Goal: Task Accomplishment & Management: Manage account settings

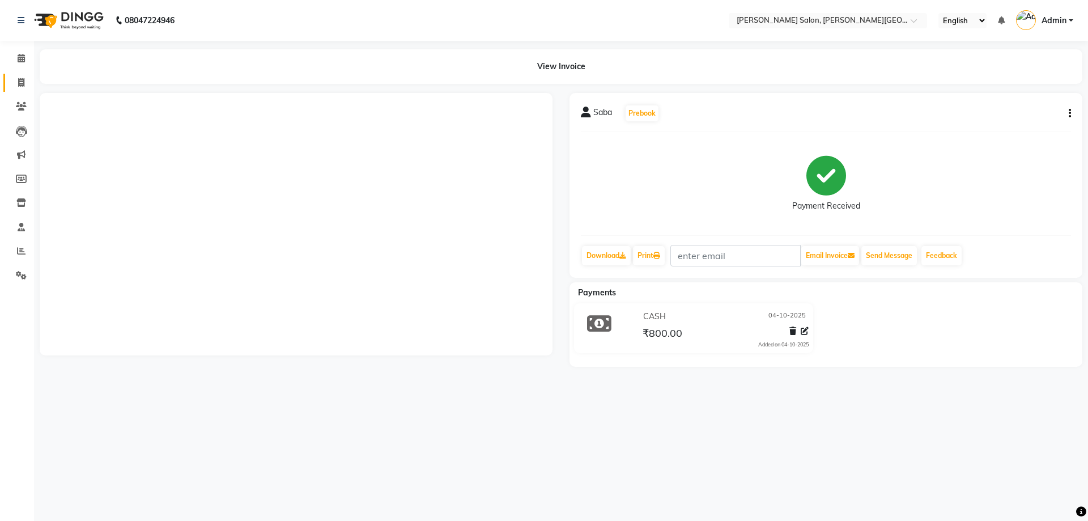
click at [21, 75] on link "Invoice" at bounding box center [16, 83] width 27 height 19
select select "service"
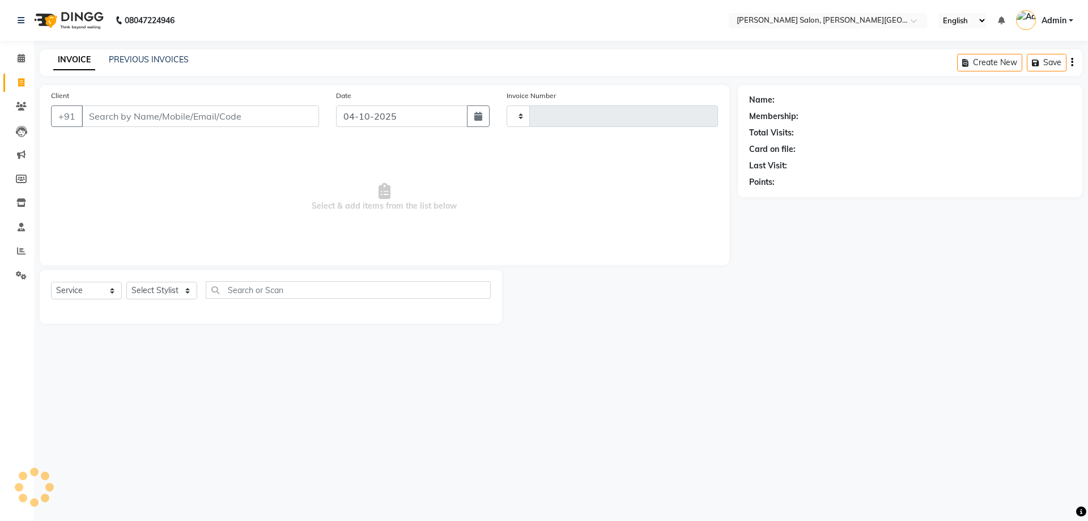
type input "3243"
select select "4122"
click at [154, 54] on div "INVOICE PREVIOUS INVOICES Create New Save" at bounding box center [561, 62] width 1042 height 27
click at [154, 54] on div "PREVIOUS INVOICES" at bounding box center [149, 60] width 80 height 12
click at [154, 59] on link "PREVIOUS INVOICES" at bounding box center [149, 59] width 80 height 10
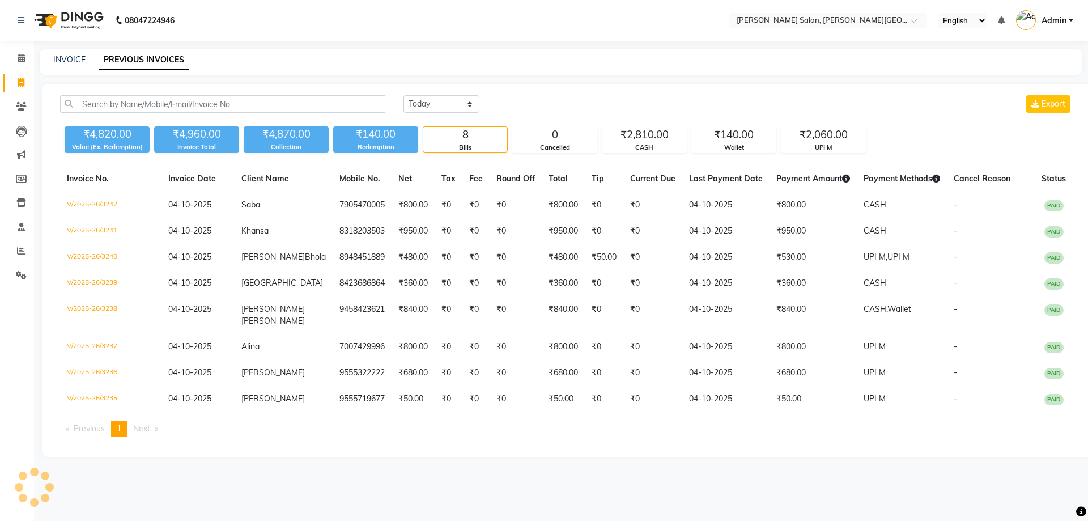
click at [8, 80] on link "Invoice" at bounding box center [16, 83] width 27 height 19
select select "service"
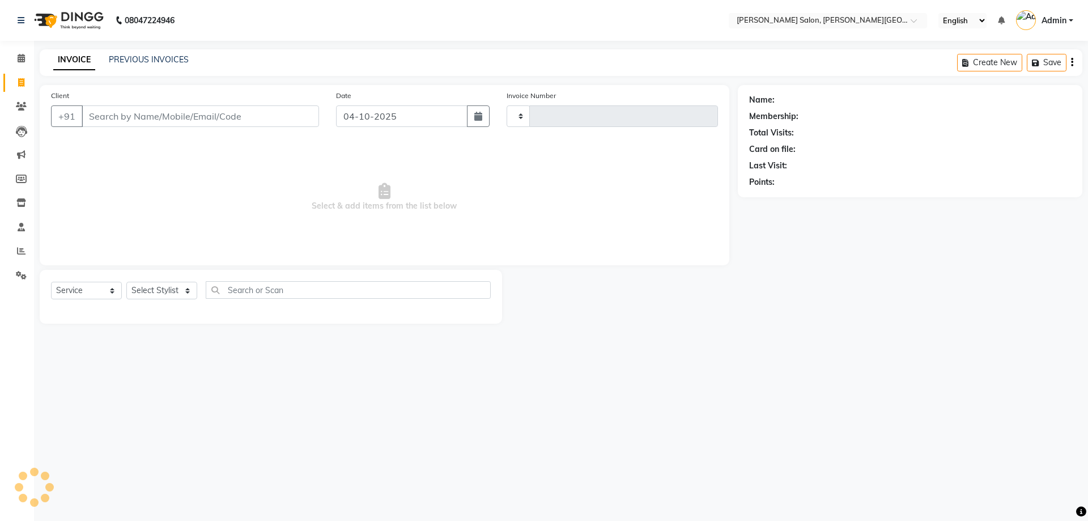
type input "3243"
select select "4122"
type input "6387500526"
click at [277, 107] on button "Add Client" at bounding box center [290, 116] width 58 height 22
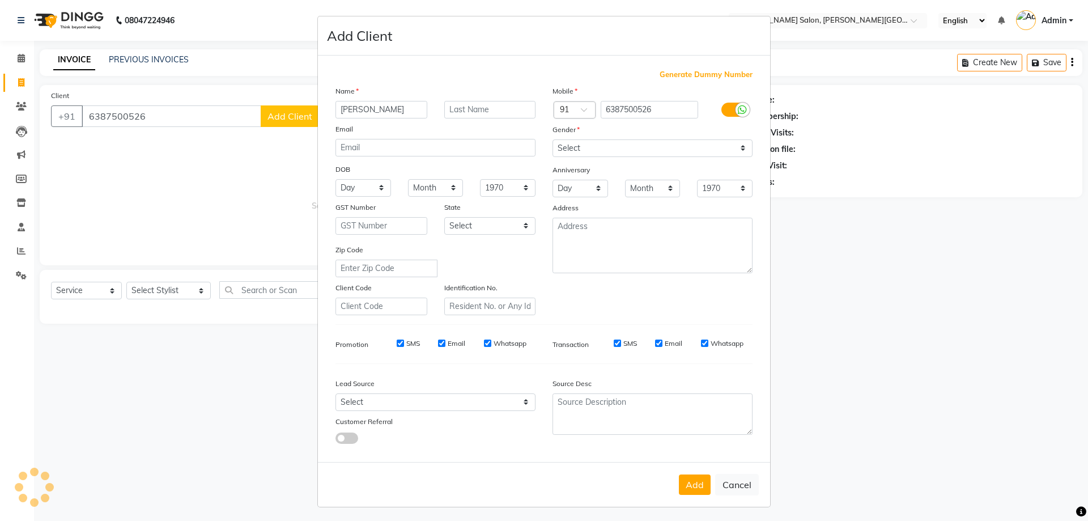
type input "[PERSON_NAME]"
click at [583, 157] on div "Mobile Country Code × 91 6387500526 Gender Select [DEMOGRAPHIC_DATA] [DEMOGRAPH…" at bounding box center [652, 200] width 217 height 230
drag, startPoint x: 591, startPoint y: 143, endPoint x: 595, endPoint y: 156, distance: 13.3
click at [591, 143] on select "Select [DEMOGRAPHIC_DATA] [DEMOGRAPHIC_DATA] Other Prefer Not To Say" at bounding box center [652, 148] width 200 height 18
select select "[DEMOGRAPHIC_DATA]"
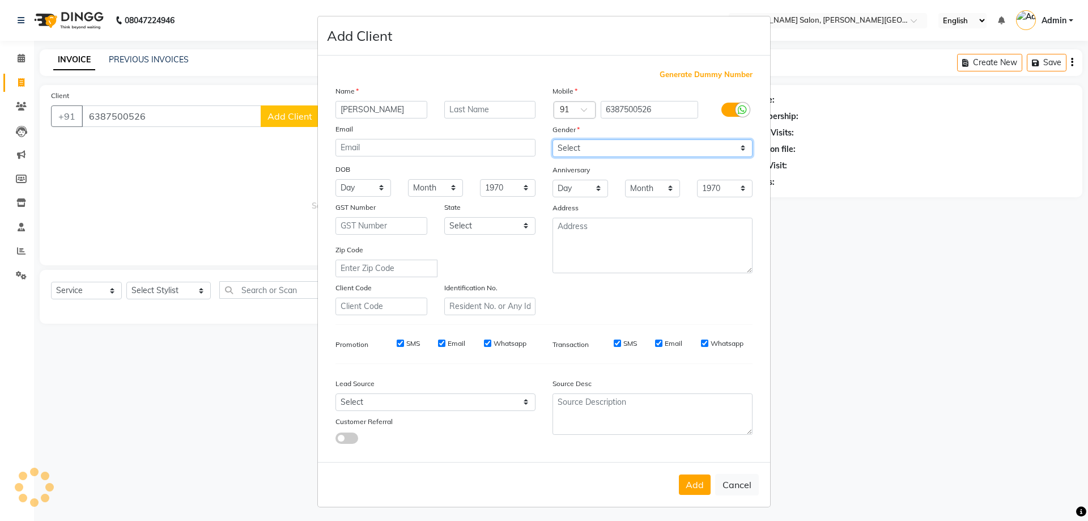
click at [552, 139] on select "Select [DEMOGRAPHIC_DATA] [DEMOGRAPHIC_DATA] Other Prefer Not To Say" at bounding box center [652, 148] width 200 height 18
click at [693, 479] on button "Add" at bounding box center [695, 484] width 32 height 20
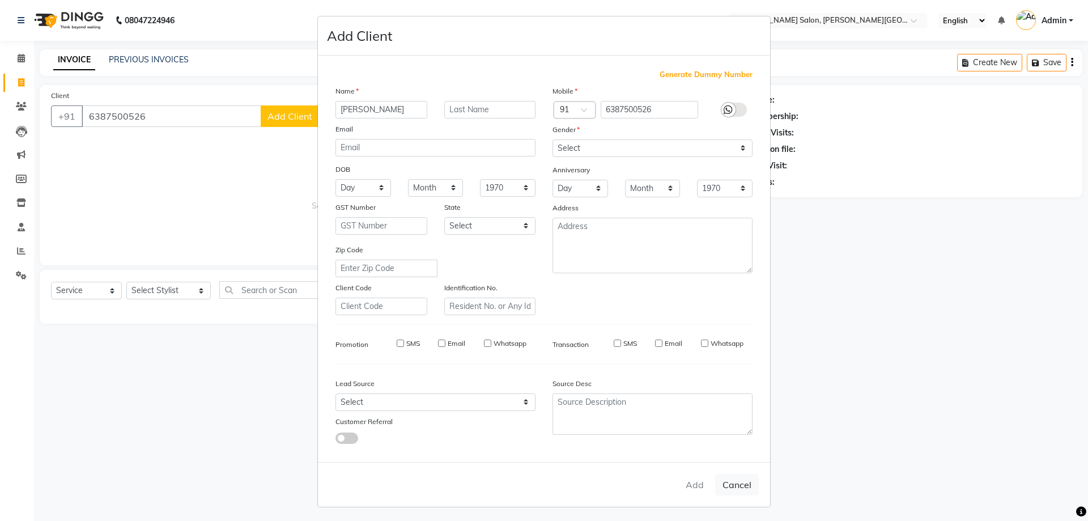
select select
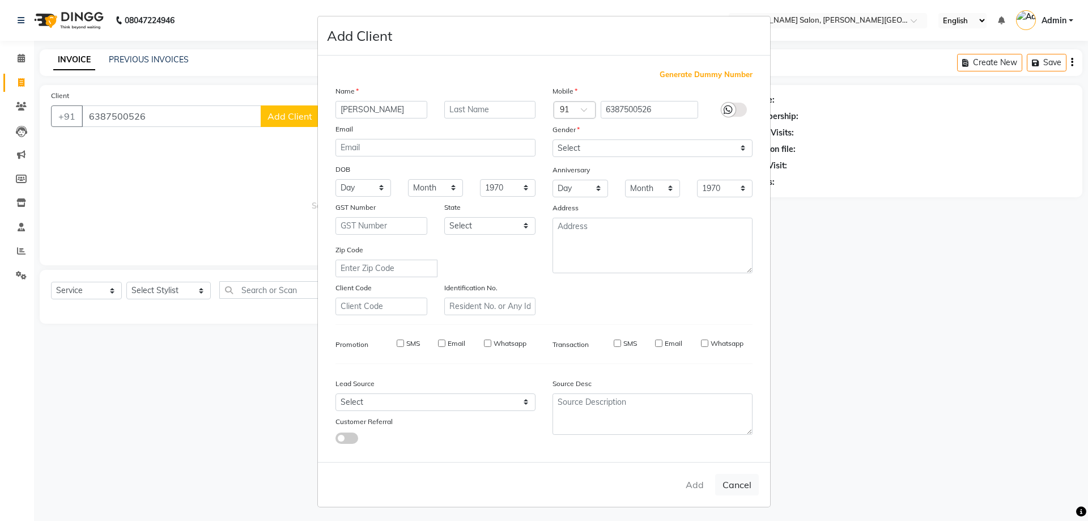
select select
checkbox input "false"
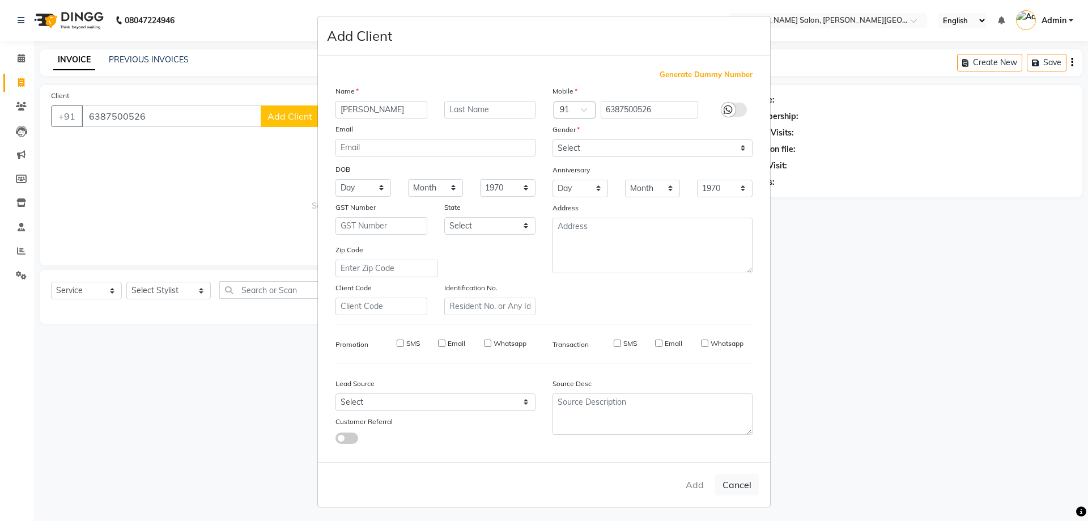
checkbox input "false"
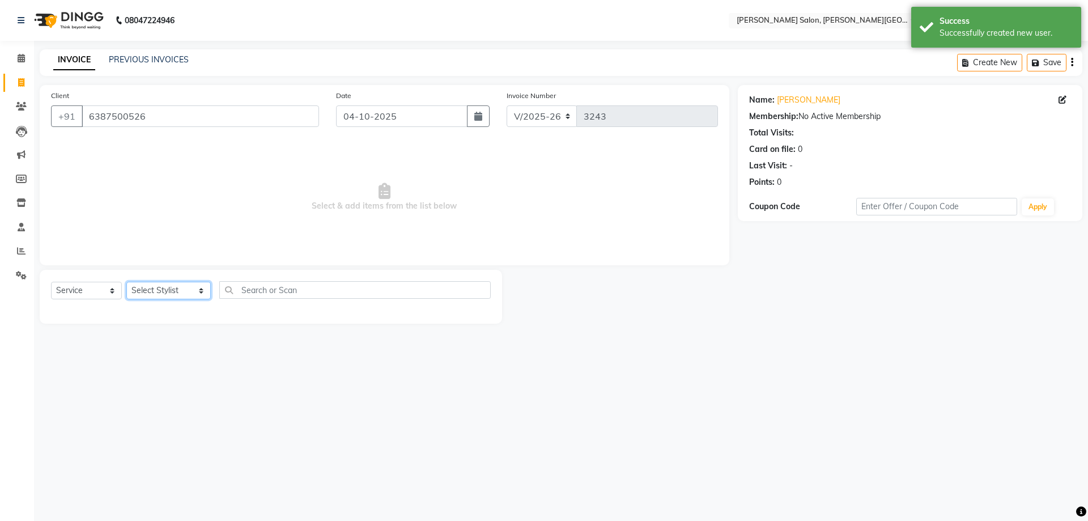
click at [164, 282] on select "Select Stylist [PERSON_NAME] [PERSON_NAME] [PERSON_NAME] [PERSON_NAME] [PERSON_…" at bounding box center [168, 291] width 84 height 18
select select "27366"
click at [126, 282] on select "Select Stylist [PERSON_NAME] [PERSON_NAME] [PERSON_NAME] [PERSON_NAME] [PERSON_…" at bounding box center [168, 291] width 84 height 18
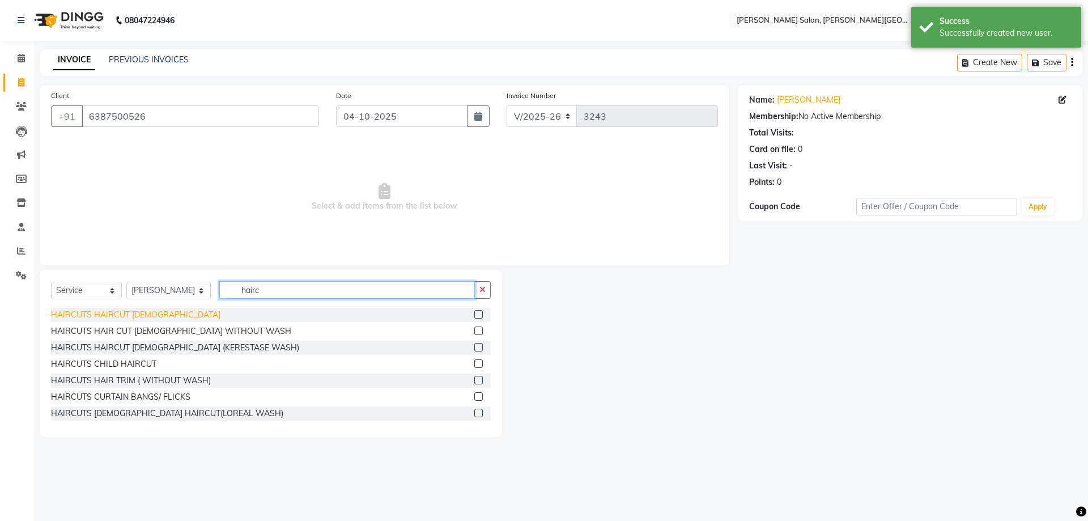
type input "hairc"
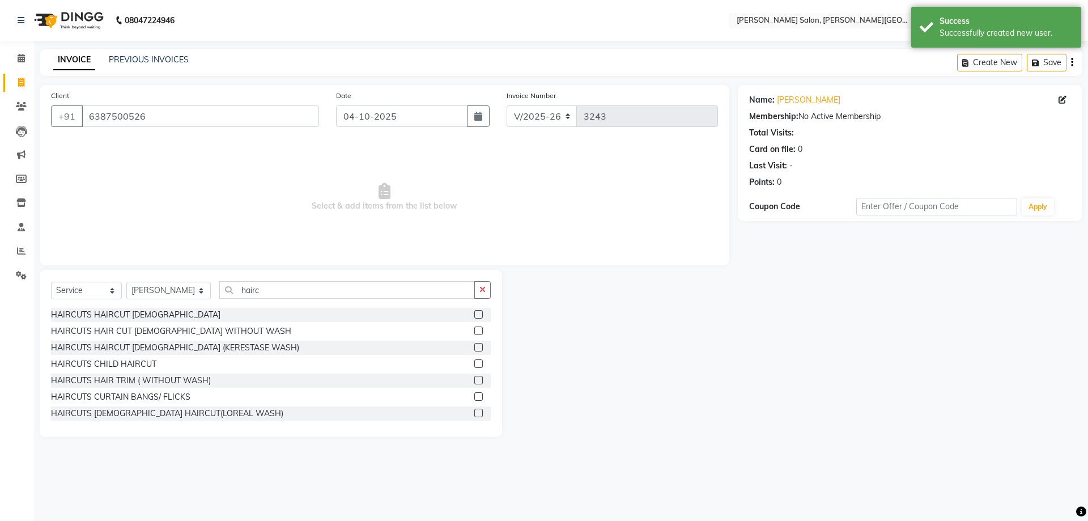
drag, startPoint x: 126, startPoint y: 312, endPoint x: 309, endPoint y: 250, distance: 192.9
click at [126, 312] on div "HAIRCUTS HAIRCUT [DEMOGRAPHIC_DATA]" at bounding box center [135, 315] width 169 height 12
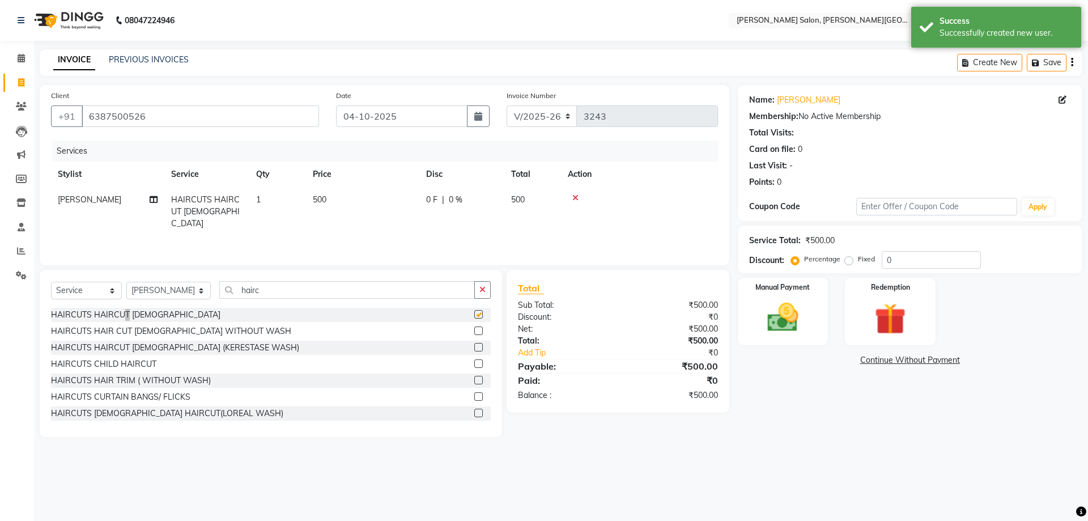
checkbox input "false"
click at [169, 292] on select "Select Stylist [PERSON_NAME] [PERSON_NAME] [PERSON_NAME] [PERSON_NAME] [PERSON_…" at bounding box center [168, 291] width 84 height 18
select select "24171"
click at [126, 282] on select "Select Stylist [PERSON_NAME] [PERSON_NAME] [PERSON_NAME] [PERSON_NAME] [PERSON_…" at bounding box center [168, 291] width 84 height 18
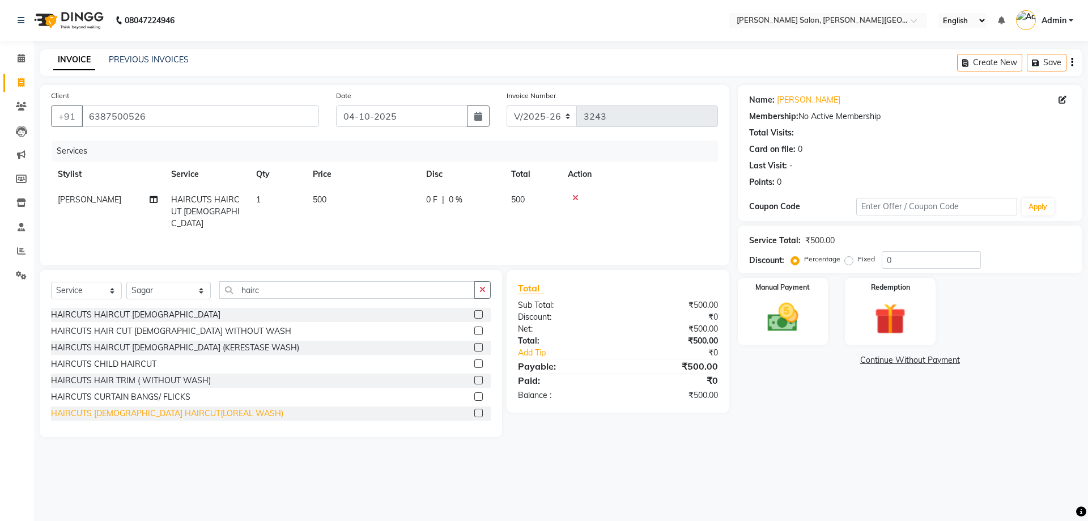
click at [168, 419] on div "HAIRCUTS [DEMOGRAPHIC_DATA] HAIRCUT(LOREAL WASH)" at bounding box center [167, 413] width 232 height 12
checkbox input "false"
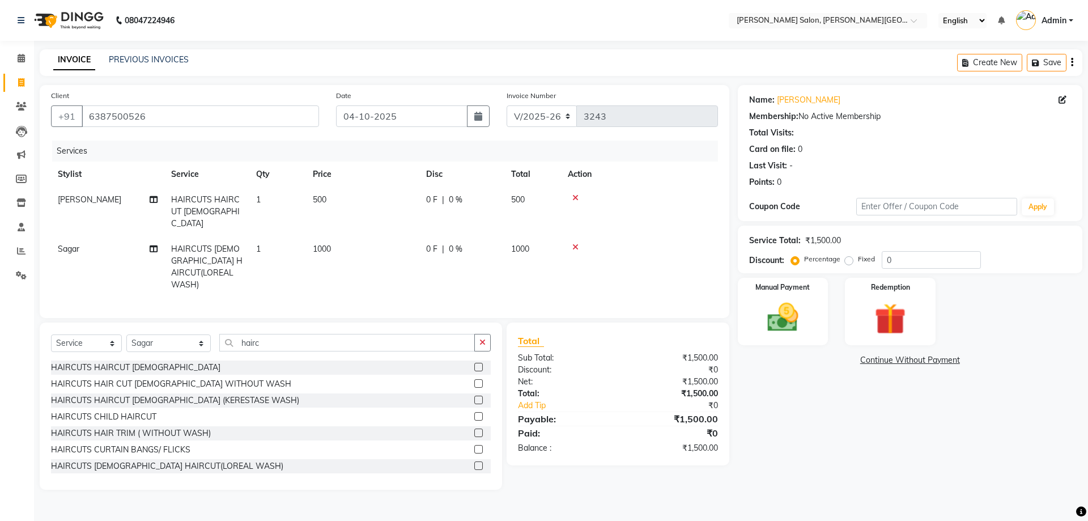
drag, startPoint x: 867, startPoint y: 248, endPoint x: 806, endPoint y: 267, distance: 64.7
click at [768, 261] on div "Service Total: ₹1,500.00 Discount: Percentage Fixed 0" at bounding box center [910, 249] width 322 height 39
drag, startPoint x: 880, startPoint y: 265, endPoint x: 850, endPoint y: 258, distance: 30.8
click at [819, 263] on div "Percentage Fixed" at bounding box center [837, 259] width 88 height 15
drag, startPoint x: 837, startPoint y: 263, endPoint x: 812, endPoint y: 267, distance: 25.2
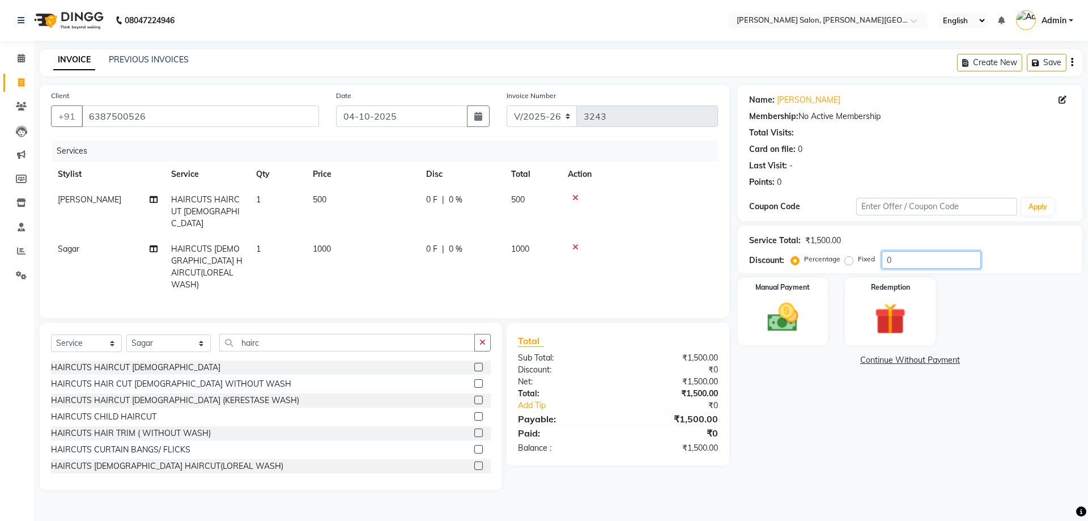
click at [778, 267] on div "Service Total: ₹1,500.00 Discount: Percentage Fixed 0" at bounding box center [910, 249] width 322 height 39
type input "20"
click at [850, 308] on div "Redemption" at bounding box center [890, 311] width 94 height 70
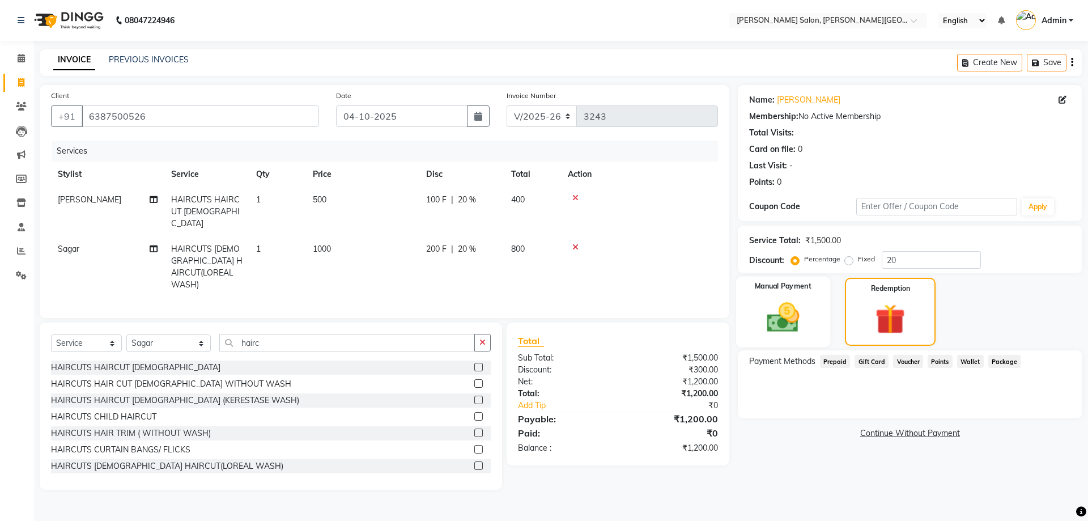
click at [779, 312] on img at bounding box center [782, 317] width 53 height 37
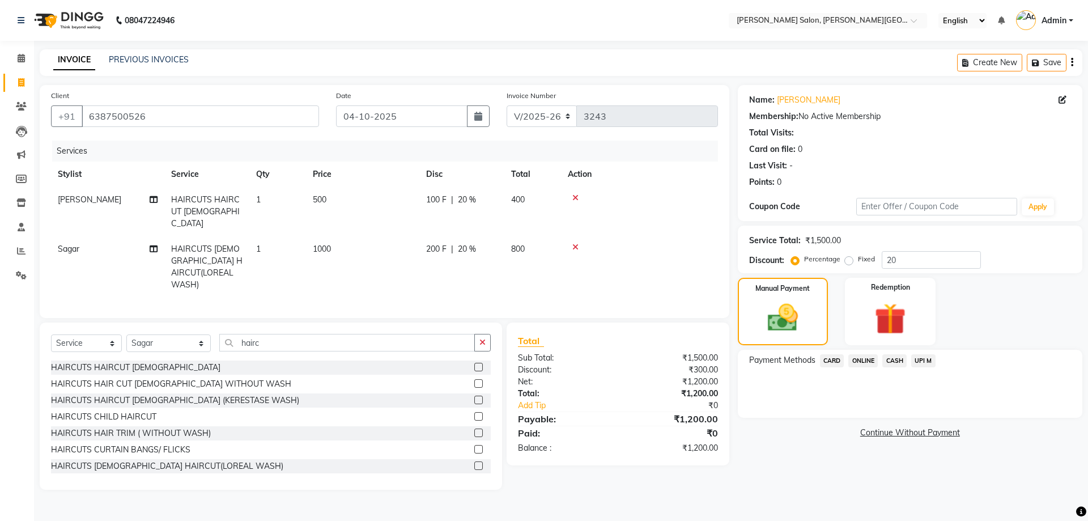
click at [897, 360] on span "CASH" at bounding box center [894, 360] width 24 height 13
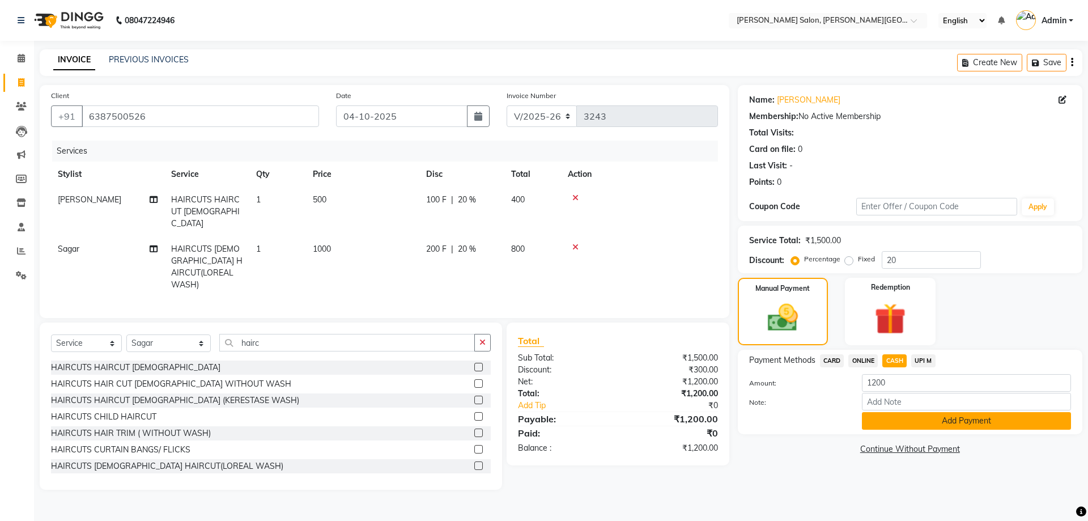
click at [956, 416] on button "Add Payment" at bounding box center [966, 421] width 209 height 18
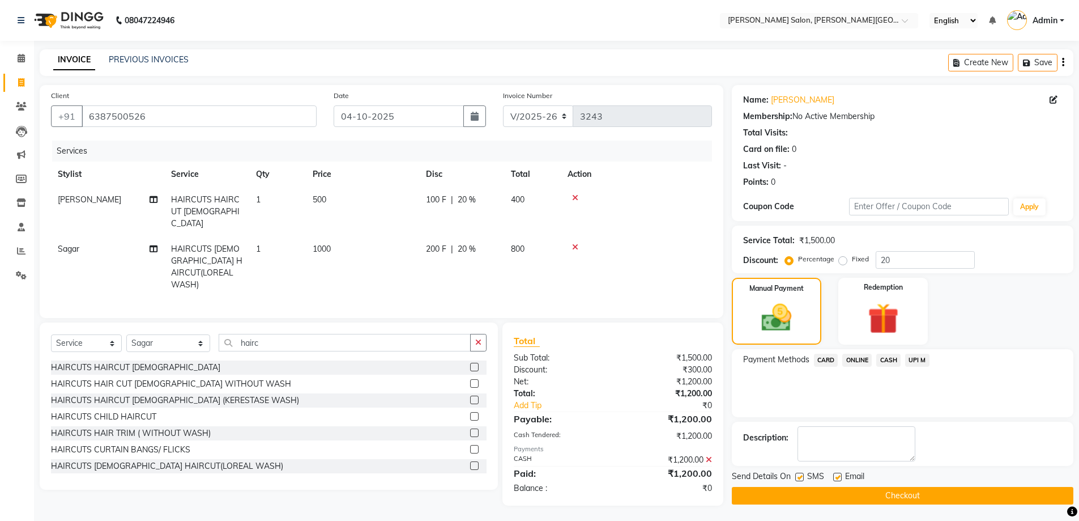
scroll to position [1, 0]
click at [945, 499] on button "Checkout" at bounding box center [903, 495] width 342 height 18
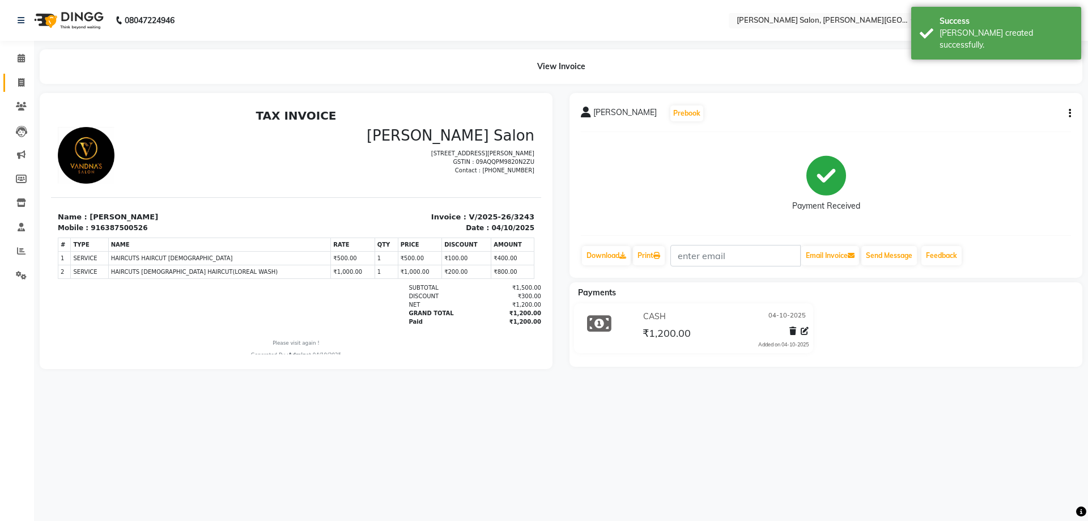
click at [6, 75] on link "Invoice" at bounding box center [16, 83] width 27 height 19
select select "service"
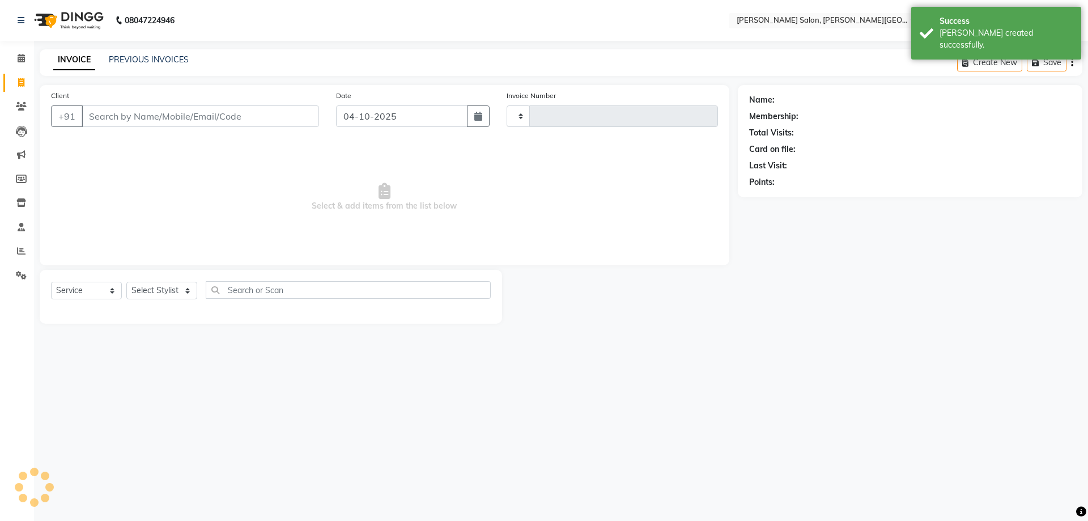
type input "3244"
select select "4122"
drag, startPoint x: 145, startPoint y: 67, endPoint x: 147, endPoint y: 60, distance: 7.2
click at [145, 67] on div "INVOICE PREVIOUS INVOICES Create New Save" at bounding box center [561, 62] width 1042 height 27
click at [147, 60] on link "PREVIOUS INVOICES" at bounding box center [149, 59] width 80 height 10
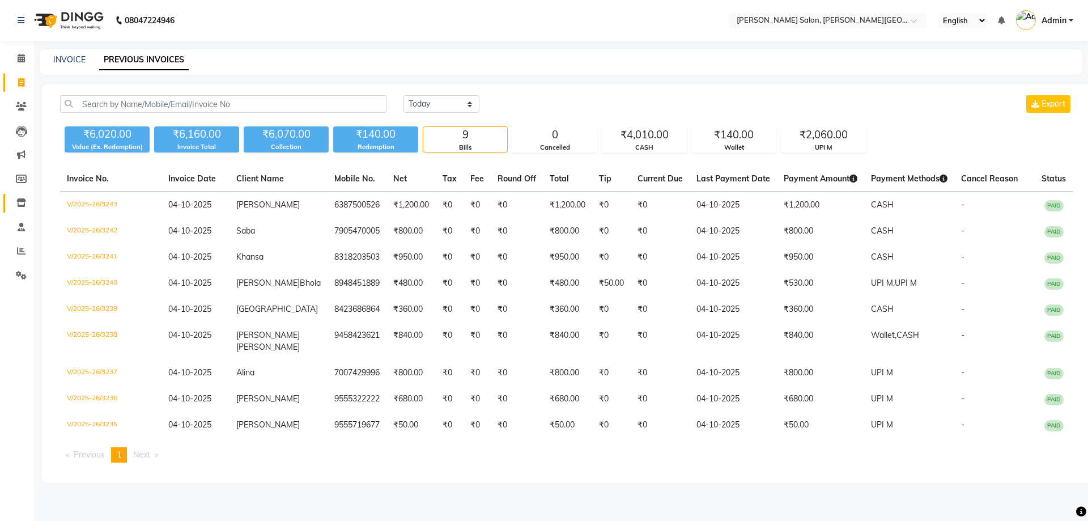
click at [15, 203] on span at bounding box center [21, 203] width 20 height 13
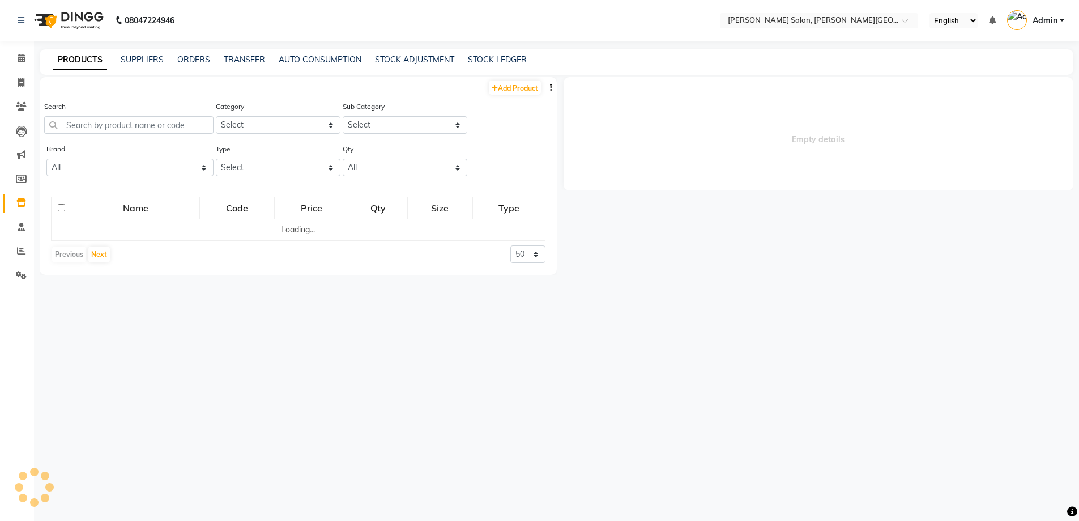
select select
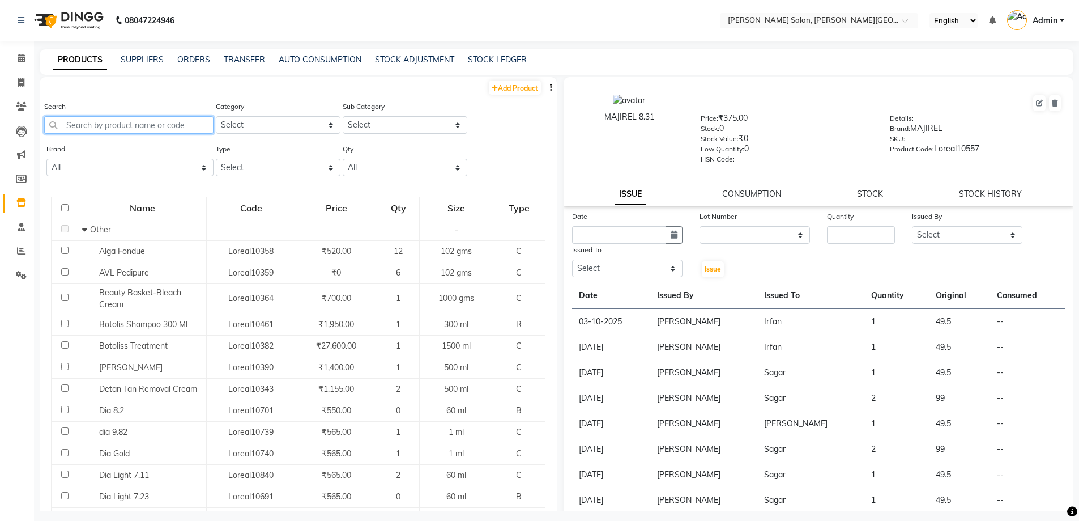
click at [137, 127] on input "text" at bounding box center [128, 125] width 169 height 18
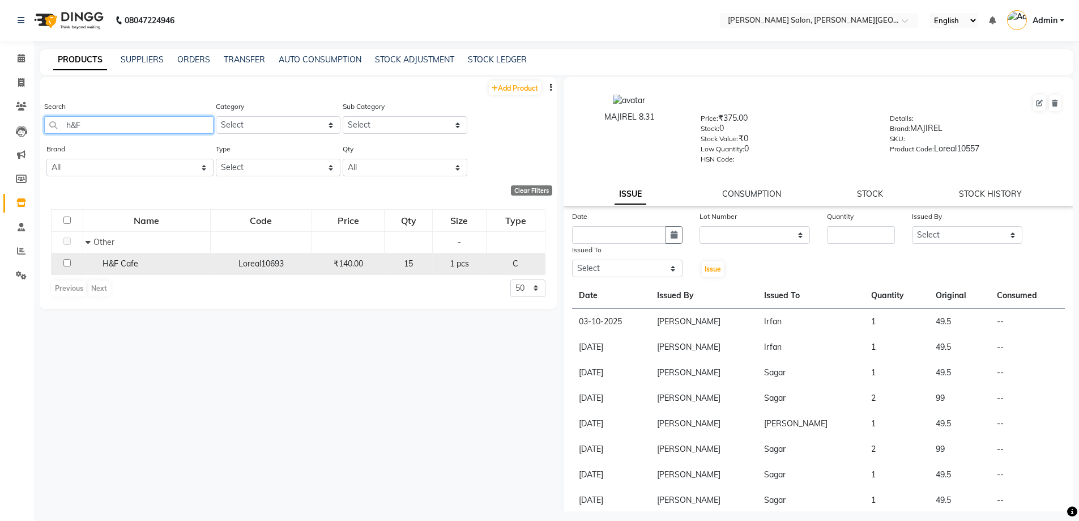
type input "h&F"
click at [118, 262] on span "H&F Cafe" at bounding box center [121, 263] width 36 height 10
select select
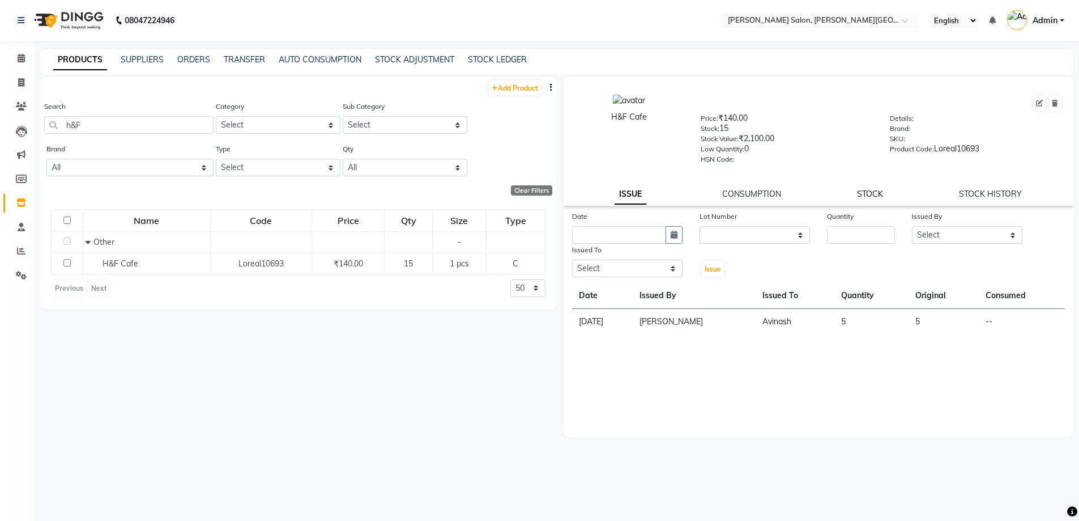
click at [868, 193] on link "STOCK" at bounding box center [870, 194] width 26 height 10
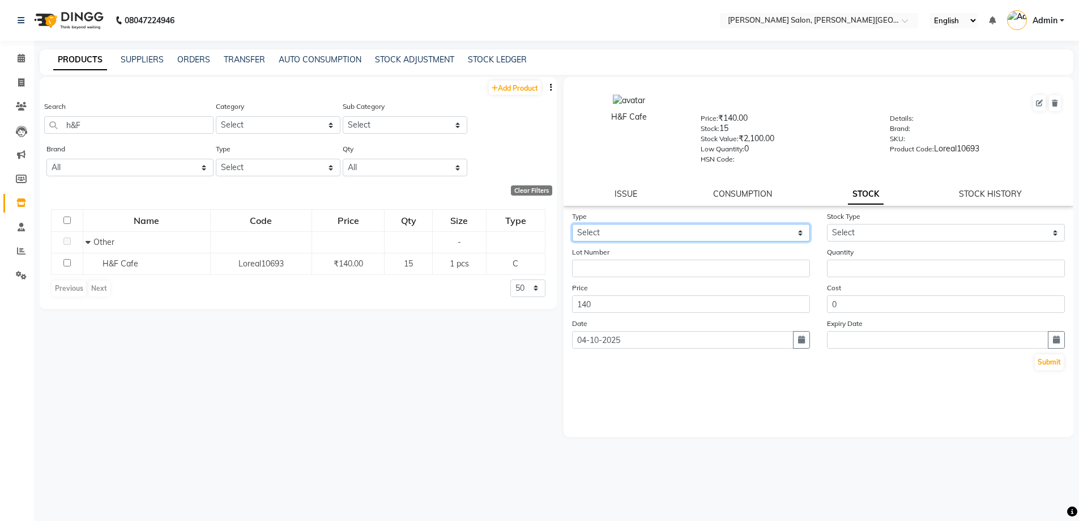
drag, startPoint x: 621, startPoint y: 228, endPoint x: 635, endPoint y: 238, distance: 16.7
click at [621, 228] on select "Select In Out" at bounding box center [691, 233] width 238 height 18
select select "in"
click at [572, 224] on select "Select In Out" at bounding box center [691, 233] width 238 height 18
click at [925, 221] on div "Stock Type Select New Stock Adjustment Return Other" at bounding box center [946, 225] width 255 height 31
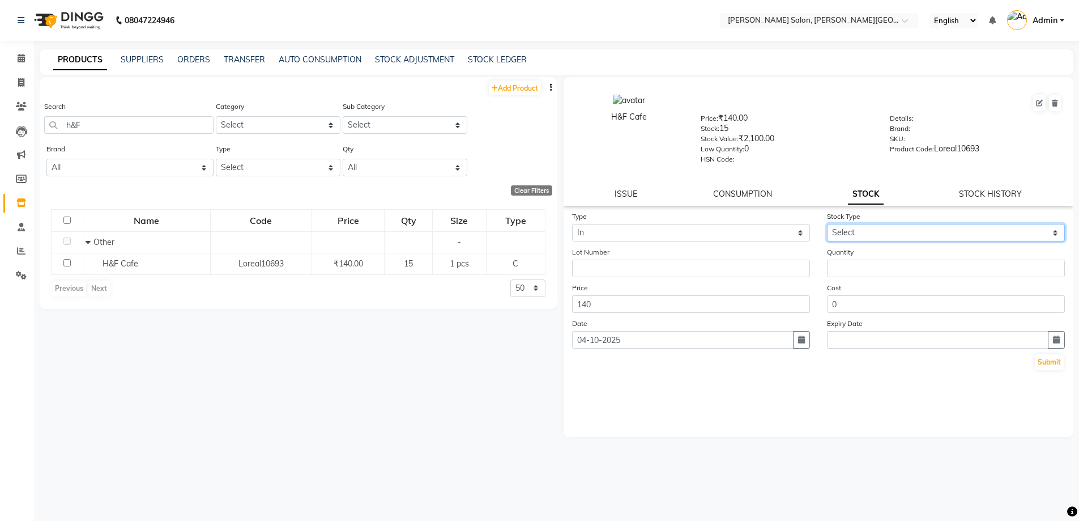
drag, startPoint x: 931, startPoint y: 225, endPoint x: 936, endPoint y: 240, distance: 14.9
click at [931, 225] on select "Select New Stock Adjustment Return Other" at bounding box center [946, 233] width 238 height 18
select select "new stock"
click at [827, 224] on select "Select New Stock Adjustment Return Other" at bounding box center [946, 233] width 238 height 18
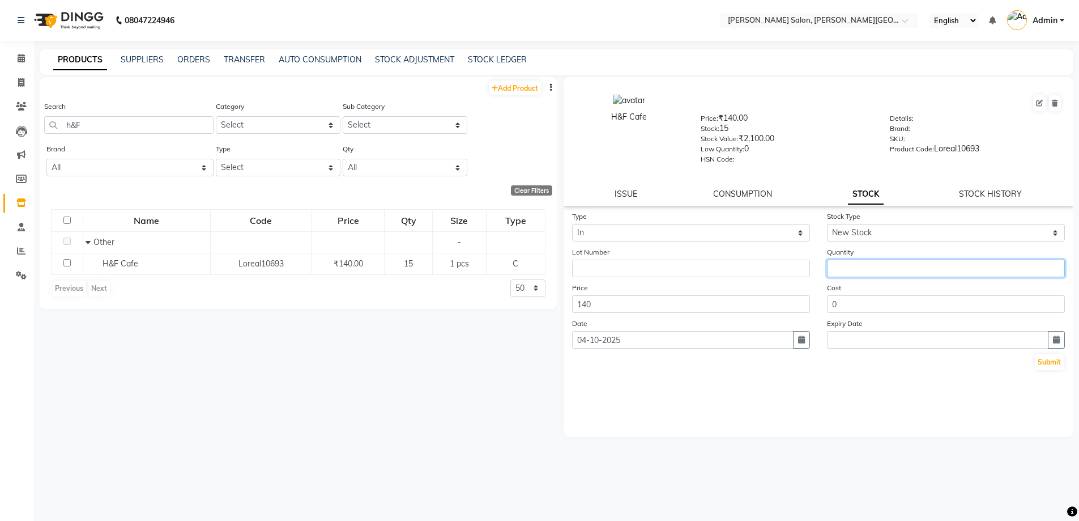
click at [939, 267] on input "number" at bounding box center [946, 268] width 238 height 18
type input "72"
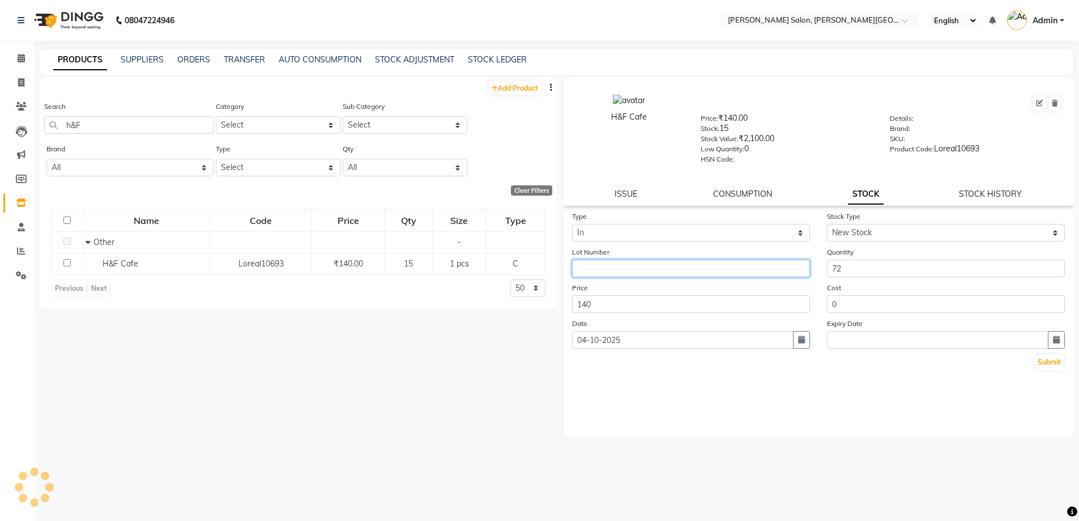
click at [651, 272] on input "text" at bounding box center [691, 268] width 238 height 18
type input "[GEOGRAPHIC_DATA]"
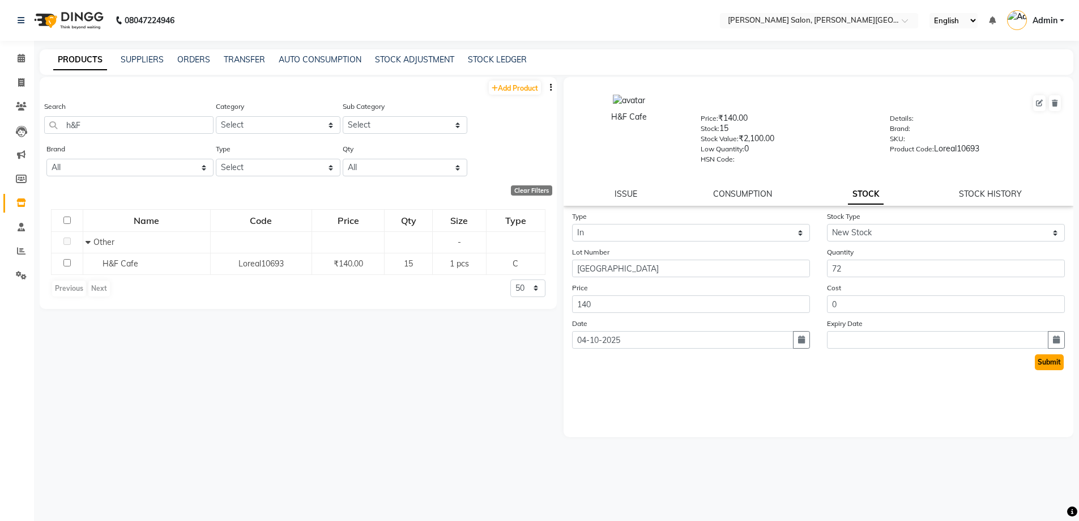
click at [1054, 364] on button "Submit" at bounding box center [1049, 362] width 29 height 16
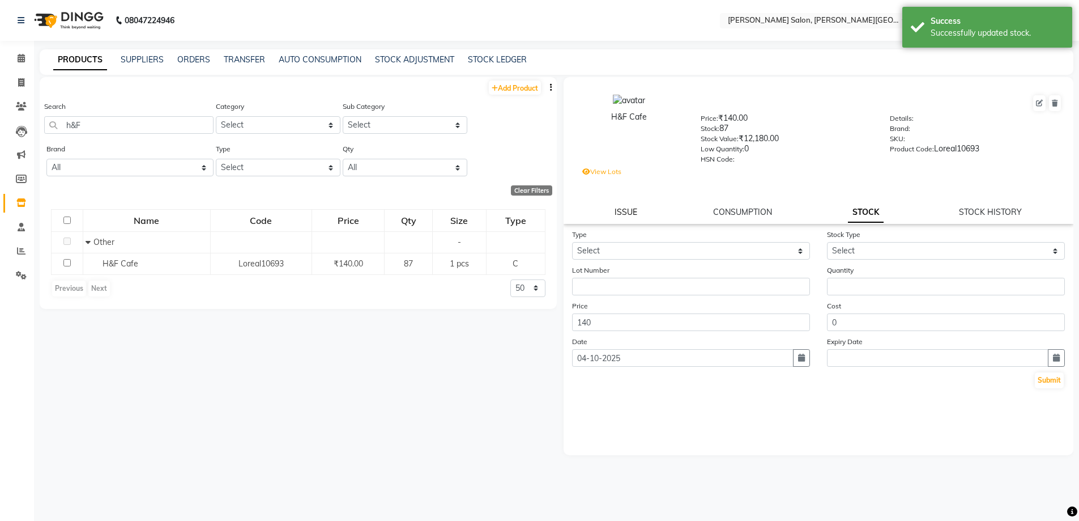
click at [628, 208] on link "ISSUE" at bounding box center [626, 212] width 23 height 10
select select
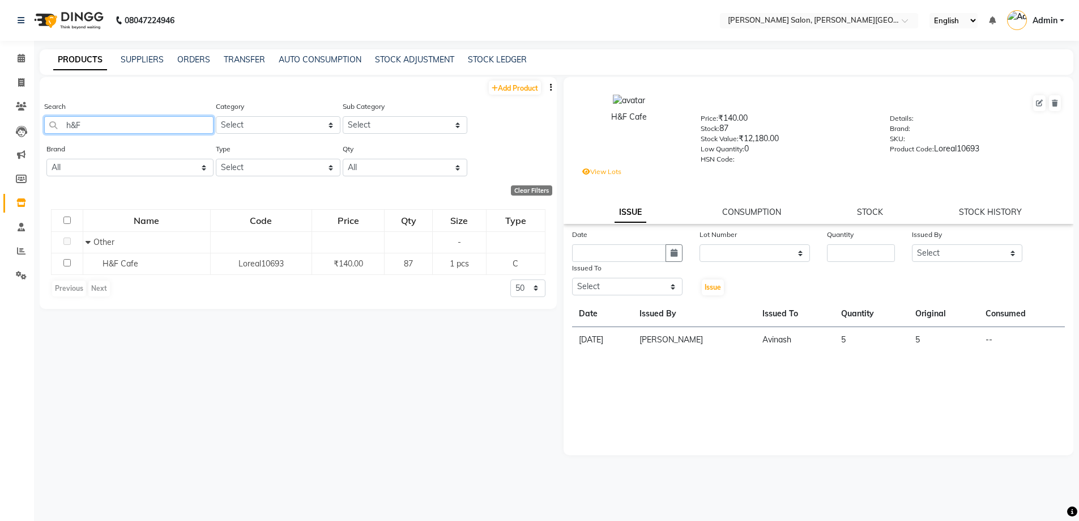
drag, startPoint x: 98, startPoint y: 130, endPoint x: 0, endPoint y: 131, distance: 98.0
click at [0, 130] on app-home "08047224946 Select Location × [PERSON_NAME] Salon, [PERSON_NAME] Road English E…" at bounding box center [539, 264] width 1079 height 528
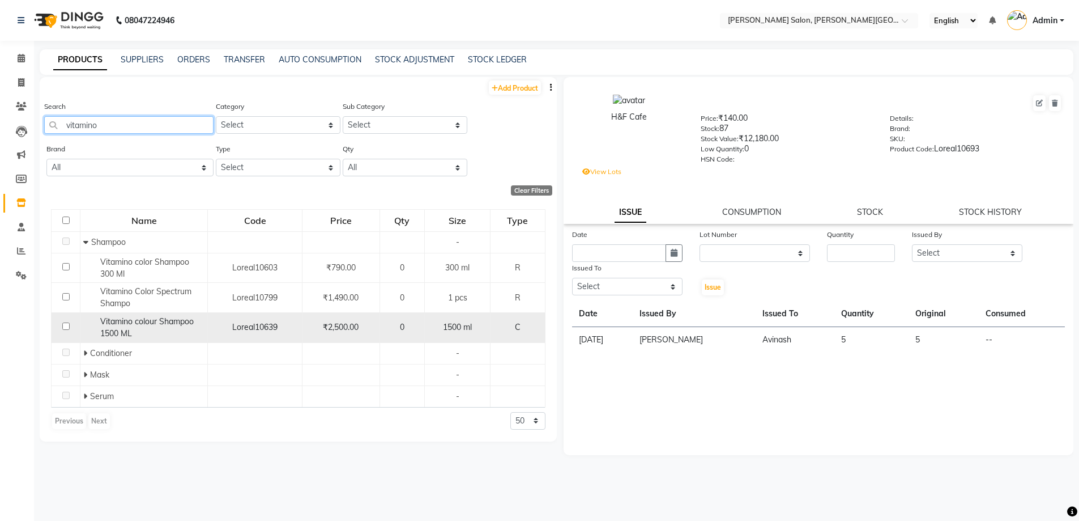
type input "vitamino"
click at [126, 327] on div "Vitamino colour Shampoo 1500 ML" at bounding box center [143, 328] width 121 height 24
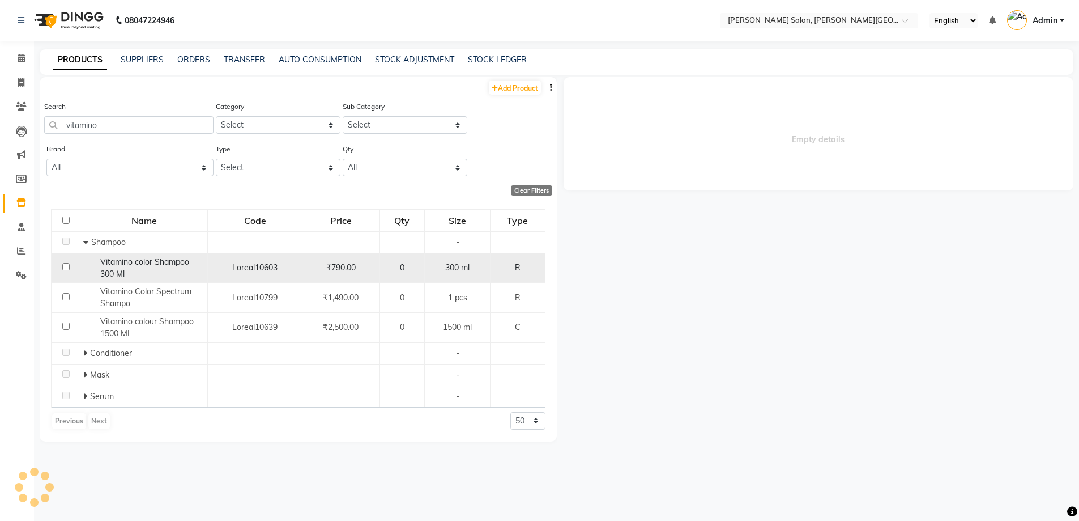
select select
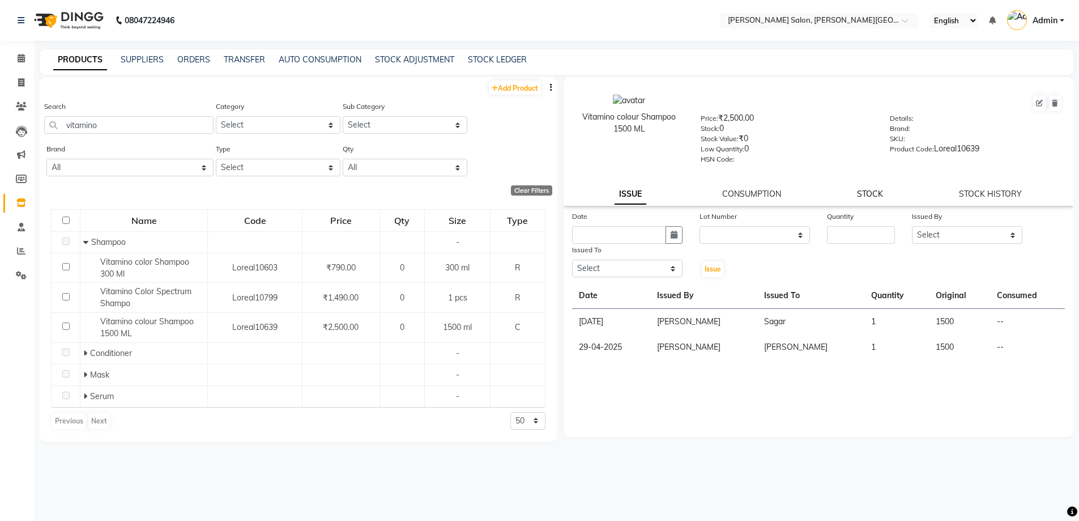
click at [872, 192] on link "STOCK" at bounding box center [870, 194] width 26 height 10
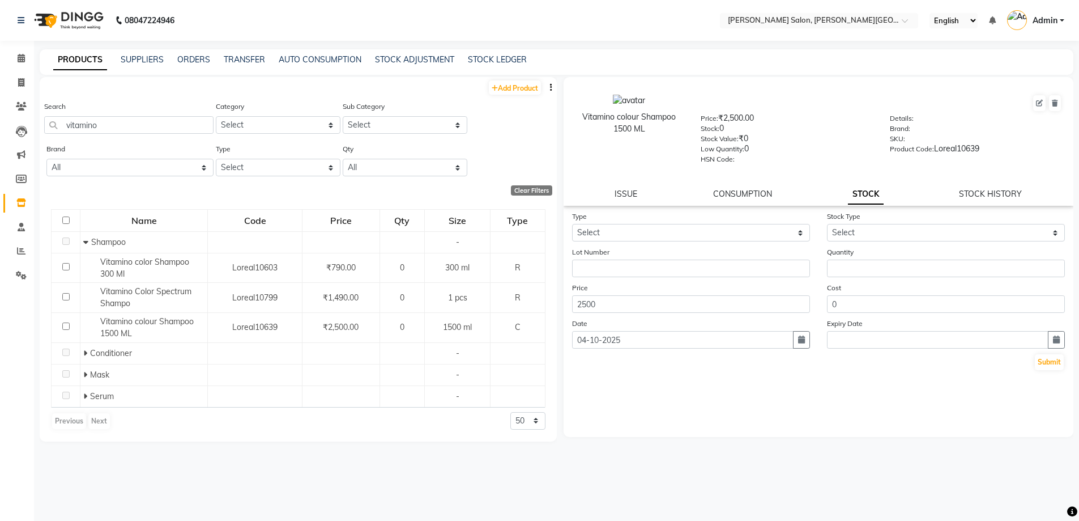
click at [677, 223] on div "Type Select In Out" at bounding box center [691, 225] width 255 height 31
click at [671, 235] on select "Select In Out" at bounding box center [691, 233] width 238 height 18
select select "in"
click at [572, 224] on select "Select In Out" at bounding box center [691, 233] width 238 height 18
click at [854, 240] on select "Select New Stock Adjustment Return Other" at bounding box center [946, 233] width 238 height 18
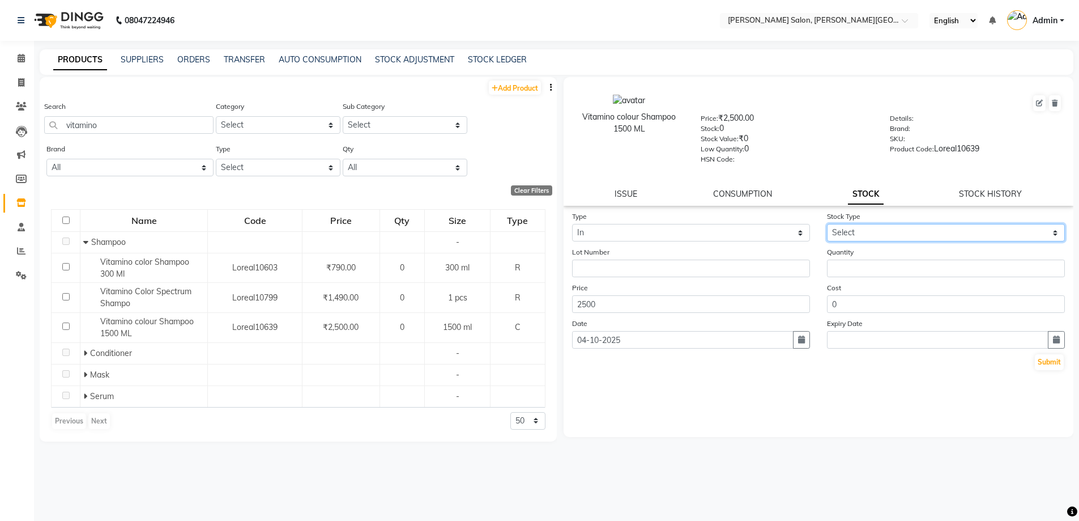
select select "new stock"
click at [827, 224] on select "Select New Stock Adjustment Return Other" at bounding box center [946, 233] width 238 height 18
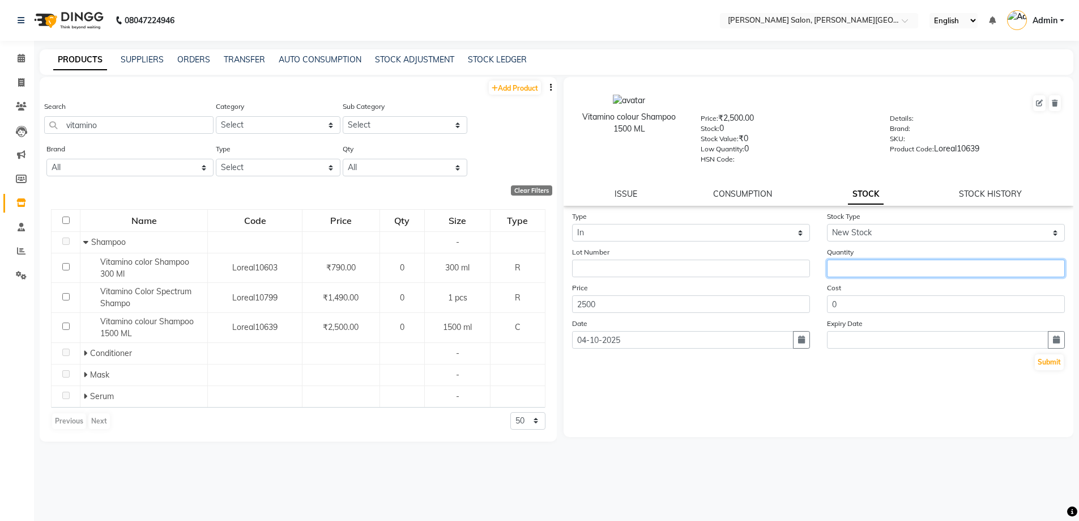
click at [859, 266] on input "number" at bounding box center [946, 268] width 238 height 18
type input "1"
click at [672, 253] on div "Lot Number" at bounding box center [691, 261] width 255 height 31
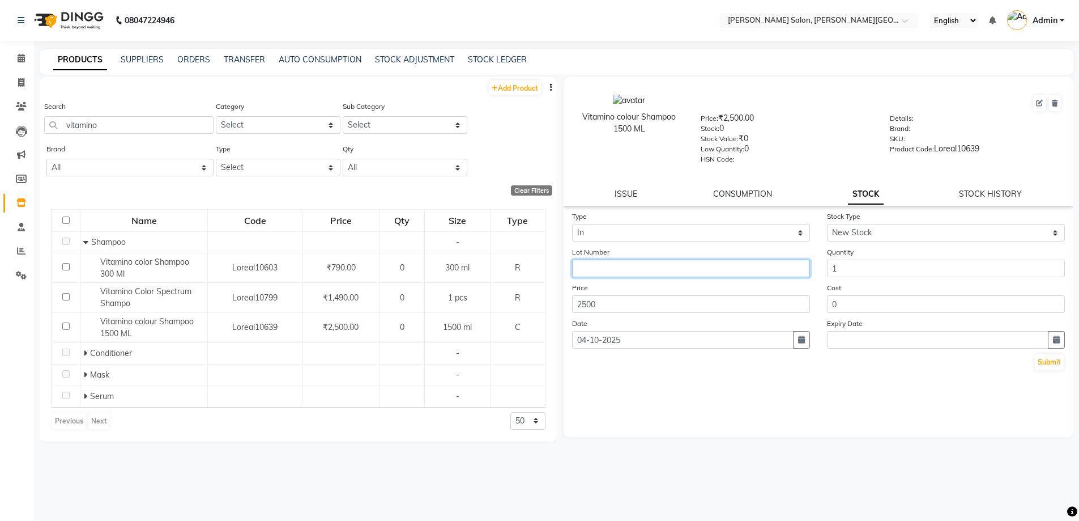
click at [679, 265] on input "text" at bounding box center [691, 268] width 238 height 18
type input "[GEOGRAPHIC_DATA]"
click at [1053, 368] on button "Submit" at bounding box center [1049, 362] width 29 height 16
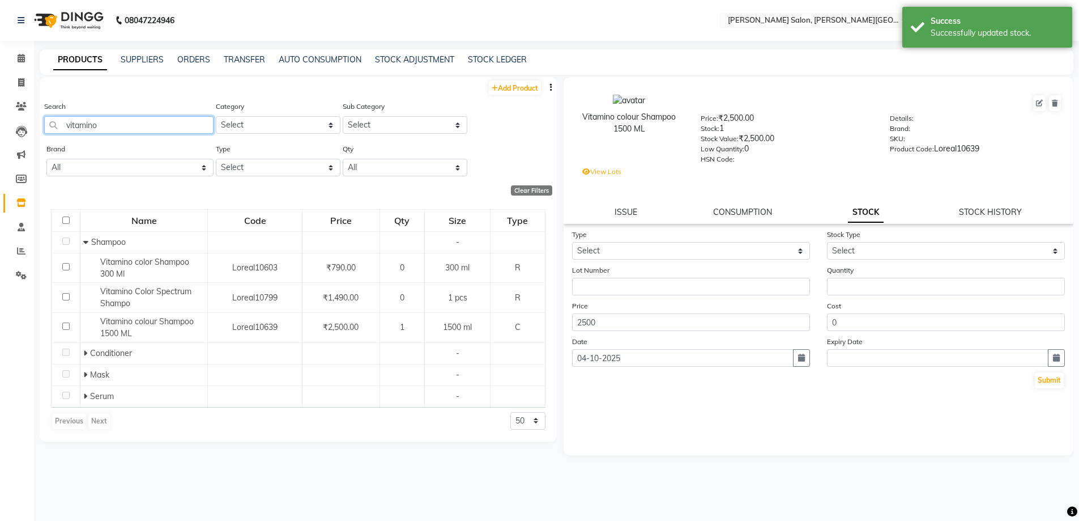
drag, startPoint x: 124, startPoint y: 127, endPoint x: 1, endPoint y: 113, distance: 123.7
click at [0, 113] on app-home "08047224946 Select Location × [PERSON_NAME] Salon, [PERSON_NAME] Road English E…" at bounding box center [539, 264] width 1079 height 528
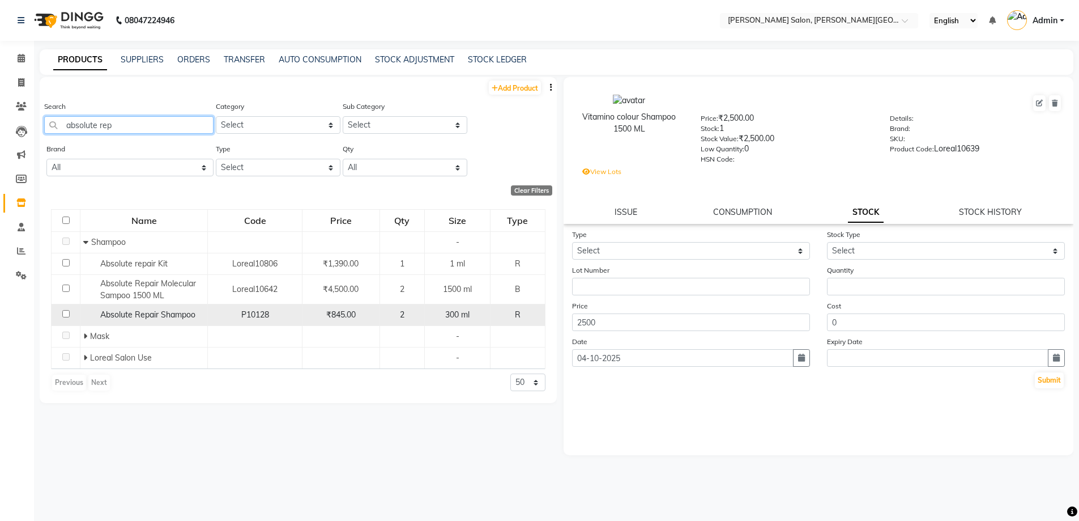
type input "absolute rep"
click at [134, 316] on span "Absolute Repair Shampoo" at bounding box center [147, 314] width 95 height 10
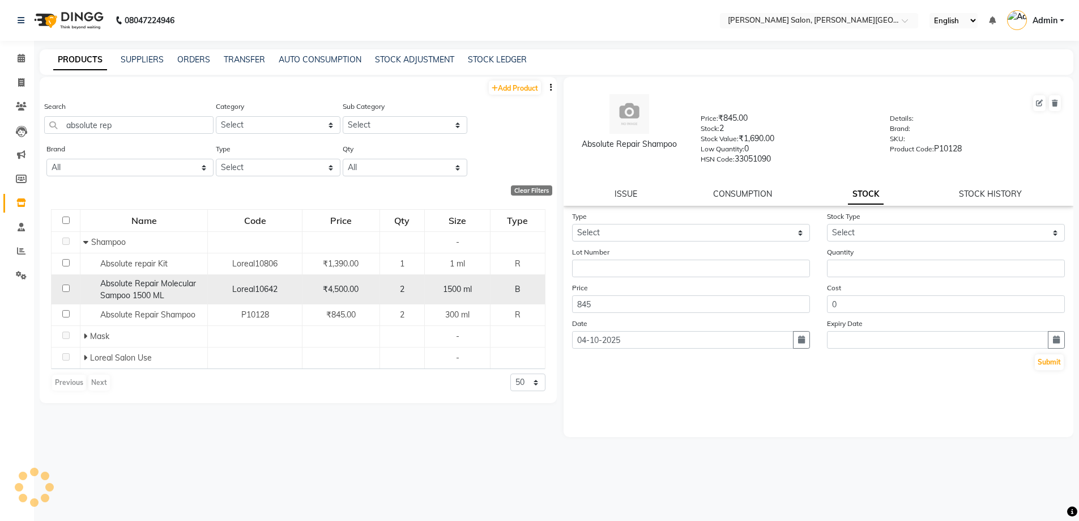
click at [103, 285] on span "Absolute Repair Molecular Sampoo 1500 ML" at bounding box center [148, 289] width 96 height 22
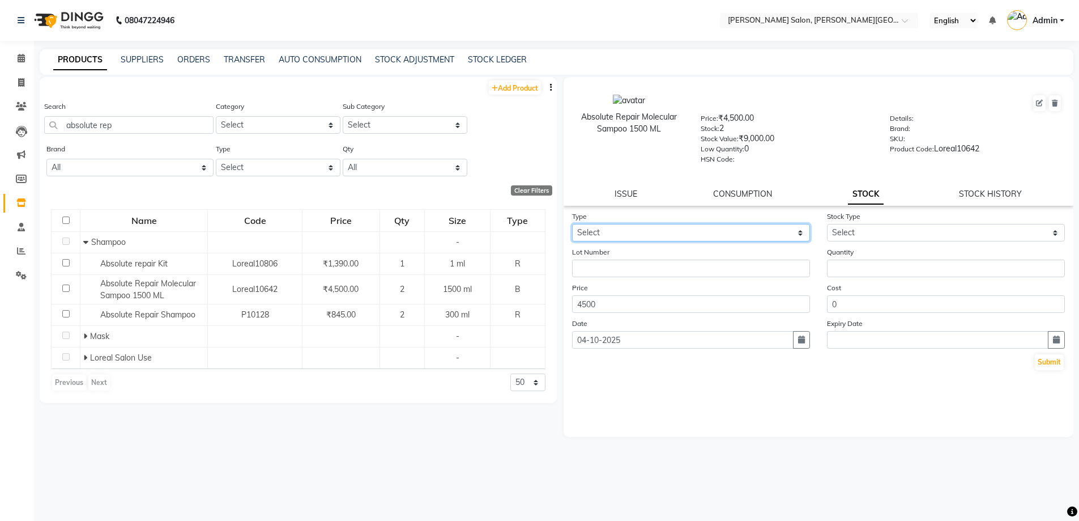
drag, startPoint x: 670, startPoint y: 228, endPoint x: 670, endPoint y: 238, distance: 9.6
click at [670, 228] on select "Select In Out" at bounding box center [691, 233] width 238 height 18
drag, startPoint x: 670, startPoint y: 287, endPoint x: 746, endPoint y: 270, distance: 78.5
click at [670, 287] on div "Price 4500" at bounding box center [691, 297] width 255 height 31
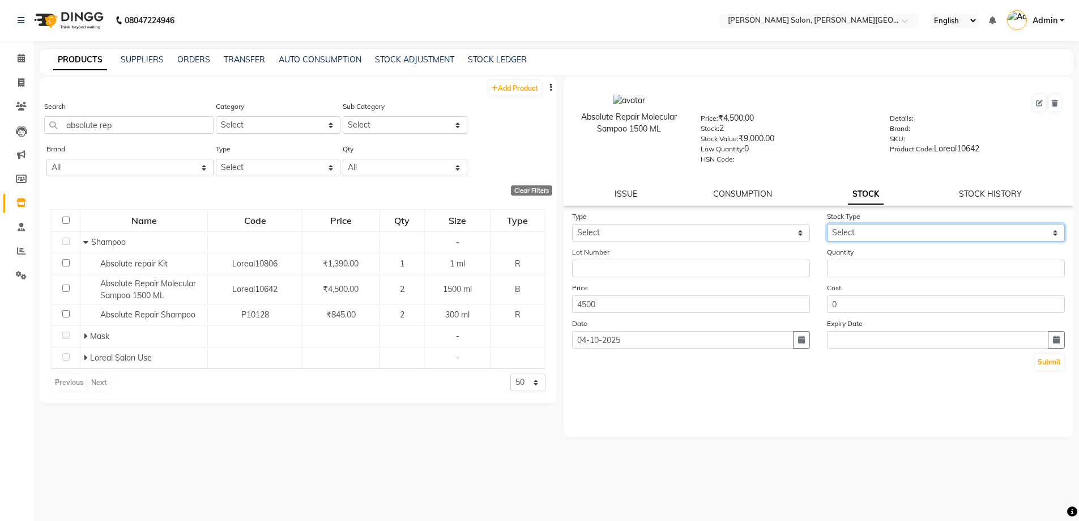
click at [855, 233] on select "Select New Stock Adjustment Return Other" at bounding box center [946, 233] width 238 height 18
select select "adjustment"
click at [827, 224] on select "Select New Stock Adjustment Return Other" at bounding box center [946, 233] width 238 height 18
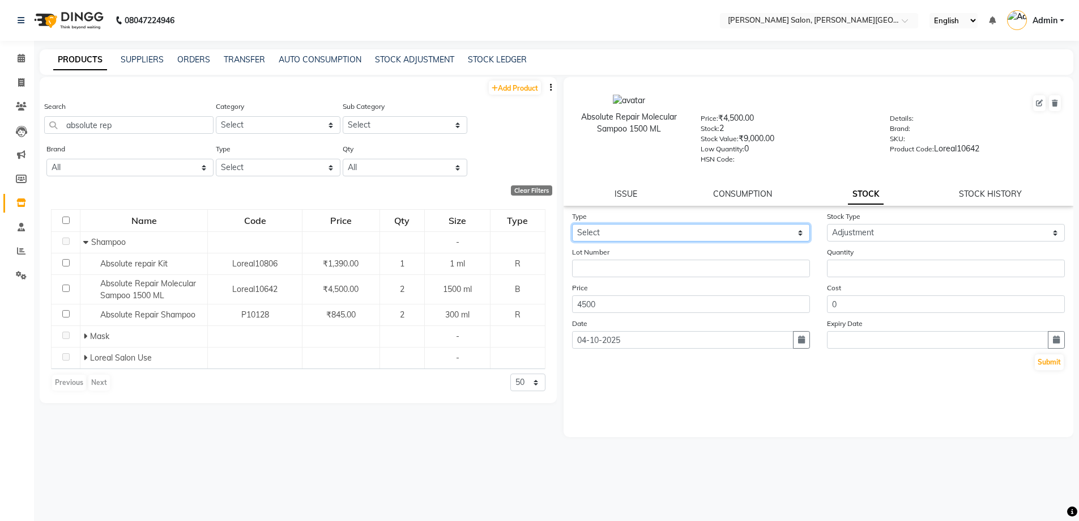
drag, startPoint x: 686, startPoint y: 232, endPoint x: 690, endPoint y: 240, distance: 8.9
click at [686, 232] on select "Select In Out" at bounding box center [691, 233] width 238 height 18
select select "out"
click at [572, 224] on select "Select In Out" at bounding box center [691, 233] width 238 height 18
select select
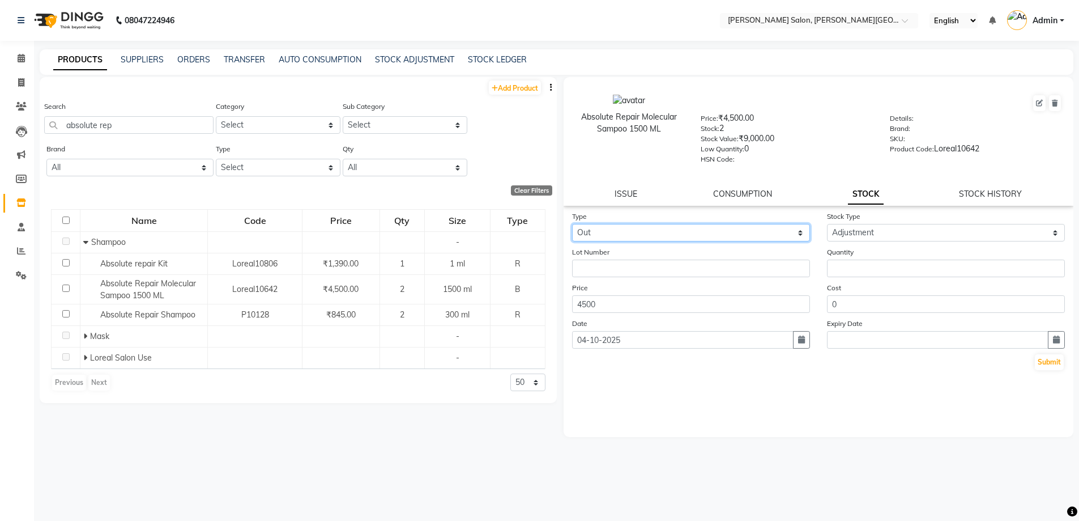
select select
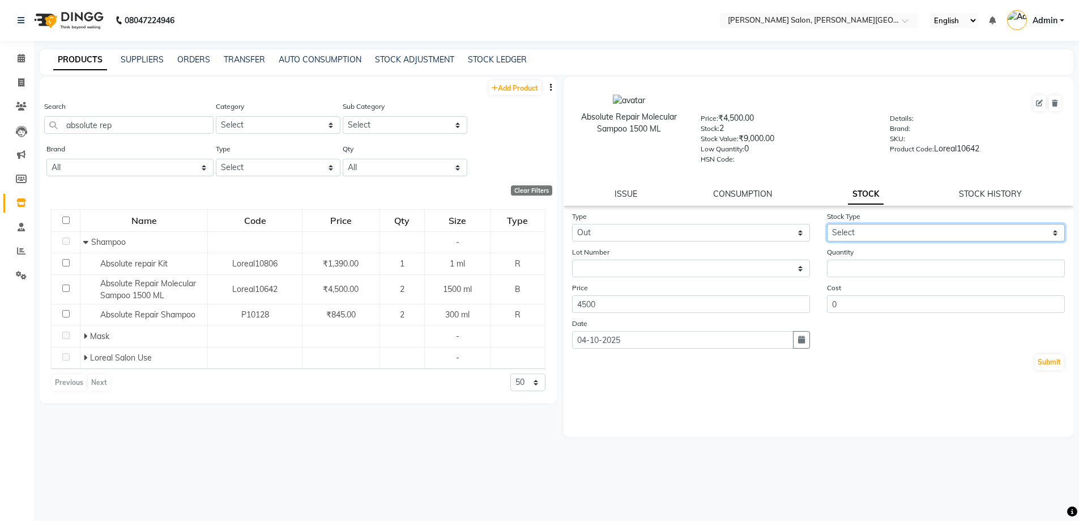
click at [858, 227] on select "Select Internal Use Damaged Expired Adjustment Return Other" at bounding box center [946, 233] width 238 height 18
click at [827, 224] on select "Select Internal Use Damaged Expired Adjustment Return Other" at bounding box center [946, 233] width 238 height 18
drag, startPoint x: 847, startPoint y: 233, endPoint x: 858, endPoint y: 241, distance: 12.9
click at [847, 233] on select "Select Internal Use Damaged Expired Adjustment Return Other" at bounding box center [946, 233] width 238 height 18
select select "adjustment"
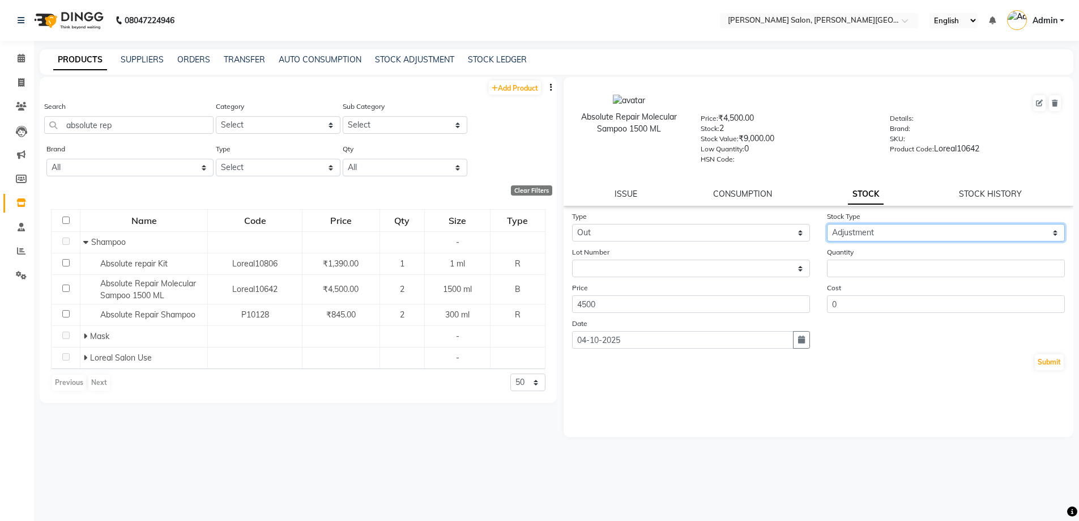
click at [827, 224] on select "Select Internal Use Damaged Expired Adjustment Return Other" at bounding box center [946, 233] width 238 height 18
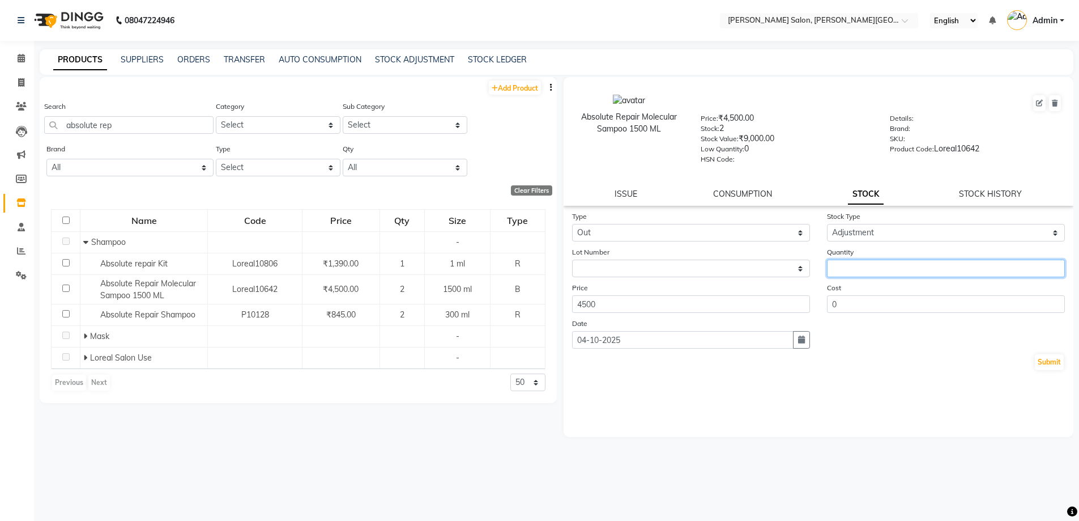
click at [847, 271] on input "number" at bounding box center [946, 268] width 238 height 18
type input "2"
click at [1042, 363] on button "Submit" at bounding box center [1049, 362] width 29 height 16
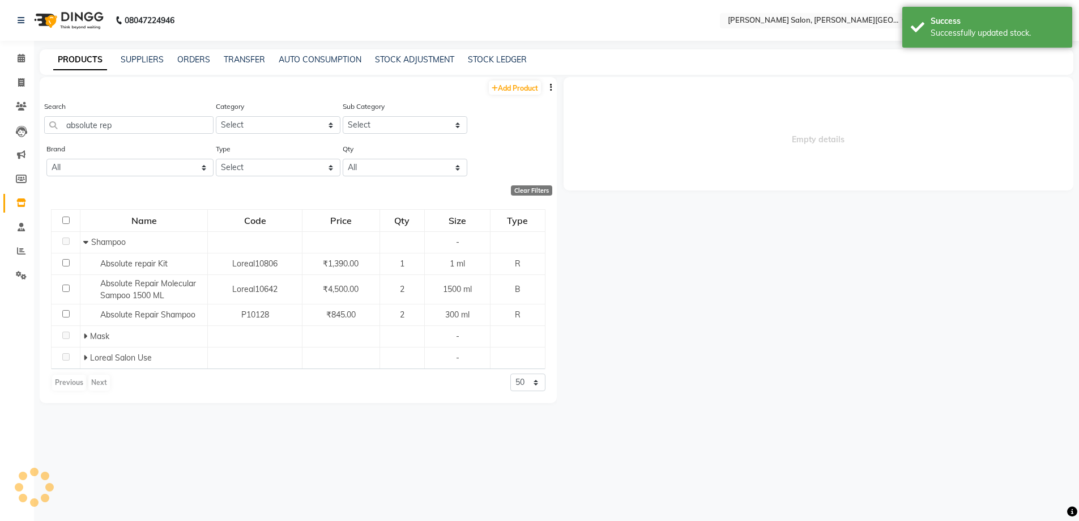
select select
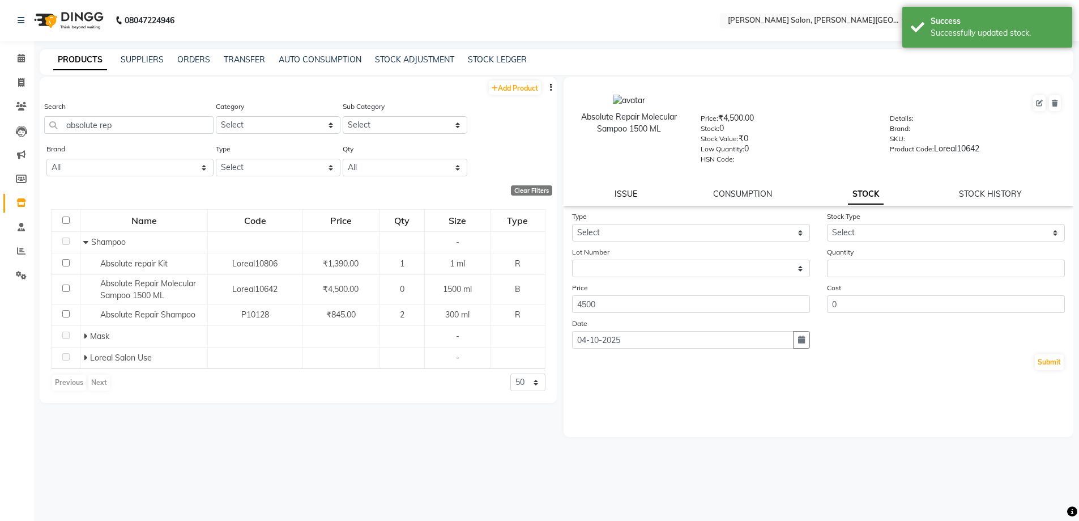
click at [632, 197] on link "ISSUE" at bounding box center [626, 194] width 23 height 10
select select
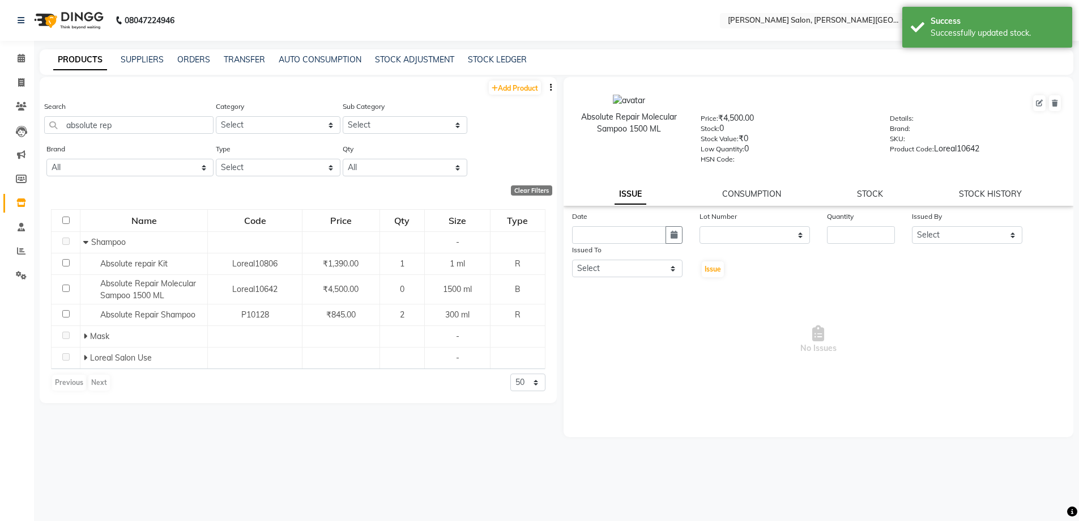
click at [863, 193] on link "STOCK" at bounding box center [870, 194] width 26 height 10
select select
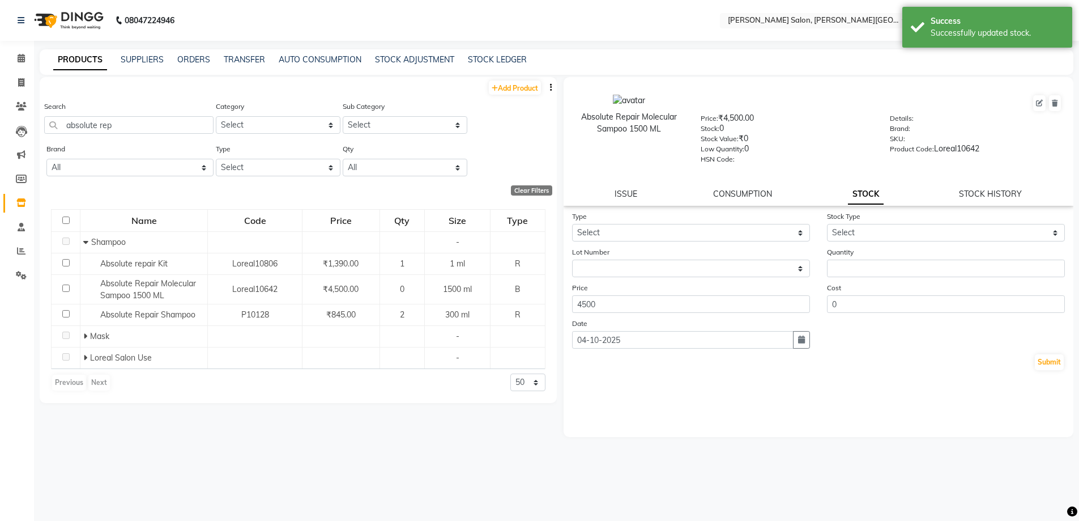
click at [779, 242] on form "Type Select In Out Stock Type Select Internal Use Damaged Expired Adjustment Re…" at bounding box center [818, 290] width 493 height 161
drag, startPoint x: 702, startPoint y: 227, endPoint x: 704, endPoint y: 235, distance: 8.7
click at [702, 227] on select "Select In Out" at bounding box center [691, 233] width 238 height 18
select select "in"
click at [572, 224] on select "Select In Out" at bounding box center [691, 233] width 238 height 18
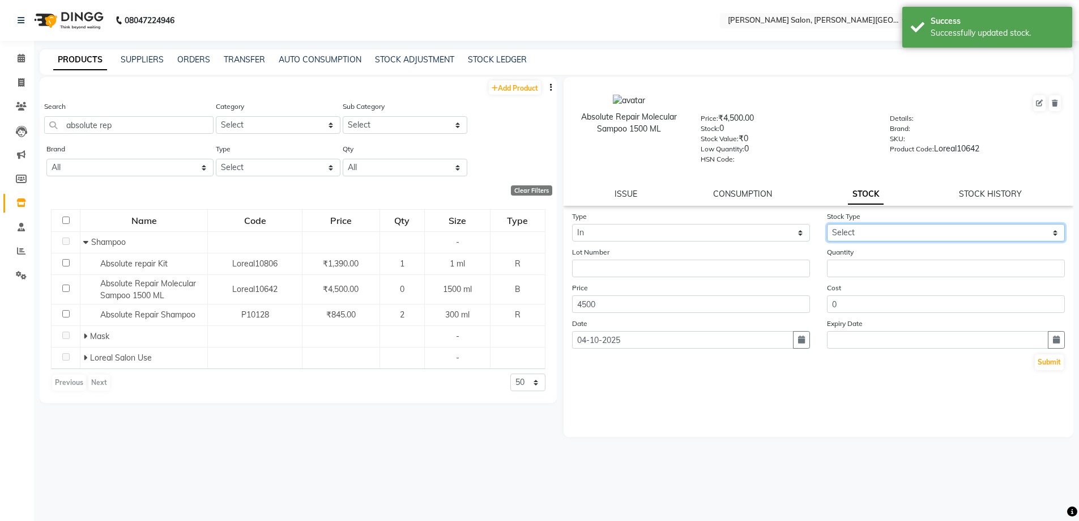
click at [896, 229] on select "Select New Stock Adjustment Return Other" at bounding box center [946, 233] width 238 height 18
select select "new stock"
click at [827, 224] on select "Select New Stock Adjustment Return Other" at bounding box center [946, 233] width 238 height 18
click at [896, 257] on div "Quantity" at bounding box center [946, 261] width 255 height 31
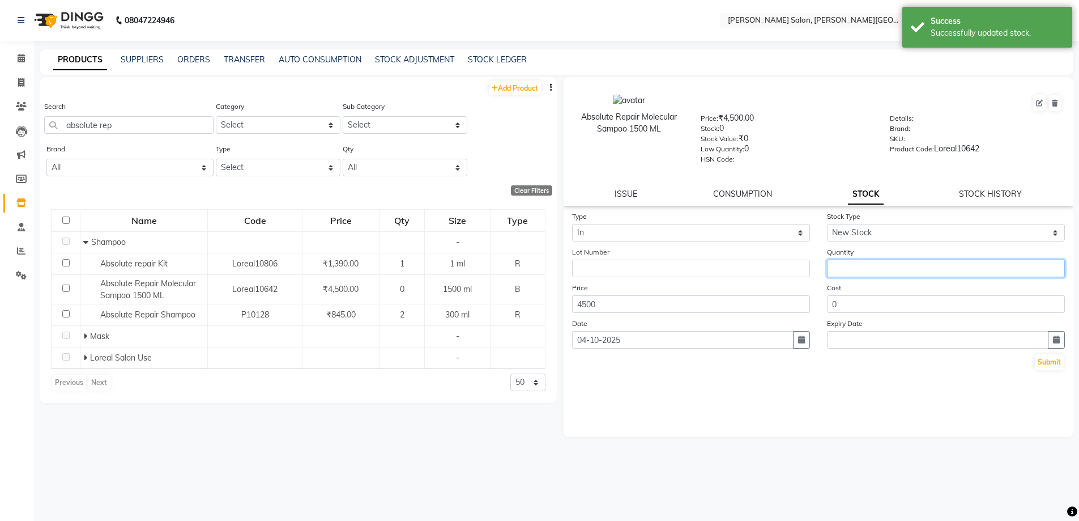
click at [897, 265] on input "number" at bounding box center [946, 268] width 238 height 18
type input "1"
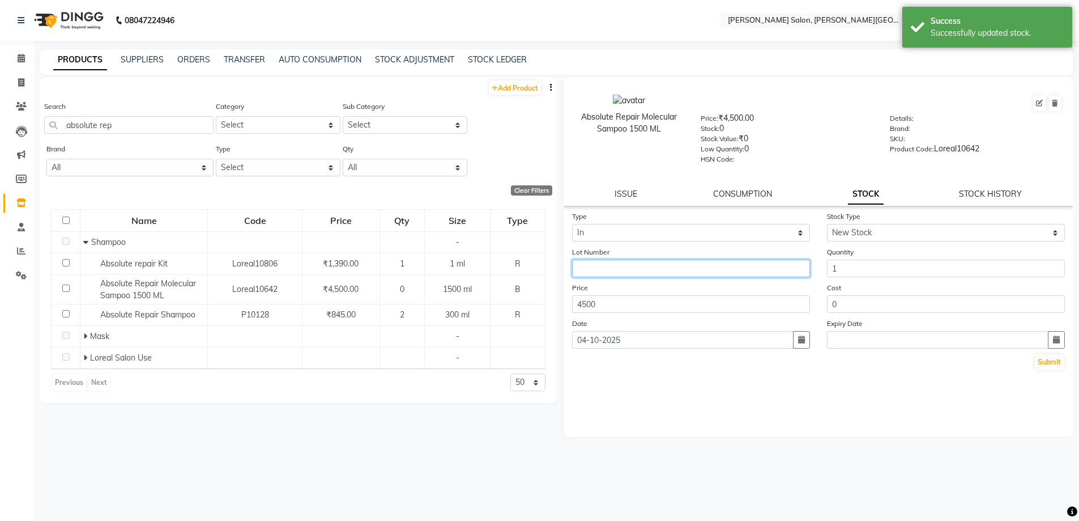
click at [652, 263] on input "text" at bounding box center [691, 268] width 238 height 18
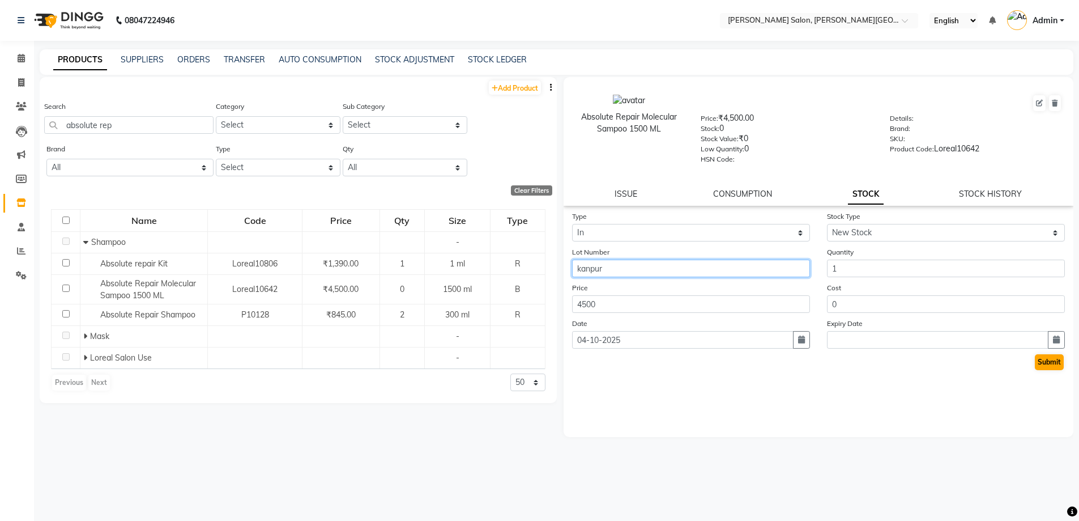
type input "kanpur"
click at [1058, 362] on button "Submit" at bounding box center [1049, 362] width 29 height 16
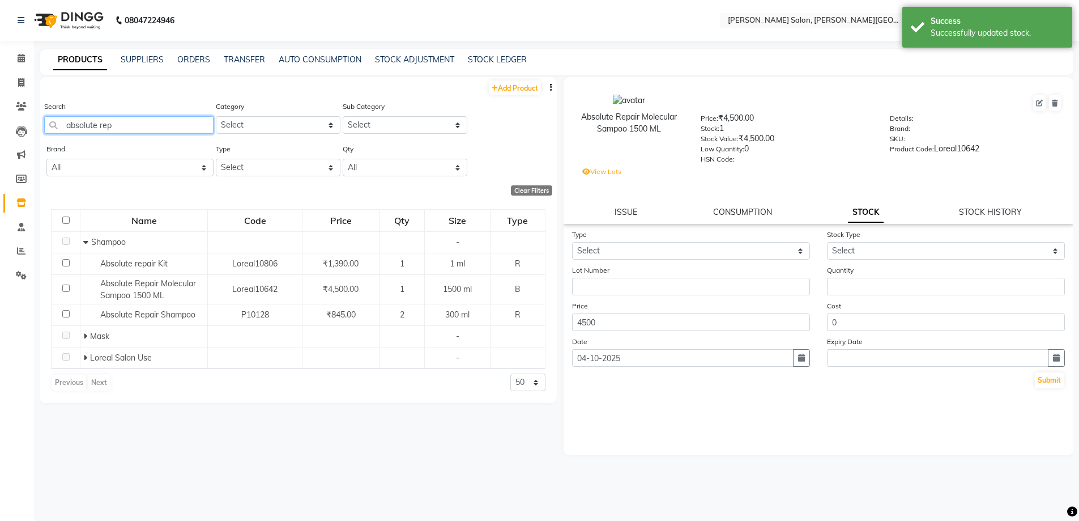
drag, startPoint x: 134, startPoint y: 120, endPoint x: 0, endPoint y: 135, distance: 134.5
click at [9, 127] on app-home "08047224946 Select Location × [PERSON_NAME] Salon, [PERSON_NAME] Road English E…" at bounding box center [539, 264] width 1079 height 528
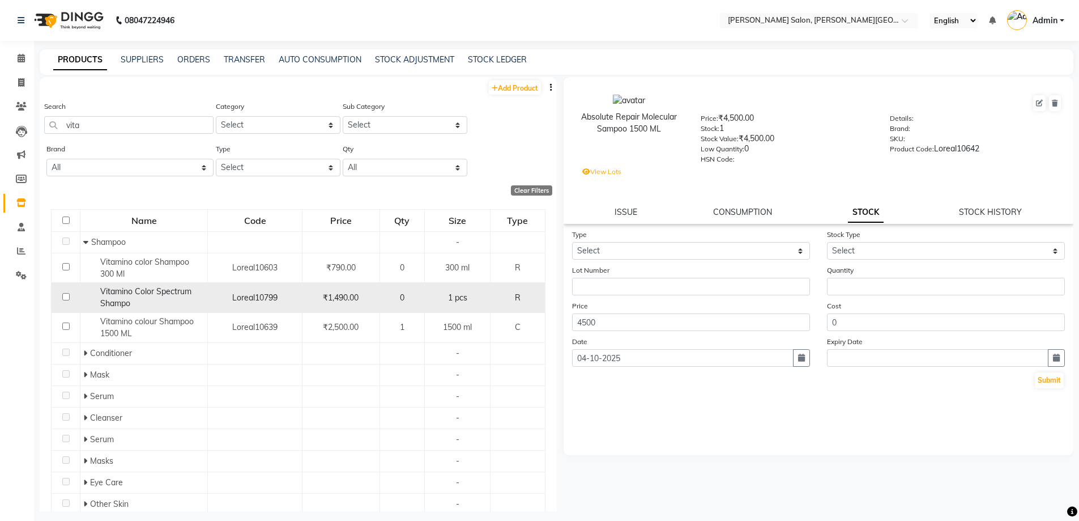
click at [144, 294] on span "Vitamino Color Spectrum Shampo" at bounding box center [145, 297] width 91 height 22
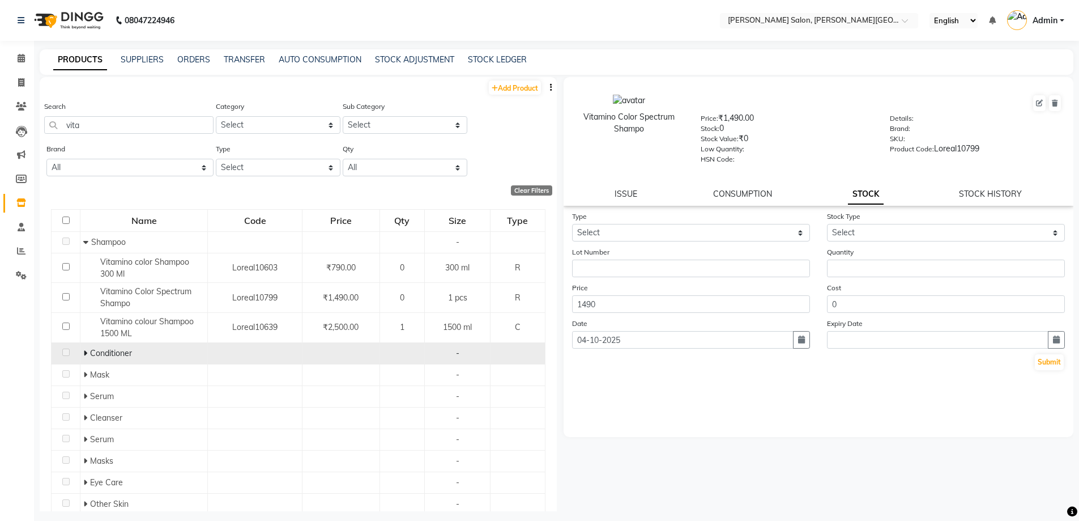
click at [86, 355] on icon at bounding box center [85, 353] width 4 height 8
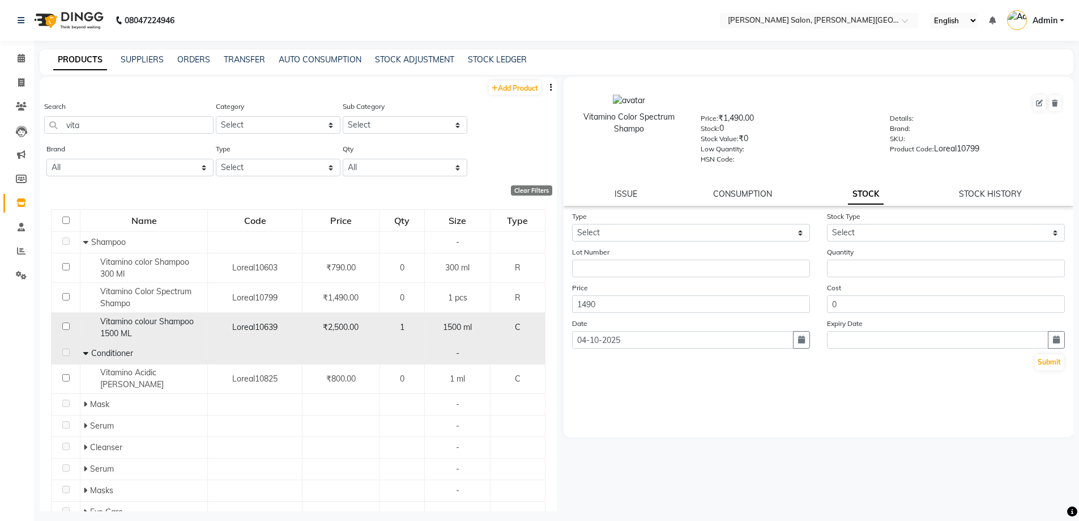
click at [137, 322] on span "Vitamino colour Shampoo 1500 ML" at bounding box center [146, 327] width 93 height 22
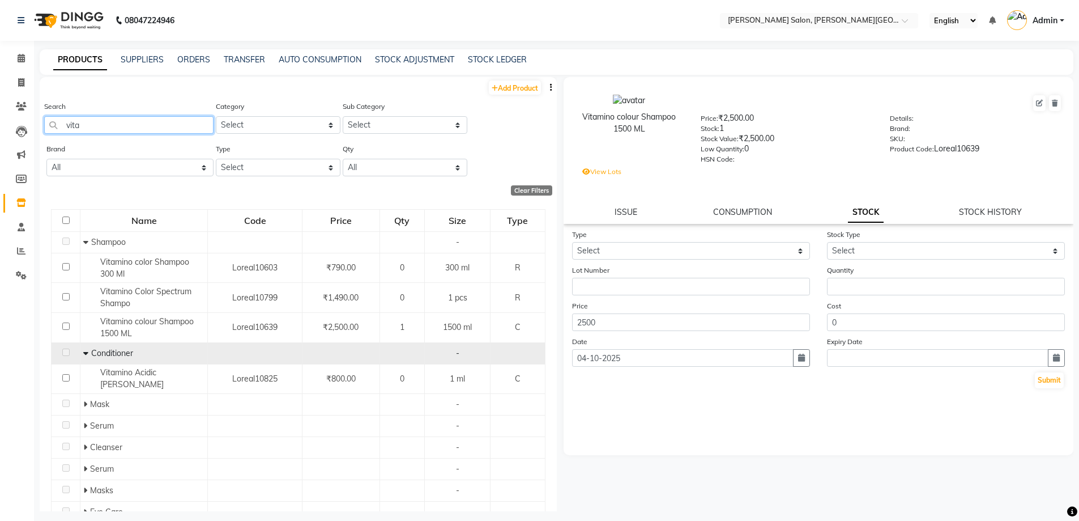
click at [35, 128] on main "PRODUCTS SUPPLIERS ORDERS TRANSFER AUTO CONSUMPTION STOCK ADJUSTMENT STOCK LEDG…" at bounding box center [556, 288] width 1045 height 479
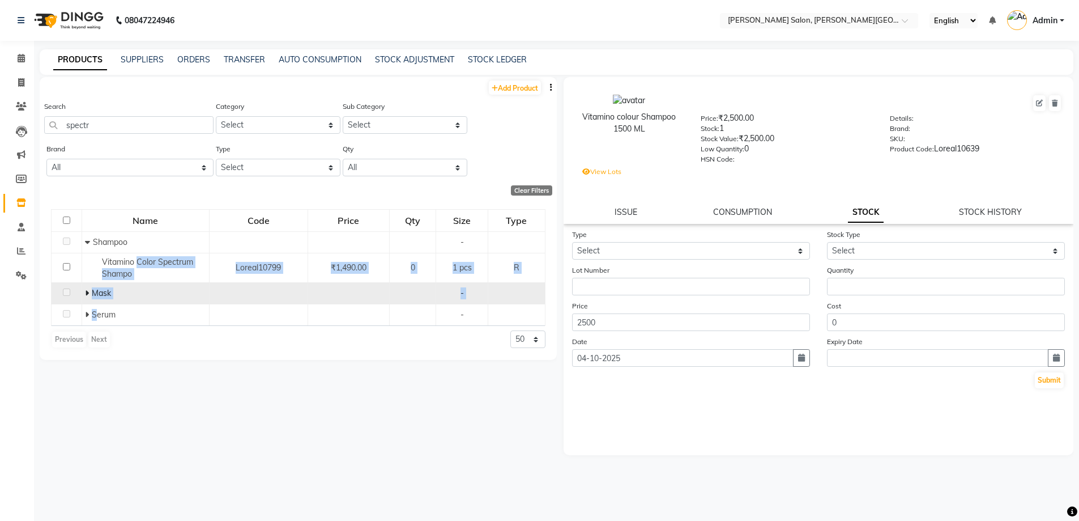
drag, startPoint x: 137, startPoint y: 262, endPoint x: 94, endPoint y: 292, distance: 52.0
click at [94, 297] on tbody "Shampoo - Vitamino Color Spectrum Shampo Loreal10799 ₹1,490.00 0 1 pcs R Mask -…" at bounding box center [299, 278] width 494 height 95
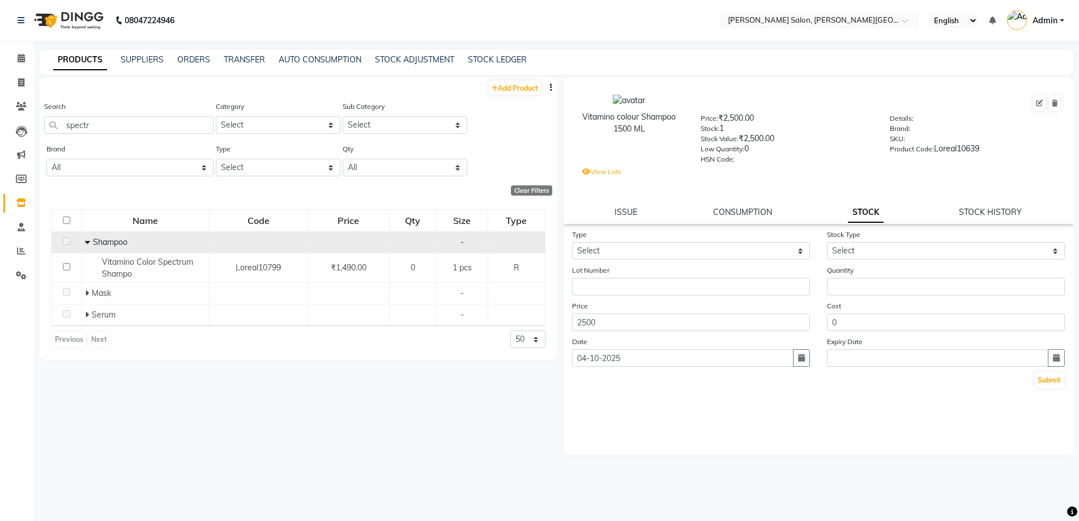
click at [147, 245] on div "Shampoo" at bounding box center [145, 242] width 121 height 12
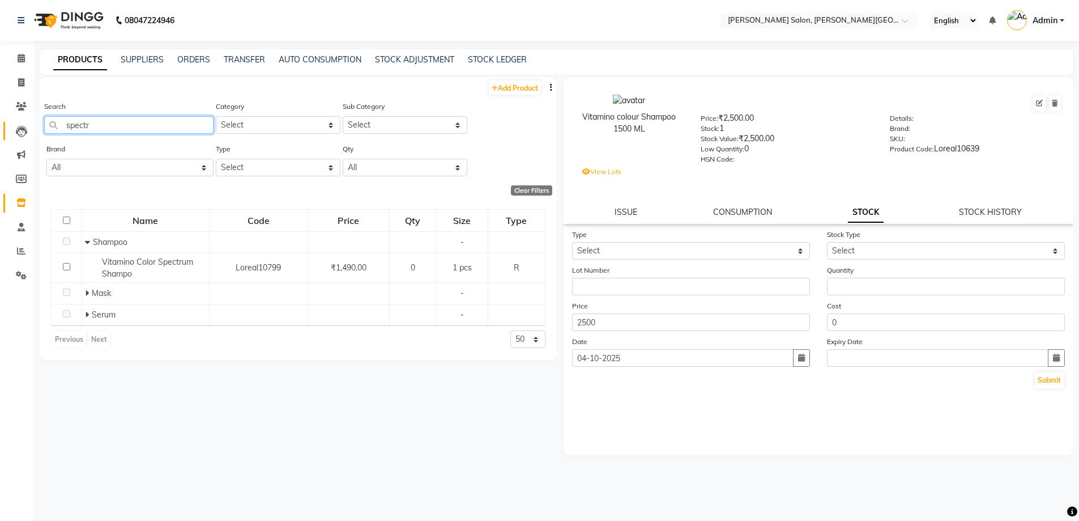
drag, startPoint x: 103, startPoint y: 124, endPoint x: 25, endPoint y: 127, distance: 77.1
click at [16, 124] on app-home "08047224946 Select Location × [PERSON_NAME] Salon, [PERSON_NAME] Road English E…" at bounding box center [539, 264] width 1079 height 528
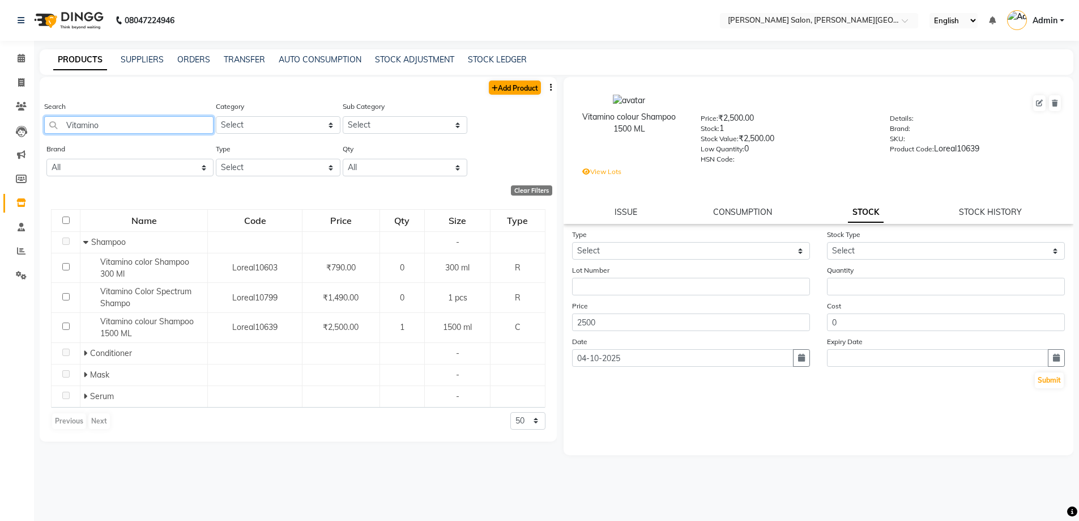
type input "Vitamino"
click at [506, 80] on link "Add Product" at bounding box center [515, 87] width 52 height 14
select select "true"
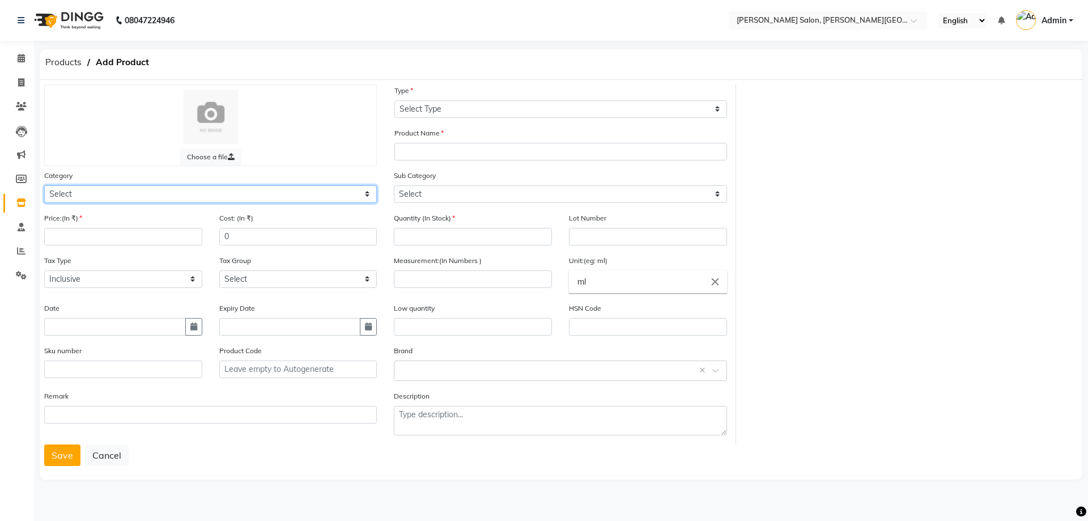
drag, startPoint x: 135, startPoint y: 195, endPoint x: 137, endPoint y: 202, distance: 7.0
click at [135, 195] on select "Select Hair Skin Personal Care Appliances [PERSON_NAME] Waxing Disposable Threa…" at bounding box center [210, 194] width 333 height 18
select select "499801100"
click at [44, 185] on select "Select Hair Skin Personal Care Appliances [PERSON_NAME] Waxing Disposable Threa…" at bounding box center [210, 194] width 333 height 18
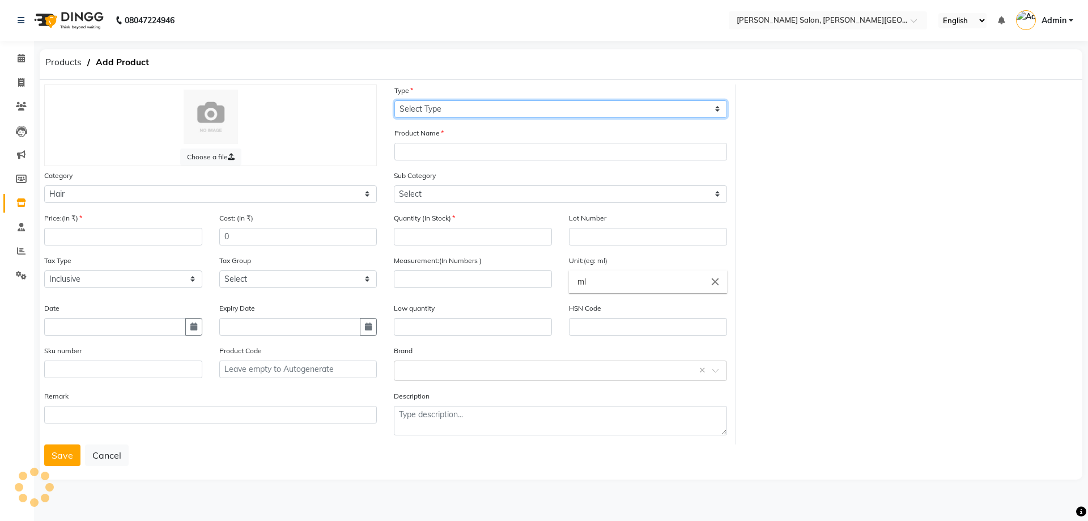
click at [468, 114] on select "Select Type Both Retail Consumable" at bounding box center [560, 109] width 333 height 18
select select "C"
click at [394, 100] on select "Select Type Both Retail Consumable" at bounding box center [560, 109] width 333 height 18
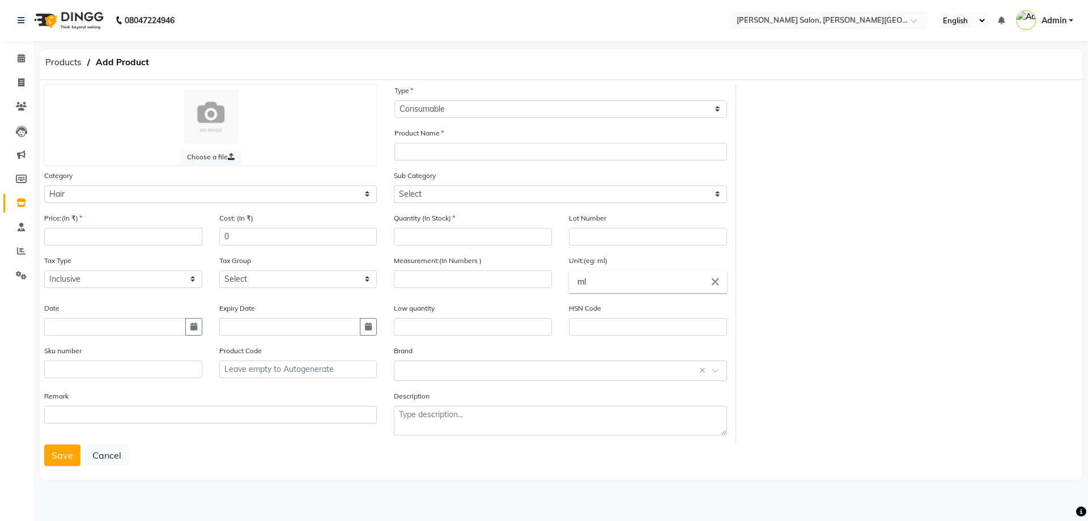
click at [483, 162] on div "Product Name" at bounding box center [561, 148] width 350 height 42
click at [483, 157] on input "text" at bounding box center [560, 152] width 333 height 18
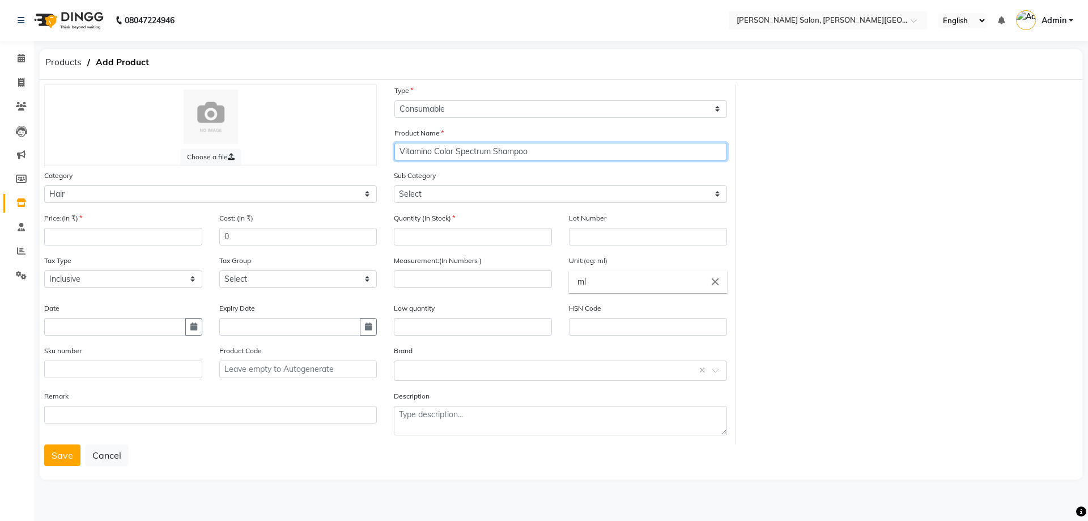
type input "Vitamino Color Spectrum Shampoo"
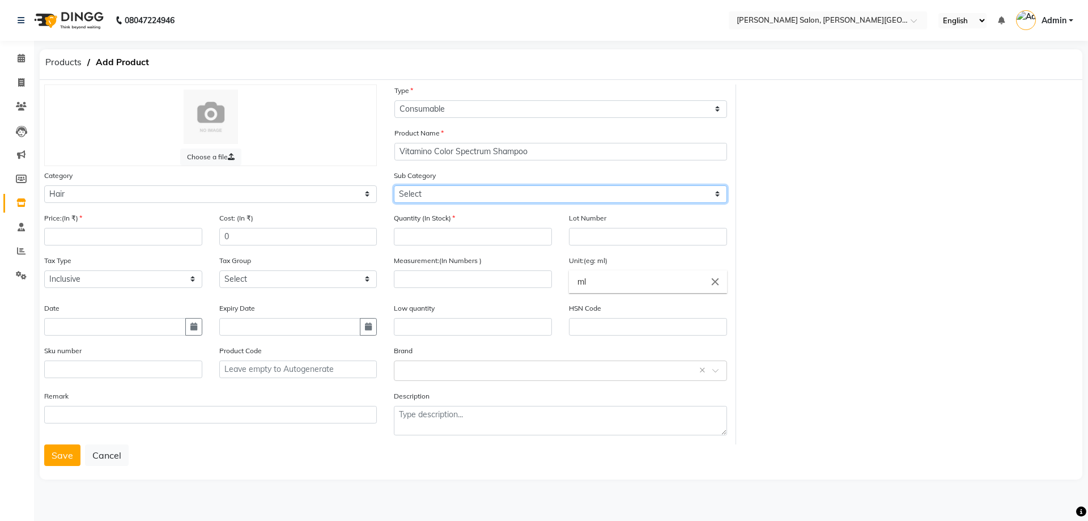
drag, startPoint x: 486, startPoint y: 192, endPoint x: 486, endPoint y: 202, distance: 10.2
click at [486, 192] on select "Select Shampoo Conditioner Cream Mask Oil Serum Color Appliances Treatment Styl…" at bounding box center [560, 194] width 333 height 18
select select "499801101"
click at [394, 185] on select "Select Shampoo Conditioner Cream Mask Oil Serum Color Appliances Treatment Styl…" at bounding box center [560, 194] width 333 height 18
click at [486, 223] on div "Quantity (In Stock)" at bounding box center [473, 228] width 158 height 33
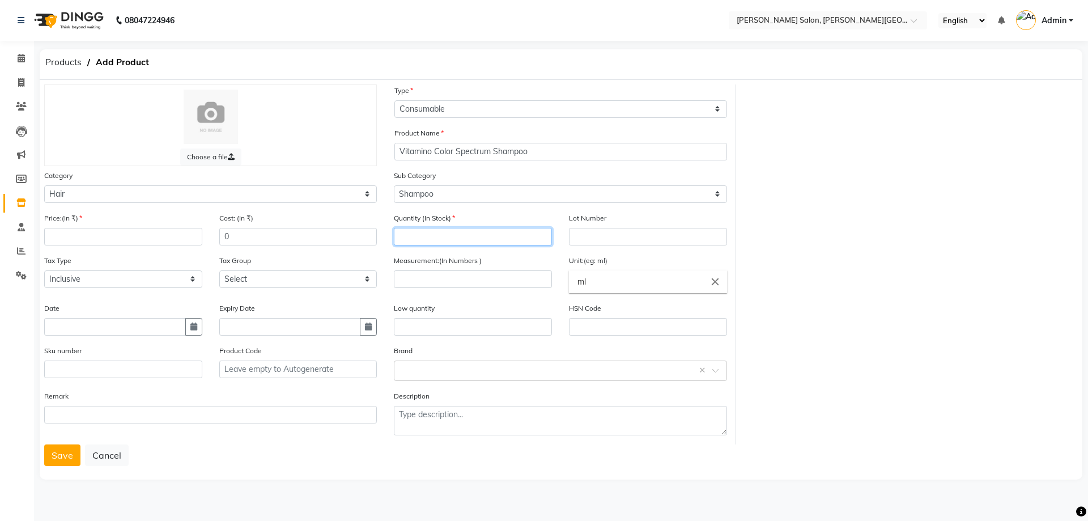
click at [485, 229] on input "number" at bounding box center [473, 237] width 158 height 18
type input "1"
click at [199, 240] on input "number" at bounding box center [123, 237] width 158 height 18
type input "4500"
click at [49, 455] on button "Save" at bounding box center [62, 455] width 36 height 22
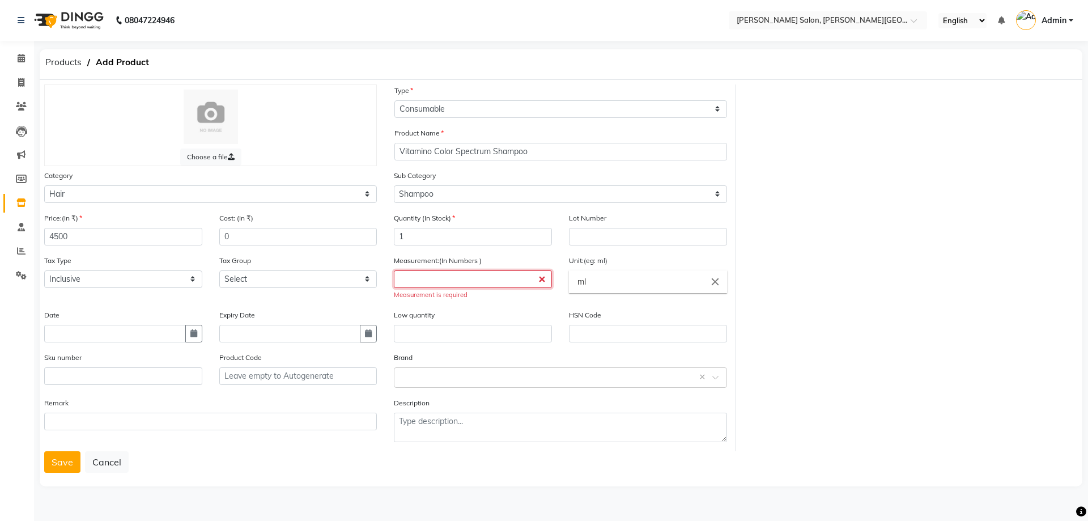
click at [453, 274] on input "number" at bounding box center [473, 279] width 158 height 18
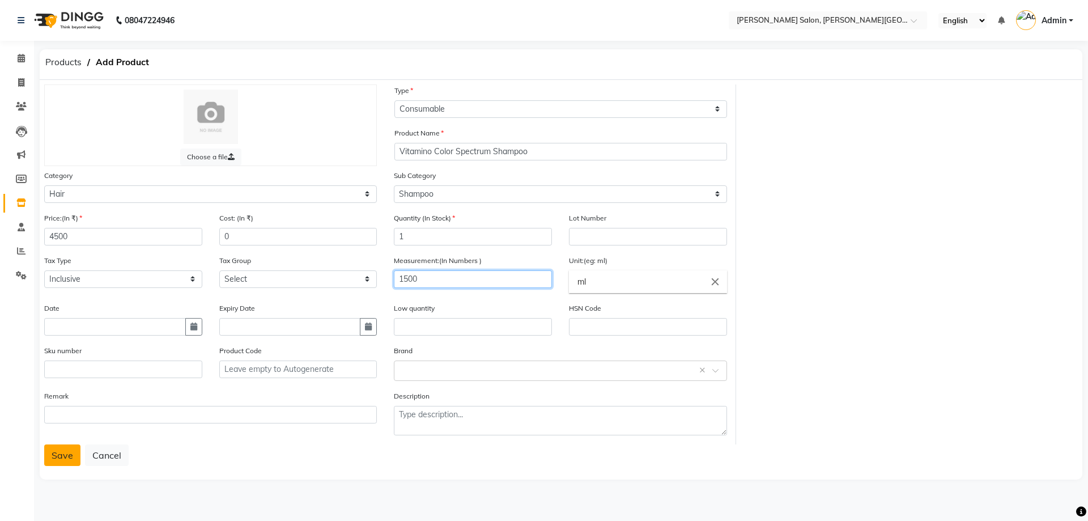
type input "1500"
click at [61, 457] on button "Save" at bounding box center [62, 455] width 36 height 22
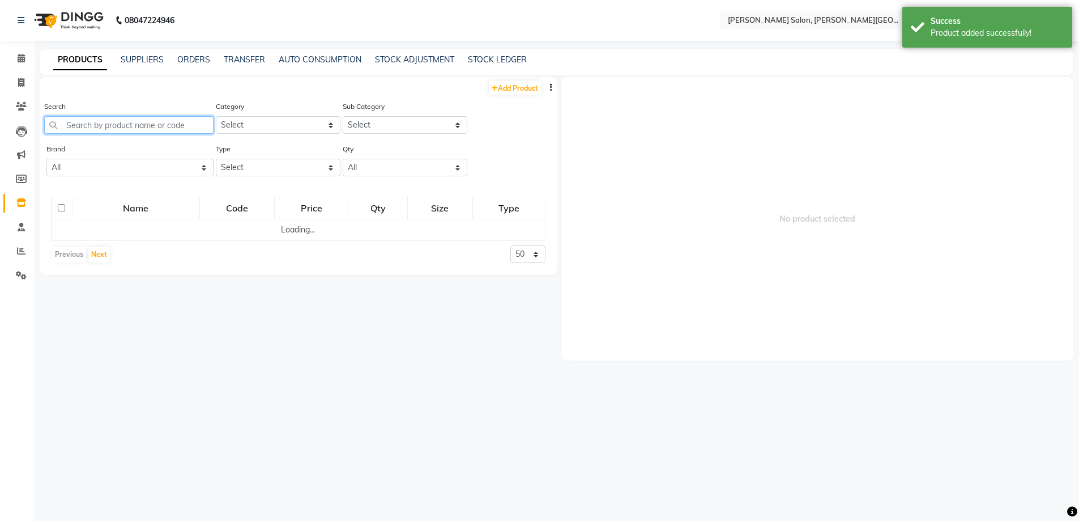
click at [133, 126] on input "text" at bounding box center [128, 125] width 169 height 18
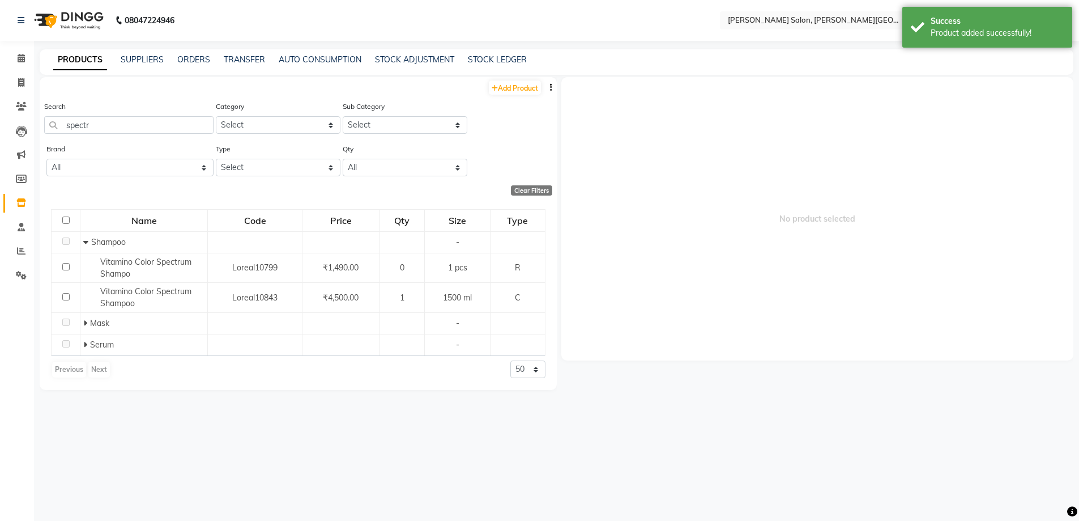
click at [40, 137] on div "Search spectr Category Select Hair Skin Personal Care Appliances [PERSON_NAME] …" at bounding box center [298, 121] width 517 height 42
click at [43, 135] on div "Search spectr Category Select Hair Skin Personal Care Appliances [PERSON_NAME] …" at bounding box center [298, 121] width 517 height 42
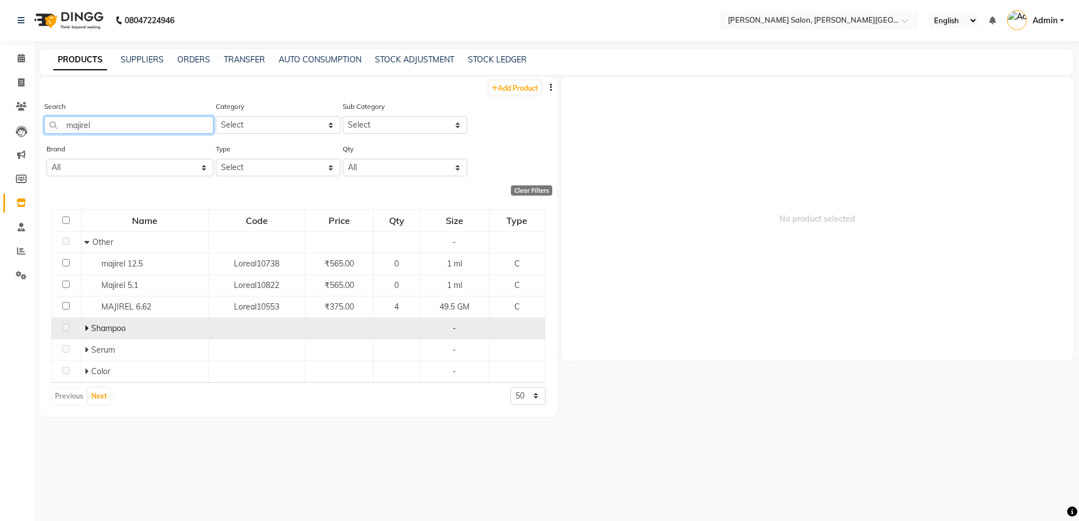
type input "majirel"
click at [87, 332] on span at bounding box center [86, 328] width 4 height 10
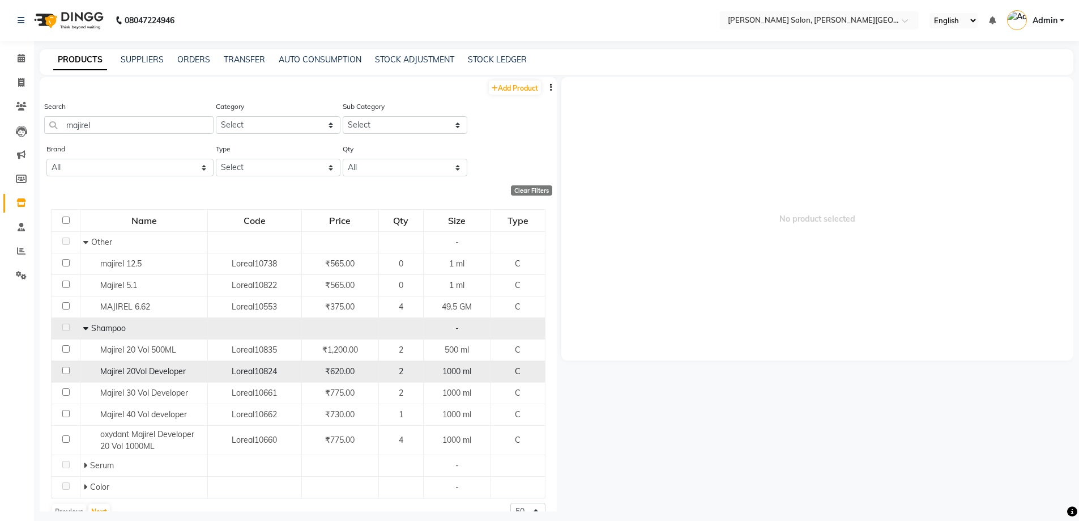
click at [126, 370] on span "Majirel 20Vol Developer" at bounding box center [143, 371] width 86 height 10
select select
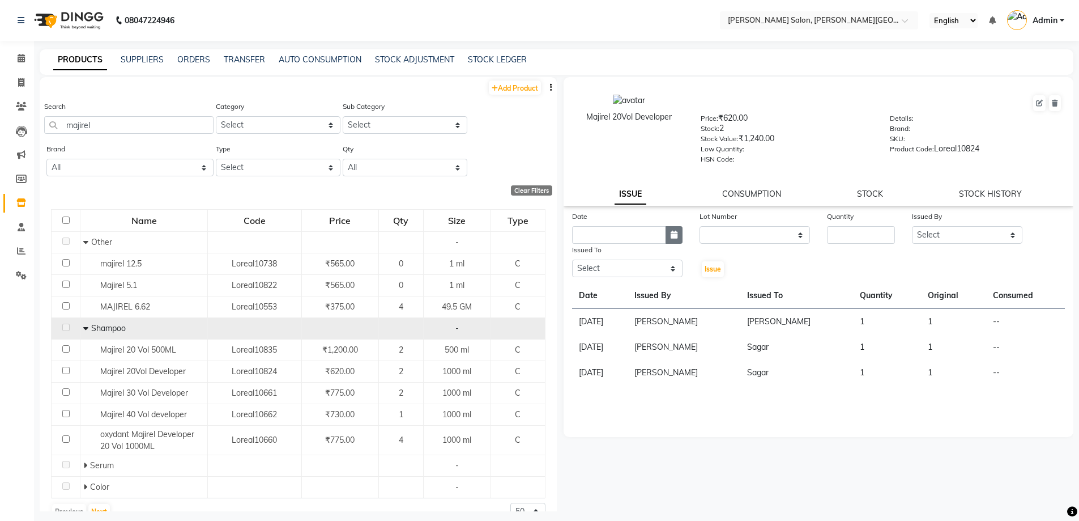
click at [678, 232] on button "button" at bounding box center [674, 235] width 17 height 18
select select "10"
select select "2025"
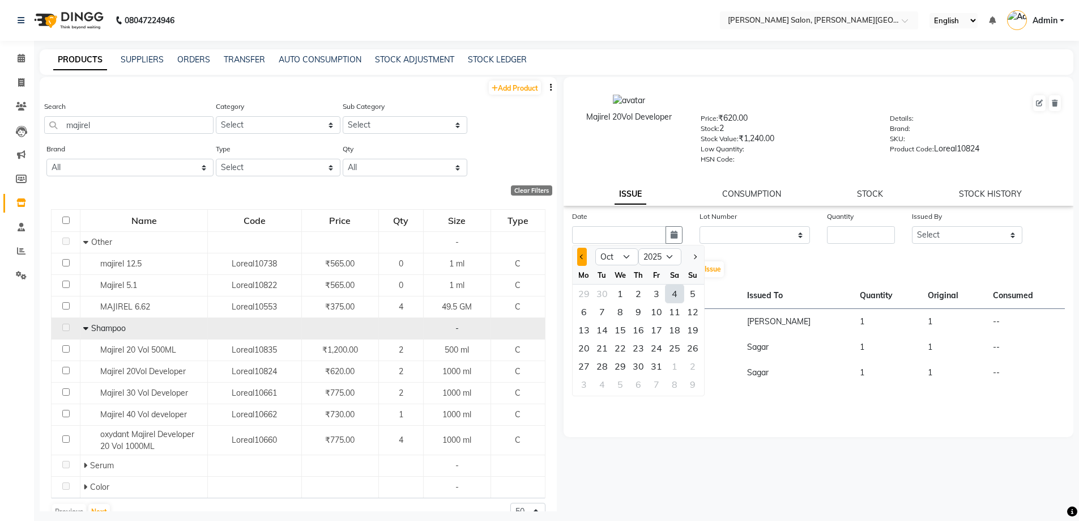
click at [582, 258] on span "Previous month" at bounding box center [582, 256] width 5 height 5
select select "9"
click at [680, 323] on div "20" at bounding box center [675, 330] width 18 height 18
type input "20-09-2025"
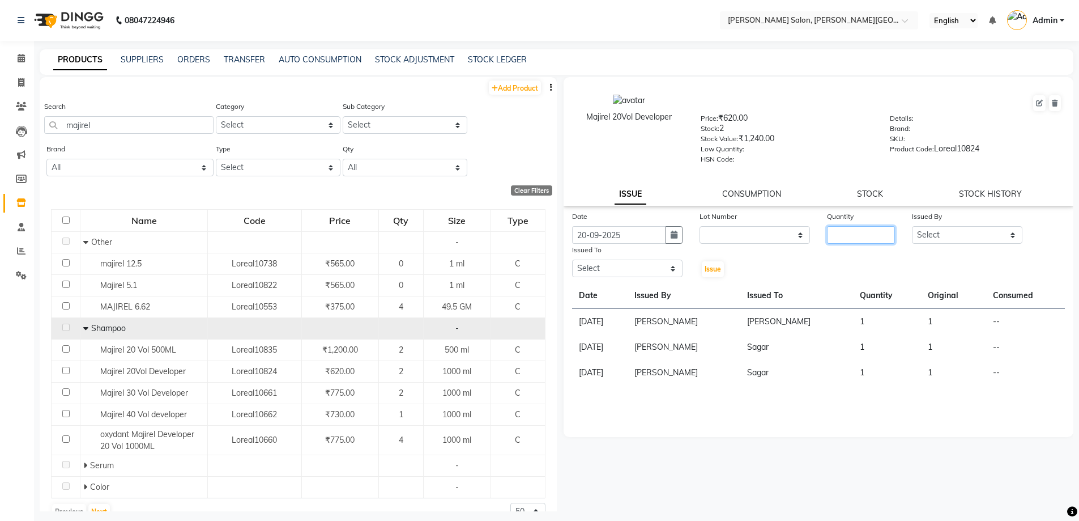
click at [869, 226] on input "number" at bounding box center [861, 235] width 68 height 18
type input "1"
click at [942, 231] on select "Select [PERSON_NAME] [PERSON_NAME] [PERSON_NAME] [PERSON_NAME] [PERSON_NAME] [P…" at bounding box center [967, 235] width 110 height 18
select select "22721"
click at [912, 226] on select "Select [PERSON_NAME] [PERSON_NAME] [PERSON_NAME] [PERSON_NAME] [PERSON_NAME] [P…" at bounding box center [967, 235] width 110 height 18
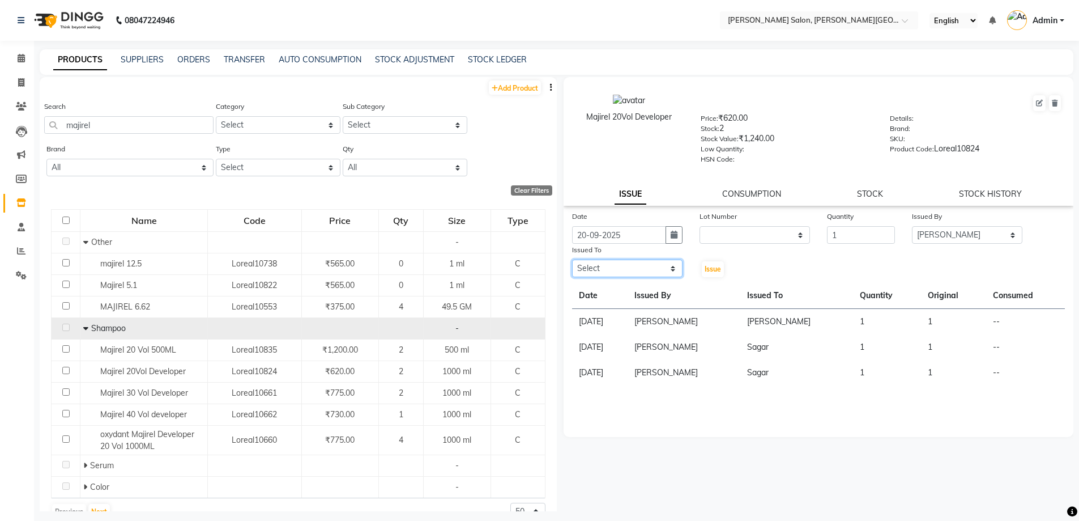
click at [642, 271] on select "Select [PERSON_NAME] [PERSON_NAME] [PERSON_NAME] [PERSON_NAME] [PERSON_NAME] [P…" at bounding box center [627, 268] width 110 height 18
select select "24171"
click at [572, 259] on select "Select [PERSON_NAME] [PERSON_NAME] [PERSON_NAME] [PERSON_NAME] [PERSON_NAME] [P…" at bounding box center [627, 268] width 110 height 18
click at [706, 267] on span "Issue" at bounding box center [713, 269] width 16 height 8
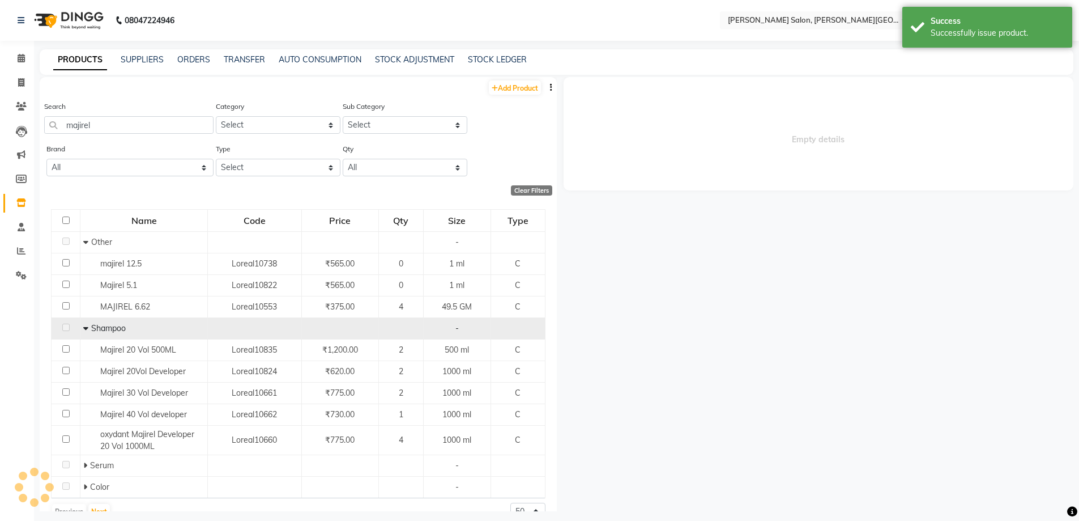
select select
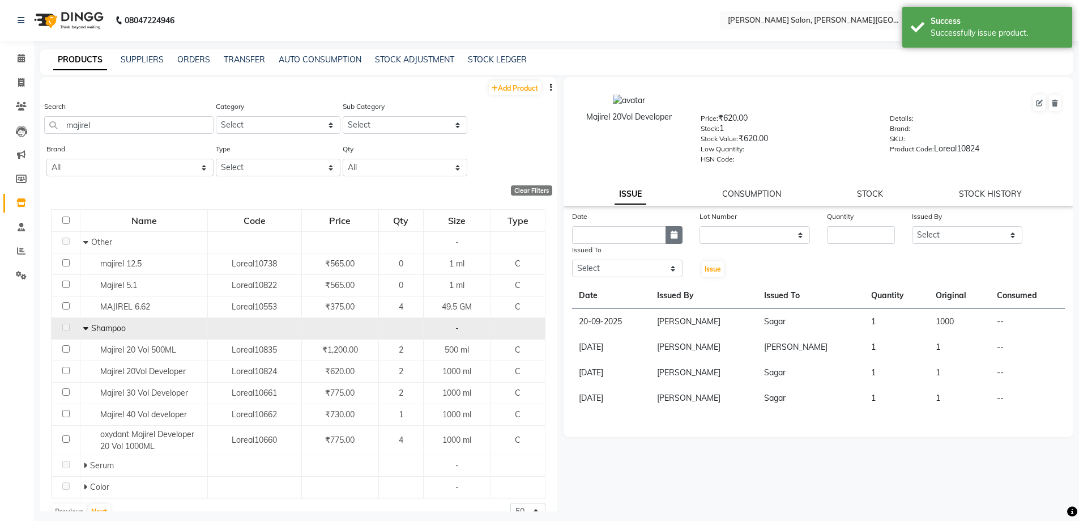
click at [681, 234] on button "button" at bounding box center [674, 235] width 17 height 18
select select "10"
select select "2025"
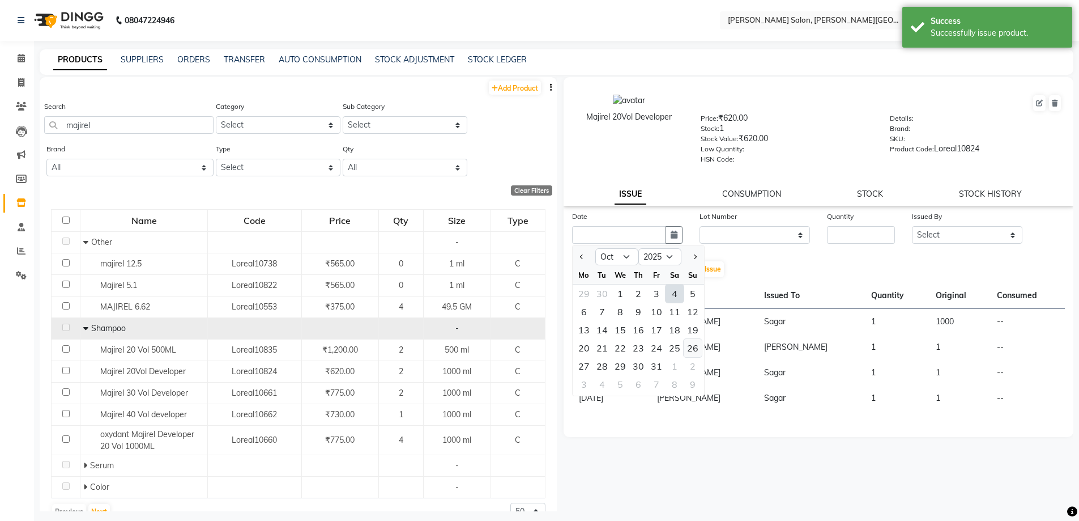
click at [687, 345] on div "26" at bounding box center [693, 348] width 18 height 18
type input "[DATE]"
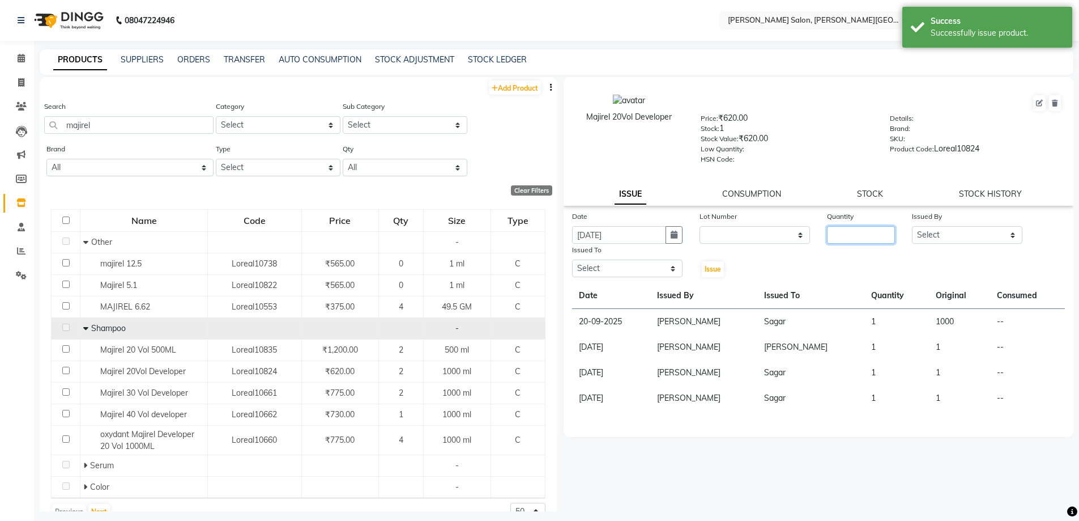
click at [847, 228] on input "number" at bounding box center [861, 235] width 68 height 18
type input "1"
click at [940, 222] on div "Issued By" at bounding box center [967, 218] width 110 height 16
click at [958, 225] on div "Issued By Select [PERSON_NAME] [PERSON_NAME] [PERSON_NAME] [PERSON_NAME] [PERSO…" at bounding box center [967, 226] width 127 height 33
select select "22721"
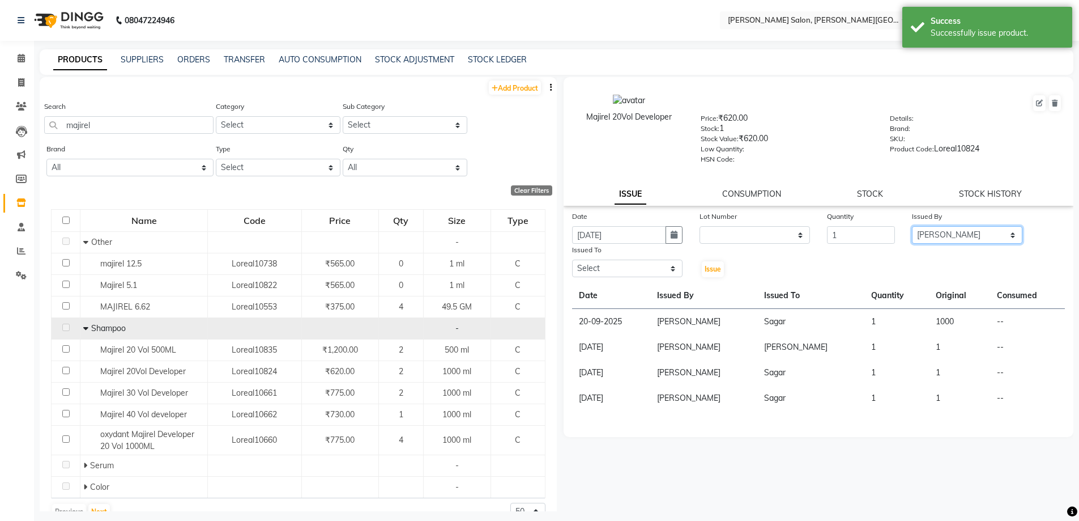
click at [912, 226] on select "Select [PERSON_NAME] [PERSON_NAME] [PERSON_NAME] [PERSON_NAME] [PERSON_NAME] [P…" at bounding box center [967, 235] width 110 height 18
click at [620, 270] on select "Select [PERSON_NAME] [PERSON_NAME] [PERSON_NAME] [PERSON_NAME] [PERSON_NAME] [P…" at bounding box center [627, 268] width 110 height 18
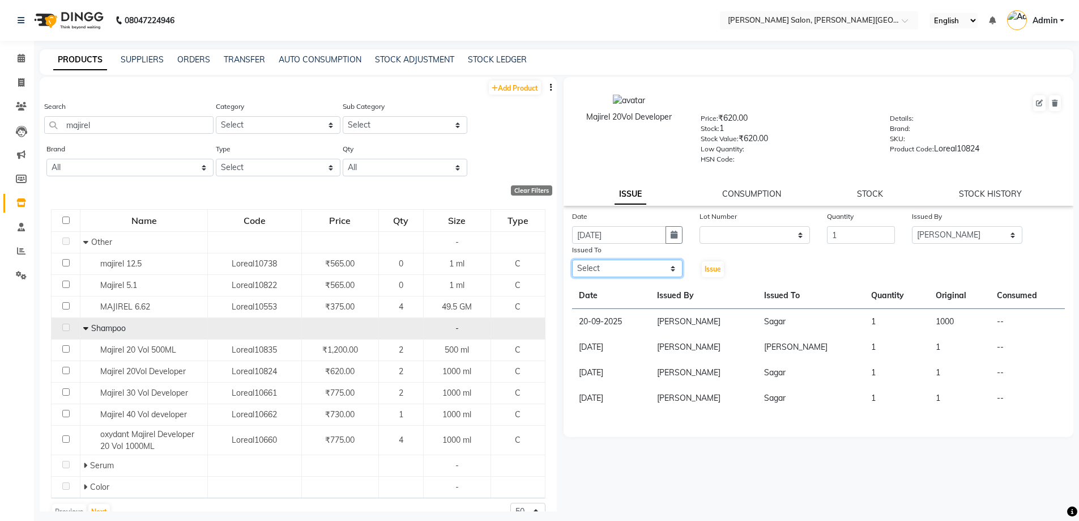
select select "85107"
click at [572, 259] on select "Select [PERSON_NAME] [PERSON_NAME] [PERSON_NAME] [PERSON_NAME] [PERSON_NAME] [P…" at bounding box center [627, 268] width 110 height 18
click at [715, 269] on span "Issue" at bounding box center [713, 269] width 16 height 8
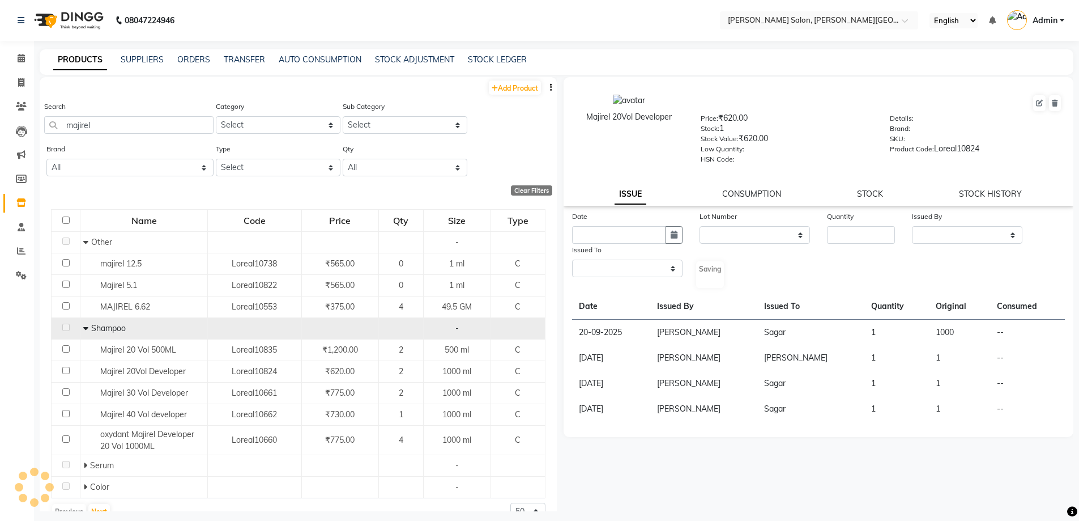
select select
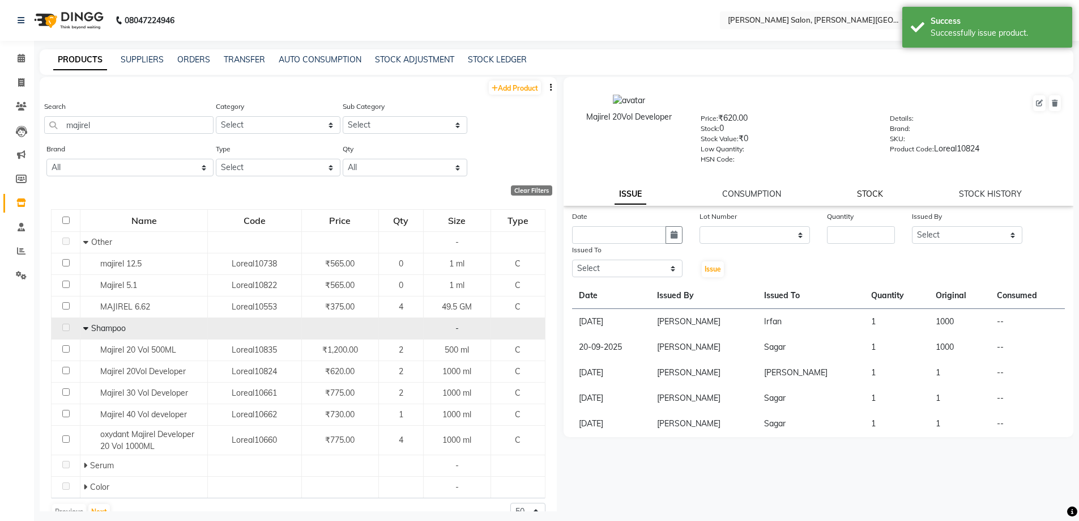
click at [868, 194] on link "STOCK" at bounding box center [870, 194] width 26 height 10
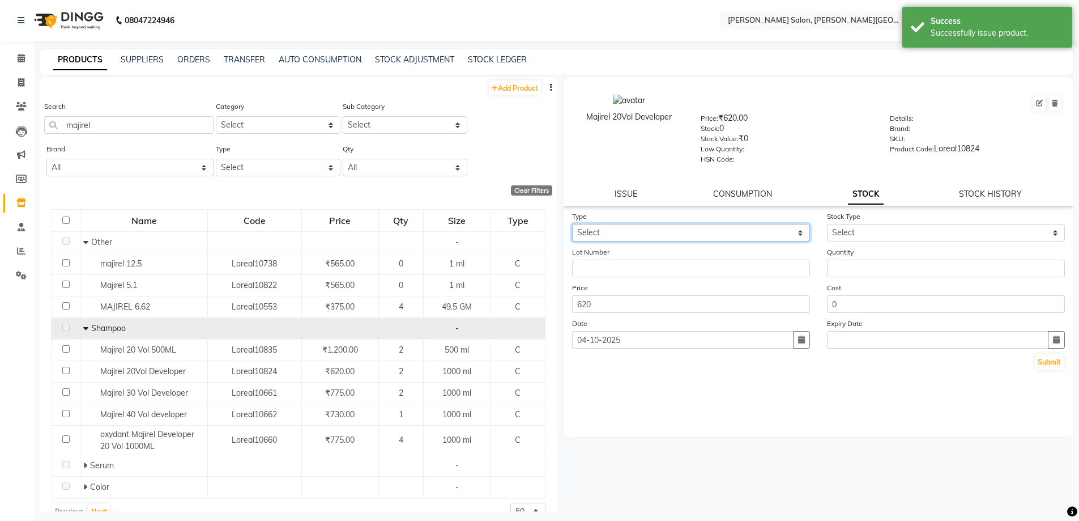
click at [702, 234] on select "Select In Out" at bounding box center [691, 233] width 238 height 18
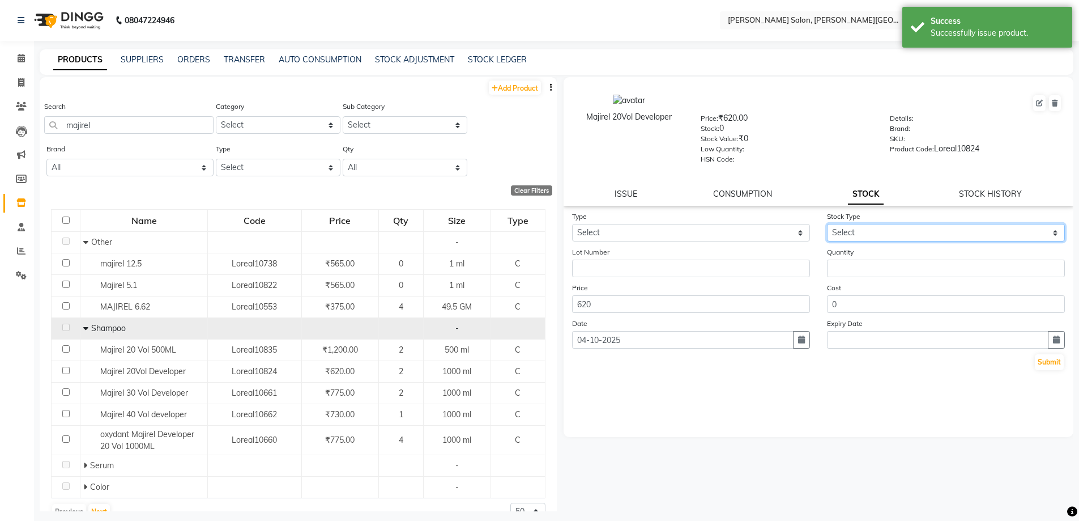
click at [863, 228] on select "Select" at bounding box center [946, 233] width 238 height 18
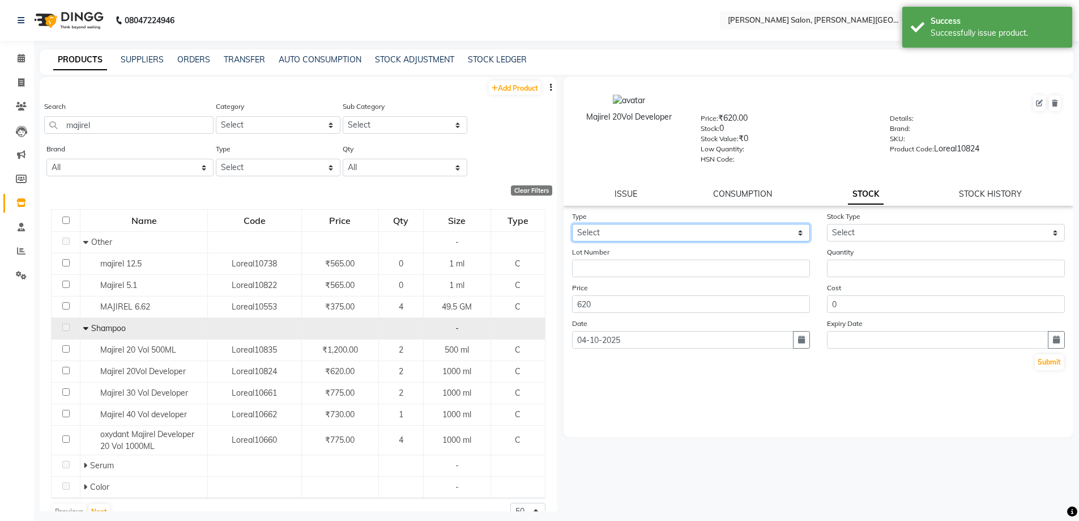
click at [640, 237] on select "Select In Out" at bounding box center [691, 233] width 238 height 18
select select "in"
click at [572, 224] on select "Select In Out" at bounding box center [691, 233] width 238 height 18
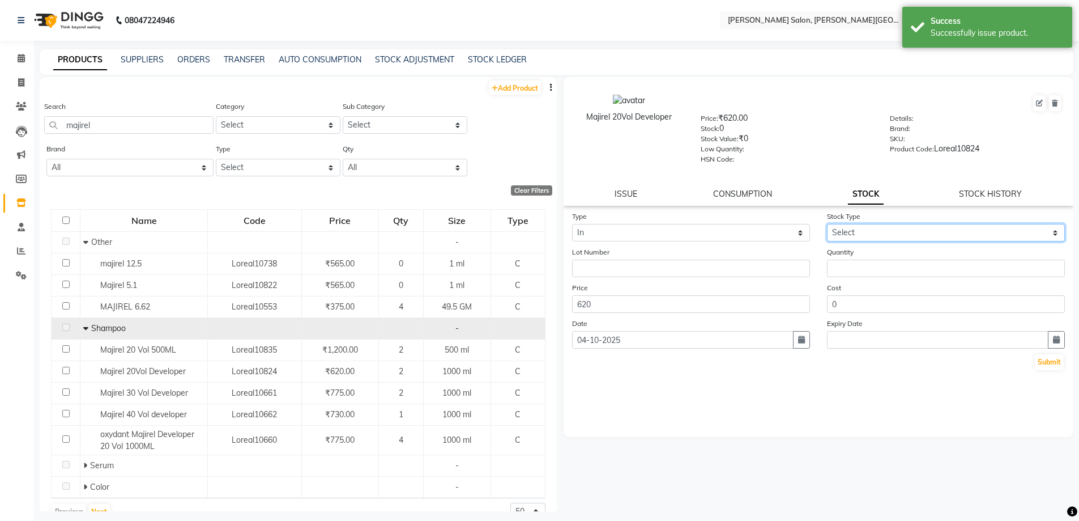
click at [833, 232] on select "Select New Stock Adjustment Return Other" at bounding box center [946, 233] width 238 height 18
select select "new stock"
click at [827, 224] on select "Select New Stock Adjustment Return Other" at bounding box center [946, 233] width 238 height 18
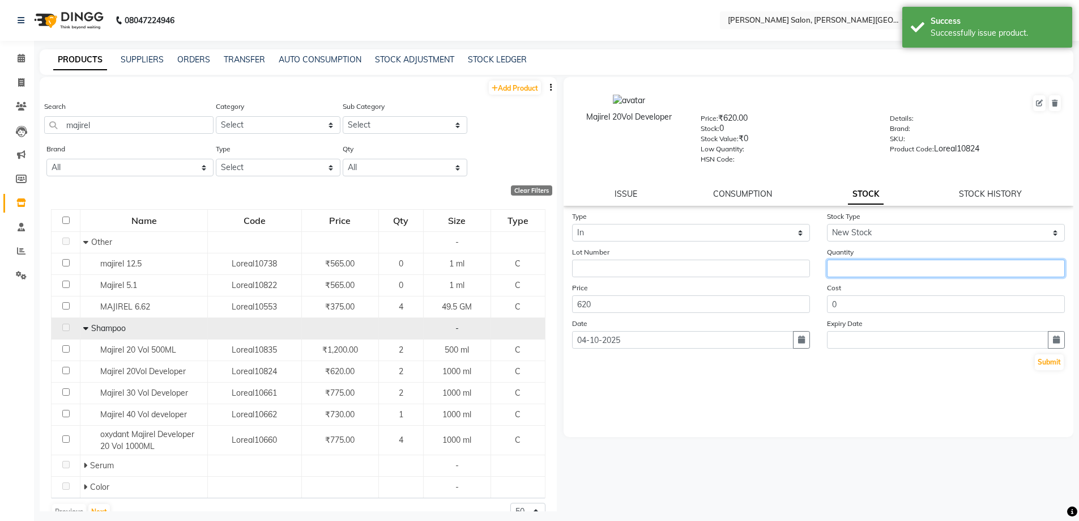
click at [858, 267] on input "number" at bounding box center [946, 268] width 238 height 18
type input "2"
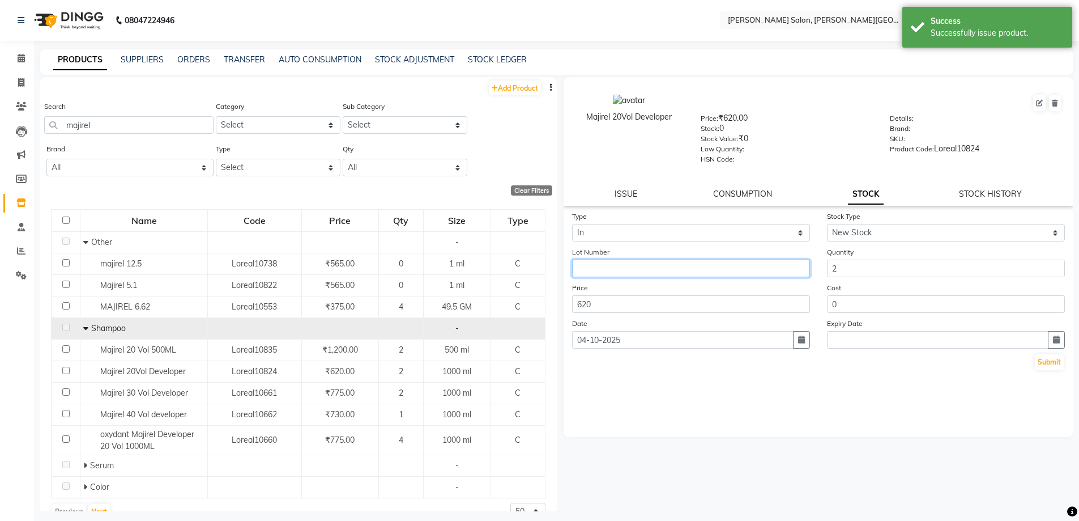
click at [615, 268] on input "text" at bounding box center [691, 268] width 238 height 18
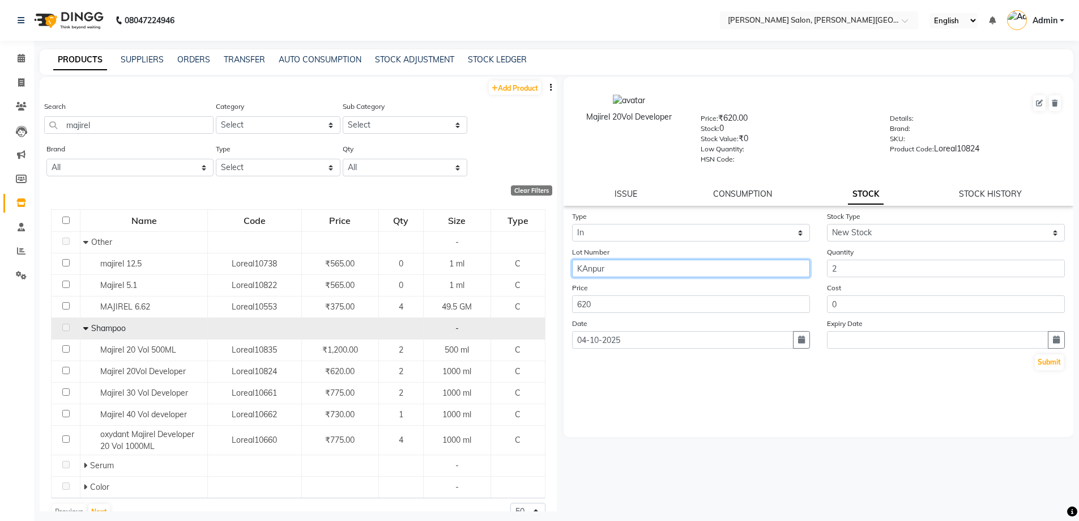
click at [583, 274] on input "KAnpur" at bounding box center [691, 268] width 238 height 18
type input "[GEOGRAPHIC_DATA]"
click at [1048, 358] on button "Submit" at bounding box center [1049, 362] width 29 height 16
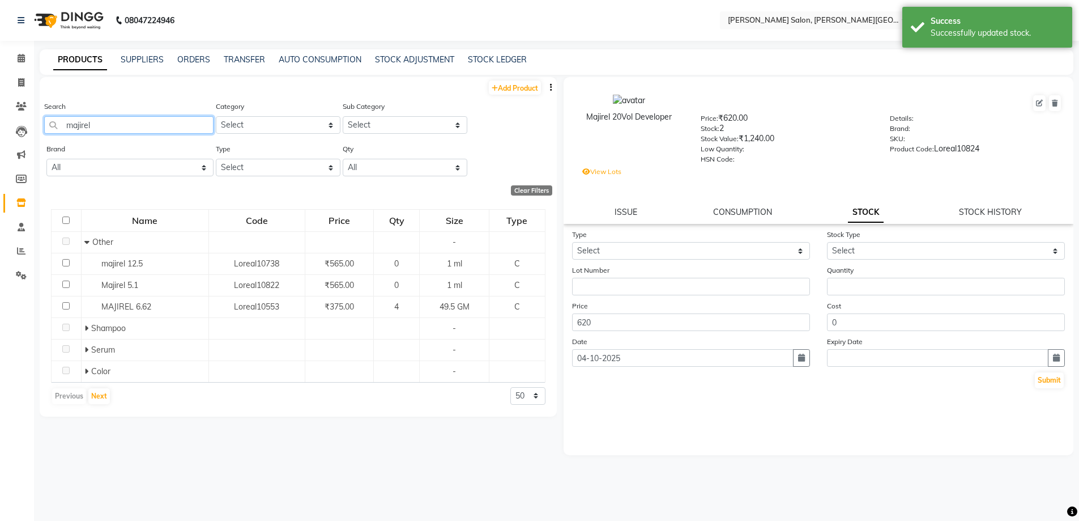
click at [0, 128] on app-home "08047224946 Select Location × [PERSON_NAME] Salon, [PERSON_NAME] Road English E…" at bounding box center [539, 264] width 1079 height 528
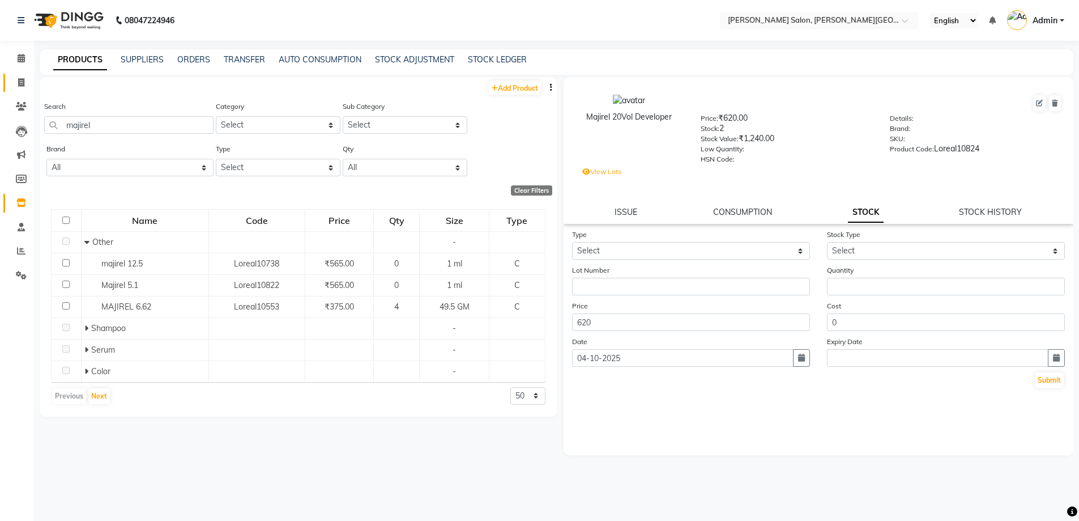
click at [23, 76] on span at bounding box center [21, 82] width 20 height 13
select select "service"
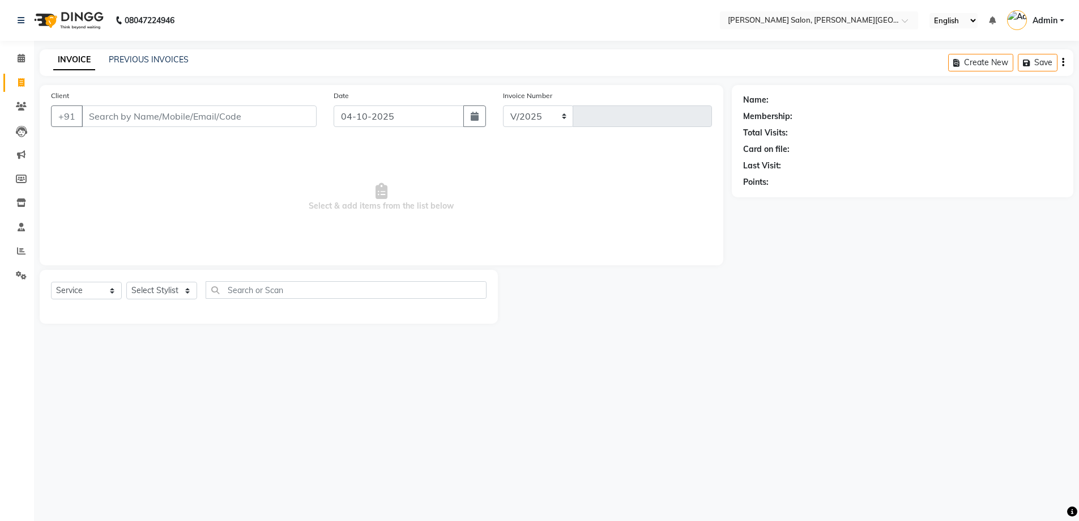
select select "4122"
type input "3244"
click at [27, 201] on span at bounding box center [21, 203] width 20 height 13
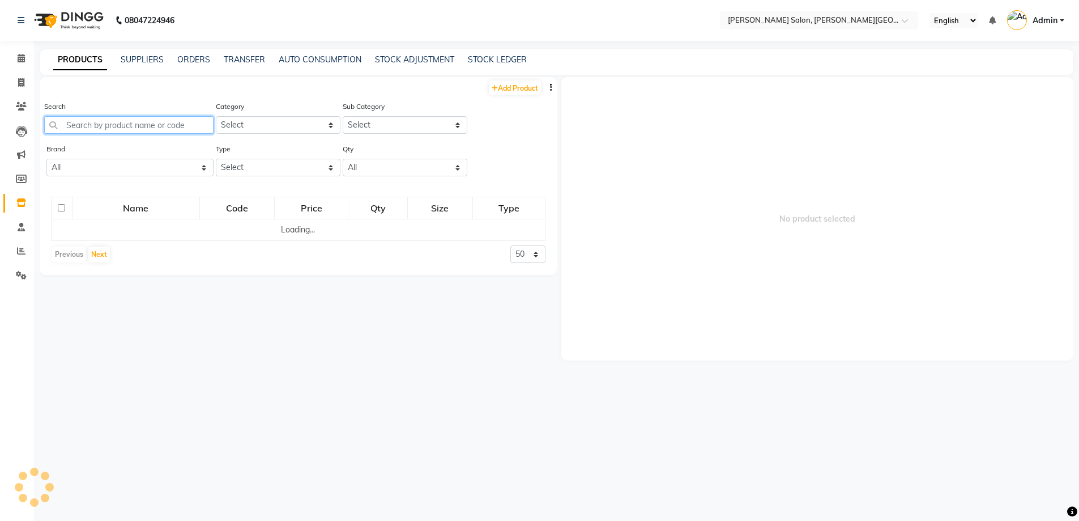
click at [186, 126] on input "text" at bounding box center [128, 125] width 169 height 18
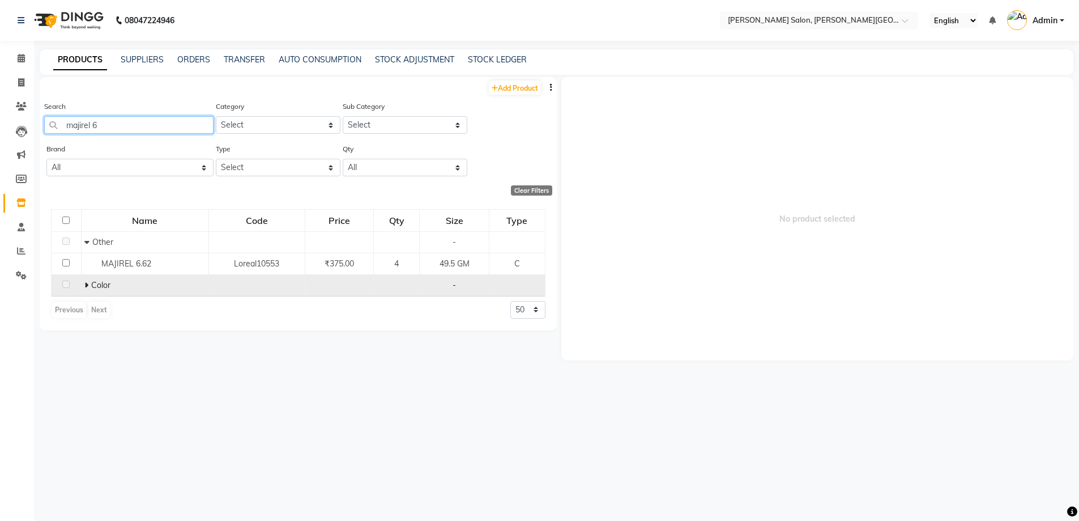
type input "majirel 6"
click at [86, 287] on icon at bounding box center [86, 285] width 4 height 8
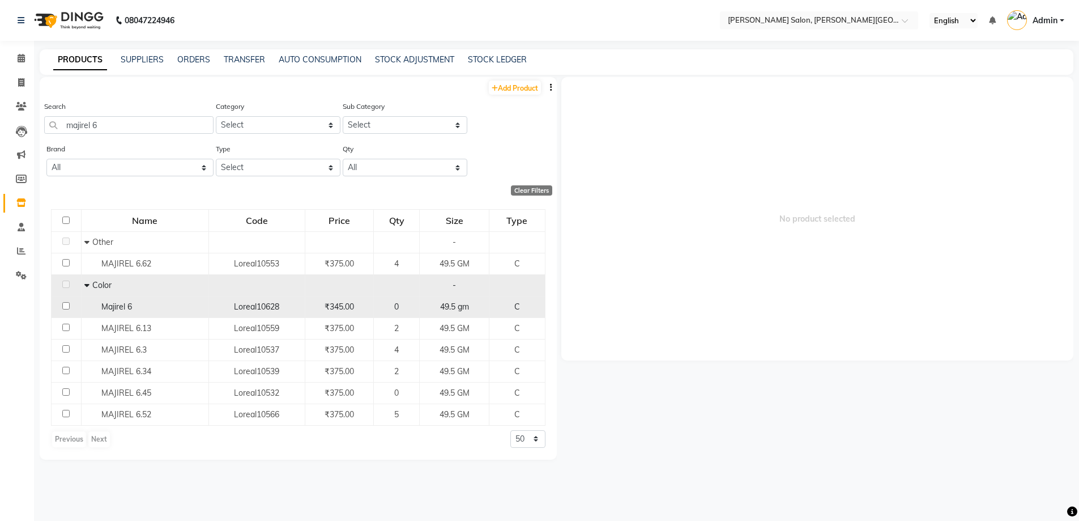
click at [121, 308] on span "Majirel 6" at bounding box center [116, 306] width 31 height 10
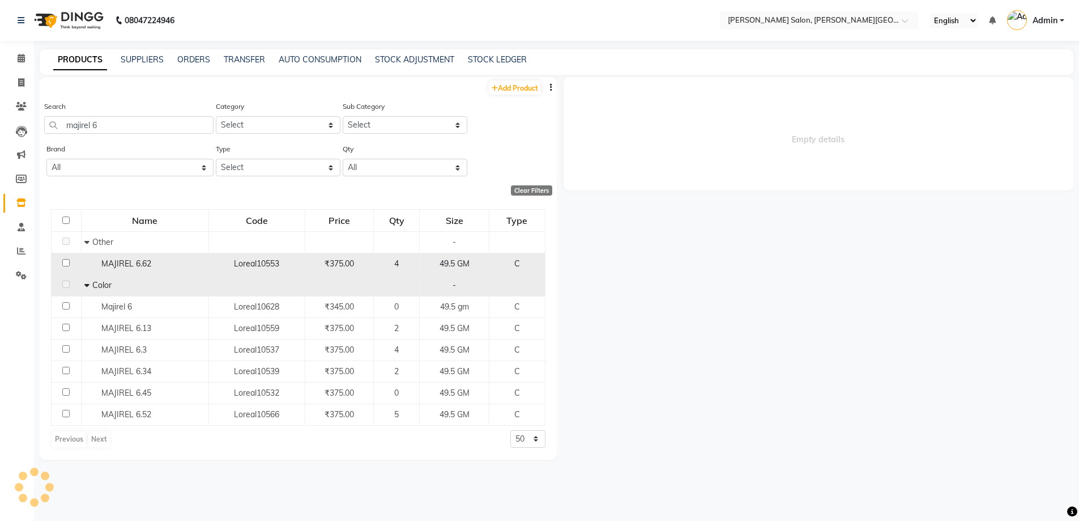
select select
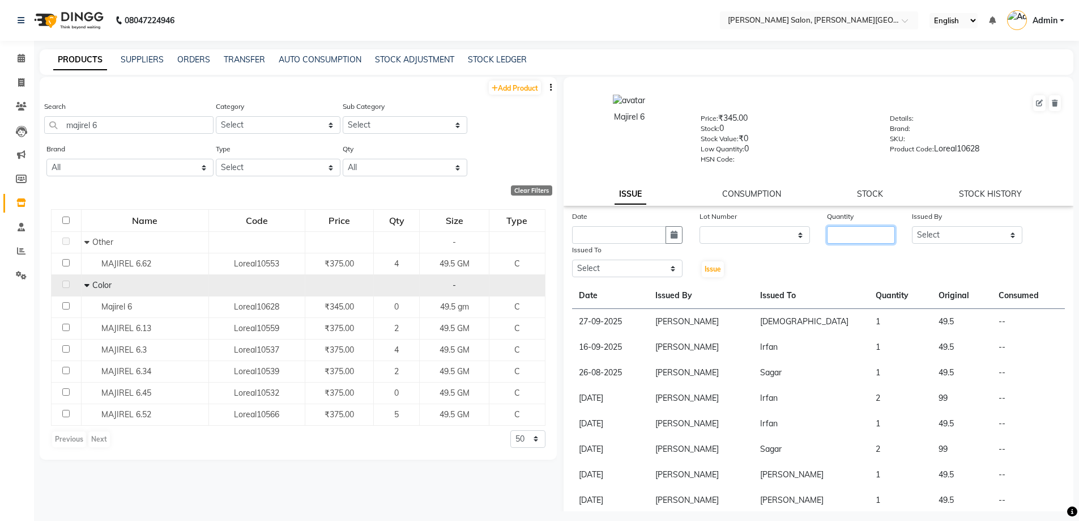
click at [855, 231] on input "number" at bounding box center [861, 235] width 68 height 18
type input "2"
click at [861, 190] on link "STOCK" at bounding box center [870, 194] width 26 height 10
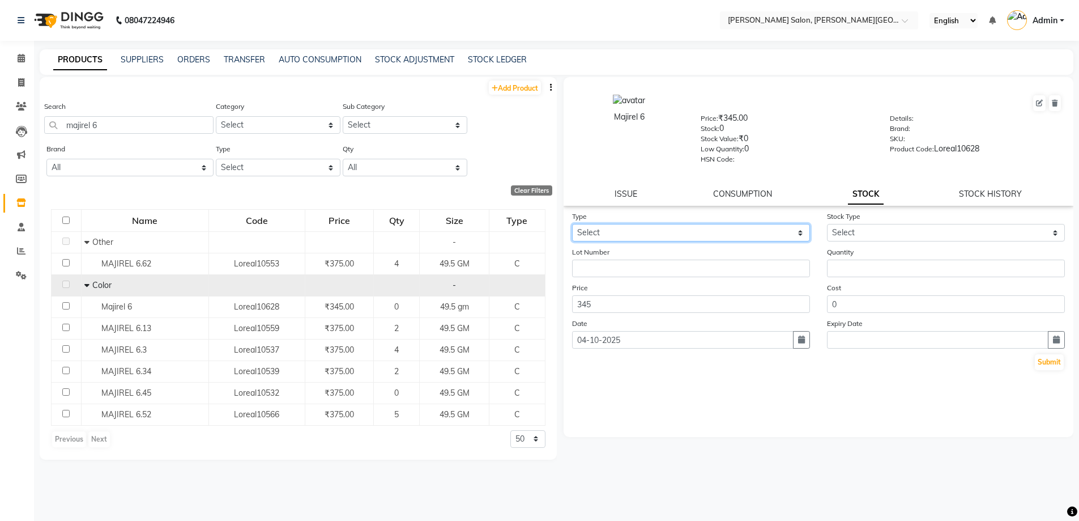
click at [693, 238] on select "Select In Out" at bounding box center [691, 233] width 238 height 18
select select "in"
click at [572, 224] on select "Select In Out" at bounding box center [691, 233] width 238 height 18
click at [906, 221] on div "Stock Type Select New Stock Adjustment Return Other" at bounding box center [946, 225] width 255 height 31
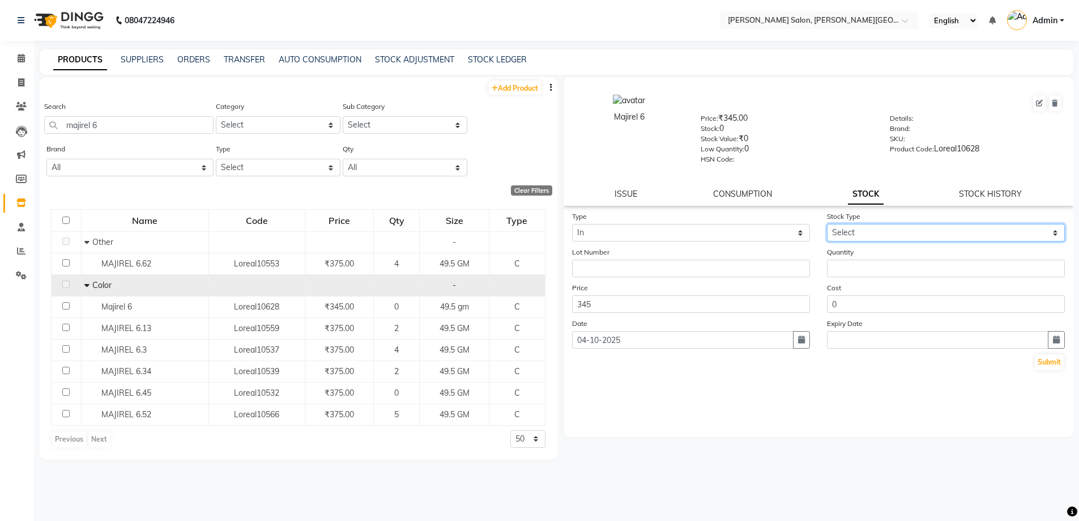
drag, startPoint x: 910, startPoint y: 234, endPoint x: 914, endPoint y: 239, distance: 6.1
click at [910, 234] on select "Select New Stock Adjustment Return Other" at bounding box center [946, 233] width 238 height 18
select select "new stock"
click at [827, 224] on select "Select New Stock Adjustment Return Other" at bounding box center [946, 233] width 238 height 18
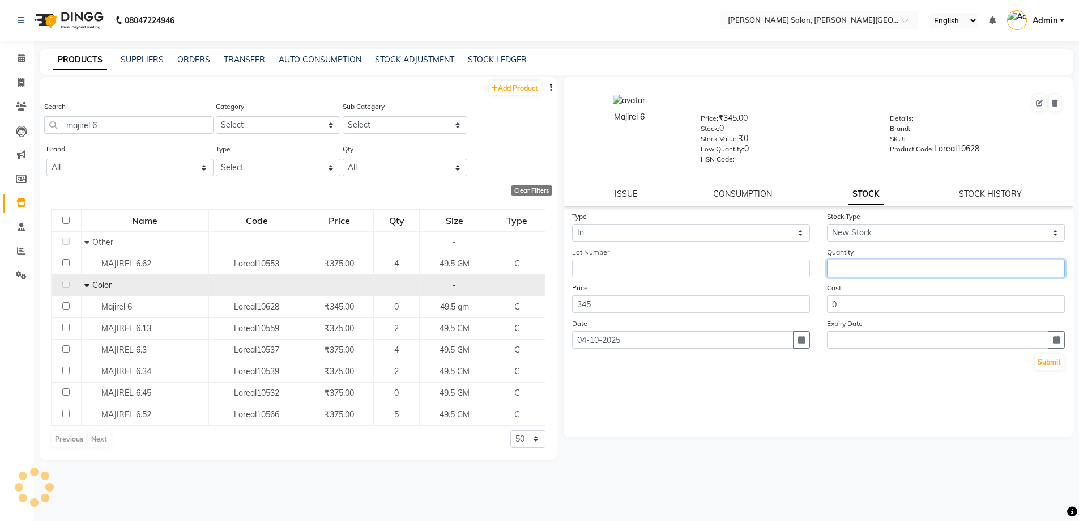
click at [914, 265] on input "number" at bounding box center [946, 268] width 238 height 18
type input "2"
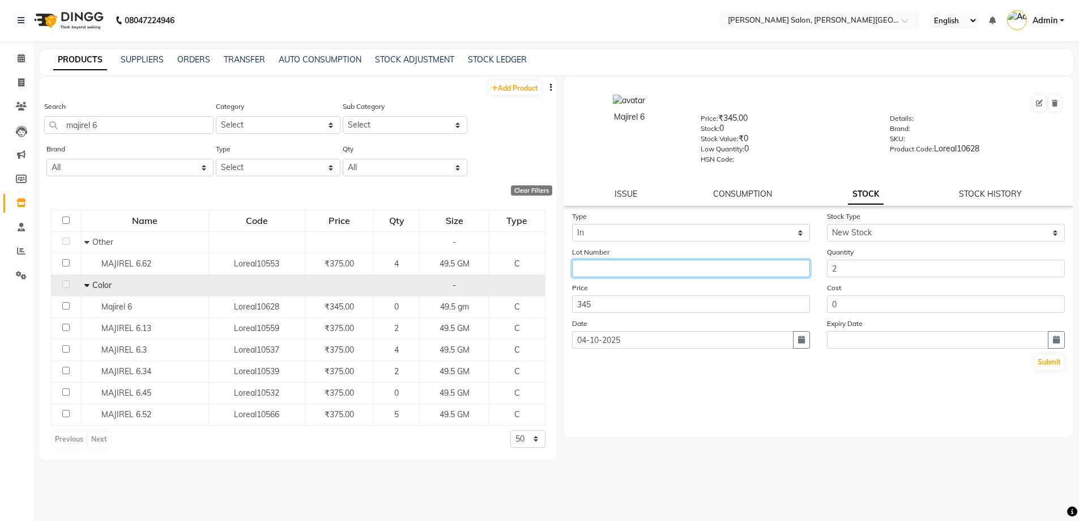
click at [675, 265] on input "text" at bounding box center [691, 268] width 238 height 18
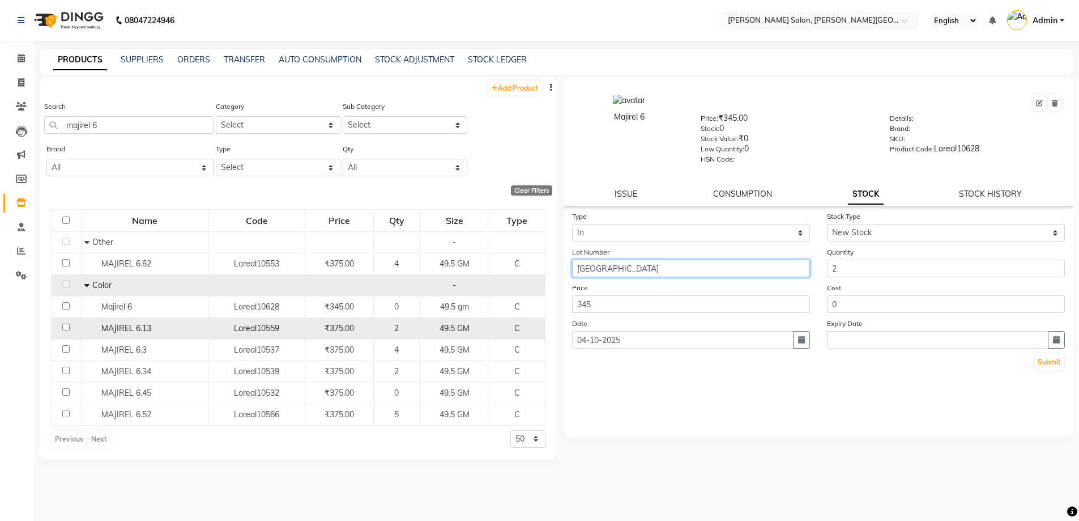
drag, startPoint x: 648, startPoint y: 276, endPoint x: 436, endPoint y: 319, distance: 216.2
click at [348, 316] on div "Add Product Search majirel 6 Category Select Hair Skin Personal Care Appliances…" at bounding box center [557, 294] width 1034 height 434
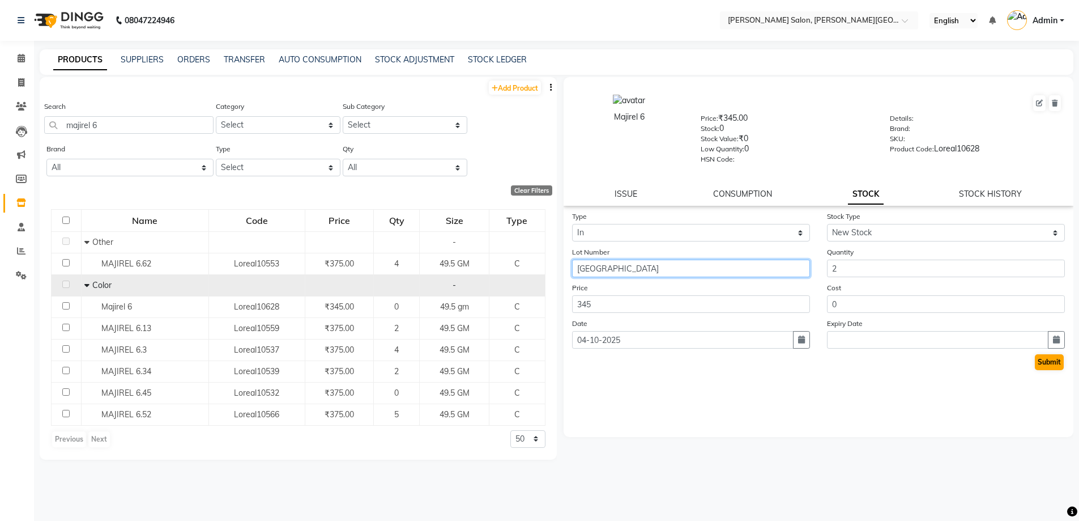
type input "[GEOGRAPHIC_DATA]"
click at [1047, 359] on button "Submit" at bounding box center [1049, 362] width 29 height 16
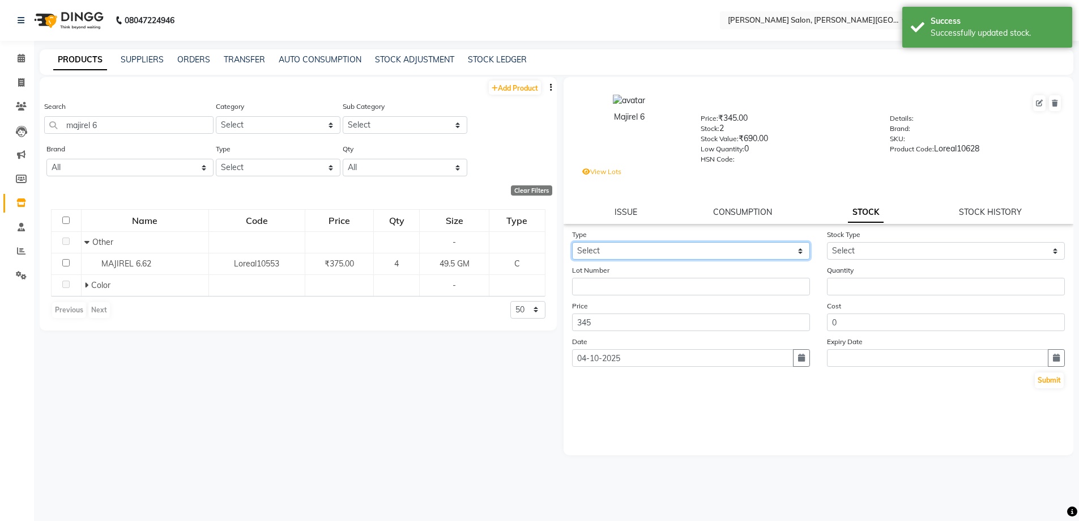
drag, startPoint x: 691, startPoint y: 249, endPoint x: 689, endPoint y: 259, distance: 10.3
click at [691, 249] on select "Select In Out" at bounding box center [691, 251] width 238 height 18
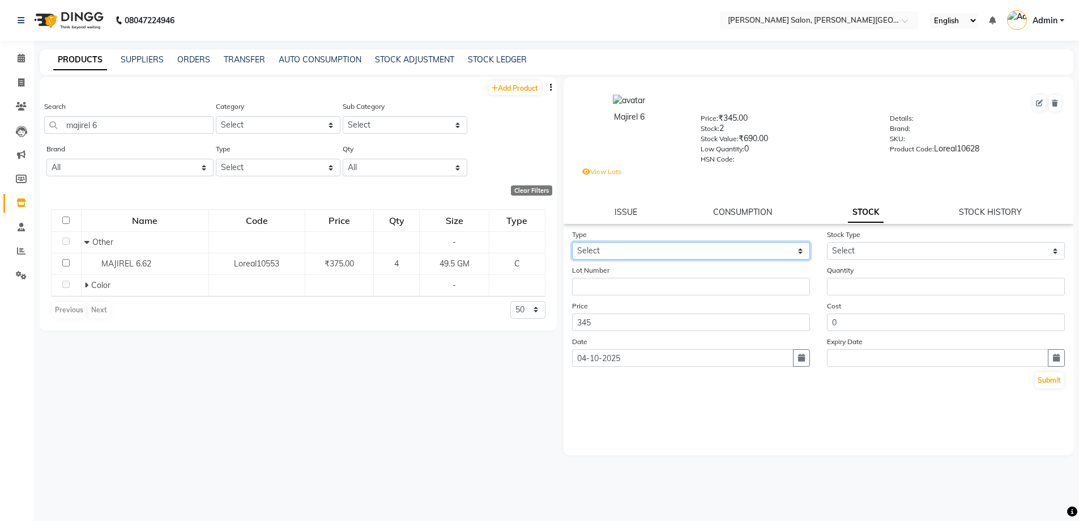
select select "in"
click at [572, 242] on select "Select In Out" at bounding box center [691, 251] width 238 height 18
click at [893, 253] on select "Select New Stock Adjustment Return Other" at bounding box center [946, 251] width 238 height 18
select select "new stock"
click at [827, 242] on select "Select New Stock Adjustment Return Other" at bounding box center [946, 251] width 238 height 18
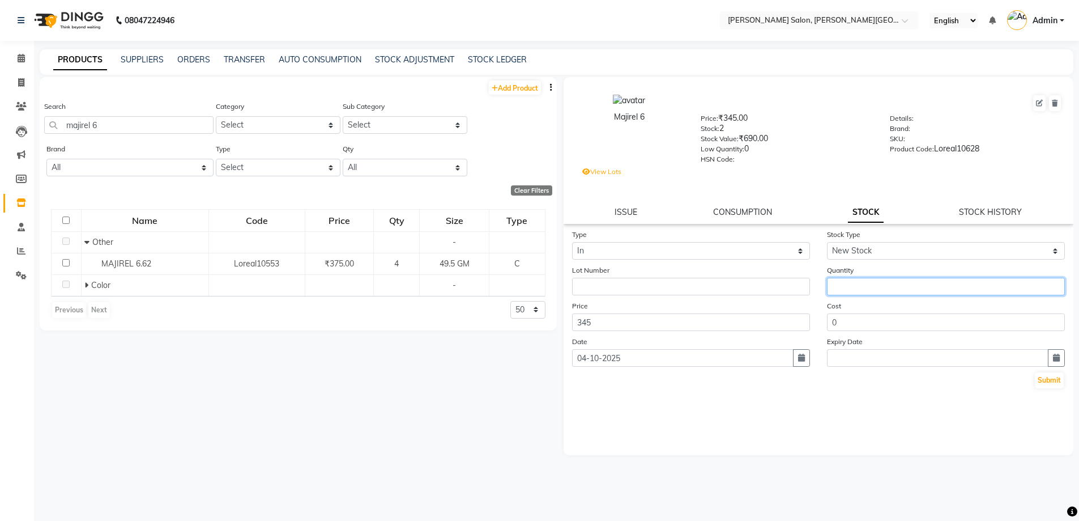
click at [889, 290] on input "number" at bounding box center [946, 287] width 238 height 18
type input "2"
click at [1043, 383] on button "Submit" at bounding box center [1049, 380] width 29 height 16
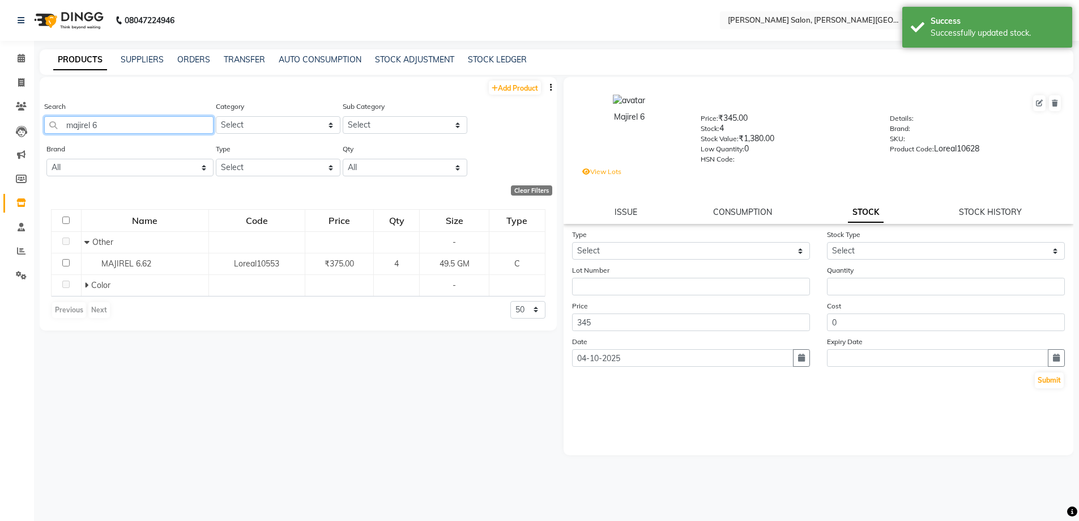
drag, startPoint x: 102, startPoint y: 122, endPoint x: 16, endPoint y: 140, distance: 87.3
click at [17, 134] on app-home "08047224946 Select Location × [PERSON_NAME] Salon, [PERSON_NAME] Road English E…" at bounding box center [539, 264] width 1079 height 528
click at [161, 130] on input "majirel 6" at bounding box center [128, 125] width 169 height 18
drag, startPoint x: 137, startPoint y: 125, endPoint x: 0, endPoint y: 133, distance: 137.4
click at [0, 126] on app-home "08047224946 Select Location × [PERSON_NAME] Salon, [PERSON_NAME] Road English E…" at bounding box center [539, 264] width 1079 height 528
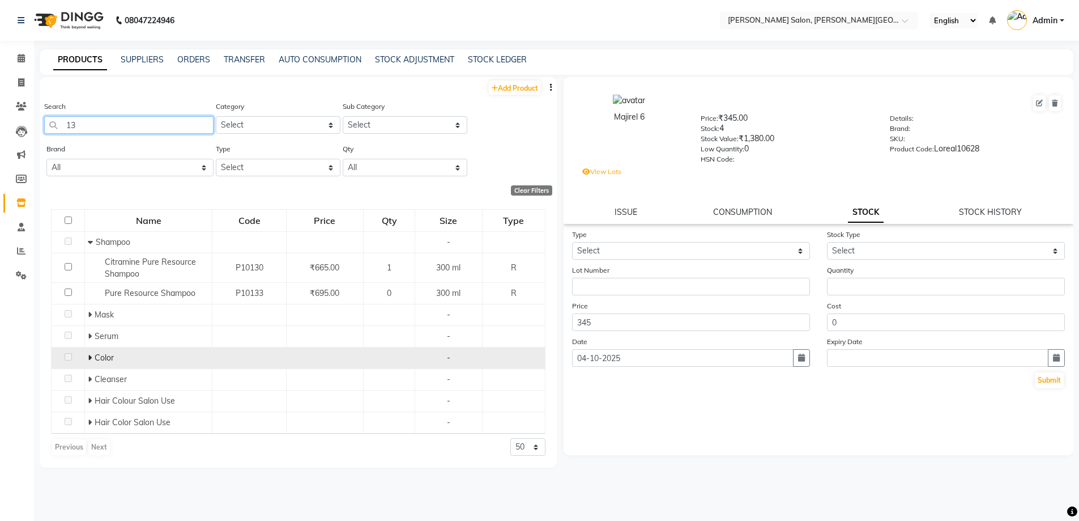
type input "13"
click at [92, 357] on span at bounding box center [91, 357] width 7 height 10
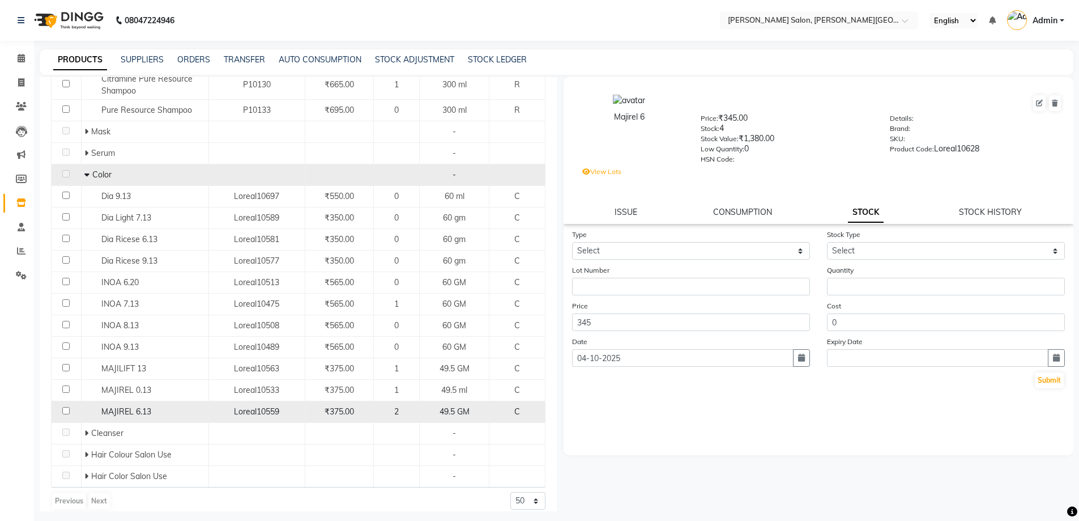
scroll to position [193, 0]
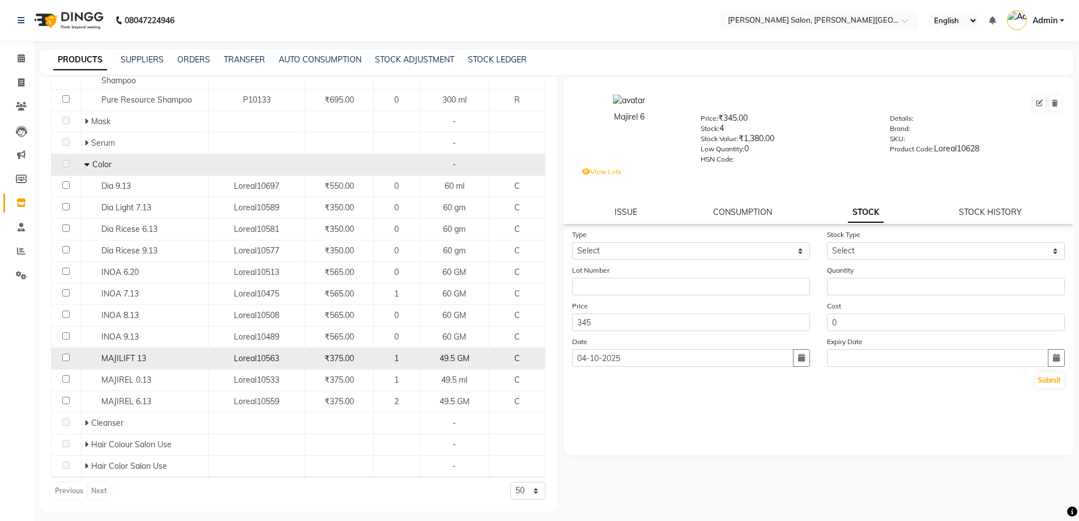
click at [120, 358] on span "MAJILIFT 13" at bounding box center [123, 358] width 45 height 10
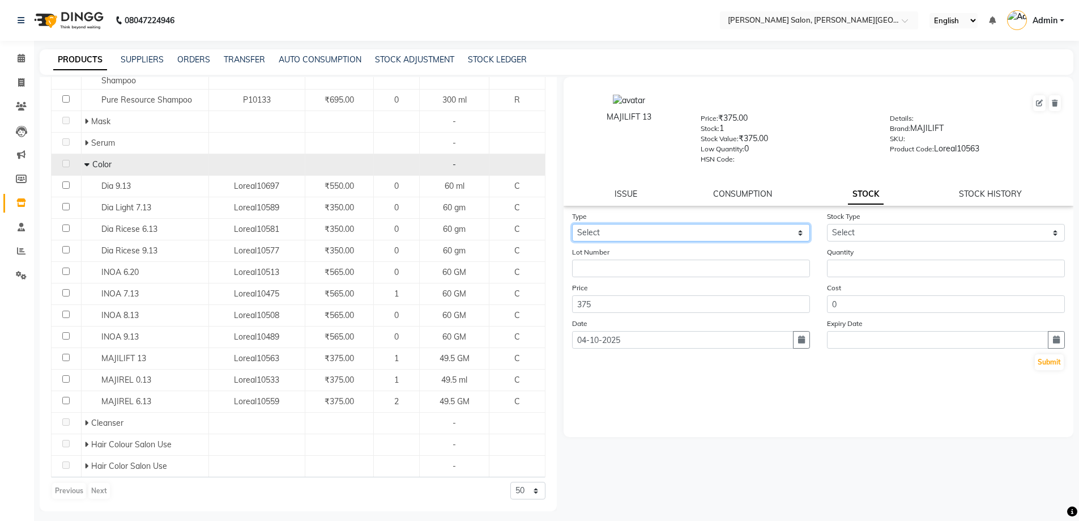
click at [705, 231] on select "Select In Out" at bounding box center [691, 233] width 238 height 18
select select "in"
click at [572, 224] on select "Select In Out" at bounding box center [691, 233] width 238 height 18
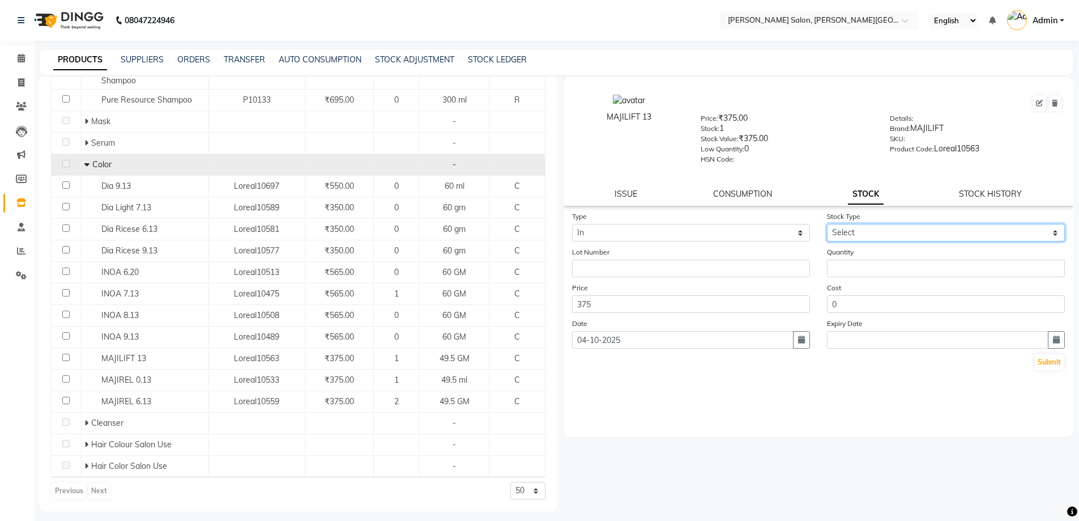
click at [866, 236] on select "Select New Stock Adjustment Return Other" at bounding box center [946, 233] width 238 height 18
select select "new stock"
click at [827, 224] on select "Select New Stock Adjustment Return Other" at bounding box center [946, 233] width 238 height 18
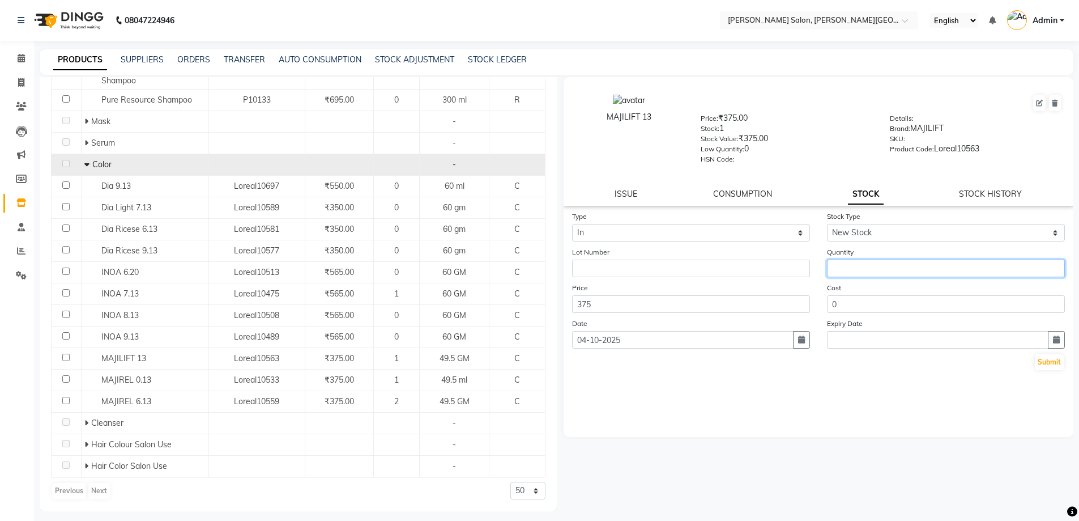
click at [881, 271] on input "number" at bounding box center [946, 268] width 238 height 18
type input "2"
click at [692, 257] on div "Lot Number" at bounding box center [691, 261] width 255 height 31
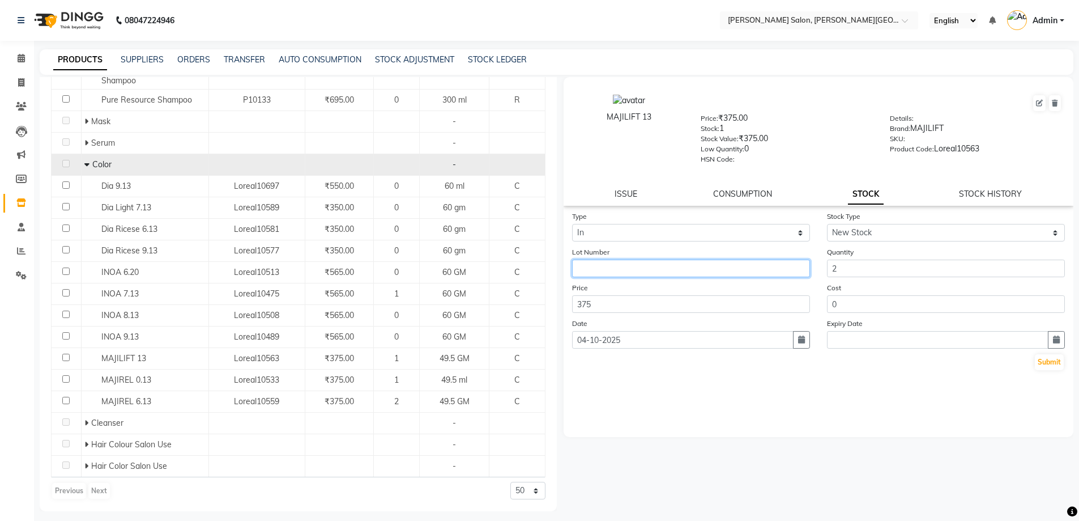
click at [690, 272] on input "text" at bounding box center [691, 268] width 238 height 18
paste input "[GEOGRAPHIC_DATA]"
type input "[GEOGRAPHIC_DATA]"
click at [1049, 366] on button "Submit" at bounding box center [1049, 362] width 29 height 16
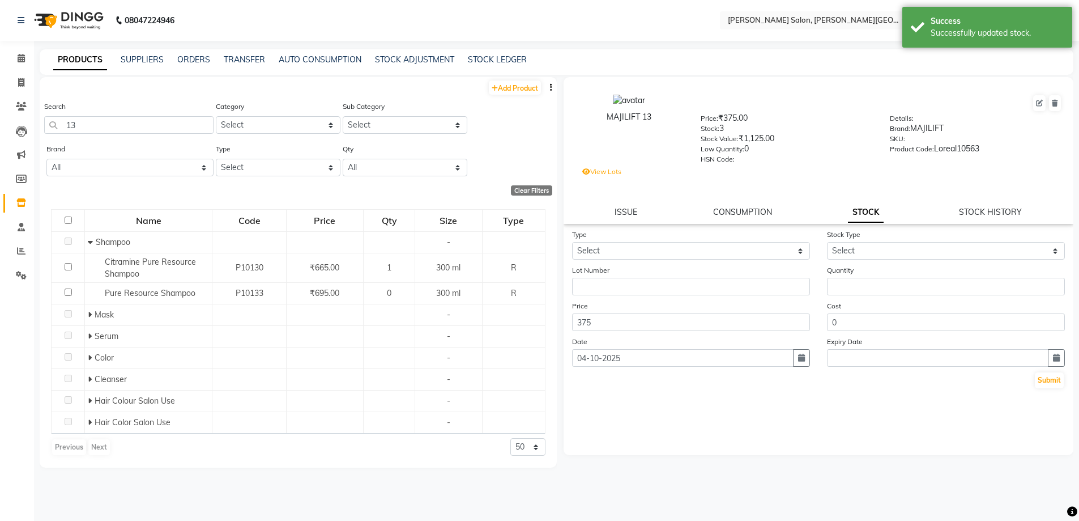
scroll to position [0, 0]
drag, startPoint x: 672, startPoint y: 250, endPoint x: 676, endPoint y: 259, distance: 9.2
click at [672, 250] on select "Select In Out" at bounding box center [691, 251] width 238 height 18
select select "in"
click at [572, 242] on select "Select In Out" at bounding box center [691, 251] width 238 height 18
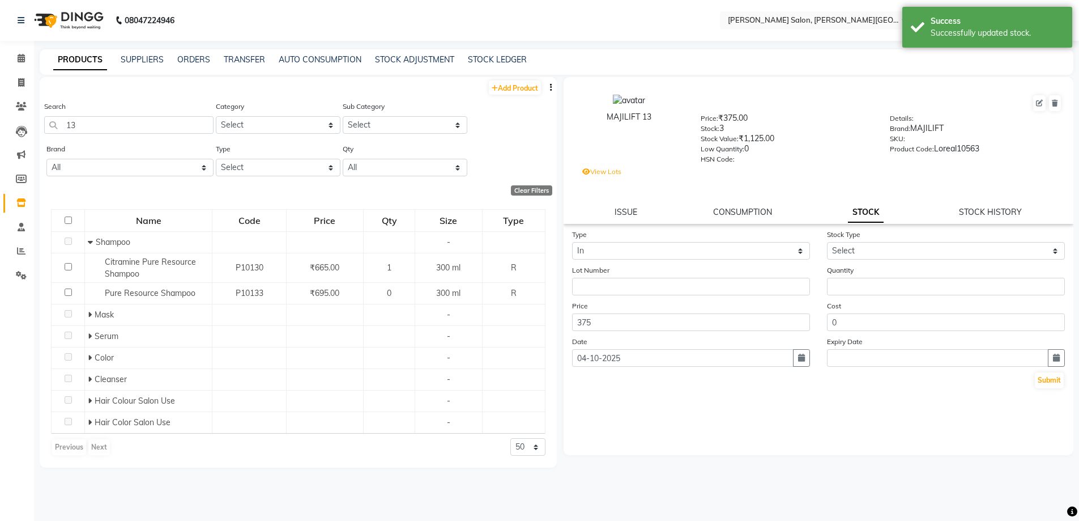
click at [863, 240] on div "Stock Type Select New Stock Adjustment Return Other" at bounding box center [946, 243] width 255 height 31
click at [879, 252] on select "Select New Stock Adjustment Return Other" at bounding box center [946, 251] width 238 height 18
select select "adjustment"
click at [827, 242] on select "Select New Stock Adjustment Return Other" at bounding box center [946, 251] width 238 height 18
click at [888, 299] on form "Type Select In Out Stock Type Select New Stock Adjustment Return Other Lot Numb…" at bounding box center [818, 308] width 493 height 161
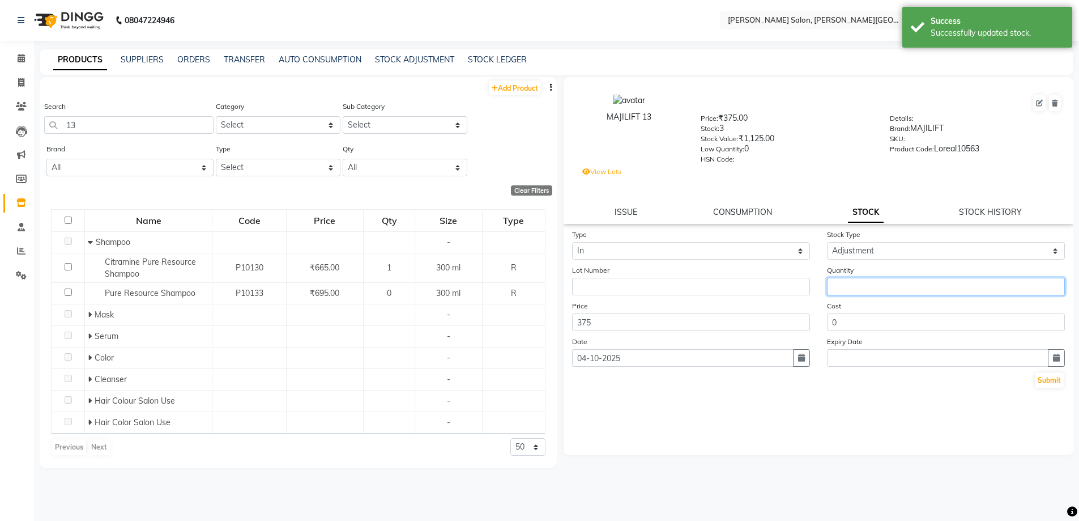
click at [880, 282] on input "number" at bounding box center [946, 287] width 238 height 18
type input "1"
click at [1051, 379] on button "Submit" at bounding box center [1049, 380] width 29 height 16
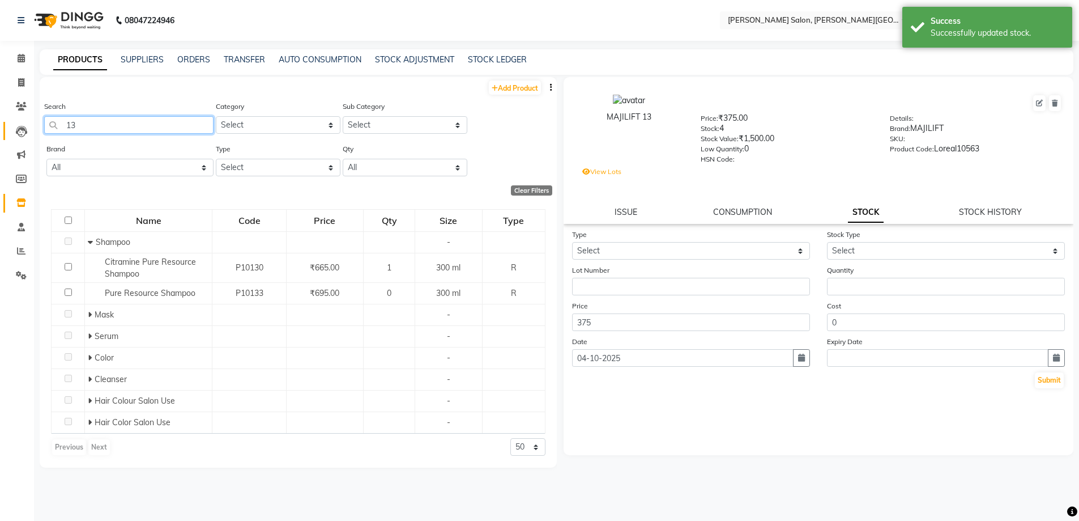
click at [23, 124] on app-home "08047224946 Select Location × [PERSON_NAME] Salon, [PERSON_NAME] Road English E…" at bounding box center [539, 264] width 1079 height 528
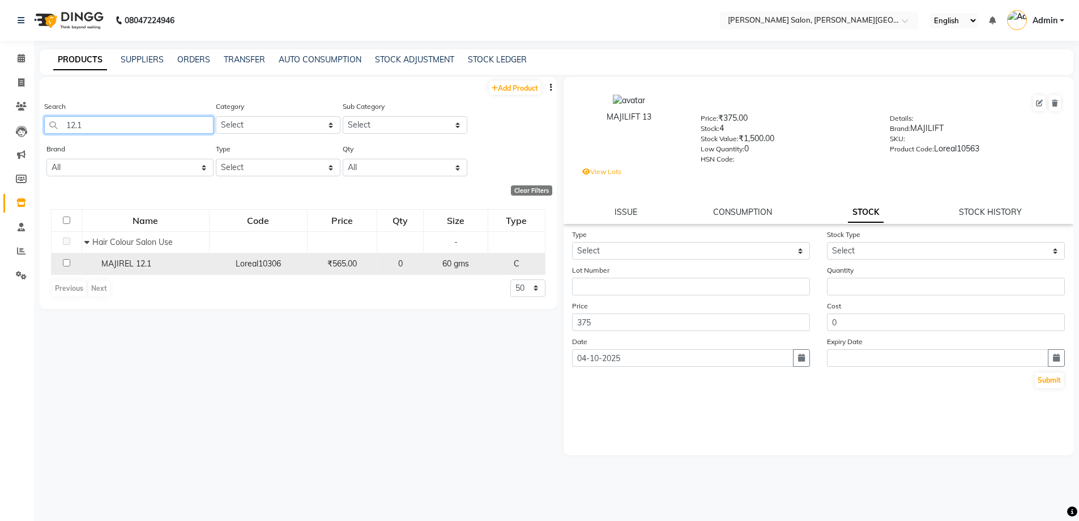
type input "12.1"
click at [126, 259] on span "MAJIREL 12.1" at bounding box center [126, 263] width 50 height 10
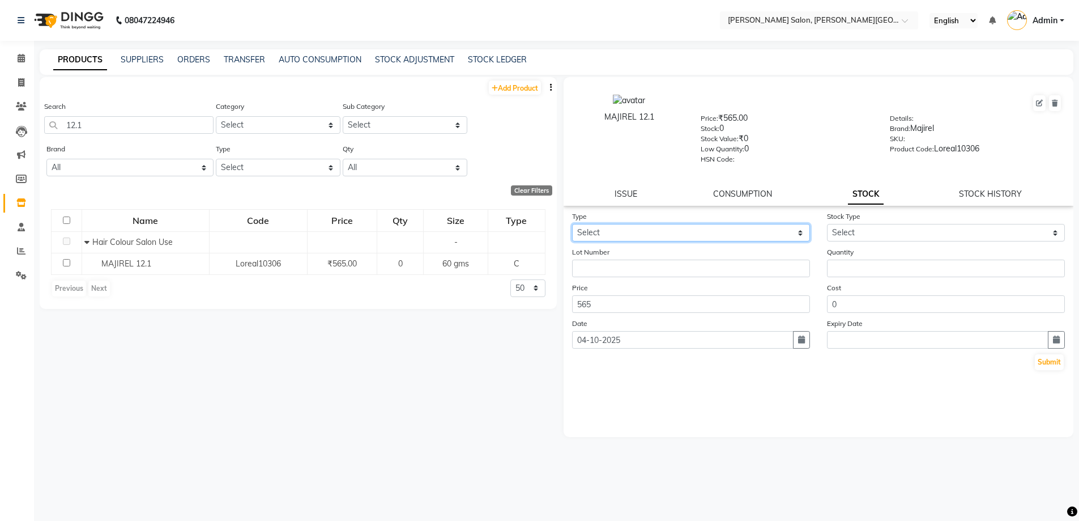
drag, startPoint x: 734, startPoint y: 229, endPoint x: 734, endPoint y: 239, distance: 9.6
click at [734, 229] on select "Select In Out" at bounding box center [691, 233] width 238 height 18
select select "in"
click at [572, 224] on select "Select In Out" at bounding box center [691, 233] width 238 height 18
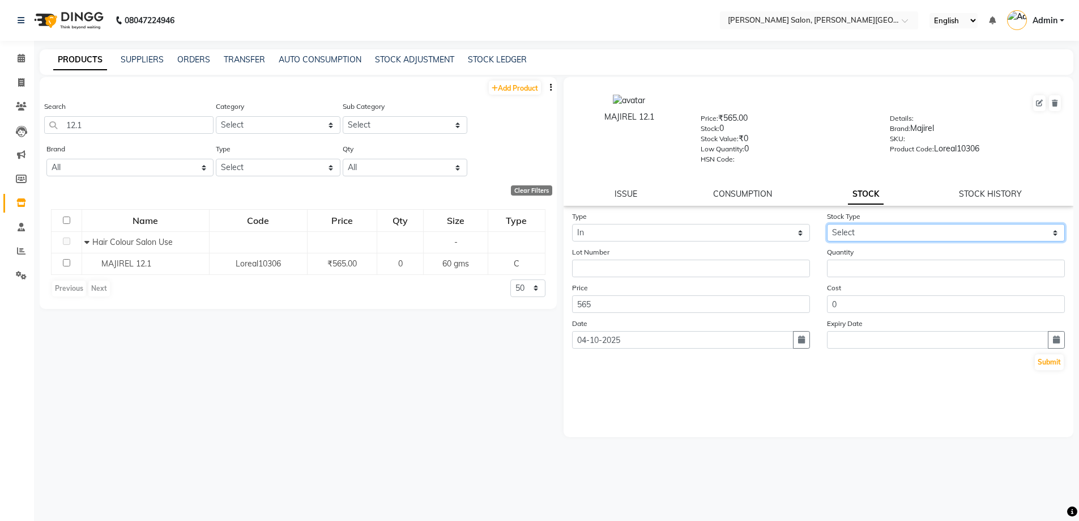
click at [879, 233] on select "Select New Stock Adjustment Return Other" at bounding box center [946, 233] width 238 height 18
select select "new stock"
click at [827, 224] on select "Select New Stock Adjustment Return Other" at bounding box center [946, 233] width 238 height 18
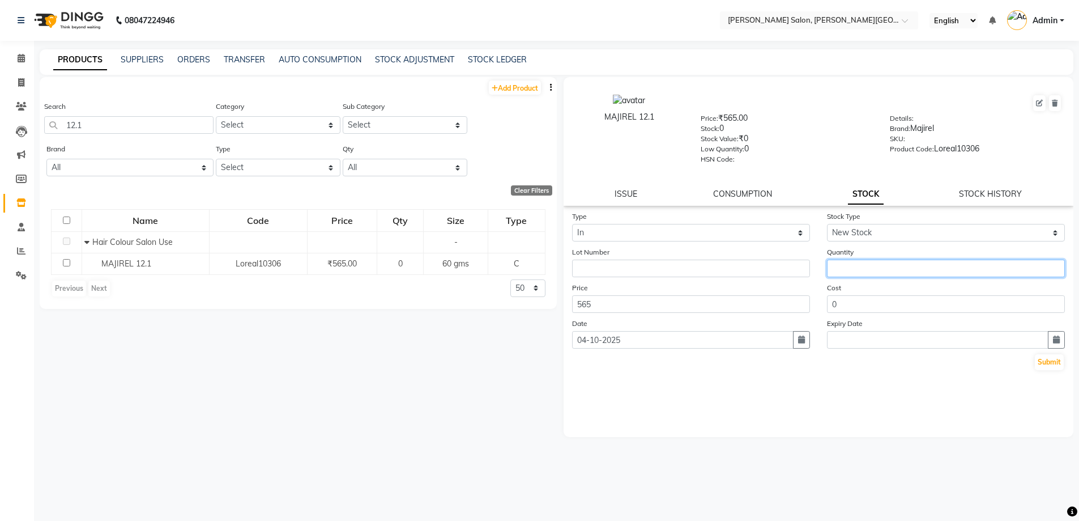
click at [877, 265] on input "number" at bounding box center [946, 268] width 238 height 18
click at [843, 268] on input "number" at bounding box center [946, 268] width 238 height 18
type input "2"
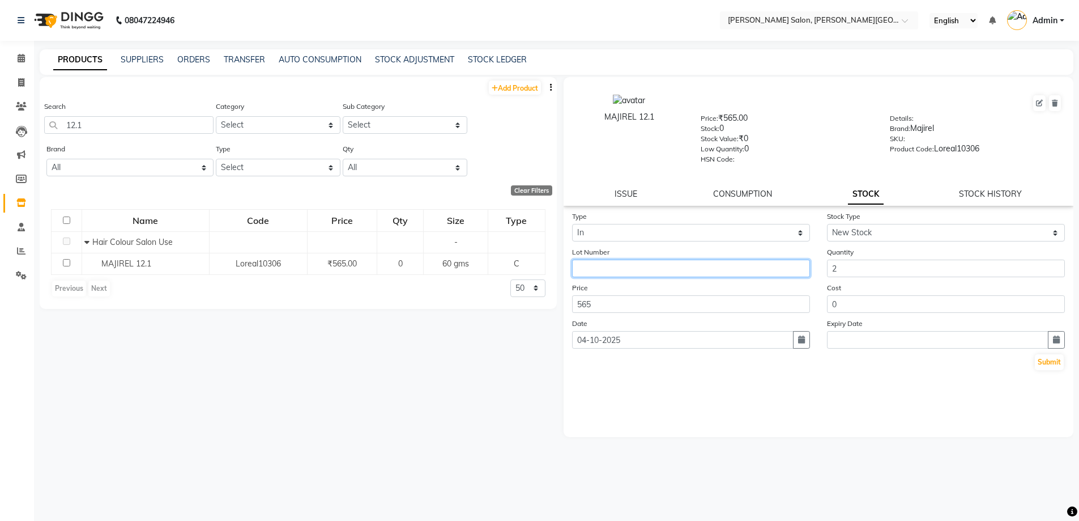
click at [707, 267] on input "text" at bounding box center [691, 268] width 238 height 18
paste input "[GEOGRAPHIC_DATA]"
type input "[GEOGRAPHIC_DATA]"
click at [1042, 359] on button "Submit" at bounding box center [1049, 362] width 29 height 16
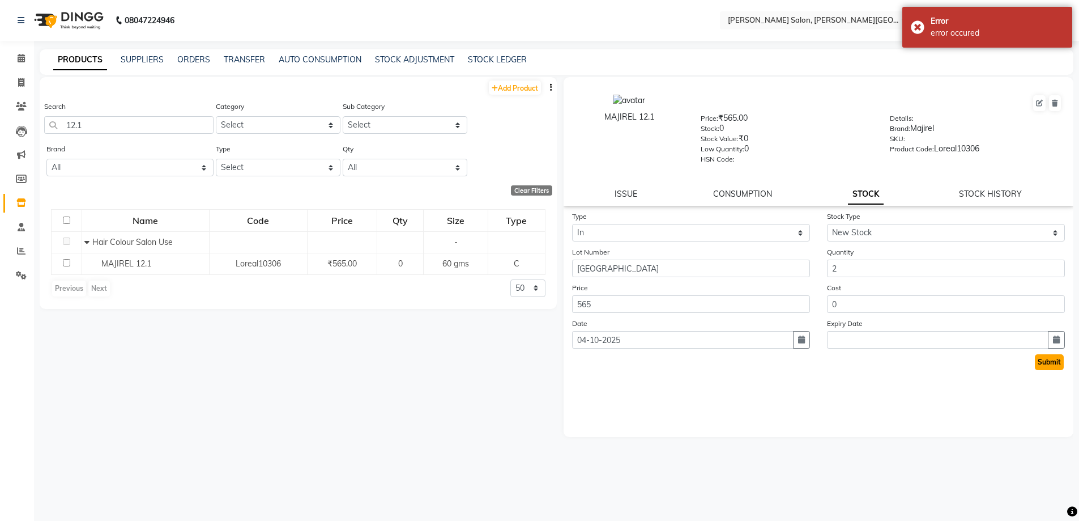
click at [1049, 359] on button "Submit" at bounding box center [1049, 362] width 29 height 16
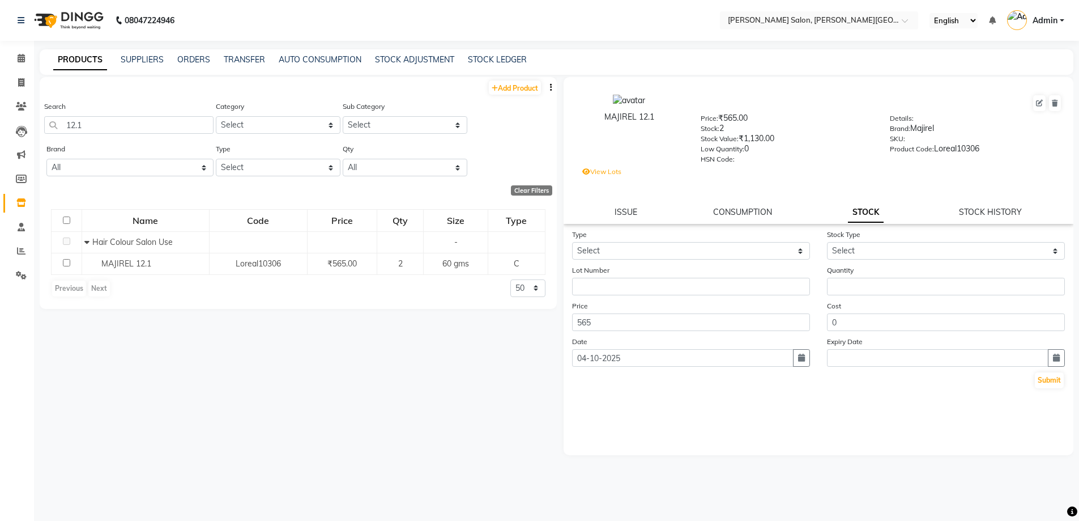
click at [681, 267] on div "Lot Number" at bounding box center [691, 279] width 255 height 31
click at [674, 248] on select "Select In Out" at bounding box center [691, 251] width 238 height 18
select select "in"
click at [572, 242] on select "Select In Out" at bounding box center [691, 251] width 238 height 18
click at [855, 239] on label "Stock Type" at bounding box center [843, 234] width 33 height 10
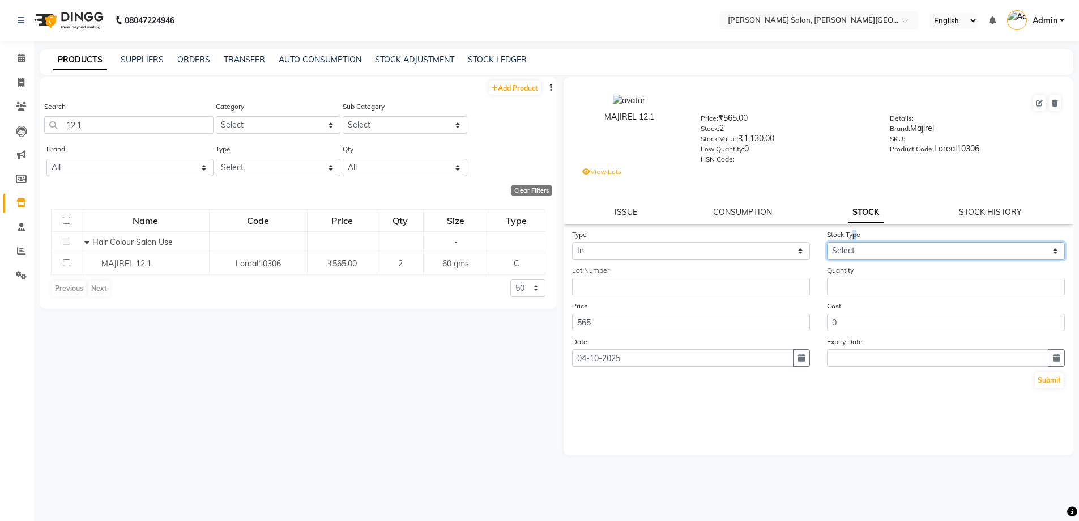
click at [863, 255] on select "Select New Stock Adjustment Return Other" at bounding box center [946, 251] width 238 height 18
select select "new stock"
click at [827, 242] on select "Select New Stock Adjustment Return Other" at bounding box center [946, 251] width 238 height 18
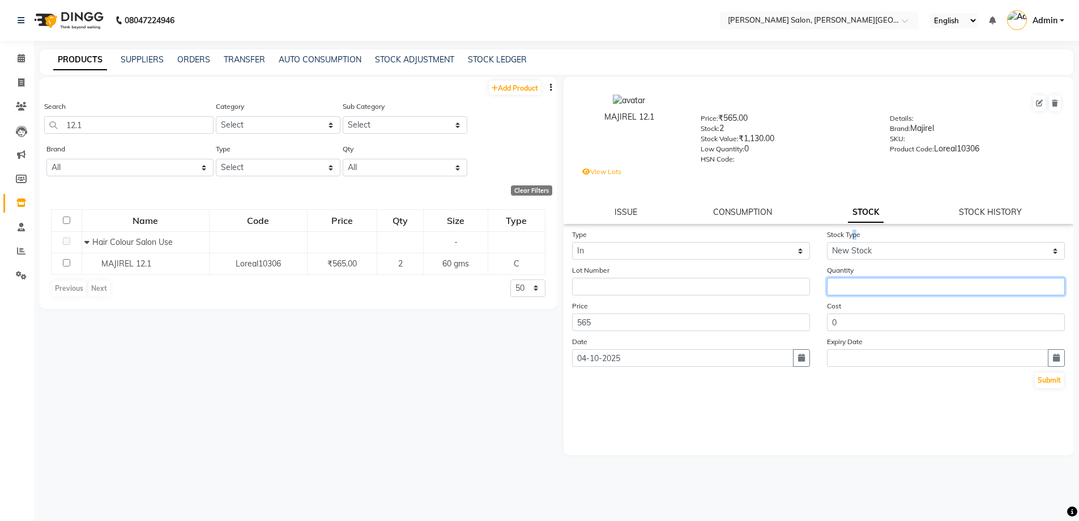
click at [865, 279] on input "number" at bounding box center [946, 287] width 238 height 18
type input "1"
click at [1054, 377] on button "Submit" at bounding box center [1049, 380] width 29 height 16
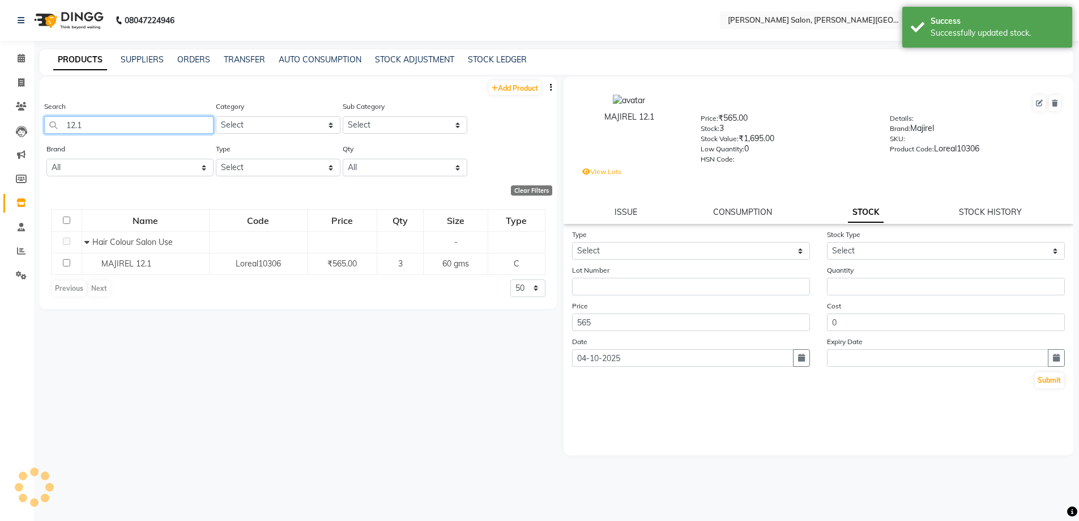
drag, startPoint x: 90, startPoint y: 126, endPoint x: 135, endPoint y: 106, distance: 48.9
click at [30, 117] on app-home "08047224946 Select Location × [PERSON_NAME] Salon, [PERSON_NAME] Road English E…" at bounding box center [539, 264] width 1079 height 528
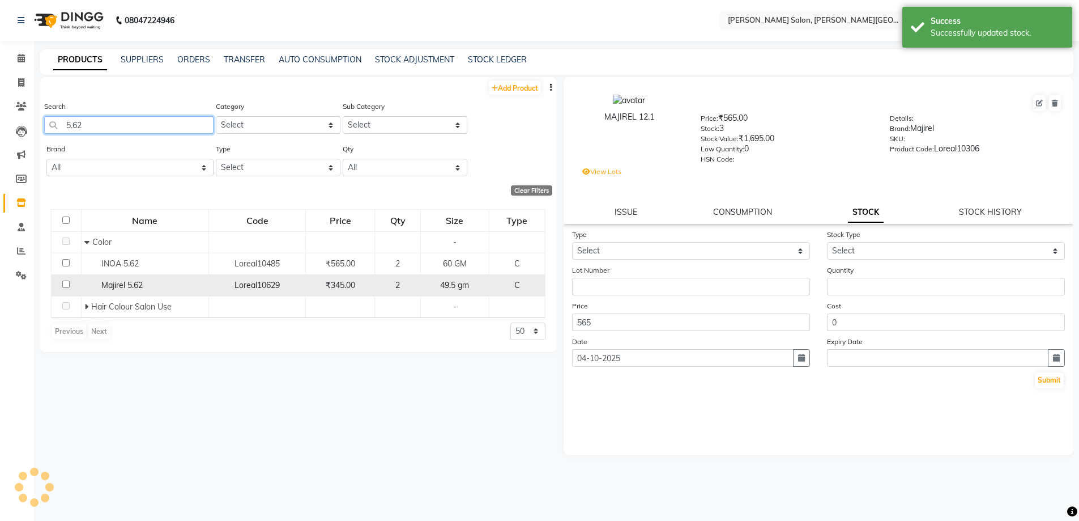
type input "5.62"
click at [122, 291] on div "Majirel 5.62" at bounding box center [144, 285] width 121 height 12
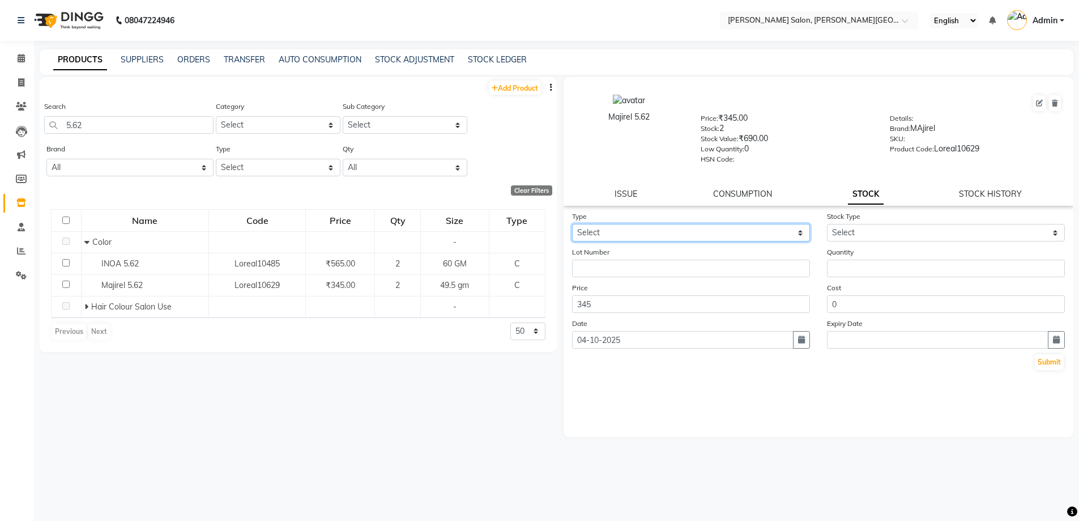
click at [625, 237] on select "Select In Out" at bounding box center [691, 233] width 238 height 18
select select "in"
click at [572, 224] on select "Select In Out" at bounding box center [691, 233] width 238 height 18
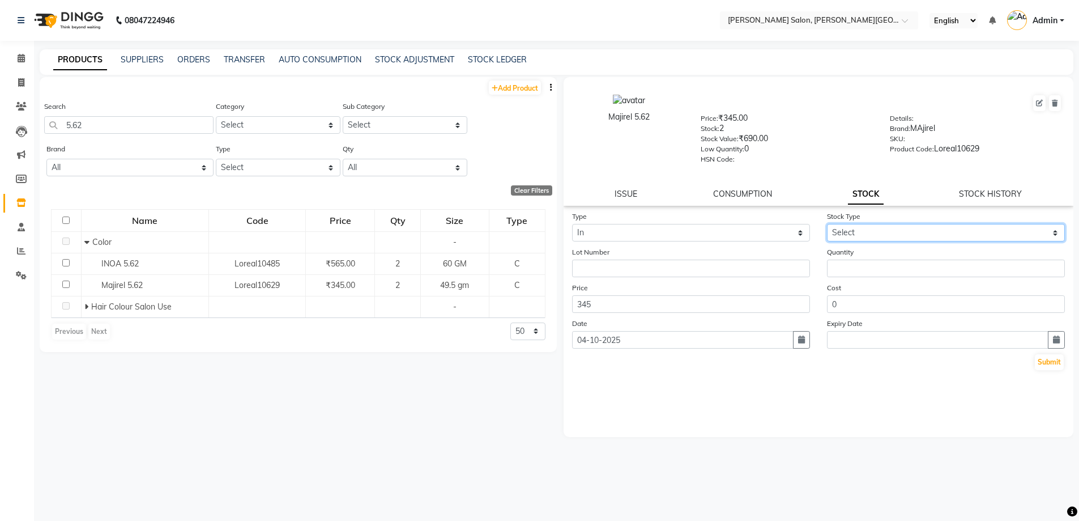
click at [876, 227] on select "Select New Stock Adjustment Return Other" at bounding box center [946, 233] width 238 height 18
select select "new stock"
click at [827, 224] on select "Select New Stock Adjustment Return Other" at bounding box center [946, 233] width 238 height 18
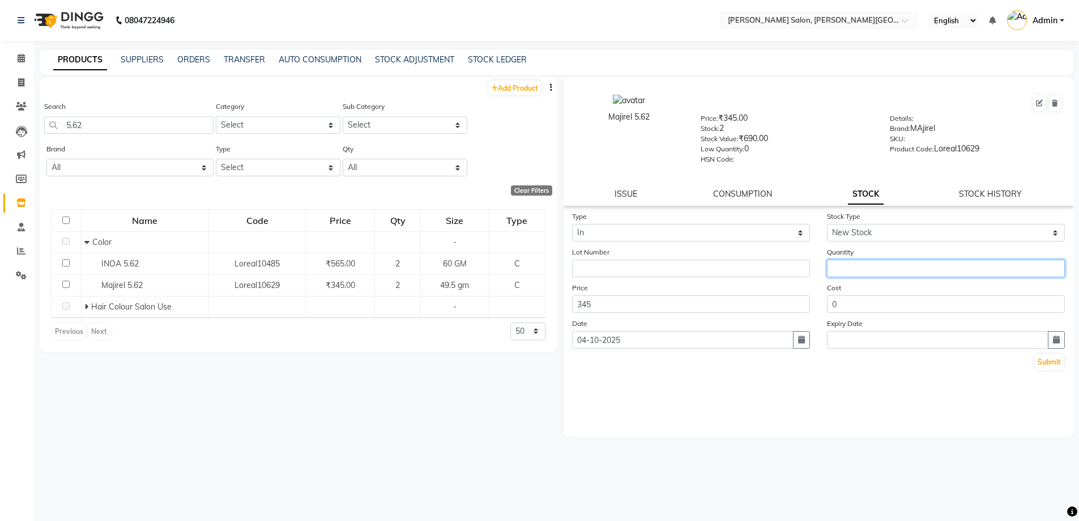
click at [885, 261] on input "number" at bounding box center [946, 268] width 238 height 18
type input "3"
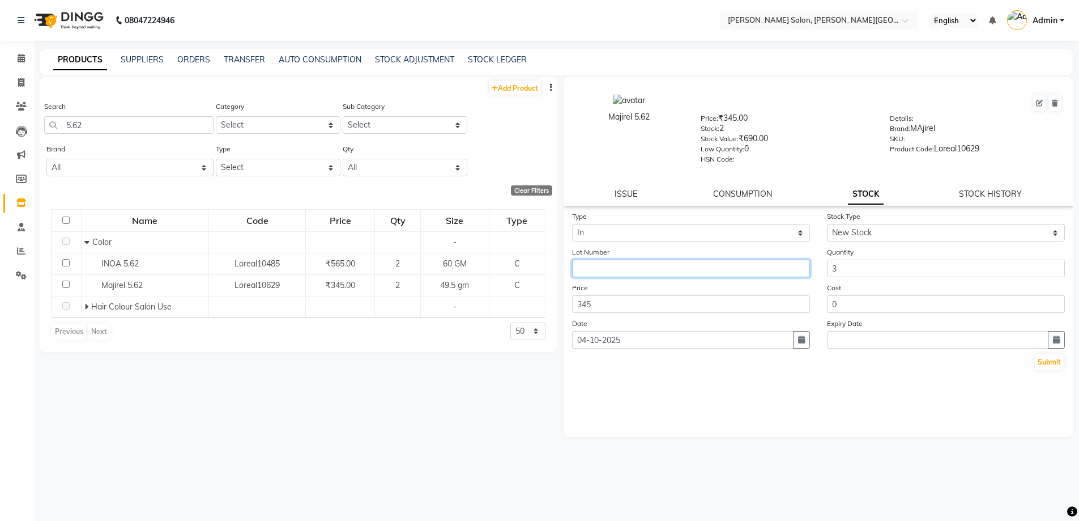
click at [638, 270] on input "text" at bounding box center [691, 268] width 238 height 18
paste input "[GEOGRAPHIC_DATA]"
type input "[GEOGRAPHIC_DATA]"
click at [1050, 369] on button "Submit" at bounding box center [1049, 362] width 29 height 16
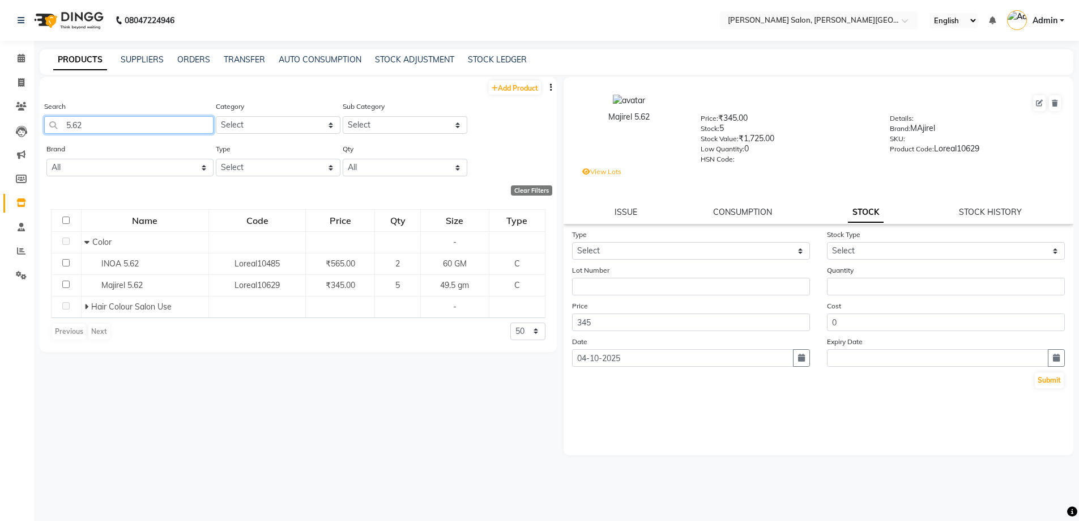
click at [10, 143] on app-home "08047224946 Select Location × [PERSON_NAME] Salon, [PERSON_NAME] Road English E…" at bounding box center [539, 264] width 1079 height 528
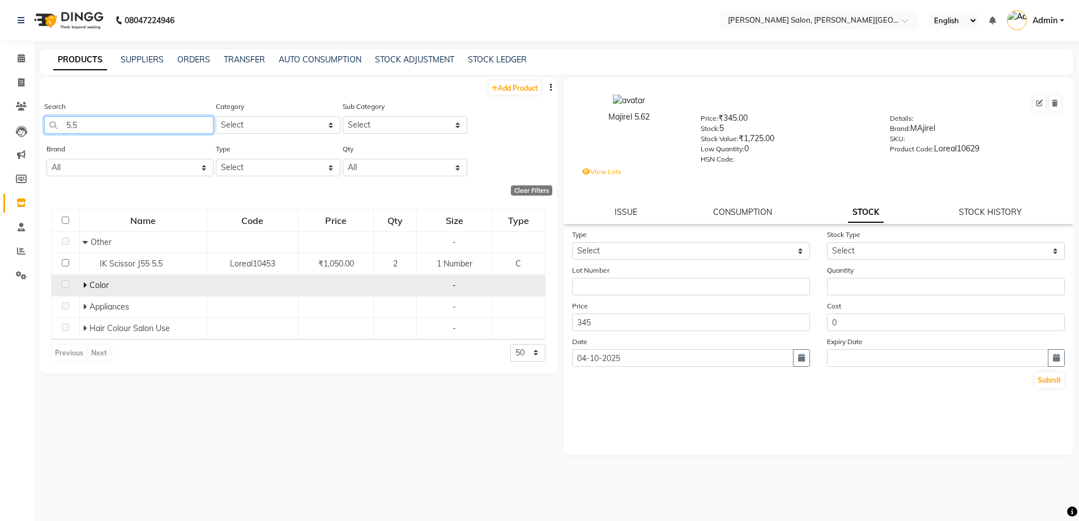
type input "5.5"
click at [82, 288] on td "Color" at bounding box center [142, 285] width 127 height 22
click at [84, 288] on icon at bounding box center [85, 285] width 4 height 8
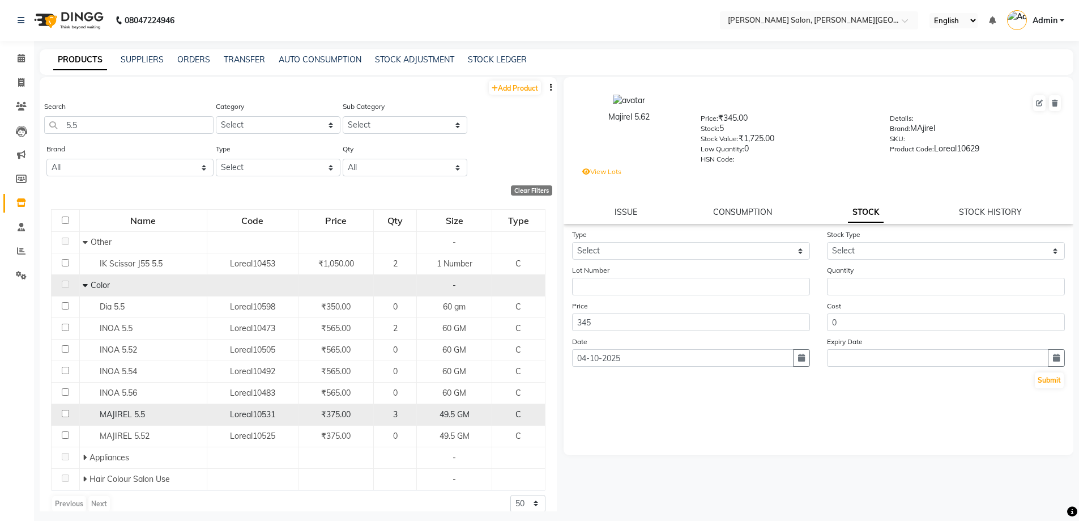
click at [114, 419] on div "MAJIREL 5.5" at bounding box center [143, 414] width 121 height 12
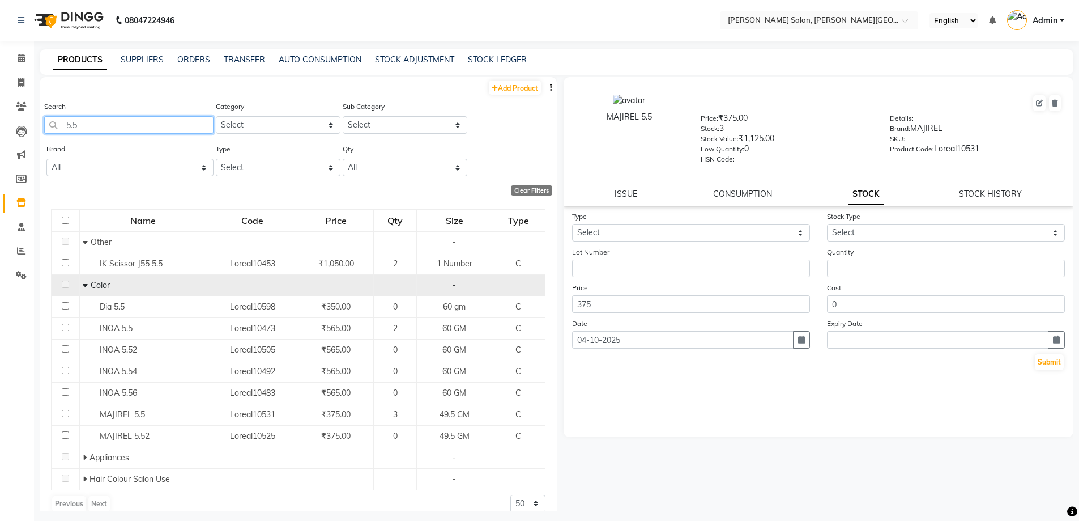
drag, startPoint x: 97, startPoint y: 120, endPoint x: 69, endPoint y: 122, distance: 29.0
click at [69, 122] on input "5.5" at bounding box center [128, 125] width 169 height 18
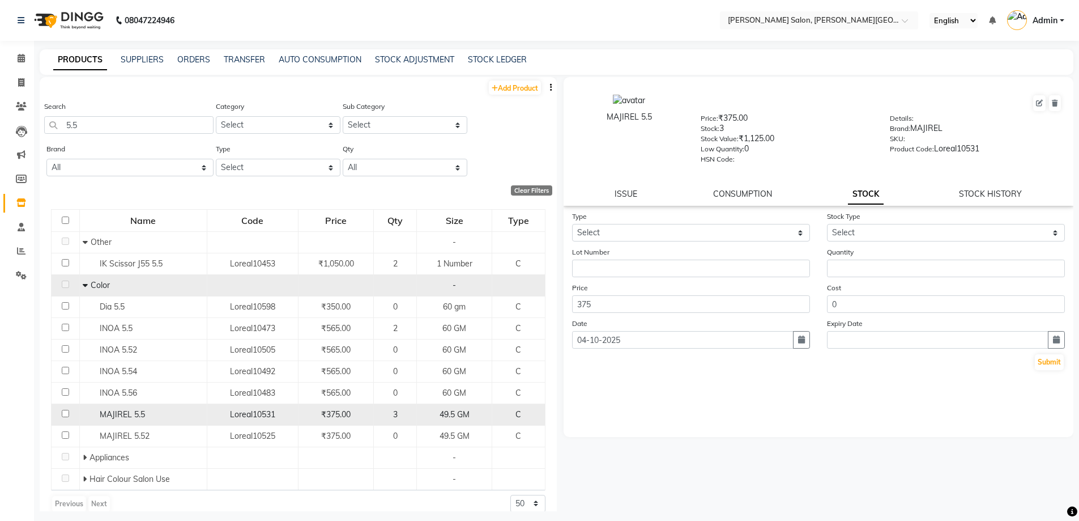
click at [115, 417] on span "MAJIREL 5.5" at bounding box center [122, 414] width 45 height 10
click at [126, 413] on span "MAJIREL 5.5" at bounding box center [122, 414] width 45 height 10
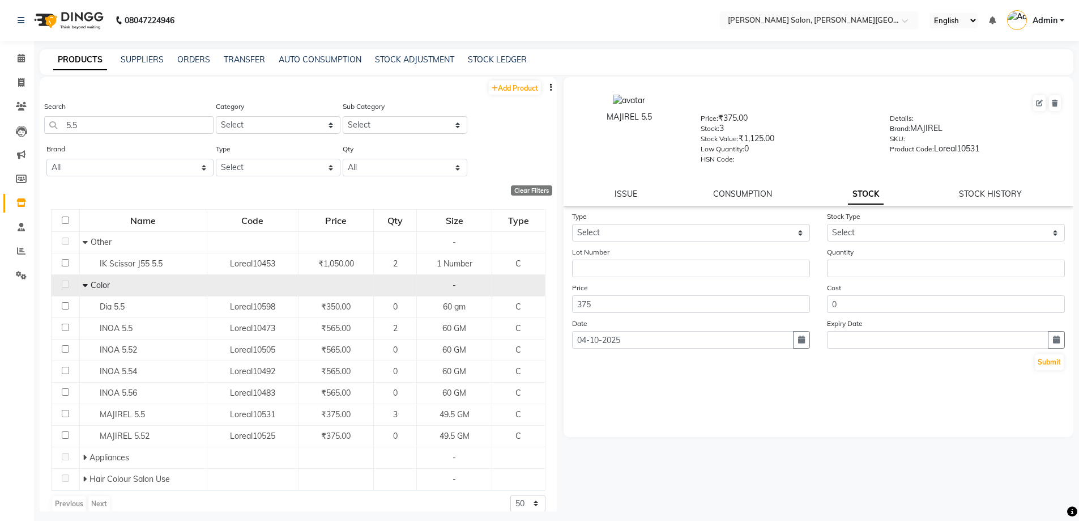
click at [673, 223] on div "Type Select In Out" at bounding box center [691, 225] width 255 height 31
click at [651, 232] on select "Select In Out" at bounding box center [691, 233] width 238 height 18
select select "out"
click at [572, 224] on select "Select In Out" at bounding box center [691, 233] width 238 height 18
select select
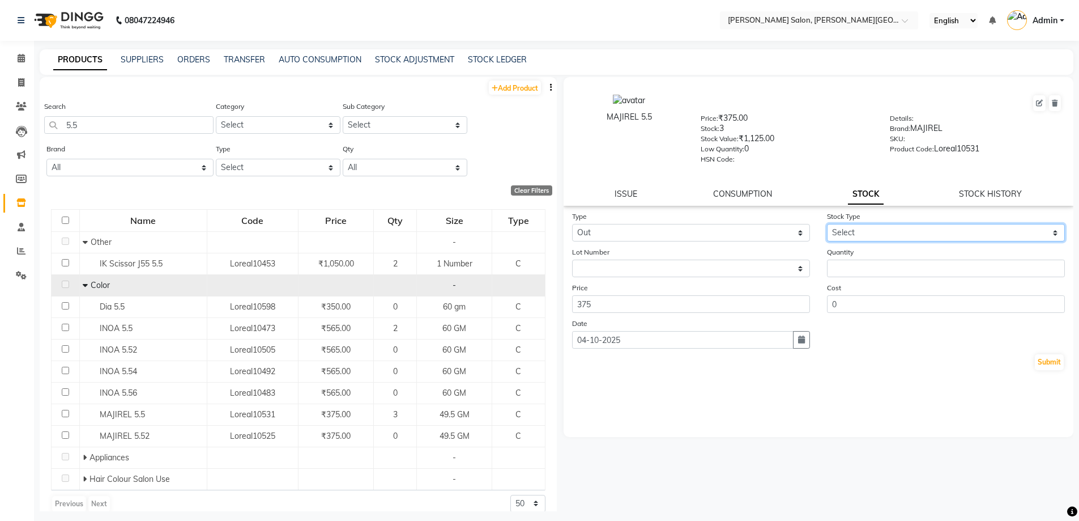
drag, startPoint x: 832, startPoint y: 228, endPoint x: 841, endPoint y: 235, distance: 11.8
click at [832, 228] on select "Select Internal Use Damaged Expired Adjustment Return Other" at bounding box center [946, 233] width 238 height 18
select select "expired"
click at [827, 224] on select "Select Internal Use Damaged Expired Adjustment Return Other" at bounding box center [946, 233] width 238 height 18
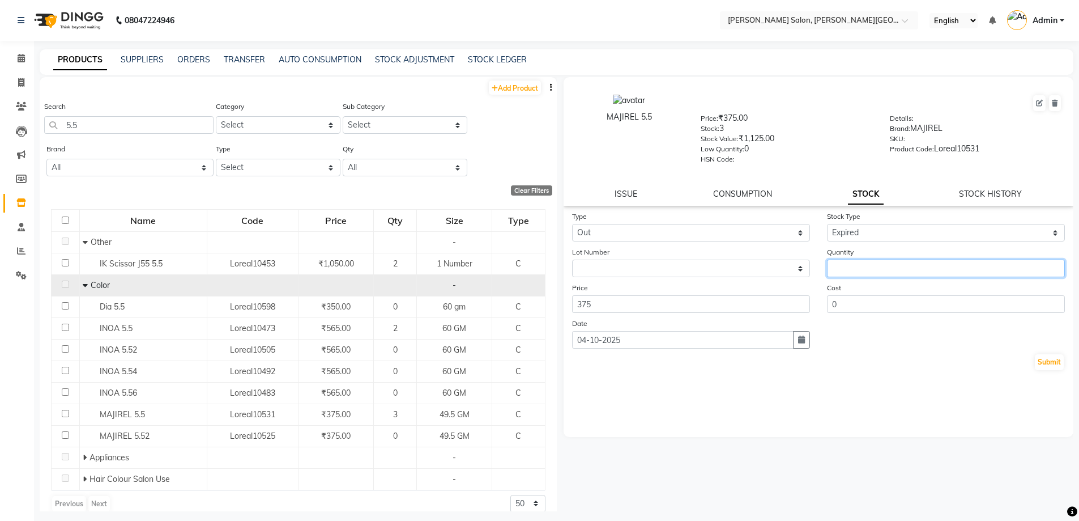
click at [867, 269] on input "number" at bounding box center [946, 268] width 238 height 18
type input "3"
click at [1049, 361] on button "Submit" at bounding box center [1049, 362] width 29 height 16
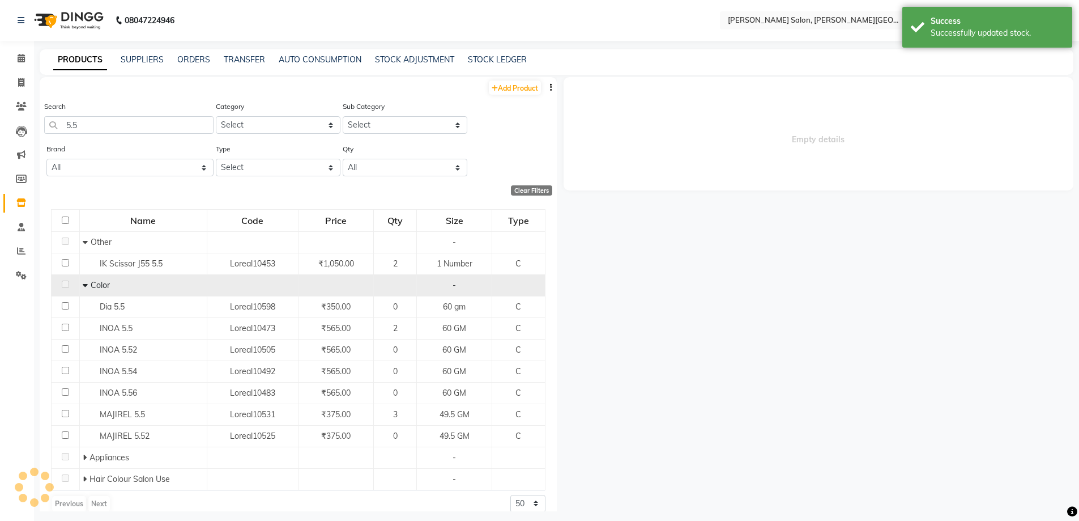
select select
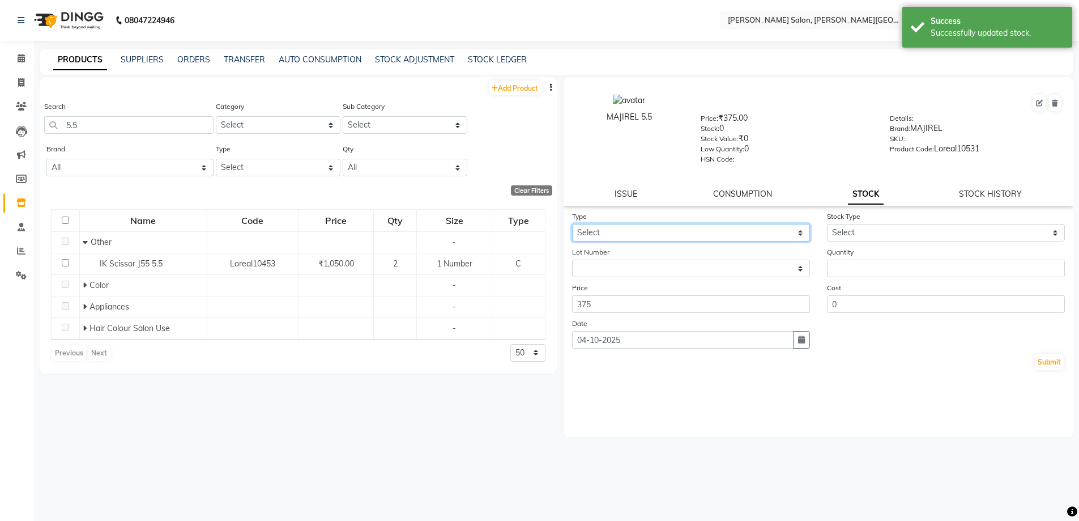
drag, startPoint x: 642, startPoint y: 231, endPoint x: 642, endPoint y: 236, distance: 5.7
click at [642, 231] on select "Select In Out" at bounding box center [691, 233] width 238 height 18
select select "in"
click at [572, 224] on select "Select In Out" at bounding box center [691, 233] width 238 height 18
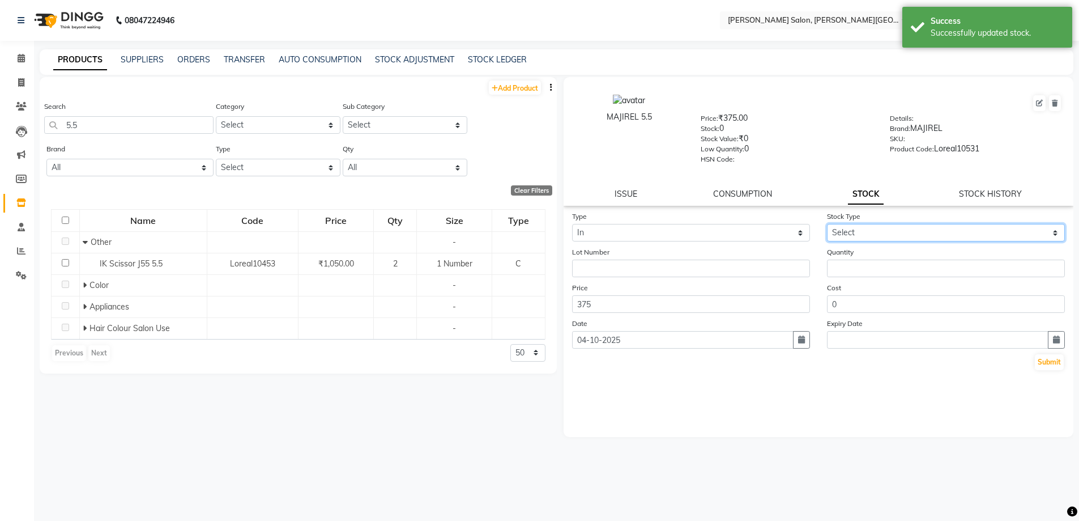
drag, startPoint x: 921, startPoint y: 228, endPoint x: 921, endPoint y: 240, distance: 12.5
click at [921, 228] on select "Select New Stock Adjustment Return Other" at bounding box center [946, 233] width 238 height 18
select select "new stock"
click at [827, 224] on select "Select New Stock Adjustment Return Other" at bounding box center [946, 233] width 238 height 18
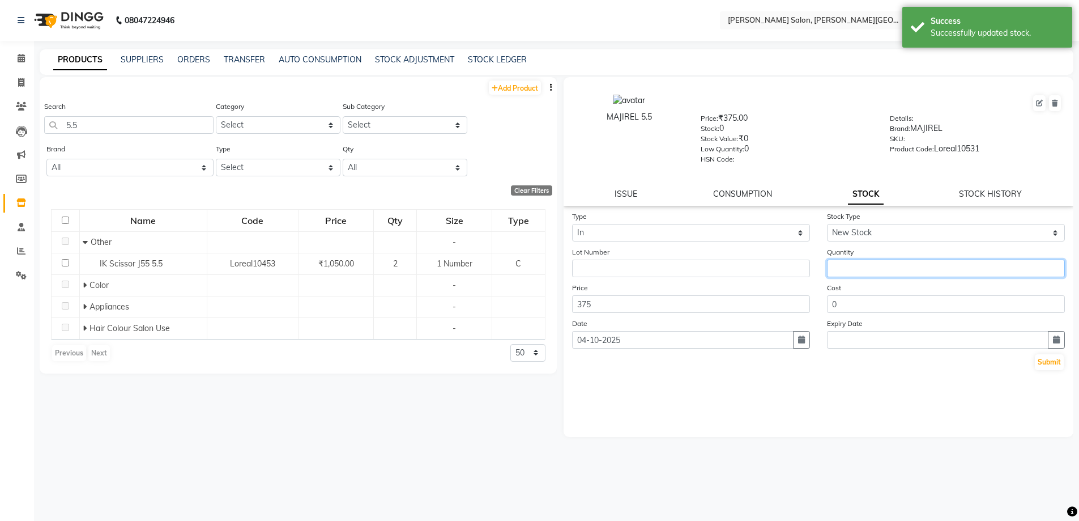
click at [920, 263] on input "number" at bounding box center [946, 268] width 238 height 18
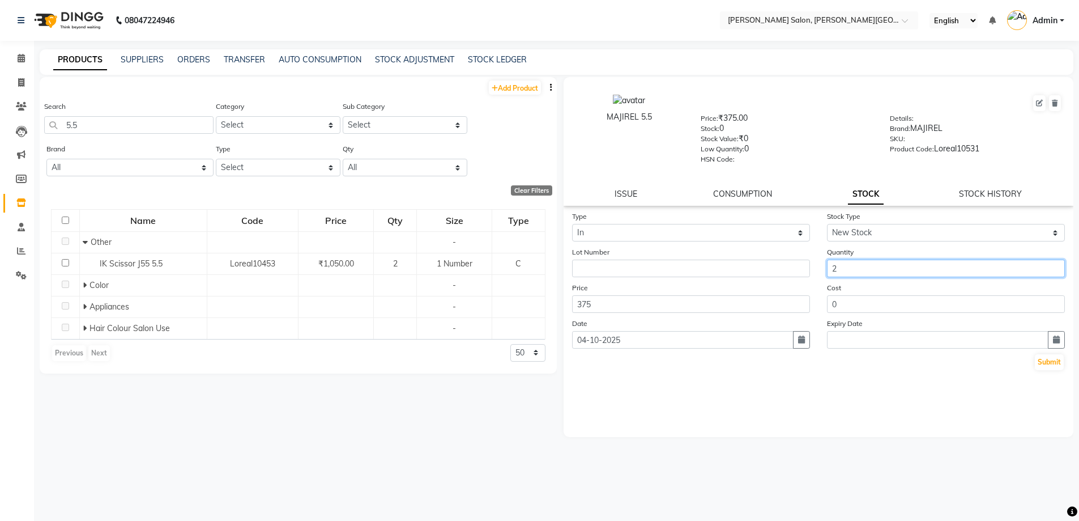
type input "2"
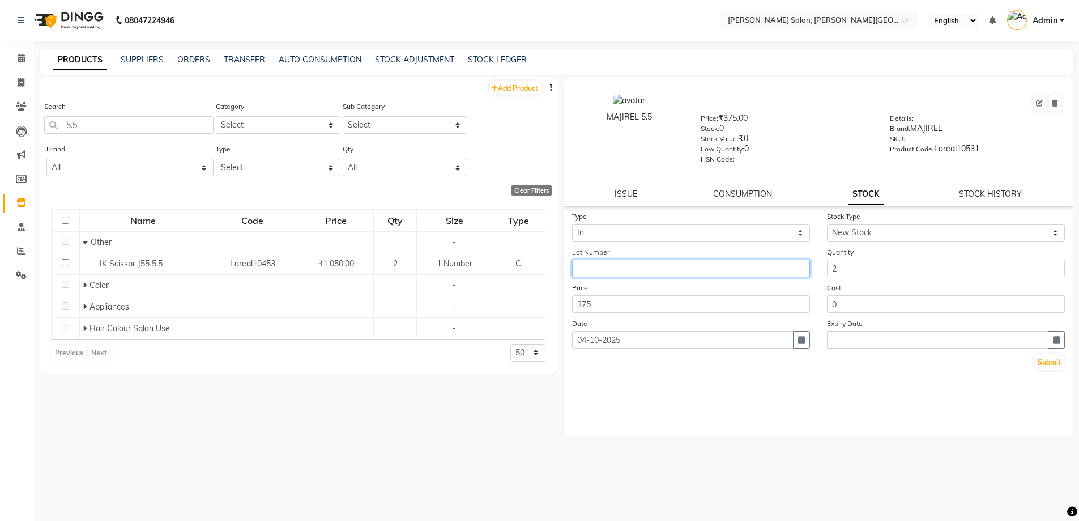
click at [668, 270] on input "text" at bounding box center [691, 268] width 238 height 18
paste input "[GEOGRAPHIC_DATA]"
type input "[GEOGRAPHIC_DATA]"
click at [1034, 366] on div "Submit" at bounding box center [818, 362] width 493 height 18
drag, startPoint x: 1049, startPoint y: 366, endPoint x: 966, endPoint y: 375, distance: 82.6
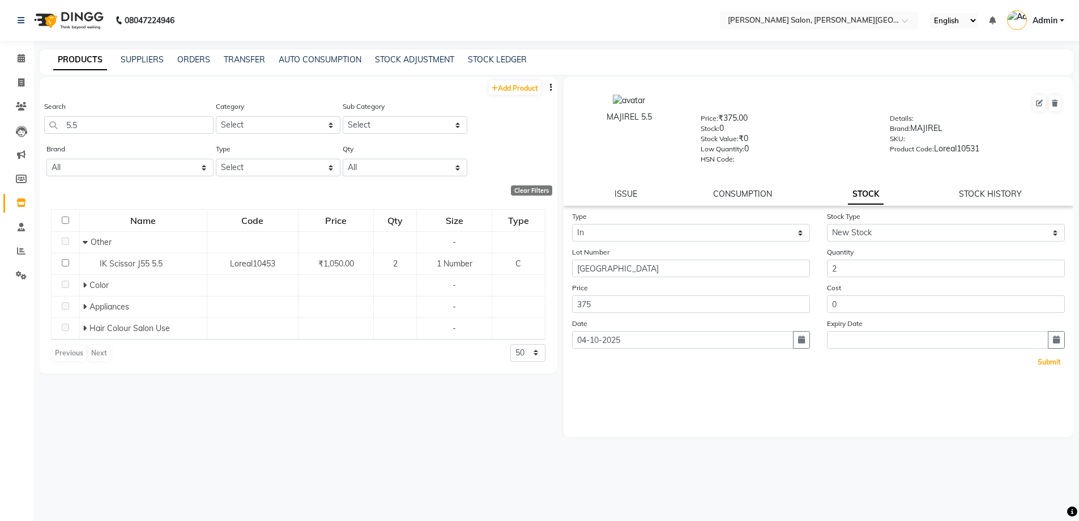
click at [1048, 365] on button "Submit" at bounding box center [1049, 362] width 29 height 16
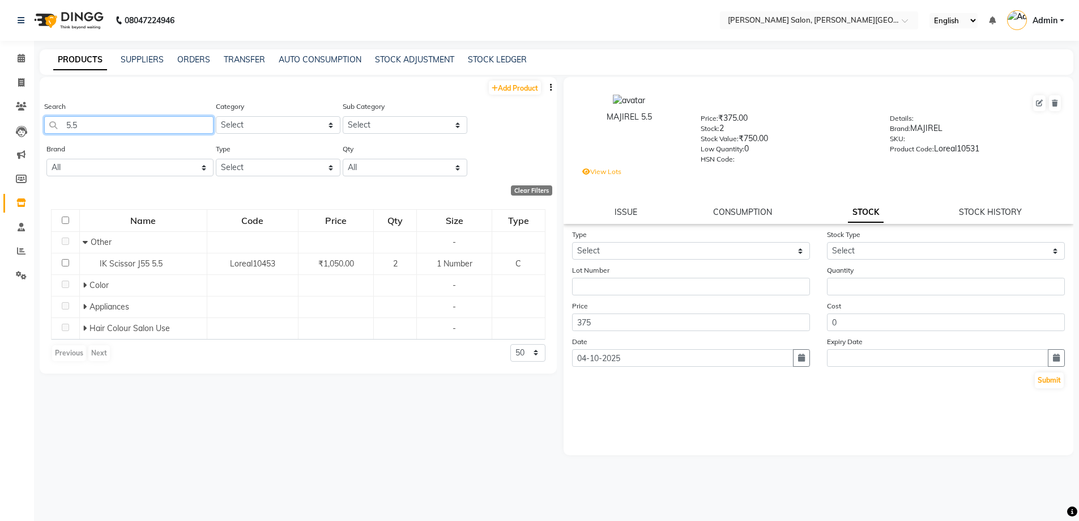
drag, startPoint x: 97, startPoint y: 122, endPoint x: 50, endPoint y: 160, distance: 60.4
click at [36, 125] on main "PRODUCTS SUPPLIERS ORDERS TRANSFER AUTO CONSUMPTION STOCK ADJUSTMENT STOCK LEDG…" at bounding box center [556, 288] width 1045 height 479
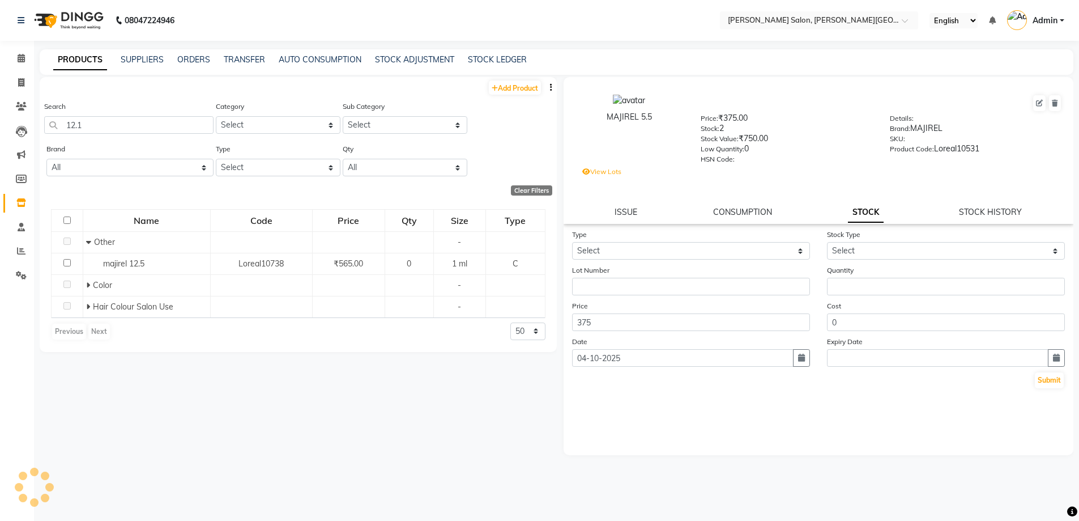
drag, startPoint x: 91, startPoint y: 139, endPoint x: 59, endPoint y: 133, distance: 31.7
click at [61, 133] on div "Search 12.1" at bounding box center [128, 121] width 169 height 42
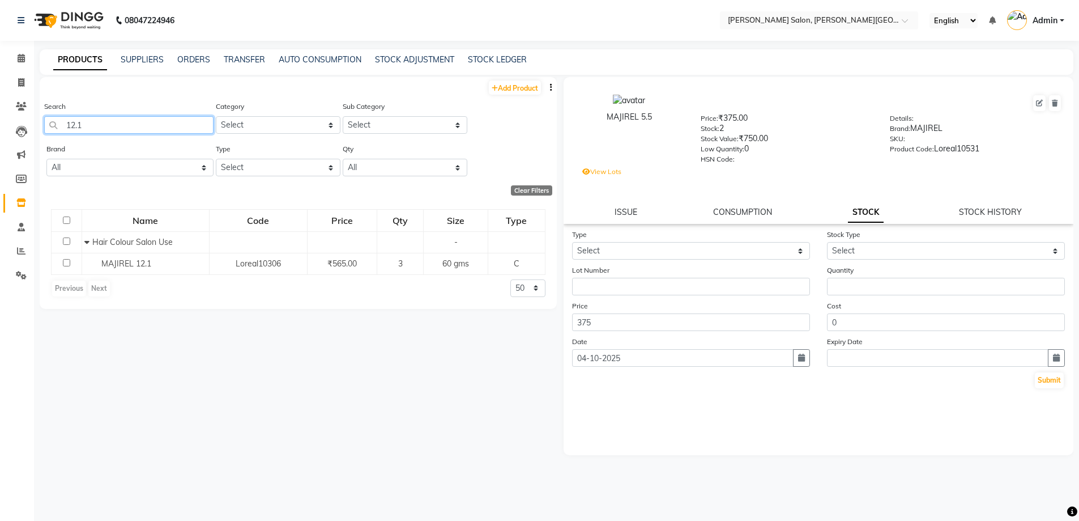
drag, startPoint x: 90, startPoint y: 118, endPoint x: 42, endPoint y: 129, distance: 48.8
click at [42, 129] on div "Search 12.1 Category Select Hair Skin Personal Care Appliances [PERSON_NAME] Wa…" at bounding box center [298, 121] width 517 height 42
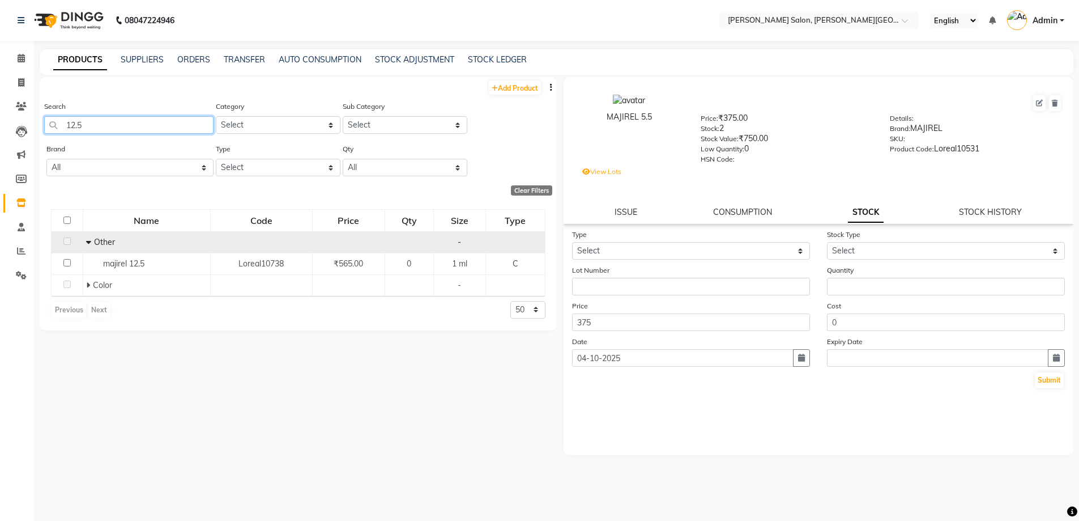
type input "12.5"
click at [110, 250] on td "Other" at bounding box center [146, 242] width 127 height 22
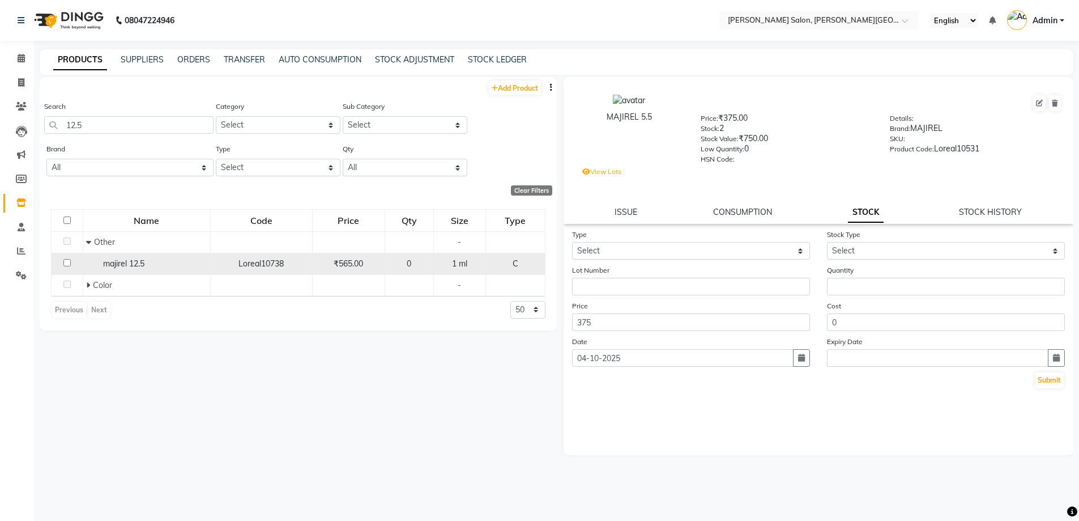
click at [115, 263] on span "majirel 12.5" at bounding box center [123, 263] width 41 height 10
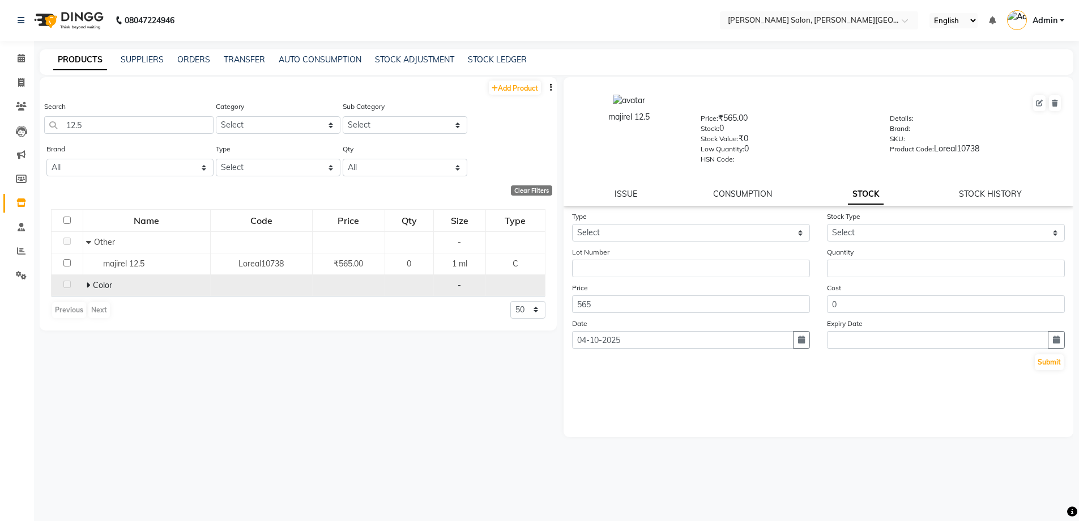
click at [95, 288] on span "Color" at bounding box center [102, 285] width 19 height 10
click at [83, 285] on td "Color" at bounding box center [146, 285] width 127 height 22
click at [87, 284] on icon at bounding box center [88, 285] width 4 height 8
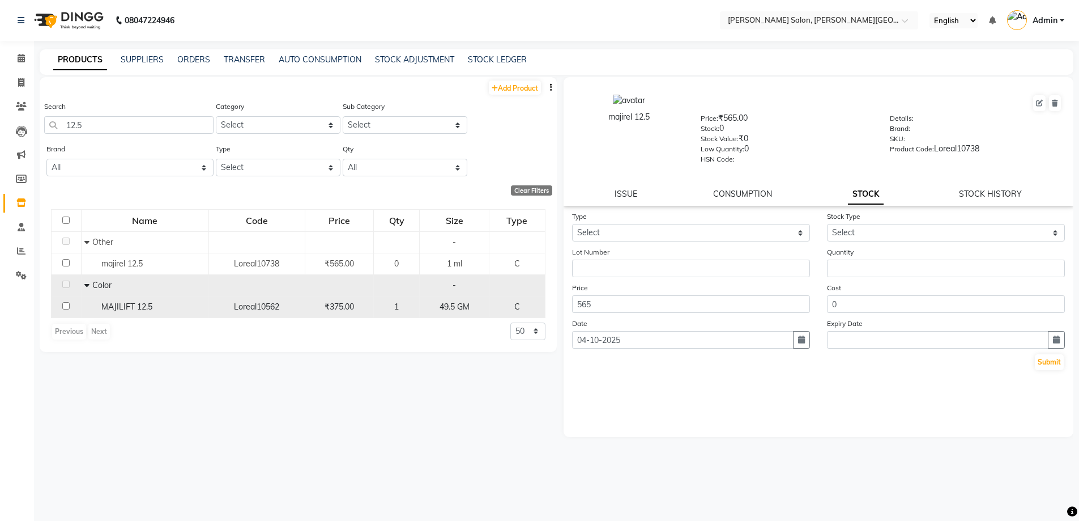
click at [110, 305] on span "MAJILIFT 12.5" at bounding box center [126, 306] width 51 height 10
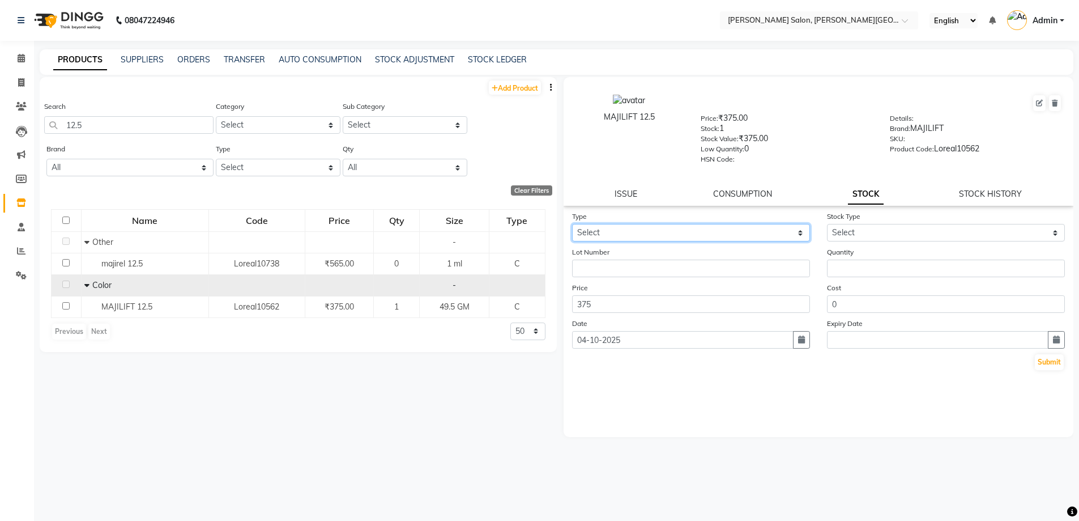
click at [701, 234] on select "Select In Out" at bounding box center [691, 233] width 238 height 18
select select "in"
click at [572, 224] on select "Select In Out" at bounding box center [691, 233] width 238 height 18
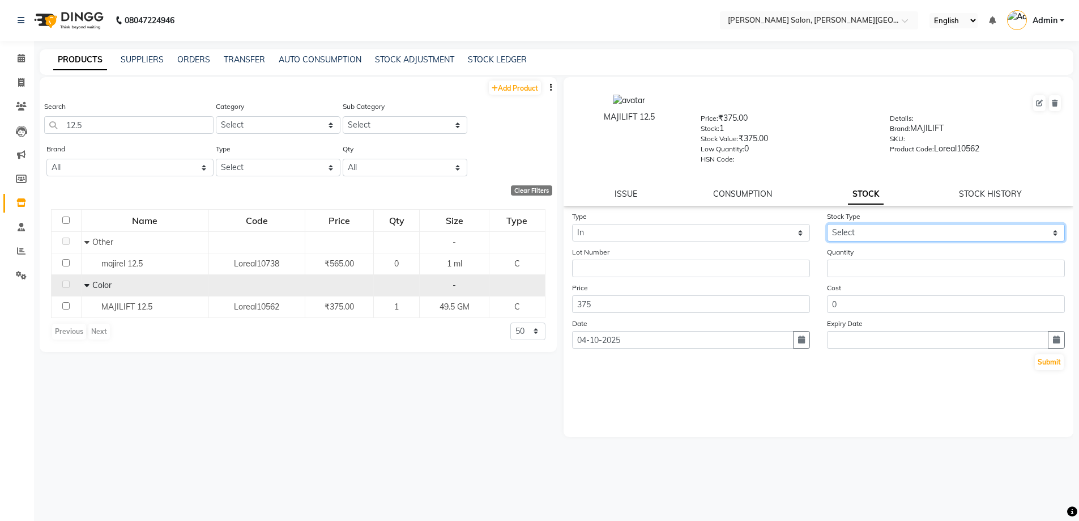
drag, startPoint x: 885, startPoint y: 228, endPoint x: 885, endPoint y: 240, distance: 11.3
click at [885, 228] on select "Select New Stock Adjustment Return Other" at bounding box center [946, 233] width 238 height 18
select select "new stock"
click at [827, 224] on select "Select New Stock Adjustment Return Other" at bounding box center [946, 233] width 238 height 18
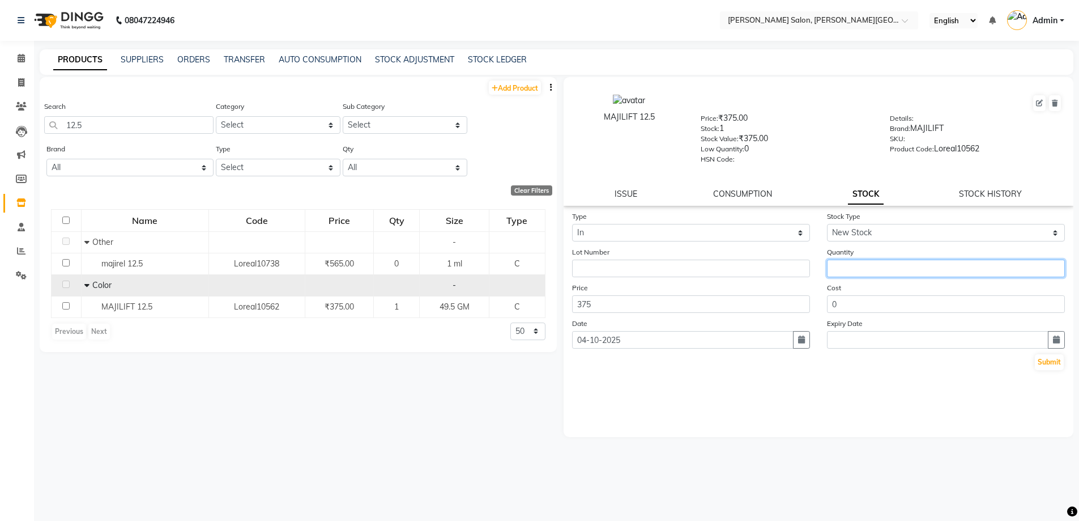
click at [884, 266] on input "number" at bounding box center [946, 268] width 238 height 18
type input "1"
click at [701, 258] on div "Lot Number" at bounding box center [691, 261] width 255 height 31
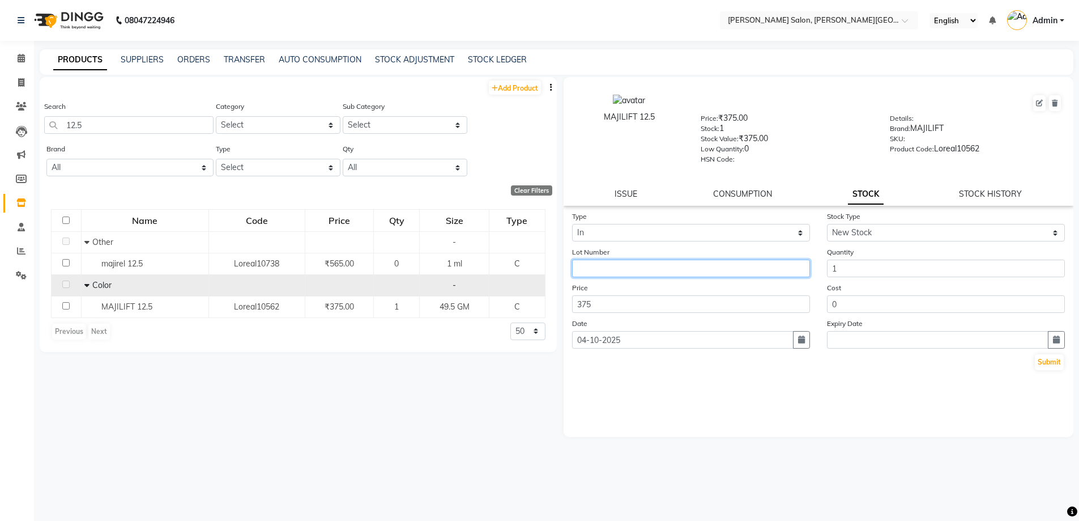
click at [712, 266] on input "text" at bounding box center [691, 268] width 238 height 18
paste input "[GEOGRAPHIC_DATA]"
type input "[GEOGRAPHIC_DATA]"
click at [1050, 356] on button "Submit" at bounding box center [1049, 362] width 29 height 16
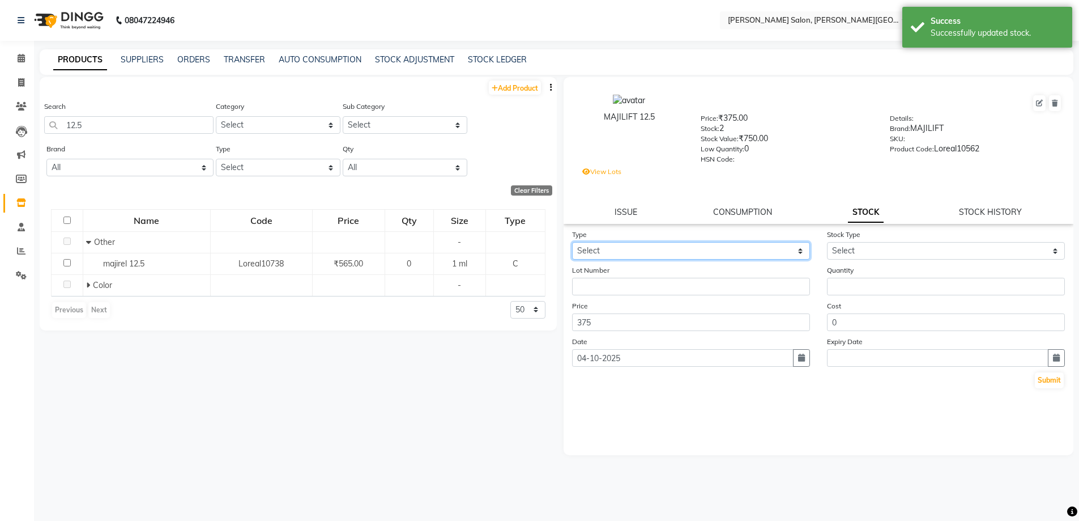
click at [625, 254] on select "Select In Out" at bounding box center [691, 251] width 238 height 18
select select "in"
click at [572, 242] on select "Select In Out" at bounding box center [691, 251] width 238 height 18
click at [873, 253] on select "Select New Stock Adjustment Return Other" at bounding box center [946, 251] width 238 height 18
select select "new stock"
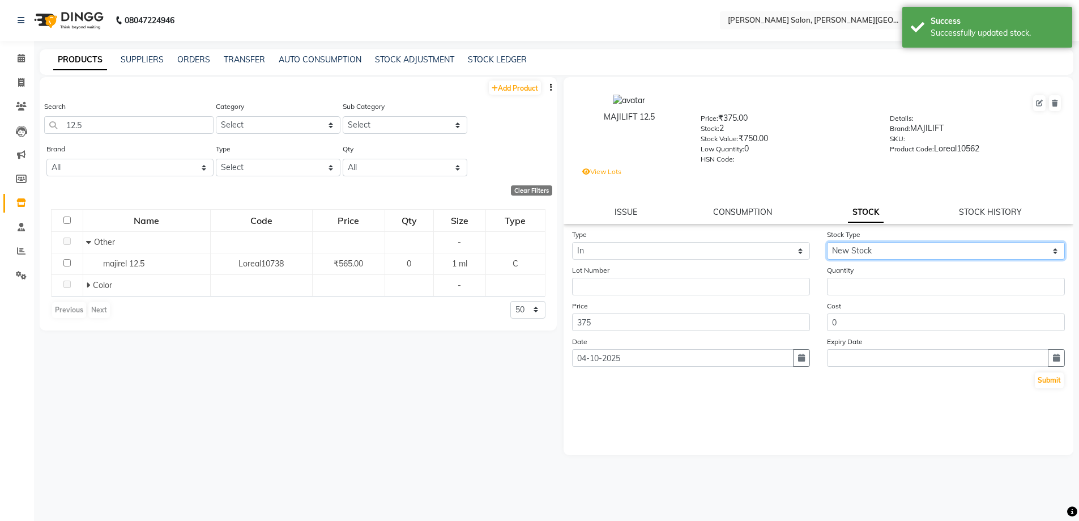
click at [827, 242] on select "Select New Stock Adjustment Return Other" at bounding box center [946, 251] width 238 height 18
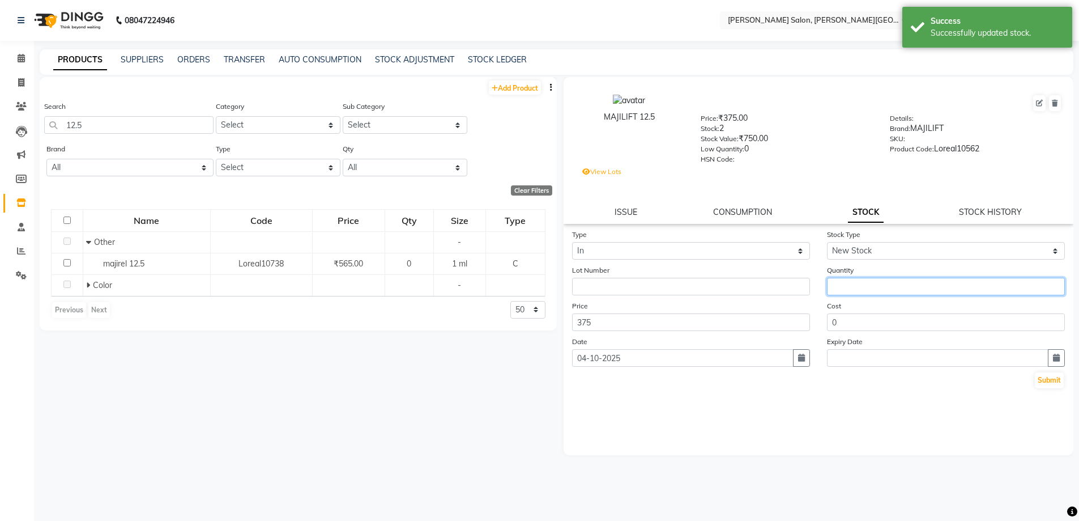
click at [887, 280] on input "number" at bounding box center [946, 287] width 238 height 18
type input "3"
click at [1058, 379] on button "Submit" at bounding box center [1049, 380] width 29 height 16
click at [15, 82] on span at bounding box center [21, 82] width 20 height 13
select select "service"
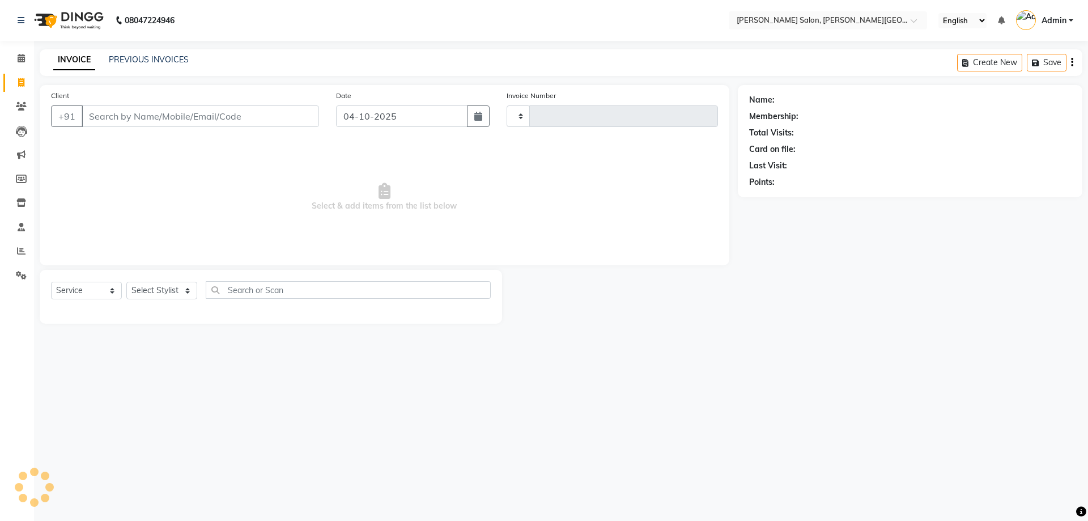
type input "3244"
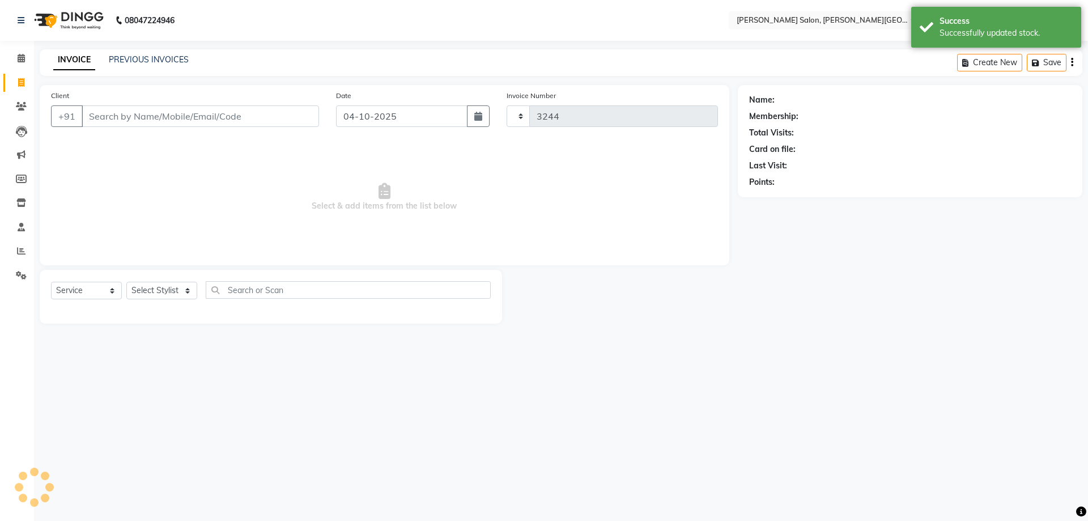
select select "4122"
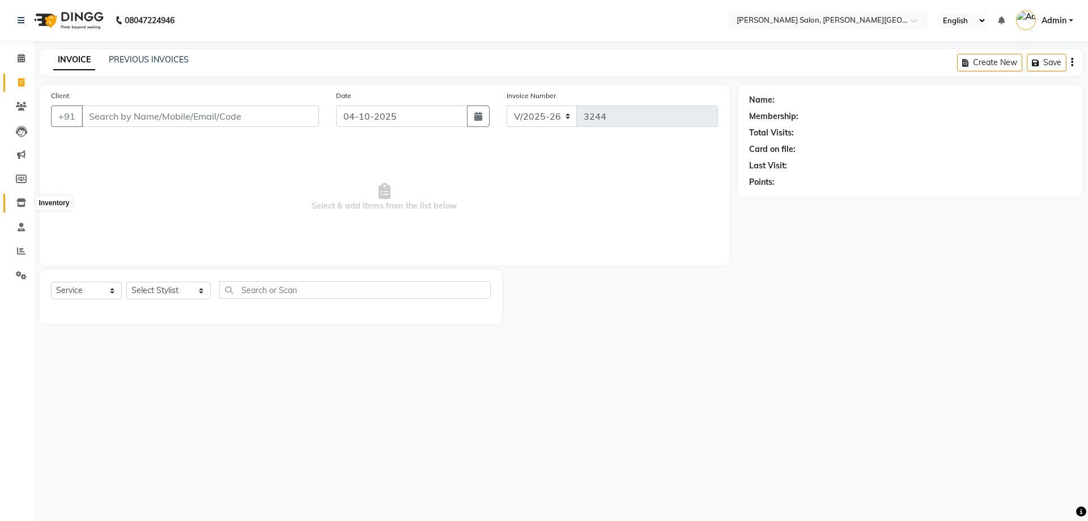
click at [19, 206] on icon at bounding box center [21, 202] width 10 height 8
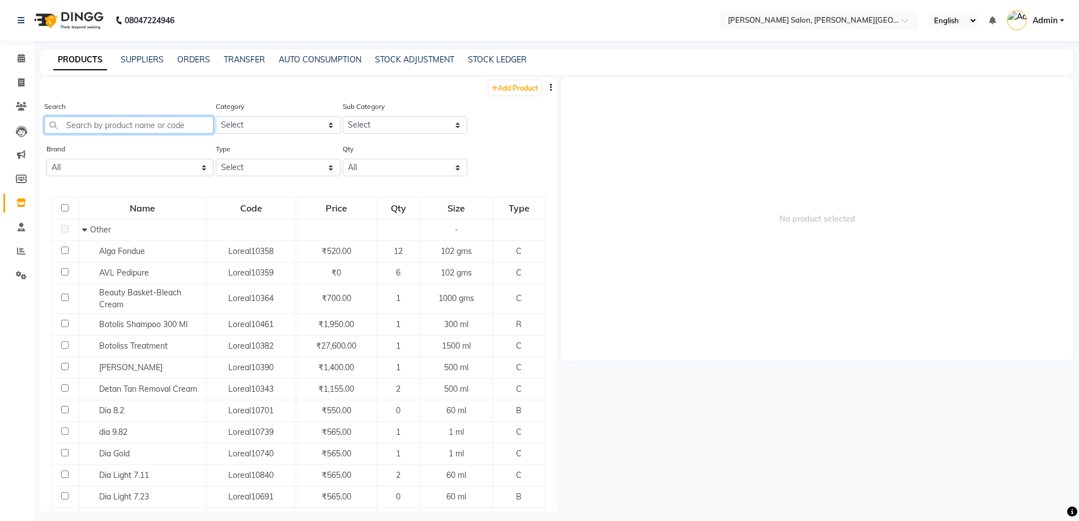
click at [99, 126] on input "text" at bounding box center [128, 125] width 169 height 18
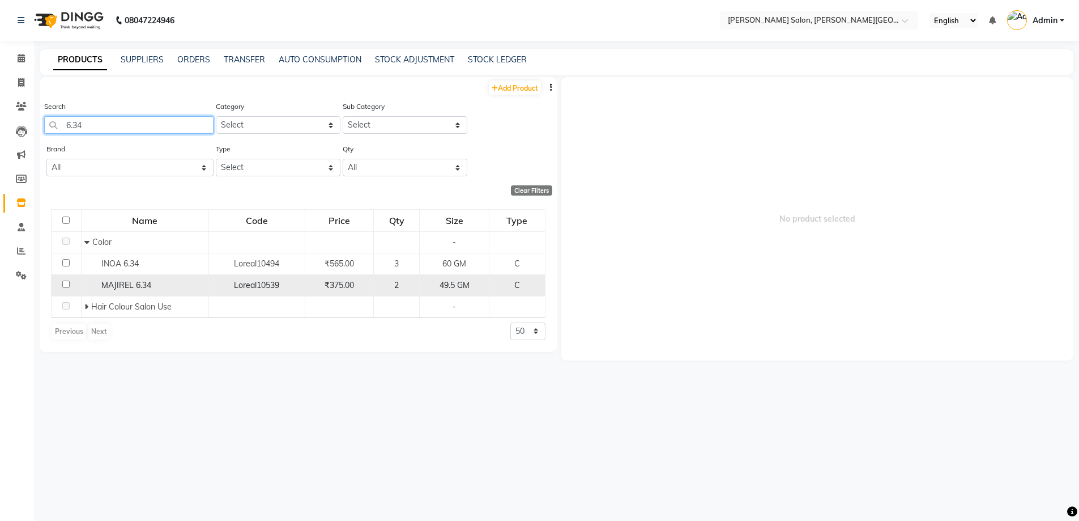
type input "6.34"
click at [113, 283] on span "MAJIREL 6.34" at bounding box center [126, 285] width 50 height 10
select select
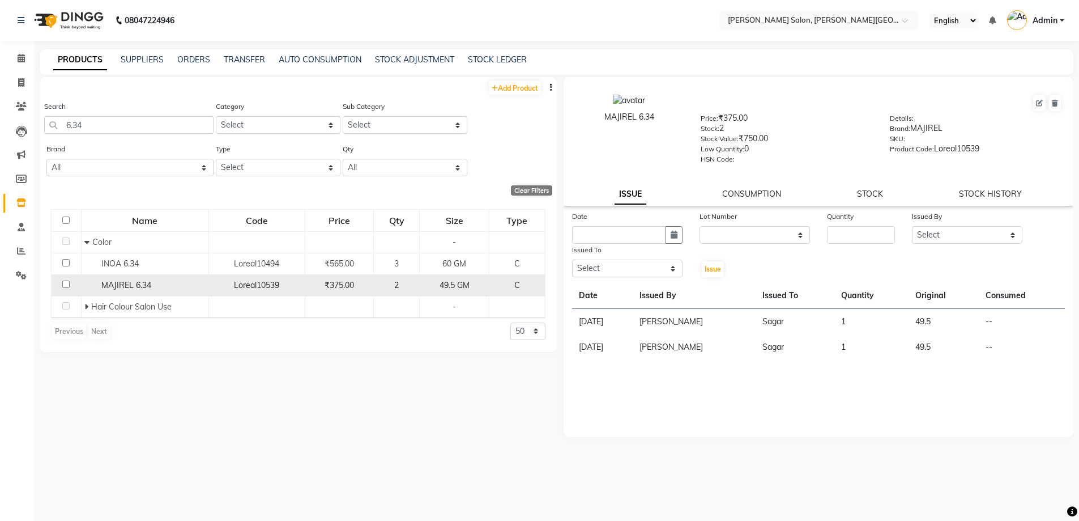
click at [120, 289] on span "MAJIREL 6.34" at bounding box center [126, 285] width 50 height 10
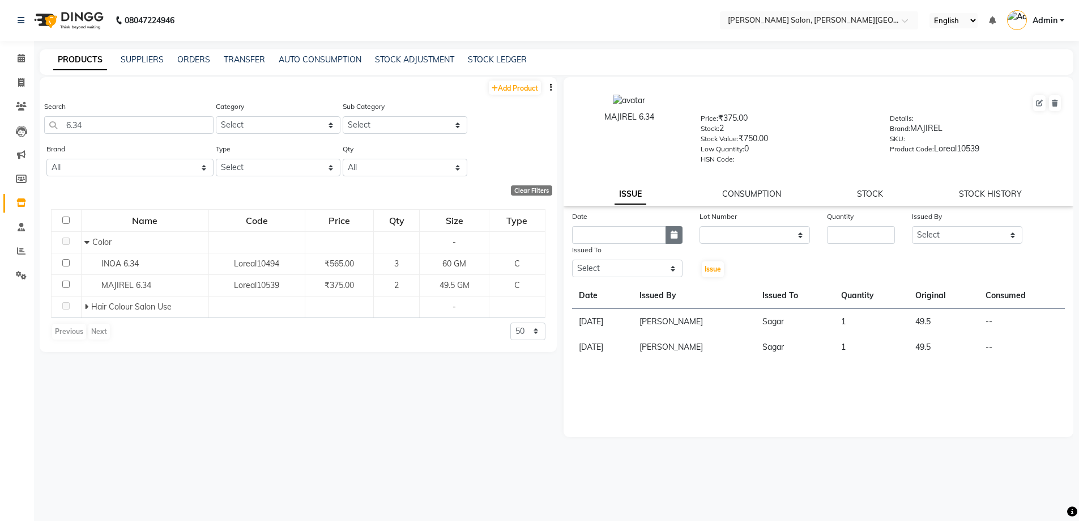
click at [678, 235] on button "button" at bounding box center [674, 235] width 17 height 18
select select "10"
select select "2025"
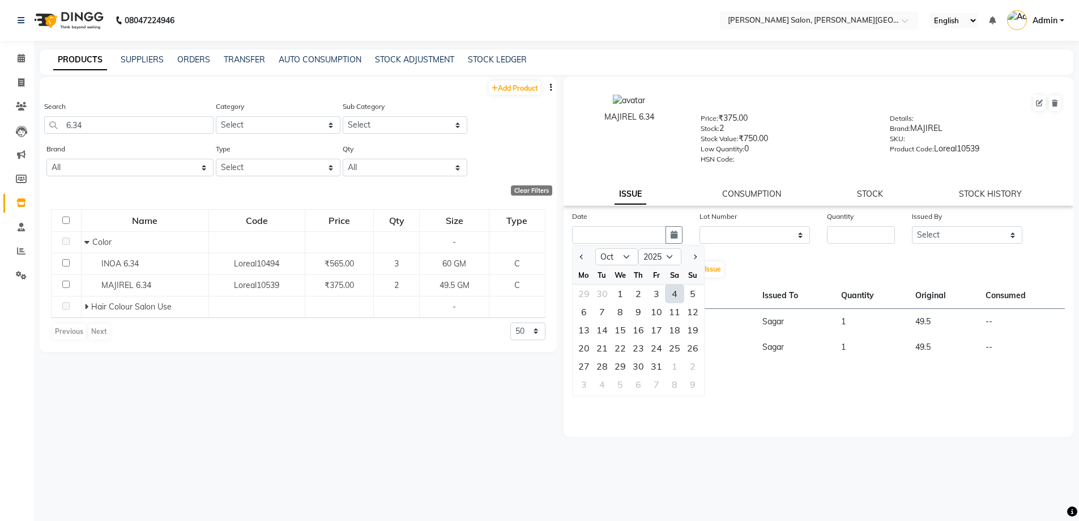
click at [876, 201] on div "MAJIREL 6.34 Price: ₹375.00 Stock: 2 Stock Value: ₹750.00 Low Quantity: 0 HSN C…" at bounding box center [819, 141] width 510 height 129
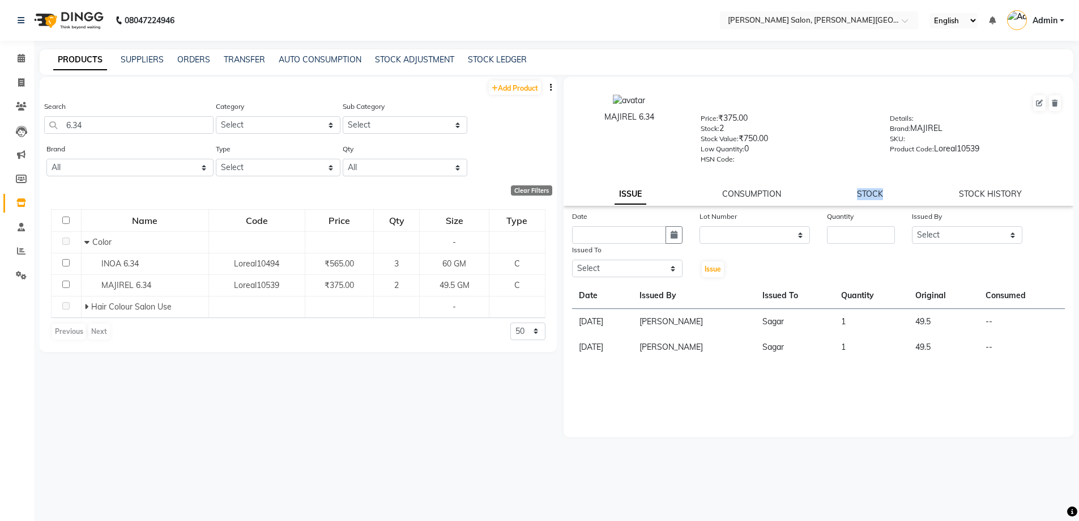
click at [876, 201] on div "MAJIREL 6.34 Price: ₹375.00 Stock: 2 Stock Value: ₹750.00 Low Quantity: 0 HSN C…" at bounding box center [819, 141] width 510 height 129
click at [874, 194] on link "STOCK" at bounding box center [870, 194] width 26 height 10
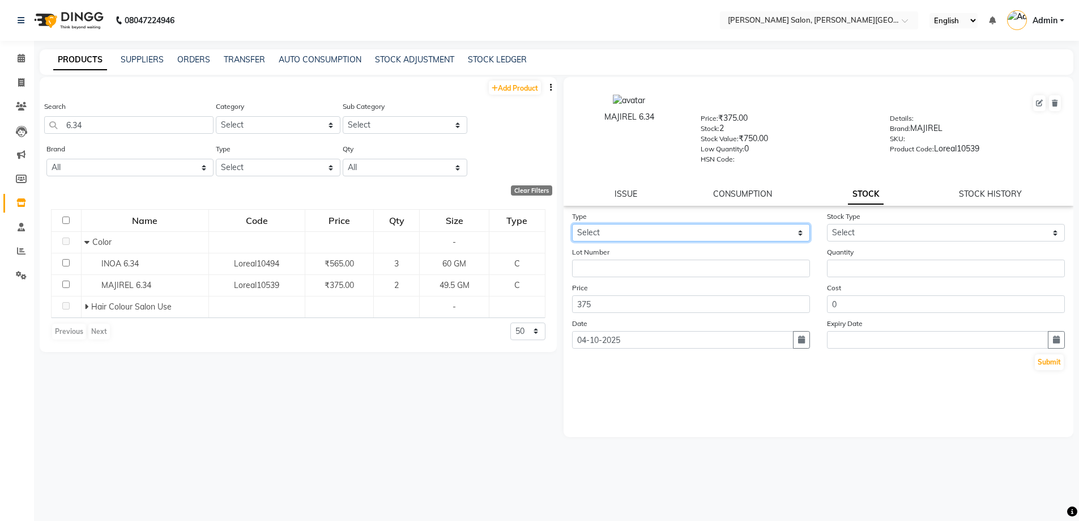
click at [672, 237] on select "Select In Out" at bounding box center [691, 233] width 238 height 18
select select "in"
click at [572, 224] on select "Select In Out" at bounding box center [691, 233] width 238 height 18
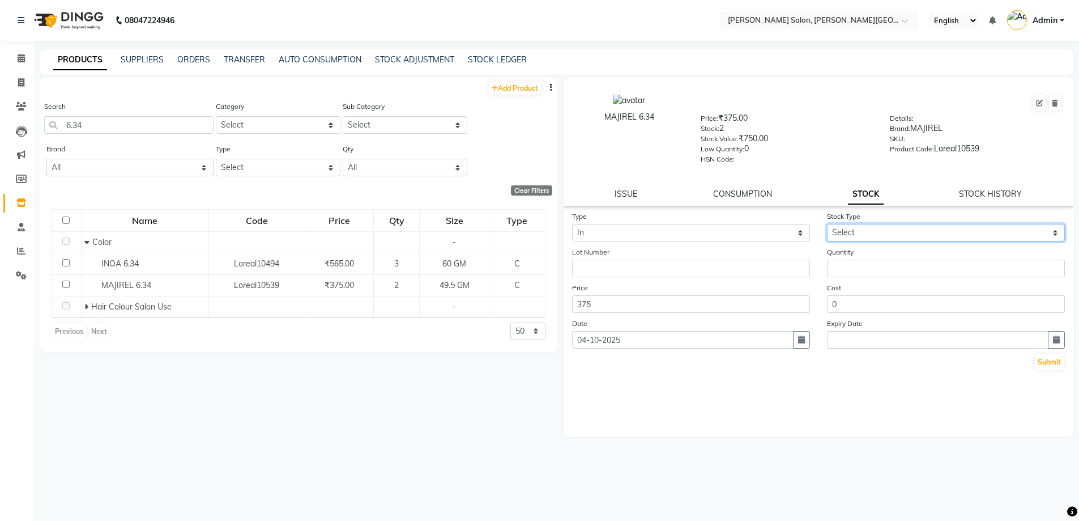
click at [854, 236] on select "Select New Stock Adjustment Return Other" at bounding box center [946, 233] width 238 height 18
select select "new stock"
click at [827, 224] on select "Select New Stock Adjustment Return Other" at bounding box center [946, 233] width 238 height 18
drag, startPoint x: 664, startPoint y: 283, endPoint x: 665, endPoint y: 259, distance: 24.4
click at [666, 269] on form "Type Select In Out Stock Type Select New Stock Adjustment Return Other Lot Numb…" at bounding box center [818, 290] width 493 height 161
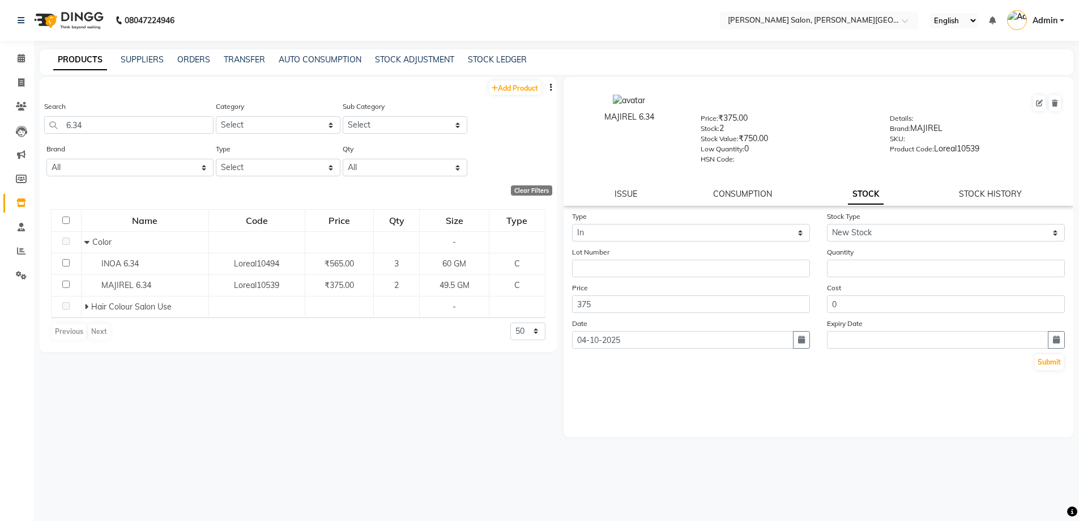
click at [665, 259] on div "Lot Number" at bounding box center [691, 261] width 255 height 31
click at [687, 263] on input "text" at bounding box center [691, 268] width 238 height 18
paste input "[GEOGRAPHIC_DATA]"
type input "[GEOGRAPHIC_DATA]"
click at [1047, 360] on button "Submit" at bounding box center [1049, 362] width 29 height 16
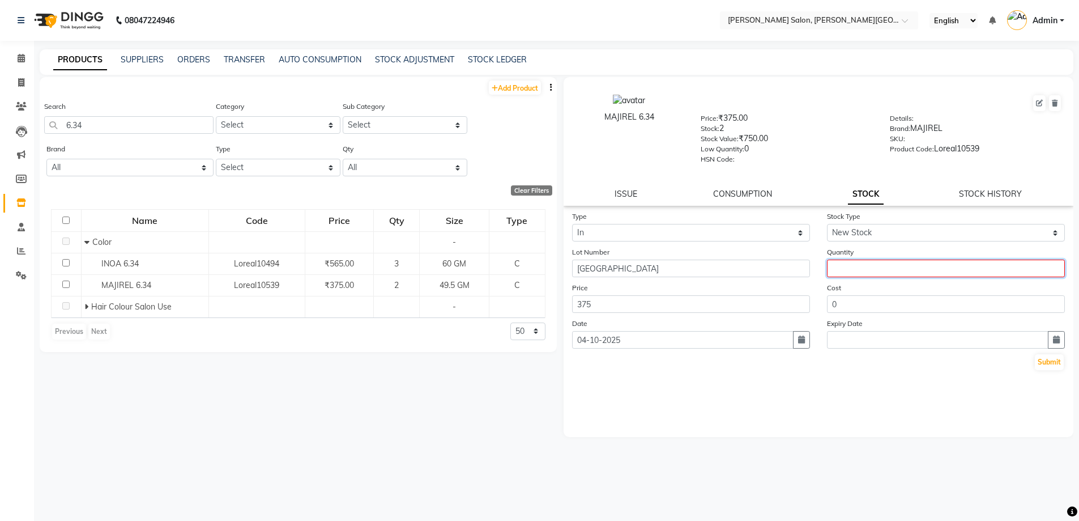
click at [858, 269] on input "number" at bounding box center [946, 268] width 238 height 18
type input "2"
click at [1053, 355] on button "Submit" at bounding box center [1049, 362] width 29 height 16
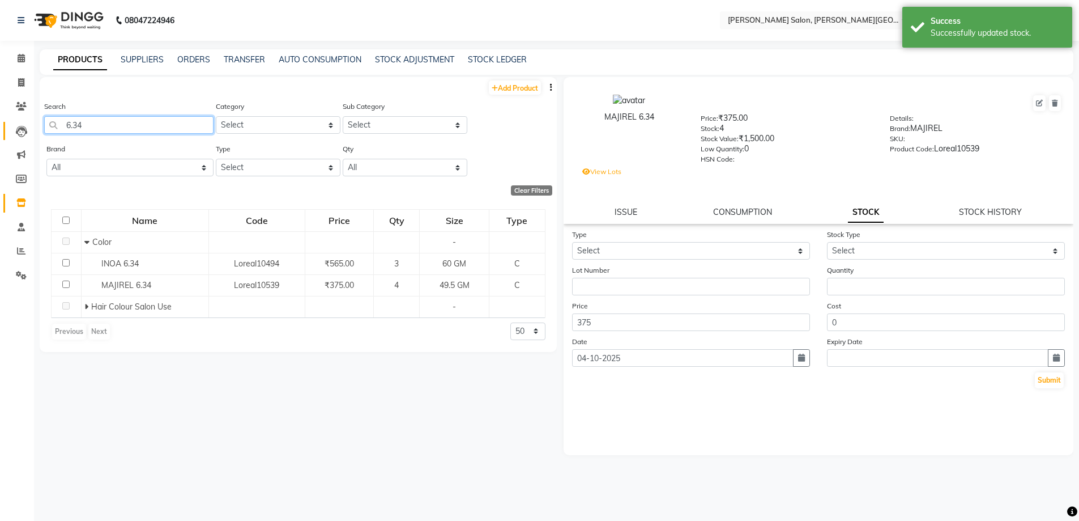
drag, startPoint x: 115, startPoint y: 125, endPoint x: 7, endPoint y: 127, distance: 108.2
click at [0, 123] on app-home "08047224946 Select Location × [PERSON_NAME] Salon, [PERSON_NAME] Road English E…" at bounding box center [539, 264] width 1079 height 528
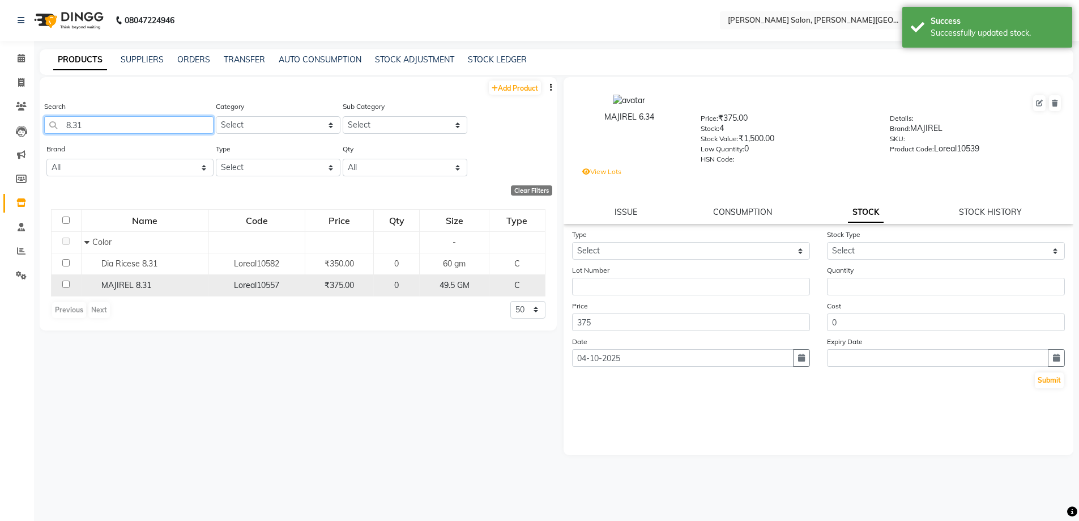
type input "8.31"
click at [126, 279] on div "MAJIREL 8.31" at bounding box center [144, 285] width 121 height 12
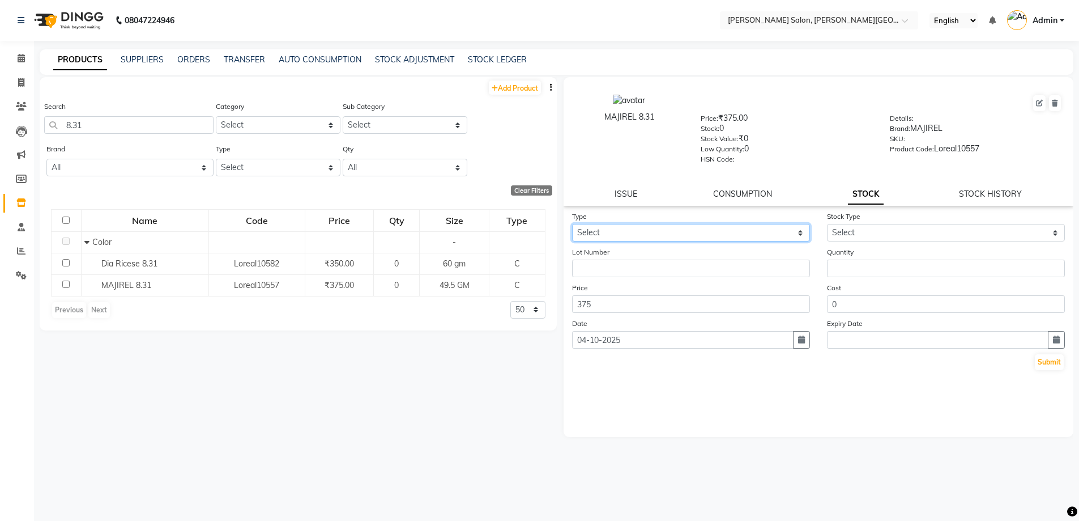
drag, startPoint x: 697, startPoint y: 230, endPoint x: 696, endPoint y: 239, distance: 9.1
click at [697, 230] on select "Select In Out" at bounding box center [691, 233] width 238 height 18
select select "out"
click at [572, 224] on select "Select In Out" at bounding box center [691, 233] width 238 height 18
select select
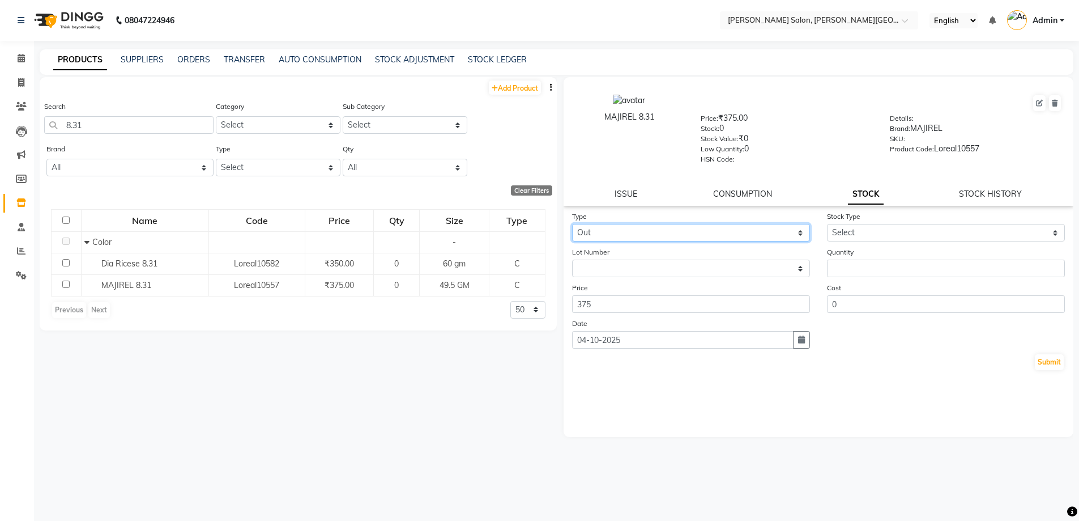
drag, startPoint x: 698, startPoint y: 232, endPoint x: 697, endPoint y: 238, distance: 5.7
click at [698, 232] on select "Select In Out" at bounding box center [691, 233] width 238 height 18
select select "in"
click at [572, 224] on select "Select In Out" at bounding box center [691, 233] width 238 height 18
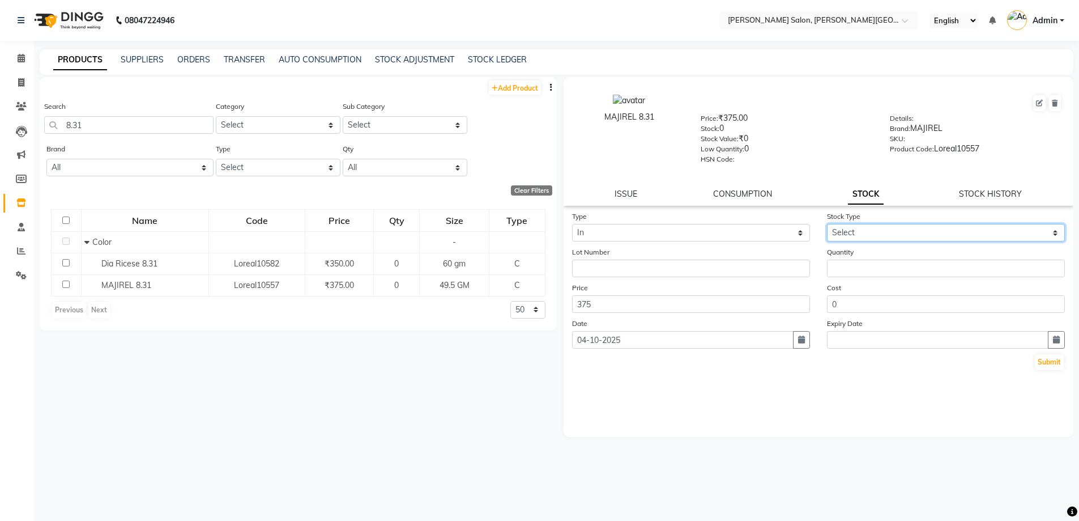
drag, startPoint x: 848, startPoint y: 231, endPoint x: 850, endPoint y: 240, distance: 8.8
click at [848, 231] on select "Select New Stock Adjustment Return Other" at bounding box center [946, 233] width 238 height 18
select select "new stock"
click at [827, 224] on select "Select New Stock Adjustment Return Other" at bounding box center [946, 233] width 238 height 18
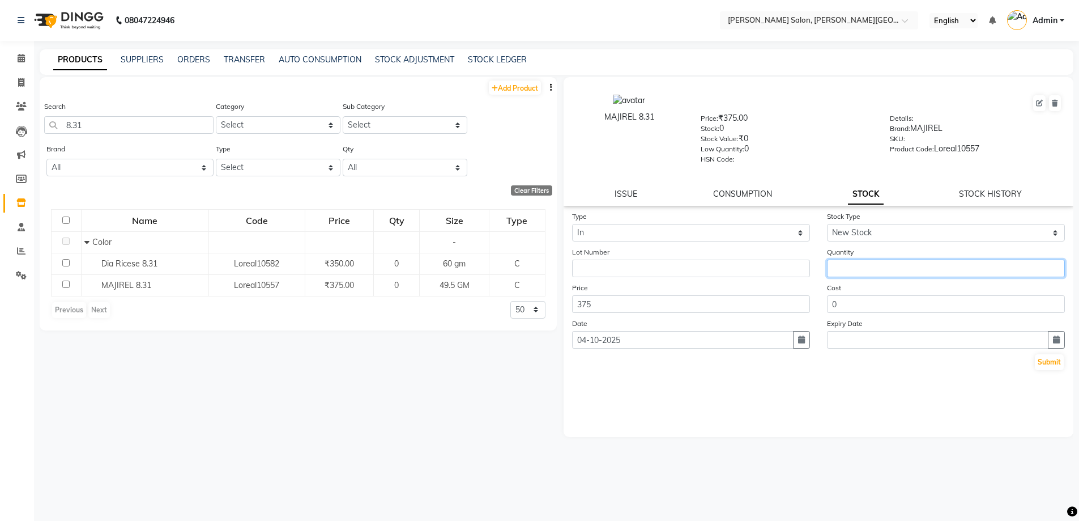
click at [871, 271] on input "number" at bounding box center [946, 268] width 238 height 18
type input "3"
click at [1057, 369] on button "Submit" at bounding box center [1049, 362] width 29 height 16
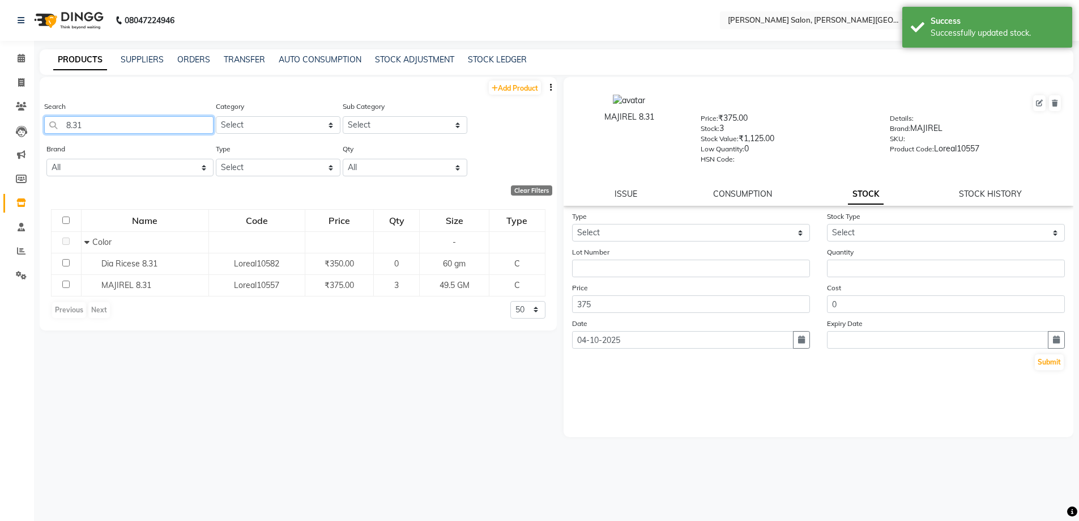
drag, startPoint x: 75, startPoint y: 134, endPoint x: 105, endPoint y: 153, distance: 35.4
click at [75, 138] on div "Search 8.31" at bounding box center [128, 121] width 169 height 42
click at [137, 124] on input "8.31" at bounding box center [128, 125] width 169 height 18
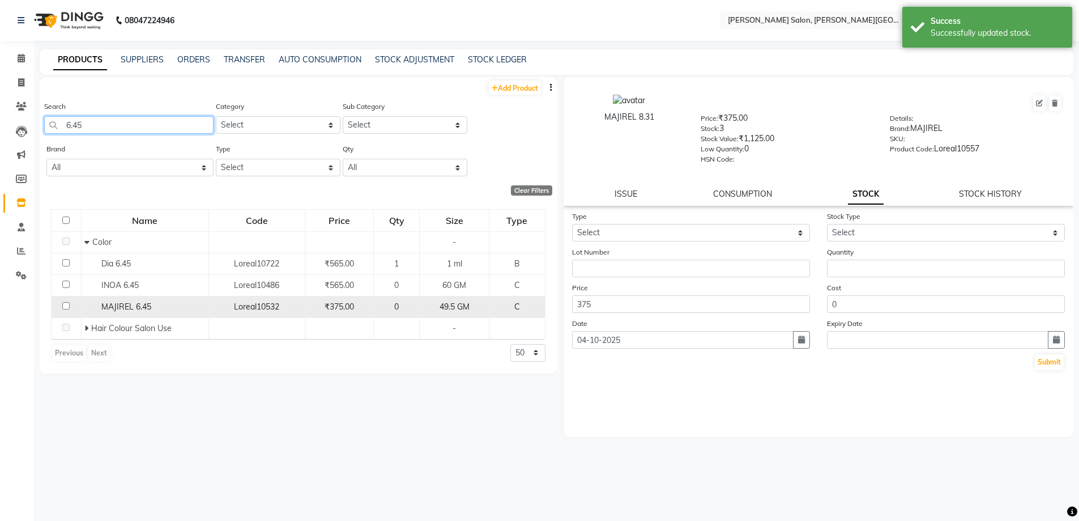
type input "6.45"
click at [113, 303] on span "MAJIREL 6.45" at bounding box center [126, 306] width 50 height 10
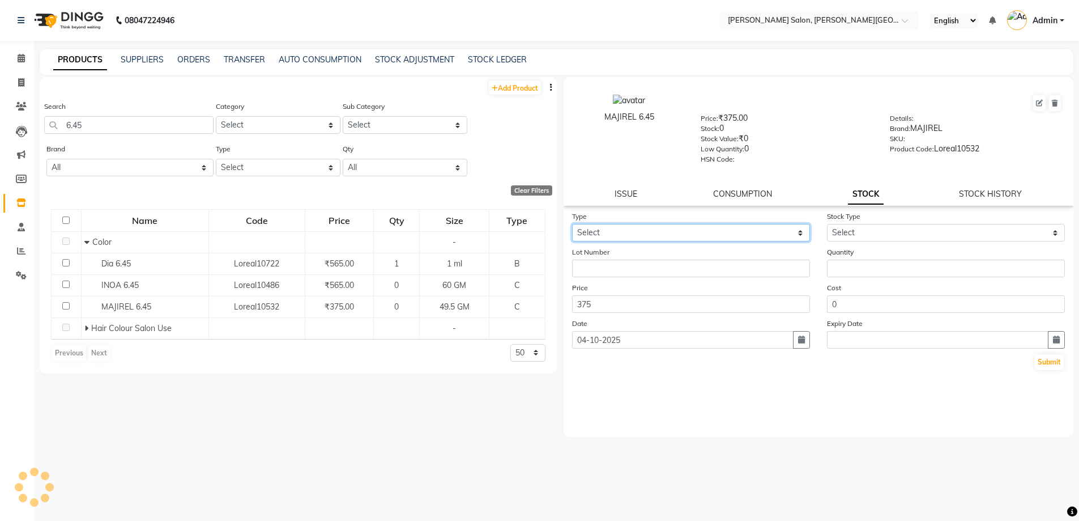
drag, startPoint x: 689, startPoint y: 229, endPoint x: 689, endPoint y: 240, distance: 10.2
click at [689, 229] on select "Select In Out" at bounding box center [691, 233] width 238 height 18
select select "in"
click at [572, 224] on select "Select In Out" at bounding box center [691, 233] width 238 height 18
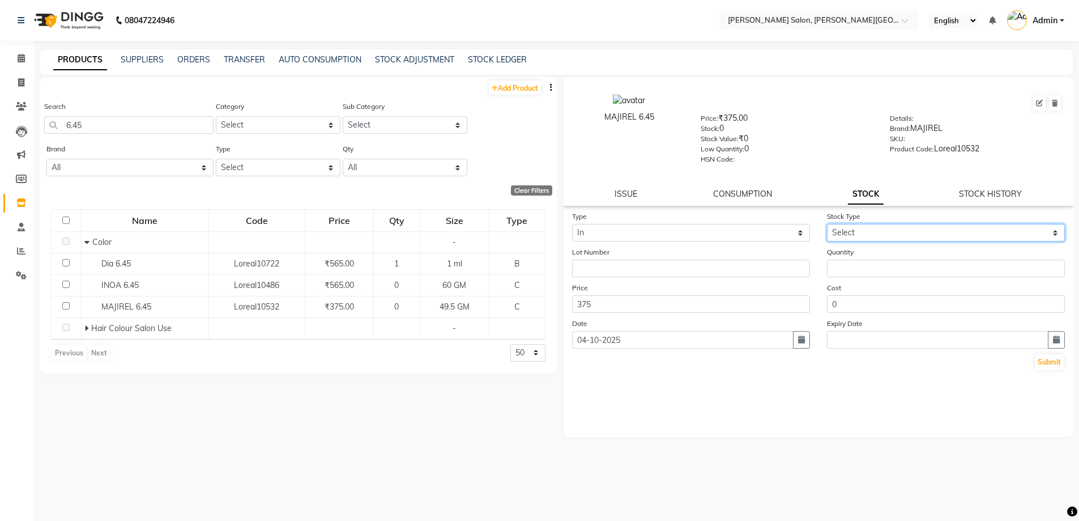
click at [865, 234] on select "Select New Stock Adjustment Return Other" at bounding box center [946, 233] width 238 height 18
select select "new stock"
click at [827, 224] on select "Select New Stock Adjustment Return Other" at bounding box center [946, 233] width 238 height 18
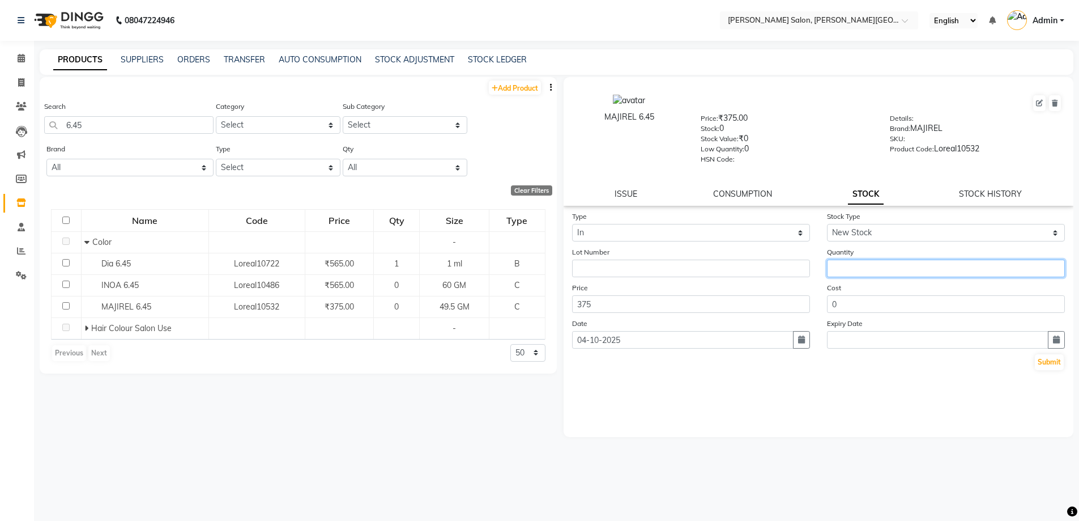
click at [871, 263] on input "number" at bounding box center [946, 268] width 238 height 18
type input "2"
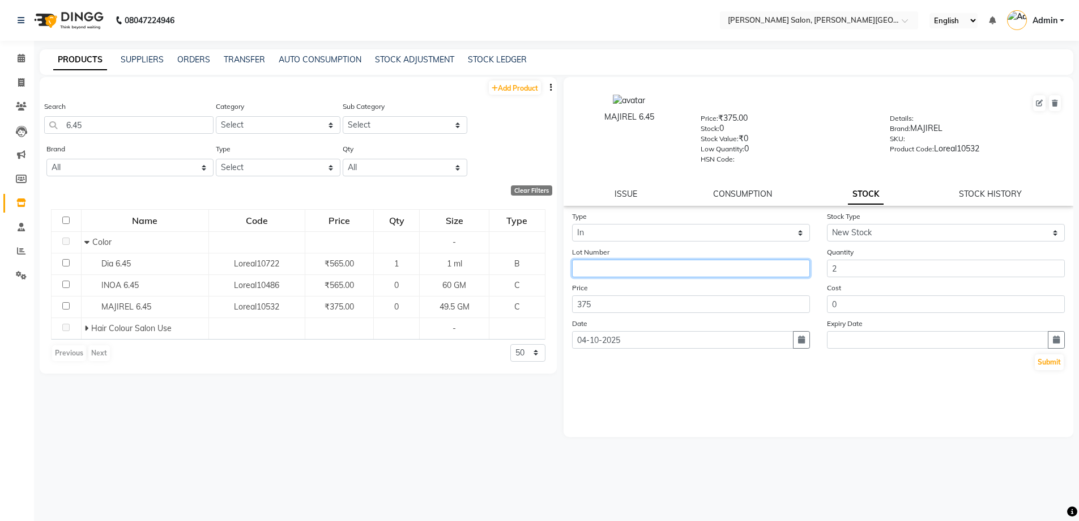
drag, startPoint x: 744, startPoint y: 264, endPoint x: 735, endPoint y: 253, distance: 14.1
click at [741, 259] on div "Lot Number" at bounding box center [691, 261] width 255 height 31
paste input "[GEOGRAPHIC_DATA]"
type input "[GEOGRAPHIC_DATA]"
click at [1053, 350] on form "Type Select In Out Stock Type Select New Stock Adjustment Return Other Lot Numb…" at bounding box center [818, 290] width 493 height 161
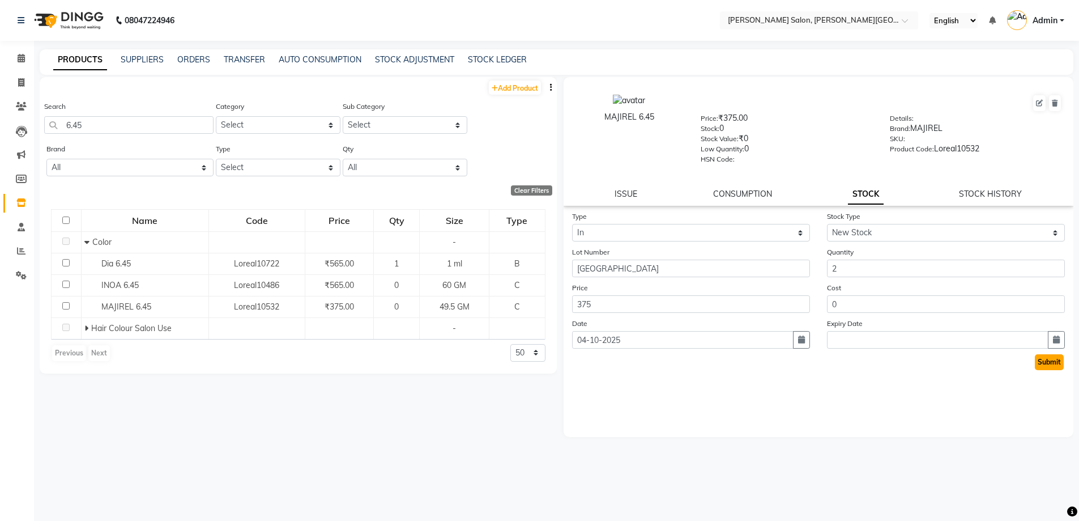
click at [1054, 360] on button "Submit" at bounding box center [1049, 362] width 29 height 16
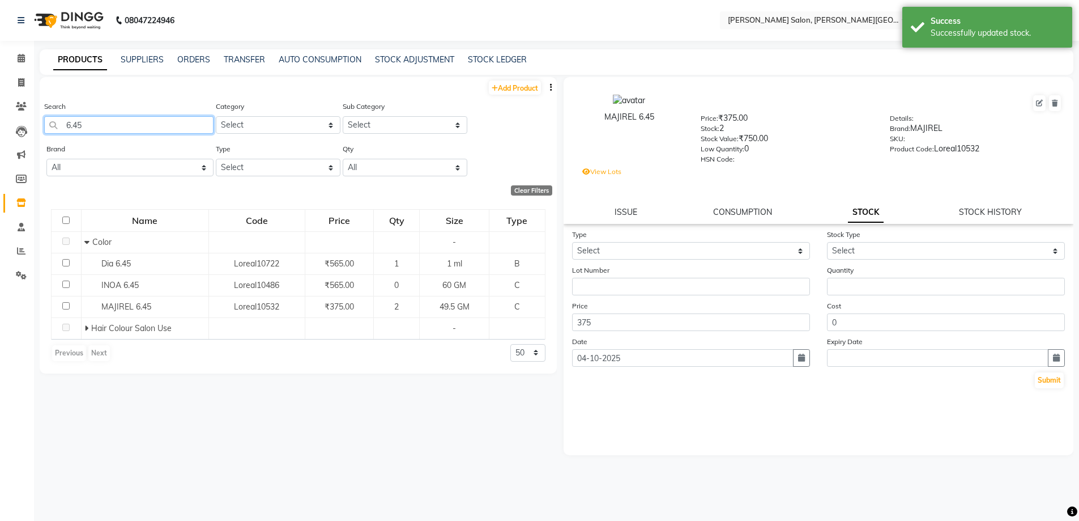
click at [0, 140] on app-home "08047224946 Select Location × [PERSON_NAME] Salon, [PERSON_NAME] Road English E…" at bounding box center [539, 264] width 1079 height 528
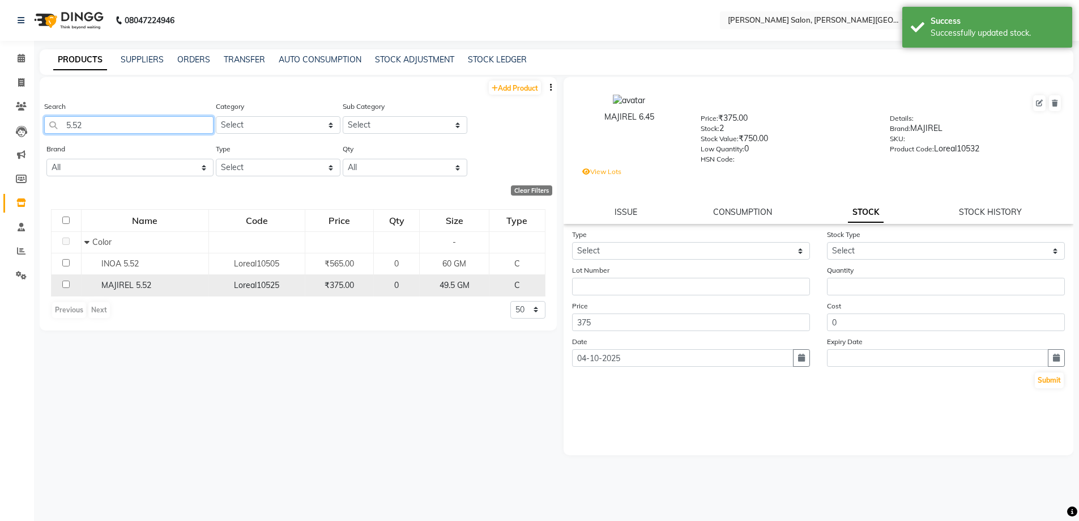
type input "5.52"
click at [105, 281] on span "MAJIREL 5.52" at bounding box center [126, 285] width 50 height 10
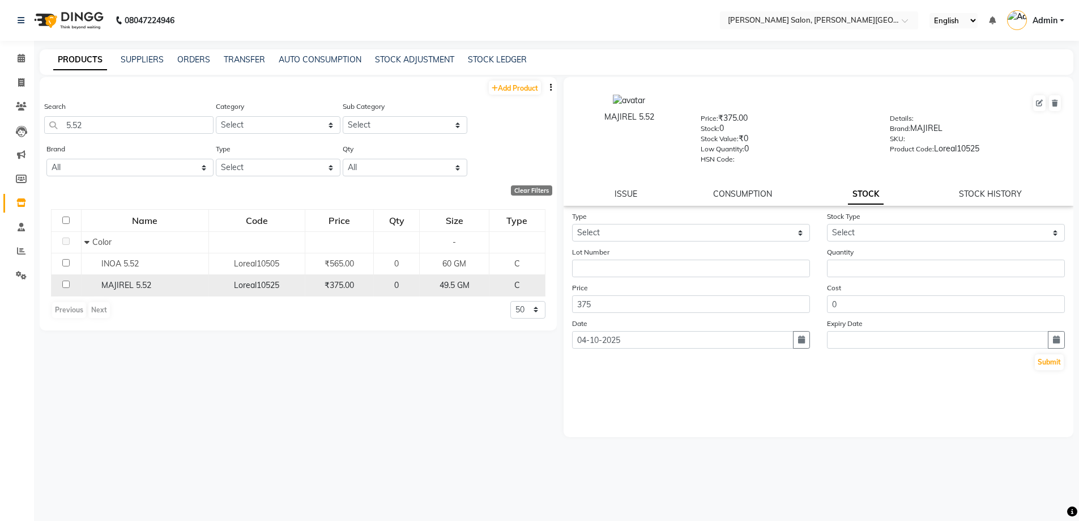
click at [129, 287] on span "MAJIREL 5.52" at bounding box center [126, 285] width 50 height 10
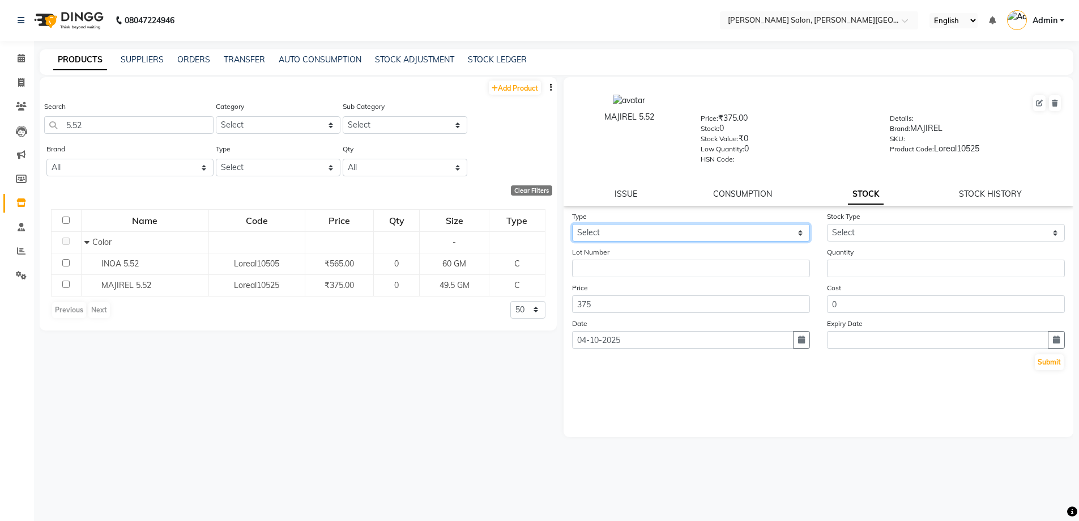
click at [688, 237] on select "Select In Out" at bounding box center [691, 233] width 238 height 18
select select "in"
click at [572, 224] on select "Select In Out" at bounding box center [691, 233] width 238 height 18
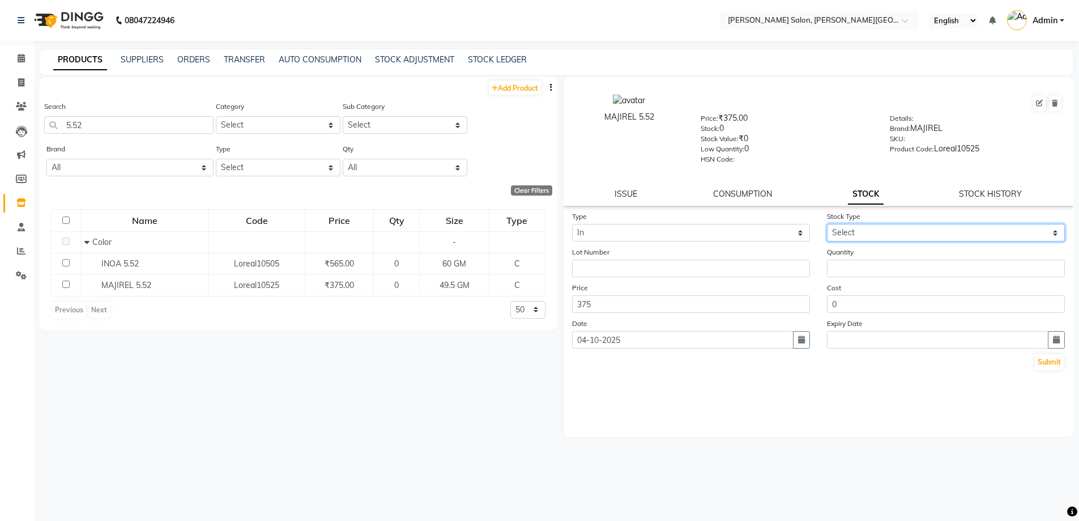
click at [860, 235] on select "Select New Stock Adjustment Return Other" at bounding box center [946, 233] width 238 height 18
select select "new stock"
click at [827, 224] on select "Select New Stock Adjustment Return Other" at bounding box center [946, 233] width 238 height 18
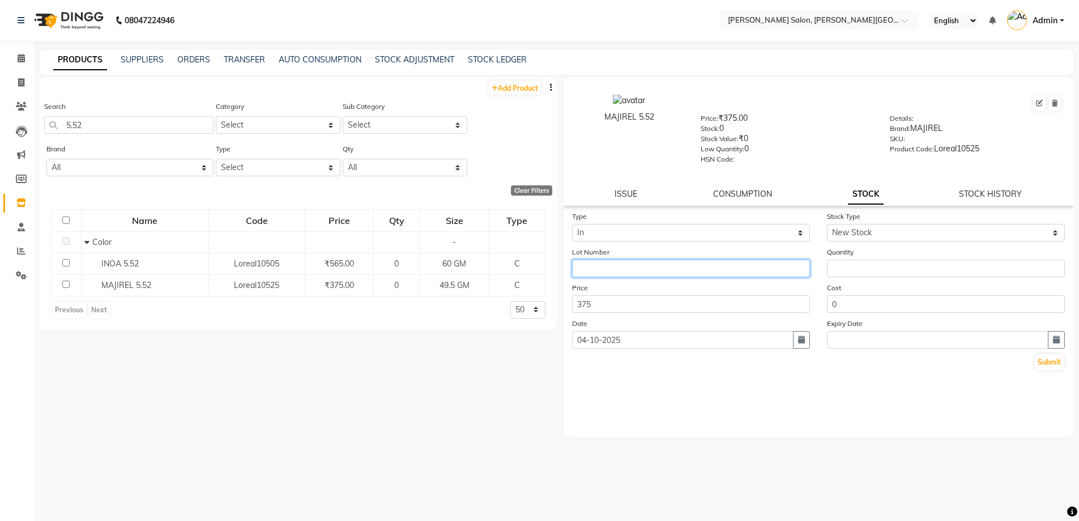
click at [765, 265] on input "text" at bounding box center [691, 268] width 238 height 18
paste input "[GEOGRAPHIC_DATA]"
type input "[GEOGRAPHIC_DATA]"
click at [1057, 361] on button "Submit" at bounding box center [1049, 362] width 29 height 16
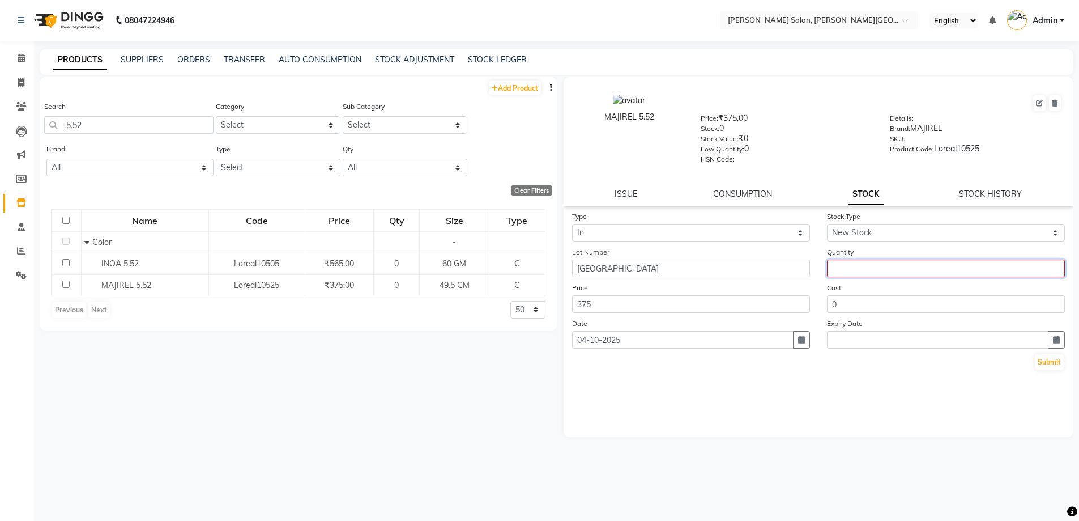
click at [854, 267] on input "number" at bounding box center [946, 268] width 238 height 18
type input "2"
click at [1045, 363] on button "Submit" at bounding box center [1049, 362] width 29 height 16
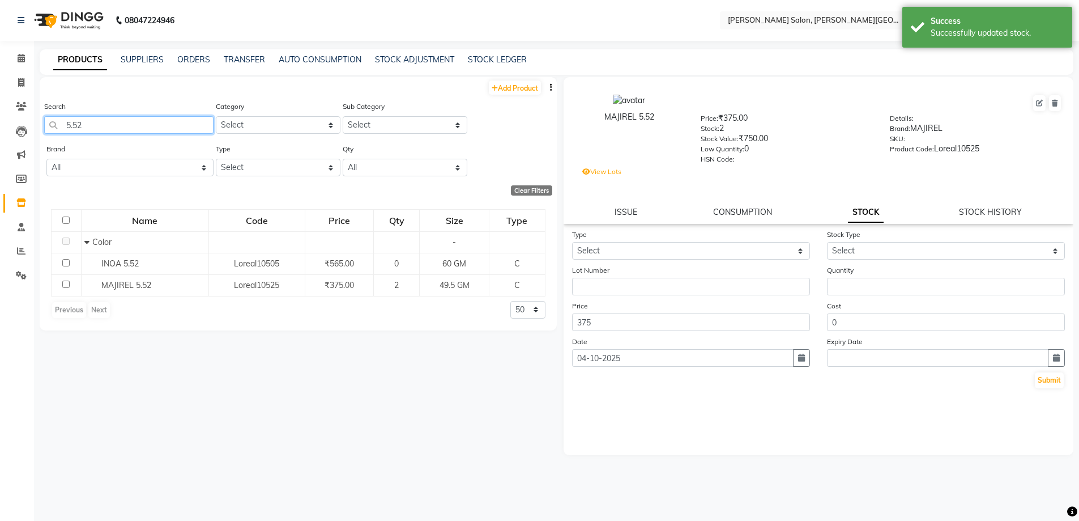
drag, startPoint x: 101, startPoint y: 129, endPoint x: 0, endPoint y: 135, distance: 101.1
click at [0, 135] on app-home "08047224946 Select Location × [PERSON_NAME] Salon, [PERSON_NAME] Road English E…" at bounding box center [539, 264] width 1079 height 528
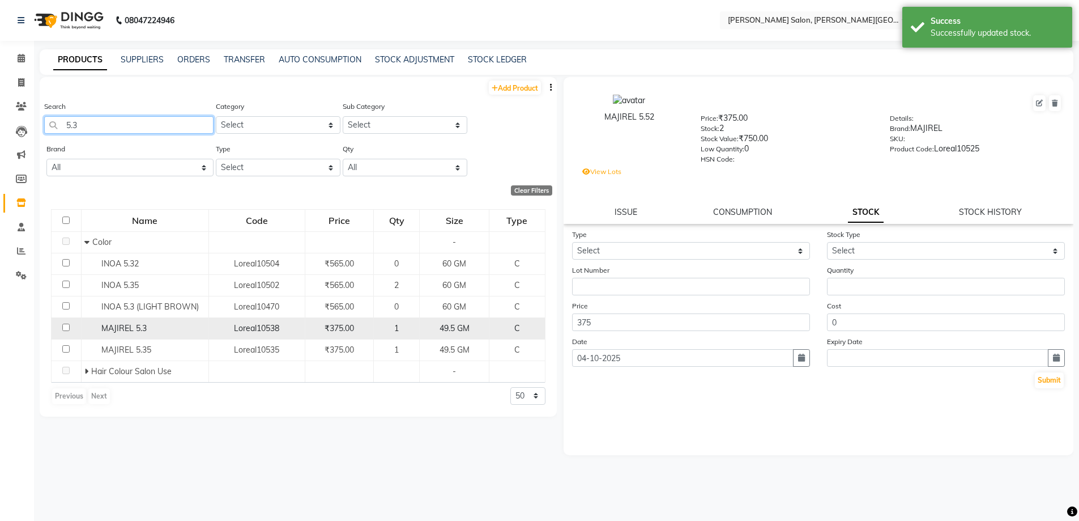
type input "5.3"
click at [117, 330] on span "MAJIREL 5.3" at bounding box center [123, 328] width 45 height 10
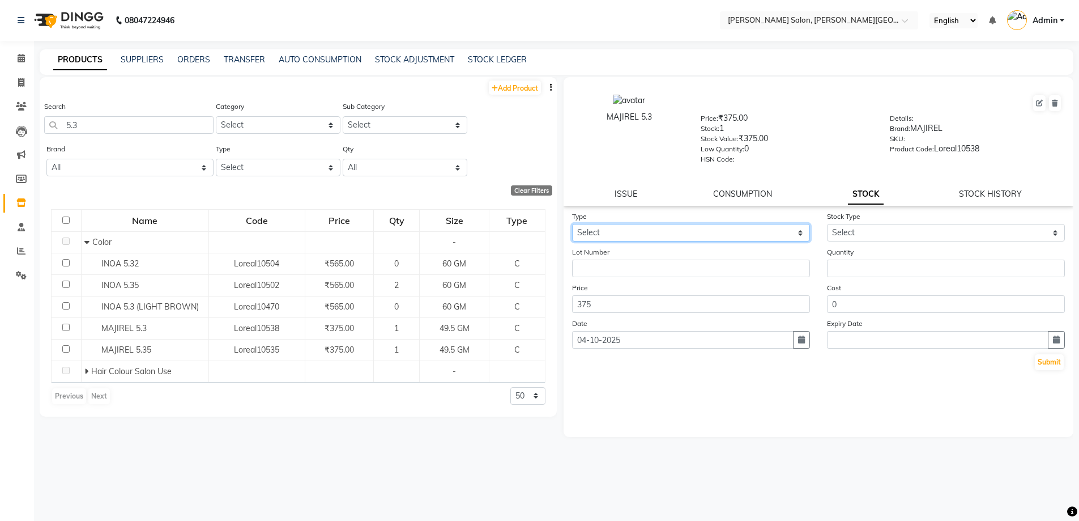
click at [702, 232] on select "Select In Out" at bounding box center [691, 233] width 238 height 18
select select "in"
click at [572, 224] on select "Select In Out" at bounding box center [691, 233] width 238 height 18
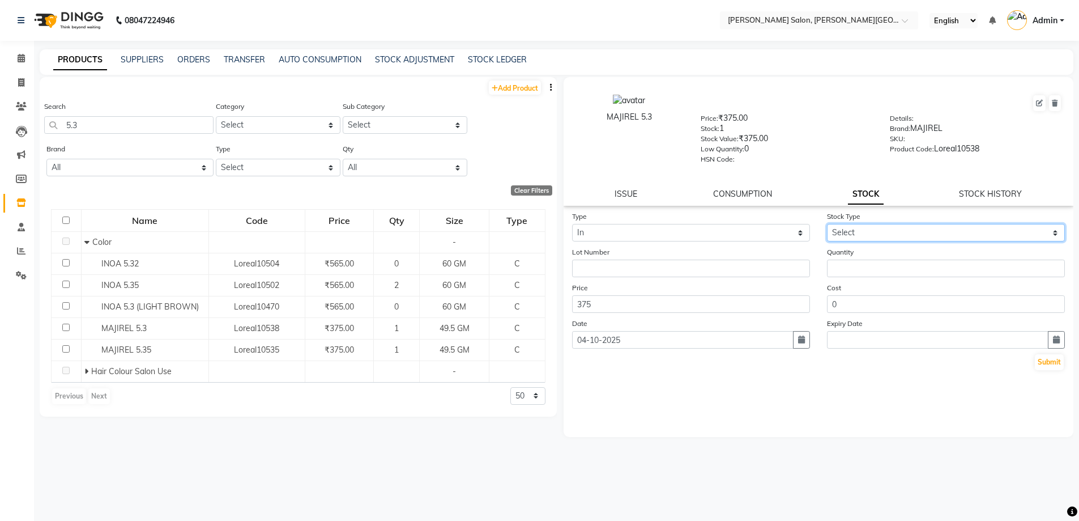
drag, startPoint x: 876, startPoint y: 227, endPoint x: 875, endPoint y: 240, distance: 12.5
click at [876, 227] on select "Select New Stock Adjustment Return Other" at bounding box center [946, 233] width 238 height 18
select select "new stock"
click at [827, 224] on select "Select New Stock Adjustment Return Other" at bounding box center [946, 233] width 238 height 18
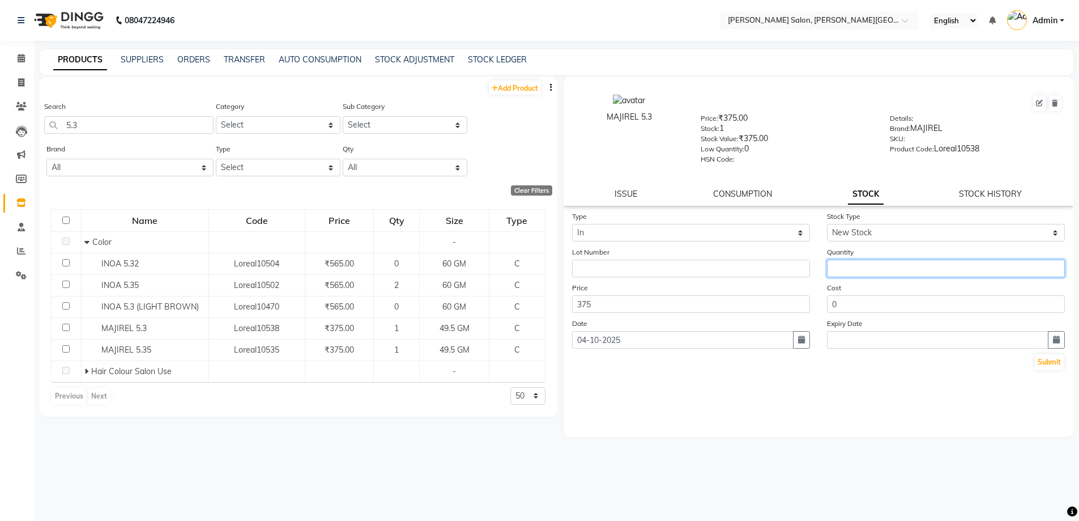
click at [876, 271] on input "number" at bounding box center [946, 268] width 238 height 18
type input "2"
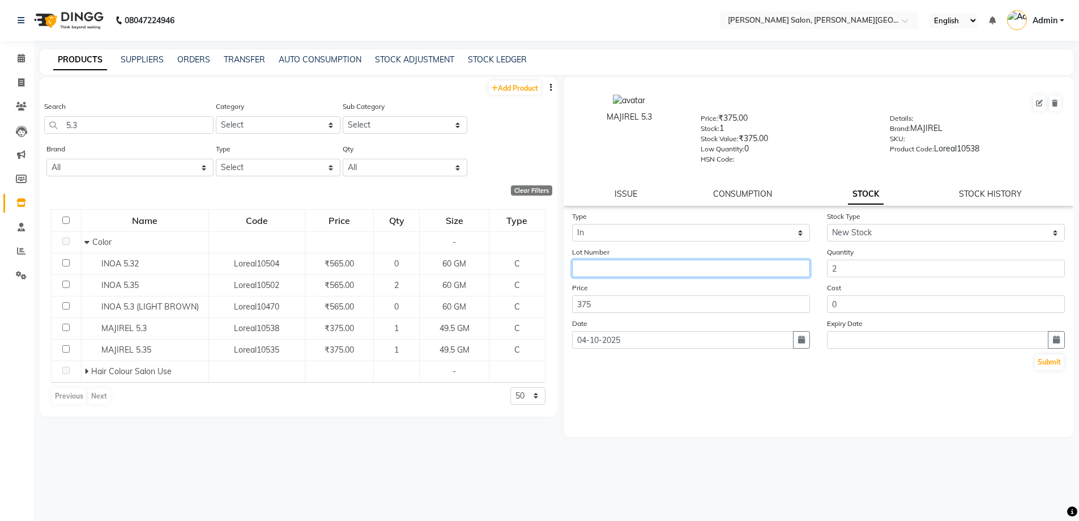
click at [699, 271] on input "text" at bounding box center [691, 268] width 238 height 18
paste input "[GEOGRAPHIC_DATA]"
type input "[GEOGRAPHIC_DATA]"
click at [1068, 365] on div "Type Select In Out Stock Type Select New Stock Adjustment Return Other Lot Numb…" at bounding box center [819, 290] width 510 height 161
click at [1060, 368] on button "Submit" at bounding box center [1049, 362] width 29 height 16
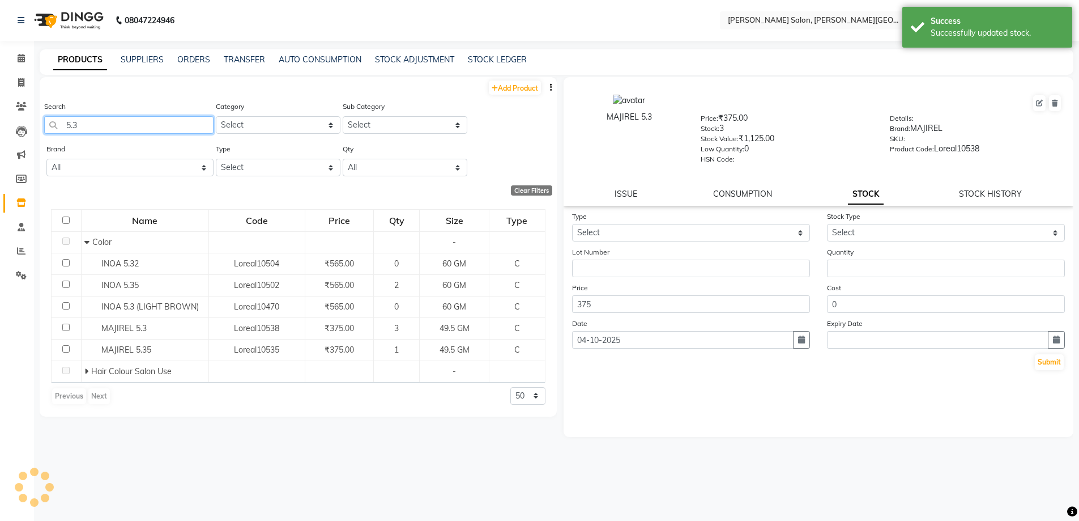
click at [58, 133] on input "5.3" at bounding box center [128, 125] width 169 height 18
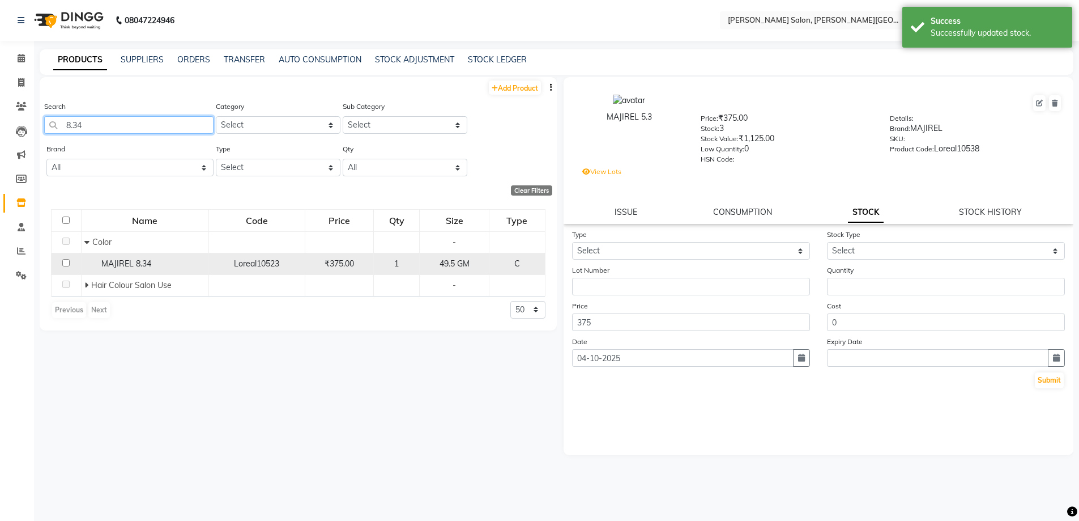
type input "8.34"
click at [118, 264] on span "MAJIREL 8.34" at bounding box center [126, 263] width 50 height 10
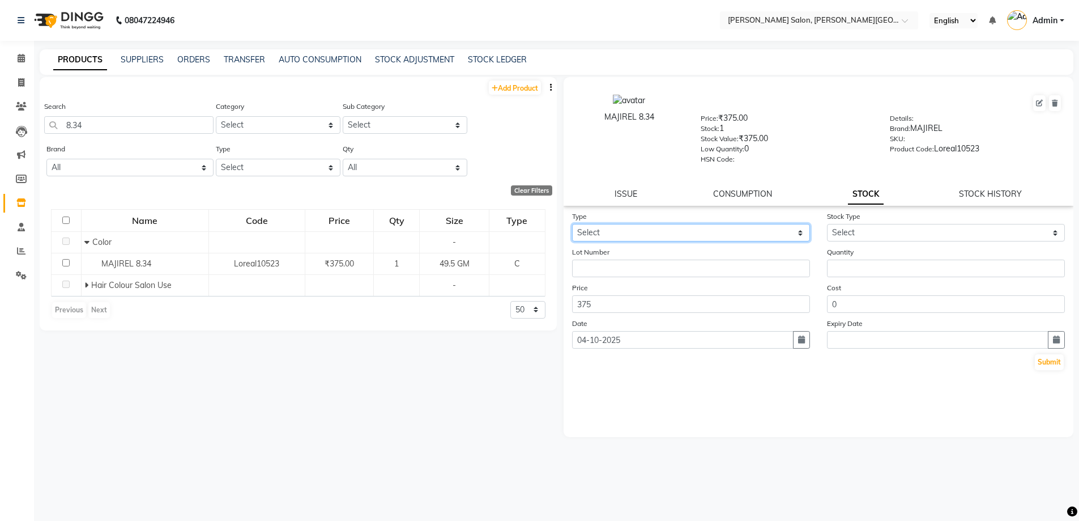
drag, startPoint x: 636, startPoint y: 233, endPoint x: 636, endPoint y: 240, distance: 7.4
click at [636, 233] on select "Select In Out" at bounding box center [691, 233] width 238 height 18
select select "in"
click at [572, 224] on select "Select In Out" at bounding box center [691, 233] width 238 height 18
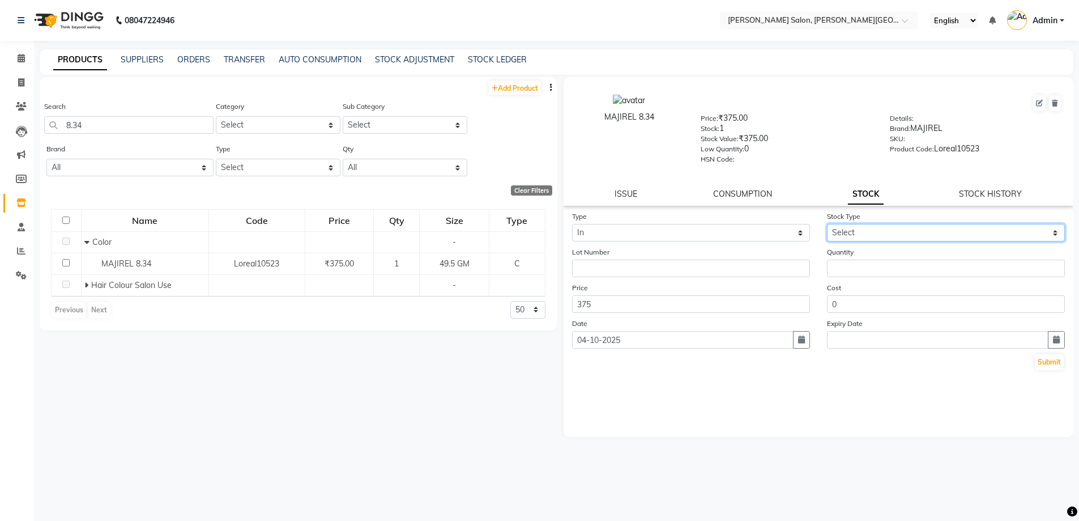
click at [872, 237] on select "Select New Stock Adjustment Return Other" at bounding box center [946, 233] width 238 height 18
select select "new stock"
click at [827, 224] on select "Select New Stock Adjustment Return Other" at bounding box center [946, 233] width 238 height 18
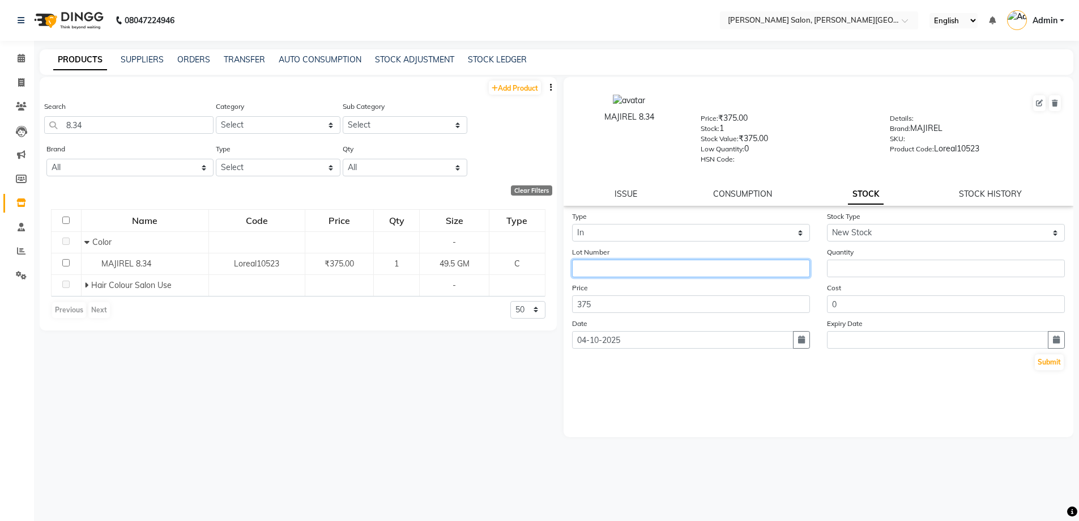
click at [783, 267] on input "text" at bounding box center [691, 268] width 238 height 18
paste input "[GEOGRAPHIC_DATA]"
type input "[GEOGRAPHIC_DATA]"
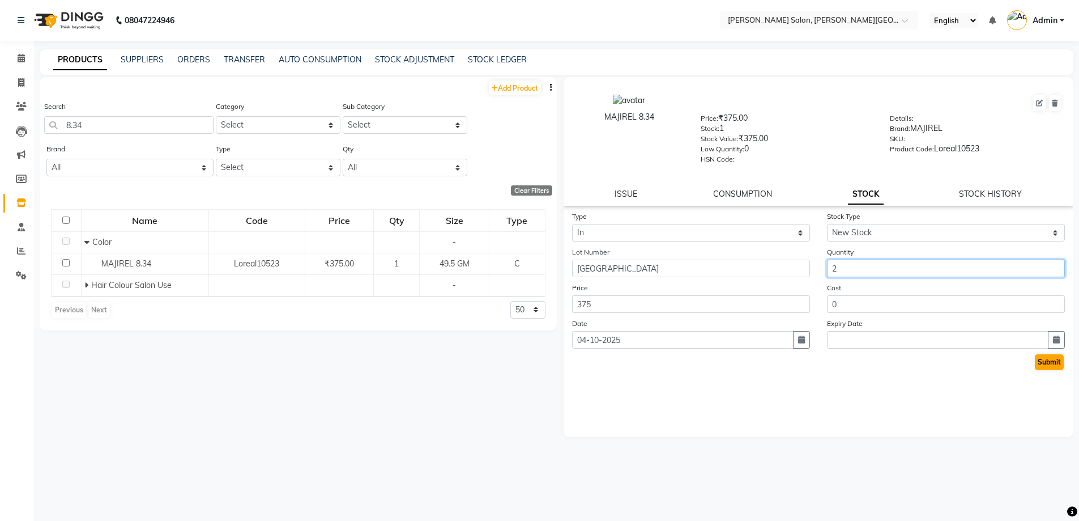
type input "2"
click at [1047, 361] on button "Submit" at bounding box center [1049, 362] width 29 height 16
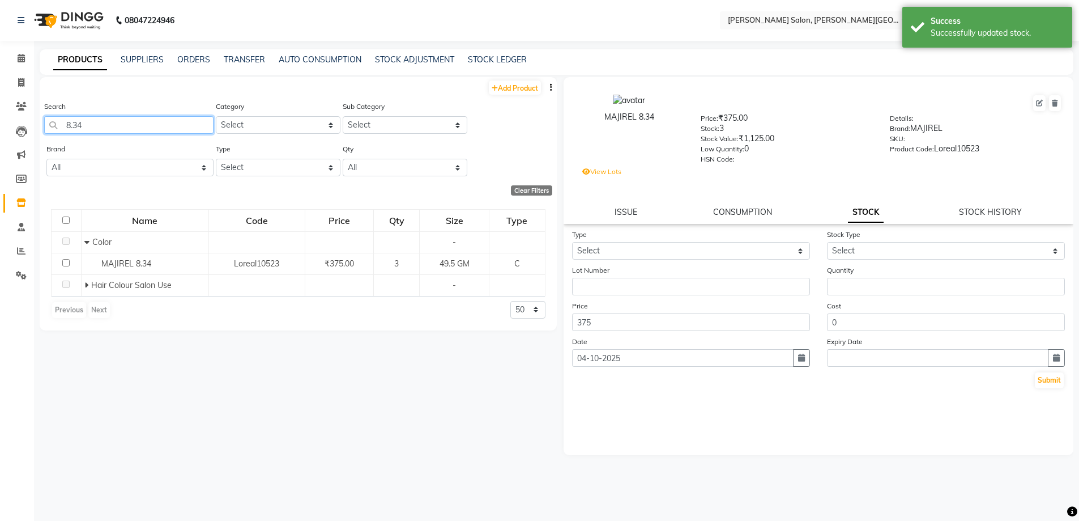
drag, startPoint x: 105, startPoint y: 120, endPoint x: 60, endPoint y: 148, distance: 53.4
click at [23, 138] on app-home "08047224946 Select Location × [PERSON_NAME] Salon, [PERSON_NAME] Road English E…" at bounding box center [539, 264] width 1079 height 528
type input "4"
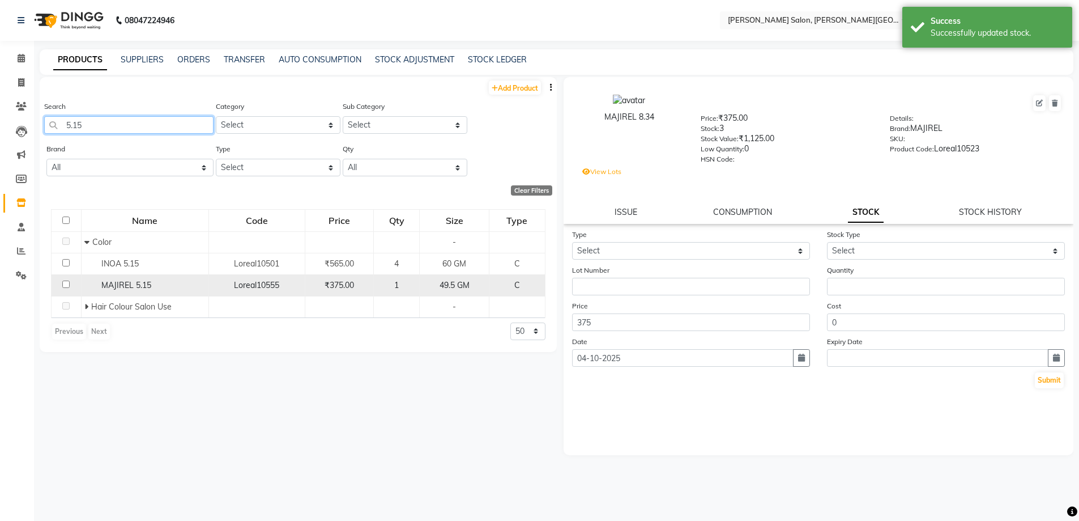
type input "5.15"
click at [110, 287] on span "MAJIREL 5.15" at bounding box center [126, 285] width 50 height 10
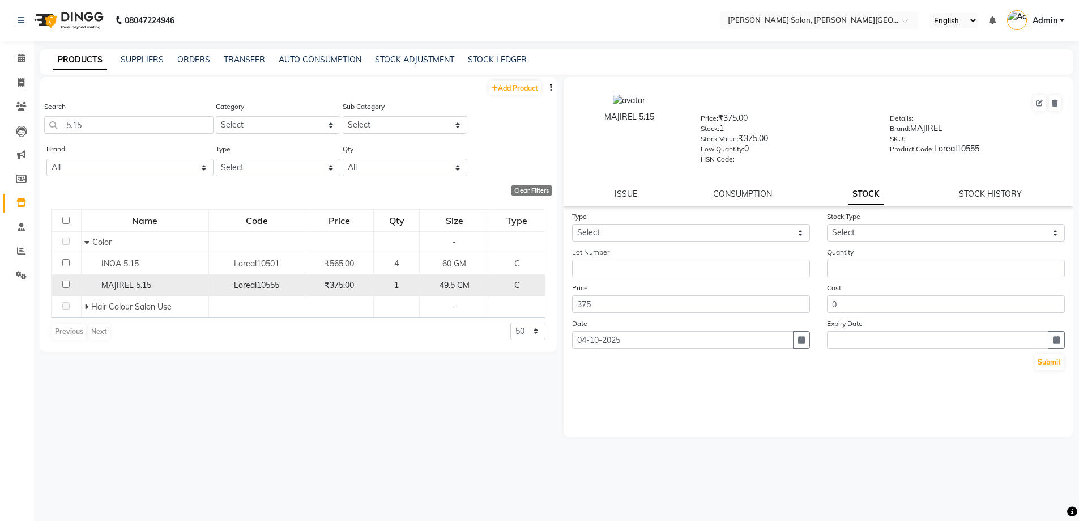
click at [122, 281] on span "MAJIREL 5.15" at bounding box center [126, 285] width 50 height 10
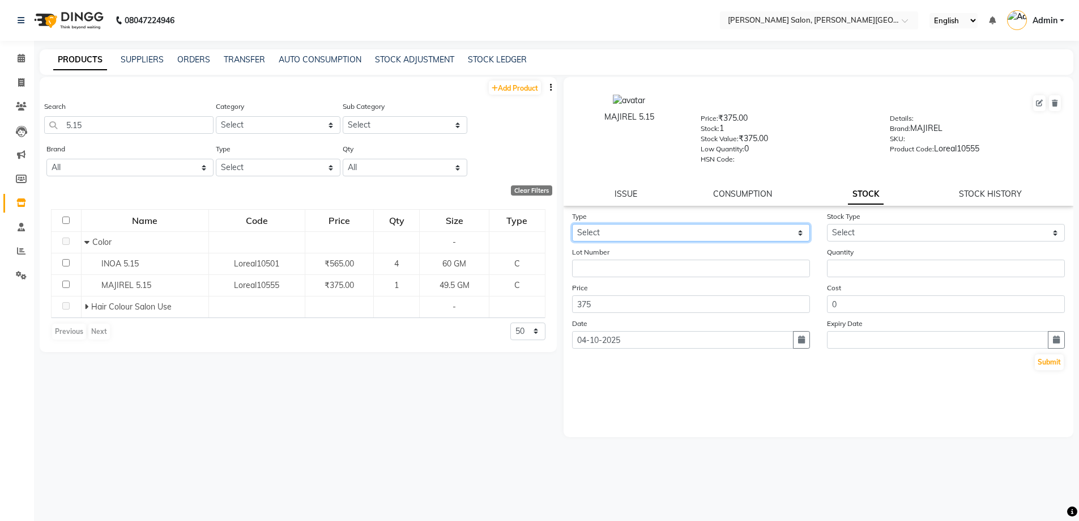
click at [683, 231] on select "Select In Out" at bounding box center [691, 233] width 238 height 18
select select "in"
click at [572, 224] on select "Select In Out" at bounding box center [691, 233] width 238 height 18
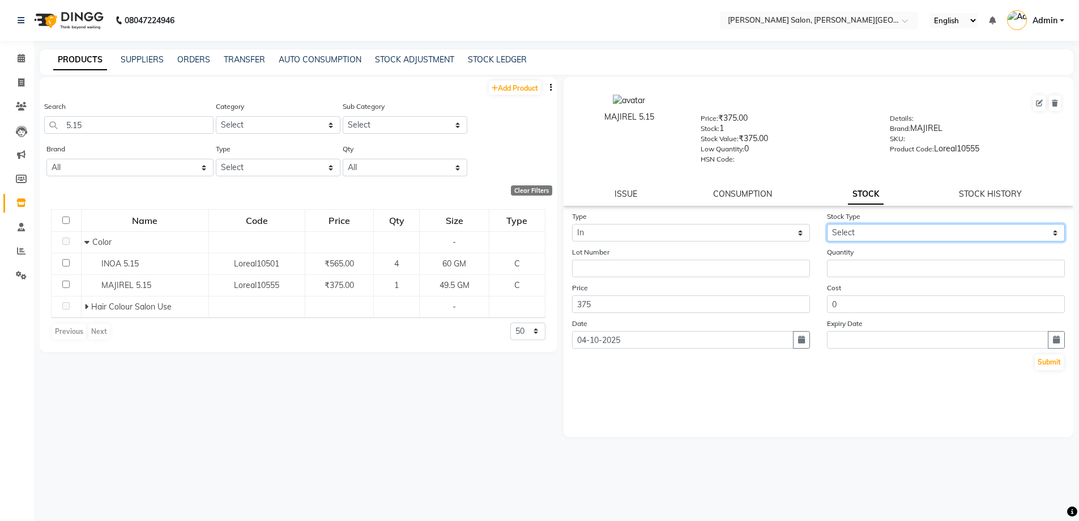
drag, startPoint x: 874, startPoint y: 228, endPoint x: 874, endPoint y: 240, distance: 12.5
click at [874, 228] on select "Select New Stock Adjustment Return Other" at bounding box center [946, 233] width 238 height 18
select select "new stock"
click at [827, 224] on select "Select New Stock Adjustment Return Other" at bounding box center [946, 233] width 238 height 18
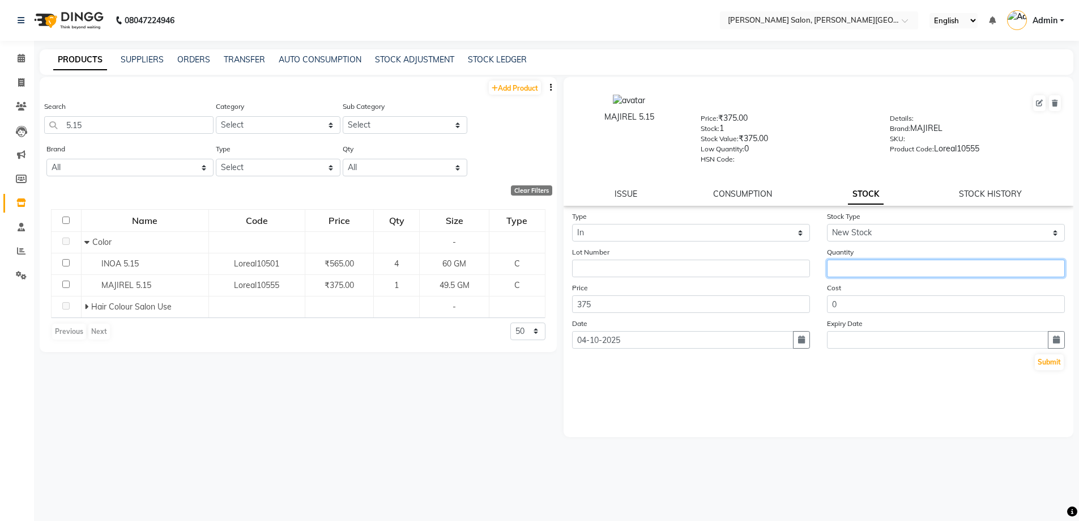
click at [873, 271] on input "number" at bounding box center [946, 268] width 238 height 18
type input "2"
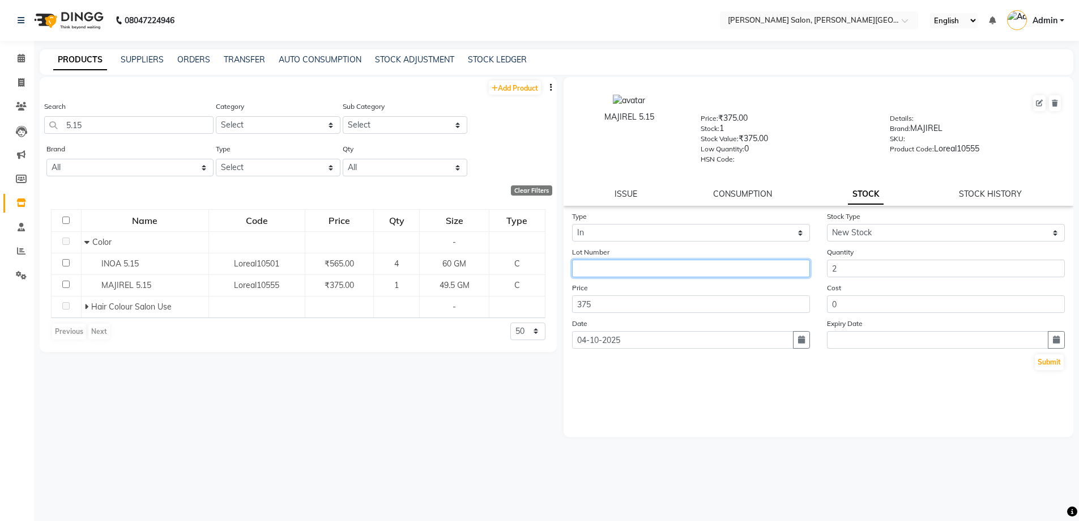
click at [643, 263] on input "text" at bounding box center [691, 268] width 238 height 18
paste input "[GEOGRAPHIC_DATA]"
type input "[GEOGRAPHIC_DATA]"
click at [1045, 355] on button "Submit" at bounding box center [1049, 362] width 29 height 16
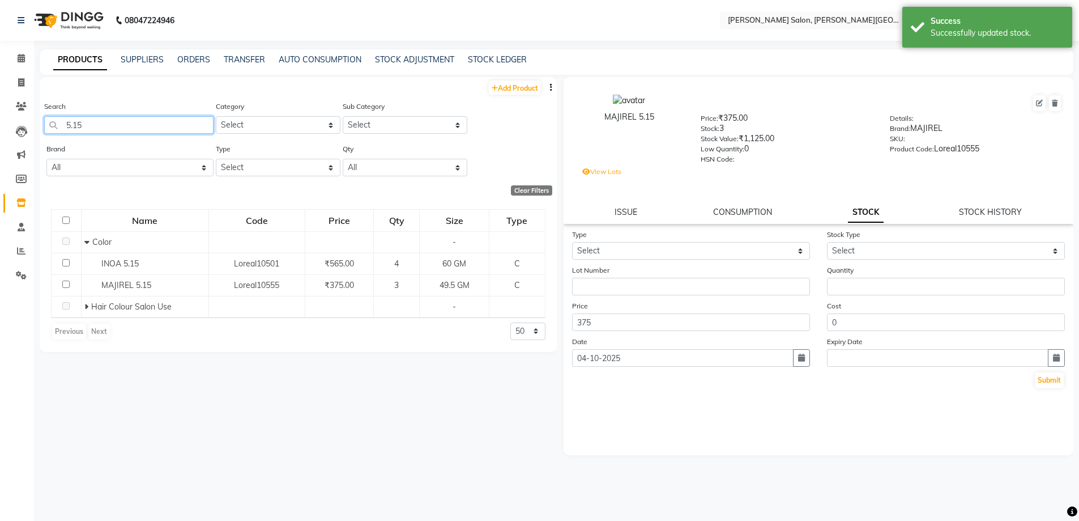
drag, startPoint x: 50, startPoint y: 122, endPoint x: 159, endPoint y: 138, distance: 109.4
click at [40, 126] on div "Search 5.15 Category Select Hair Skin Personal Care Appliances [PERSON_NAME] Wa…" at bounding box center [298, 121] width 517 height 42
type input "8"
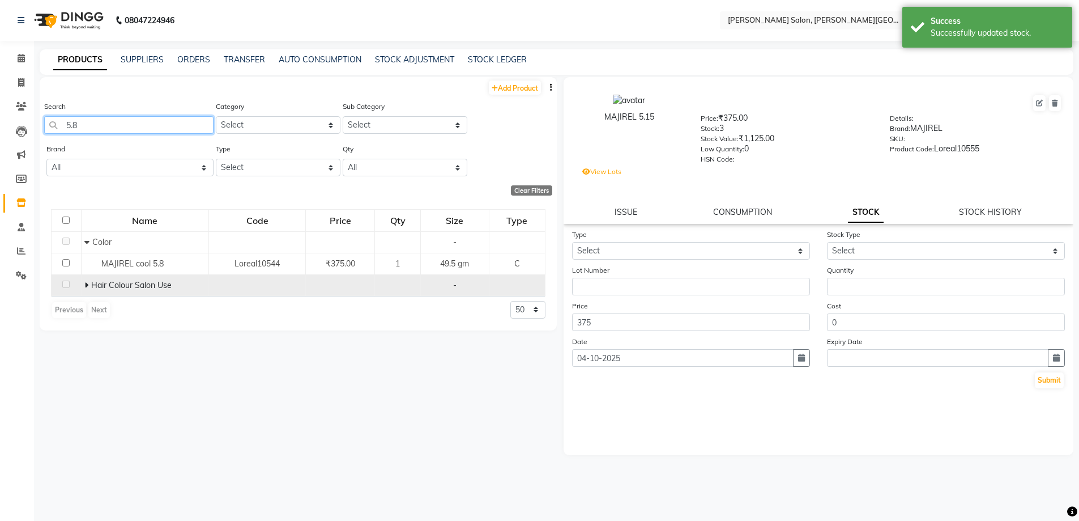
type input "5.8"
click at [86, 284] on icon at bounding box center [86, 285] width 4 height 8
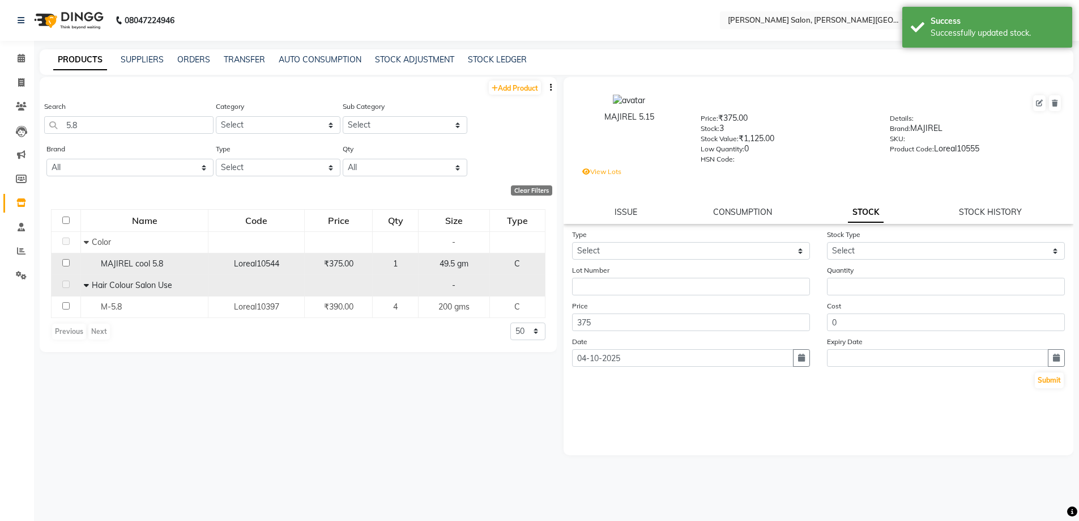
click at [115, 268] on span "MAJIREL cool 5.8" at bounding box center [132, 263] width 62 height 10
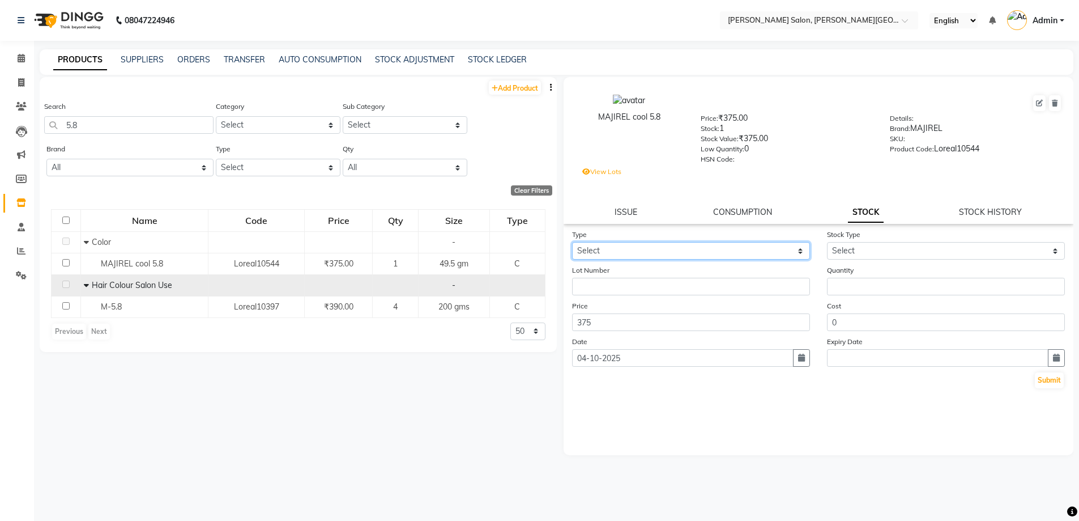
click at [661, 254] on select "Select In Out" at bounding box center [691, 251] width 238 height 18
select select "in"
click at [572, 242] on select "Select In Out" at bounding box center [691, 251] width 238 height 18
drag, startPoint x: 861, startPoint y: 242, endPoint x: 867, endPoint y: 258, distance: 17.0
click at [861, 242] on select "Select New Stock Adjustment Return Other" at bounding box center [946, 251] width 238 height 18
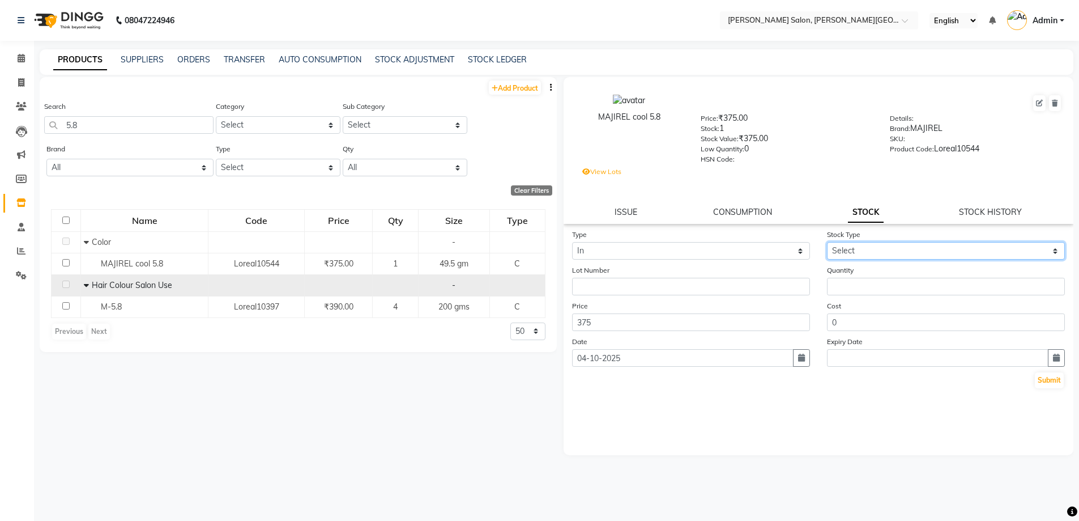
select select "new stock"
click at [827, 242] on select "Select New Stock Adjustment Return Other" at bounding box center [946, 251] width 238 height 18
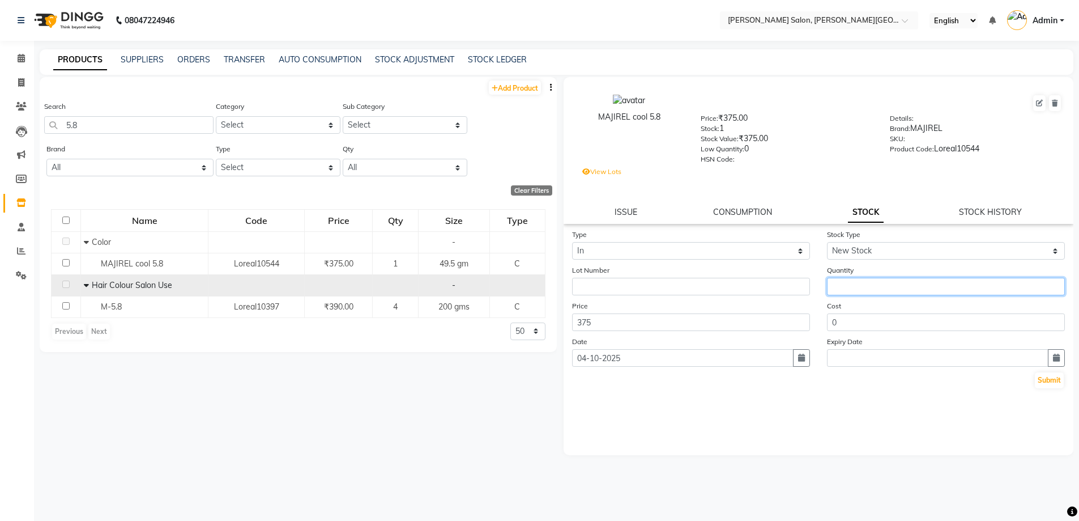
click at [876, 280] on input "number" at bounding box center [946, 287] width 238 height 18
type input "1"
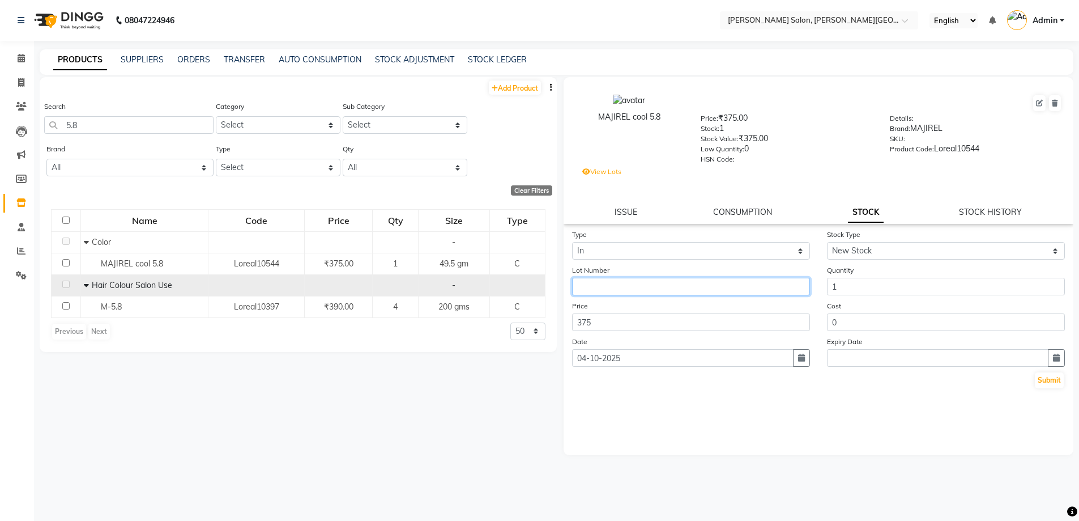
click at [671, 286] on input "text" at bounding box center [691, 287] width 238 height 18
paste input "[GEOGRAPHIC_DATA]"
type input "[GEOGRAPHIC_DATA]"
click at [1049, 376] on button "Submit" at bounding box center [1049, 380] width 29 height 16
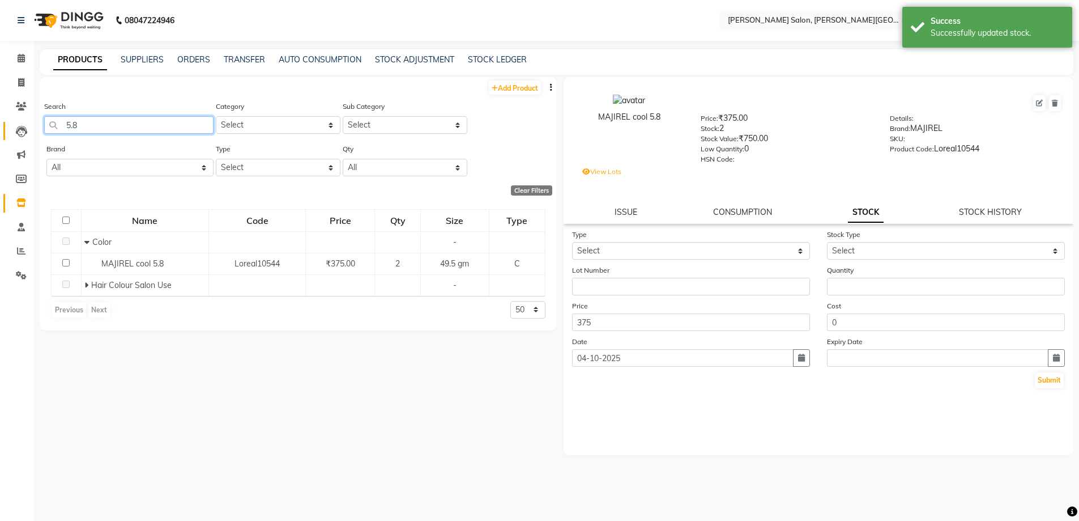
drag, startPoint x: 101, startPoint y: 120, endPoint x: 22, endPoint y: 127, distance: 79.7
click at [20, 127] on app-home "08047224946 Select Location × [PERSON_NAME] Salon, [PERSON_NAME] Road English E…" at bounding box center [539, 264] width 1079 height 528
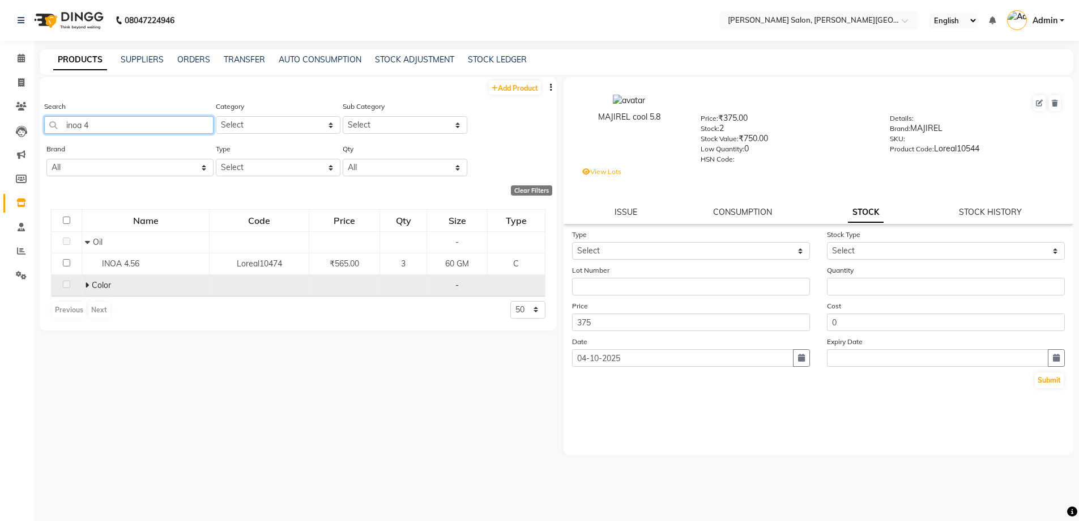
type input "inoa 4"
click at [87, 284] on icon at bounding box center [87, 285] width 4 height 8
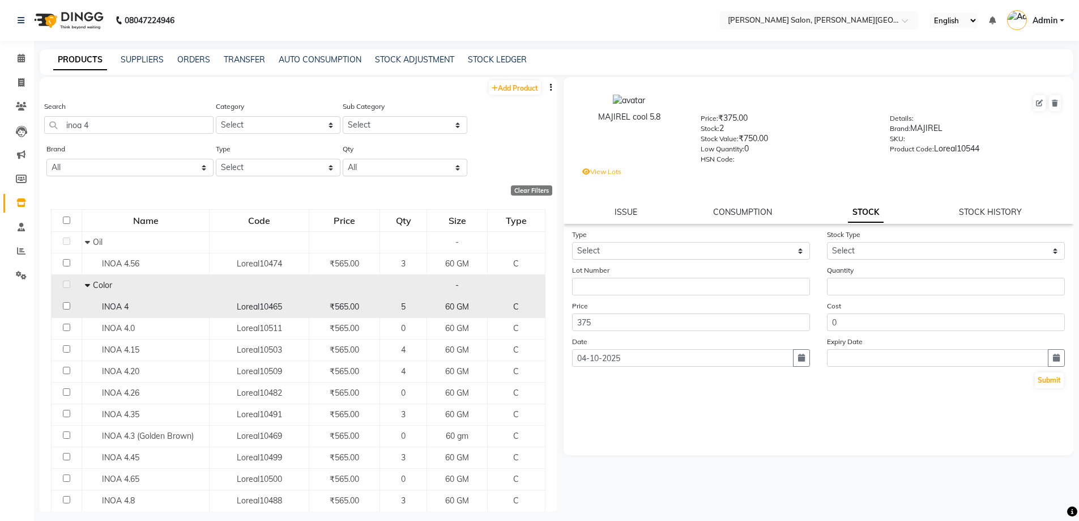
click at [123, 309] on span "INOA 4" at bounding box center [115, 306] width 27 height 10
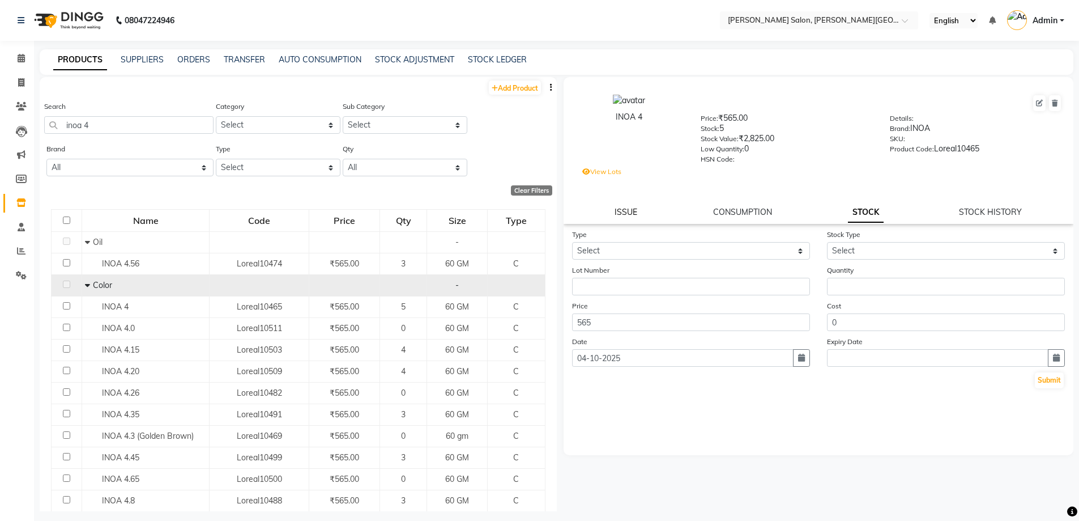
click at [623, 210] on link "ISSUE" at bounding box center [626, 212] width 23 height 10
select select
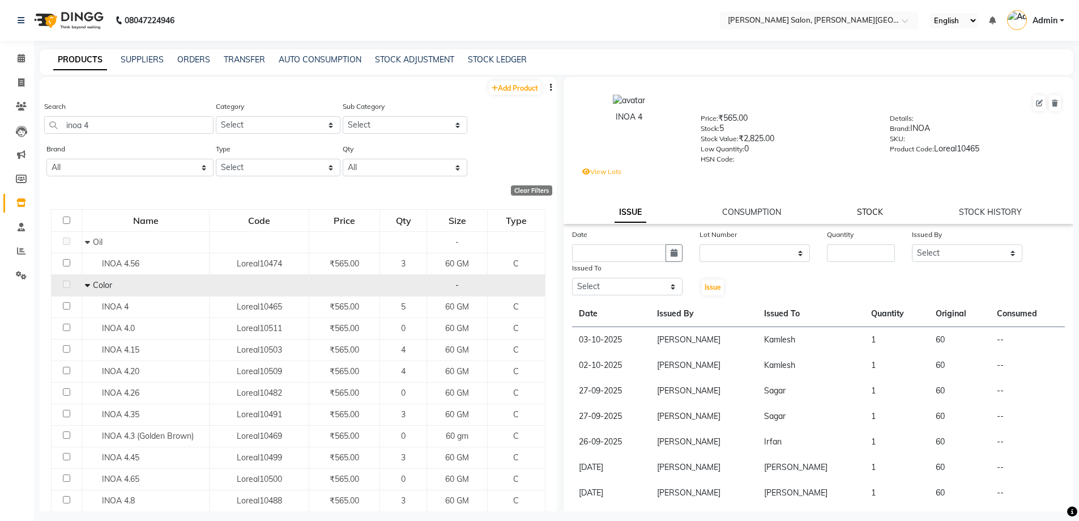
click at [869, 215] on link "STOCK" at bounding box center [870, 212] width 26 height 10
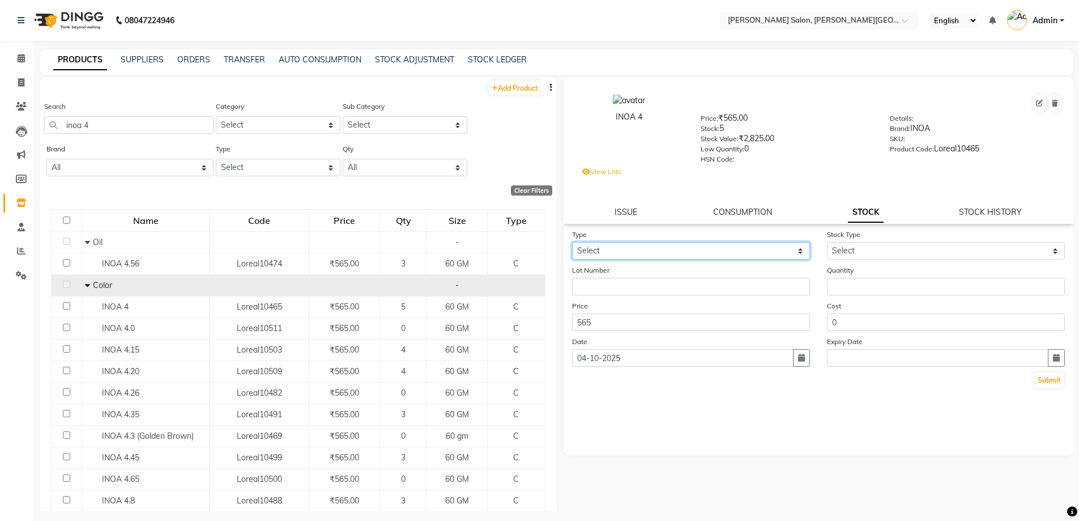
click at [641, 255] on select "Select In Out" at bounding box center [691, 251] width 238 height 18
select select "in"
click at [572, 242] on select "Select In Out" at bounding box center [691, 251] width 238 height 18
click at [840, 254] on select "Select New Stock Adjustment Return Other" at bounding box center [946, 251] width 238 height 18
select select "new stock"
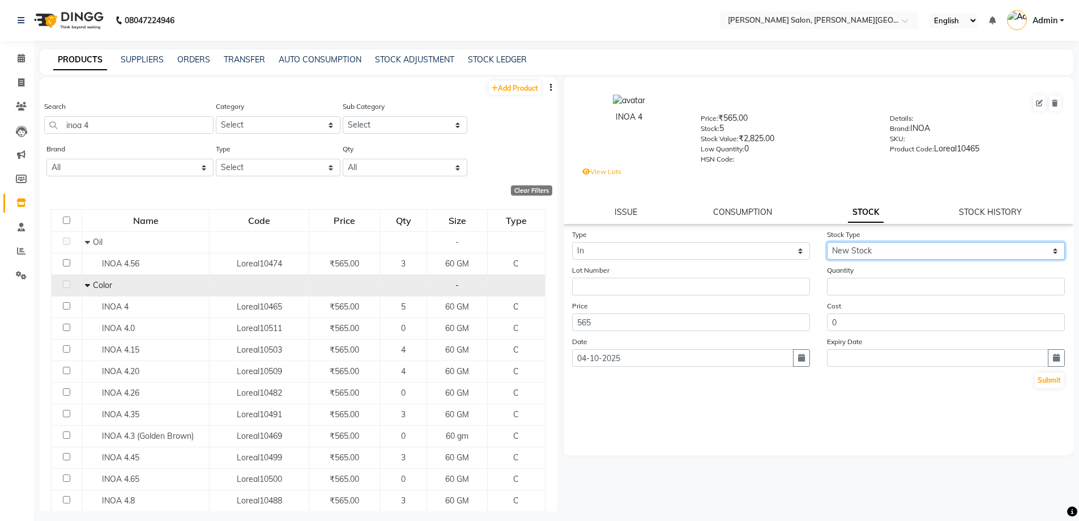
click at [827, 242] on select "Select New Stock Adjustment Return Other" at bounding box center [946, 251] width 238 height 18
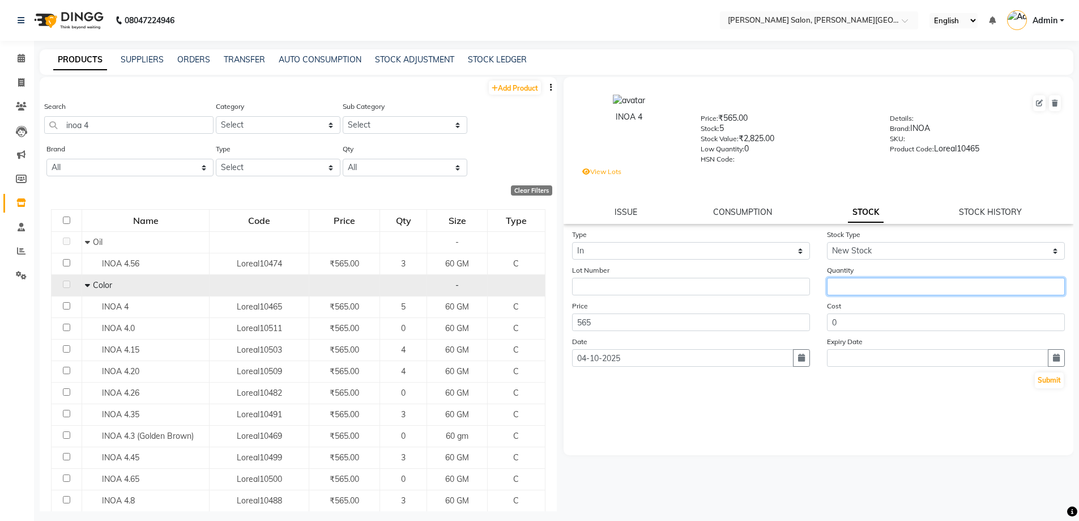
click at [901, 287] on input "number" at bounding box center [946, 287] width 238 height 18
type input "10"
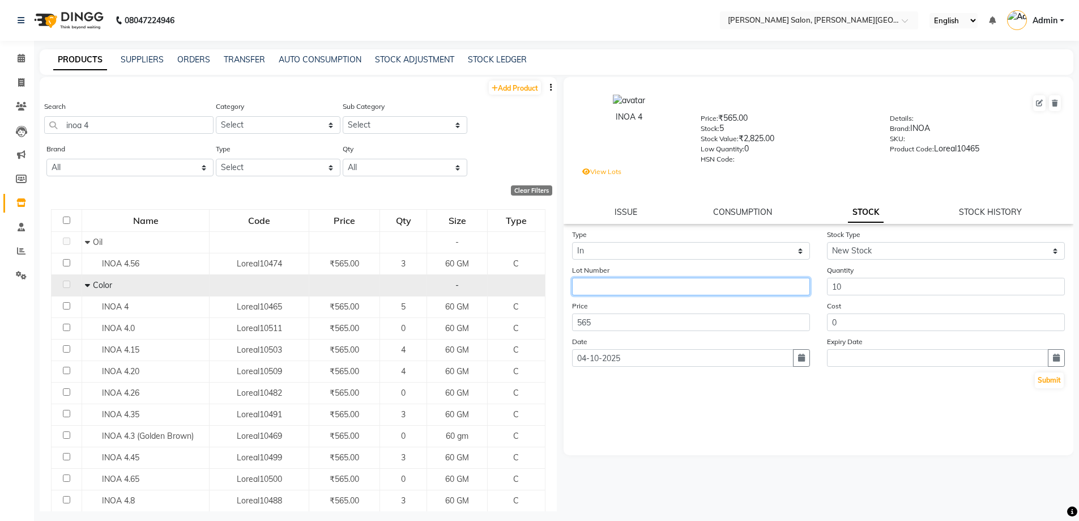
click at [663, 285] on input "text" at bounding box center [691, 287] width 238 height 18
paste input "[GEOGRAPHIC_DATA]"
type input "[GEOGRAPHIC_DATA]"
click at [1046, 373] on button "Submit" at bounding box center [1049, 380] width 29 height 16
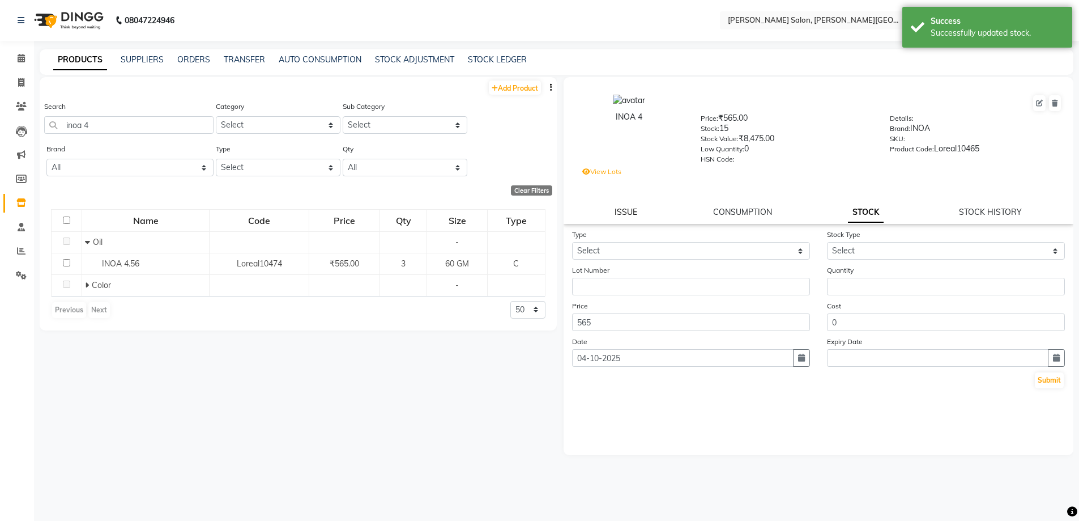
click at [620, 212] on link "ISSUE" at bounding box center [626, 212] width 23 height 10
select select
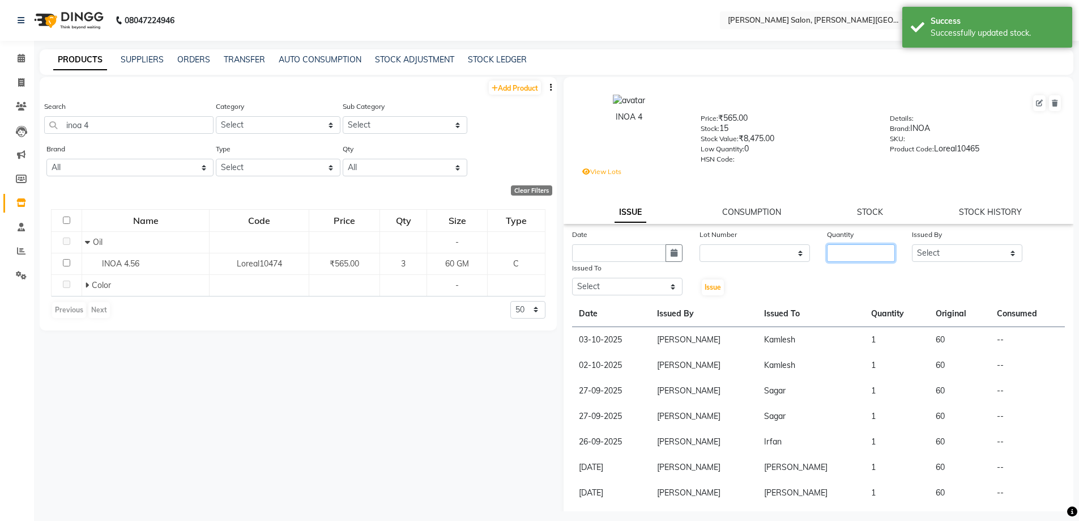
click at [844, 252] on input "number" at bounding box center [861, 253] width 68 height 18
type input "2"
click at [946, 250] on select "Select [PERSON_NAME] [PERSON_NAME] [PERSON_NAME] [PERSON_NAME] [PERSON_NAME] [P…" at bounding box center [967, 253] width 110 height 18
select select "22721"
click at [912, 244] on select "Select [PERSON_NAME] [PERSON_NAME] [PERSON_NAME] [PERSON_NAME] [PERSON_NAME] [P…" at bounding box center [967, 253] width 110 height 18
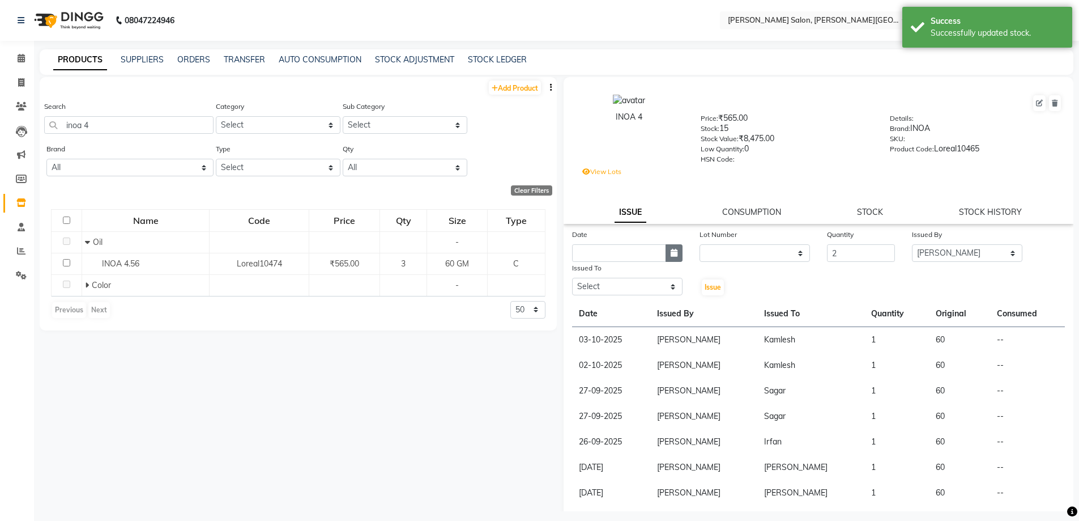
click at [671, 252] on icon "button" at bounding box center [674, 253] width 7 height 8
select select "10"
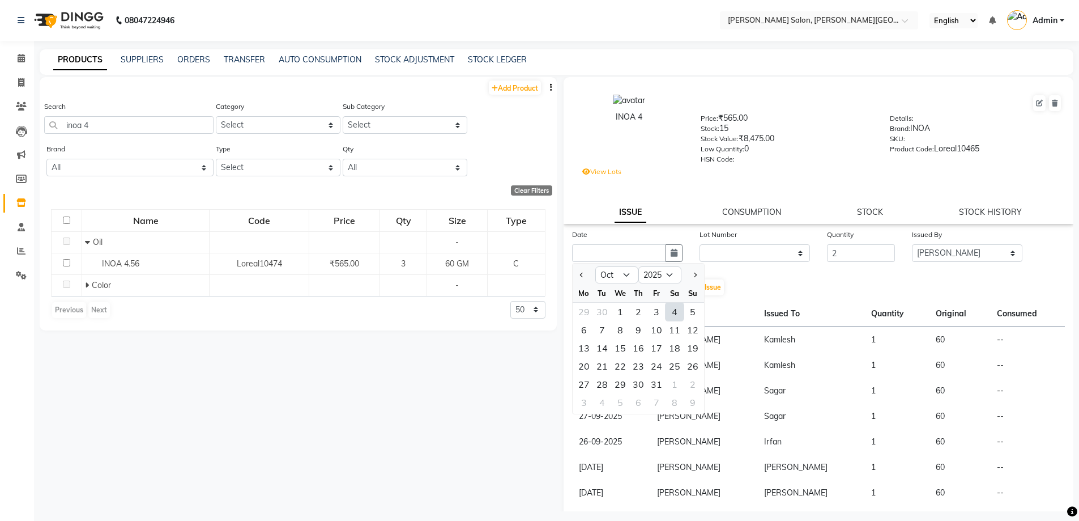
click at [669, 309] on div "4" at bounding box center [675, 312] width 18 height 18
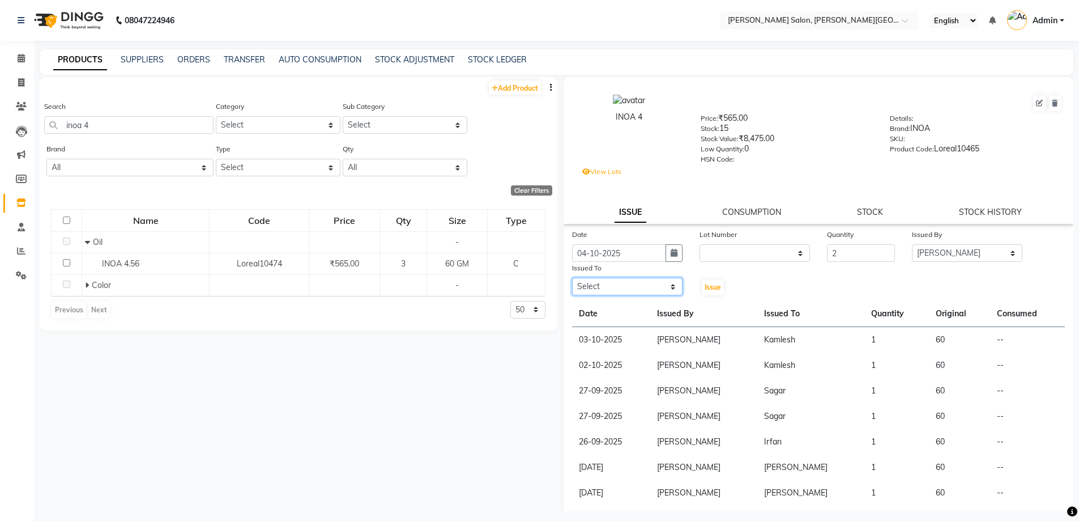
click at [640, 282] on select "Select [PERSON_NAME] [PERSON_NAME] [PERSON_NAME] [PERSON_NAME] [PERSON_NAME] [P…" at bounding box center [627, 287] width 110 height 18
click at [572, 278] on select "Select [PERSON_NAME] [PERSON_NAME] [PERSON_NAME] [PERSON_NAME] [PERSON_NAME] [P…" at bounding box center [627, 287] width 110 height 18
click at [727, 286] on div "Issue" at bounding box center [712, 279] width 42 height 35
click at [714, 288] on span "Issue" at bounding box center [713, 287] width 16 height 8
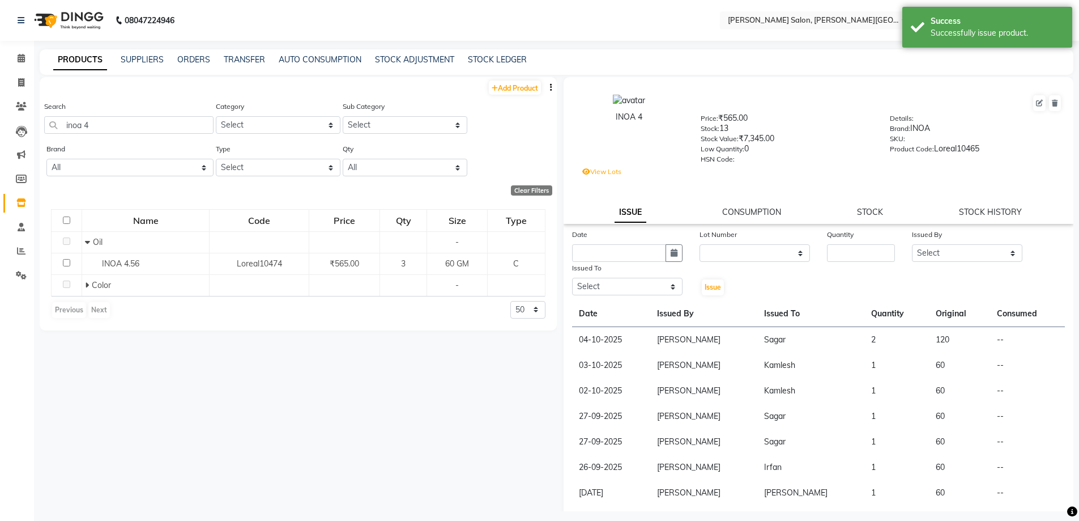
click at [31, 78] on li "Invoice" at bounding box center [17, 83] width 34 height 24
click at [3, 82] on link "Invoice" at bounding box center [16, 83] width 27 height 19
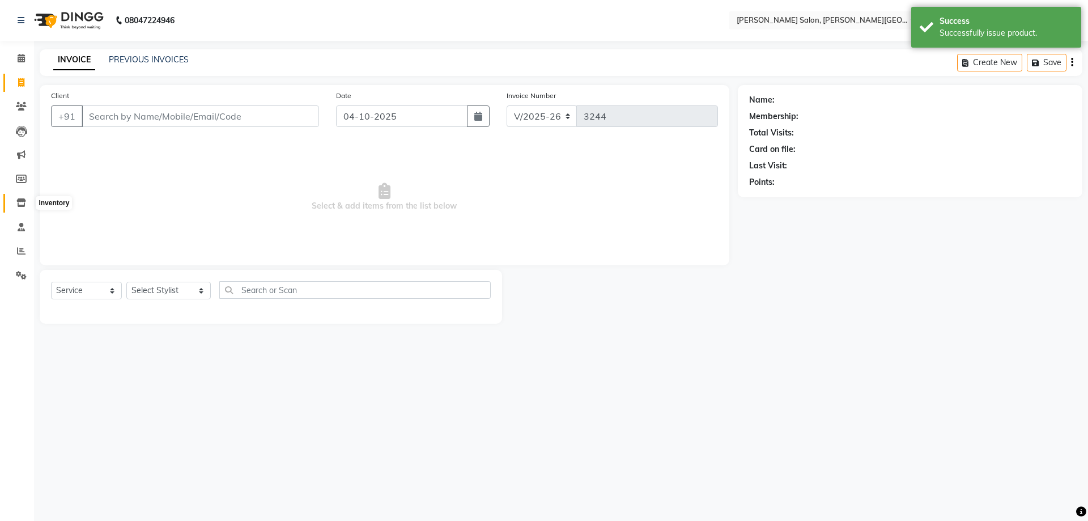
click at [27, 199] on span at bounding box center [21, 203] width 20 height 13
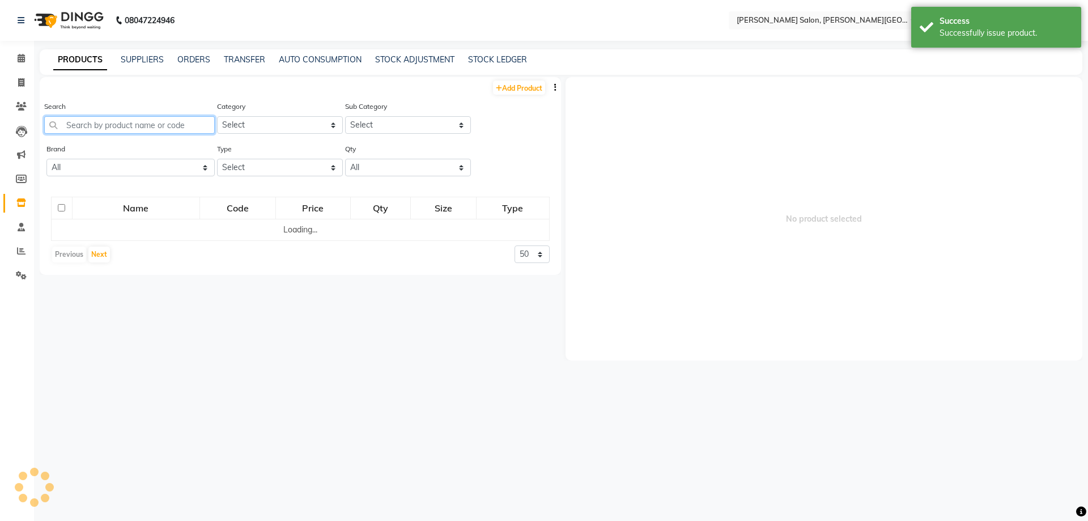
click at [144, 124] on input "text" at bounding box center [129, 125] width 171 height 18
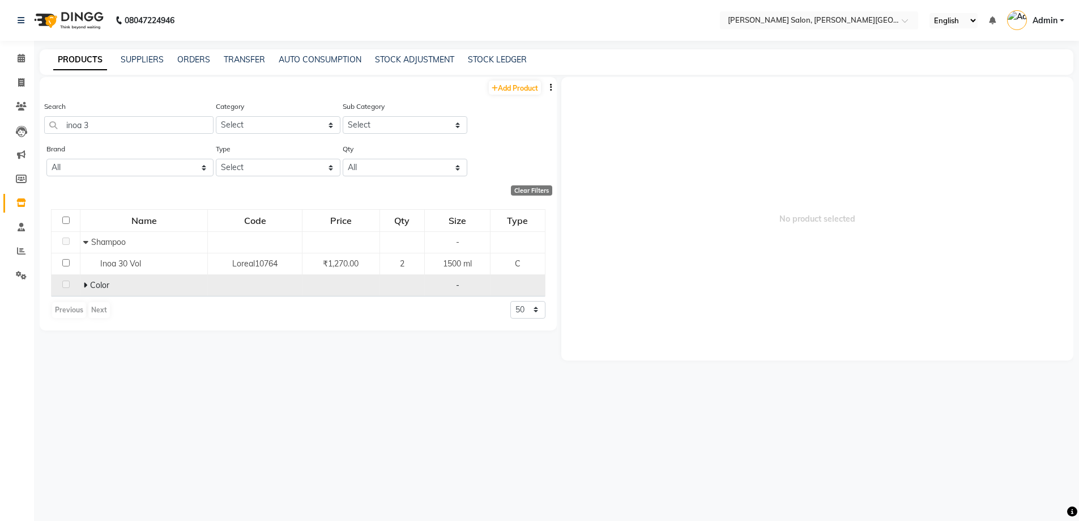
click at [86, 287] on icon at bounding box center [85, 285] width 4 height 8
click at [132, 310] on span "INOA 3 (Dark brown)" at bounding box center [138, 306] width 76 height 10
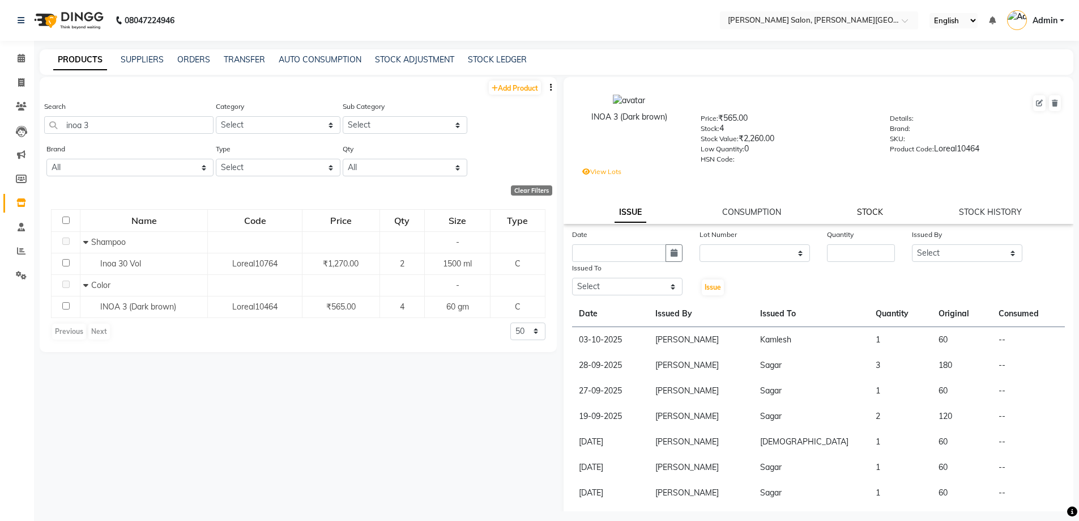
click at [866, 214] on link "STOCK" at bounding box center [870, 212] width 26 height 10
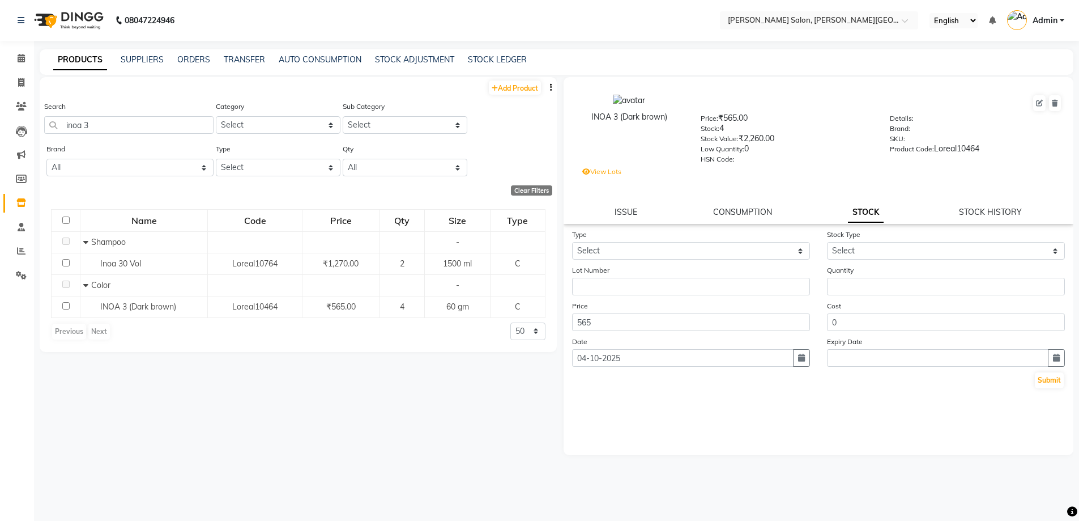
click at [690, 262] on form "Type Select In Out Stock Type Select Lot Number Quantity Price 565 Cost 0 Date …" at bounding box center [818, 308] width 493 height 161
drag, startPoint x: 681, startPoint y: 250, endPoint x: 684, endPoint y: 258, distance: 7.9
click at [681, 250] on select "Select In Out" at bounding box center [691, 251] width 238 height 18
click at [572, 242] on select "Select In Out" at bounding box center [691, 251] width 238 height 18
click at [918, 255] on select "Select New Stock Adjustment Return Other" at bounding box center [946, 251] width 238 height 18
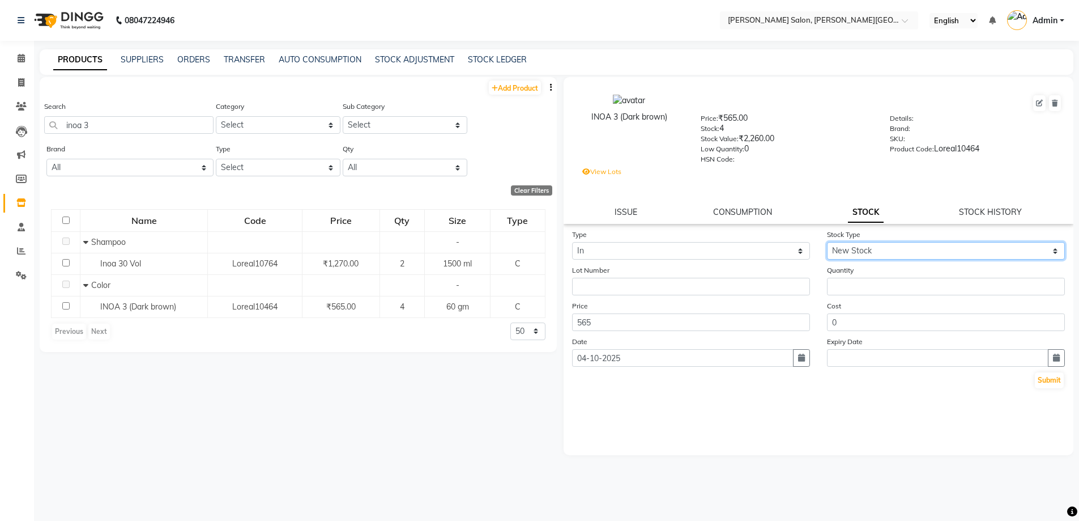
click at [827, 242] on select "Select New Stock Adjustment Return Other" at bounding box center [946, 251] width 238 height 18
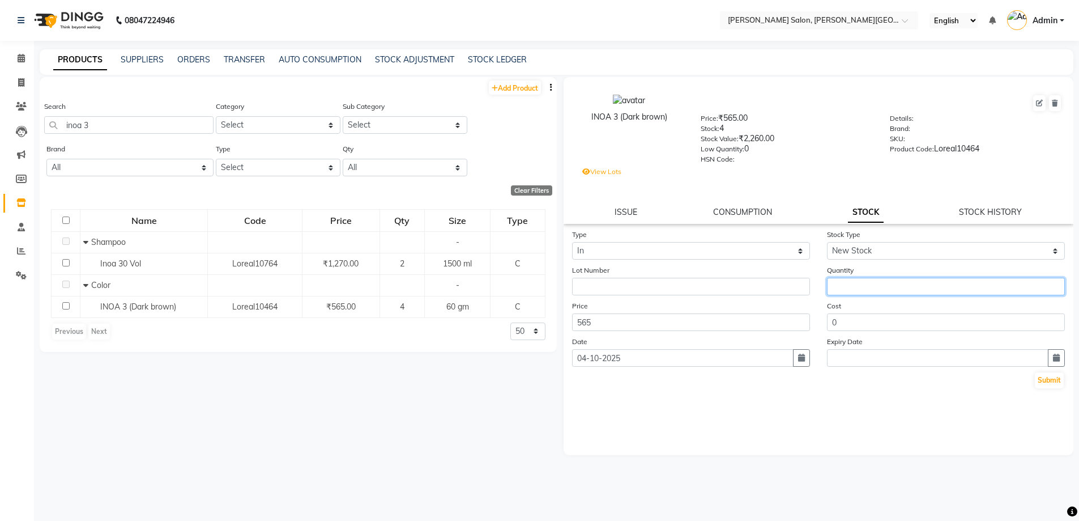
click at [841, 288] on input "number" at bounding box center [946, 287] width 238 height 18
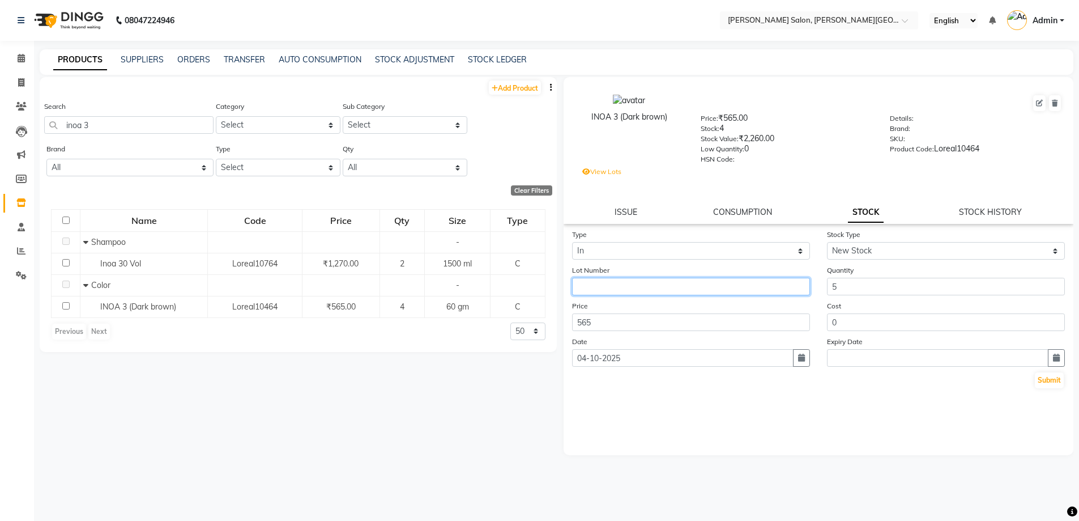
click at [664, 278] on input "text" at bounding box center [691, 287] width 238 height 18
click at [664, 288] on input "text" at bounding box center [691, 287] width 238 height 18
paste input "[GEOGRAPHIC_DATA]"
click at [1049, 381] on button "Submit" at bounding box center [1049, 380] width 29 height 16
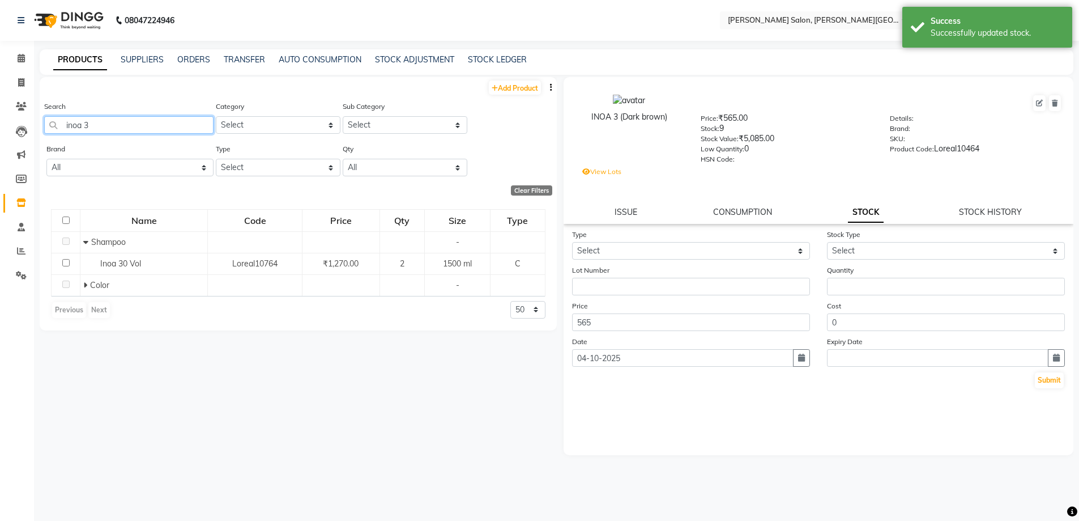
drag, startPoint x: 105, startPoint y: 117, endPoint x: 103, endPoint y: 127, distance: 11.1
click at [103, 127] on input "inoa 3" at bounding box center [128, 125] width 169 height 18
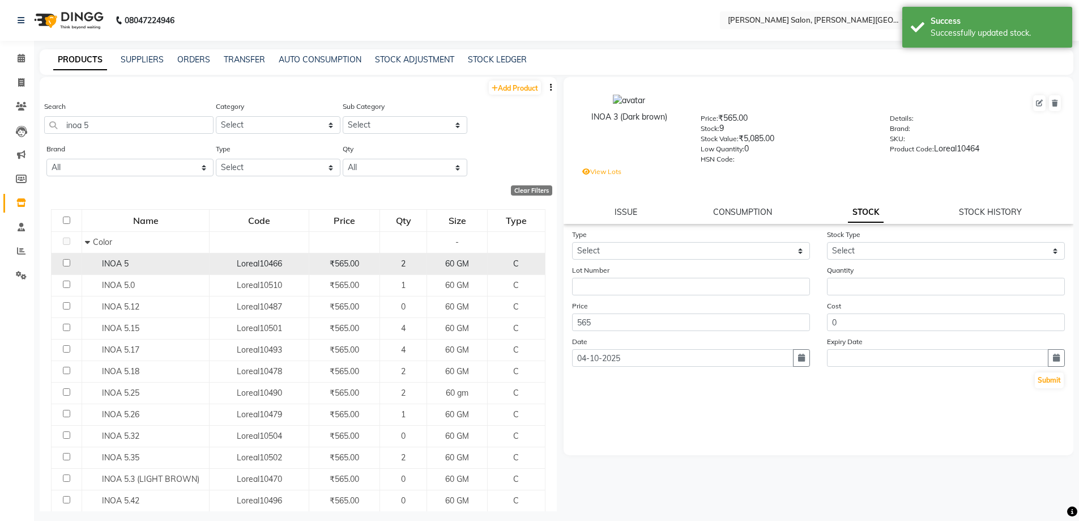
click at [103, 258] on span "INOA 5" at bounding box center [115, 263] width 27 height 10
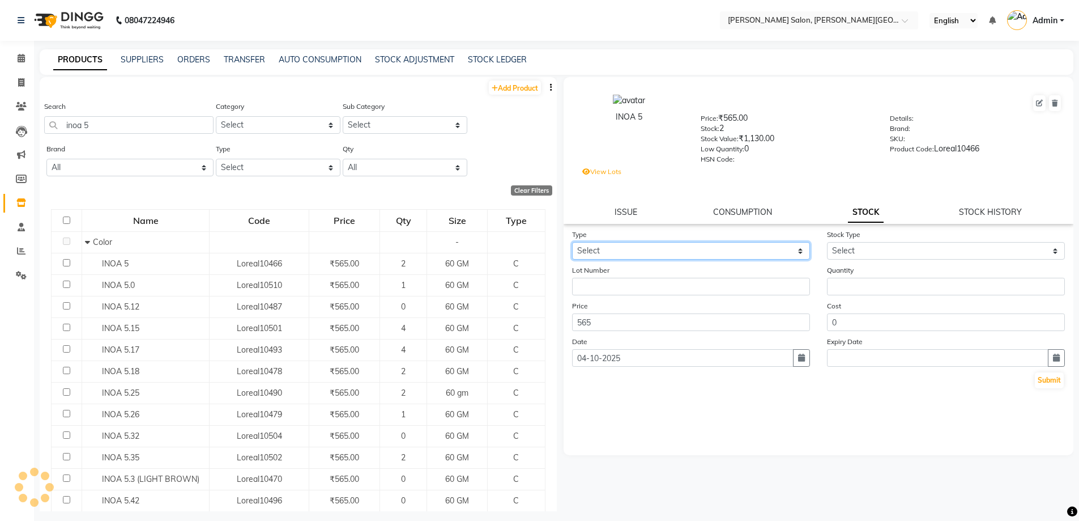
drag, startPoint x: 701, startPoint y: 246, endPoint x: 701, endPoint y: 256, distance: 9.6
click at [701, 246] on select "Select In Out" at bounding box center [691, 251] width 238 height 18
click at [572, 242] on select "Select In Out" at bounding box center [691, 251] width 238 height 18
click at [862, 253] on select "Select New Stock Adjustment Return Other" at bounding box center [946, 251] width 238 height 18
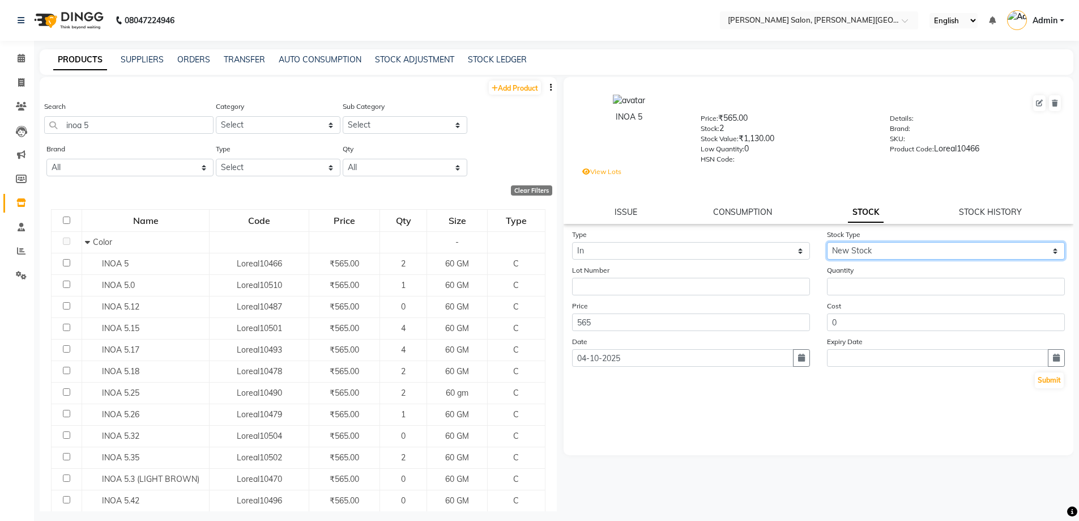
click at [827, 242] on select "Select New Stock Adjustment Return Other" at bounding box center [946, 251] width 238 height 18
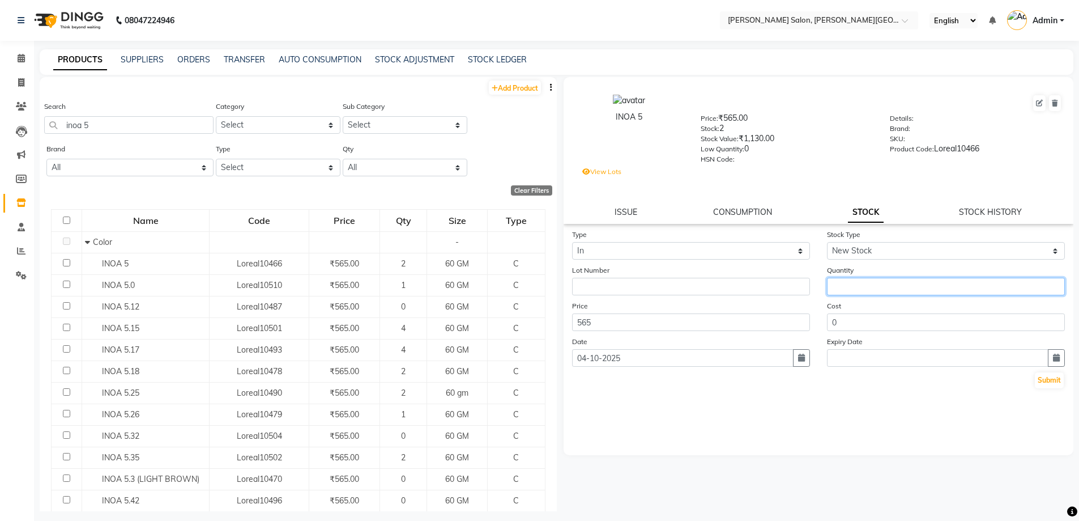
click at [866, 284] on input "number" at bounding box center [946, 287] width 238 height 18
click at [755, 296] on form "Type Select In Out Stock Type Select New Stock Adjustment Return Other Lot Numb…" at bounding box center [818, 308] width 493 height 161
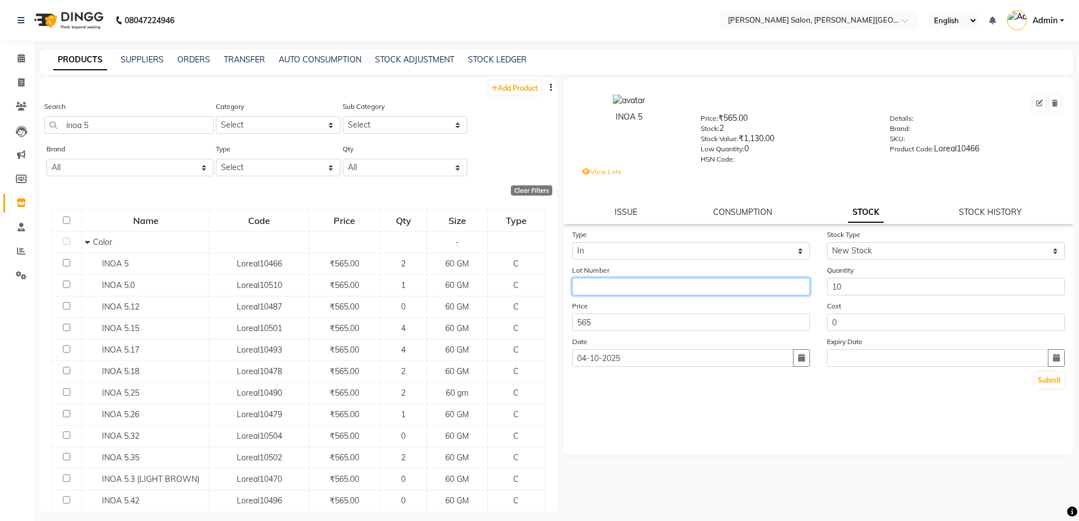
click at [755, 285] on input "text" at bounding box center [691, 287] width 238 height 18
paste input "[GEOGRAPHIC_DATA]"
click at [1050, 382] on button "Submit" at bounding box center [1049, 380] width 29 height 16
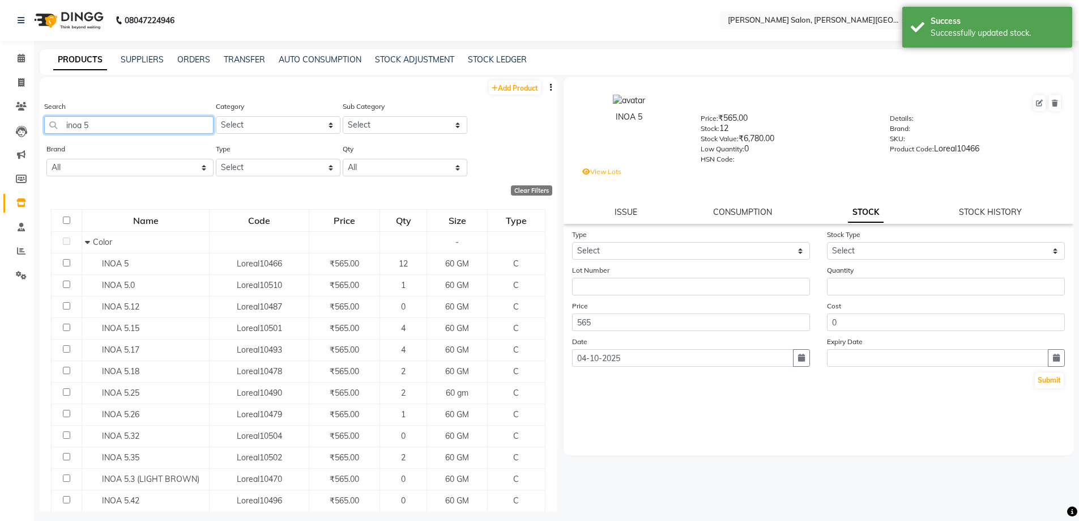
click at [108, 122] on input "inoa 5" at bounding box center [128, 125] width 169 height 18
click at [43, 129] on div "Search i6.32 Category Select Hair Skin Personal Care Appliances [PERSON_NAME] W…" at bounding box center [298, 121] width 517 height 42
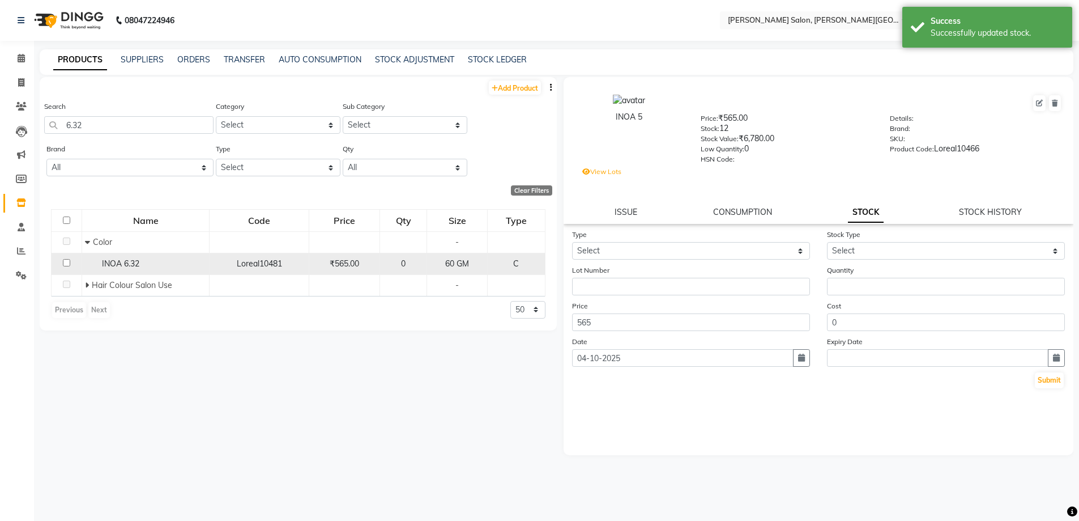
click at [125, 262] on span "INOA 6.32" at bounding box center [120, 263] width 37 height 10
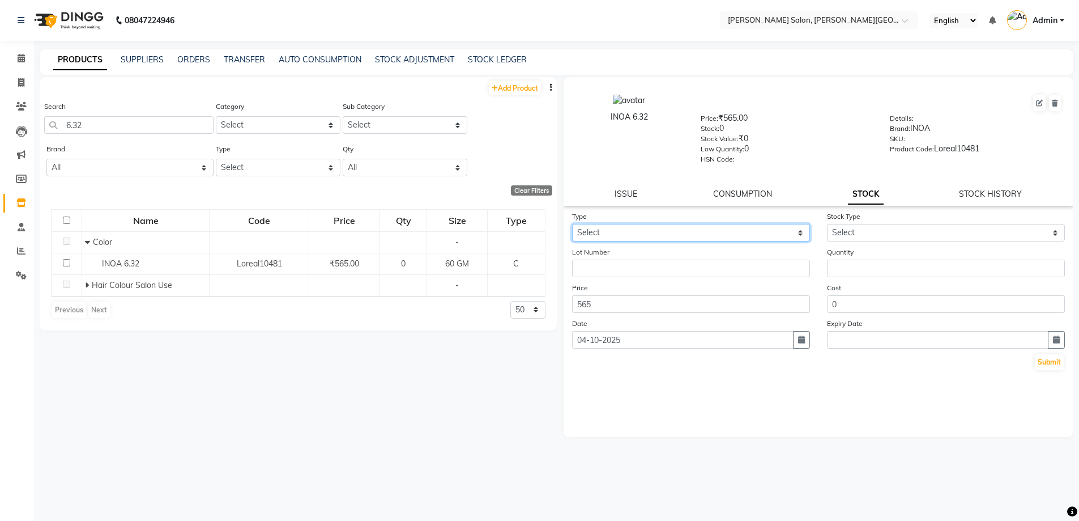
click at [695, 228] on select "Select In Out" at bounding box center [691, 233] width 238 height 18
click at [572, 224] on select "Select In Out" at bounding box center [691, 233] width 238 height 18
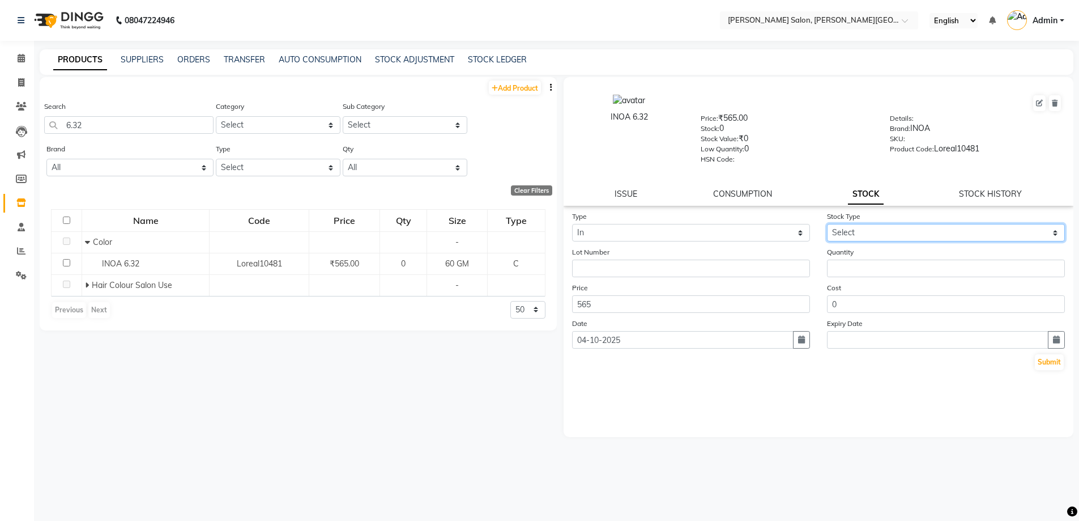
click at [849, 237] on select "Select New Stock Adjustment Return Other" at bounding box center [946, 233] width 238 height 18
click at [827, 224] on select "Select New Stock Adjustment Return Other" at bounding box center [946, 233] width 238 height 18
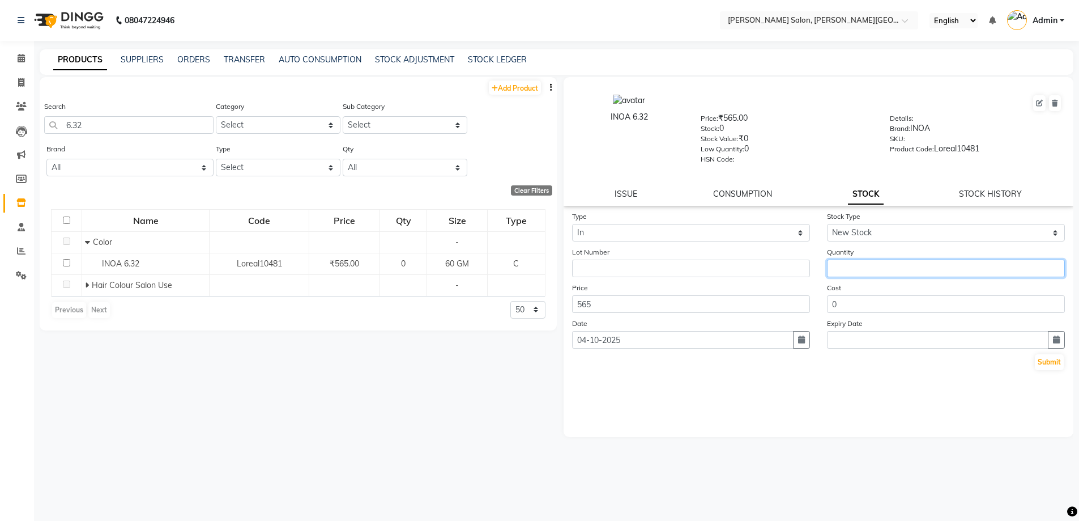
click at [870, 262] on input "number" at bounding box center [946, 268] width 238 height 18
drag, startPoint x: 846, startPoint y: 265, endPoint x: 812, endPoint y: 269, distance: 34.8
click at [812, 269] on div "Lot Number Quantity 45" at bounding box center [819, 261] width 510 height 31
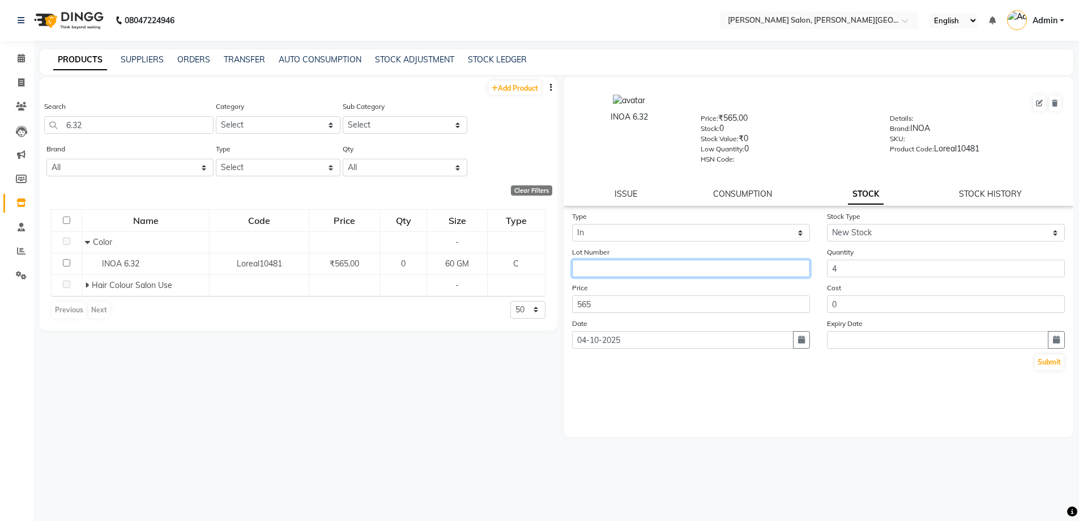
click at [644, 262] on input "text" at bounding box center [691, 268] width 238 height 18
drag, startPoint x: 649, startPoint y: 267, endPoint x: 632, endPoint y: 276, distance: 19.3
click at [649, 267] on input "text" at bounding box center [691, 268] width 238 height 18
paste input "[GEOGRAPHIC_DATA]"
click at [1046, 361] on button "Submit" at bounding box center [1049, 362] width 29 height 16
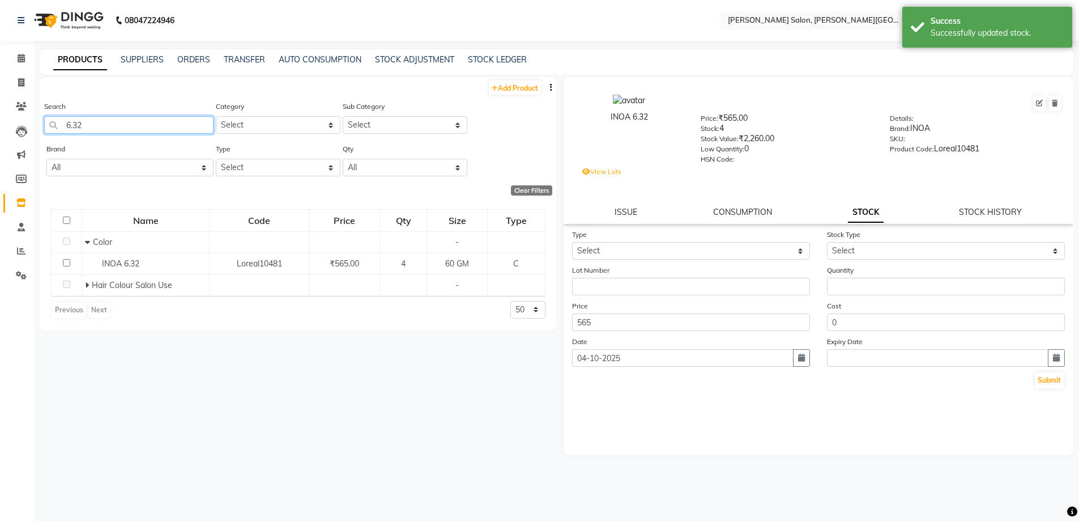
click at [54, 129] on input "6.32" at bounding box center [128, 125] width 169 height 18
drag, startPoint x: 98, startPoint y: 122, endPoint x: 45, endPoint y: 106, distance: 55.6
click at [69, 116] on div "Search .56" at bounding box center [128, 116] width 169 height 33
drag, startPoint x: 80, startPoint y: 121, endPoint x: 0, endPoint y: 121, distance: 79.9
click at [4, 121] on app-home "08047224946 Select Location × [PERSON_NAME] Salon, [PERSON_NAME] Road English E…" at bounding box center [539, 264] width 1079 height 528
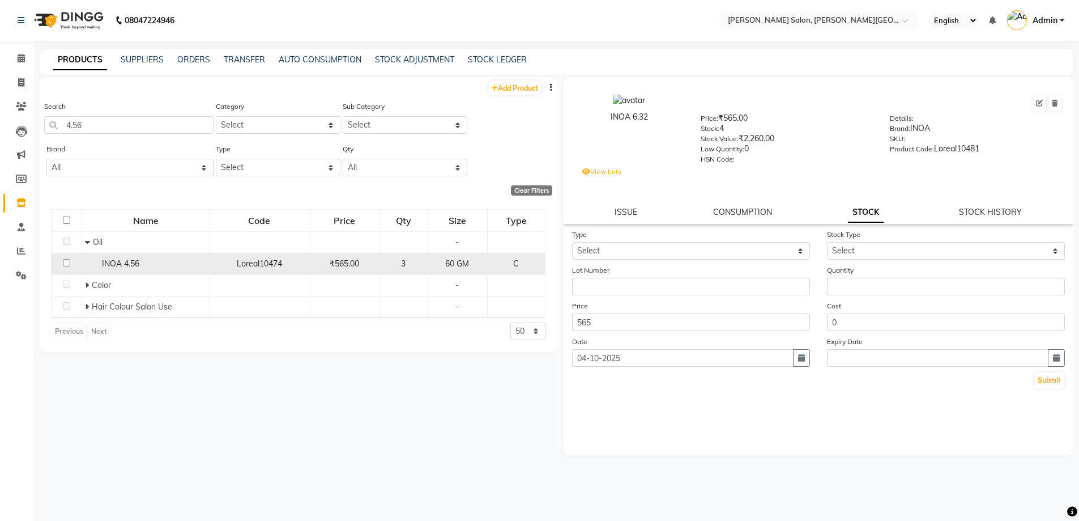
click at [118, 263] on span "INOA 4.56" at bounding box center [120, 263] width 37 height 10
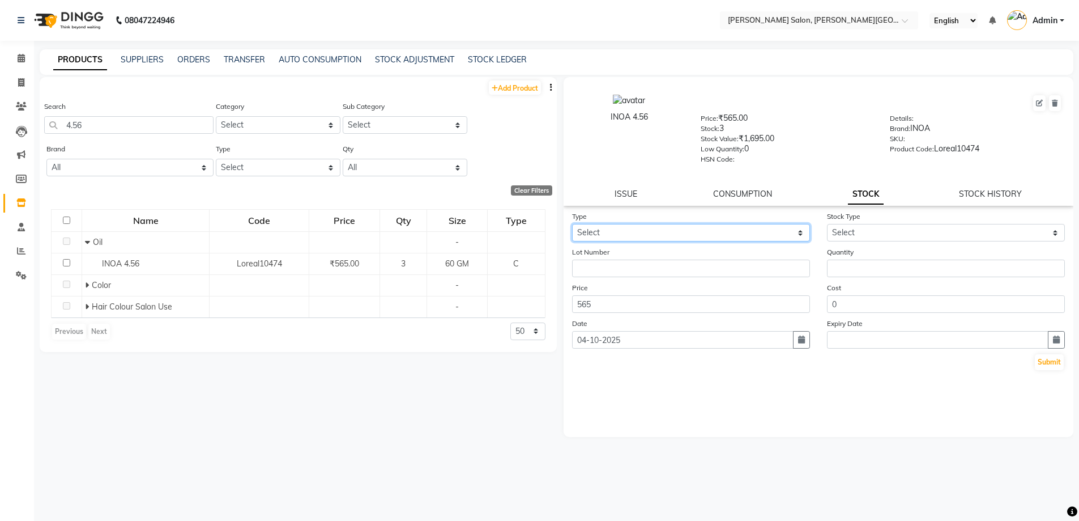
drag, startPoint x: 625, startPoint y: 234, endPoint x: 626, endPoint y: 240, distance: 5.7
click at [625, 234] on select "Select In Out" at bounding box center [691, 233] width 238 height 18
click at [572, 224] on select "Select In Out" at bounding box center [691, 233] width 238 height 18
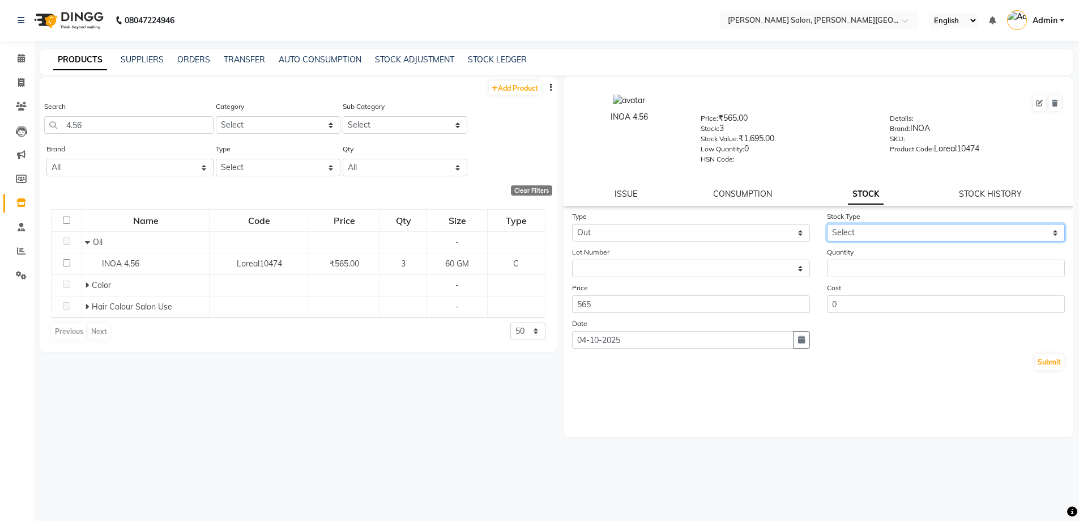
drag, startPoint x: 874, startPoint y: 232, endPoint x: 875, endPoint y: 238, distance: 6.9
click at [874, 232] on select "Select Internal Use Damaged Expired Adjustment Return Other" at bounding box center [946, 233] width 238 height 18
click at [827, 224] on select "Select Internal Use Damaged Expired Adjustment Return Other" at bounding box center [946, 233] width 238 height 18
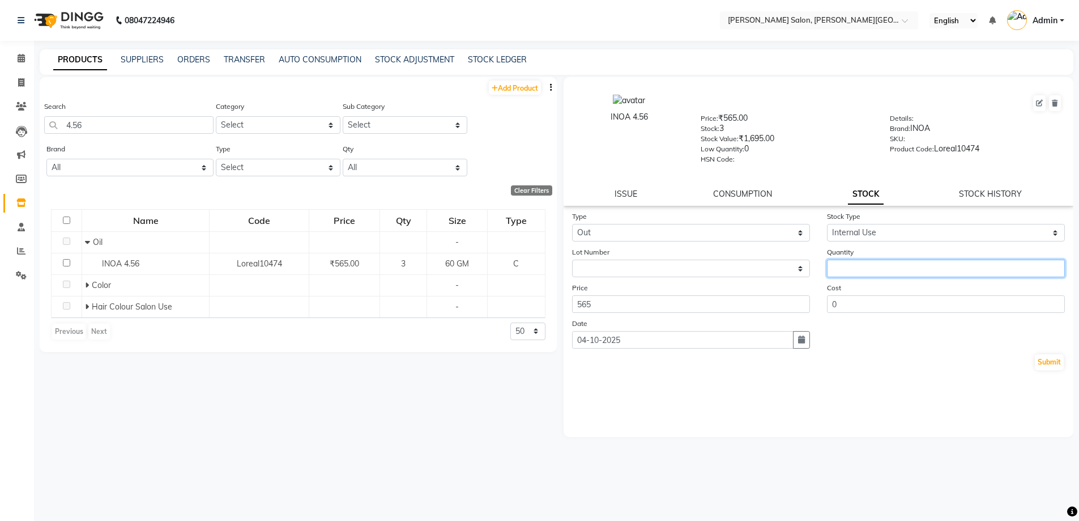
click at [877, 270] on input "number" at bounding box center [946, 268] width 238 height 18
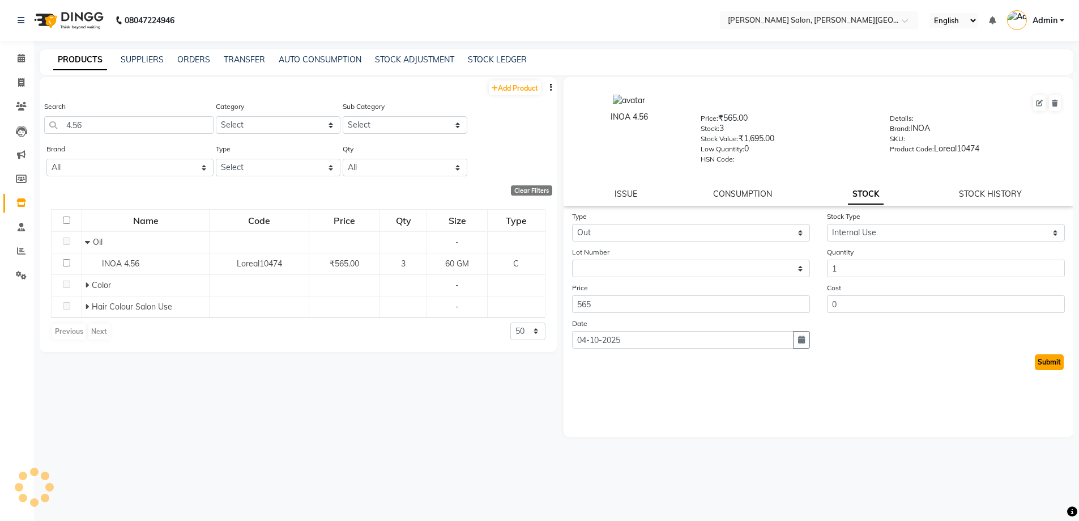
click at [1060, 369] on button "Submit" at bounding box center [1049, 362] width 29 height 16
click at [0, 139] on app-home "08047224946 Select Location × [PERSON_NAME] Salon, [PERSON_NAME] Road English E…" at bounding box center [539, 264] width 1079 height 528
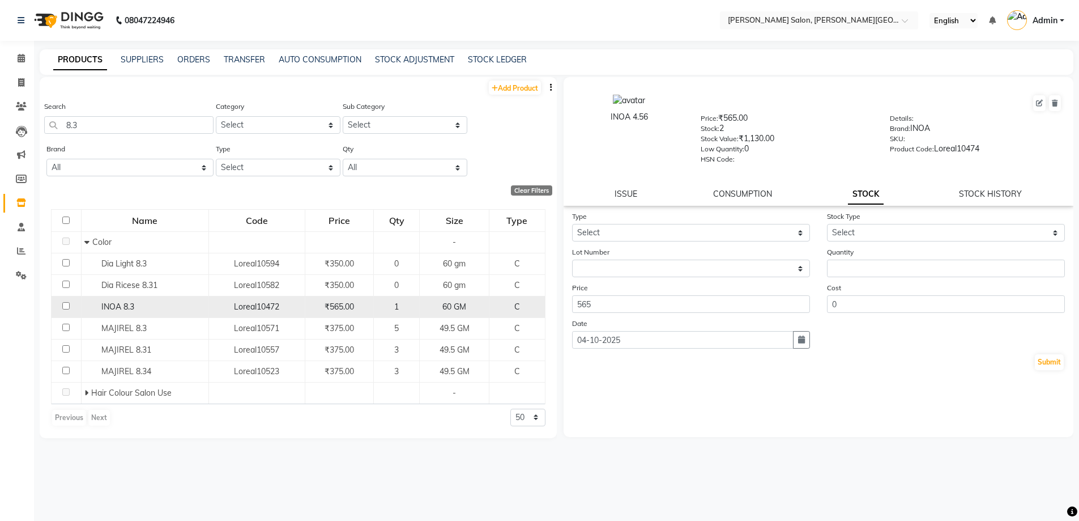
click at [108, 305] on span "INOA 8.3" at bounding box center [117, 306] width 33 height 10
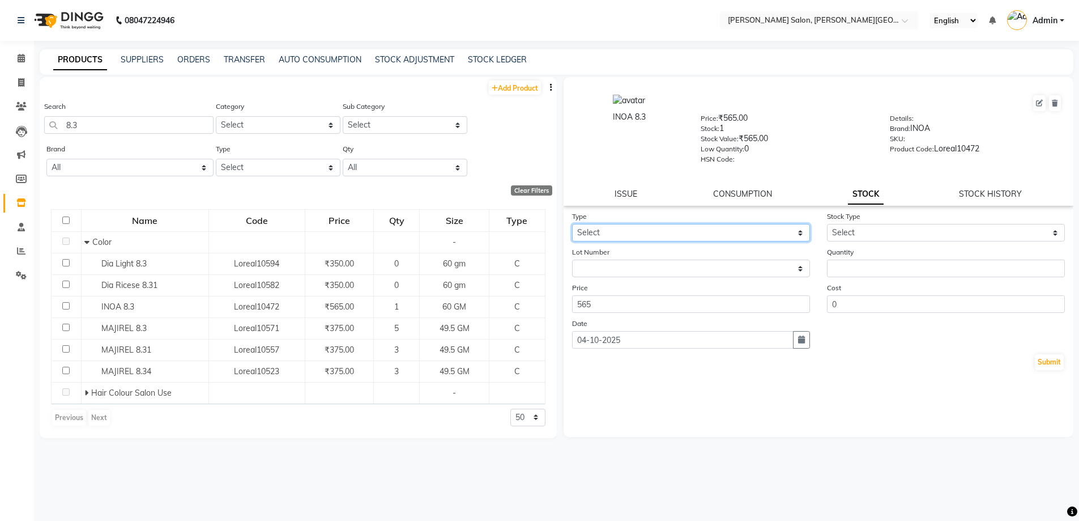
click at [645, 236] on select "Select In Out" at bounding box center [691, 233] width 238 height 18
click at [572, 224] on select "Select In Out" at bounding box center [691, 233] width 238 height 18
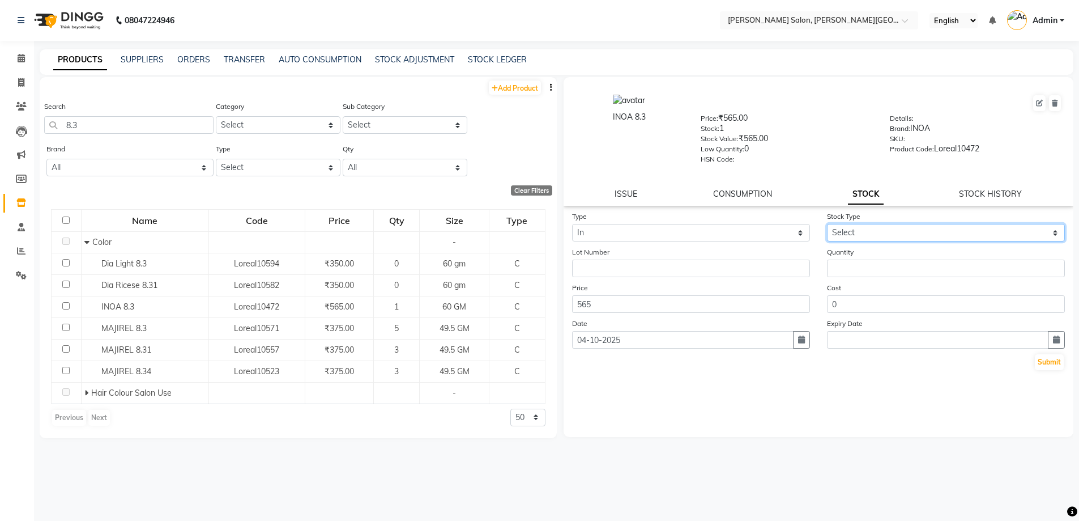
drag, startPoint x: 868, startPoint y: 225, endPoint x: 870, endPoint y: 237, distance: 12.5
click at [868, 226] on select "Select New Stock Adjustment Return Other" at bounding box center [946, 233] width 238 height 18
click at [827, 224] on select "Select New Stock Adjustment Return Other" at bounding box center [946, 233] width 238 height 18
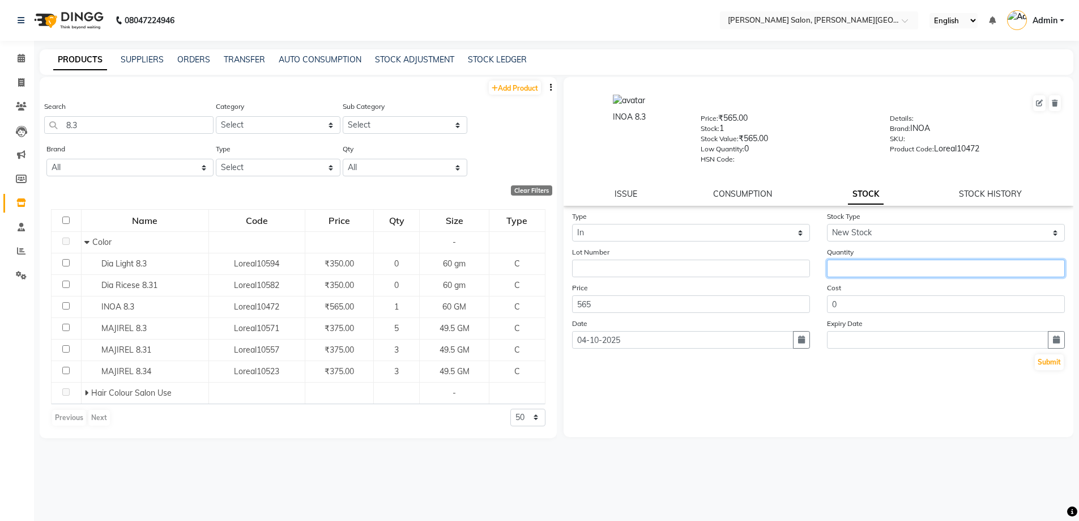
click at [881, 265] on input "number" at bounding box center [946, 268] width 238 height 18
click at [881, 263] on input "number" at bounding box center [946, 268] width 238 height 18
click at [666, 257] on div "Lot Number" at bounding box center [691, 261] width 255 height 31
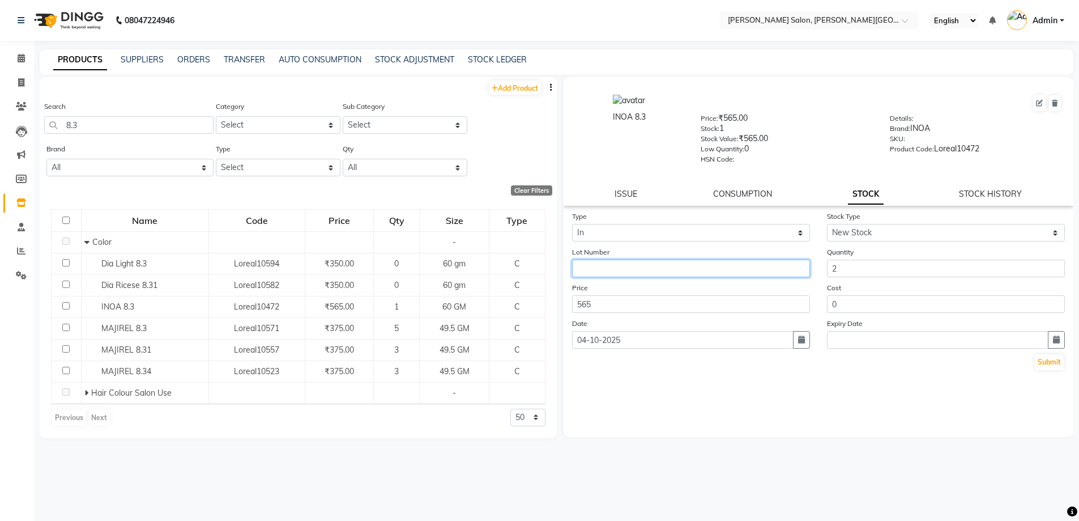
click at [674, 266] on input "text" at bounding box center [691, 268] width 238 height 18
paste input "[GEOGRAPHIC_DATA]"
click at [1039, 360] on button "Submit" at bounding box center [1049, 362] width 29 height 16
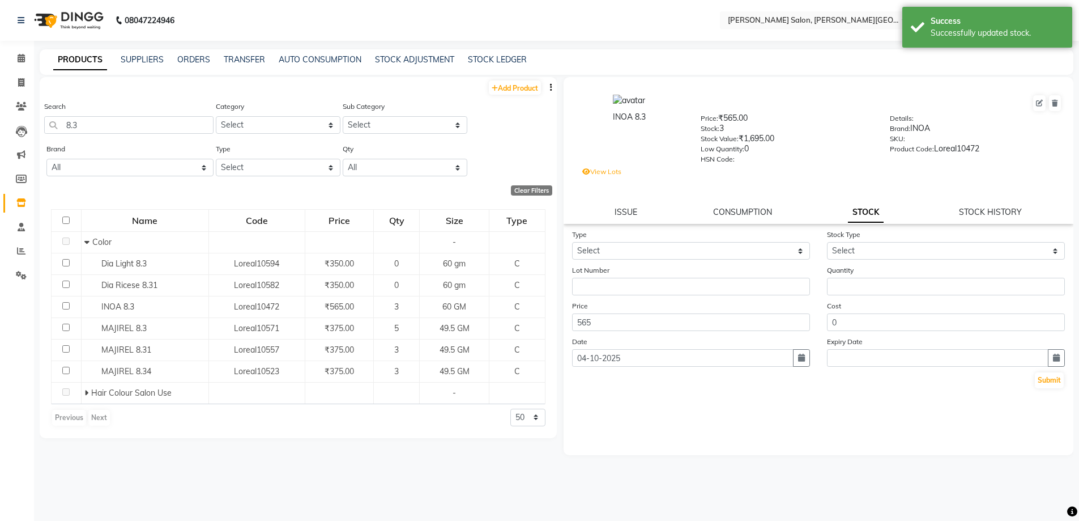
click at [612, 211] on div "ISSUE CONSUMPTION STOCK STOCK HISTORY" at bounding box center [818, 212] width 483 height 12
click at [638, 211] on div "ISSUE CONSUMPTION STOCK STOCK HISTORY" at bounding box center [818, 212] width 483 height 12
click at [624, 206] on div "ISSUE" at bounding box center [626, 212] width 23 height 12
click at [625, 211] on link "ISSUE" at bounding box center [626, 212] width 23 height 10
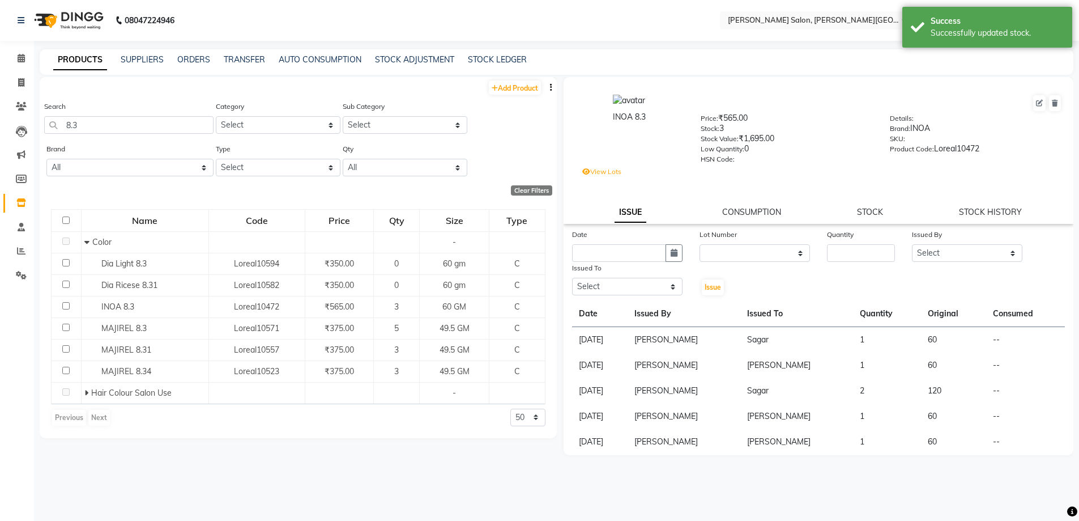
click at [846, 244] on div "Quantity" at bounding box center [861, 236] width 68 height 16
click at [861, 249] on input "number" at bounding box center [861, 253] width 68 height 18
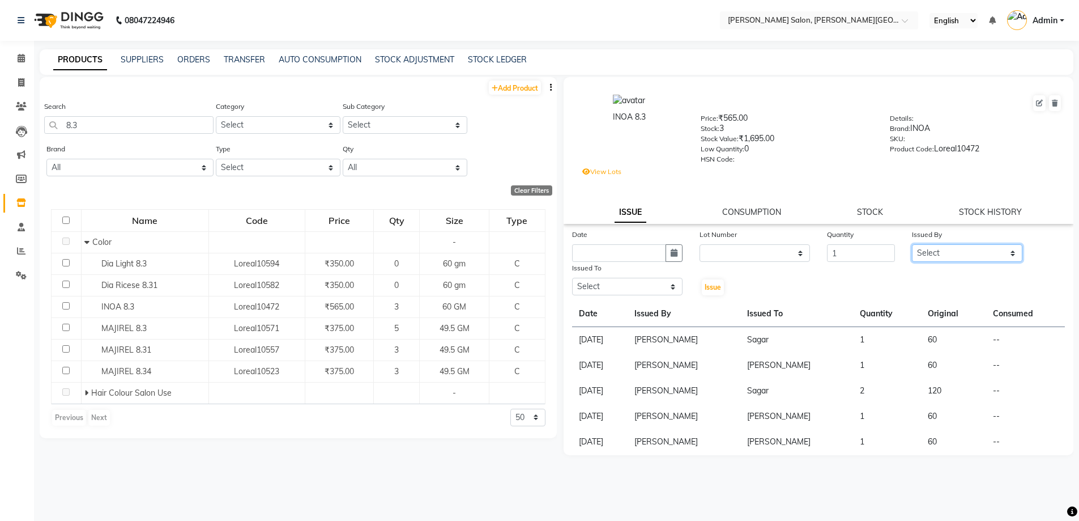
drag, startPoint x: 957, startPoint y: 259, endPoint x: 967, endPoint y: 247, distance: 15.3
click at [957, 259] on select "Select [PERSON_NAME] [PERSON_NAME] [PERSON_NAME] [PERSON_NAME] [PERSON_NAME] [P…" at bounding box center [967, 253] width 110 height 18
click at [912, 244] on select "Select [PERSON_NAME] [PERSON_NAME] [PERSON_NAME] [PERSON_NAME] [PERSON_NAME] [P…" at bounding box center [967, 253] width 110 height 18
click at [988, 250] on select "Select [PERSON_NAME] [PERSON_NAME] [PERSON_NAME] [PERSON_NAME] [PERSON_NAME] [P…" at bounding box center [967, 253] width 110 height 18
click at [912, 244] on select "Select [PERSON_NAME] [PERSON_NAME] [PERSON_NAME] [PERSON_NAME] [PERSON_NAME] [P…" at bounding box center [967, 253] width 110 height 18
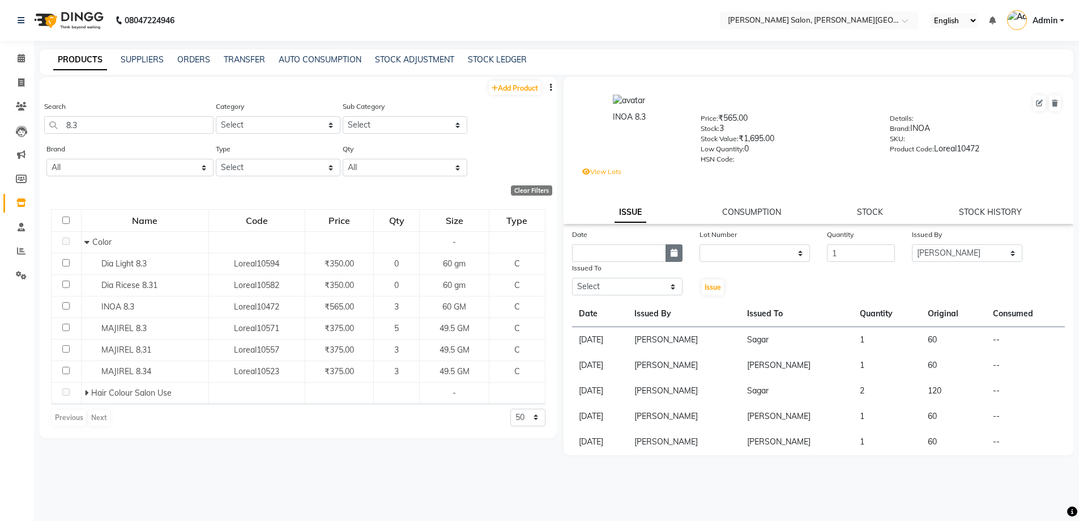
click at [679, 247] on button "button" at bounding box center [674, 253] width 17 height 18
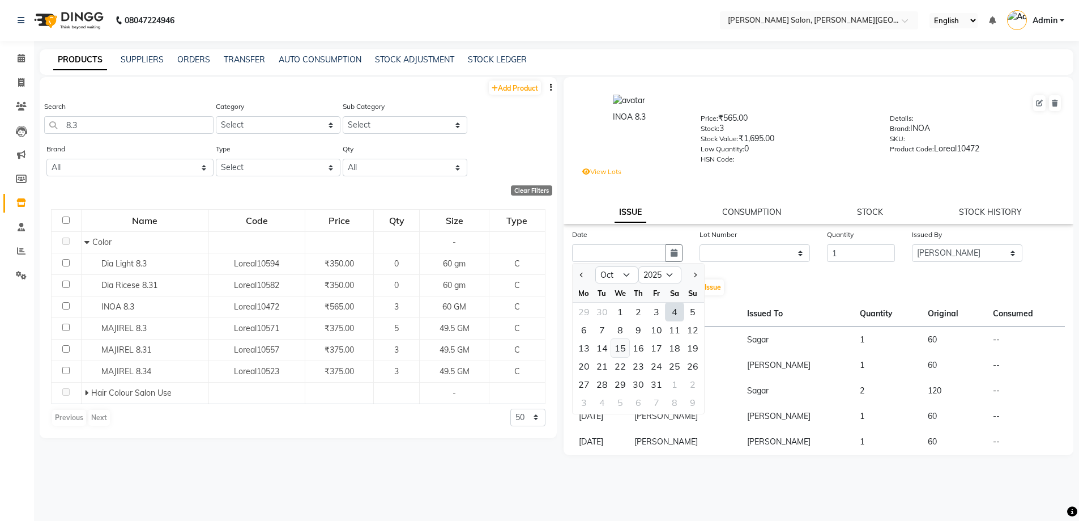
click at [615, 352] on div "15" at bounding box center [620, 348] width 18 height 18
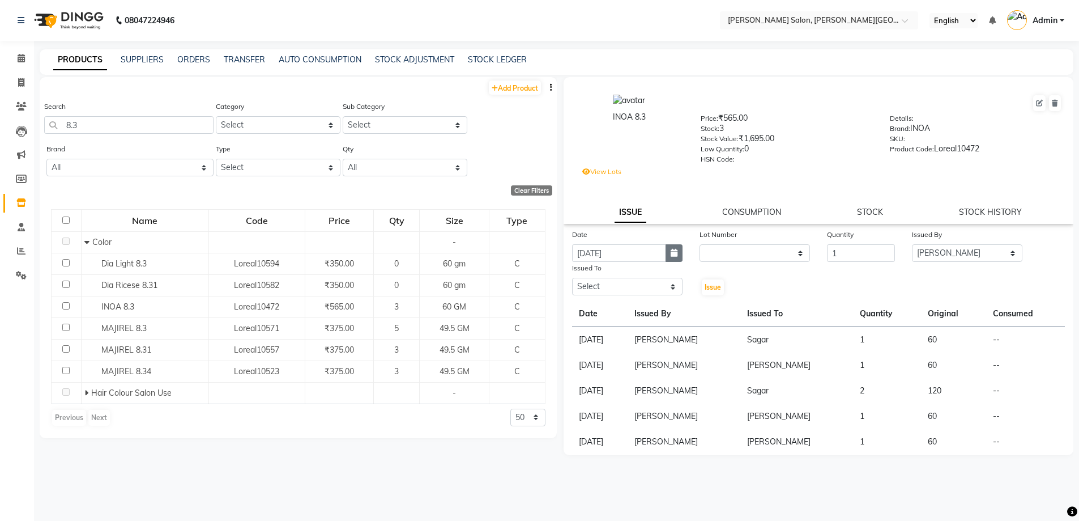
click at [678, 247] on button "button" at bounding box center [674, 253] width 17 height 18
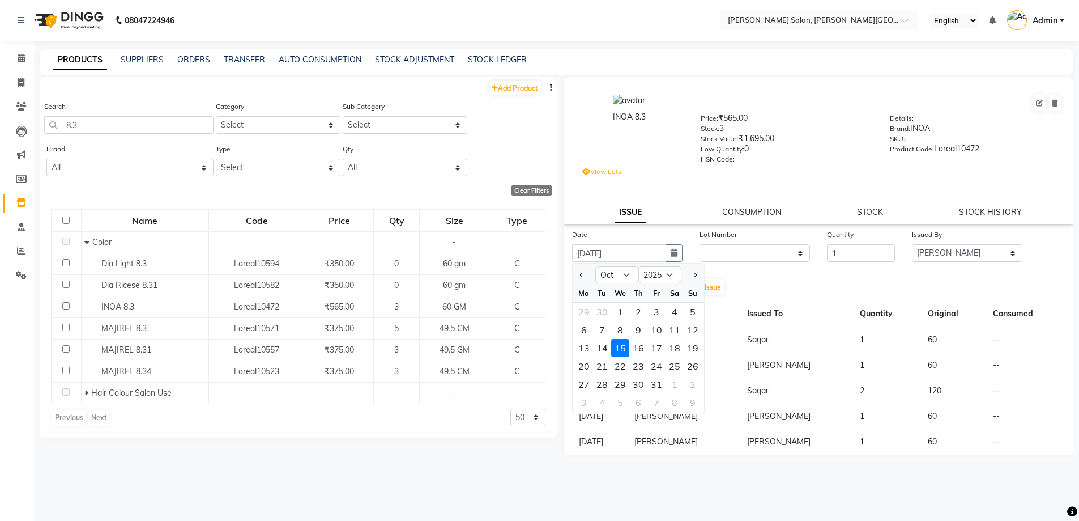
click at [619, 309] on div "1" at bounding box center [620, 312] width 18 height 18
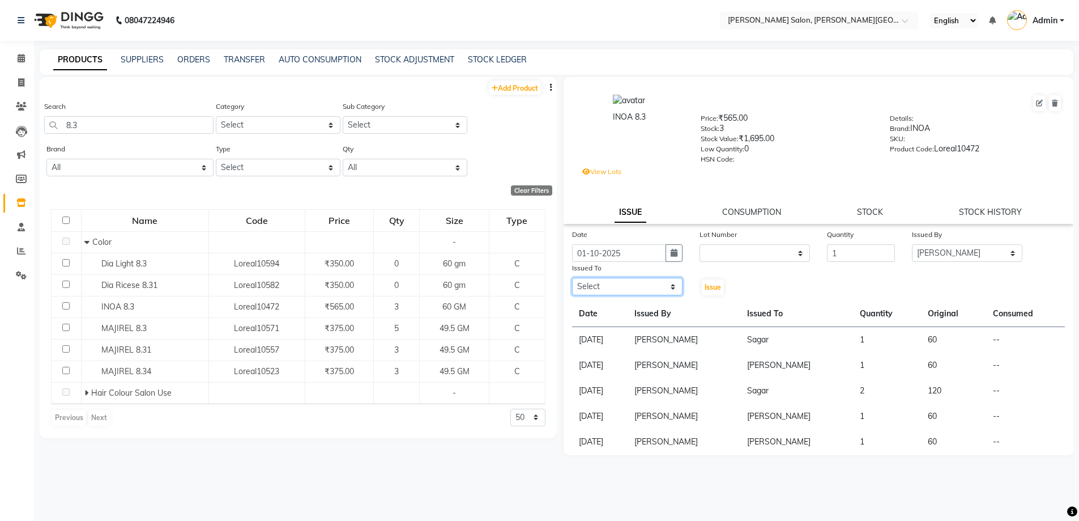
drag, startPoint x: 656, startPoint y: 288, endPoint x: 658, endPoint y: 279, distance: 9.2
click at [656, 288] on select "Select [PERSON_NAME] [PERSON_NAME] [PERSON_NAME] [PERSON_NAME] [PERSON_NAME] [P…" at bounding box center [627, 287] width 110 height 18
click at [572, 278] on select "Select [PERSON_NAME] [PERSON_NAME] [PERSON_NAME] [PERSON_NAME] [PERSON_NAME] [P…" at bounding box center [627, 287] width 110 height 18
drag, startPoint x: 663, startPoint y: 287, endPoint x: 657, endPoint y: 282, distance: 8.5
click at [663, 287] on select "Select [PERSON_NAME] [PERSON_NAME] [PERSON_NAME] [PERSON_NAME] [PERSON_NAME] [P…" at bounding box center [627, 287] width 110 height 18
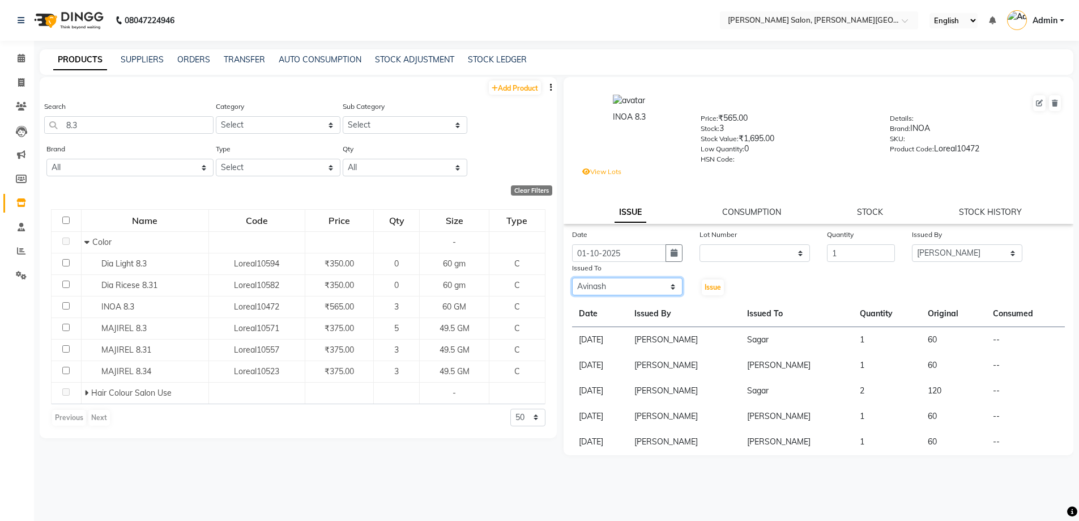
click at [572, 278] on select "Select [PERSON_NAME] [PERSON_NAME] [PERSON_NAME] [PERSON_NAME] [PERSON_NAME] [P…" at bounding box center [627, 287] width 110 height 18
click at [678, 284] on select "Select [PERSON_NAME] [PERSON_NAME] [PERSON_NAME] [PERSON_NAME] [PERSON_NAME] [P…" at bounding box center [627, 287] width 110 height 18
click at [572, 278] on select "Select [PERSON_NAME] [PERSON_NAME] [PERSON_NAME] [PERSON_NAME] [PERSON_NAME] [P…" at bounding box center [627, 287] width 110 height 18
click at [713, 276] on div "Issue" at bounding box center [712, 279] width 42 height 35
click at [713, 278] on div "Issue" at bounding box center [712, 279] width 42 height 35
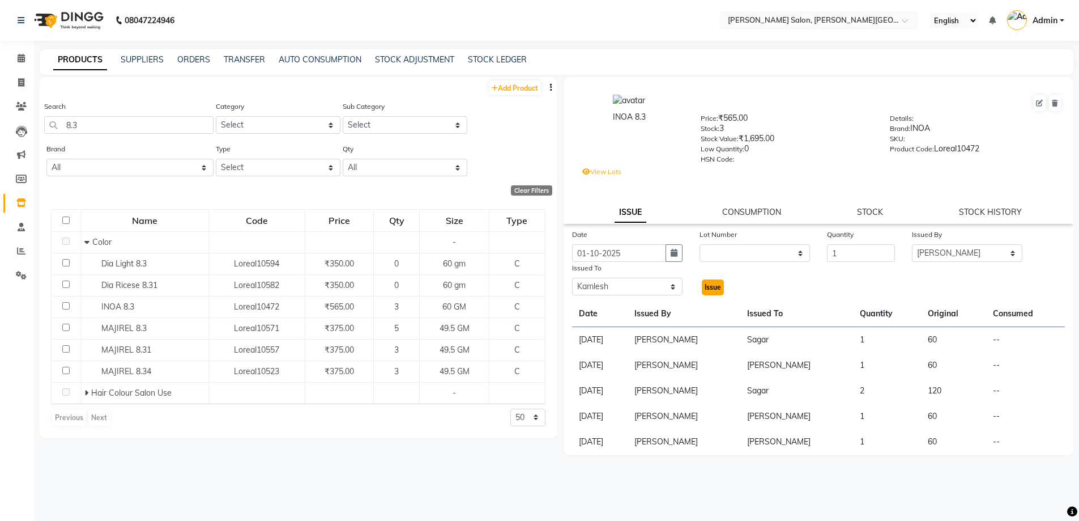
click at [714, 286] on span "Issue" at bounding box center [713, 287] width 16 height 8
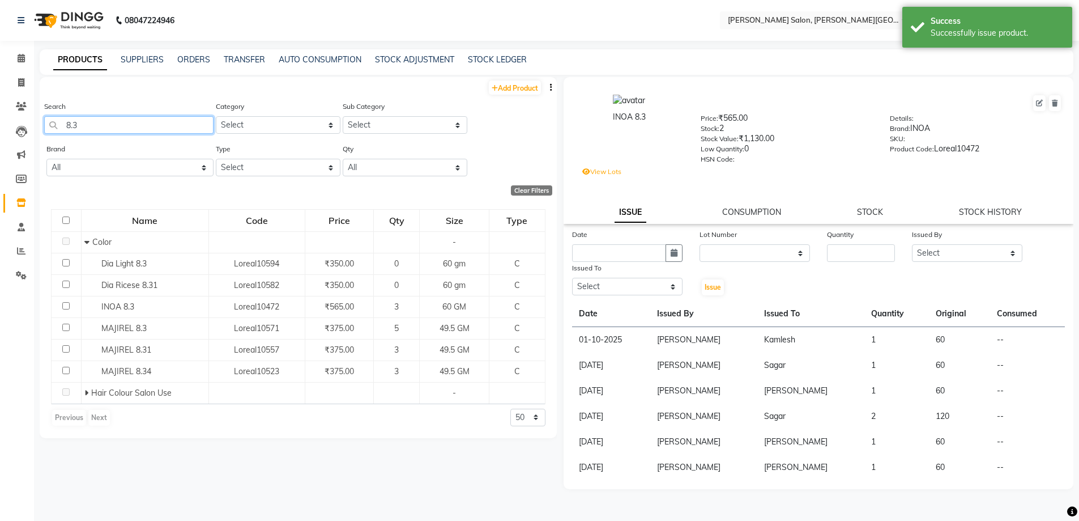
drag, startPoint x: 102, startPoint y: 122, endPoint x: 50, endPoint y: 137, distance: 54.2
click at [47, 135] on div "Search 8.3" at bounding box center [128, 121] width 169 height 42
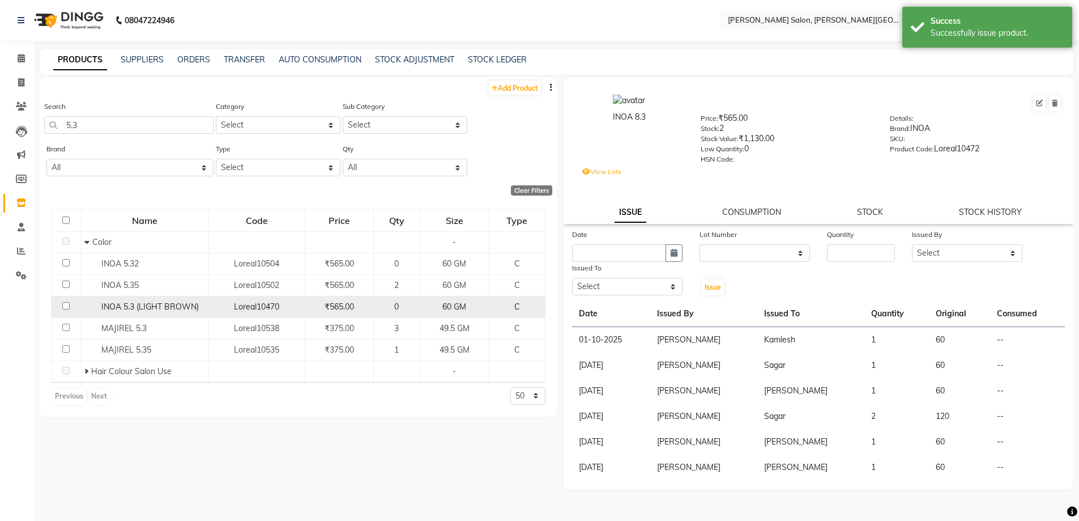
click at [111, 303] on span "INOA 5.3 (LIGHT BROWN)" at bounding box center [149, 306] width 97 height 10
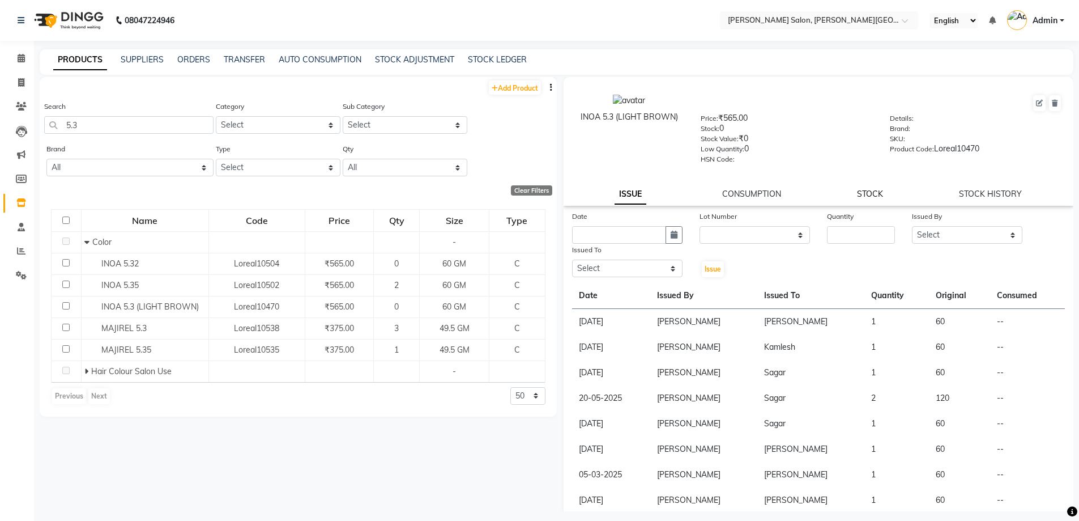
click at [859, 193] on link "STOCK" at bounding box center [870, 194] width 26 height 10
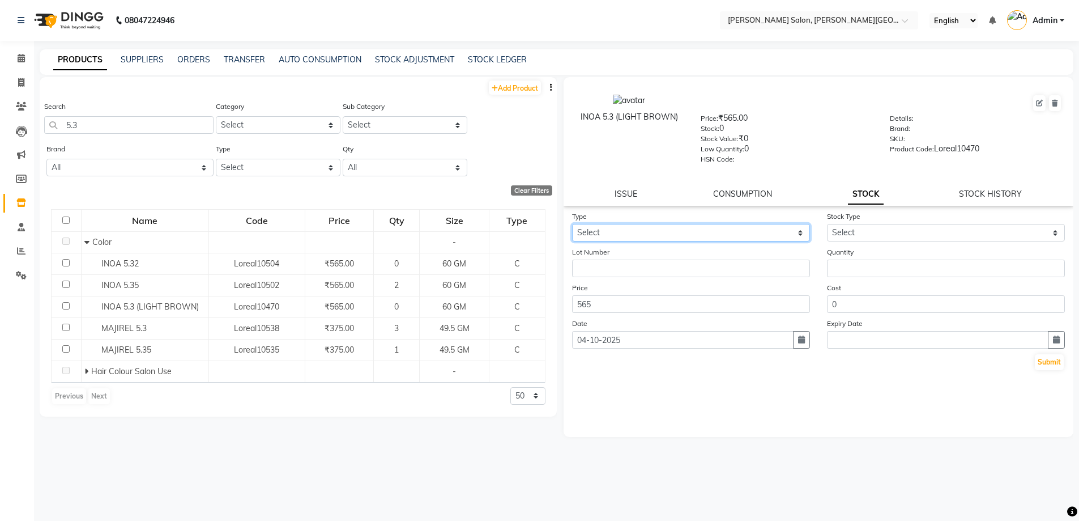
click at [640, 235] on select "Select In Out" at bounding box center [691, 233] width 238 height 18
click at [572, 224] on select "Select In Out" at bounding box center [691, 233] width 238 height 18
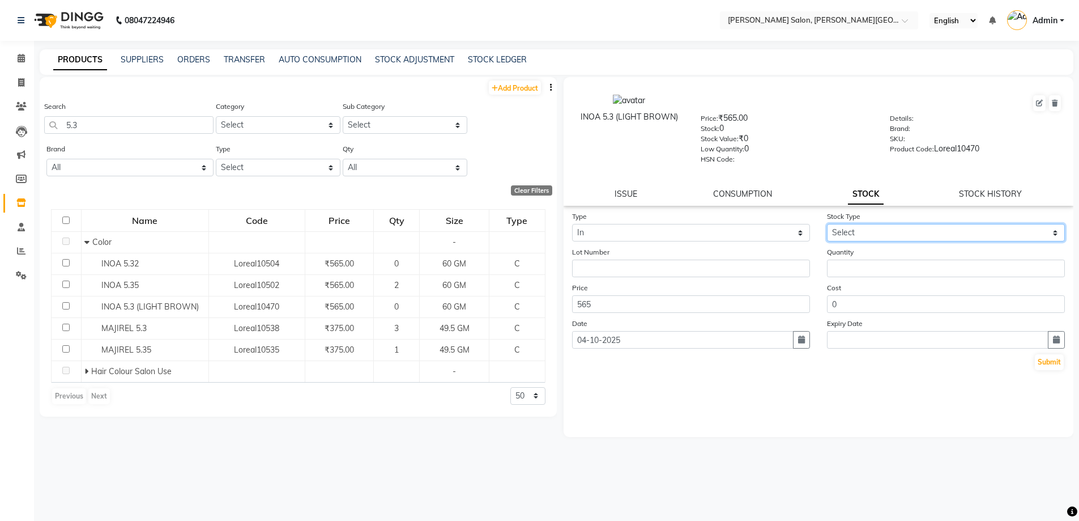
click at [846, 230] on select "Select New Stock Adjustment Return Other" at bounding box center [946, 233] width 238 height 18
click at [827, 224] on select "Select New Stock Adjustment Return Other" at bounding box center [946, 233] width 238 height 18
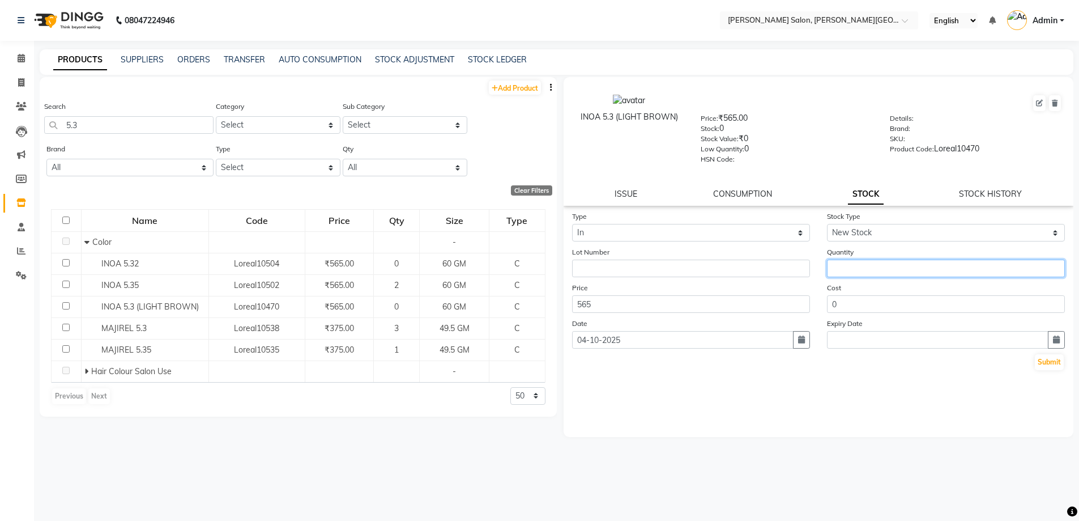
click at [858, 261] on input "number" at bounding box center [946, 268] width 238 height 18
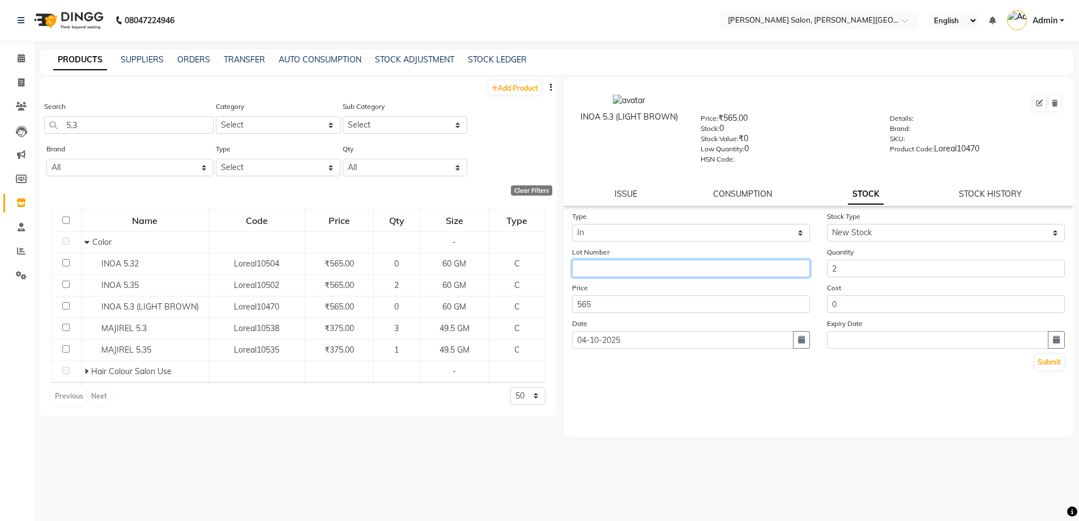
click at [637, 266] on input "text" at bounding box center [691, 268] width 238 height 18
click at [1042, 361] on button "Submit" at bounding box center [1049, 362] width 29 height 16
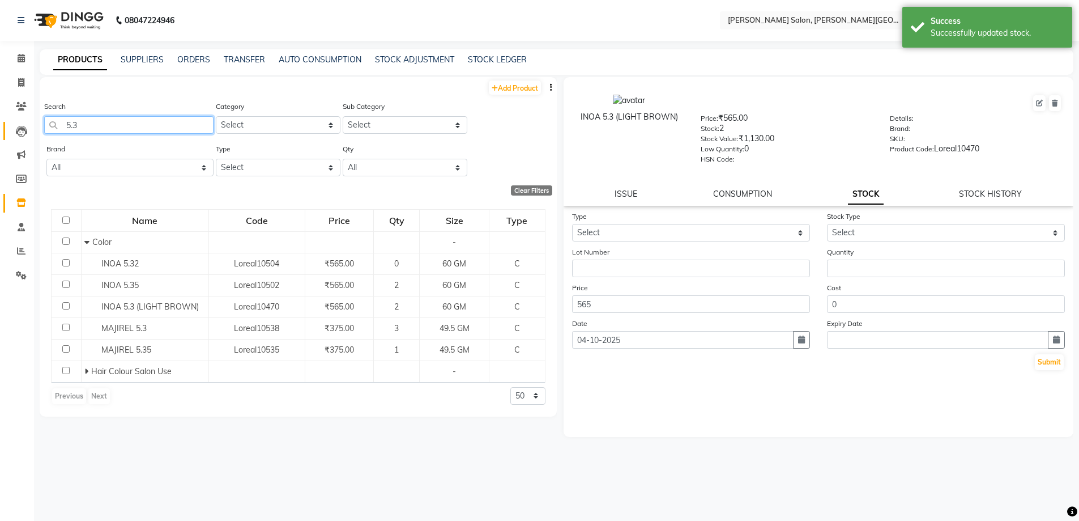
drag, startPoint x: 90, startPoint y: 123, endPoint x: 7, endPoint y: 127, distance: 82.2
click at [0, 121] on app-home "08047224946 Select Location × [PERSON_NAME] Salon, [PERSON_NAME] Road English E…" at bounding box center [539, 264] width 1079 height 528
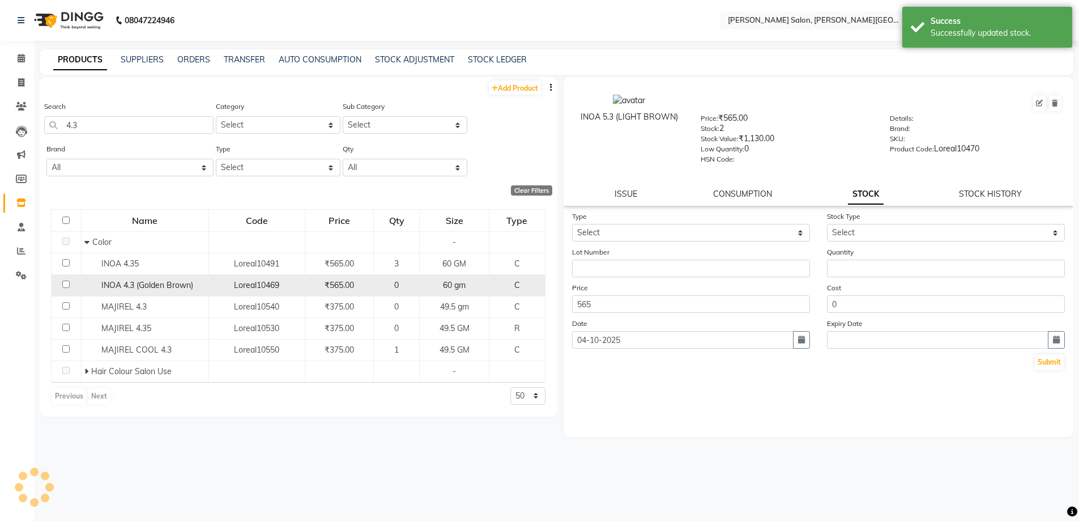
click at [118, 290] on div "INOA 4.3 (Golden Brown)" at bounding box center [144, 285] width 121 height 12
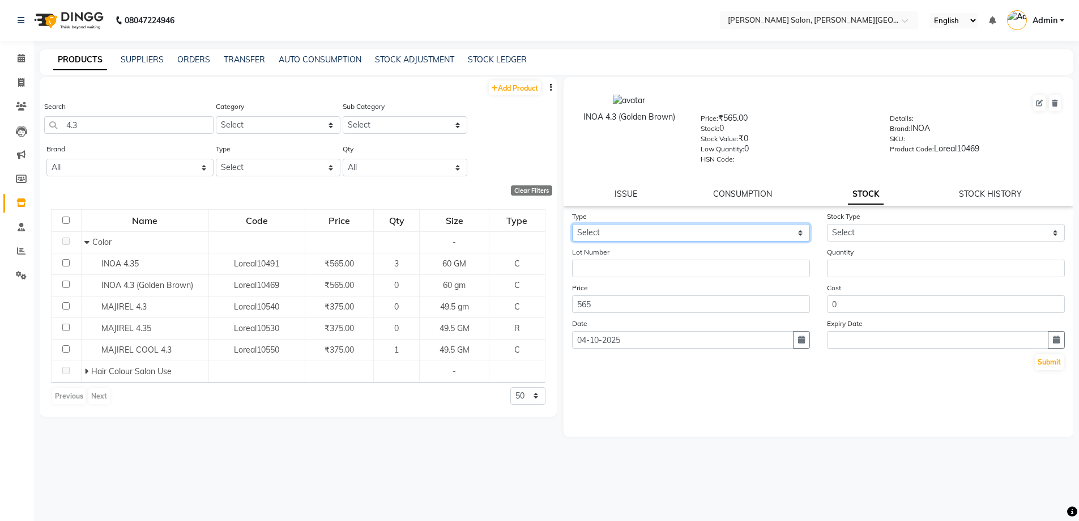
click at [659, 236] on select "Select In Out" at bounding box center [691, 233] width 238 height 18
click at [572, 224] on select "Select In Out" at bounding box center [691, 233] width 238 height 18
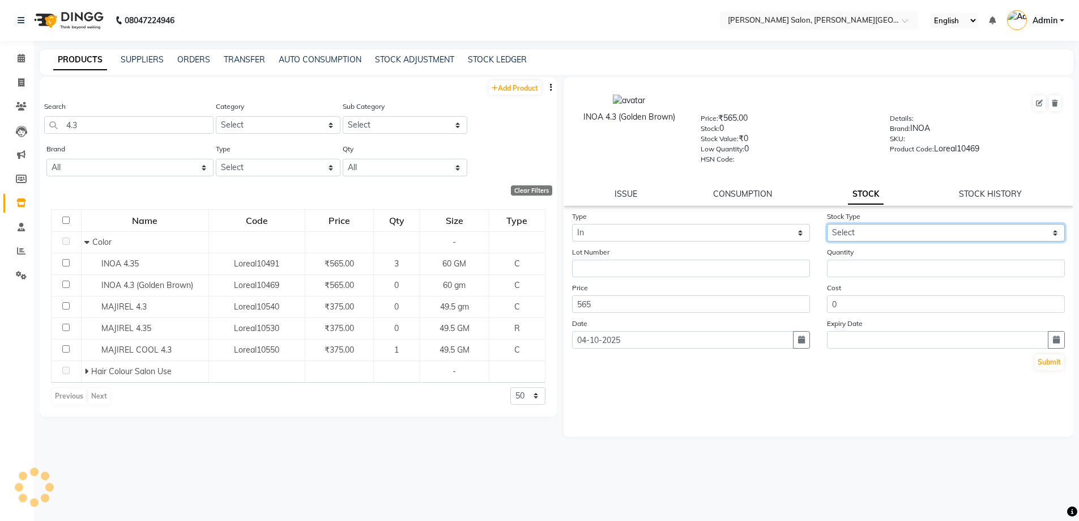
click at [838, 225] on select "Select New Stock Adjustment Return Other" at bounding box center [946, 233] width 238 height 18
click at [827, 224] on select "Select New Stock Adjustment Return Other" at bounding box center [946, 233] width 238 height 18
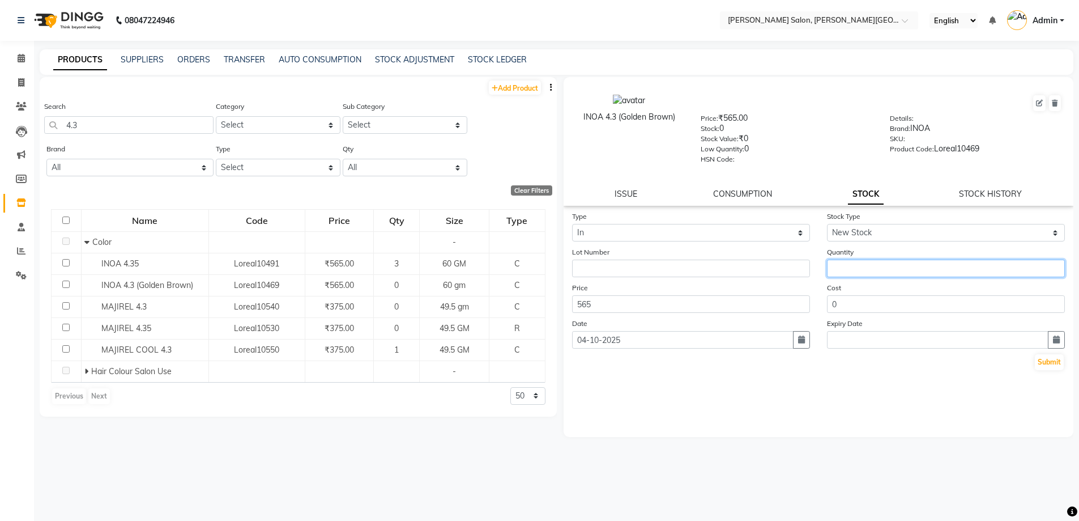
click at [867, 266] on input "number" at bounding box center [946, 268] width 238 height 18
click at [669, 278] on form "Type Select In Out Stock Type Select New Stock Adjustment Return Other Lot Numb…" at bounding box center [818, 290] width 493 height 161
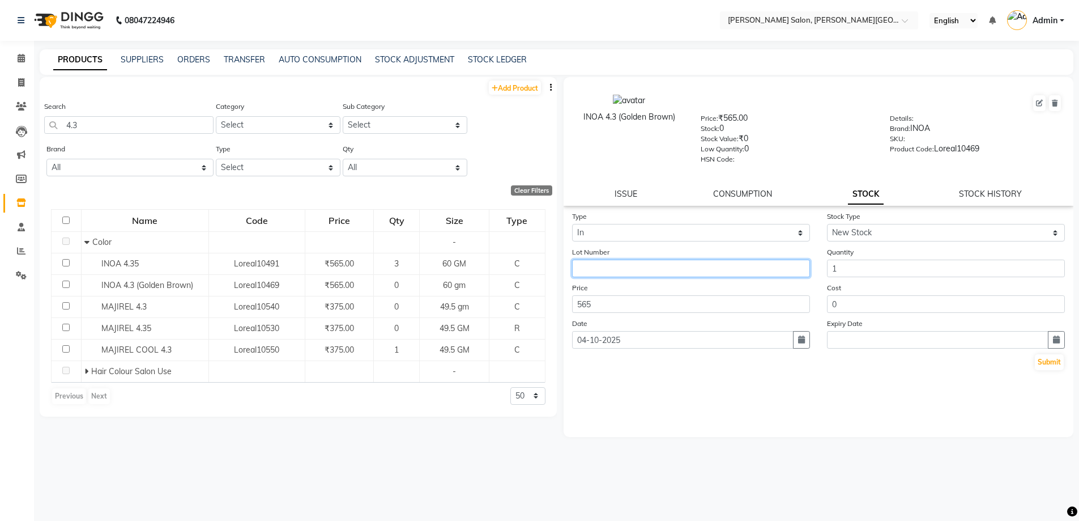
click at [668, 269] on input "text" at bounding box center [691, 268] width 238 height 18
paste input "[GEOGRAPHIC_DATA]"
drag, startPoint x: 1055, startPoint y: 362, endPoint x: 917, endPoint y: 356, distance: 138.9
click at [1055, 362] on button "Submit" at bounding box center [1049, 362] width 29 height 16
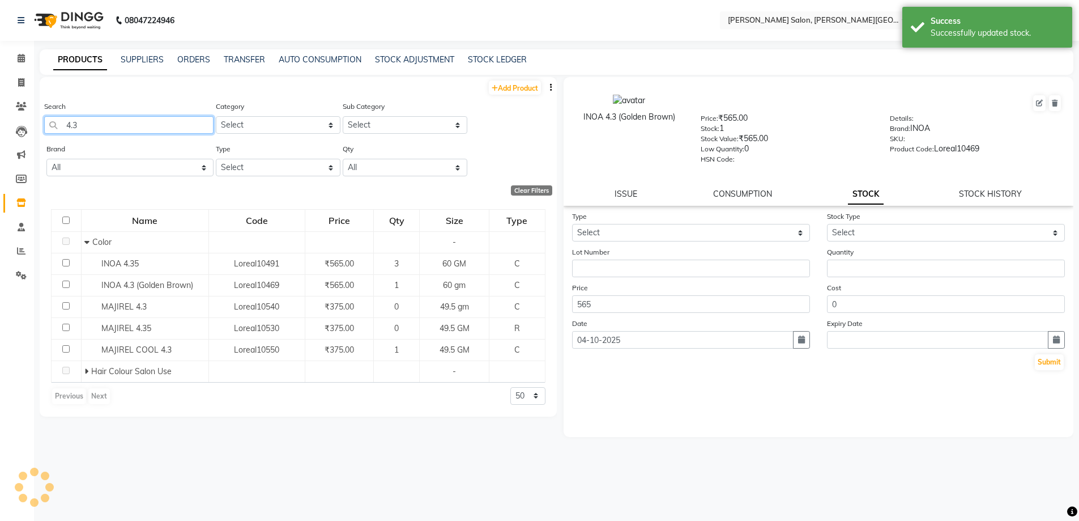
click at [36, 123] on main "PRODUCTS SUPPLIERS ORDERS TRANSFER AUTO CONSUMPTION STOCK ADJUSTMENT STOCK LEDG…" at bounding box center [556, 288] width 1045 height 479
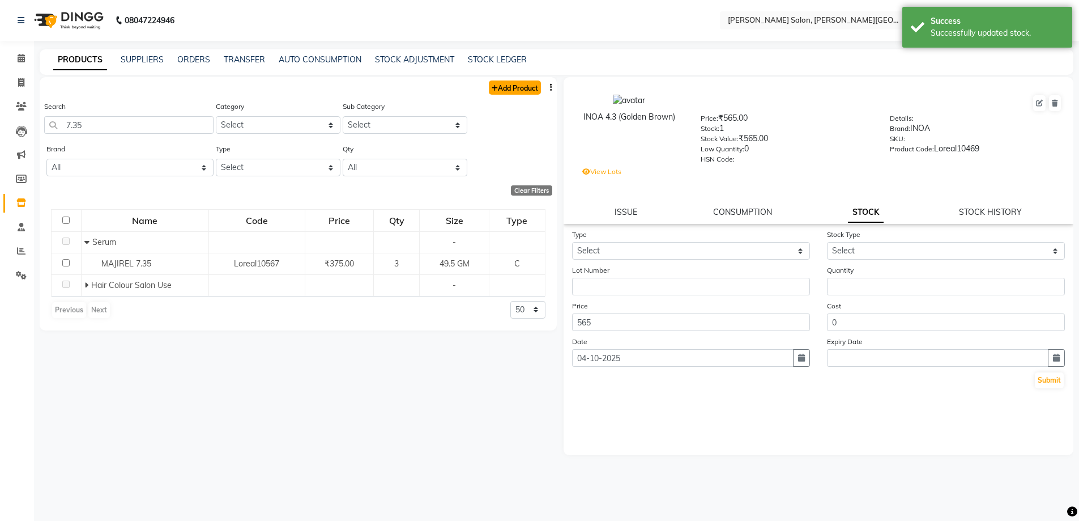
click at [519, 91] on link "Add Product" at bounding box center [515, 87] width 52 height 14
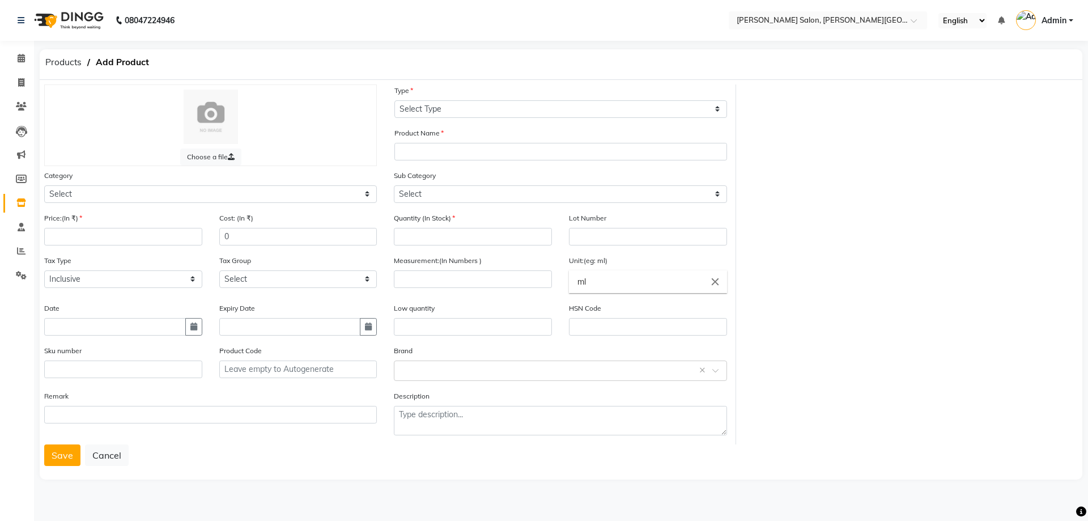
click at [134, 203] on div "Category Select Hair Skin Personal Care Appliances [PERSON_NAME] Waxing Disposa…" at bounding box center [211, 190] width 350 height 42
drag, startPoint x: 142, startPoint y: 192, endPoint x: 143, endPoint y: 199, distance: 7.4
click at [142, 192] on select "Select Hair Skin Personal Care Appliances [PERSON_NAME] Waxing Disposable Threa…" at bounding box center [210, 194] width 333 height 18
click at [44, 185] on select "Select Hair Skin Personal Care Appliances [PERSON_NAME] Waxing Disposable Threa…" at bounding box center [210, 194] width 333 height 18
drag, startPoint x: 447, startPoint y: 101, endPoint x: 451, endPoint y: 117, distance: 16.3
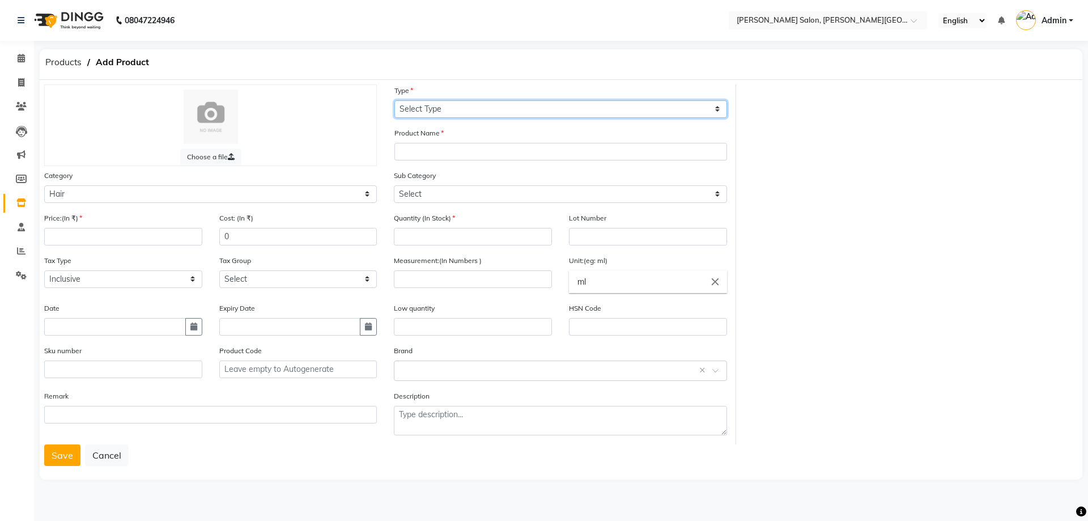
click at [447, 101] on select "Select Type Both Retail Consumable" at bounding box center [560, 109] width 333 height 18
click at [394, 100] on select "Select Type Both Retail Consumable" at bounding box center [560, 109] width 333 height 18
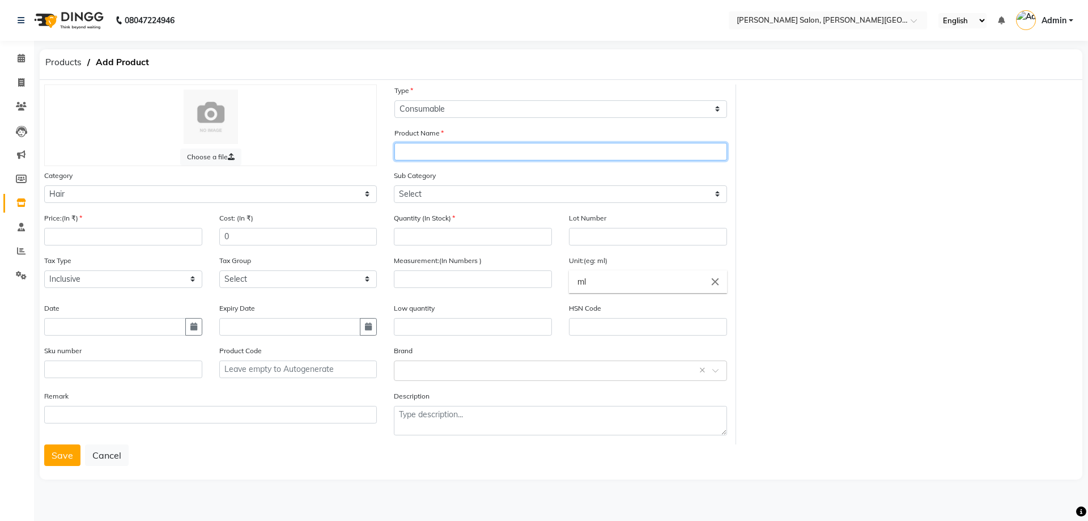
click at [463, 153] on input "text" at bounding box center [560, 152] width 333 height 18
click at [412, 152] on input "Inoa 7.35" at bounding box center [560, 152] width 333 height 18
click at [424, 149] on input "Inoa 7.35" at bounding box center [560, 152] width 333 height 18
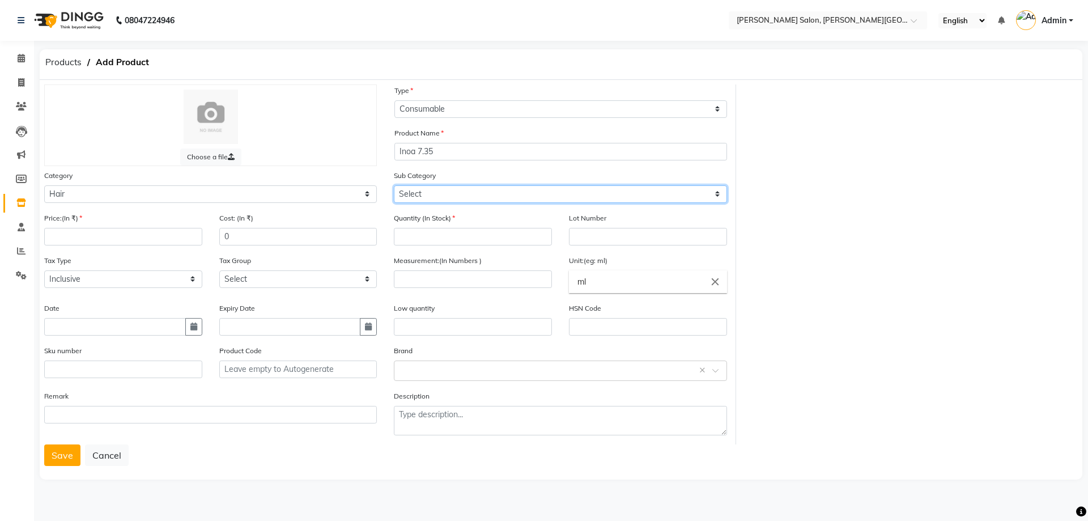
click at [479, 199] on select "Select Shampoo Conditioner Cream Mask Oil Serum Color Appliances Treatment Styl…" at bounding box center [560, 194] width 333 height 18
click at [394, 185] on select "Select Shampoo Conditioner Cream Mask Oil Serum Color Appliances Treatment Styl…" at bounding box center [560, 194] width 333 height 18
click at [471, 191] on select "Select Shampoo Conditioner Cream Mask Oil Serum Color Appliances Treatment Styl…" at bounding box center [560, 194] width 333 height 18
click at [394, 185] on select "Select Shampoo Conditioner Cream Mask Oil Serum Color Appliances Treatment Styl…" at bounding box center [560, 194] width 333 height 18
click at [489, 232] on input "number" at bounding box center [473, 237] width 158 height 18
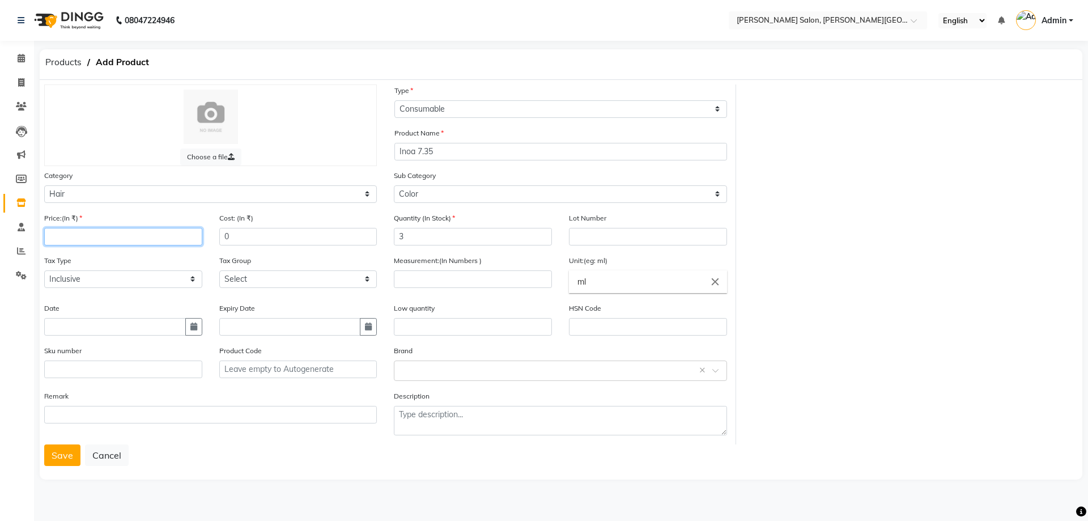
click at [177, 228] on input "number" at bounding box center [123, 237] width 158 height 18
click at [178, 237] on input "number" at bounding box center [123, 237] width 158 height 18
click at [50, 453] on button "Save" at bounding box center [62, 455] width 36 height 22
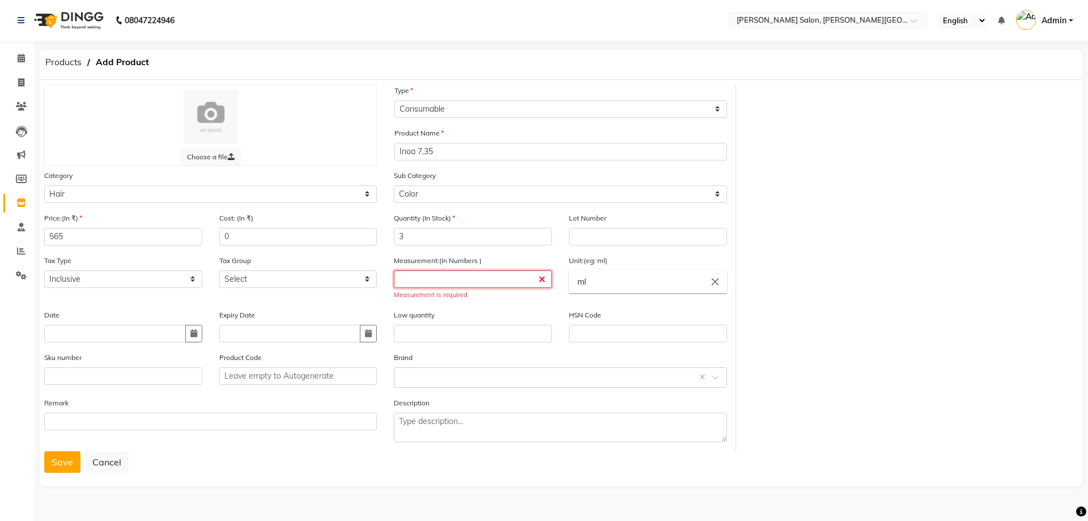
click at [482, 281] on input "number" at bounding box center [473, 279] width 158 height 18
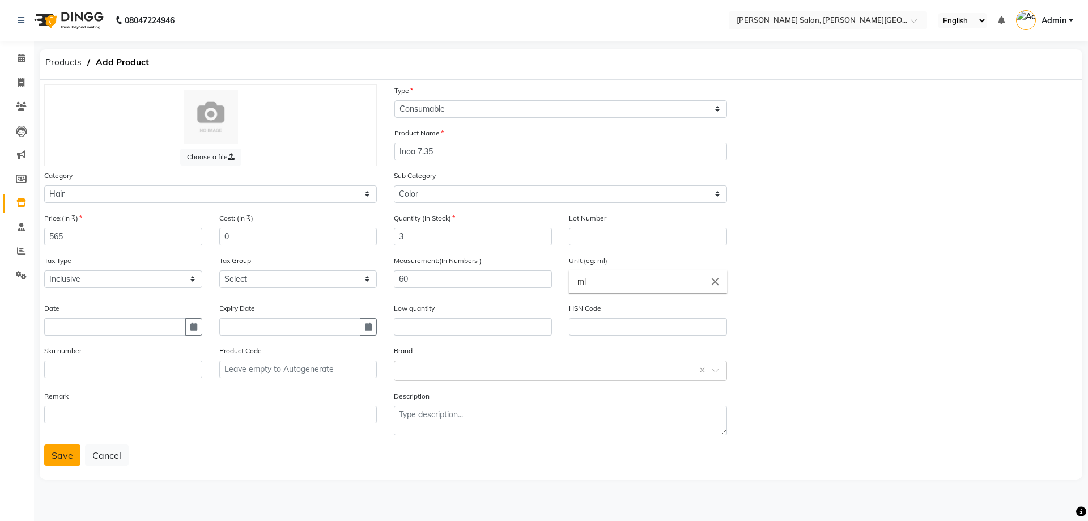
click at [61, 450] on button "Save" at bounding box center [62, 455] width 36 height 22
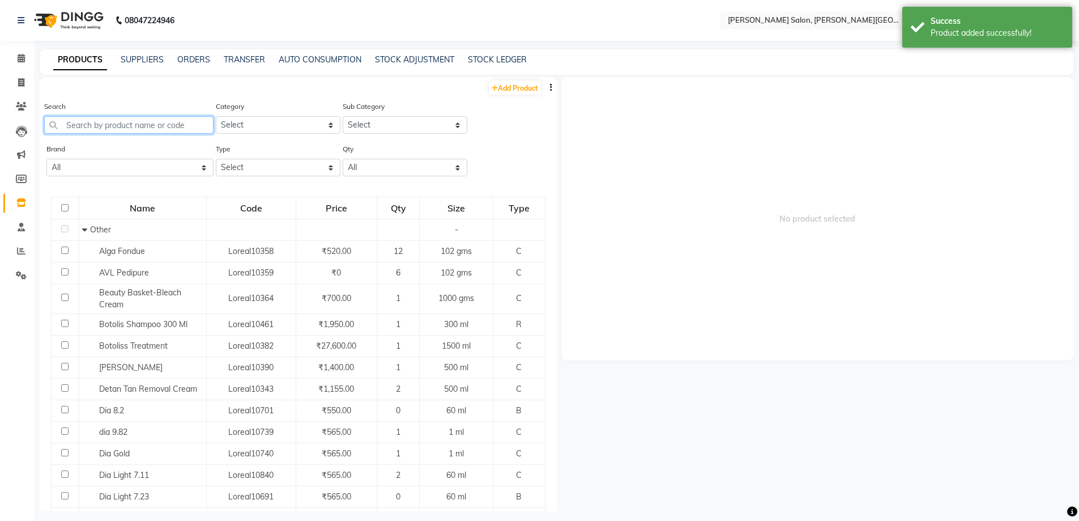
click at [98, 123] on input "text" at bounding box center [128, 125] width 169 height 18
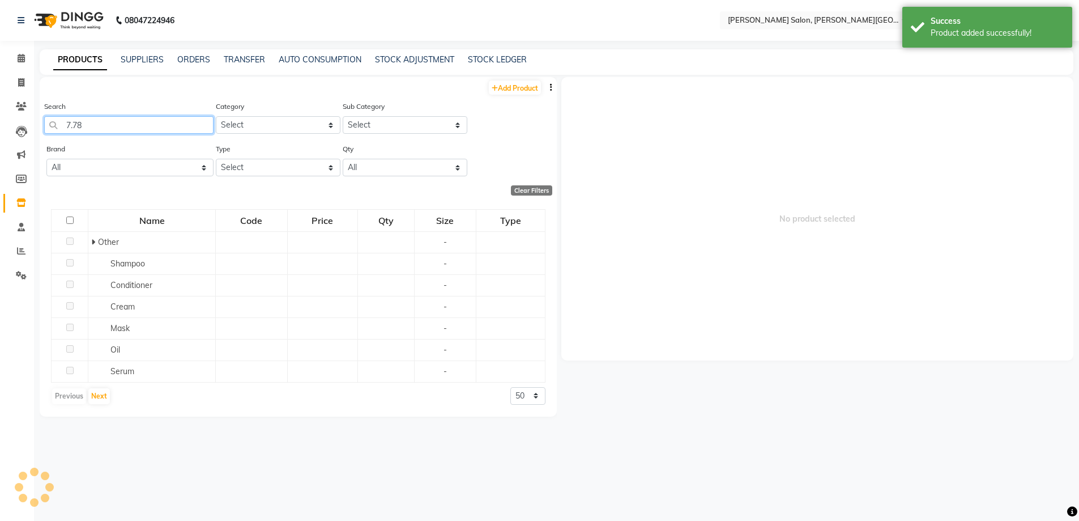
drag, startPoint x: 80, startPoint y: 126, endPoint x: 20, endPoint y: 120, distance: 60.4
click at [20, 120] on app-home "08047224946 Select Location × [PERSON_NAME] Salon, [PERSON_NAME] Road English E…" at bounding box center [539, 264] width 1079 height 528
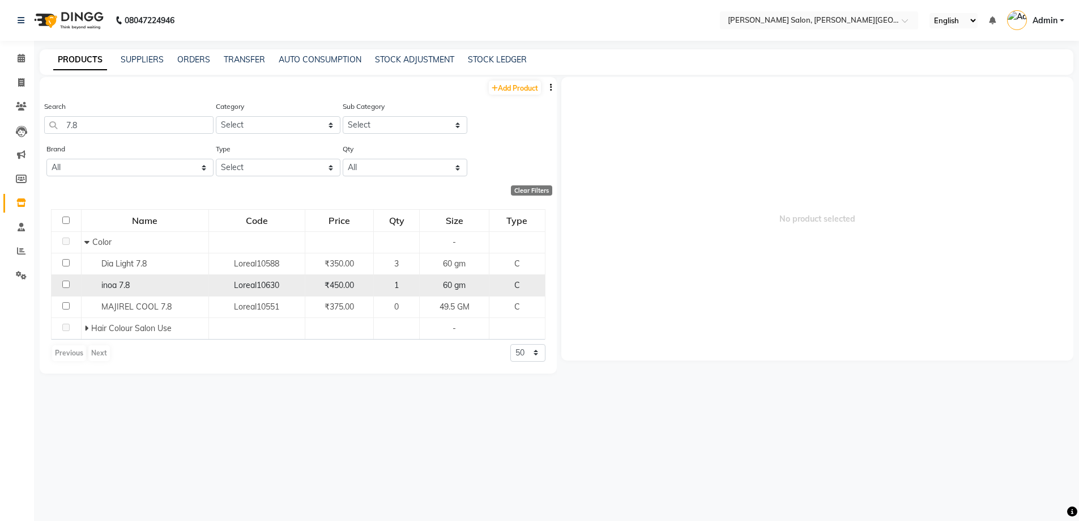
click at [108, 284] on span "inoa 7.8" at bounding box center [115, 285] width 28 height 10
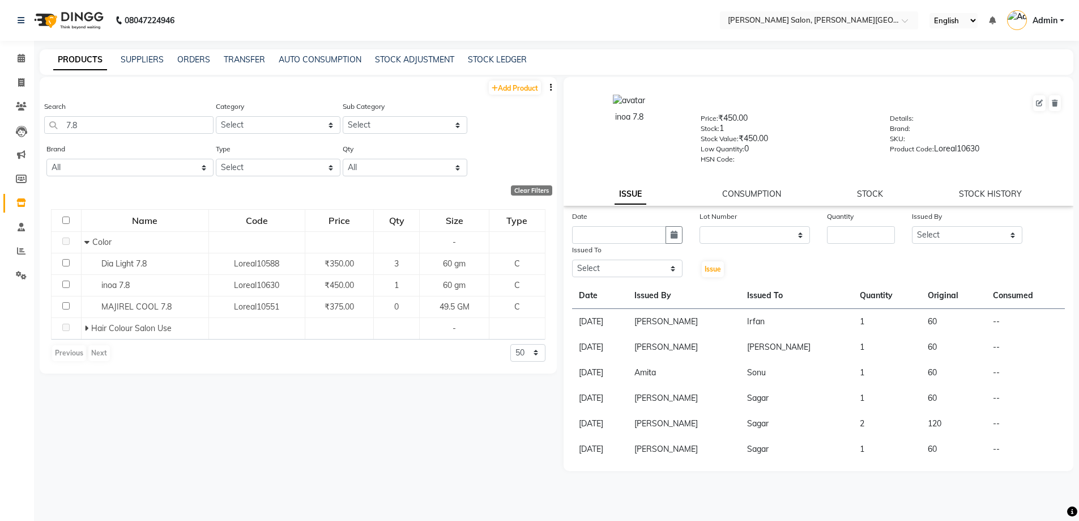
scroll to position [7, 0]
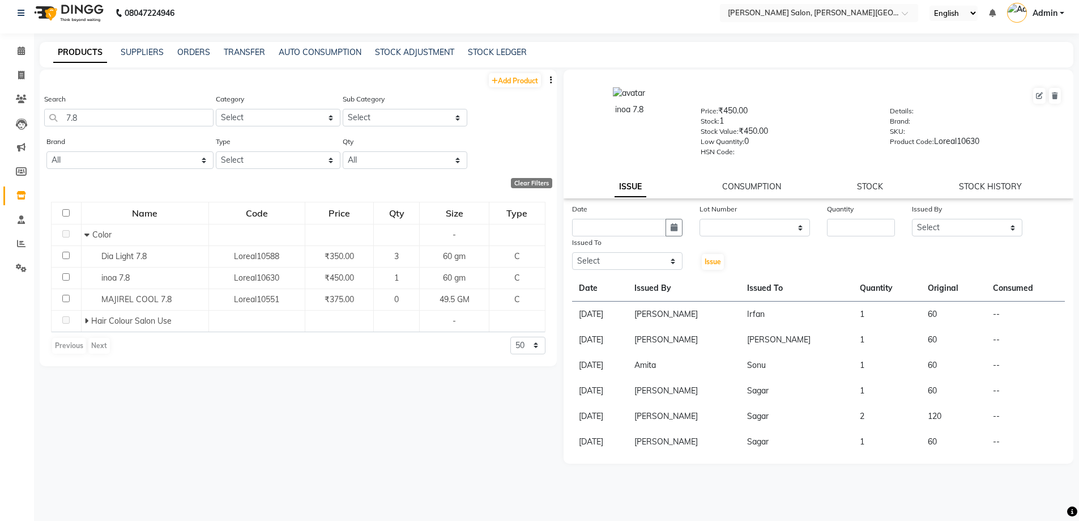
click at [863, 192] on div "STOCK" at bounding box center [870, 187] width 26 height 12
click at [864, 188] on link "STOCK" at bounding box center [870, 186] width 26 height 10
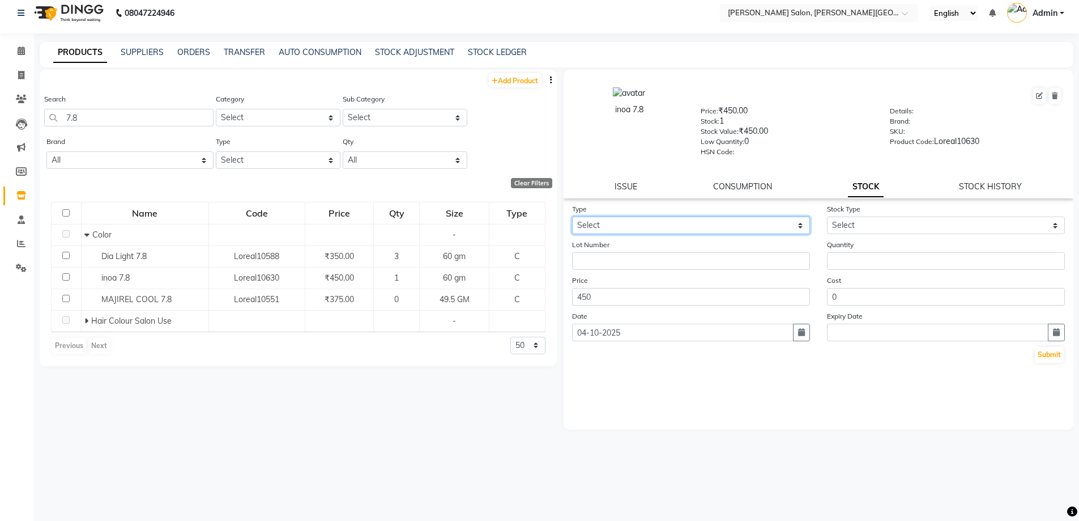
click at [735, 223] on select "Select In Out" at bounding box center [691, 225] width 238 height 18
click at [572, 216] on select "Select In Out" at bounding box center [691, 225] width 238 height 18
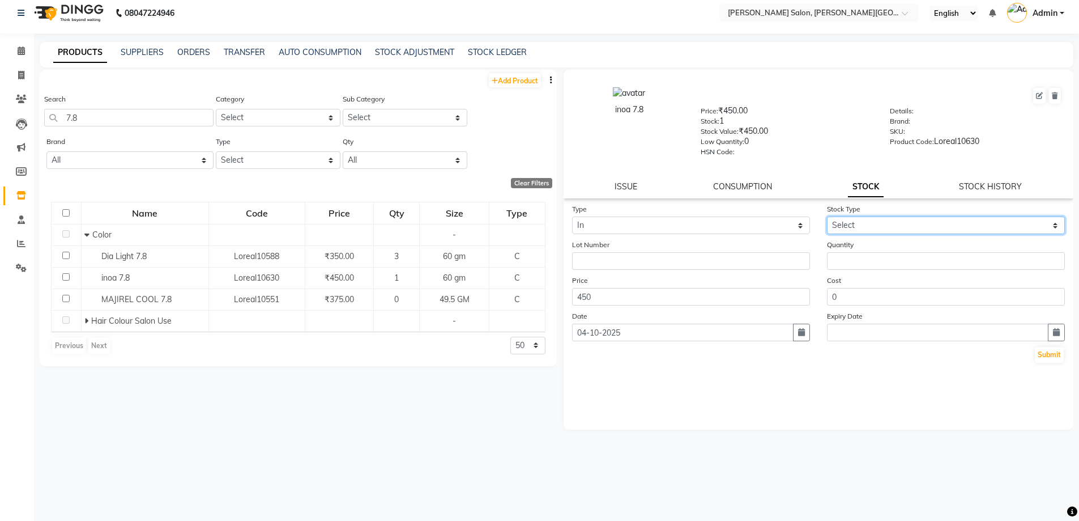
drag, startPoint x: 891, startPoint y: 220, endPoint x: 896, endPoint y: 233, distance: 13.8
click at [891, 220] on select "Select New Stock Adjustment Return Other" at bounding box center [946, 225] width 238 height 18
click at [827, 216] on select "Select New Stock Adjustment Return Other" at bounding box center [946, 225] width 238 height 18
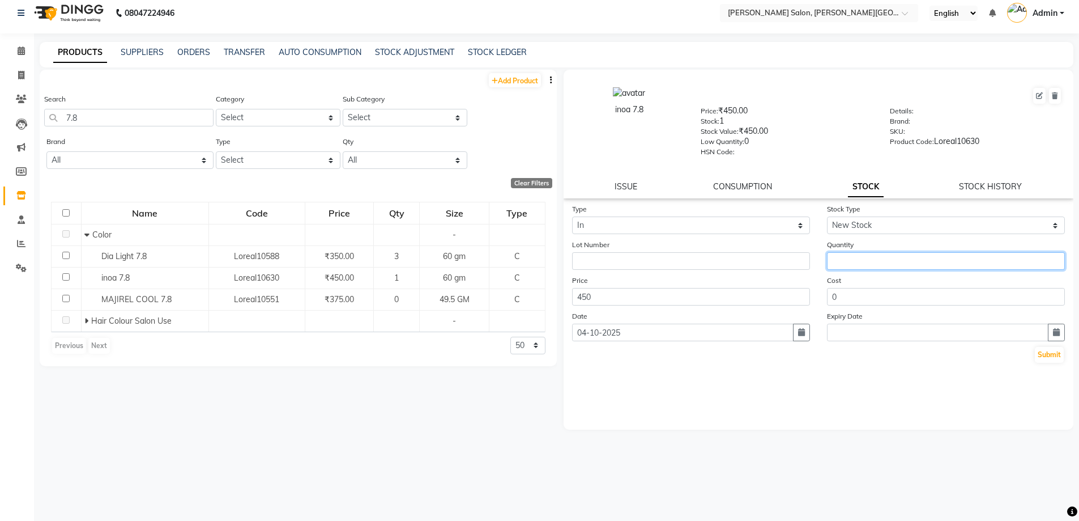
click at [899, 257] on input "number" at bounding box center [946, 261] width 238 height 18
click at [1048, 349] on button "Submit" at bounding box center [1049, 355] width 29 height 16
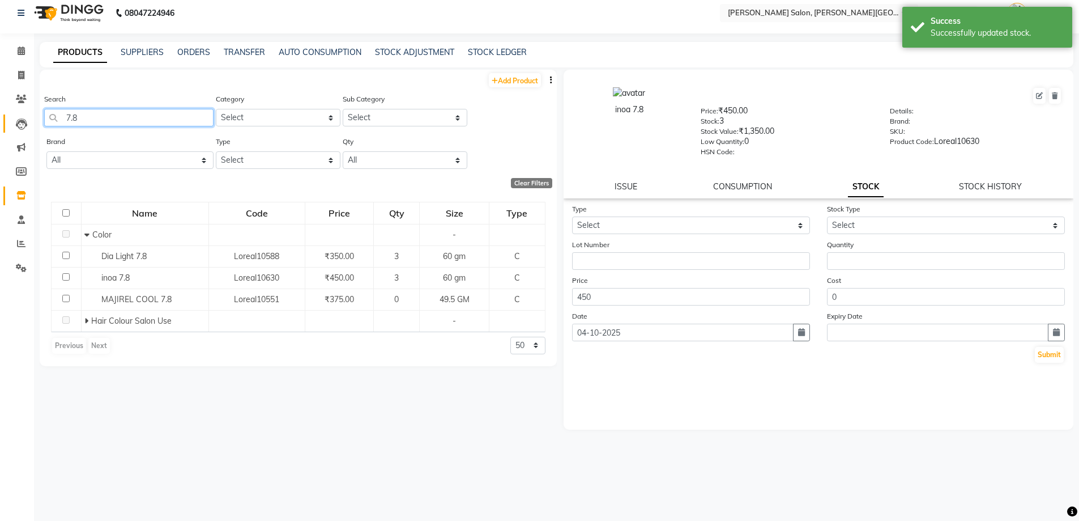
drag, startPoint x: 83, startPoint y: 110, endPoint x: 29, endPoint y: 124, distance: 55.5
click at [31, 123] on app-home "08047224946 Select Location × [PERSON_NAME] Salon, [PERSON_NAME] Road English E…" at bounding box center [539, 257] width 1079 height 528
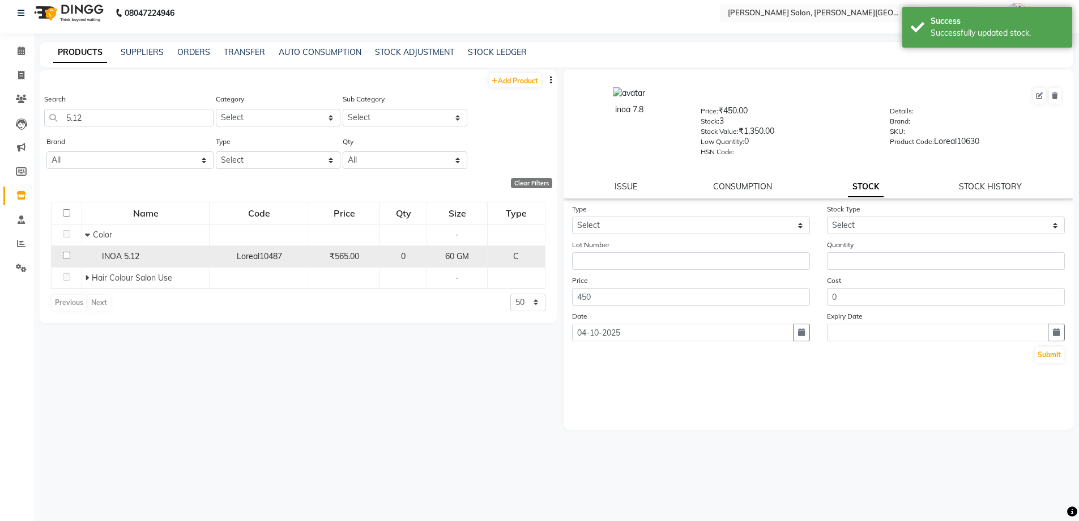
click at [114, 257] on span "INOA 5.12" at bounding box center [120, 256] width 37 height 10
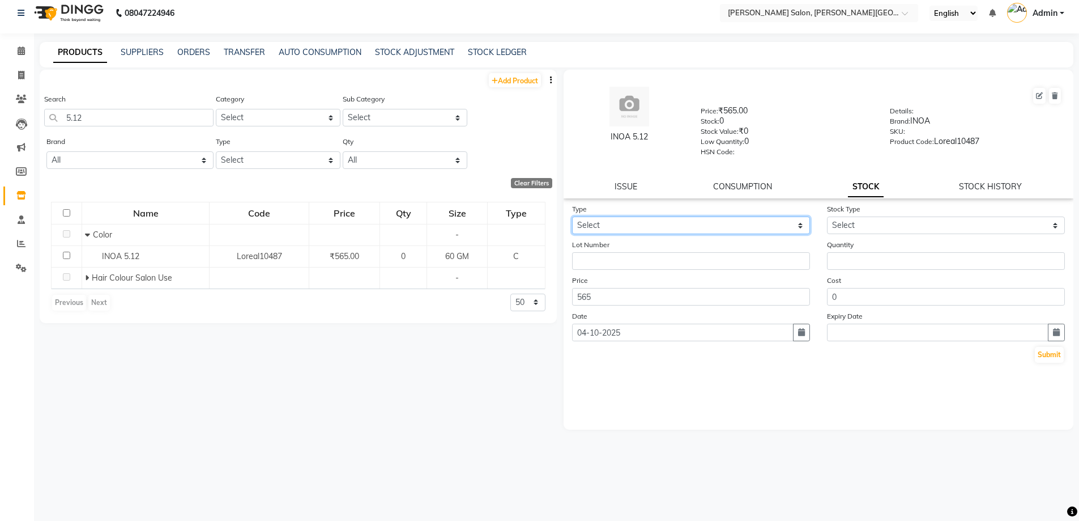
click at [679, 229] on select "Select In Out" at bounding box center [691, 225] width 238 height 18
click at [572, 216] on select "Select In Out" at bounding box center [691, 225] width 238 height 18
click at [841, 214] on div "Stock Type Select New Stock Adjustment Return Other" at bounding box center [946, 218] width 255 height 31
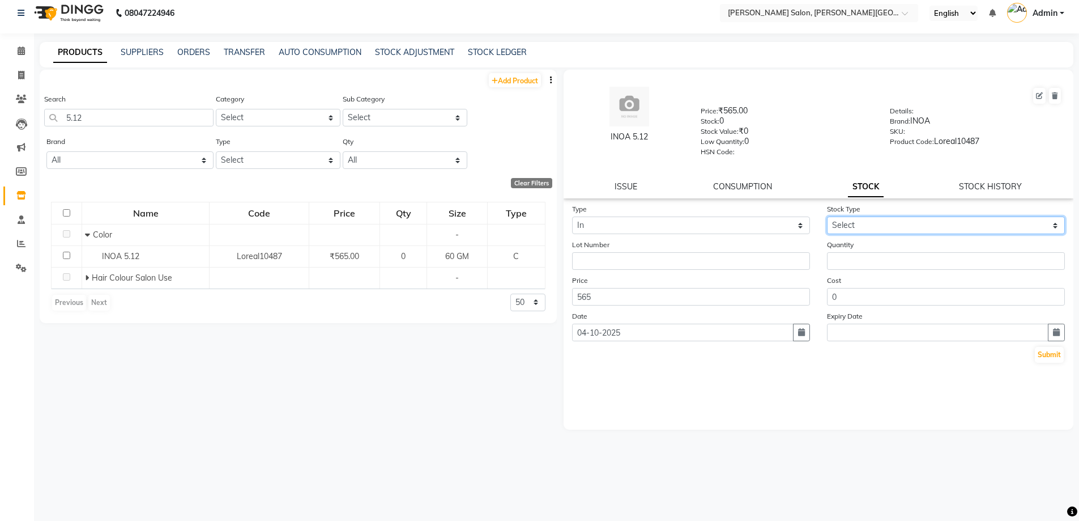
click at [862, 229] on select "Select New Stock Adjustment Return Other" at bounding box center [946, 225] width 238 height 18
click at [827, 216] on select "Select New Stock Adjustment Return Other" at bounding box center [946, 225] width 238 height 18
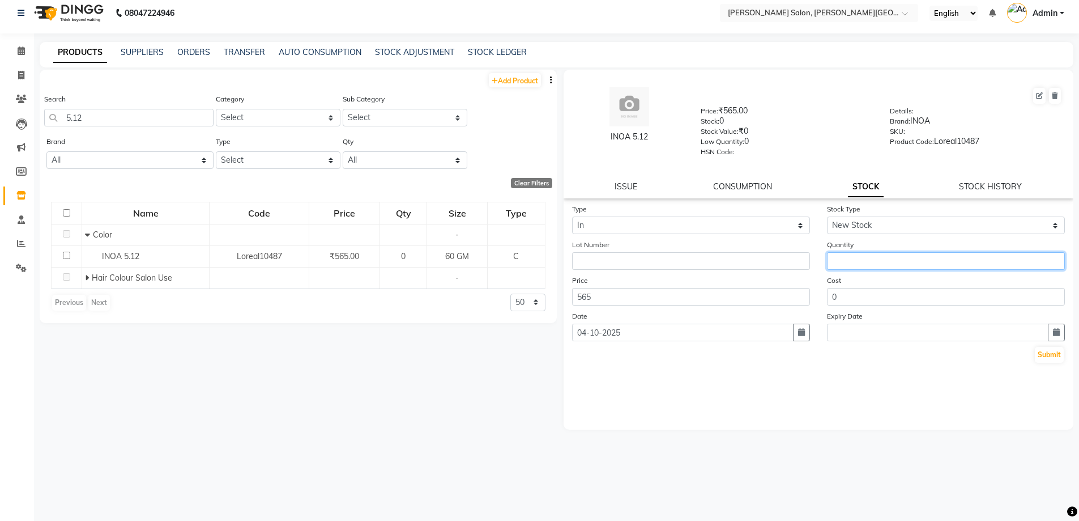
click at [875, 254] on input "number" at bounding box center [946, 261] width 238 height 18
click at [1045, 347] on button "Submit" at bounding box center [1049, 355] width 29 height 16
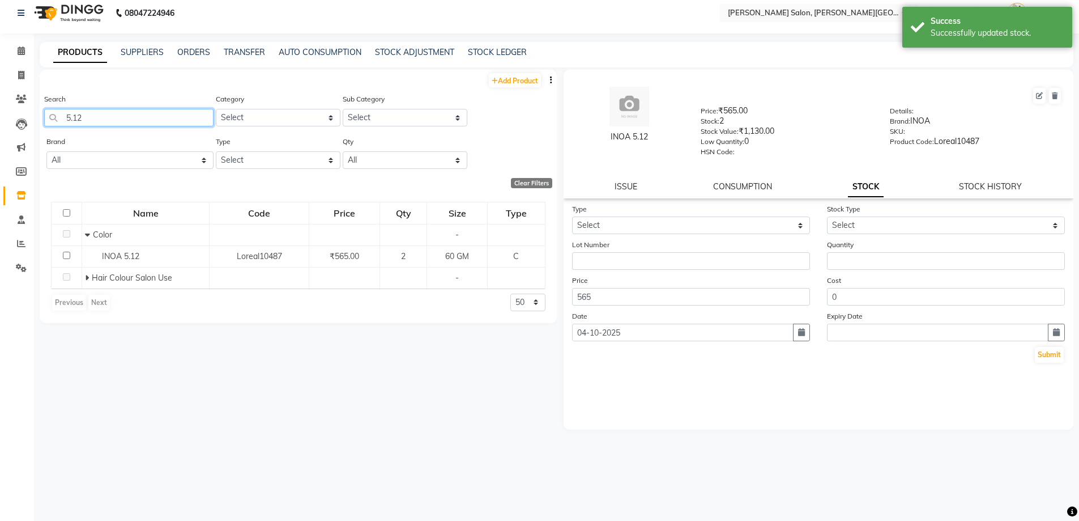
drag, startPoint x: 34, startPoint y: 130, endPoint x: 133, endPoint y: 125, distance: 98.7
click at [20, 143] on app-home "08047224946 Select Location × [PERSON_NAME] Salon, [PERSON_NAME] Road English E…" at bounding box center [539, 257] width 1079 height 528
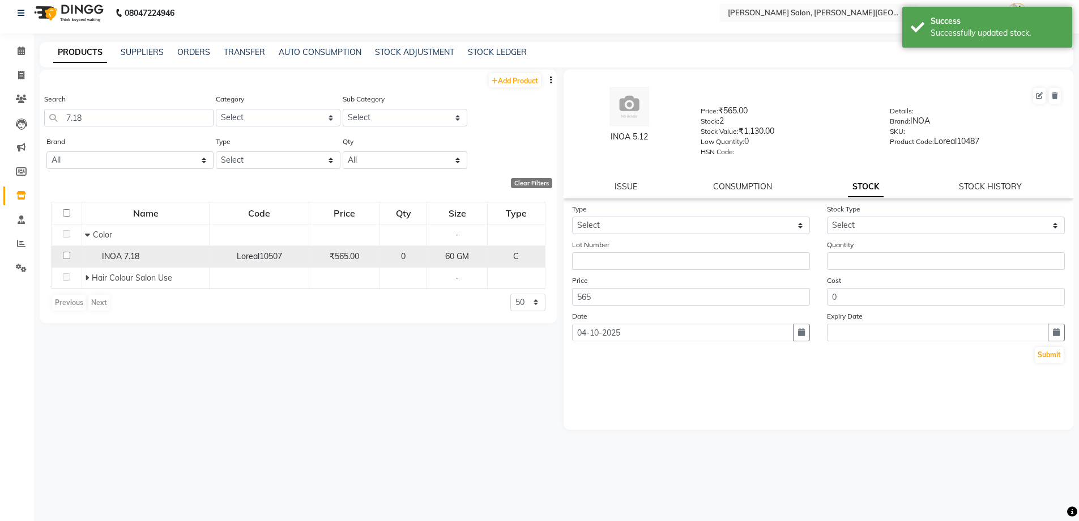
click at [112, 258] on span "INOA 7.18" at bounding box center [120, 256] width 37 height 10
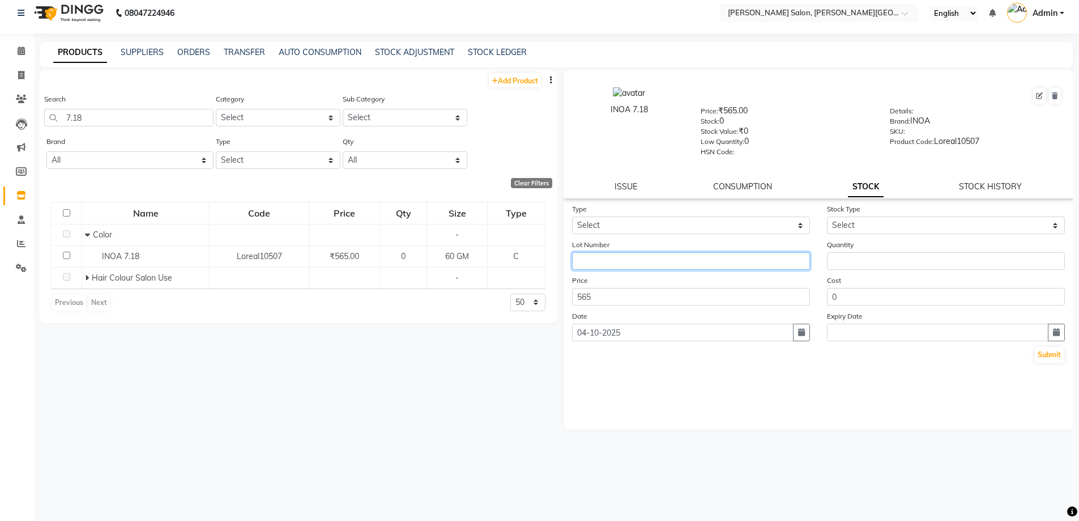
click at [681, 258] on input "text" at bounding box center [691, 261] width 238 height 18
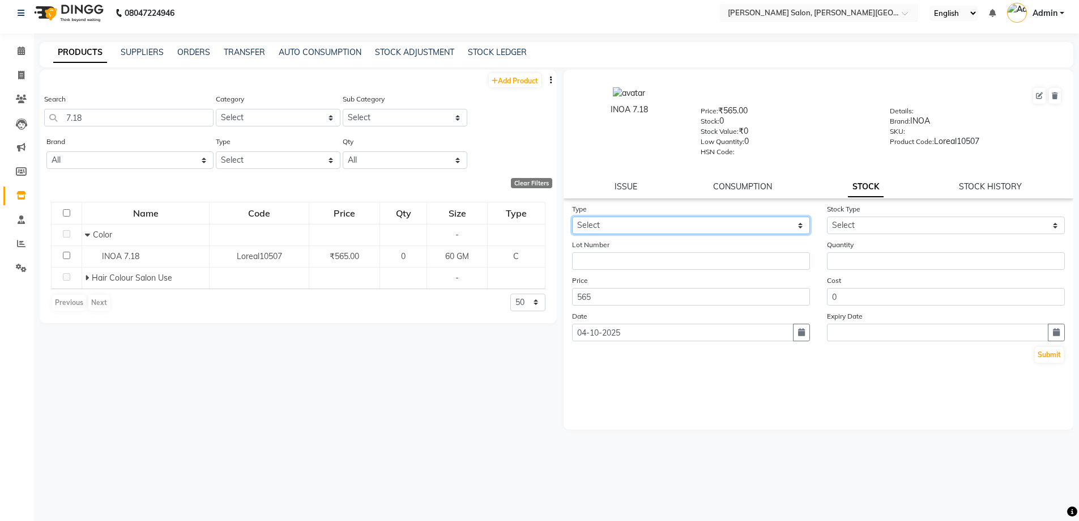
click at [704, 231] on select "Select In Out" at bounding box center [691, 225] width 238 height 18
click at [572, 216] on select "Select In Out" at bounding box center [691, 225] width 238 height 18
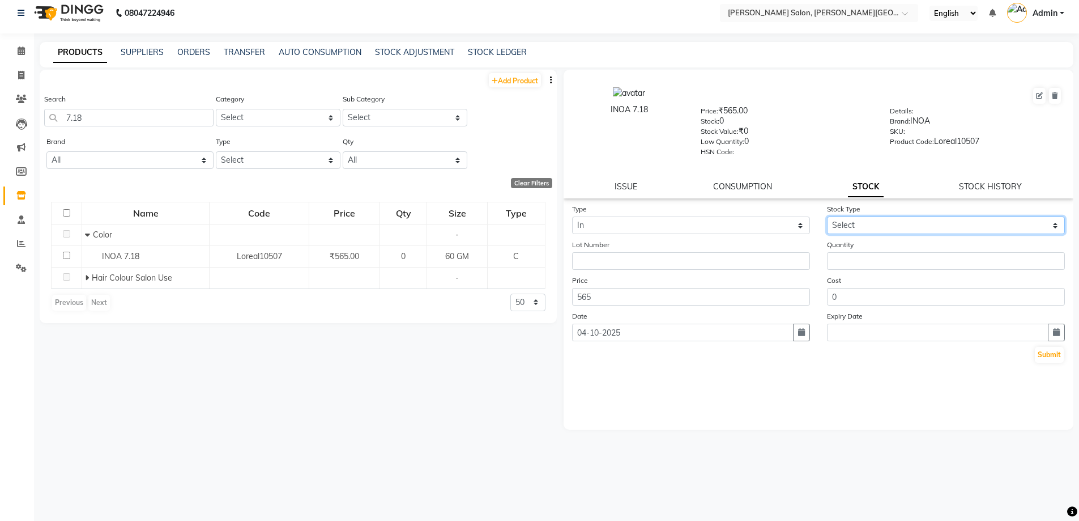
click at [855, 220] on select "Select New Stock Adjustment Return Other" at bounding box center [946, 225] width 238 height 18
click at [827, 216] on select "Select New Stock Adjustment Return Other" at bounding box center [946, 225] width 238 height 18
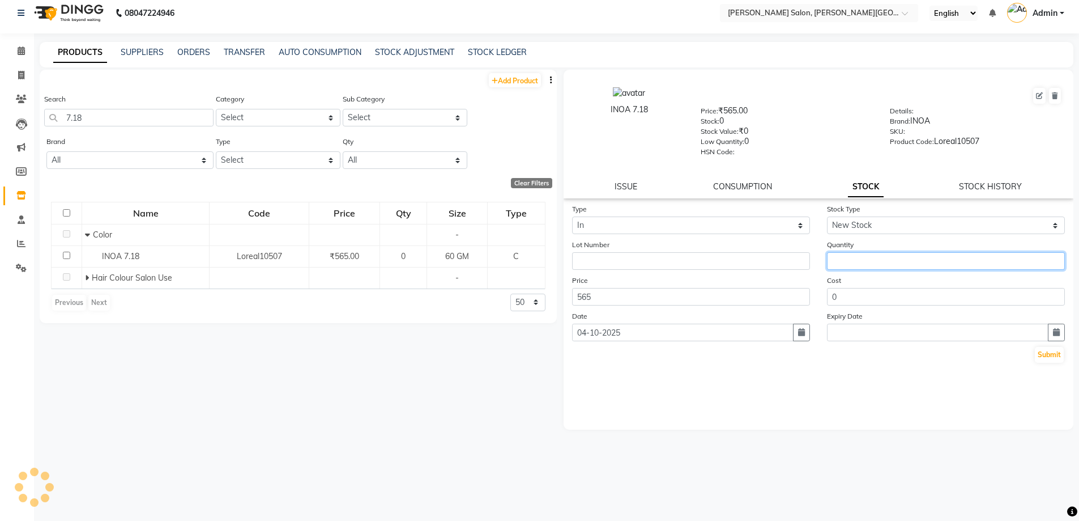
click at [865, 254] on input "number" at bounding box center [946, 261] width 238 height 18
paste input "2"
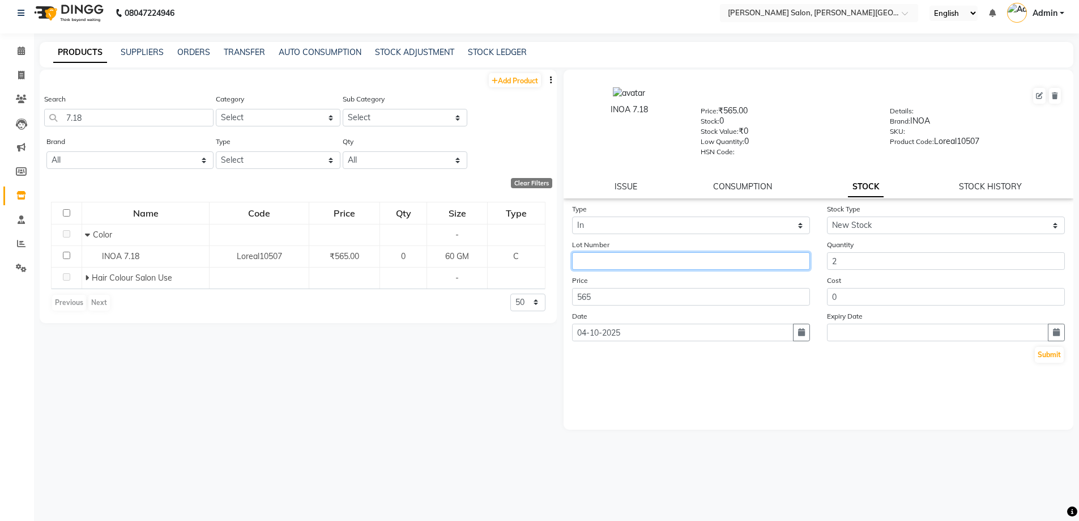
click at [717, 265] on input "text" at bounding box center [691, 261] width 238 height 18
paste input "[GEOGRAPHIC_DATA]"
click at [1051, 350] on button "Submit" at bounding box center [1049, 355] width 29 height 16
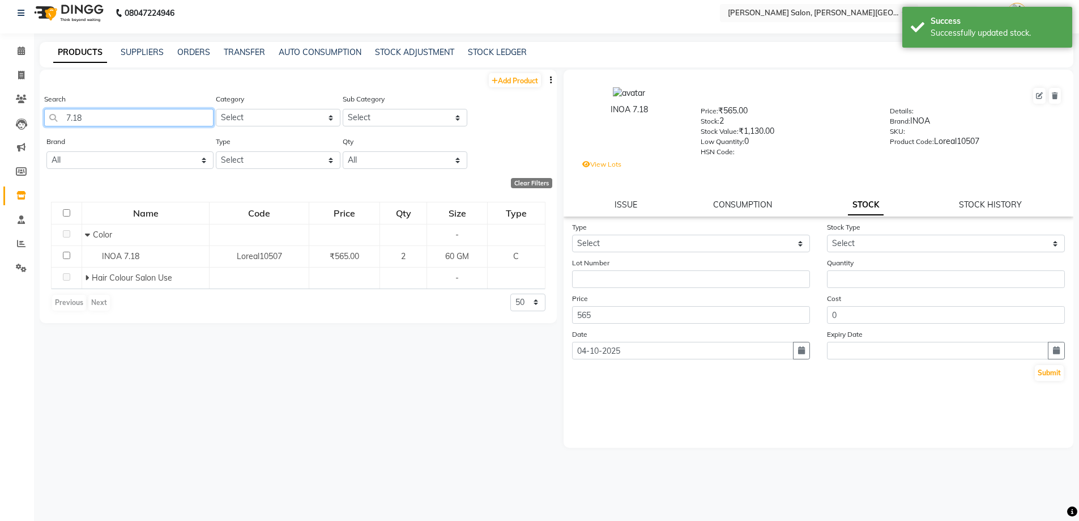
click at [0, 131] on app-home "08047224946 Select Location × [PERSON_NAME] Salon, [PERSON_NAME] Road English E…" at bounding box center [539, 257] width 1079 height 528
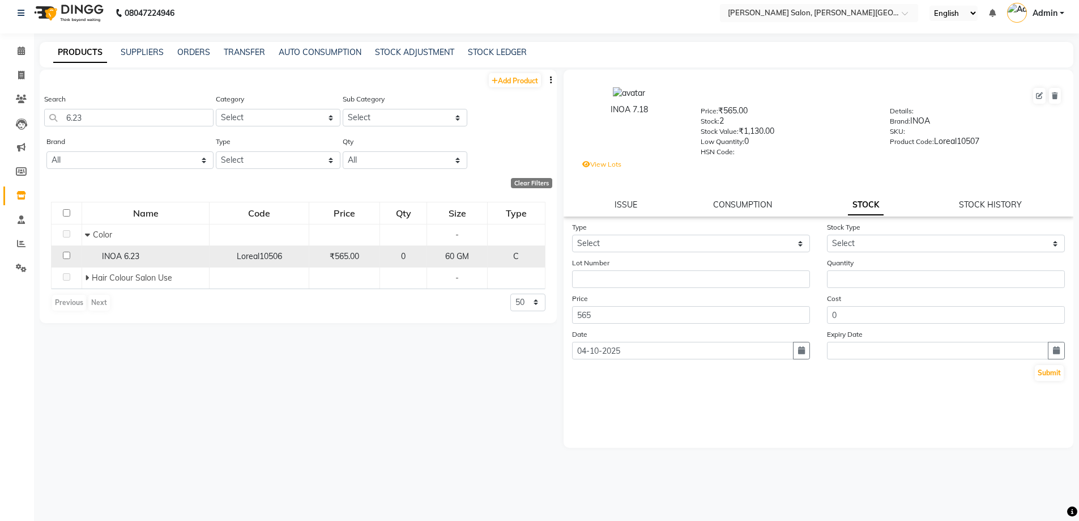
click at [106, 250] on div "INOA 6.23" at bounding box center [145, 256] width 121 height 12
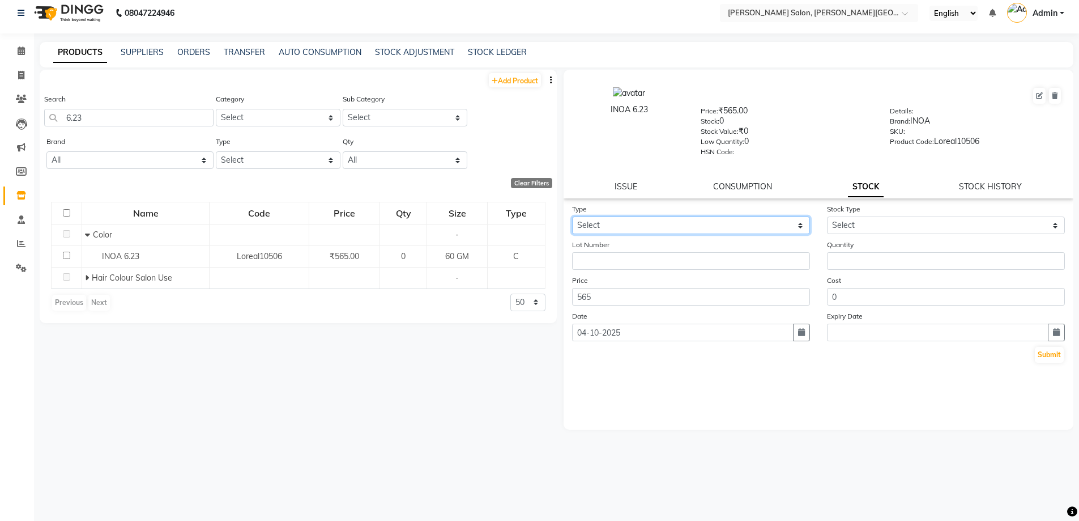
click at [668, 233] on select "Select In Out" at bounding box center [691, 225] width 238 height 18
click at [572, 216] on select "Select In Out" at bounding box center [691, 225] width 238 height 18
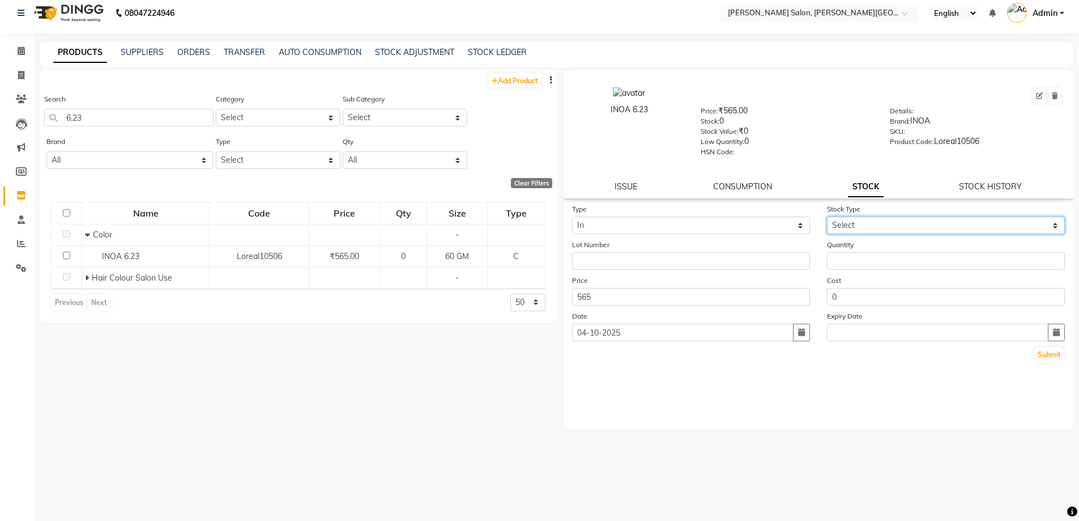
drag, startPoint x: 863, startPoint y: 218, endPoint x: 872, endPoint y: 229, distance: 14.2
click at [863, 219] on select "Select New Stock Adjustment Return Other" at bounding box center [946, 225] width 238 height 18
click at [827, 216] on select "Select New Stock Adjustment Return Other" at bounding box center [946, 225] width 238 height 18
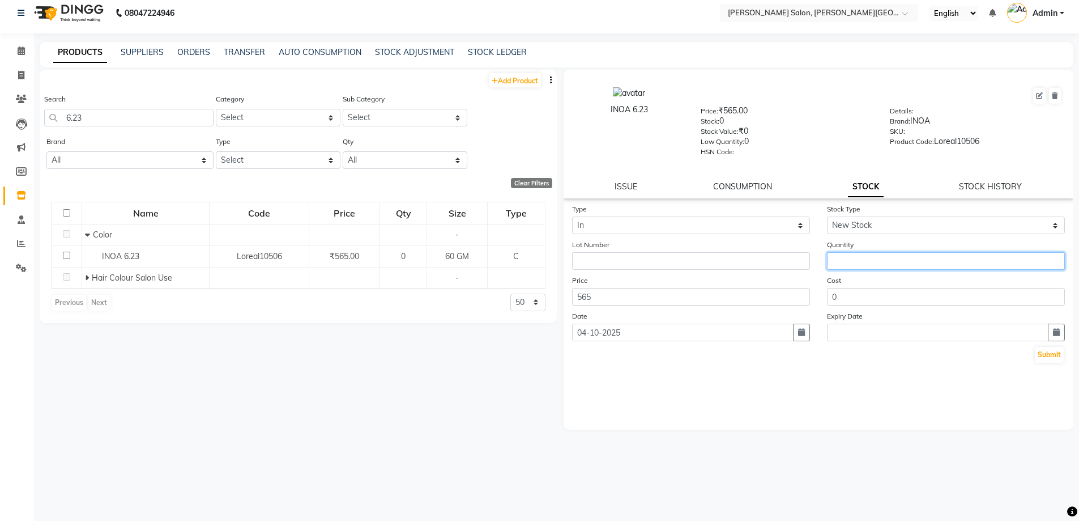
click at [874, 261] on input "number" at bounding box center [946, 261] width 238 height 18
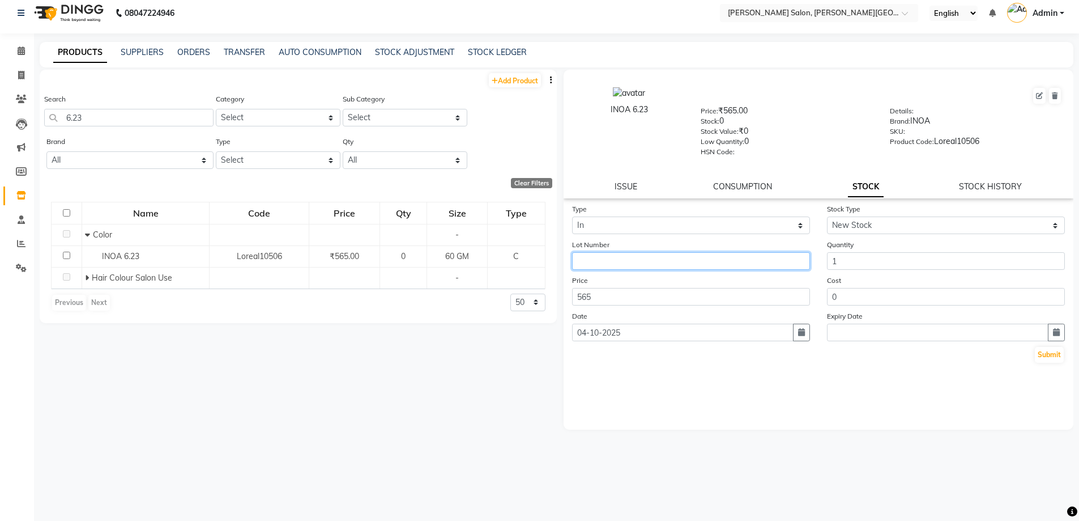
click at [798, 265] on input "text" at bounding box center [691, 261] width 238 height 18
paste input "[GEOGRAPHIC_DATA]"
click at [1053, 357] on button "Submit" at bounding box center [1049, 355] width 29 height 16
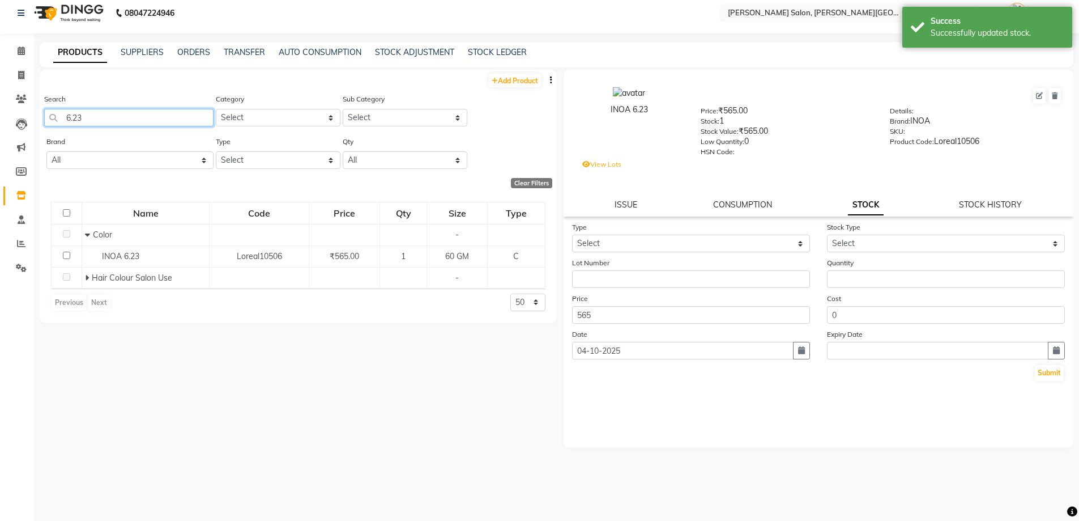
drag, startPoint x: 100, startPoint y: 120, endPoint x: 51, endPoint y: 116, distance: 49.4
click at [51, 116] on input "6.23" at bounding box center [128, 118] width 169 height 18
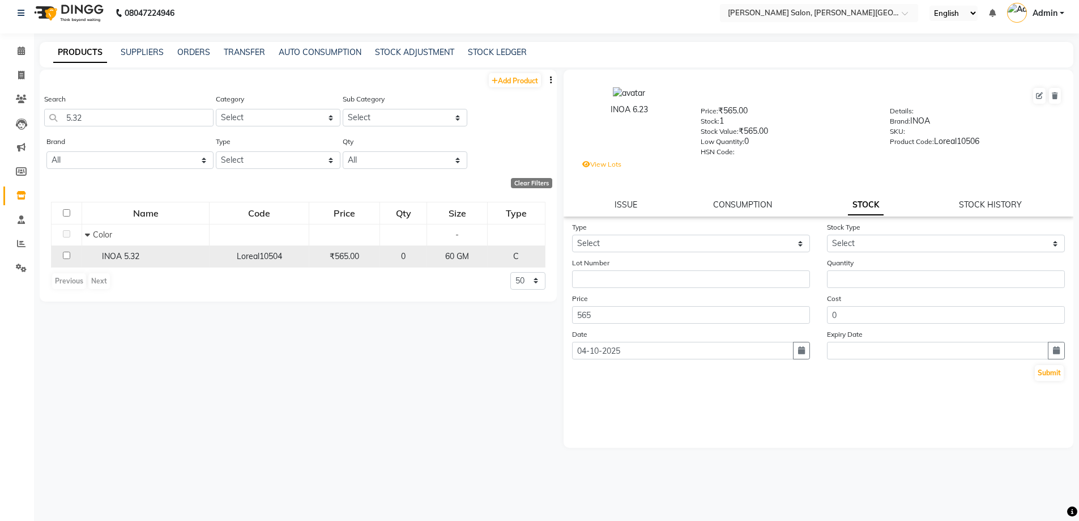
click at [101, 253] on div "INOA 5.32" at bounding box center [145, 256] width 121 height 12
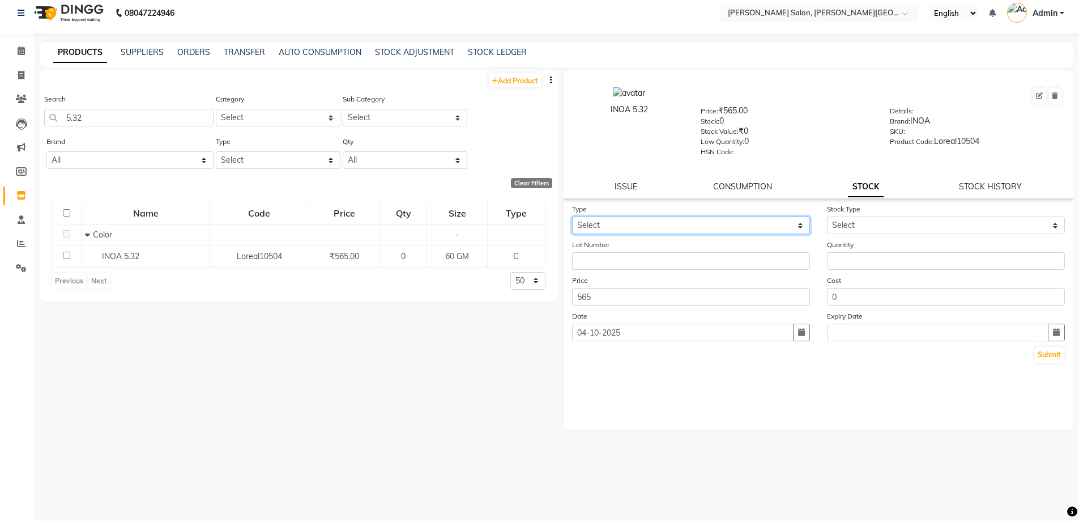
click at [726, 225] on select "Select In Out" at bounding box center [691, 225] width 238 height 18
click at [572, 216] on select "Select In Out" at bounding box center [691, 225] width 238 height 18
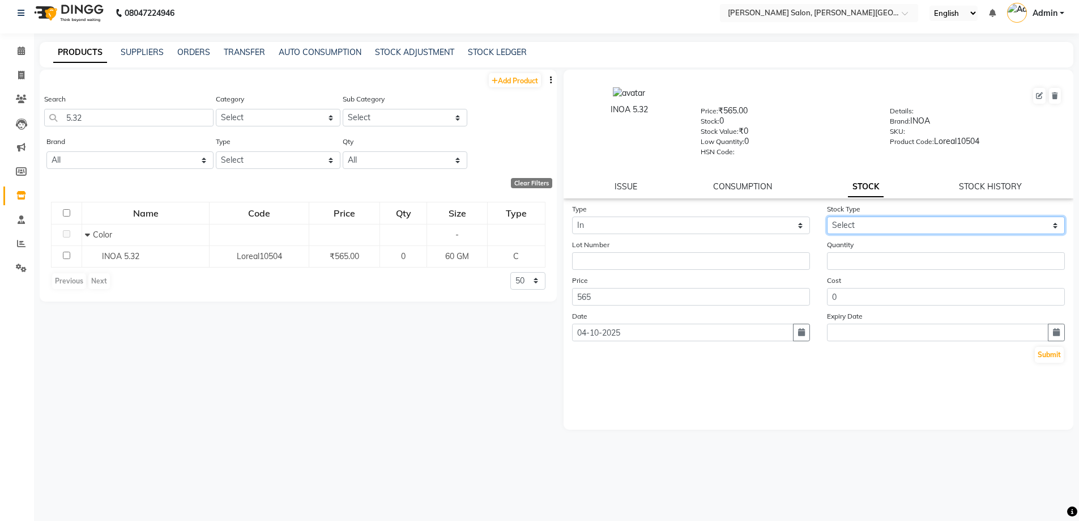
drag, startPoint x: 904, startPoint y: 221, endPoint x: 904, endPoint y: 232, distance: 10.8
click at [904, 221] on select "Select New Stock Adjustment Return Other" at bounding box center [946, 225] width 238 height 18
click at [827, 216] on select "Select New Stock Adjustment Return Other" at bounding box center [946, 225] width 238 height 18
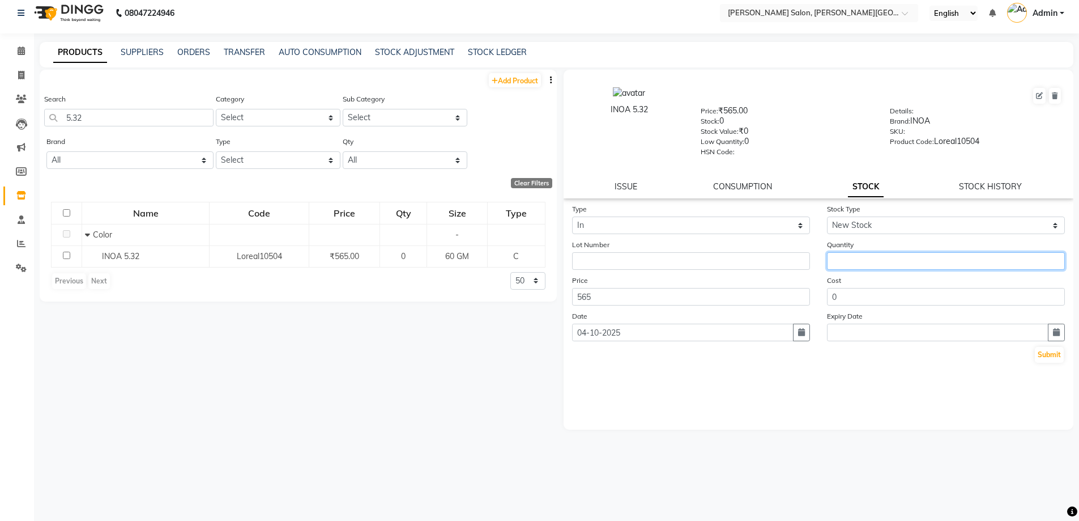
click at [903, 257] on input "number" at bounding box center [946, 261] width 238 height 18
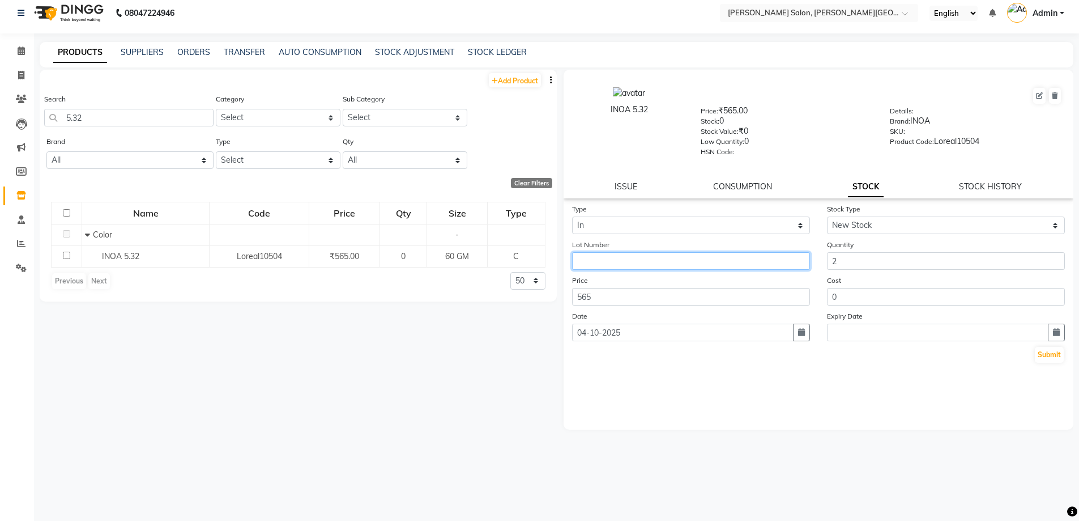
click at [708, 263] on input "text" at bounding box center [691, 261] width 238 height 18
paste input "[GEOGRAPHIC_DATA]"
click at [1055, 353] on button "Submit" at bounding box center [1049, 355] width 29 height 16
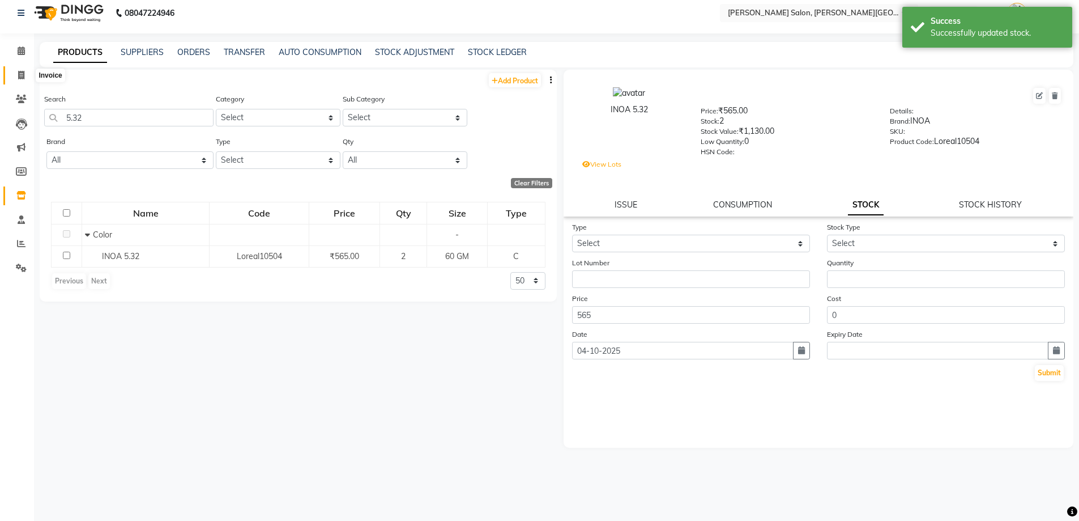
click at [19, 78] on icon at bounding box center [21, 75] width 6 height 8
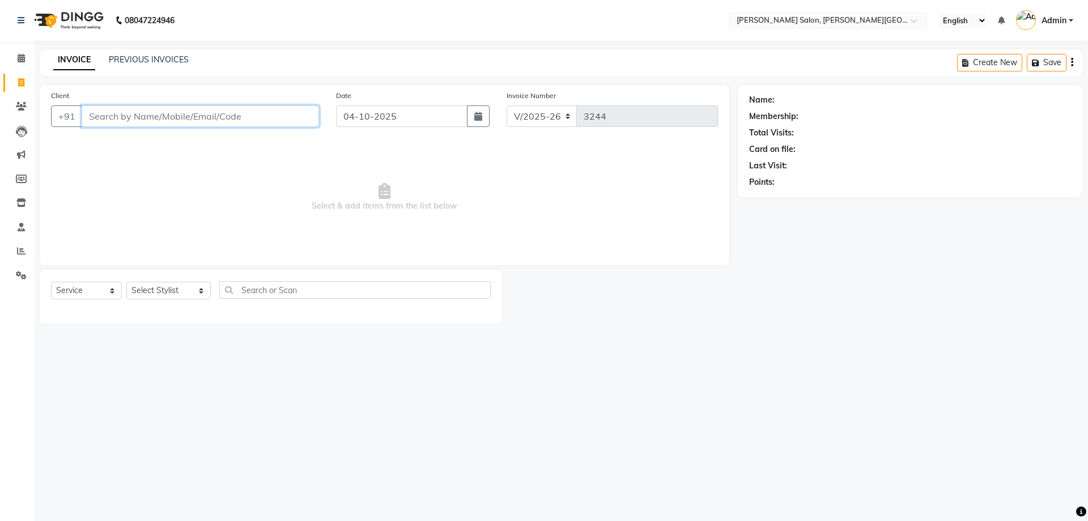
paste input "7398958075"
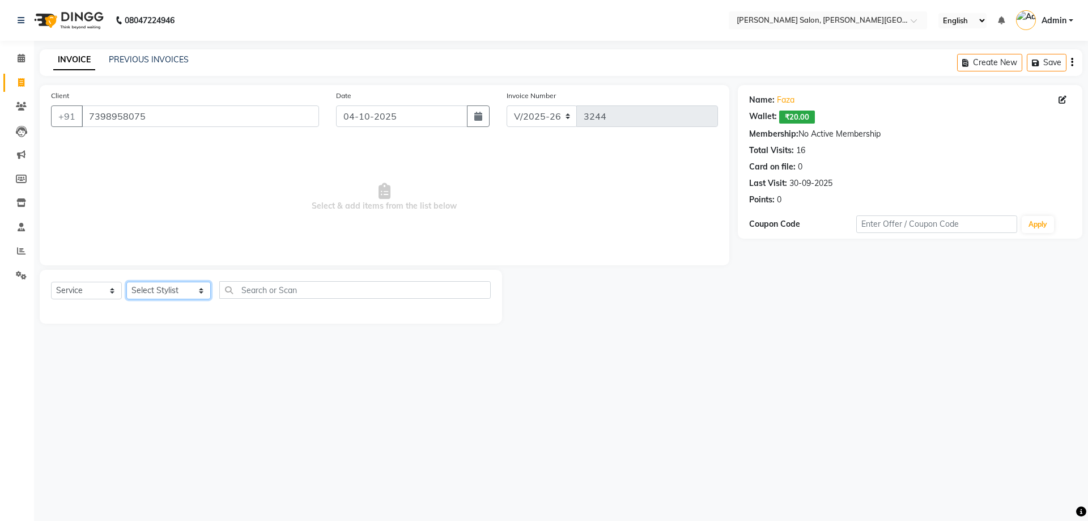
click at [155, 293] on select "Select Stylist [PERSON_NAME] [PERSON_NAME] [PERSON_NAME] [PERSON_NAME] [PERSON_…" at bounding box center [168, 291] width 84 height 18
click at [126, 282] on select "Select Stylist [PERSON_NAME] [PERSON_NAME] [PERSON_NAME] [PERSON_NAME] [PERSON_…" at bounding box center [168, 291] width 84 height 18
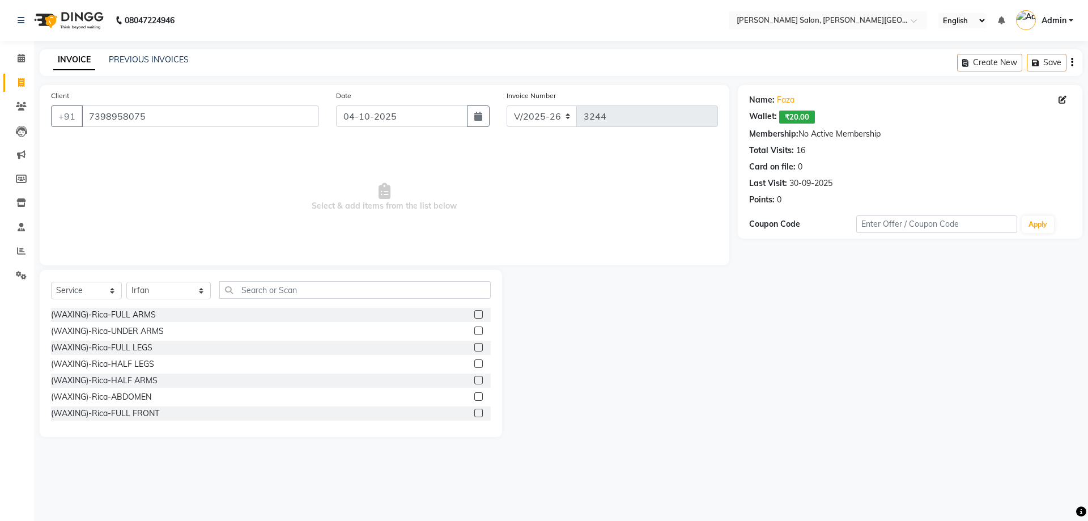
click at [109, 280] on div "Select Service Product Membership Package Voucher Prepaid Gift Card Select Styl…" at bounding box center [271, 353] width 462 height 167
click at [113, 297] on select "Select Service Product Membership Package Voucher Prepaid Gift Card" at bounding box center [86, 291] width 71 height 18
click at [51, 282] on select "Select Service Product Membership Package Voucher Prepaid Gift Card" at bounding box center [86, 291] width 71 height 18
click at [128, 331] on div "Absolut Repair Shampoo" at bounding box center [96, 331] width 91 height 12
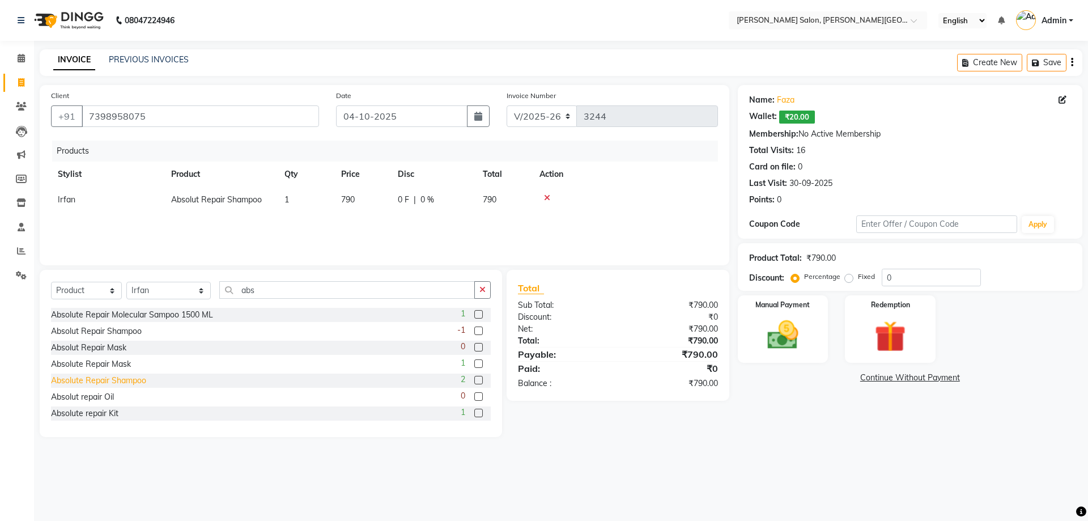
click at [88, 383] on div "Absolute Repair Shampoo" at bounding box center [98, 380] width 95 height 12
click at [548, 199] on icon at bounding box center [547, 198] width 6 height 8
click at [825, 335] on div "Manual Payment" at bounding box center [782, 329] width 94 height 70
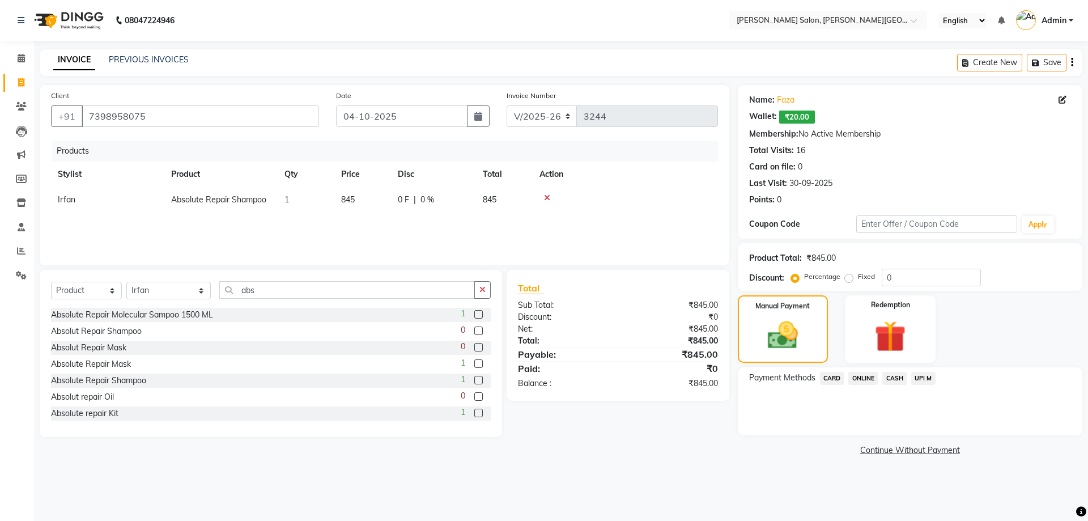
click at [925, 381] on span "UPI M" at bounding box center [923, 378] width 24 height 13
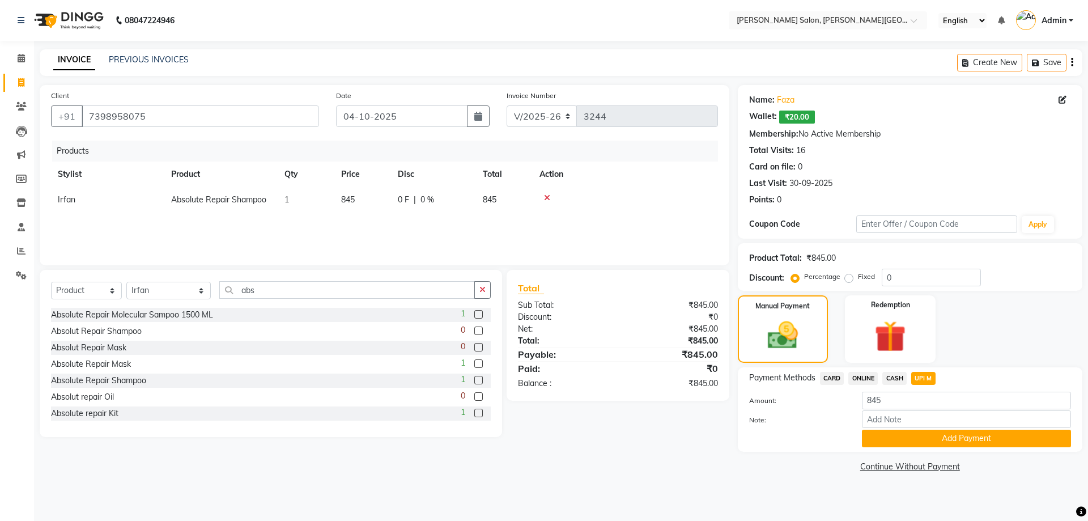
click at [948, 430] on button "Add Payment" at bounding box center [966, 438] width 209 height 18
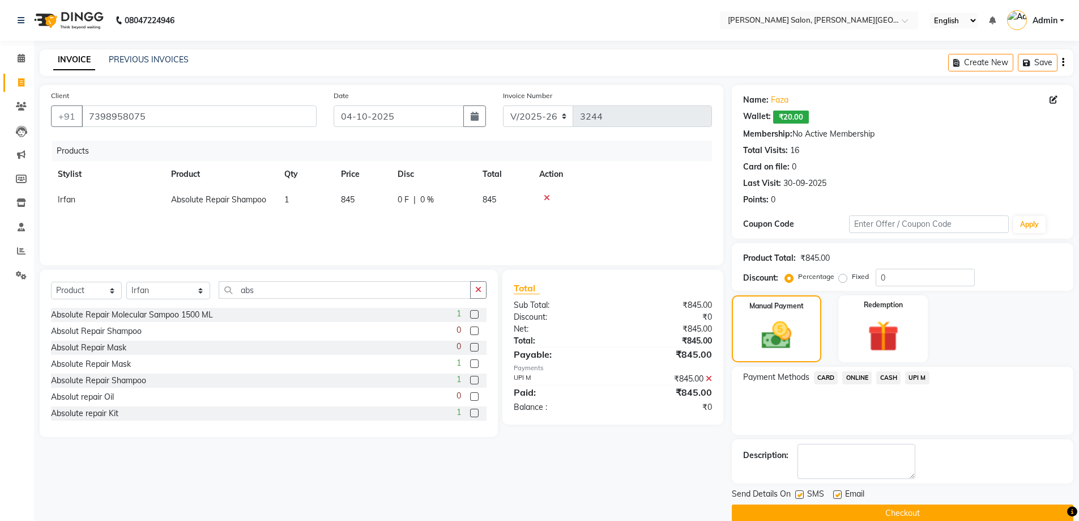
click at [923, 505] on button "Checkout" at bounding box center [903, 513] width 342 height 18
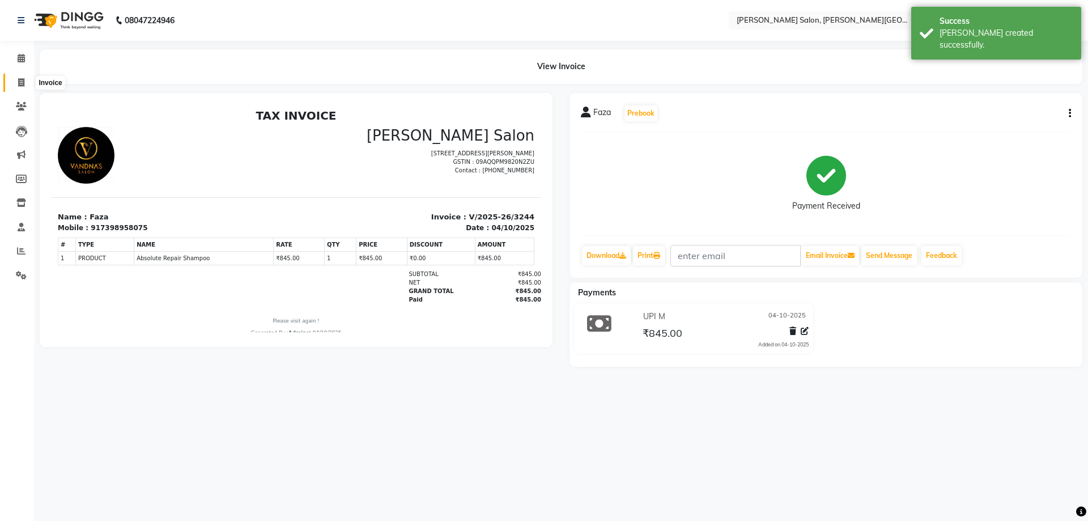
click at [12, 76] on span at bounding box center [21, 82] width 20 height 13
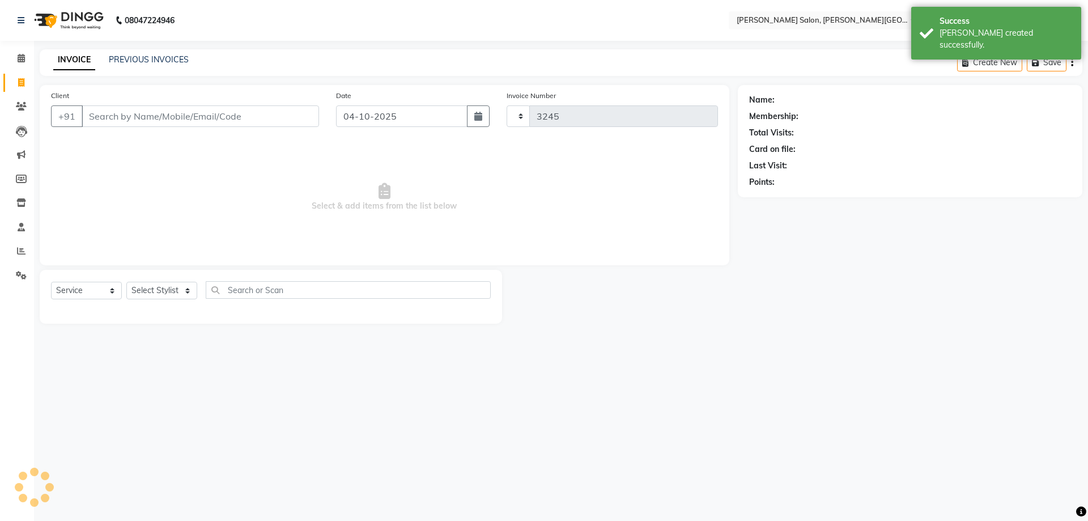
click at [151, 66] on div "INVOICE PREVIOUS INVOICES" at bounding box center [121, 60] width 163 height 13
click at [153, 62] on link "PREVIOUS INVOICES" at bounding box center [149, 59] width 80 height 10
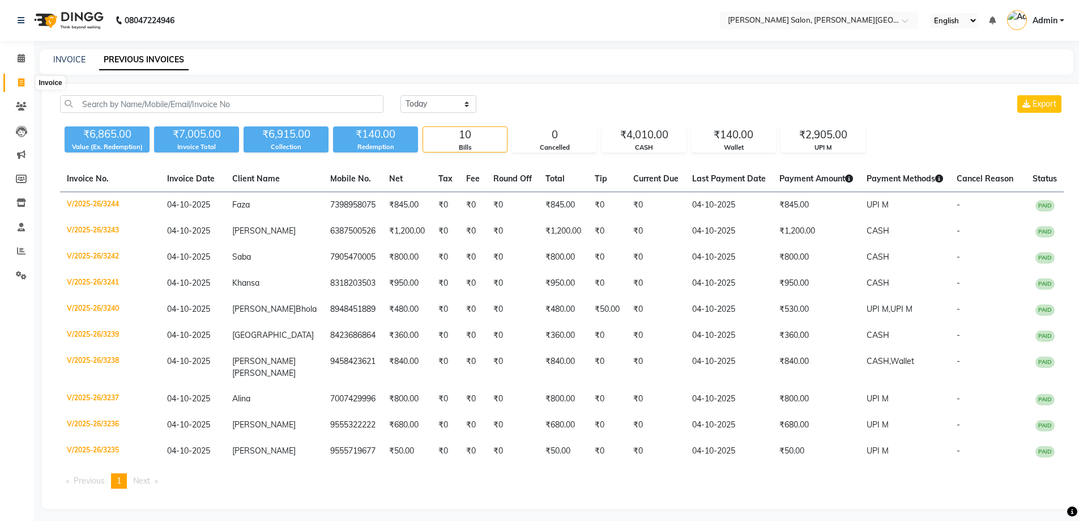
click at [20, 80] on icon at bounding box center [21, 82] width 6 height 8
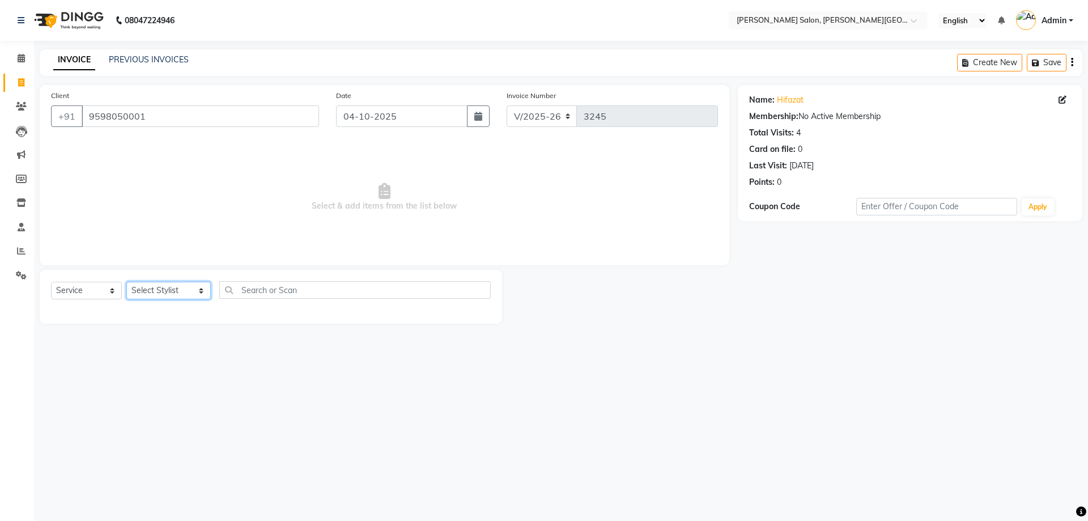
click at [159, 290] on select "Select Stylist [PERSON_NAME] [PERSON_NAME] [PERSON_NAME] [PERSON_NAME] [PERSON_…" at bounding box center [168, 291] width 84 height 18
click at [126, 282] on select "Select Stylist [PERSON_NAME] [PERSON_NAME] [PERSON_NAME] [PERSON_NAME] [PERSON_…" at bounding box center [168, 291] width 84 height 18
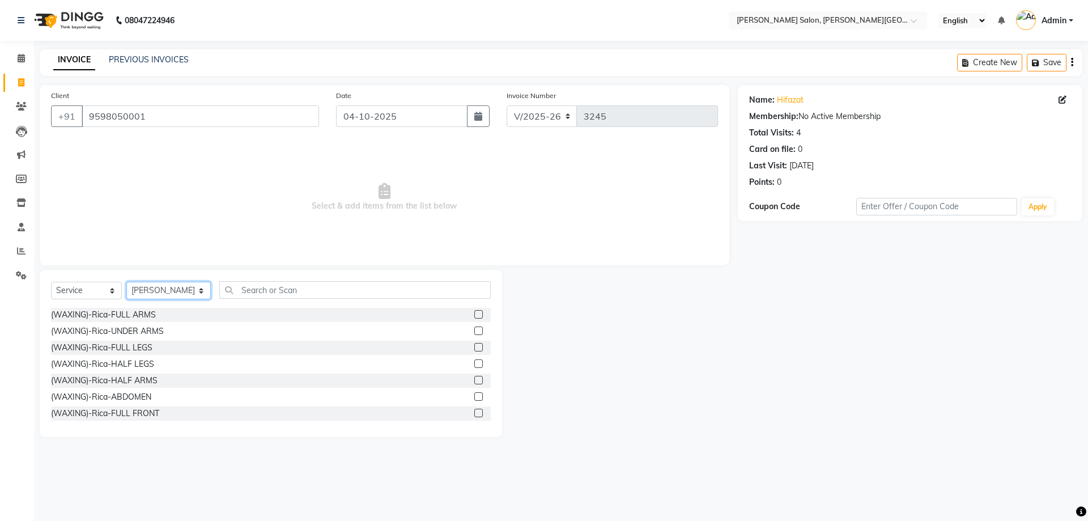
click at [159, 290] on select "Select Stylist [PERSON_NAME] [PERSON_NAME] [PERSON_NAME] [PERSON_NAME] [PERSON_…" at bounding box center [168, 291] width 84 height 18
click at [126, 282] on select "Select Stylist [PERSON_NAME] [PERSON_NAME] [PERSON_NAME] [PERSON_NAME] [PERSON_…" at bounding box center [168, 291] width 84 height 18
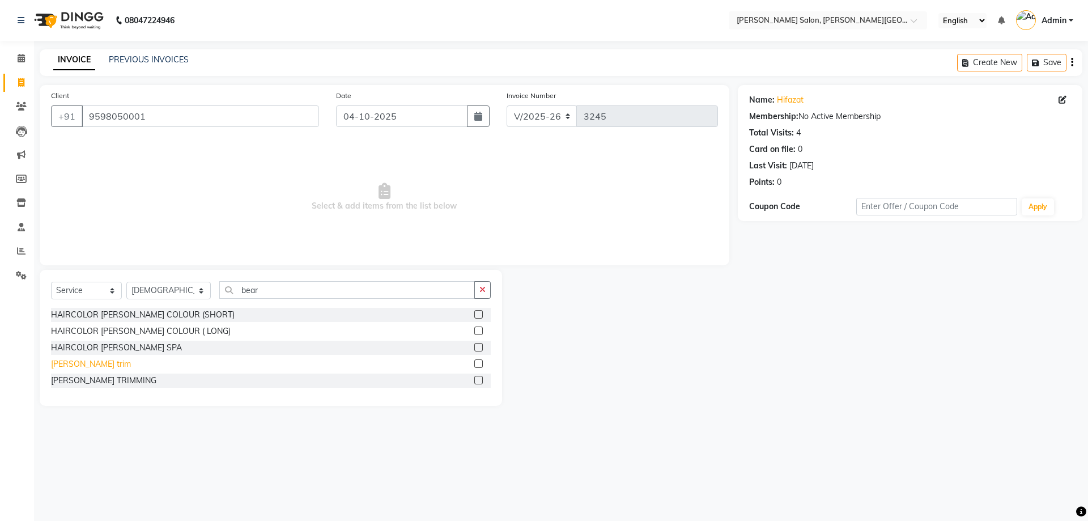
click at [70, 369] on div "[PERSON_NAME] trim" at bounding box center [91, 364] width 80 height 12
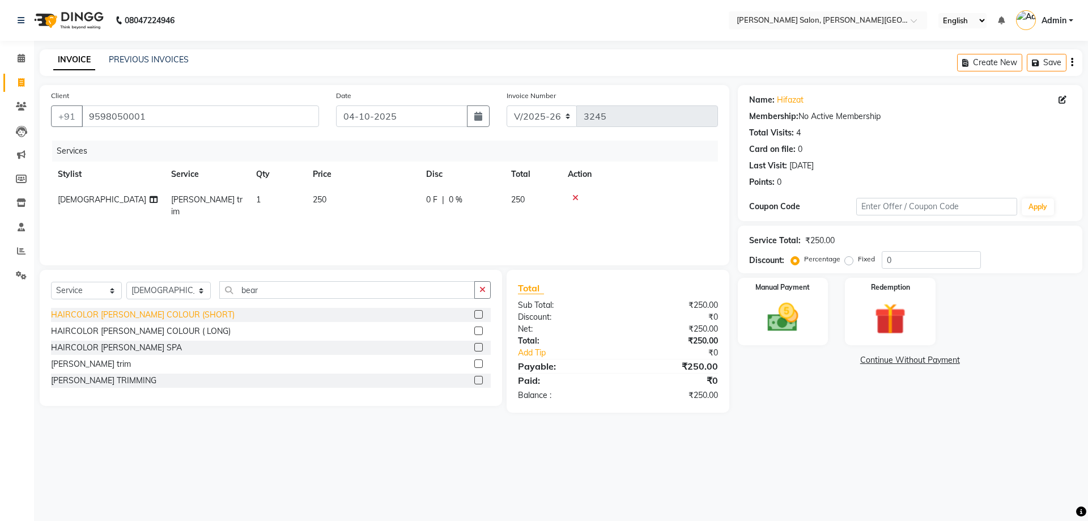
click at [171, 312] on div "HAIRCOLOR [PERSON_NAME] COLOUR (SHORT)" at bounding box center [143, 315] width 184 height 12
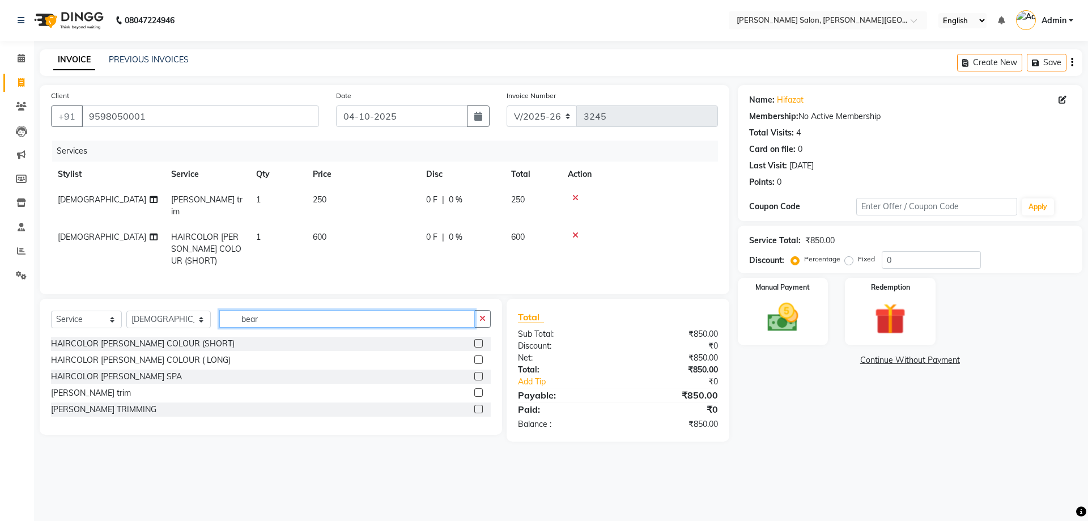
click at [224, 313] on input "bear" at bounding box center [347, 319] width 256 height 18
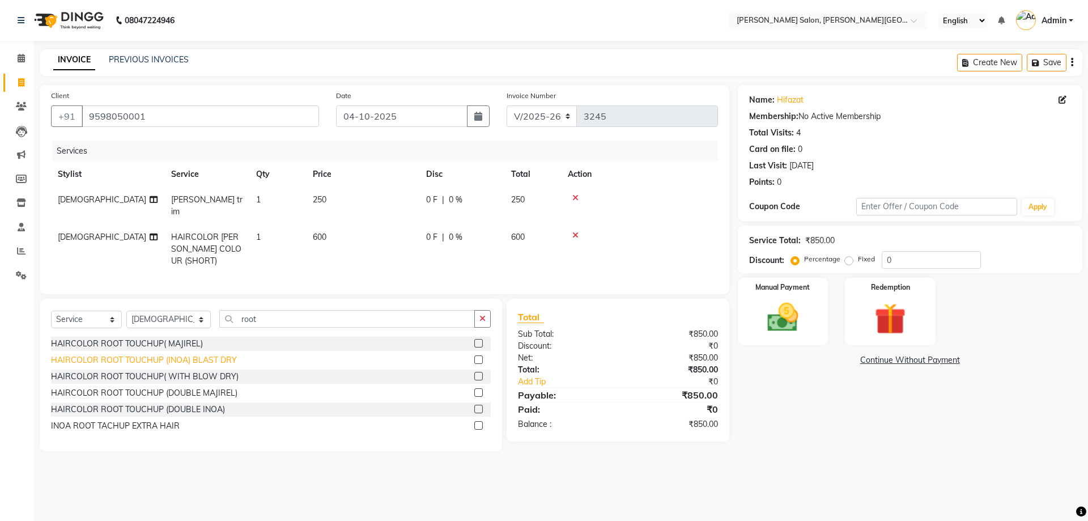
click at [139, 361] on div "HAIRCOLOR ROOT TOUCHUP (INOA) BLAST DRY" at bounding box center [144, 360] width 186 height 12
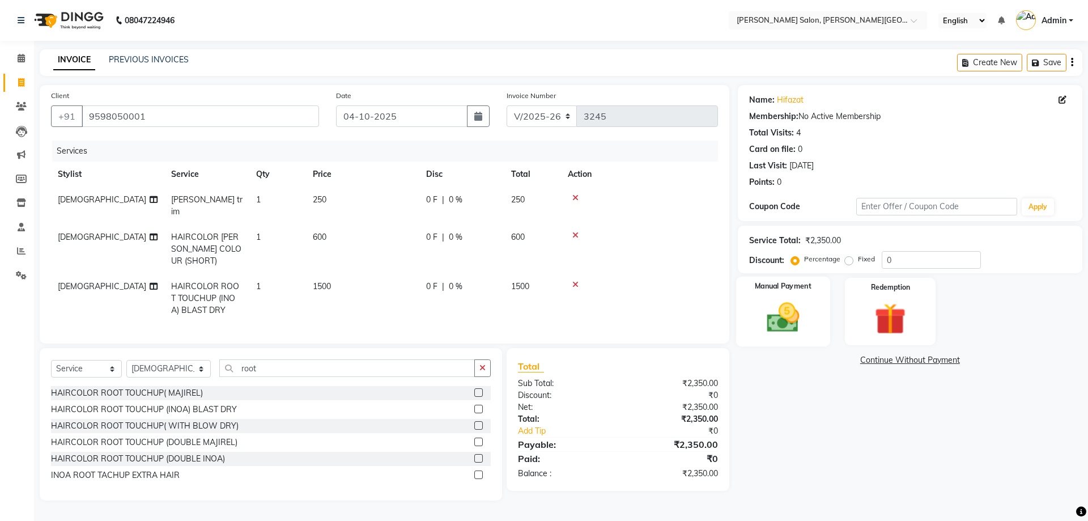
click at [778, 314] on img at bounding box center [782, 317] width 53 height 37
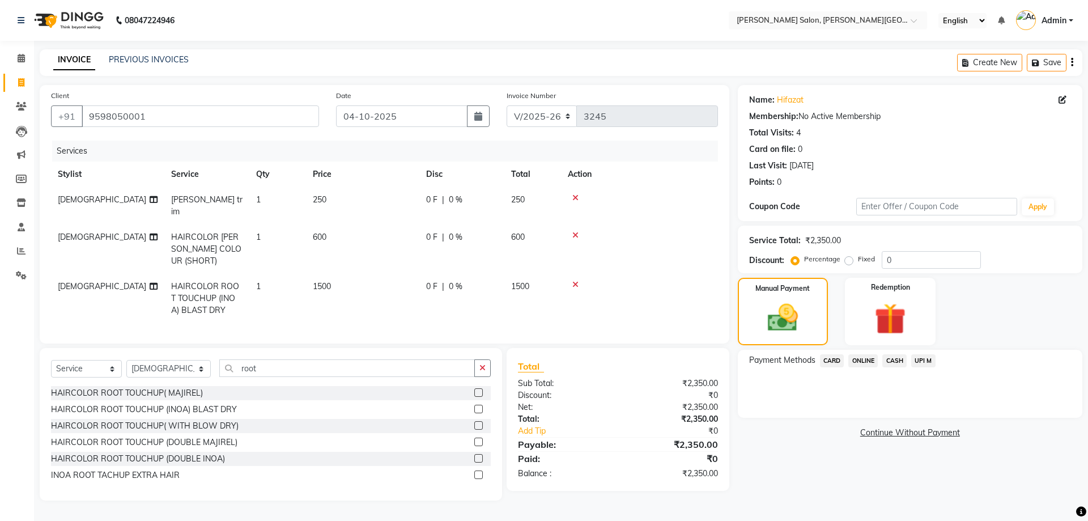
click at [827, 360] on span "CARD" at bounding box center [832, 360] width 24 height 13
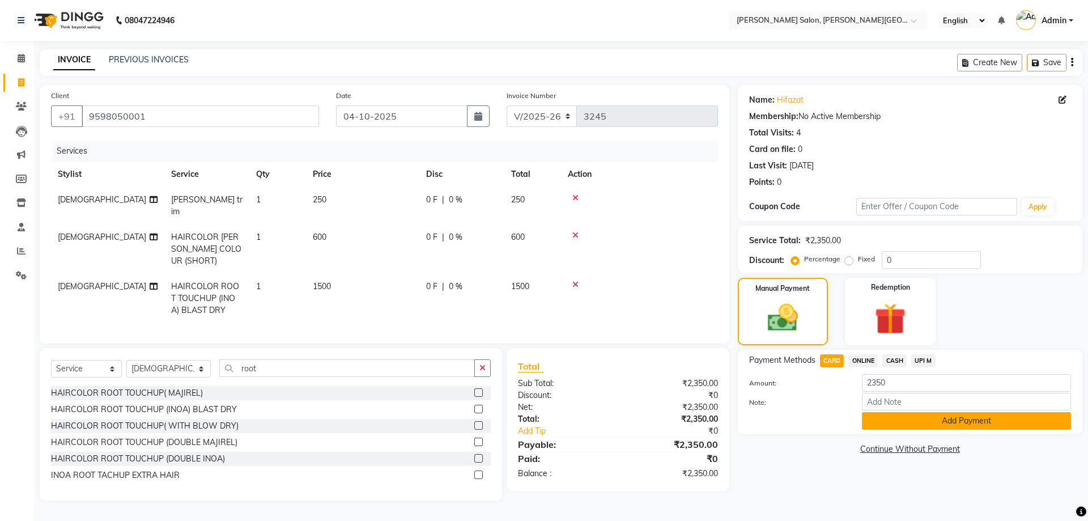
click at [910, 418] on button "Add Payment" at bounding box center [966, 421] width 209 height 18
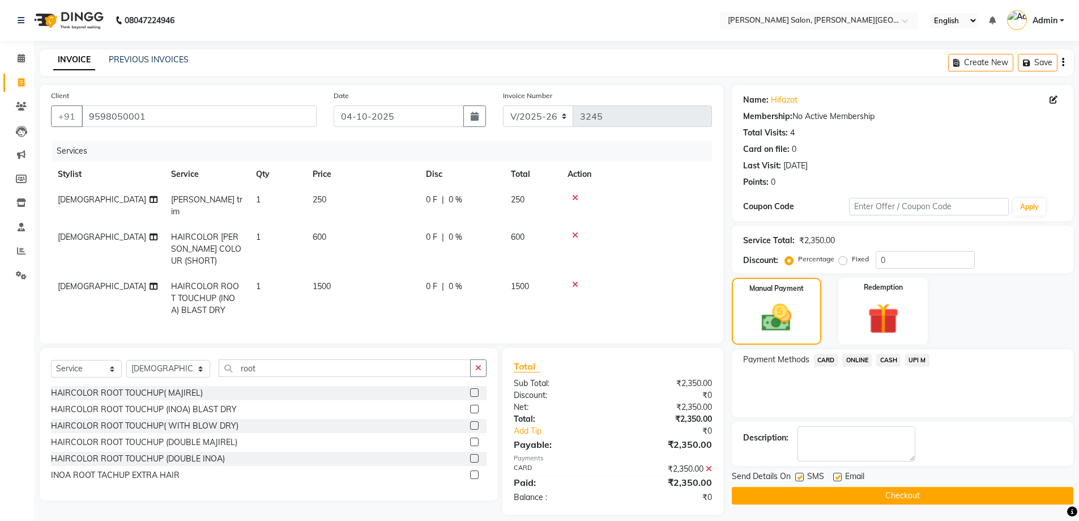
drag, startPoint x: 902, startPoint y: 481, endPoint x: 901, endPoint y: 495, distance: 13.6
click at [901, 485] on div "Send Details On SMS Email Checkout" at bounding box center [903, 487] width 342 height 34
click at [901, 497] on button "Checkout" at bounding box center [903, 496] width 342 height 18
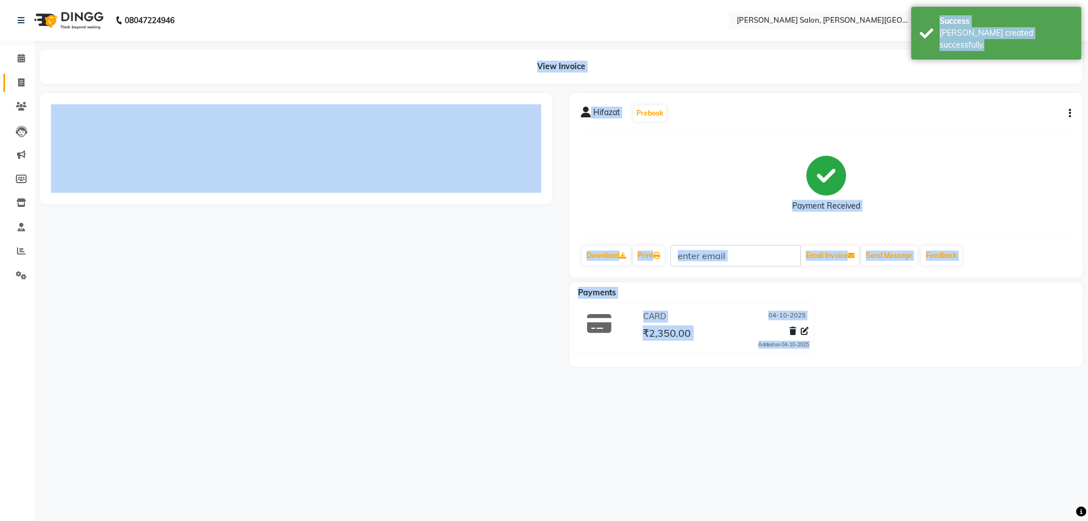
click at [12, 74] on link "Invoice" at bounding box center [16, 83] width 27 height 19
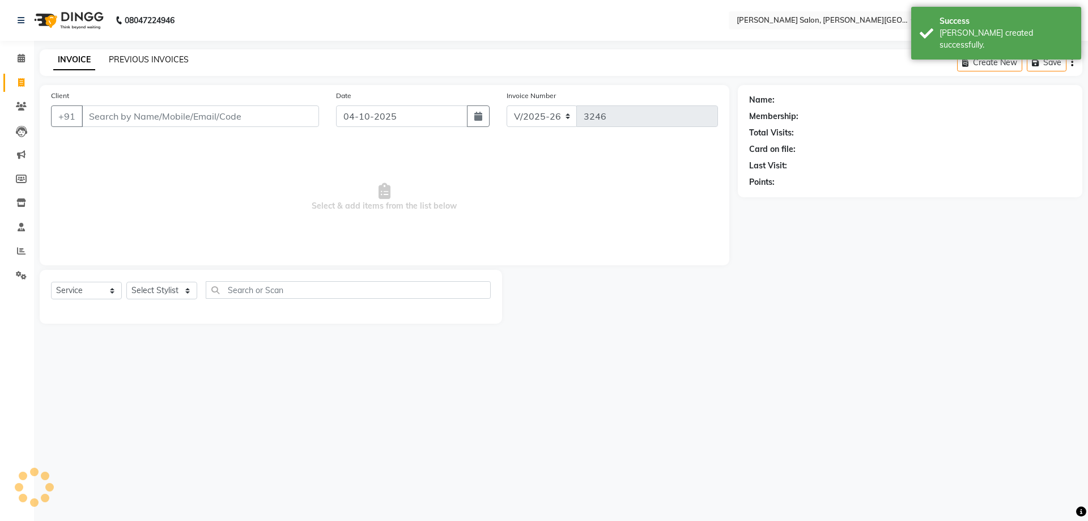
click at [168, 58] on link "PREVIOUS INVOICES" at bounding box center [149, 59] width 80 height 10
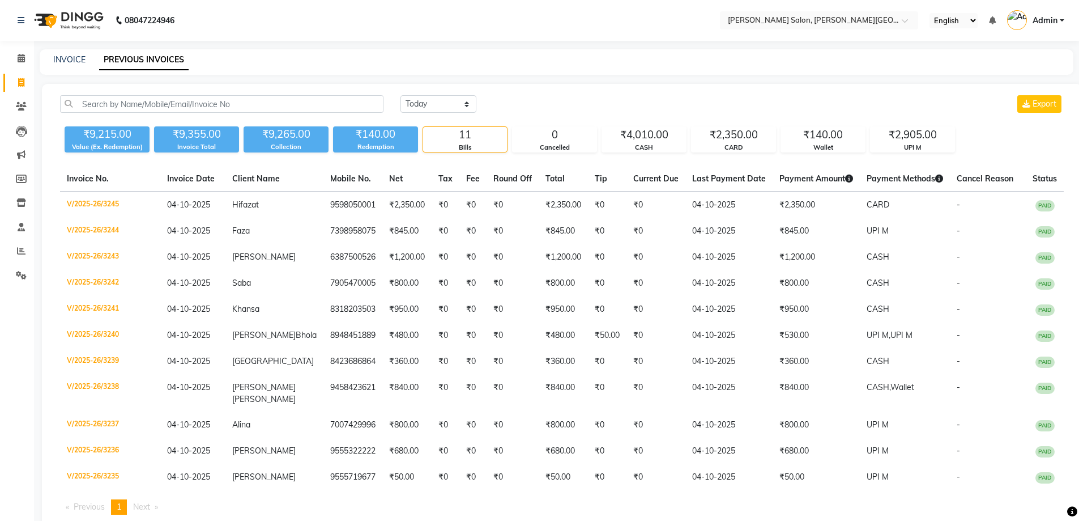
click at [20, 73] on li "Invoice" at bounding box center [17, 83] width 34 height 24
click at [21, 82] on icon at bounding box center [21, 82] width 6 height 8
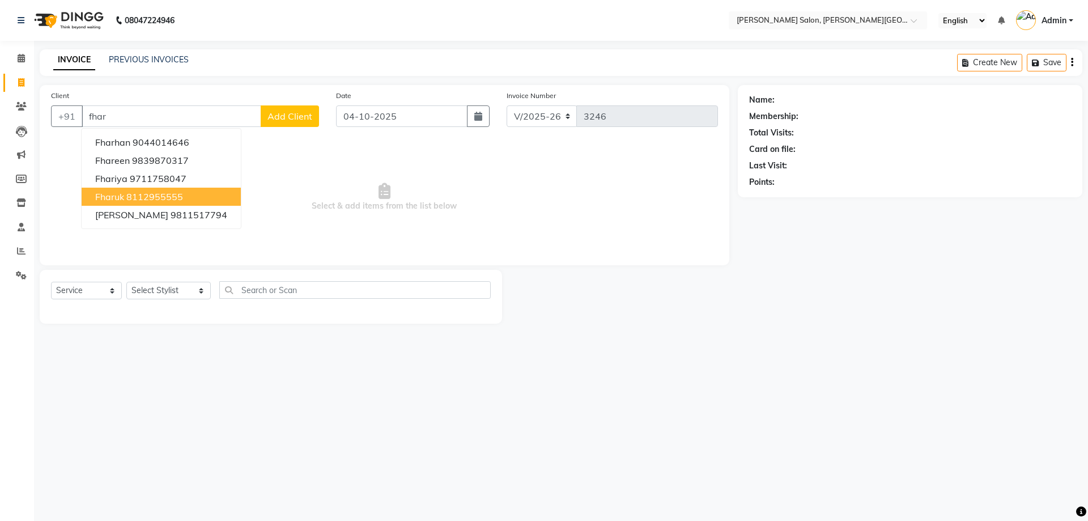
click at [225, 200] on button "Fharuk 8112955555" at bounding box center [161, 197] width 159 height 18
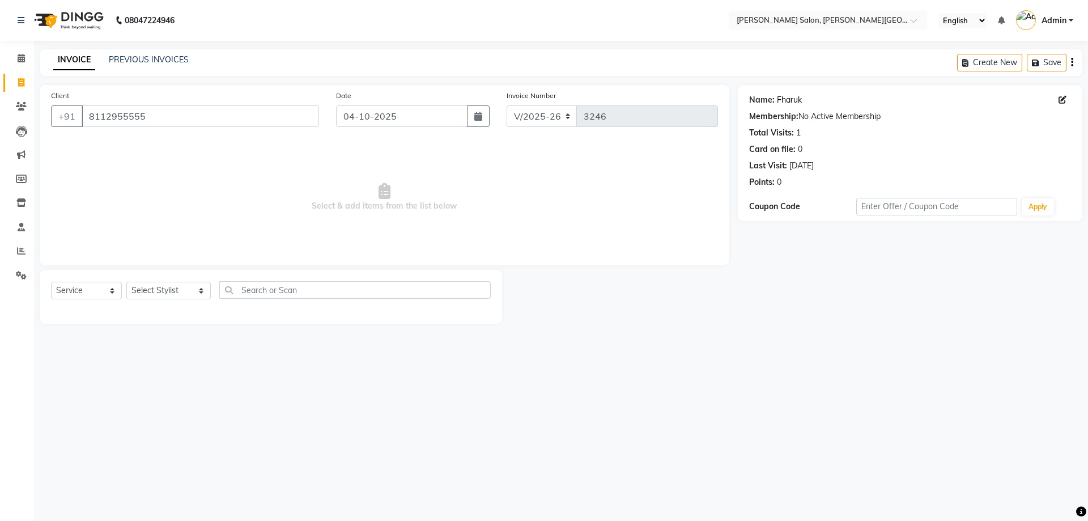
click at [798, 95] on link "Fharuk" at bounding box center [789, 100] width 25 height 12
drag, startPoint x: 172, startPoint y: 121, endPoint x: 0, endPoint y: 121, distance: 172.2
click at [0, 122] on app-home "08047224946 Select Location × [PERSON_NAME] Salon, [PERSON_NAME] Road English E…" at bounding box center [544, 170] width 1088 height 340
click at [788, 96] on link "Fahrukh" at bounding box center [791, 100] width 29 height 12
drag, startPoint x: 160, startPoint y: 99, endPoint x: 59, endPoint y: 150, distance: 113.2
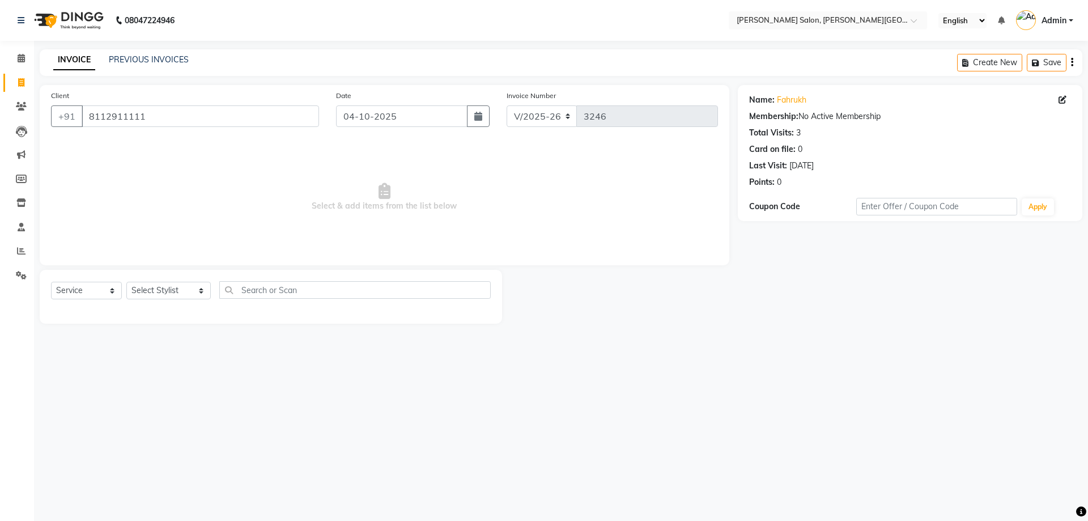
click at [62, 139] on div "Client [PHONE_NUMBER] Date [DATE] Invoice Number V/2025 V/[PHONE_NUMBER] Select…" at bounding box center [384, 175] width 689 height 180
click at [186, 105] on div "Client [PHONE_NUMBER]" at bounding box center [184, 113] width 285 height 46
drag, startPoint x: 202, startPoint y: 111, endPoint x: 6, endPoint y: 113, distance: 196.0
click at [6, 113] on app-home "08047224946 Select Location × [PERSON_NAME] Salon, [PERSON_NAME] Road English E…" at bounding box center [544, 170] width 1088 height 340
click at [184, 291] on select "Select Stylist [PERSON_NAME] [PERSON_NAME] [PERSON_NAME] [PERSON_NAME] [PERSON_…" at bounding box center [168, 291] width 84 height 18
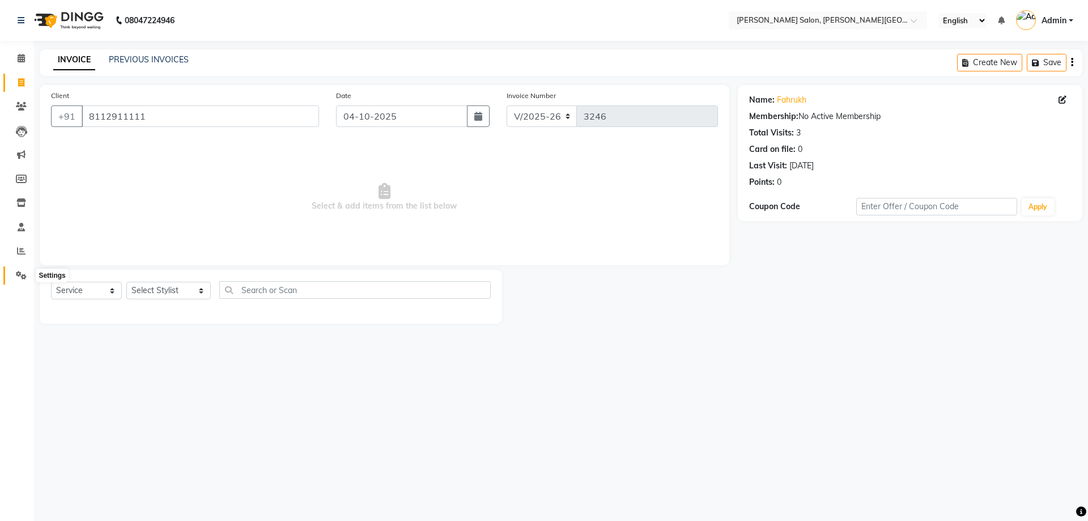
click at [27, 272] on span at bounding box center [21, 275] width 20 height 13
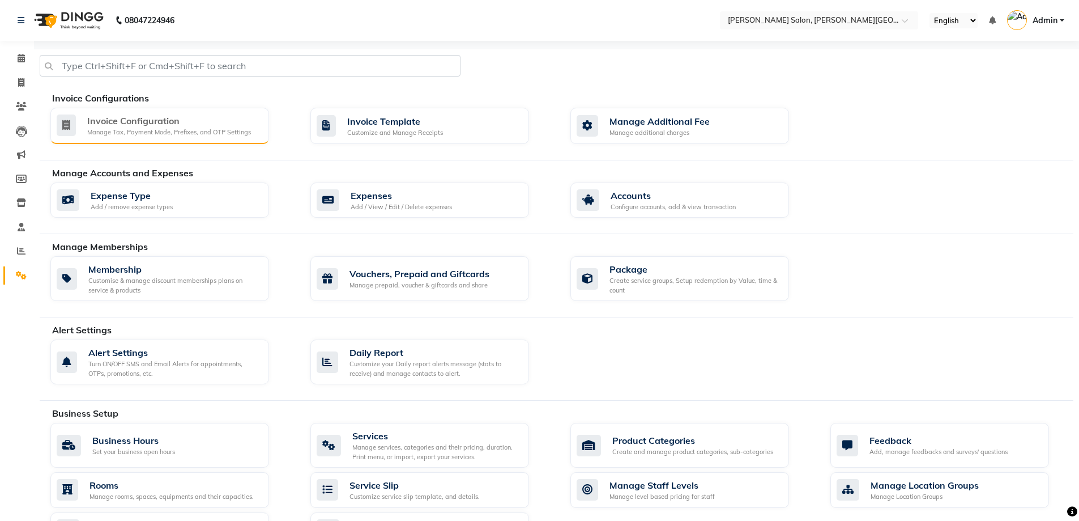
click at [178, 132] on div "Manage Tax, Payment Mode, Prefixes, and OTP Settings" at bounding box center [169, 132] width 164 height 10
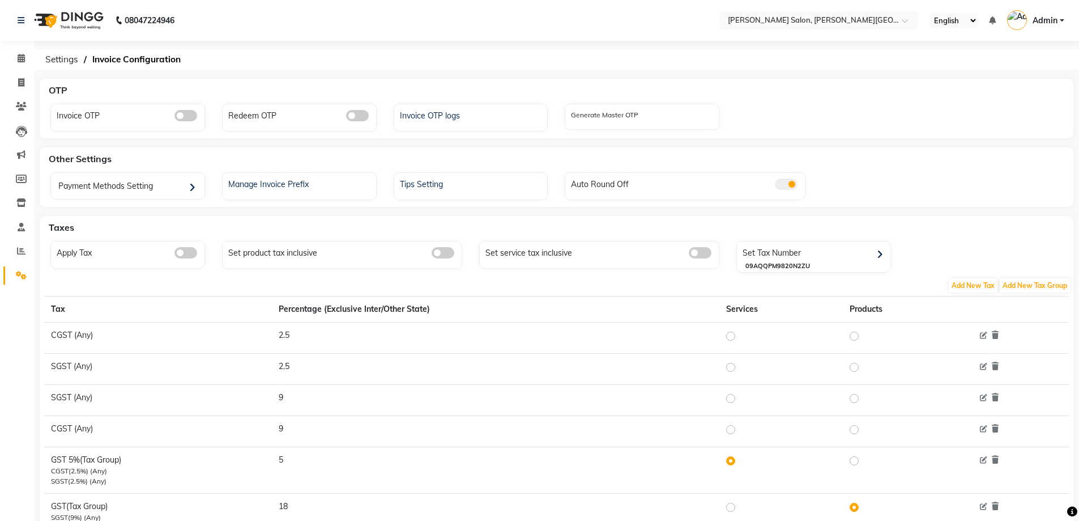
click at [185, 258] on span at bounding box center [185, 252] width 23 height 11
click at [174, 254] on input "checkbox" at bounding box center [174, 254] width 0 height 0
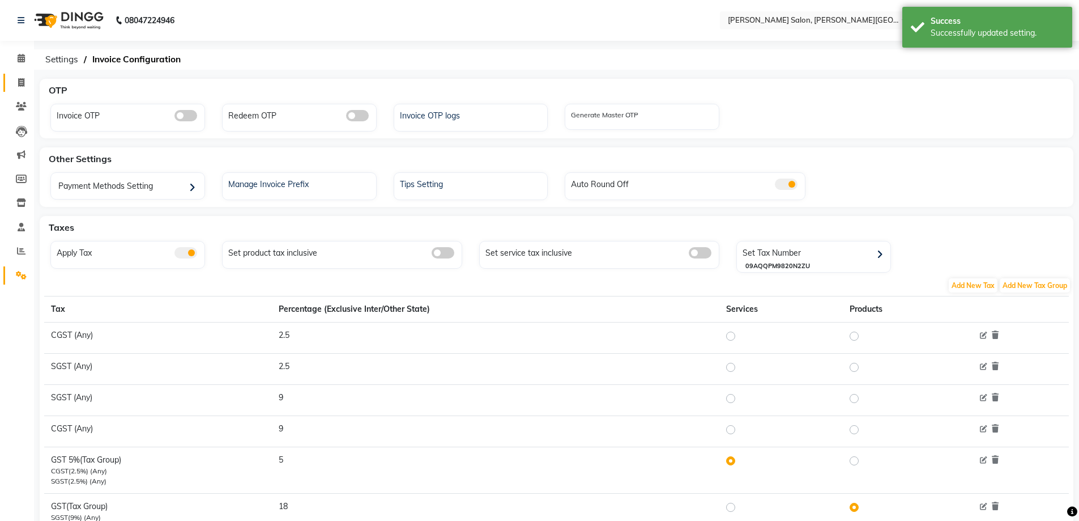
click at [23, 75] on link "Invoice" at bounding box center [16, 83] width 27 height 19
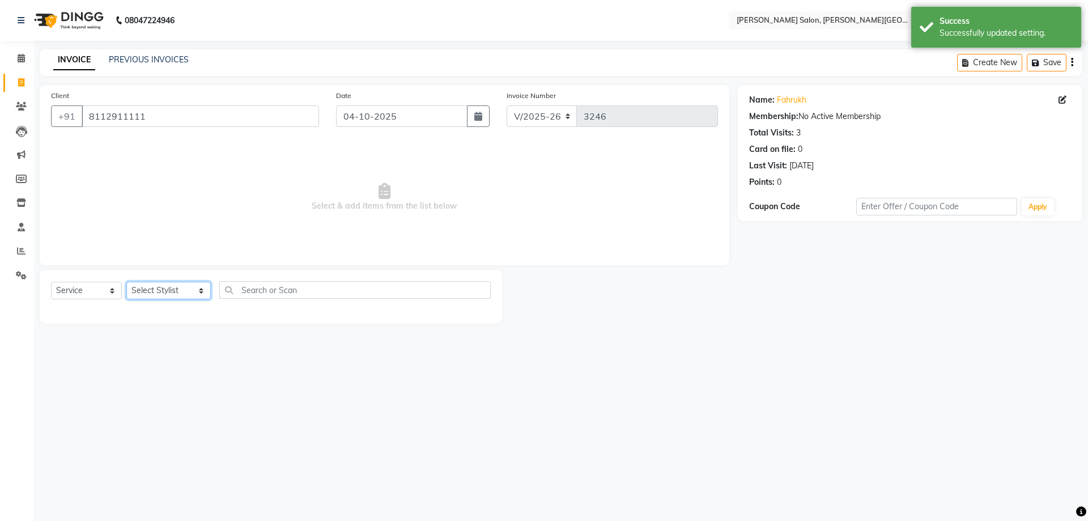
click at [160, 289] on select "Select Stylist [PERSON_NAME] [PERSON_NAME] [PERSON_NAME] [PERSON_NAME] [PERSON_…" at bounding box center [168, 291] width 84 height 18
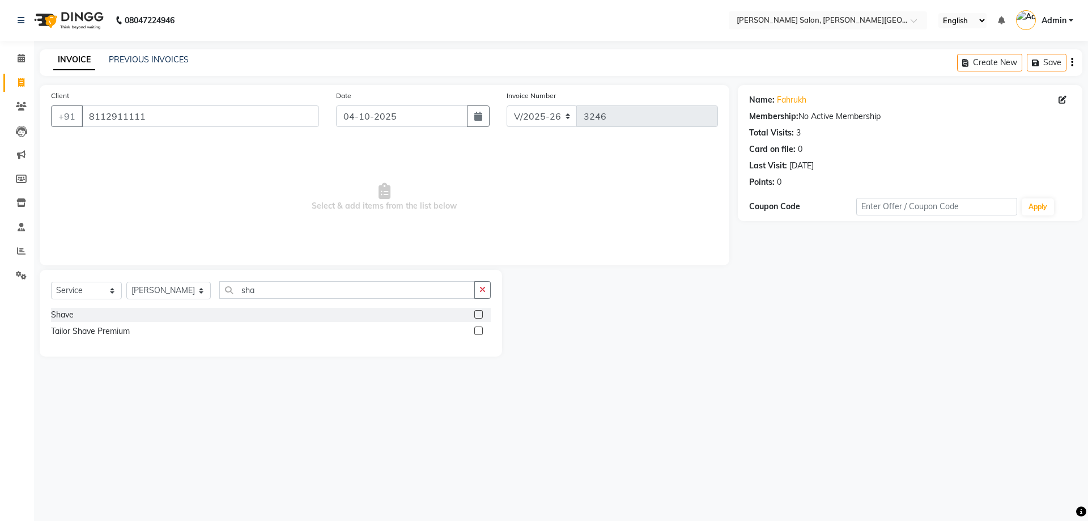
click at [52, 311] on div "Shave" at bounding box center [62, 315] width 23 height 12
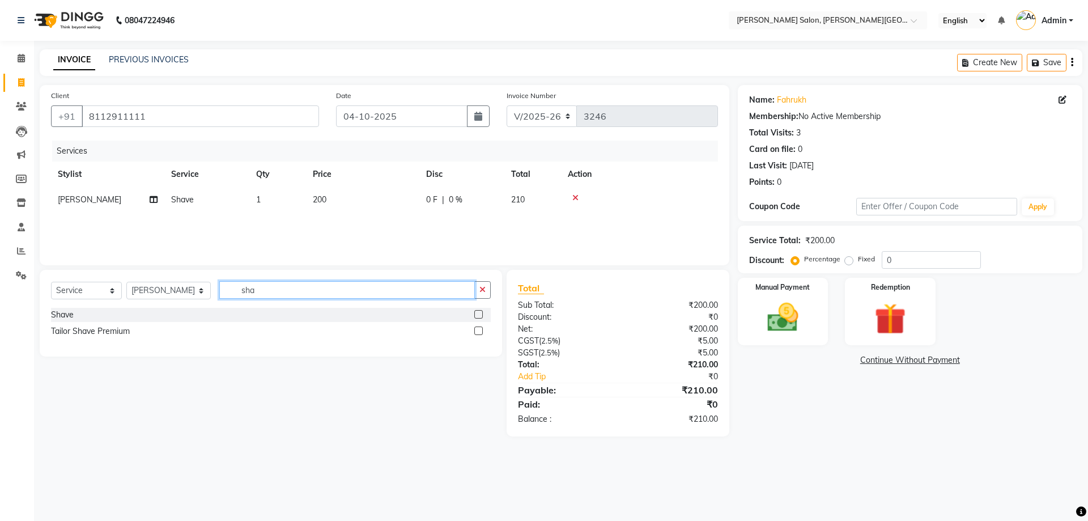
drag, startPoint x: 271, startPoint y: 291, endPoint x: 22, endPoint y: 304, distance: 249.6
click at [148, 296] on div "Select Service Product Membership Package Voucher Prepaid Gift Card Select Styl…" at bounding box center [271, 294] width 440 height 27
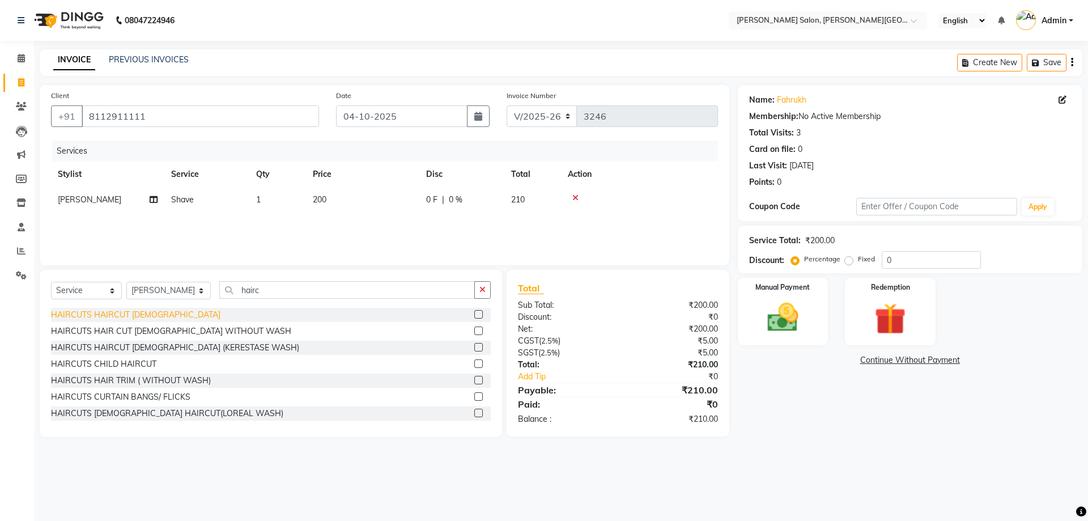
click at [133, 315] on div "HAIRCUTS HAIRCUT [DEMOGRAPHIC_DATA]" at bounding box center [135, 315] width 169 height 12
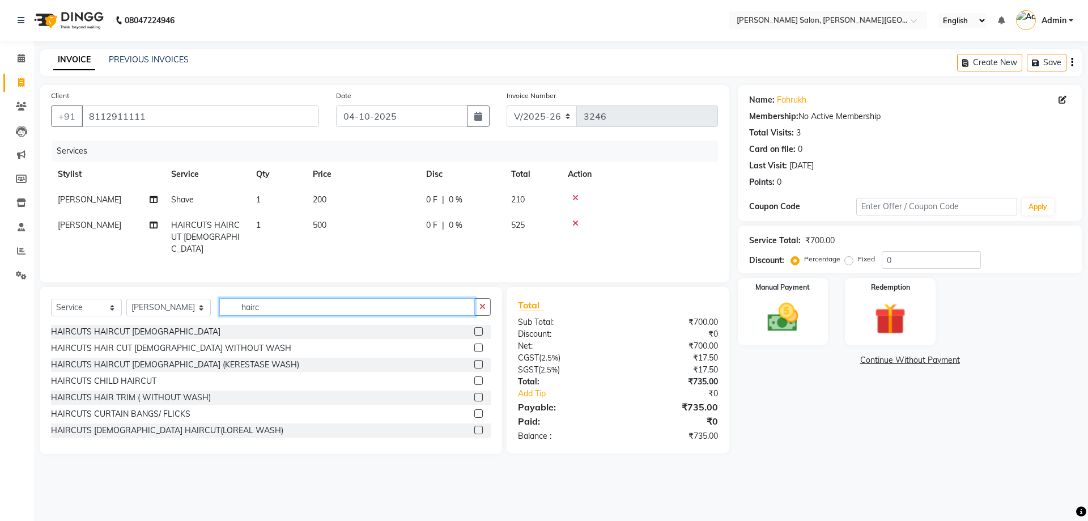
drag, startPoint x: 278, startPoint y: 299, endPoint x: 110, endPoint y: 296, distance: 167.7
click at [143, 299] on div "Select Service Product Membership Package Voucher Prepaid Gift Card Select Styl…" at bounding box center [271, 311] width 440 height 27
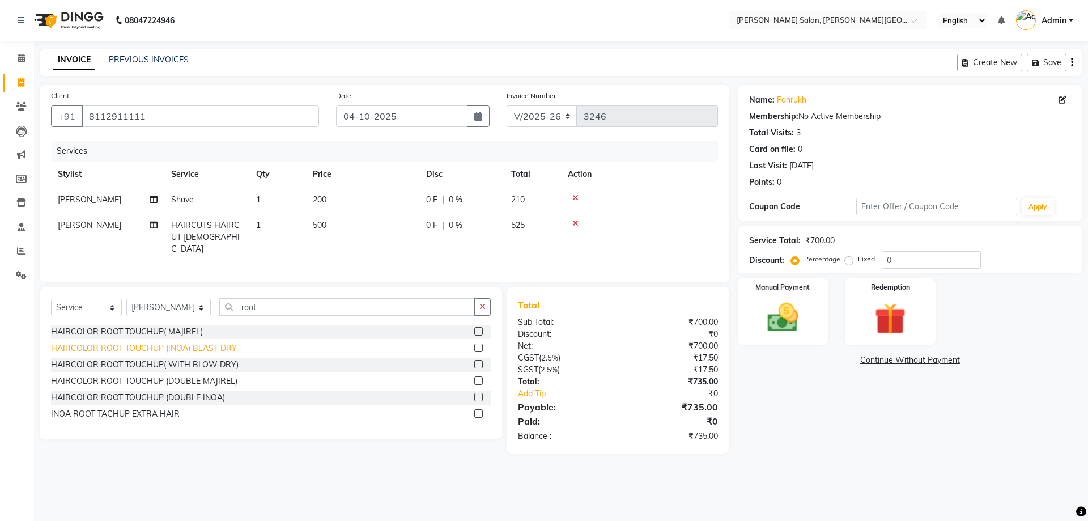
click at [166, 342] on div "HAIRCOLOR ROOT TOUCHUP (INOA) BLAST DRY" at bounding box center [144, 348] width 186 height 12
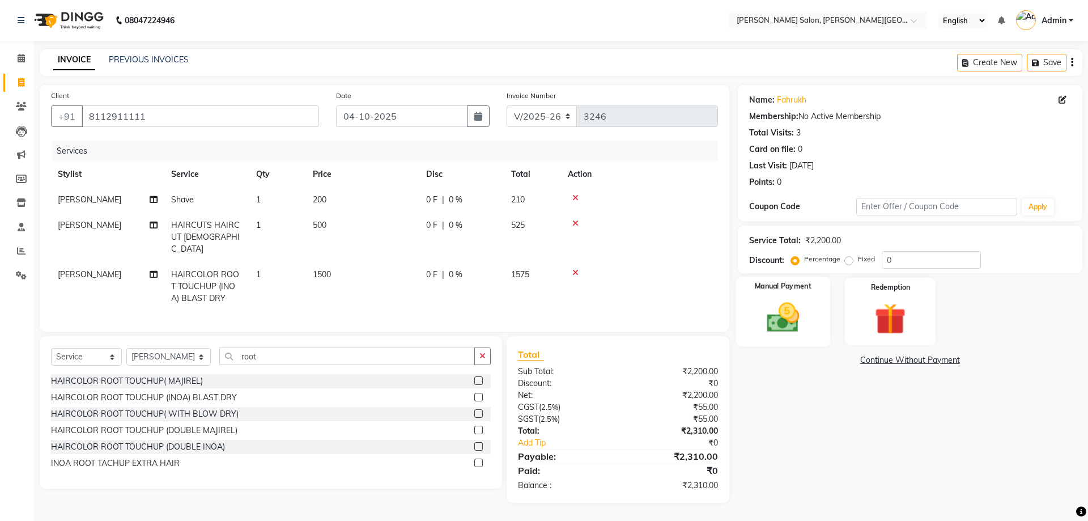
click at [764, 296] on div "Manual Payment" at bounding box center [782, 311] width 94 height 70
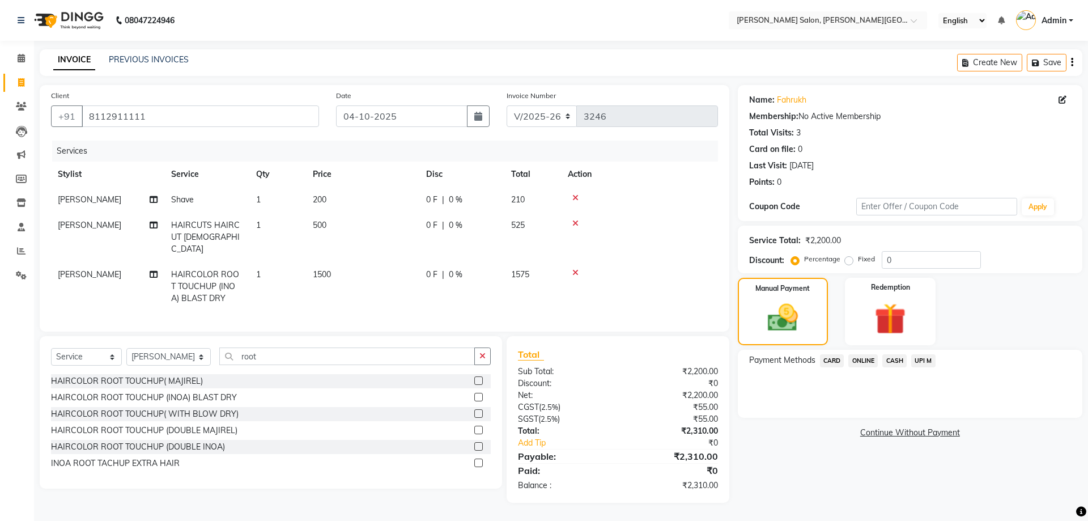
click at [825, 358] on span "CARD" at bounding box center [832, 360] width 24 height 13
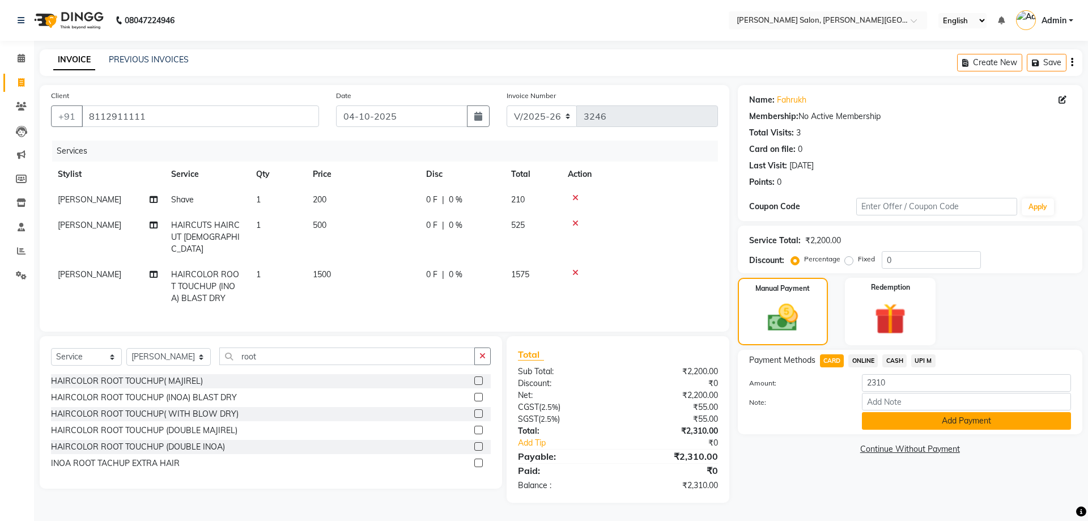
click at [936, 427] on button "Add Payment" at bounding box center [966, 421] width 209 height 18
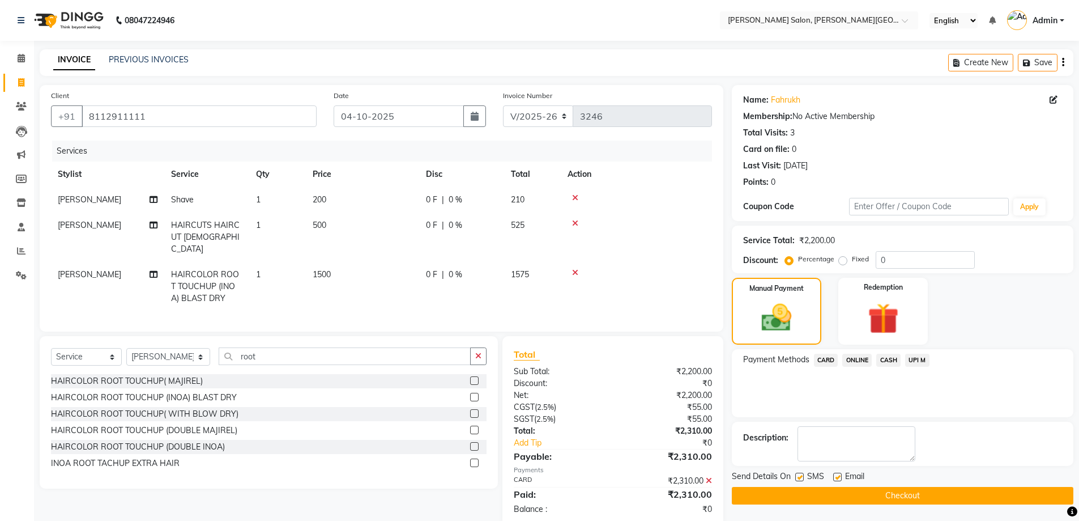
click at [800, 476] on label at bounding box center [799, 476] width 8 height 8
click at [800, 476] on input "checkbox" at bounding box center [798, 477] width 7 height 7
click at [811, 493] on button "Checkout" at bounding box center [903, 496] width 342 height 18
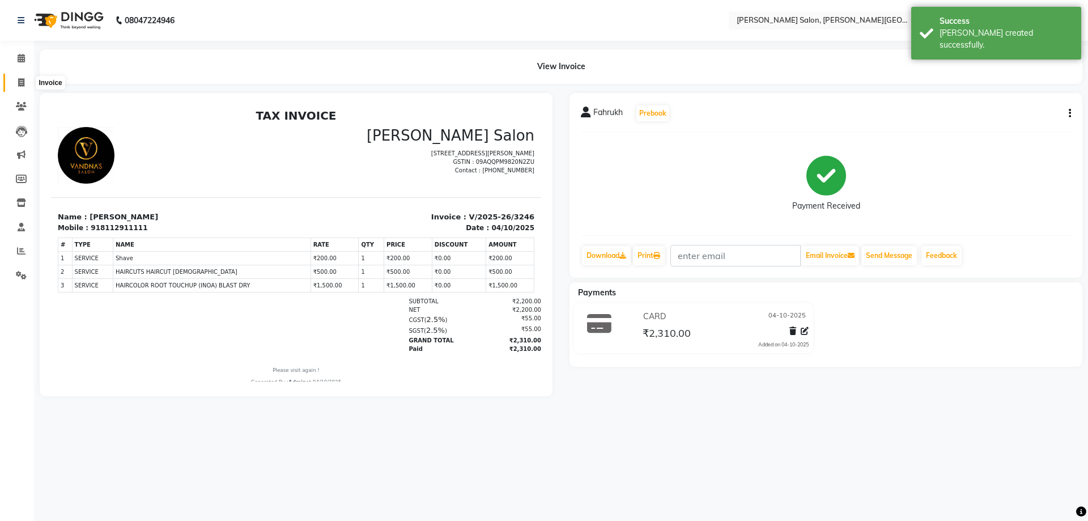
click at [21, 84] on icon at bounding box center [21, 82] width 6 height 8
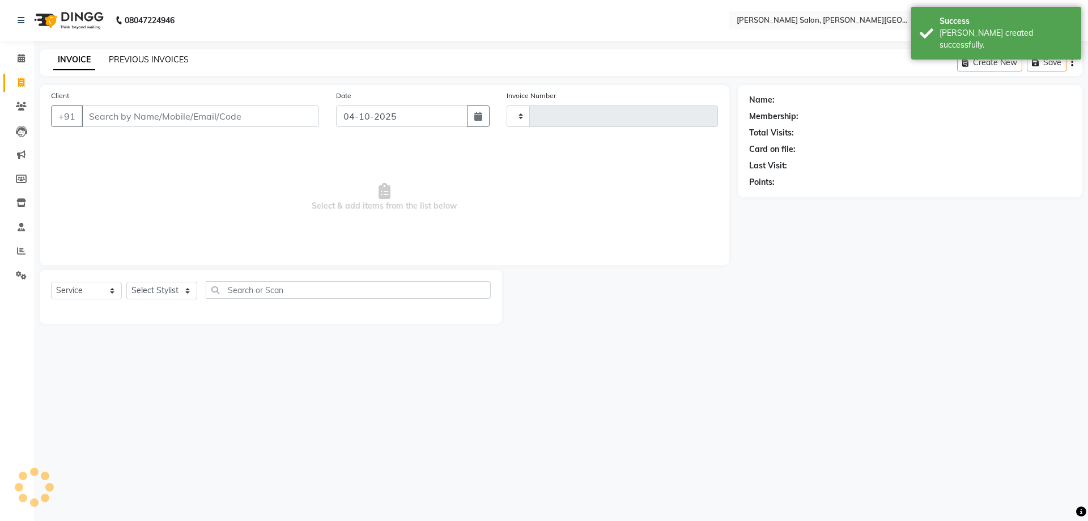
click at [185, 61] on link "PREVIOUS INVOICES" at bounding box center [149, 59] width 80 height 10
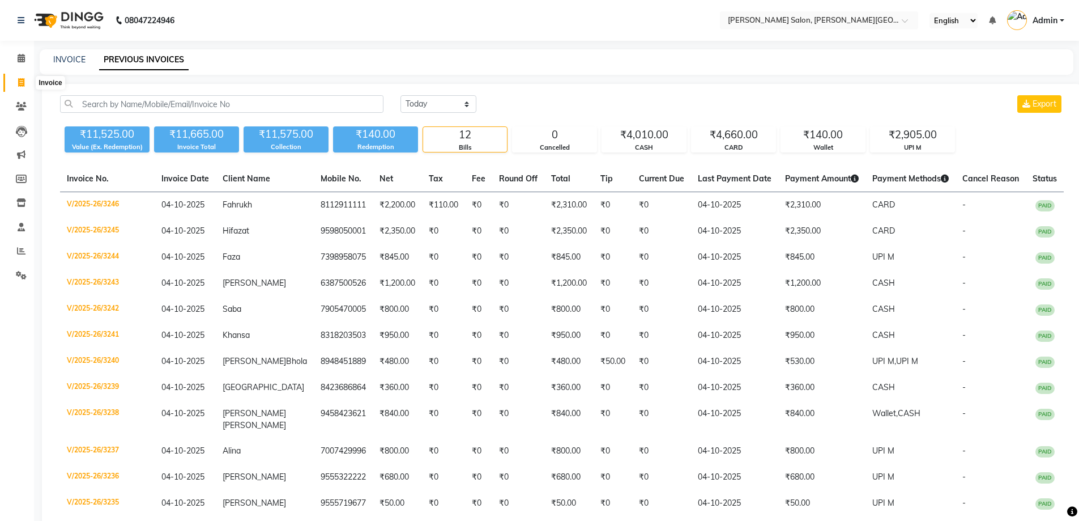
click at [15, 85] on span at bounding box center [21, 82] width 20 height 13
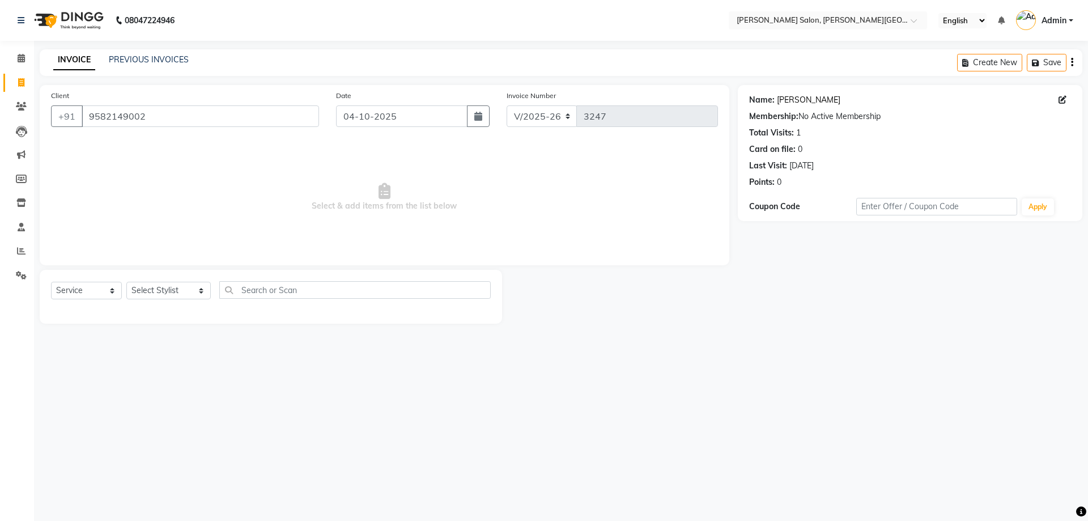
click at [806, 104] on link "[PERSON_NAME]" at bounding box center [808, 100] width 63 height 12
click at [190, 290] on select "Select Stylist [PERSON_NAME] [PERSON_NAME] [PERSON_NAME] [PERSON_NAME] [PERSON_…" at bounding box center [168, 291] width 84 height 18
click at [126, 282] on select "Select Stylist [PERSON_NAME] [PERSON_NAME] [PERSON_NAME] [PERSON_NAME] [PERSON_…" at bounding box center [168, 291] width 84 height 18
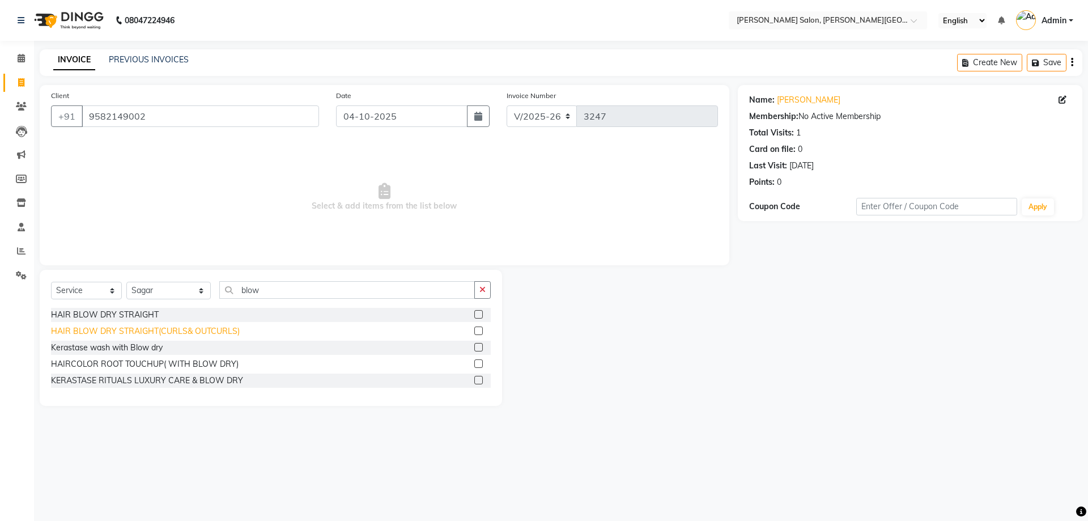
click at [198, 333] on div "HAIR BLOW DRY STRAIGHT(CURLS& OUTCURLS)" at bounding box center [145, 331] width 189 height 12
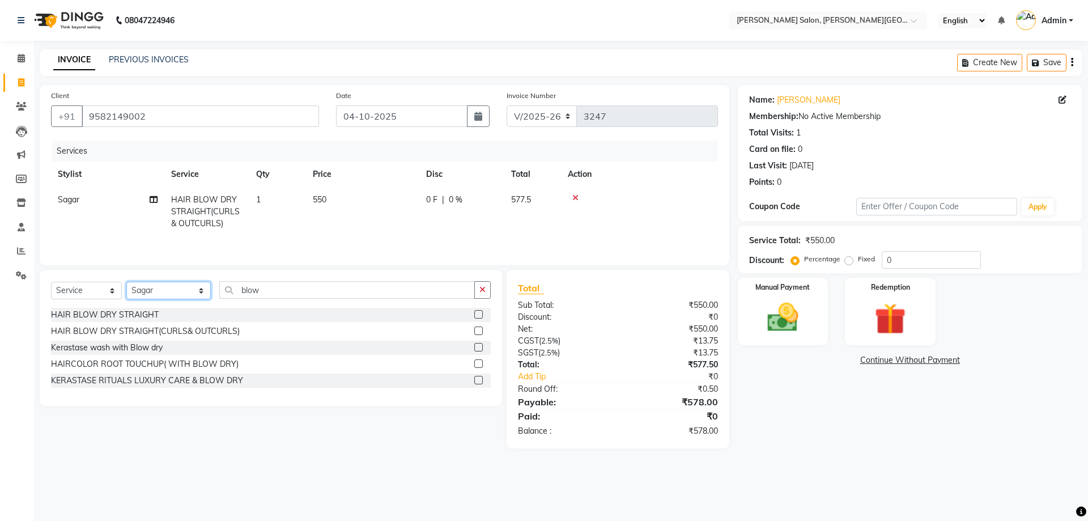
click at [153, 290] on select "Select Stylist [PERSON_NAME] [PERSON_NAME] [PERSON_NAME] [PERSON_NAME] [PERSON_…" at bounding box center [168, 291] width 84 height 18
click at [126, 282] on select "Select Stylist [PERSON_NAME] [PERSON_NAME] [PERSON_NAME] [PERSON_NAME] [PERSON_…" at bounding box center [168, 291] width 84 height 18
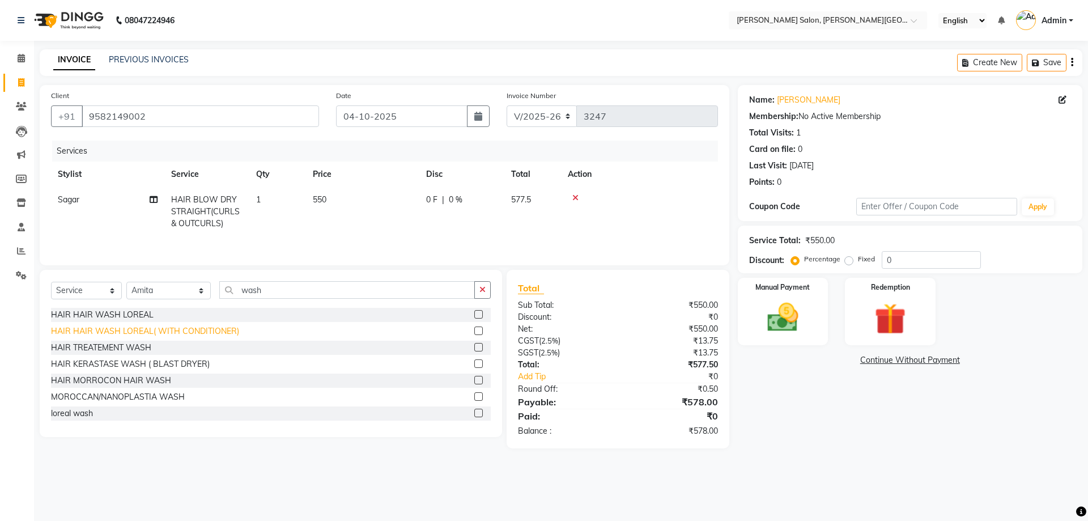
click at [171, 329] on div "HAIR HAIR WASH LOREAL( WITH CONDITIONER)" at bounding box center [145, 331] width 188 height 12
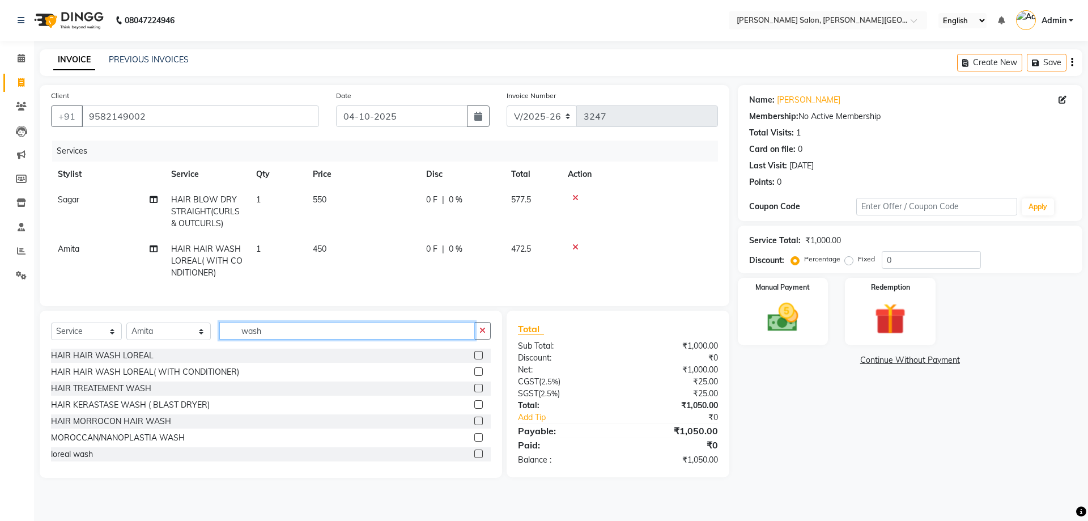
click at [209, 348] on div "Select Service Product Membership Package Voucher Prepaid Gift Card Select Styl…" at bounding box center [271, 335] width 440 height 27
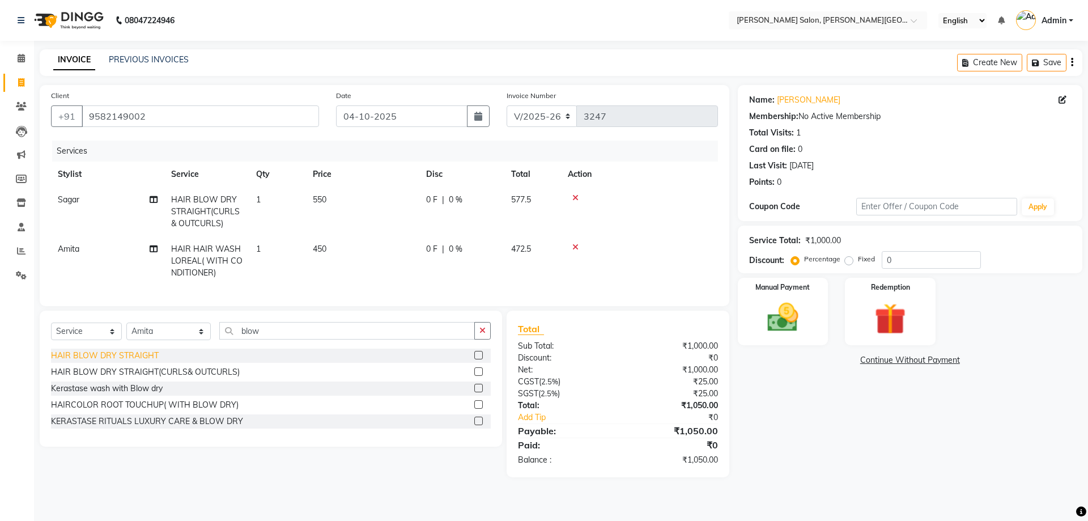
click at [132, 361] on div "HAIR BLOW DRY STRAIGHT" at bounding box center [105, 356] width 108 height 12
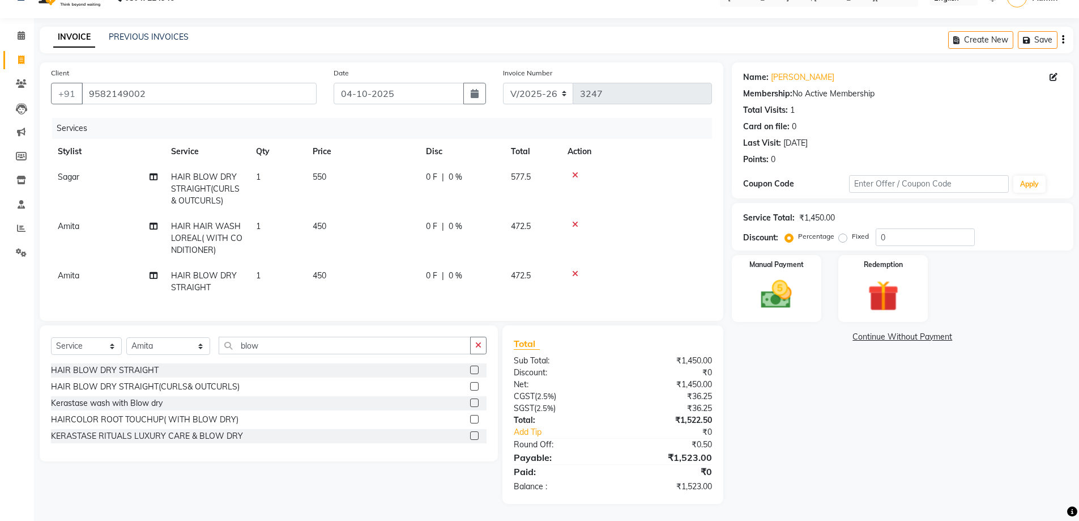
scroll to position [31, 0]
click at [29, 246] on span at bounding box center [21, 252] width 20 height 13
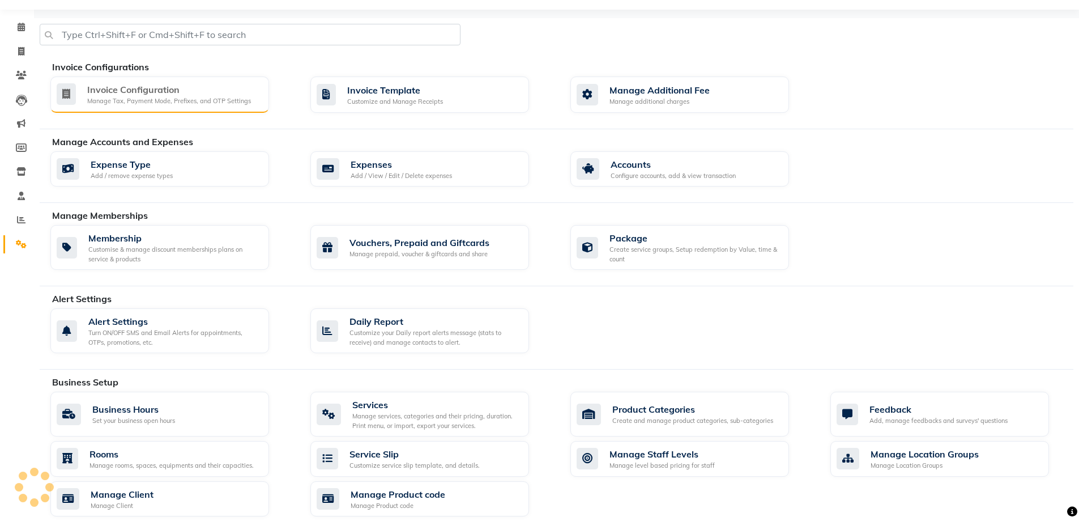
click at [129, 106] on div "Invoice Configuration Manage Tax, Payment Mode, Prefixes, and OTP Settings" at bounding box center [159, 94] width 219 height 36
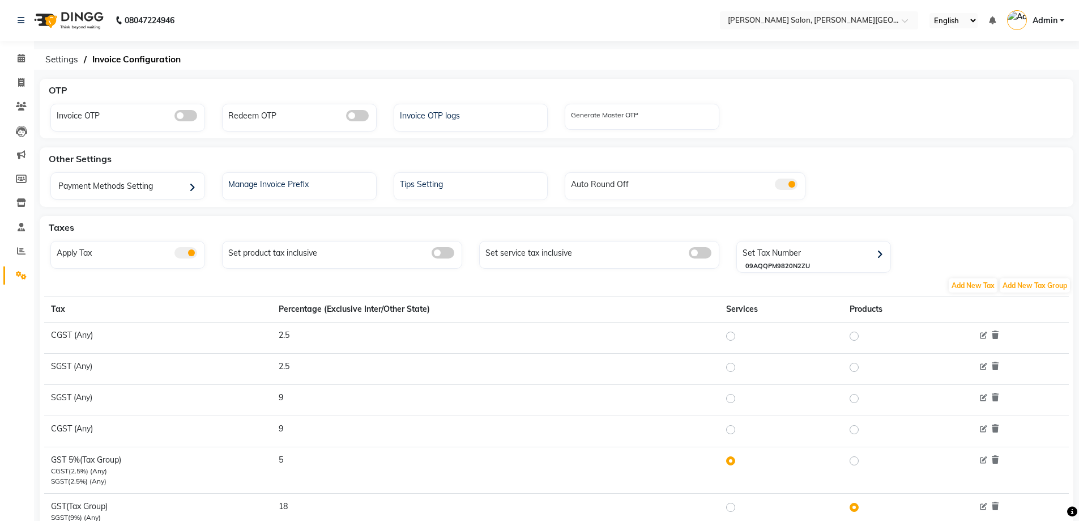
click at [178, 249] on span at bounding box center [185, 252] width 23 height 11
click at [174, 254] on input "checkbox" at bounding box center [174, 254] width 0 height 0
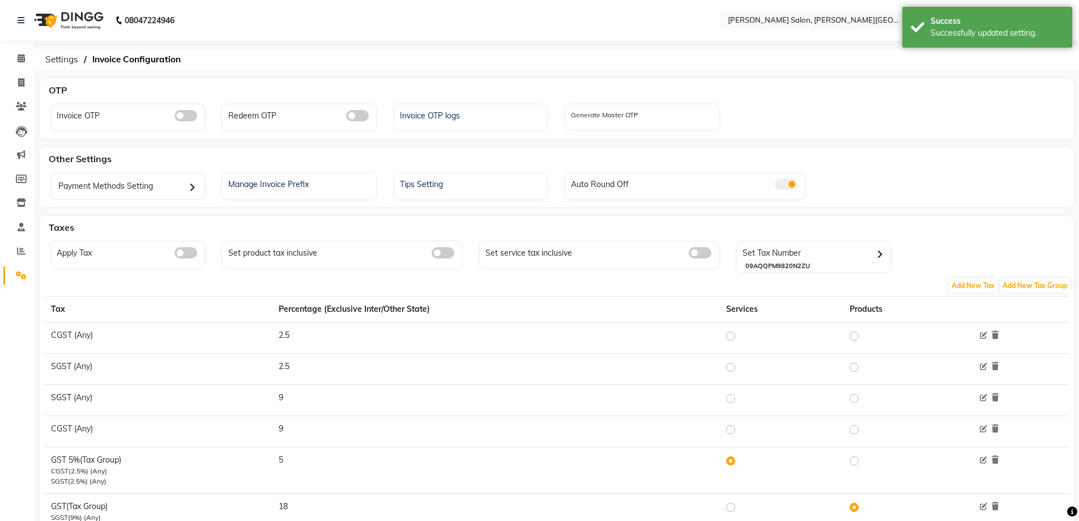
click at [15, 72] on li "Invoice" at bounding box center [17, 83] width 34 height 24
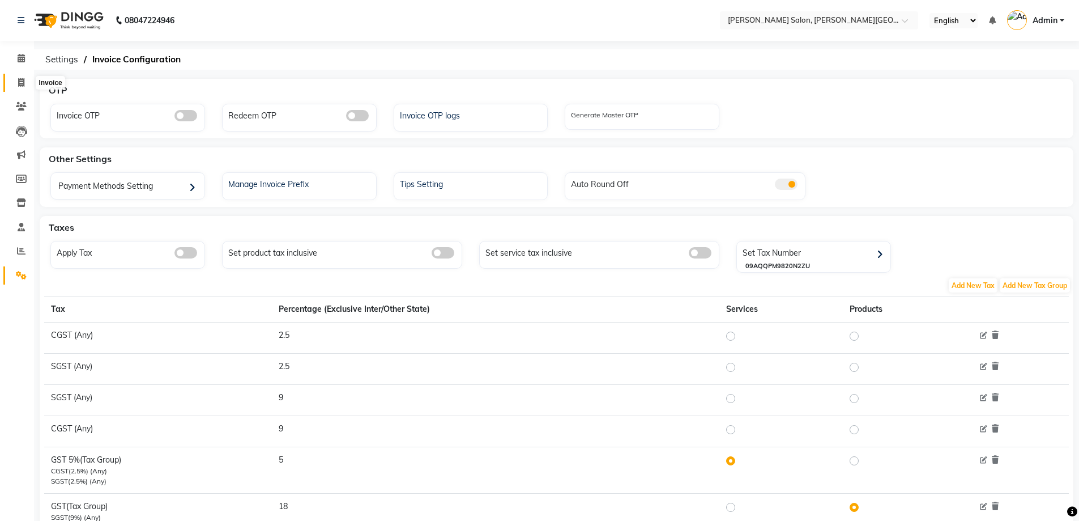
click at [18, 85] on icon at bounding box center [21, 82] width 6 height 8
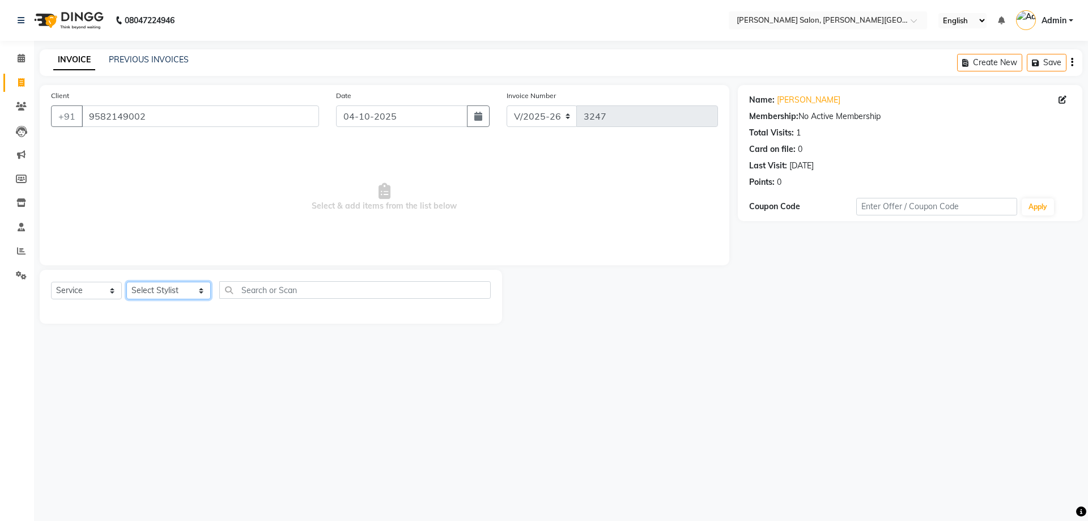
click at [147, 291] on select "Select Stylist [PERSON_NAME] [PERSON_NAME] [PERSON_NAME] [PERSON_NAME] [PERSON_…" at bounding box center [168, 291] width 84 height 18
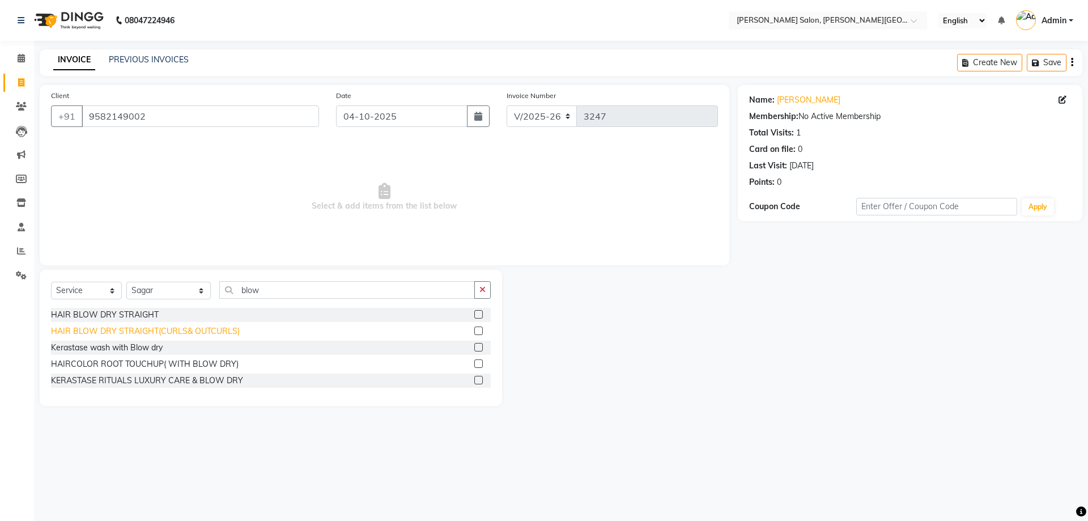
click at [194, 333] on div "HAIR BLOW DRY STRAIGHT(CURLS& OUTCURLS)" at bounding box center [145, 331] width 189 height 12
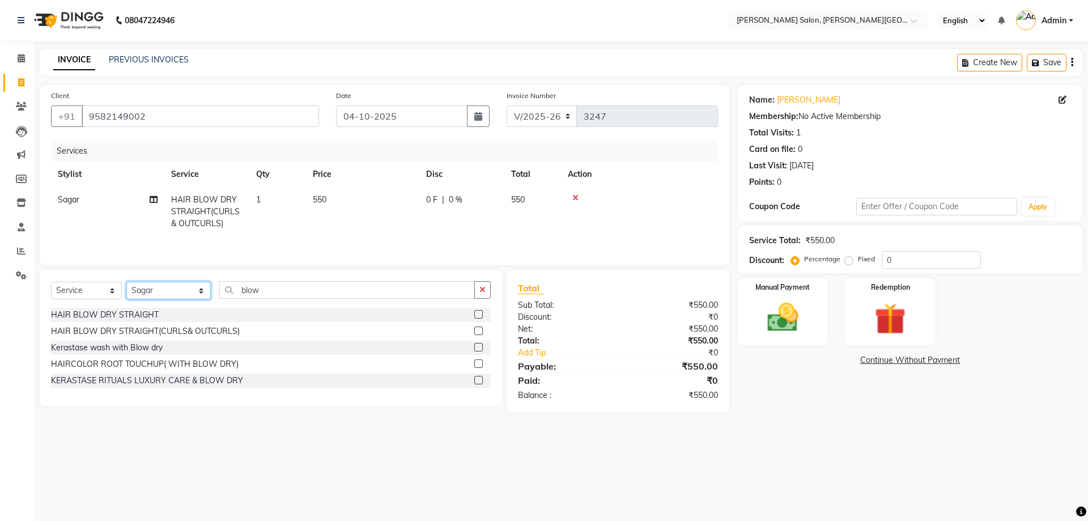
click at [191, 289] on select "Select Stylist [PERSON_NAME] [PERSON_NAME] [PERSON_NAME] [PERSON_NAME] [PERSON_…" at bounding box center [168, 291] width 84 height 18
click at [126, 282] on select "Select Stylist [PERSON_NAME] [PERSON_NAME] [PERSON_NAME] [PERSON_NAME] [PERSON_…" at bounding box center [168, 291] width 84 height 18
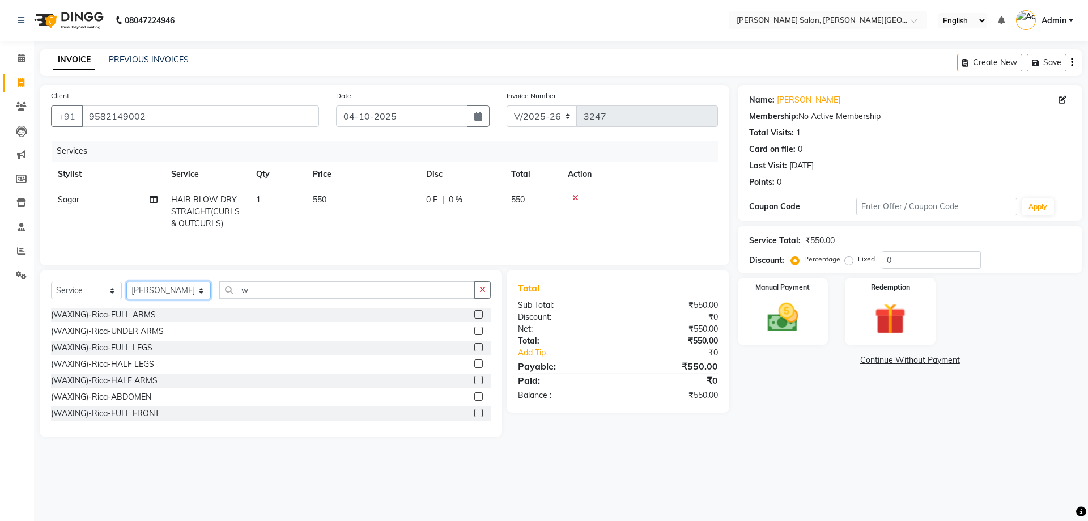
click at [191, 289] on select "Select Stylist [PERSON_NAME] [PERSON_NAME] [PERSON_NAME] [PERSON_NAME] [PERSON_…" at bounding box center [168, 291] width 84 height 18
click at [126, 282] on select "Select Stylist [PERSON_NAME] [PERSON_NAME] [PERSON_NAME] [PERSON_NAME] [PERSON_…" at bounding box center [168, 291] width 84 height 18
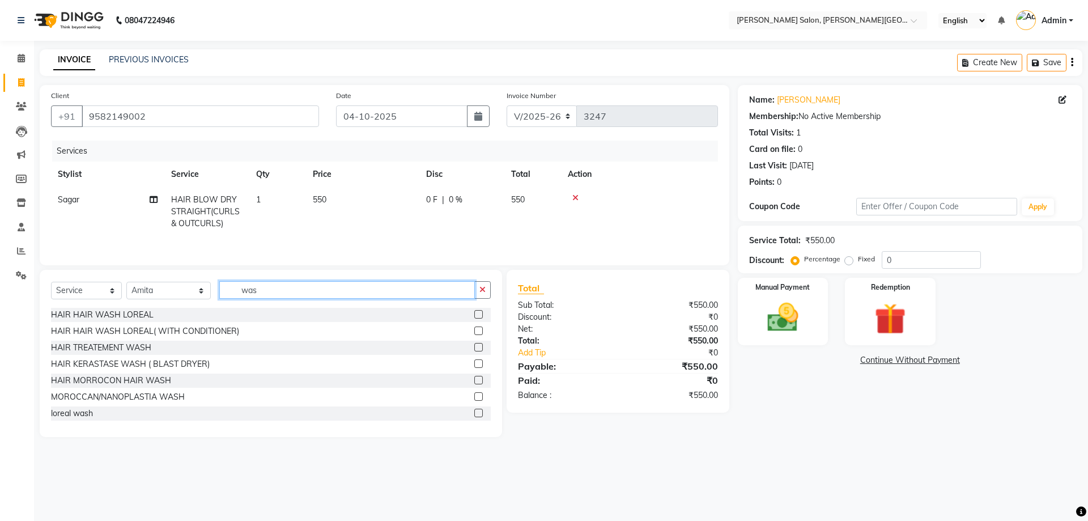
drag, startPoint x: 264, startPoint y: 284, endPoint x: 229, endPoint y: 293, distance: 35.9
click at [230, 293] on input "was" at bounding box center [347, 290] width 256 height 18
click at [147, 320] on div "HAIR HAIR WASH LOREAL" at bounding box center [102, 315] width 103 height 12
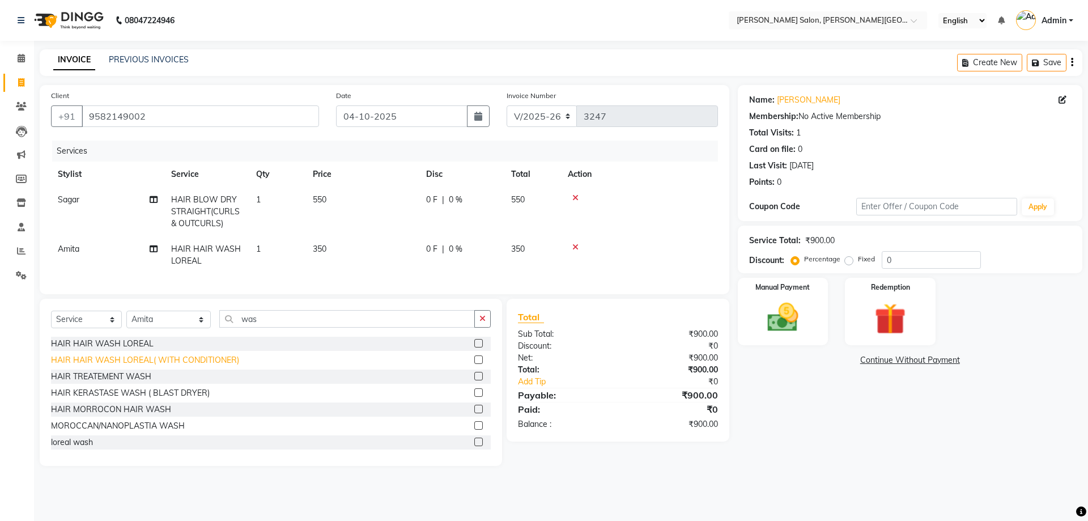
drag, startPoint x: 156, startPoint y: 368, endPoint x: 274, endPoint y: 352, distance: 119.0
click at [156, 366] on div "HAIR HAIR WASH LOREAL( WITH CONDITIONER)" at bounding box center [145, 360] width 188 height 12
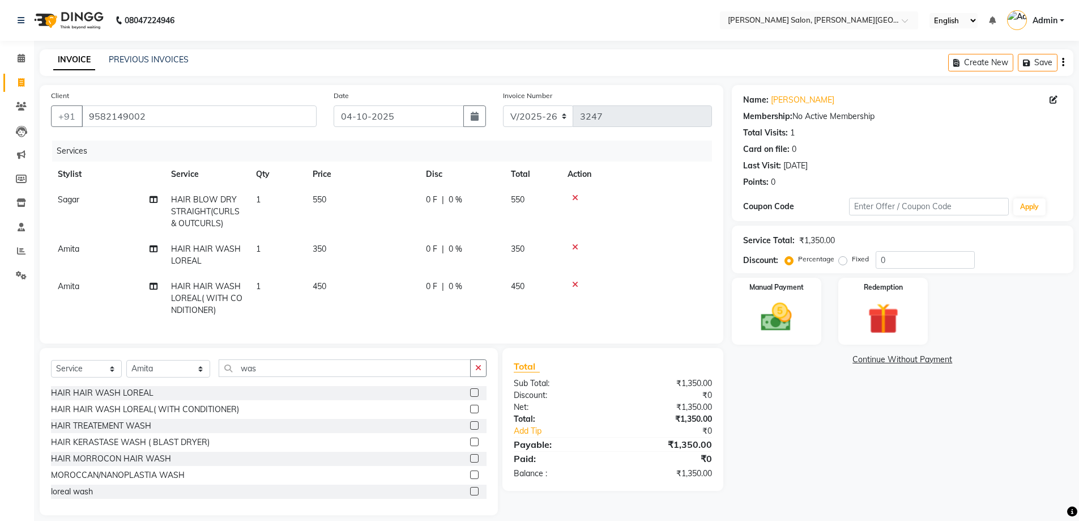
drag, startPoint x: 574, startPoint y: 245, endPoint x: 300, endPoint y: 339, distance: 290.2
click at [574, 245] on icon at bounding box center [575, 247] width 6 height 8
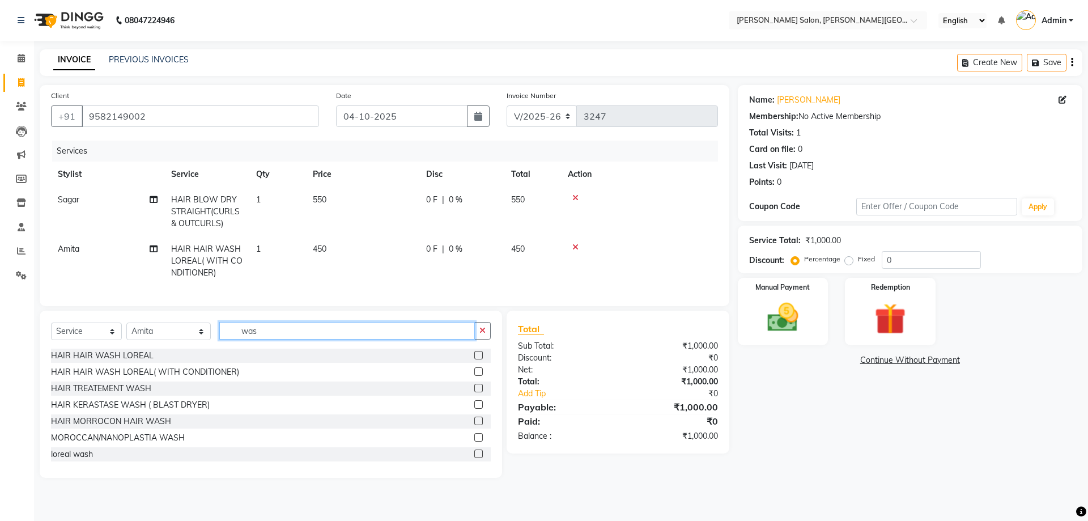
drag, startPoint x: 250, startPoint y: 339, endPoint x: 185, endPoint y: 343, distance: 65.3
click at [187, 346] on div "Select Service Product Membership Package Voucher Prepaid Gift Card Select Styl…" at bounding box center [271, 335] width 440 height 27
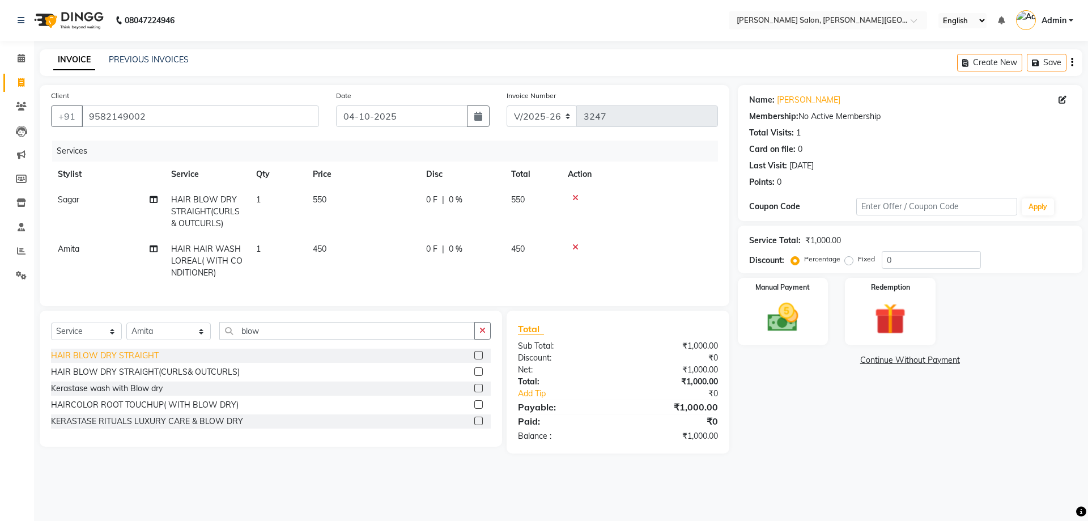
click at [125, 361] on div "HAIR BLOW DRY STRAIGHT" at bounding box center [105, 356] width 108 height 12
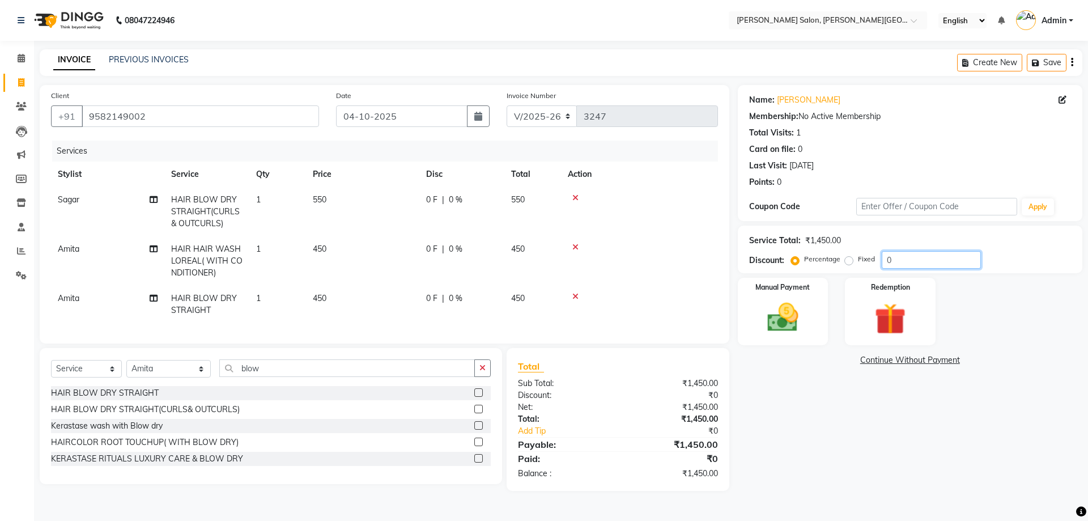
drag, startPoint x: 932, startPoint y: 262, endPoint x: 828, endPoint y: 282, distance: 105.7
click at [858, 272] on div "Service Total: ₹1,450.00 Discount: Percentage Fixed 0" at bounding box center [910, 249] width 344 height 48
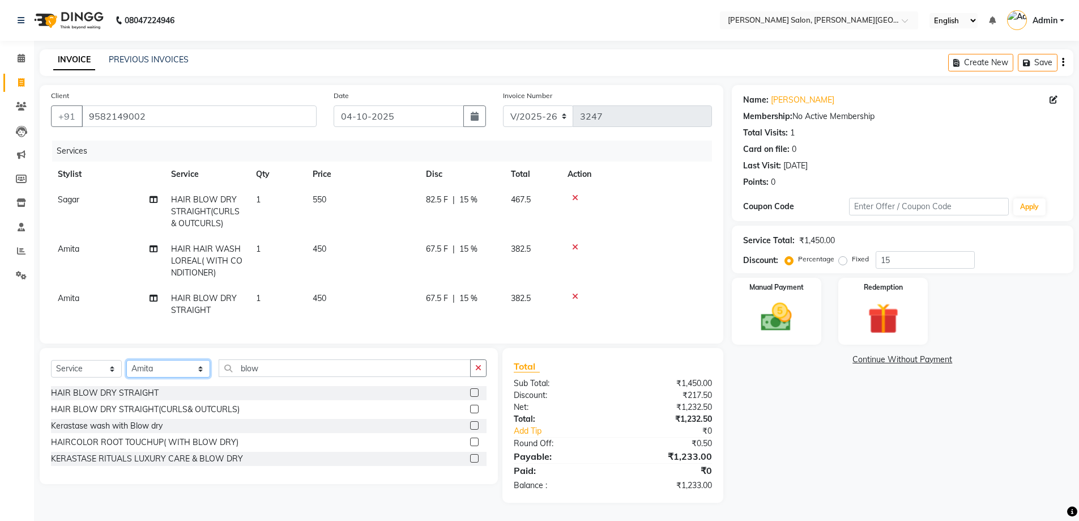
click at [141, 369] on select "Select Stylist [PERSON_NAME] [PERSON_NAME] [PERSON_NAME] [PERSON_NAME] [PERSON_…" at bounding box center [168, 369] width 84 height 18
click at [219, 377] on input "blow" at bounding box center [345, 368] width 252 height 18
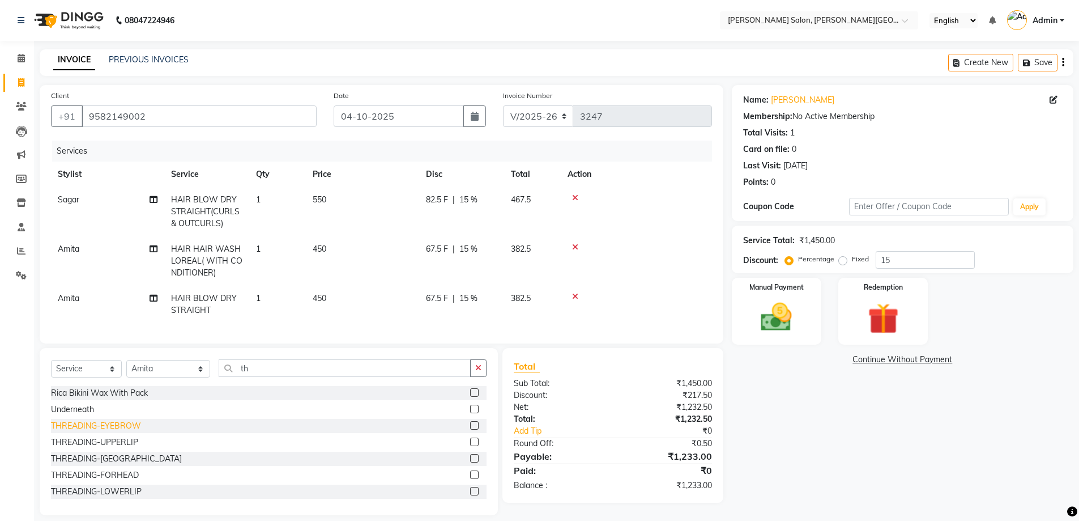
click at [122, 432] on div "THREADING-EYEBROW" at bounding box center [96, 426] width 90 height 12
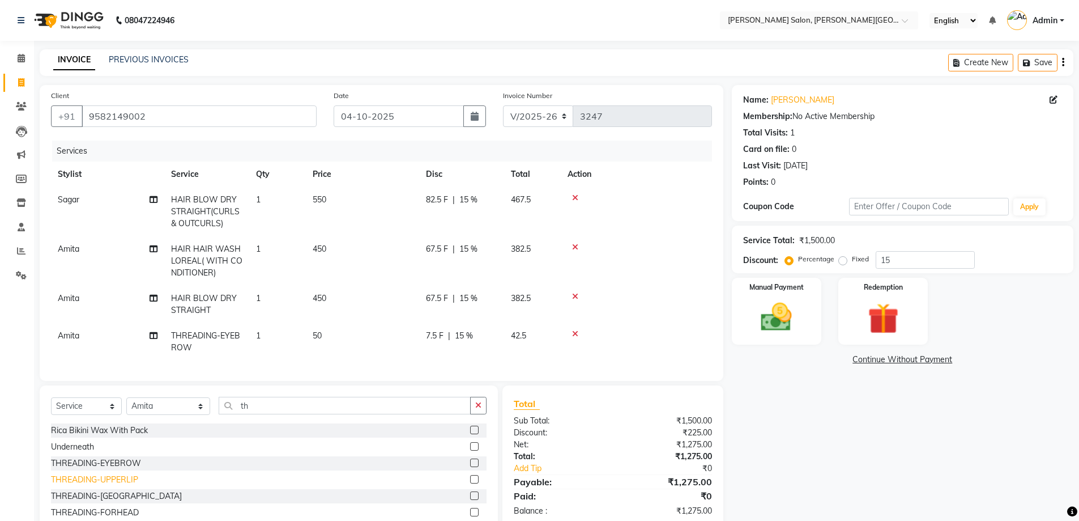
click at [125, 485] on div "THREADING-UPPERLIP" at bounding box center [94, 480] width 87 height 12
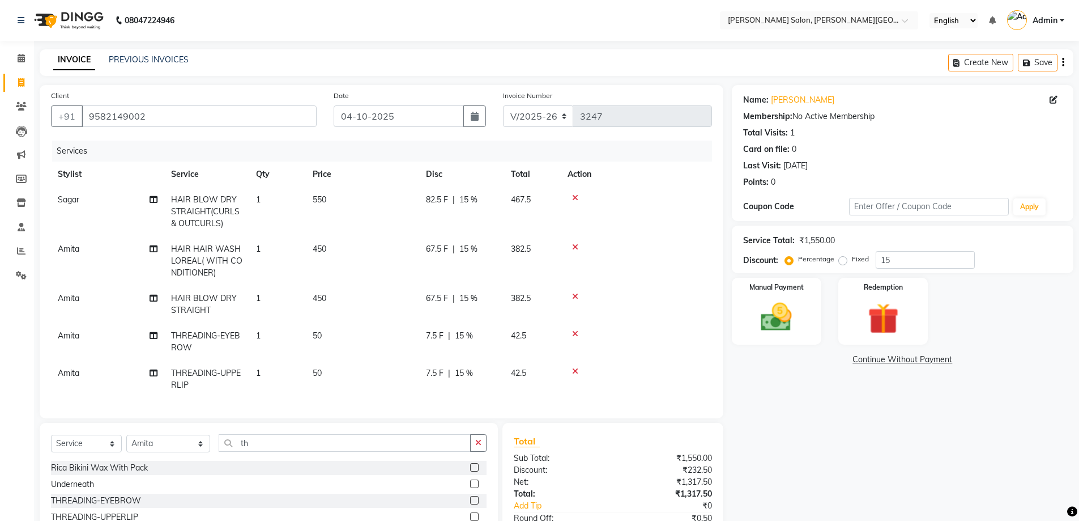
drag, startPoint x: 845, startPoint y: 436, endPoint x: 778, endPoint y: 420, distance: 68.2
click at [844, 435] on div "Name: [PERSON_NAME] Membership: No Active Membership Total Visits: 1 Card on fi…" at bounding box center [907, 337] width 350 height 505
click at [449, 328] on td "7.5 F | 15 %" at bounding box center [461, 341] width 85 height 37
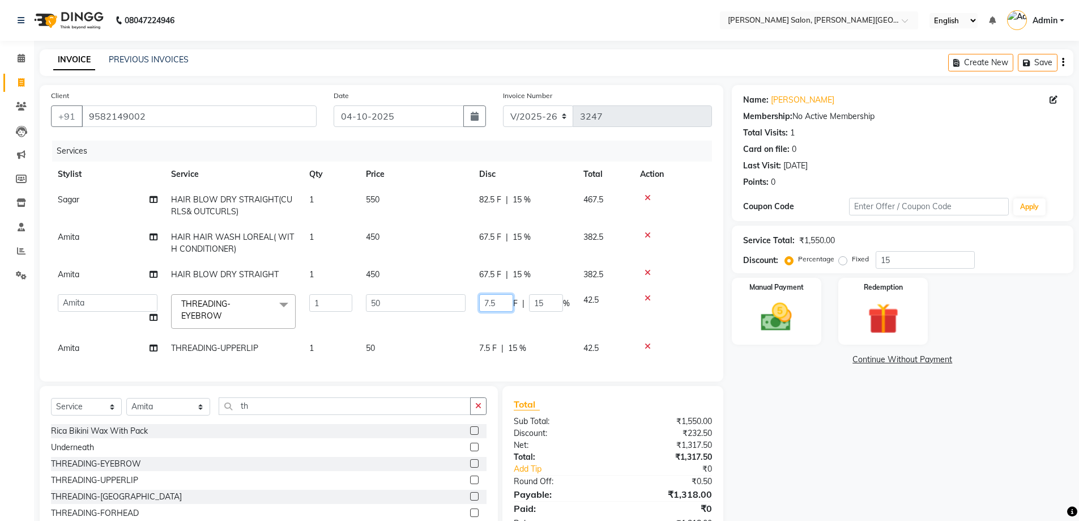
drag, startPoint x: 507, startPoint y: 303, endPoint x: 406, endPoint y: 305, distance: 100.9
click at [426, 303] on tr "[PERSON_NAME] [PERSON_NAME] [PERSON_NAME] [PERSON_NAME] [PERSON_NAME] Disha Kum…" at bounding box center [381, 311] width 661 height 48
click at [464, 344] on tbody "Sagar HAIR BLOW DRY STRAIGHT(CURLS& OUTCURLS) 1 550 82.5 F | 15 % 467.5 [PERSON…" at bounding box center [381, 274] width 661 height 174
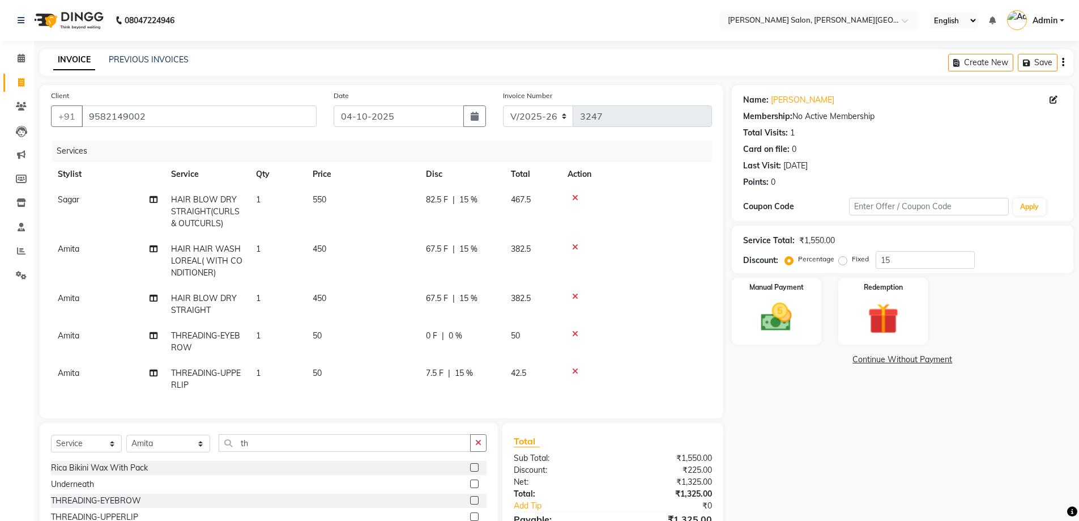
click at [433, 373] on span "7.5 F" at bounding box center [435, 373] width 18 height 12
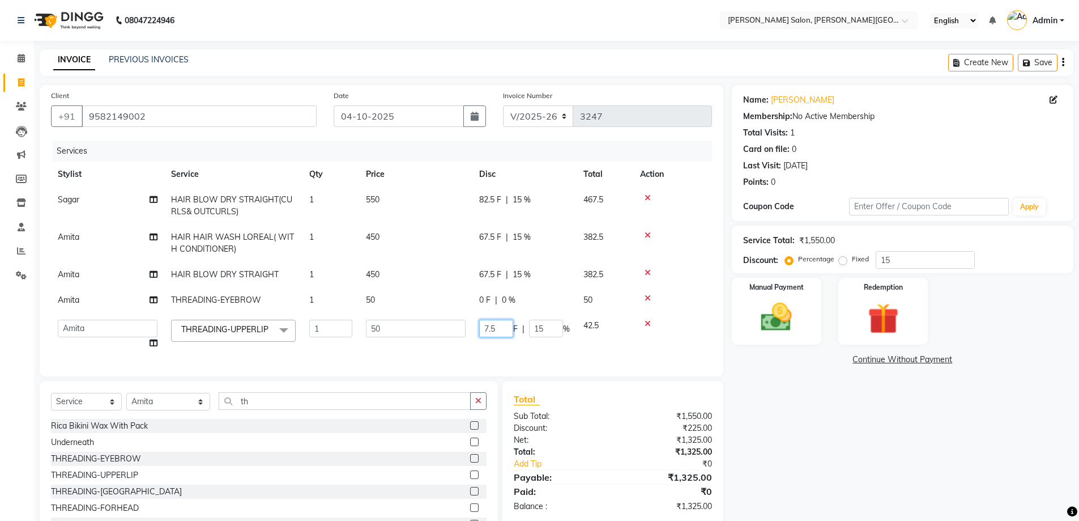
drag, startPoint x: 510, startPoint y: 326, endPoint x: 445, endPoint y: 329, distance: 65.8
click at [448, 329] on tr "[PERSON_NAME] [PERSON_NAME] [PERSON_NAME] [PERSON_NAME] [PERSON_NAME] [PERSON_N…" at bounding box center [381, 334] width 661 height 43
click at [507, 356] on tbody "Sagar HAIR BLOW DRY STRAIGHT(CURLS& OUTCURLS) 1 550 82.5 F | 15 % 467.5 [PERSON…" at bounding box center [381, 271] width 661 height 169
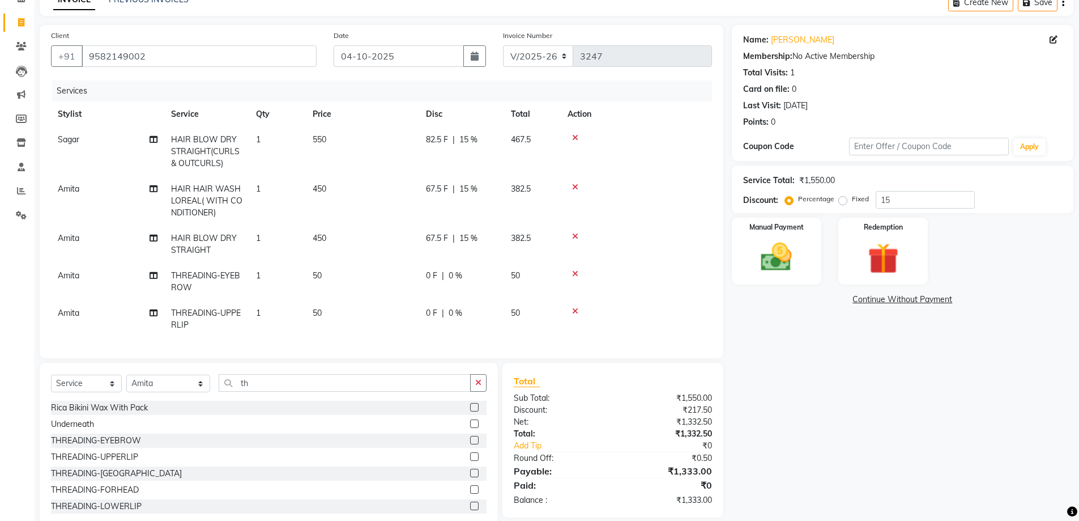
scroll to position [95, 0]
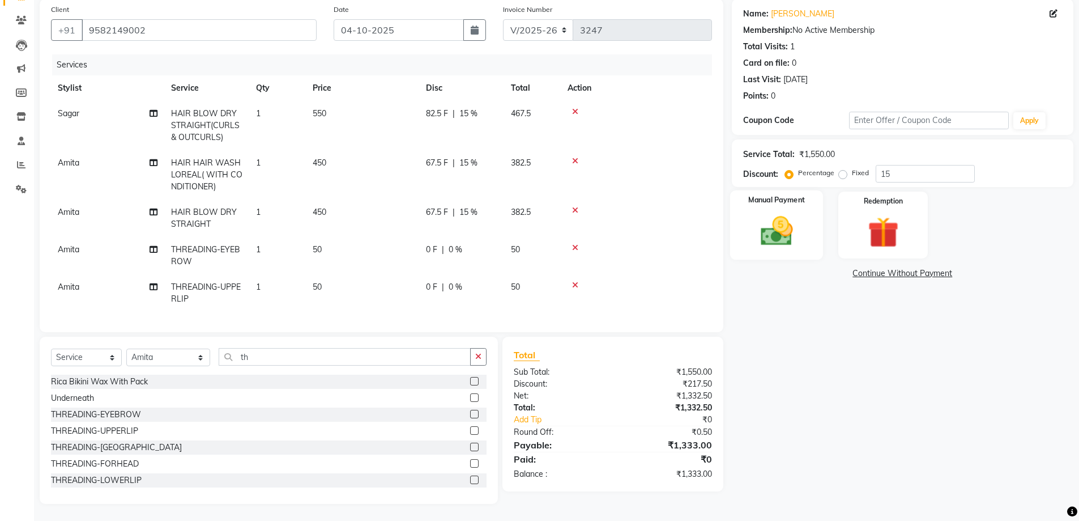
click at [788, 216] on img at bounding box center [777, 230] width 52 height 37
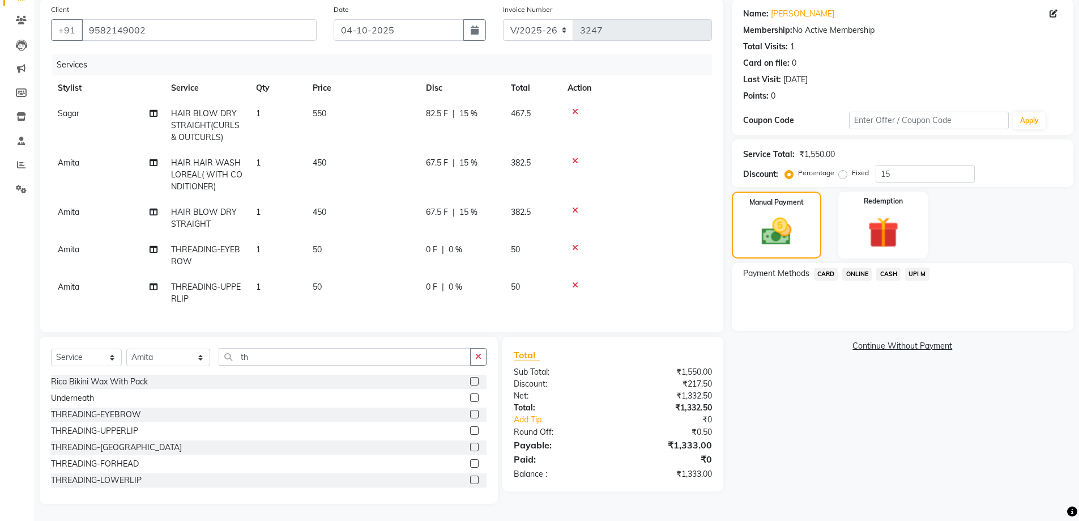
click at [891, 267] on span "CASH" at bounding box center [888, 273] width 24 height 13
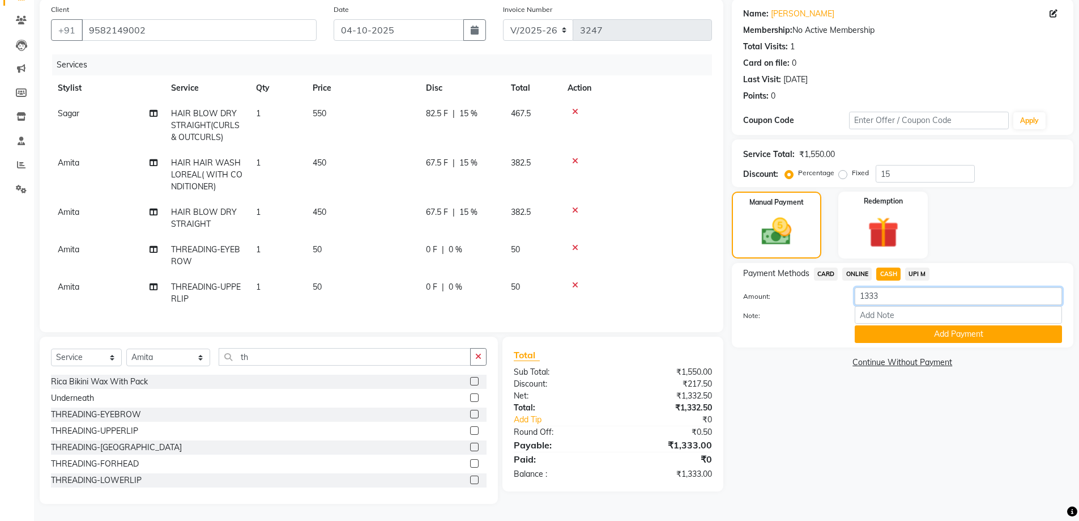
drag, startPoint x: 892, startPoint y: 274, endPoint x: 778, endPoint y: 283, distance: 114.2
click at [782, 287] on div "Amount: 1333" at bounding box center [903, 296] width 336 height 19
click at [908, 326] on button "Add Payment" at bounding box center [958, 334] width 207 height 18
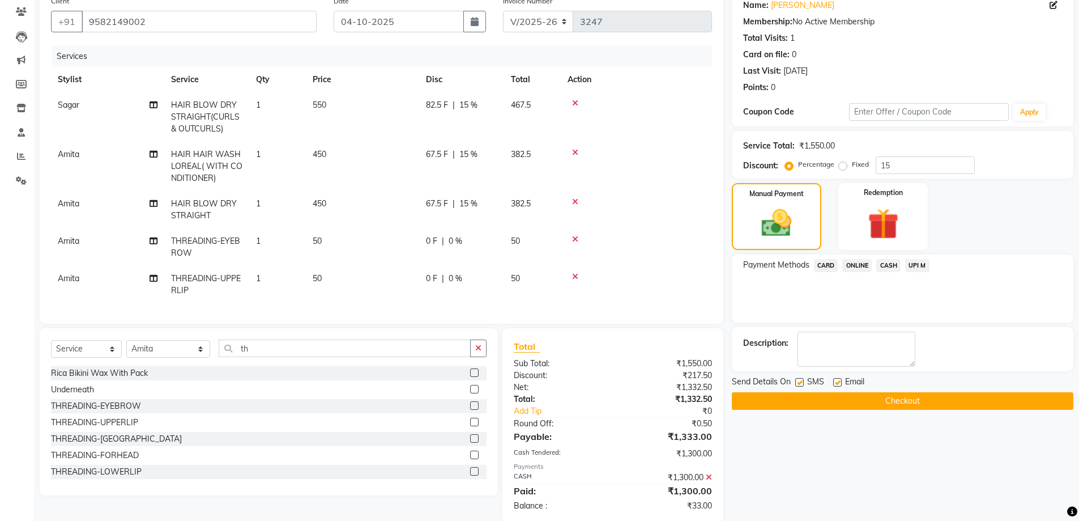
click at [921, 265] on span "UPI M" at bounding box center [917, 265] width 24 height 13
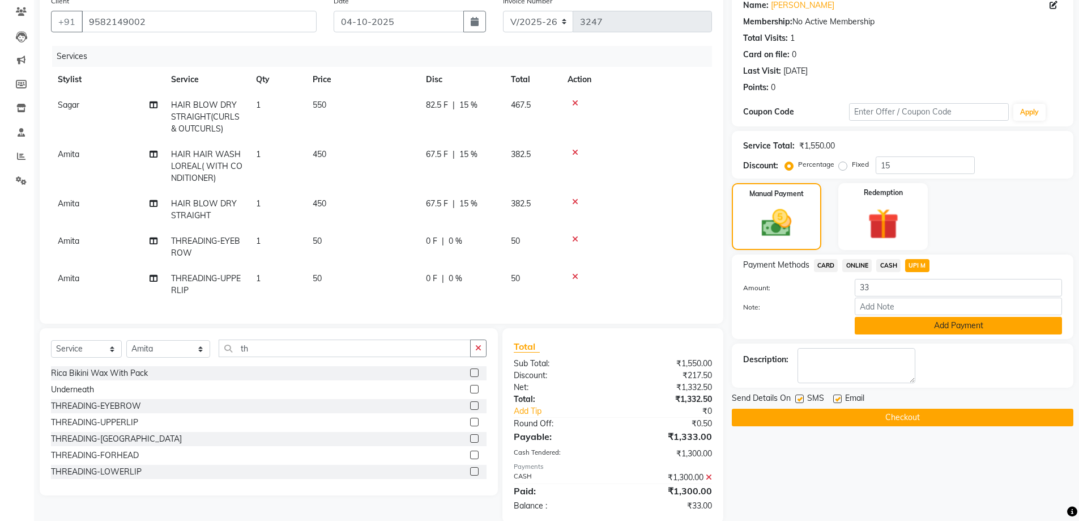
click at [934, 331] on button "Add Payment" at bounding box center [958, 326] width 207 height 18
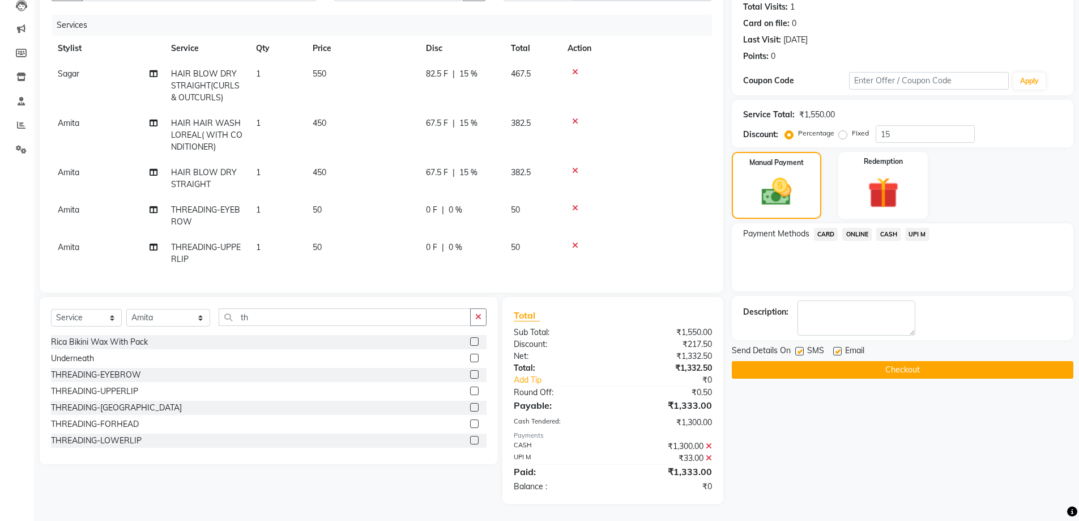
click at [938, 361] on button "Checkout" at bounding box center [903, 370] width 342 height 18
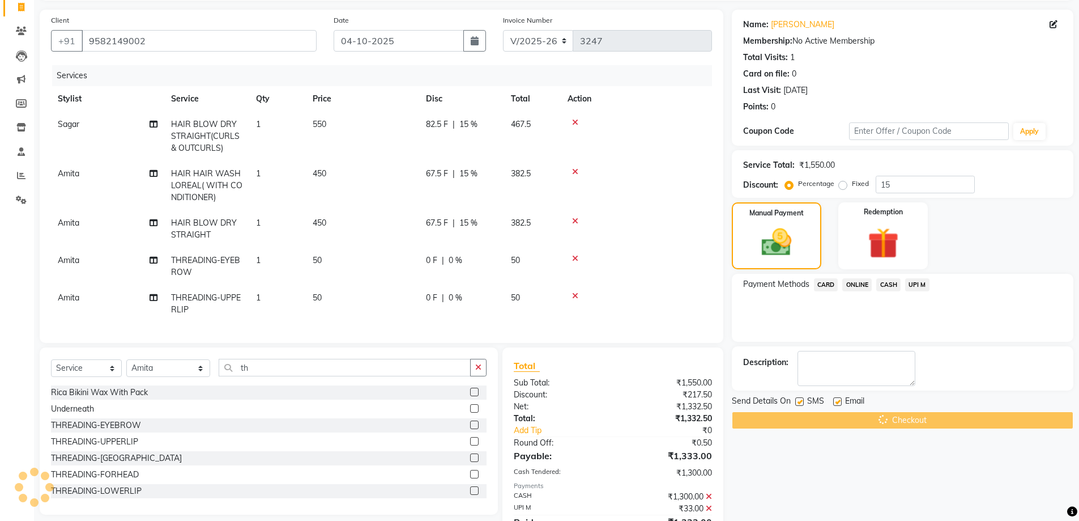
scroll to position [0, 0]
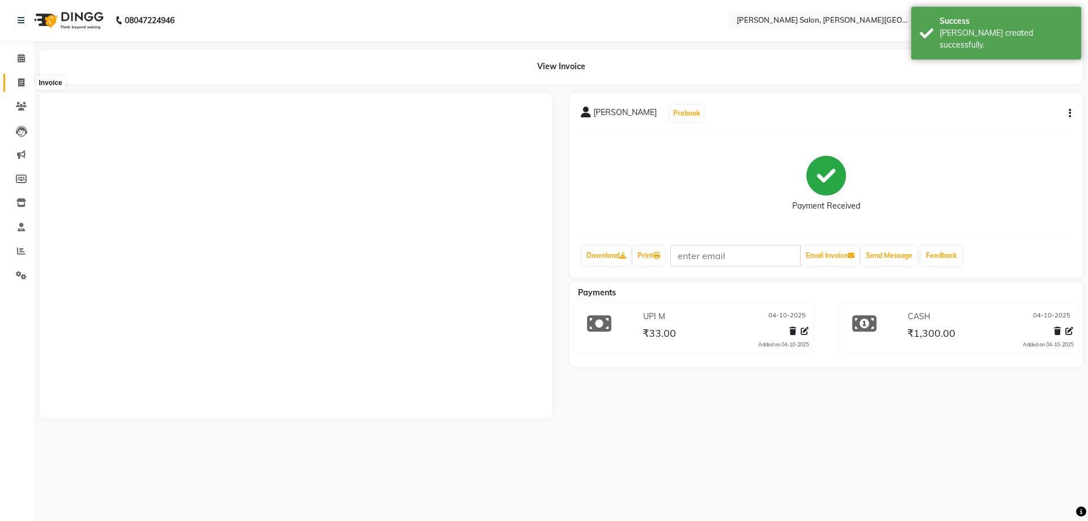
click at [23, 79] on icon at bounding box center [21, 82] width 6 height 8
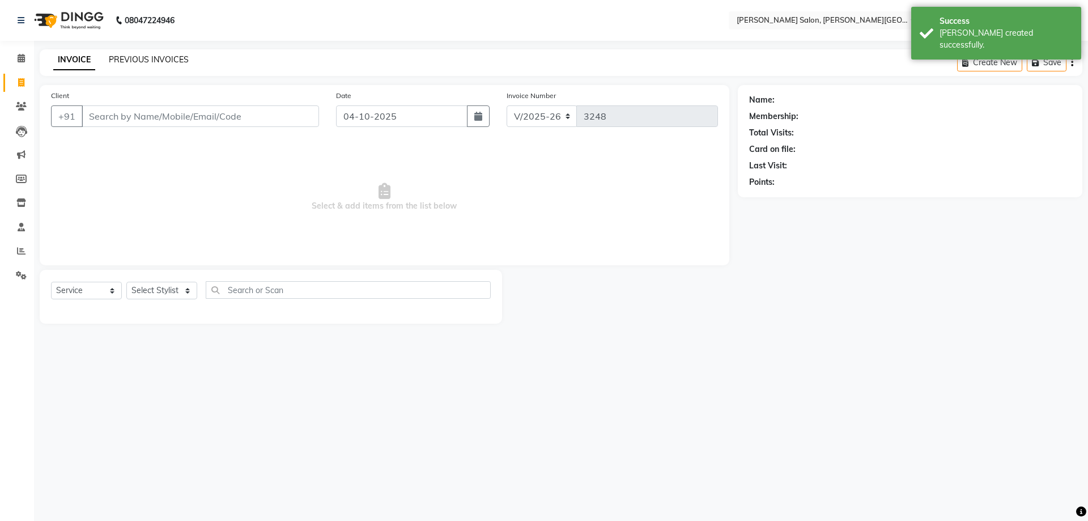
click at [180, 57] on link "PREVIOUS INVOICES" at bounding box center [149, 59] width 80 height 10
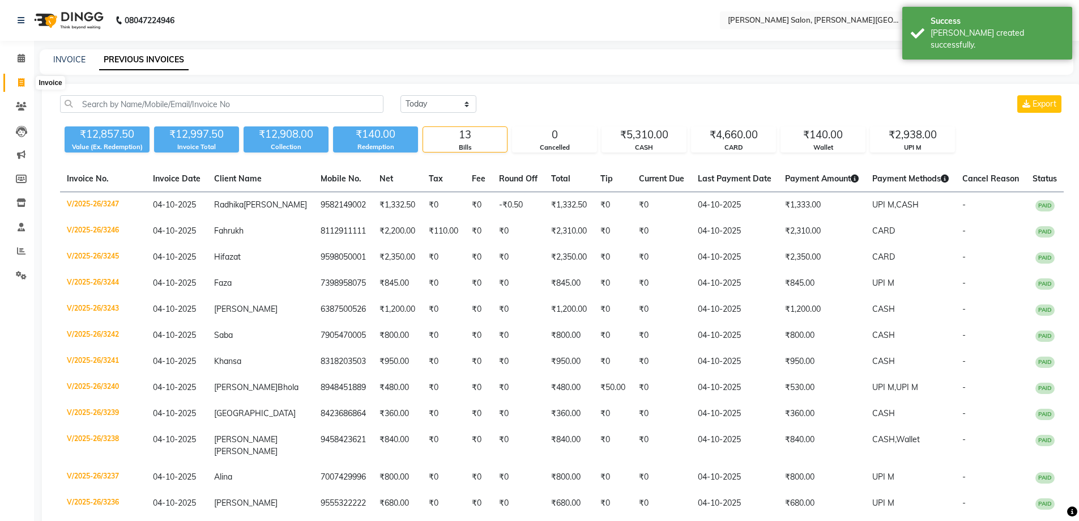
click at [24, 83] on icon at bounding box center [21, 82] width 6 height 8
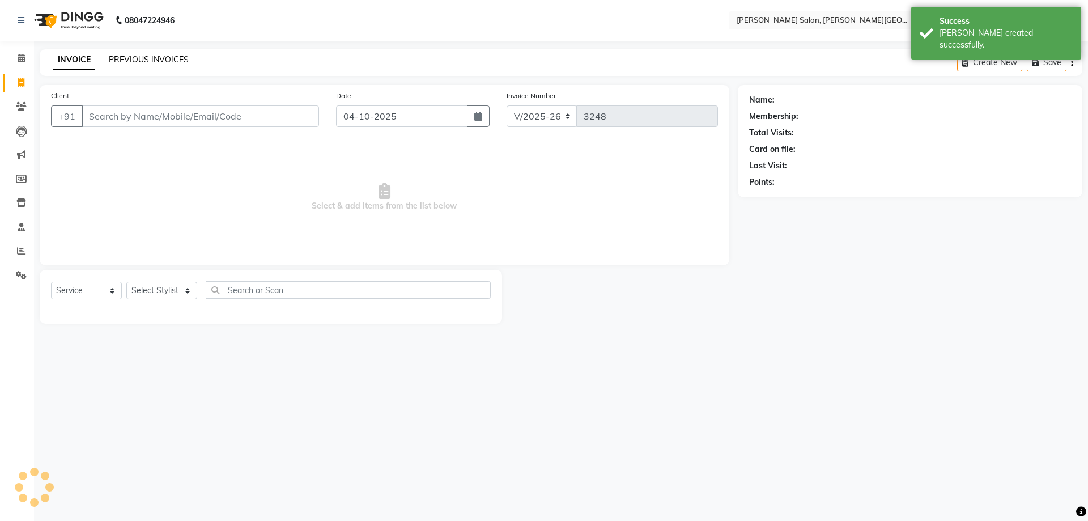
click at [144, 57] on link "PREVIOUS INVOICES" at bounding box center [149, 59] width 80 height 10
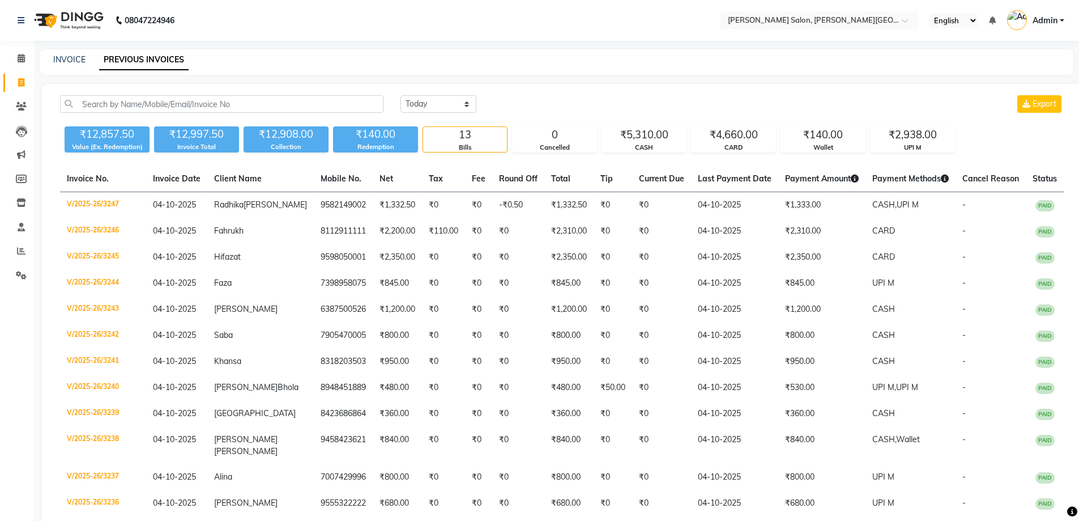
click at [0, 87] on li "Invoice" at bounding box center [17, 83] width 34 height 24
click at [16, 85] on span at bounding box center [21, 82] width 20 height 13
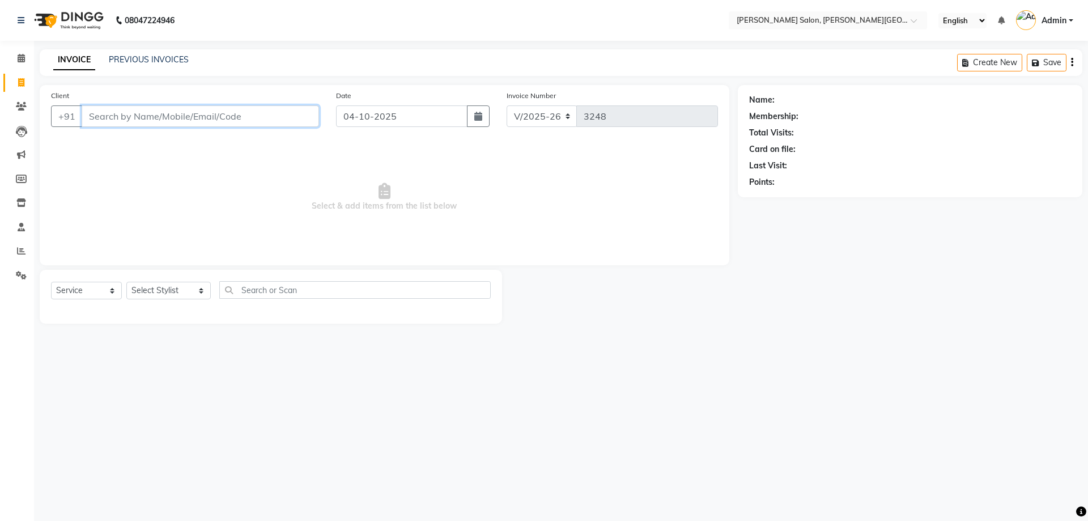
paste input "7307637015"
drag, startPoint x: 155, startPoint y: 123, endPoint x: 65, endPoint y: 131, distance: 89.9
click at [57, 127] on div "Client [PHONE_NUMBER] searching..." at bounding box center [184, 115] width 285 height 50
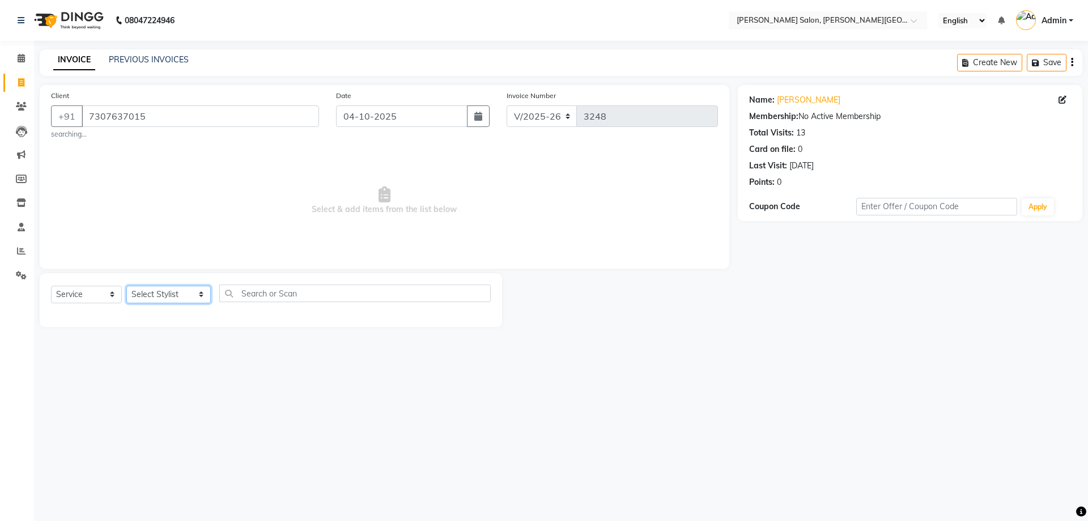
click at [167, 287] on select "Select Stylist [PERSON_NAME] [PERSON_NAME] [PERSON_NAME] [PERSON_NAME] [PERSON_…" at bounding box center [168, 295] width 84 height 18
click at [126, 286] on select "Select Stylist [PERSON_NAME] [PERSON_NAME] [PERSON_NAME] [PERSON_NAME] [PERSON_…" at bounding box center [168, 295] width 84 height 18
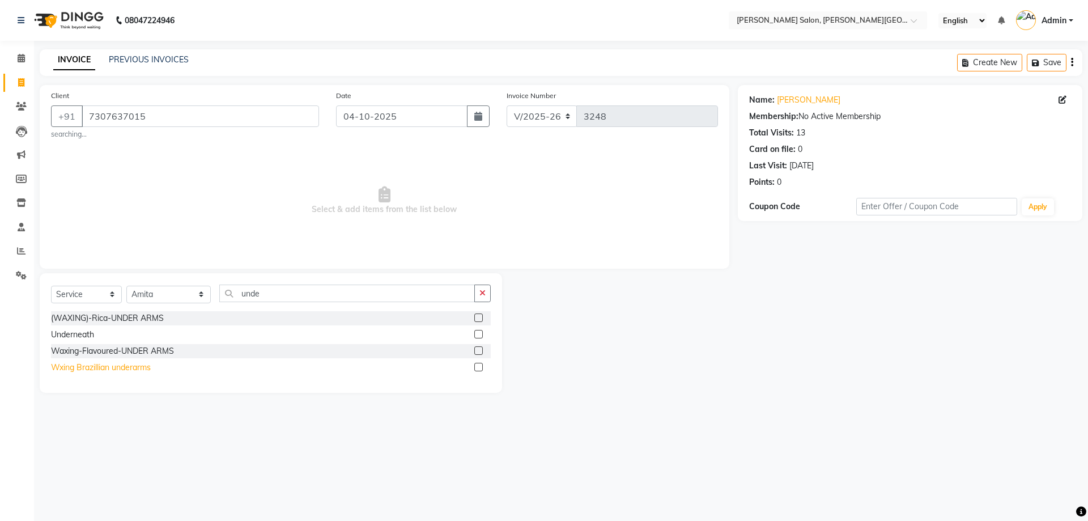
click at [136, 367] on div "Wxing Brazillian underarms" at bounding box center [101, 367] width 100 height 12
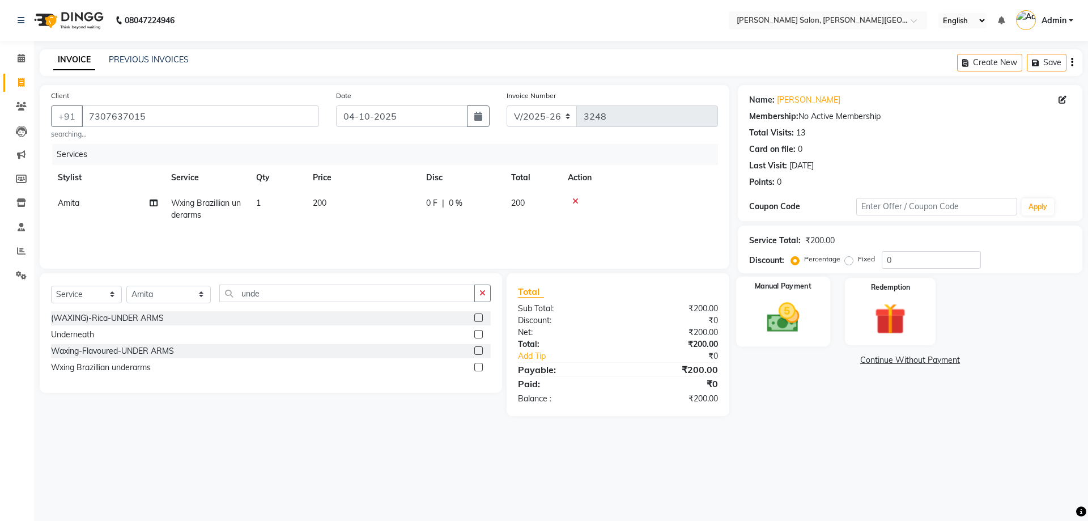
click at [759, 318] on img at bounding box center [782, 317] width 53 height 37
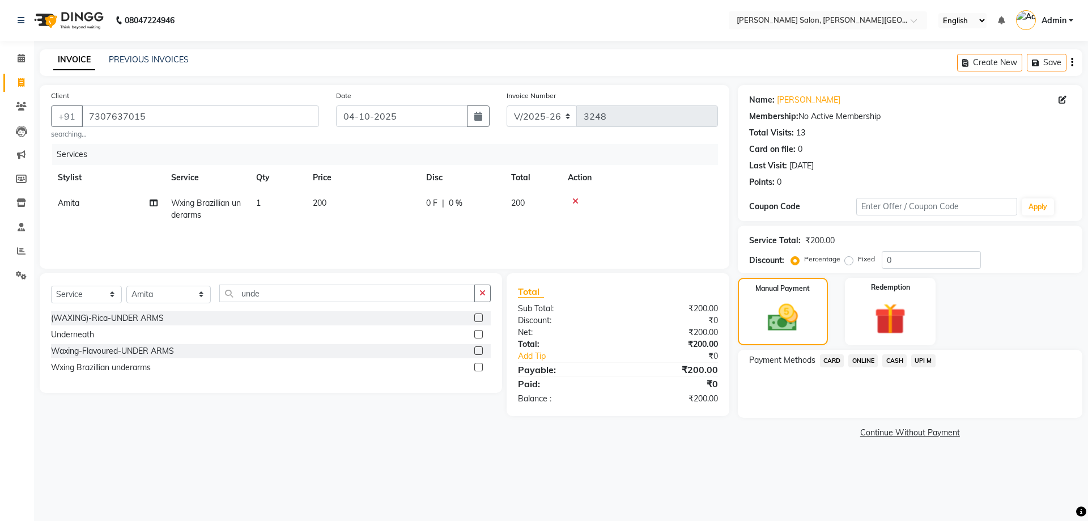
click at [897, 357] on span "CASH" at bounding box center [894, 360] width 24 height 13
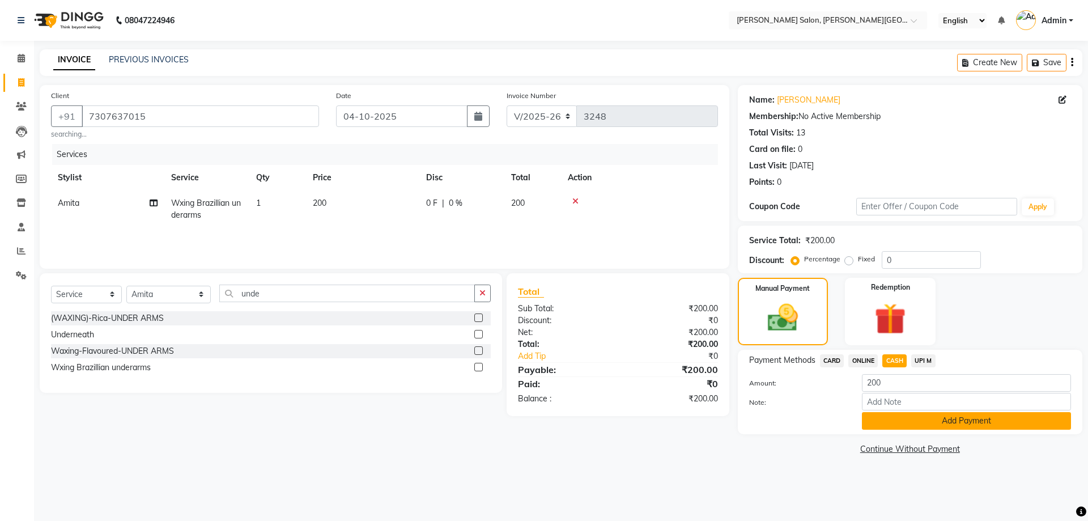
click at [939, 425] on button "Add Payment" at bounding box center [966, 421] width 209 height 18
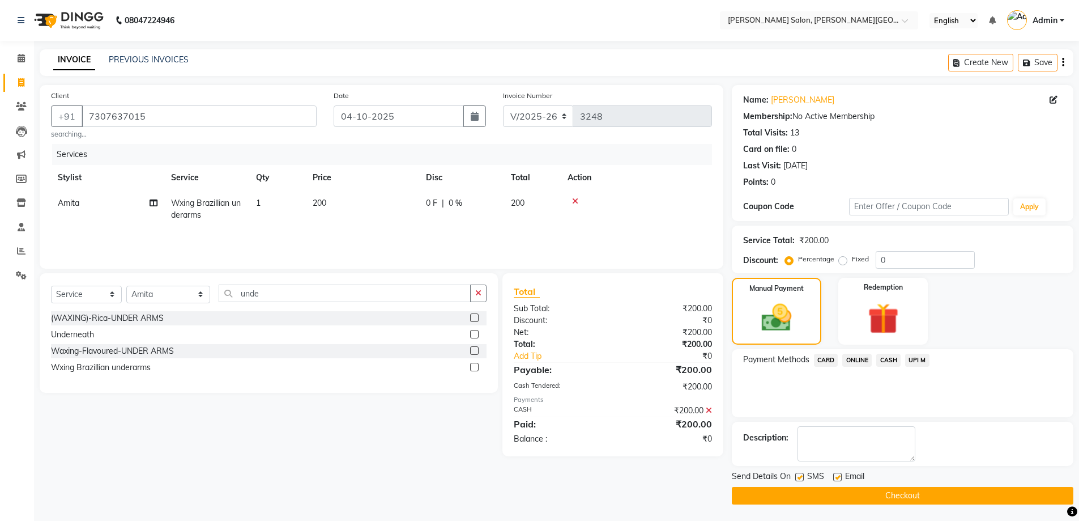
scroll to position [1, 0]
click at [960, 497] on button "Checkout" at bounding box center [903, 495] width 342 height 18
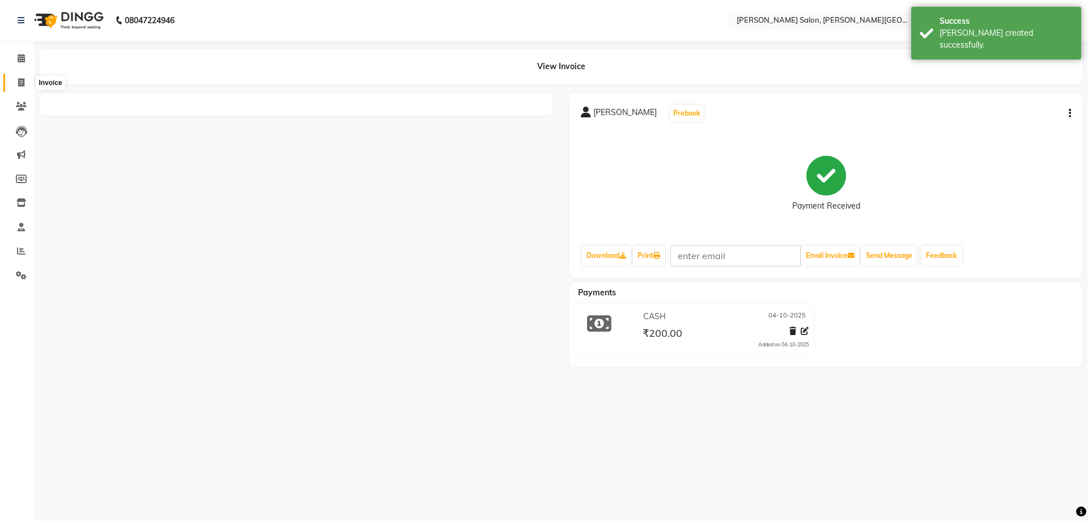
click at [28, 83] on span at bounding box center [21, 82] width 20 height 13
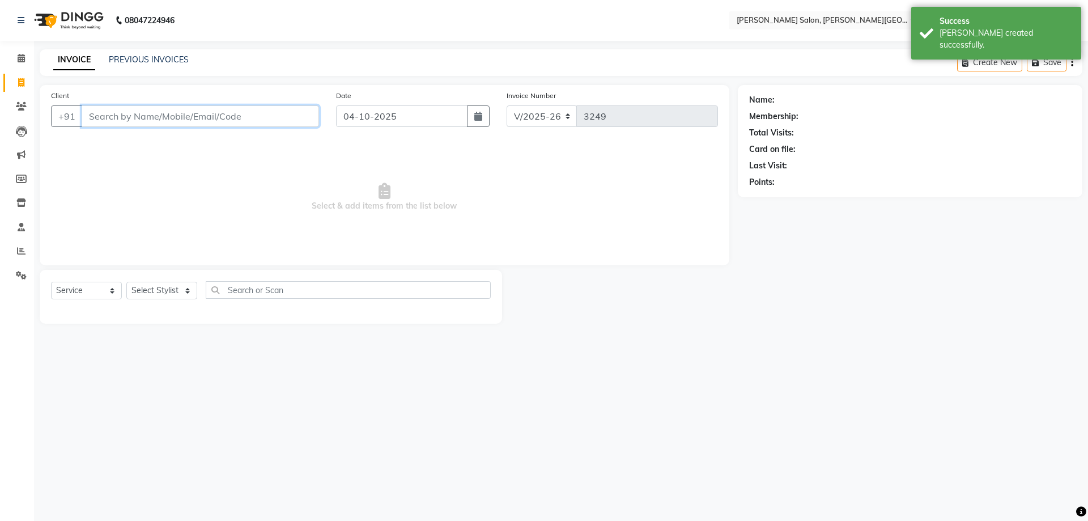
paste input "8707378101"
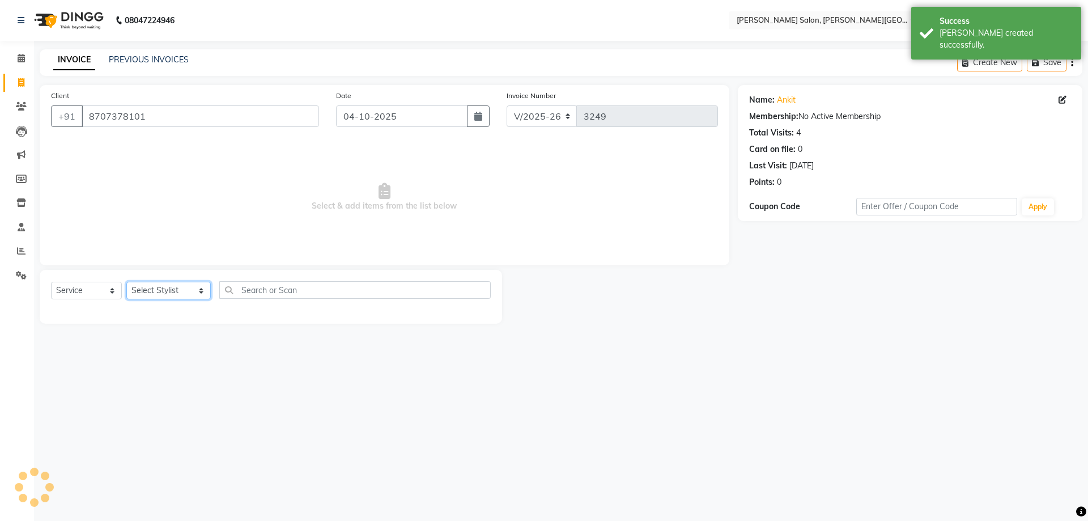
click at [157, 283] on select "Select Stylist [PERSON_NAME] [PERSON_NAME] [PERSON_NAME] [PERSON_NAME] [PERSON_…" at bounding box center [168, 291] width 84 height 18
click at [126, 282] on select "Select Stylist [PERSON_NAME] [PERSON_NAME] [PERSON_NAME] [PERSON_NAME] [PERSON_…" at bounding box center [168, 291] width 84 height 18
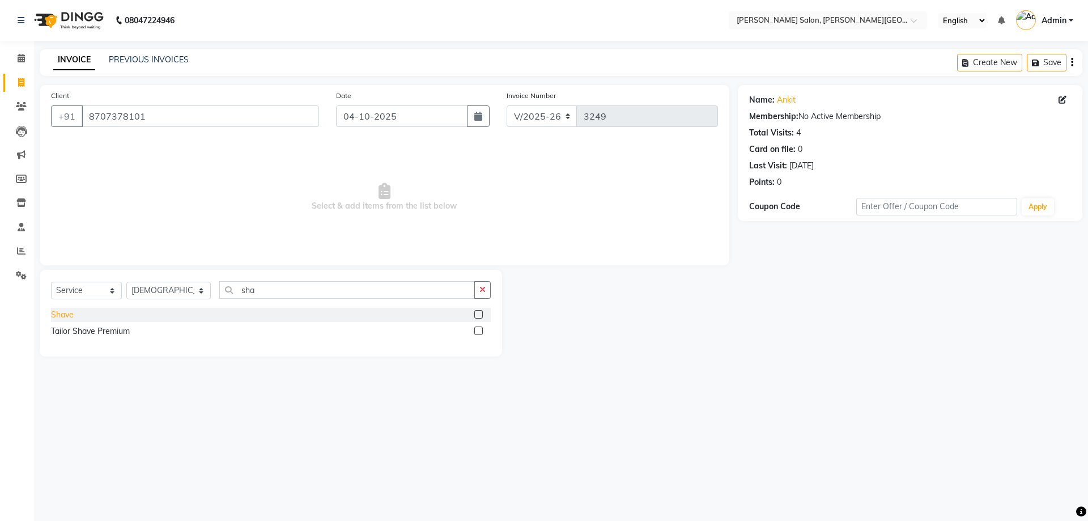
click at [54, 311] on div "Shave" at bounding box center [62, 315] width 23 height 12
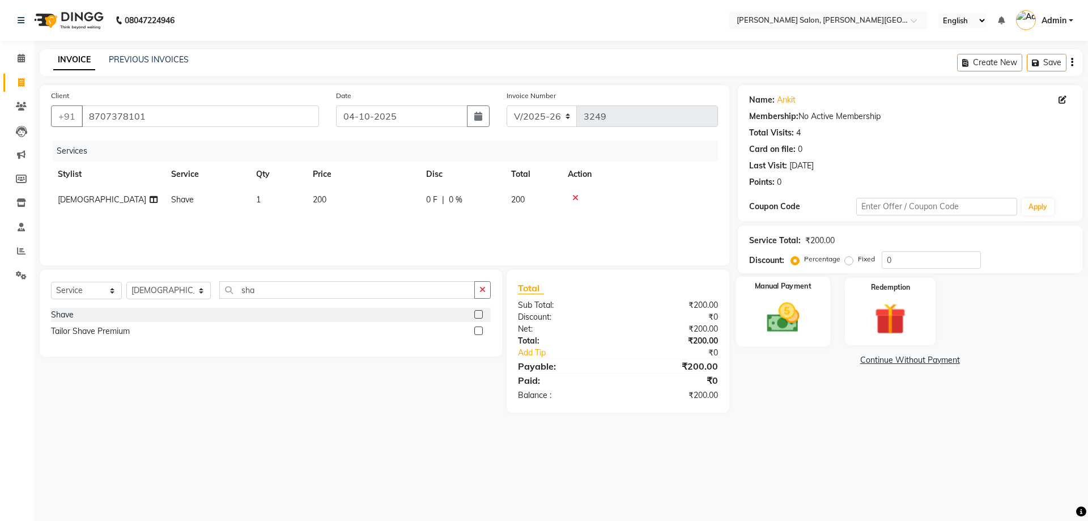
click at [761, 316] on img at bounding box center [782, 317] width 53 height 37
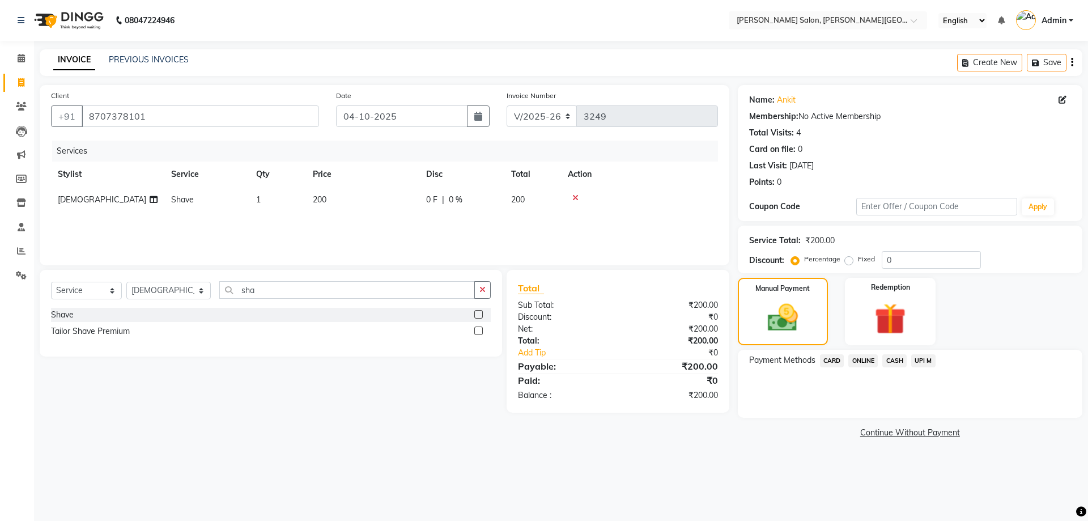
click at [899, 364] on span "CASH" at bounding box center [894, 360] width 24 height 13
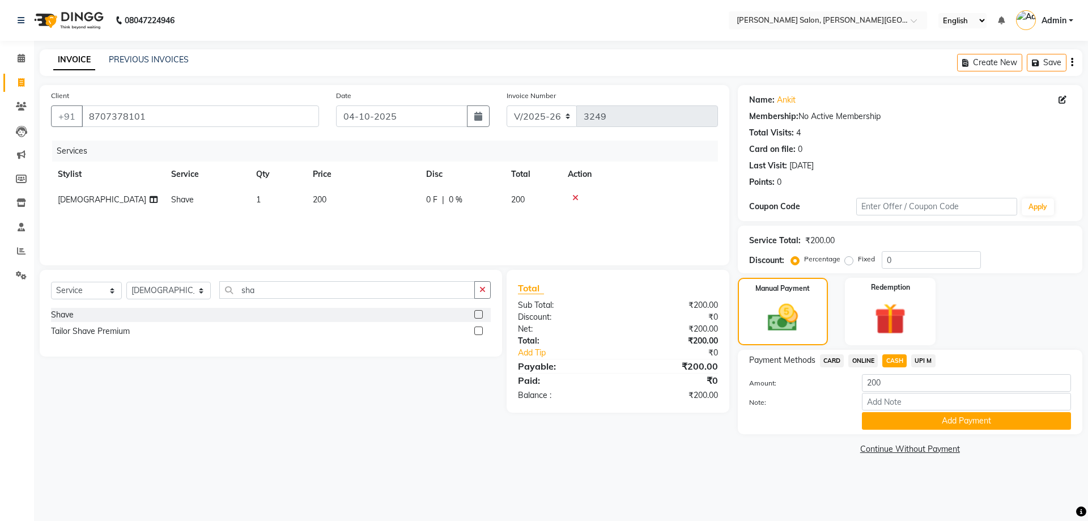
click at [963, 433] on div "Payment Methods CARD ONLINE CASH UPI M Amount: 200 Note: Add Payment" at bounding box center [910, 392] width 344 height 84
click at [957, 422] on button "Add Payment" at bounding box center [966, 421] width 209 height 18
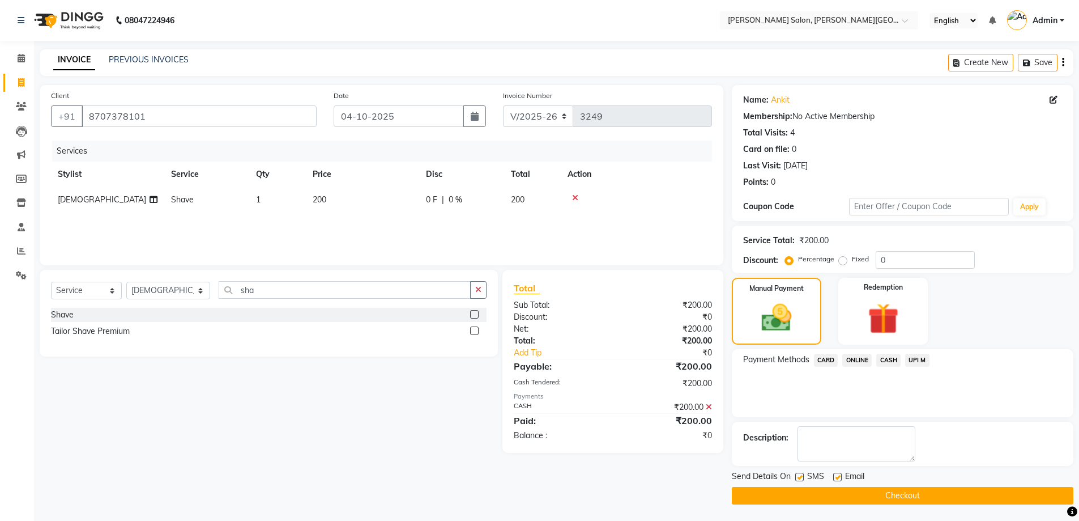
click at [875, 501] on button "Checkout" at bounding box center [903, 496] width 342 height 18
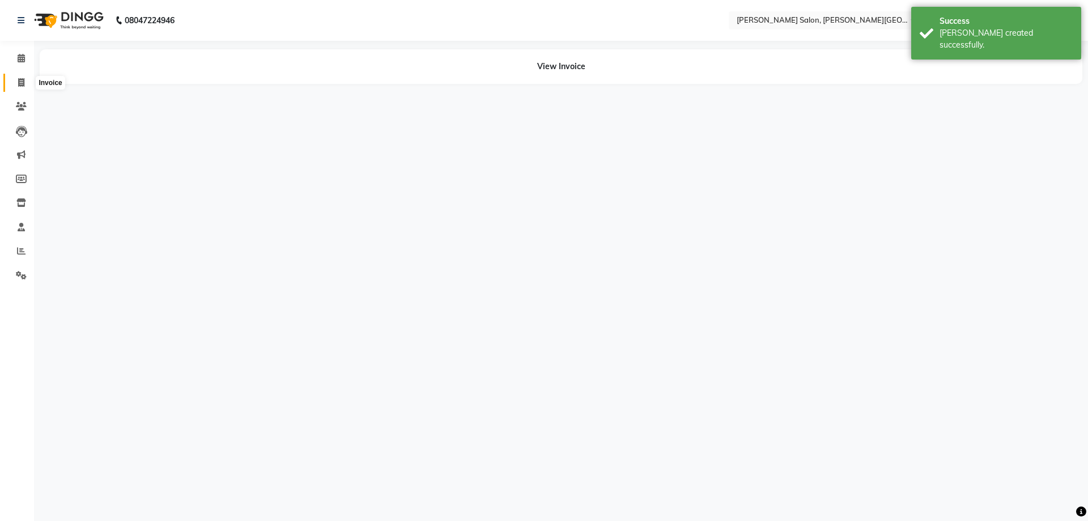
click at [19, 79] on icon at bounding box center [21, 82] width 6 height 8
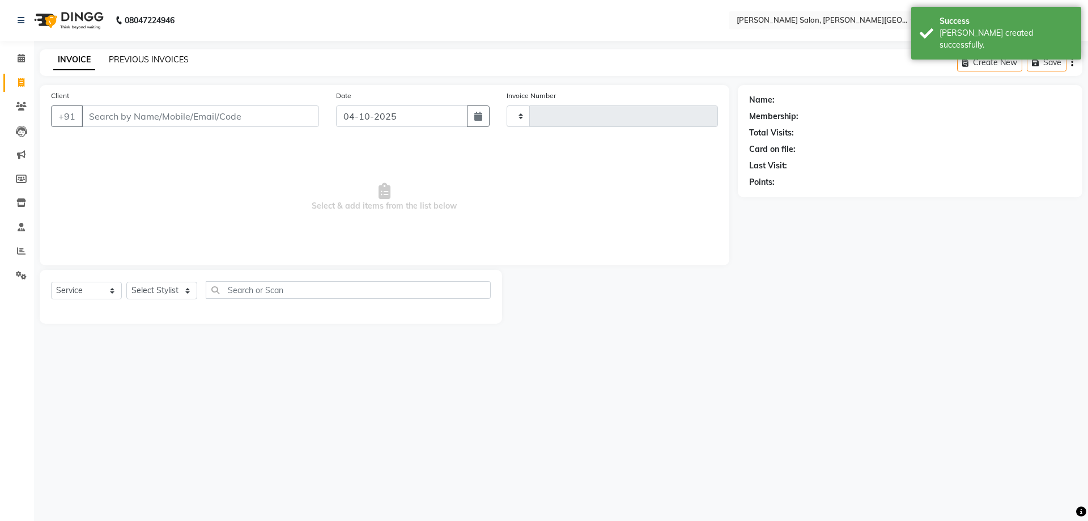
click at [155, 63] on link "PREVIOUS INVOICES" at bounding box center [149, 59] width 80 height 10
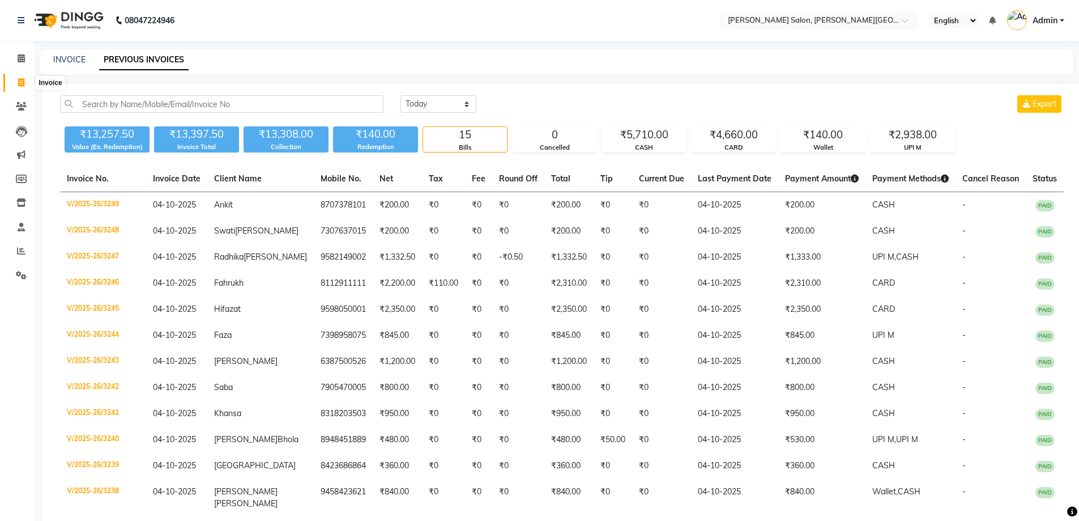
click at [23, 83] on icon at bounding box center [21, 82] width 6 height 8
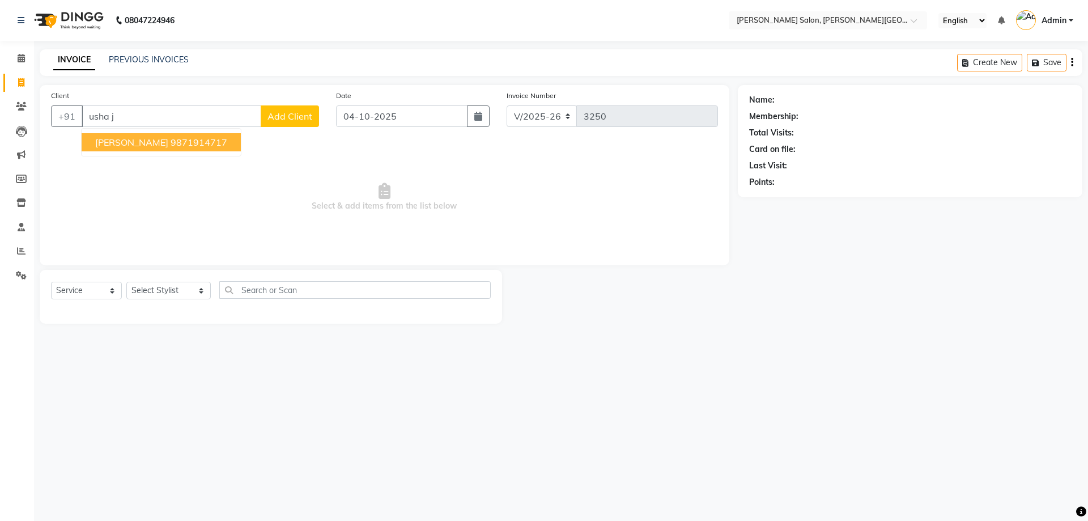
click at [171, 138] on ngb-highlight "9871914717" at bounding box center [199, 142] width 57 height 11
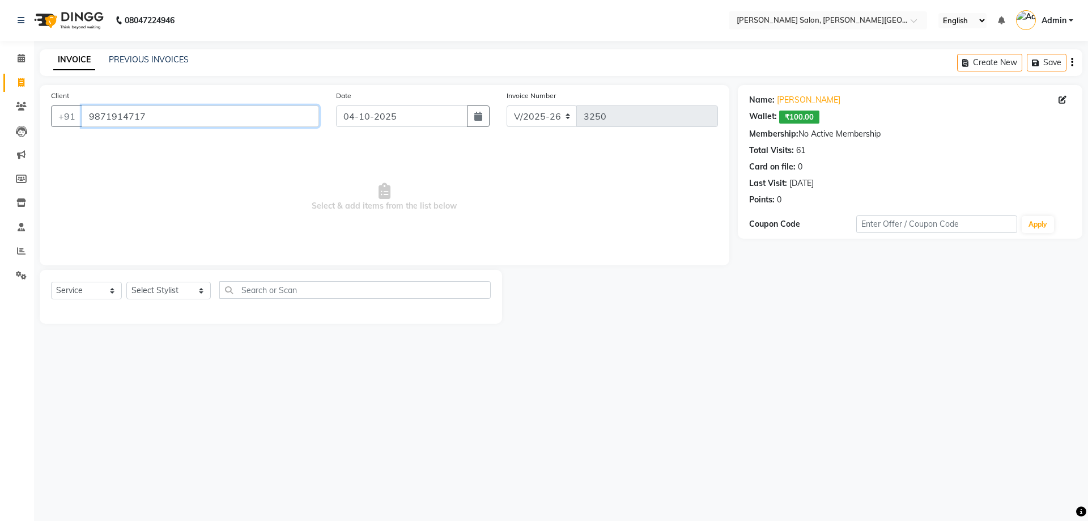
drag, startPoint x: 169, startPoint y: 108, endPoint x: 188, endPoint y: 163, distance: 58.8
click at [62, 153] on div "Client [PHONE_NUMBER] Date [DATE] Invoice Number V/2025 V/[PHONE_NUMBER] Select…" at bounding box center [384, 175] width 689 height 180
click at [156, 296] on select "Select Stylist [PERSON_NAME] [PERSON_NAME] [PERSON_NAME] [PERSON_NAME] [PERSON_…" at bounding box center [168, 291] width 84 height 18
click at [126, 282] on select "Select Stylist [PERSON_NAME] [PERSON_NAME] [PERSON_NAME] [PERSON_NAME] [PERSON_…" at bounding box center [168, 291] width 84 height 18
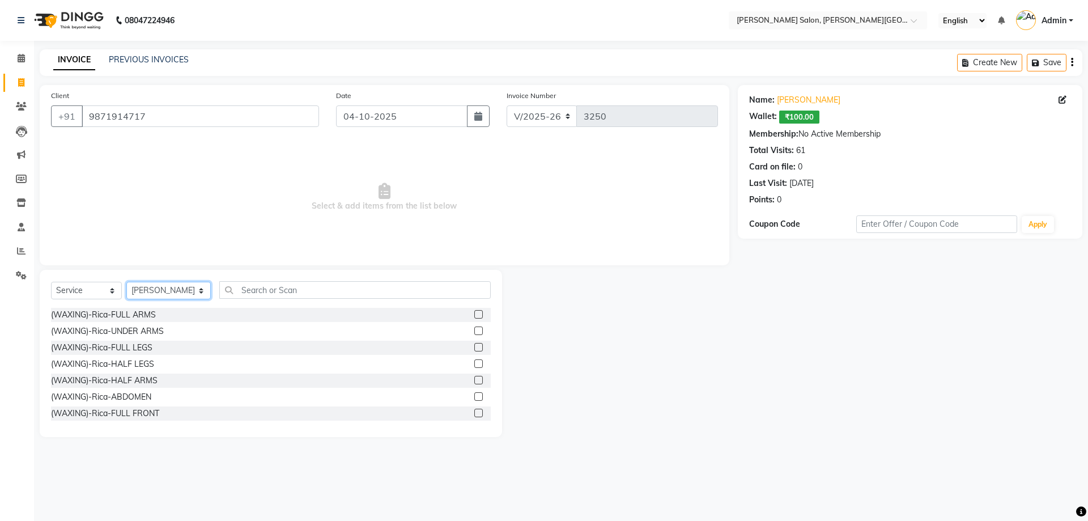
click at [156, 296] on select "Select Stylist [PERSON_NAME] [PERSON_NAME] [PERSON_NAME] [PERSON_NAME] [PERSON_…" at bounding box center [168, 291] width 84 height 18
click at [126, 282] on select "Select Stylist [PERSON_NAME] [PERSON_NAME] [PERSON_NAME] [PERSON_NAME] [PERSON_…" at bounding box center [168, 291] width 84 height 18
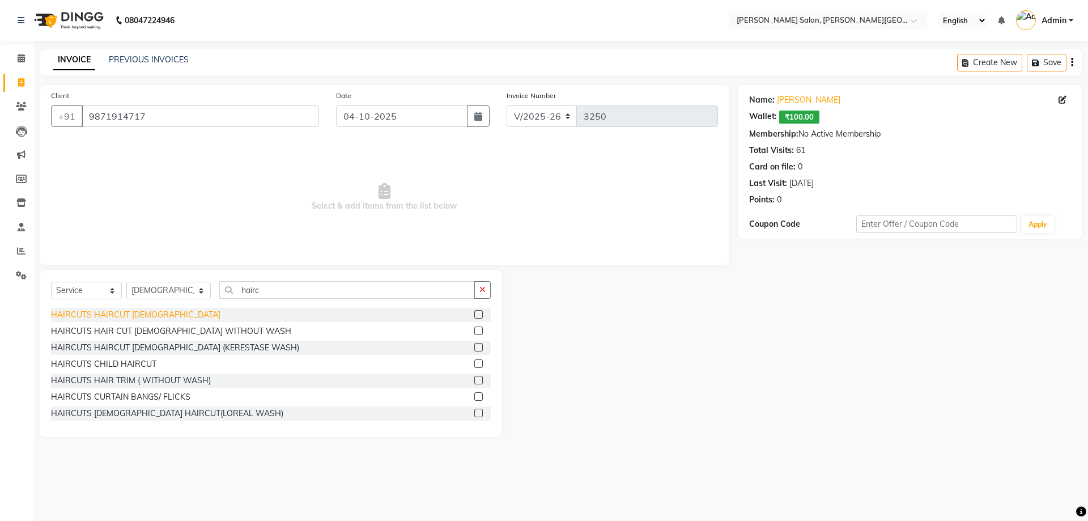
click at [150, 316] on div "HAIRCUTS HAIRCUT [DEMOGRAPHIC_DATA]" at bounding box center [271, 315] width 440 height 14
click at [134, 313] on div "HAIRCUTS HAIRCUT [DEMOGRAPHIC_DATA]" at bounding box center [135, 315] width 169 height 12
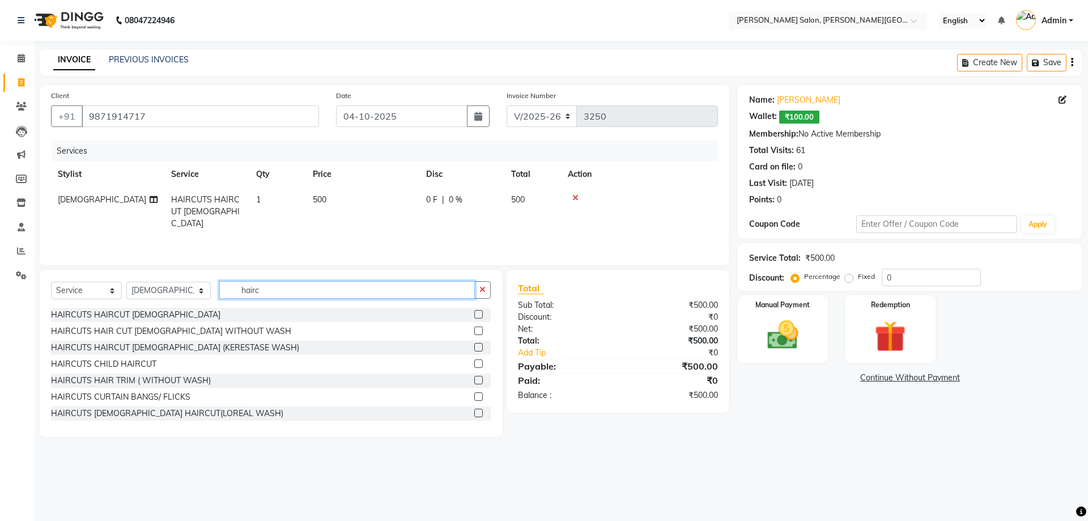
drag, startPoint x: 274, startPoint y: 288, endPoint x: 169, endPoint y: 269, distance: 105.9
click at [176, 271] on div "Select Service Product Membership Package Voucher Prepaid Gift Card Select Styl…" at bounding box center [271, 353] width 462 height 167
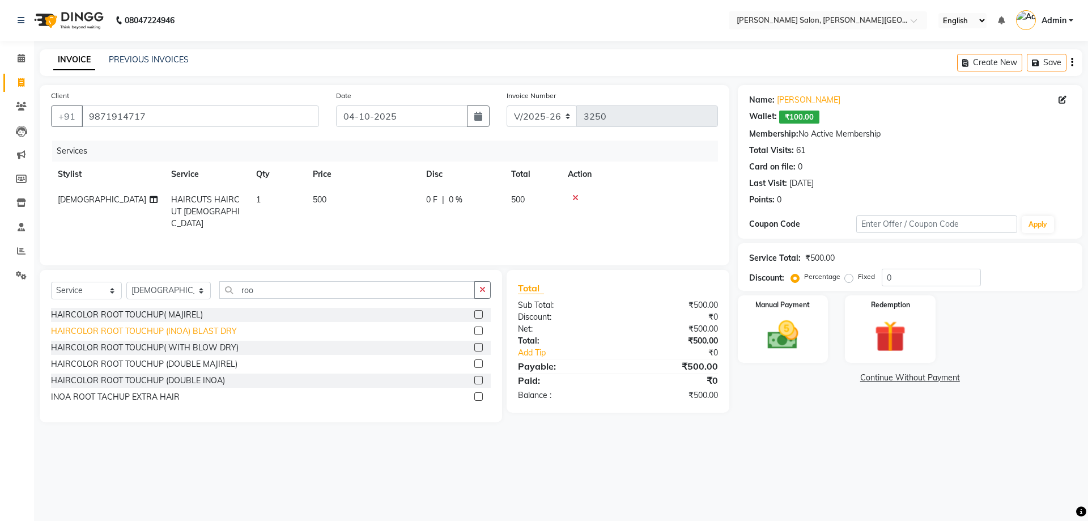
click at [223, 333] on div "HAIRCOLOR ROOT TOUCHUP (INOA) BLAST DRY" at bounding box center [144, 331] width 186 height 12
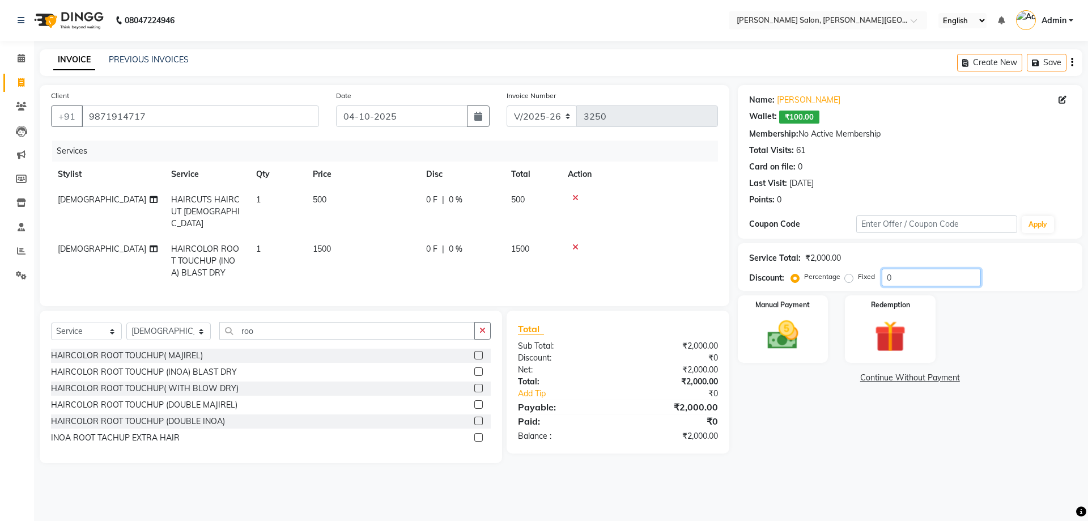
drag, startPoint x: 910, startPoint y: 278, endPoint x: 891, endPoint y: 281, distance: 20.1
click at [891, 281] on div "Service Total: ₹2,000.00 Discount: Percentage Fixed 0" at bounding box center [910, 267] width 322 height 39
click at [765, 329] on img at bounding box center [782, 334] width 53 height 37
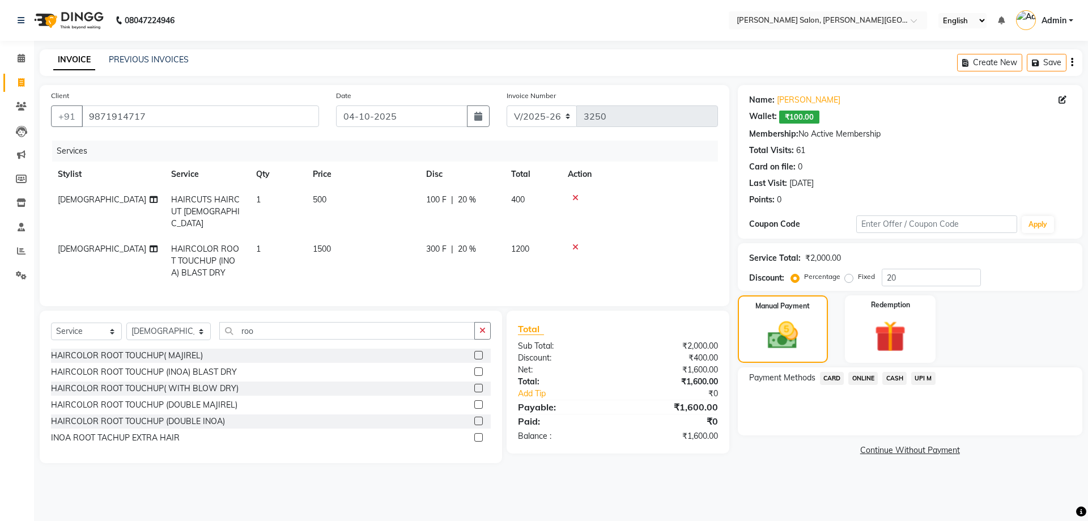
click at [885, 376] on span "CASH" at bounding box center [894, 378] width 24 height 13
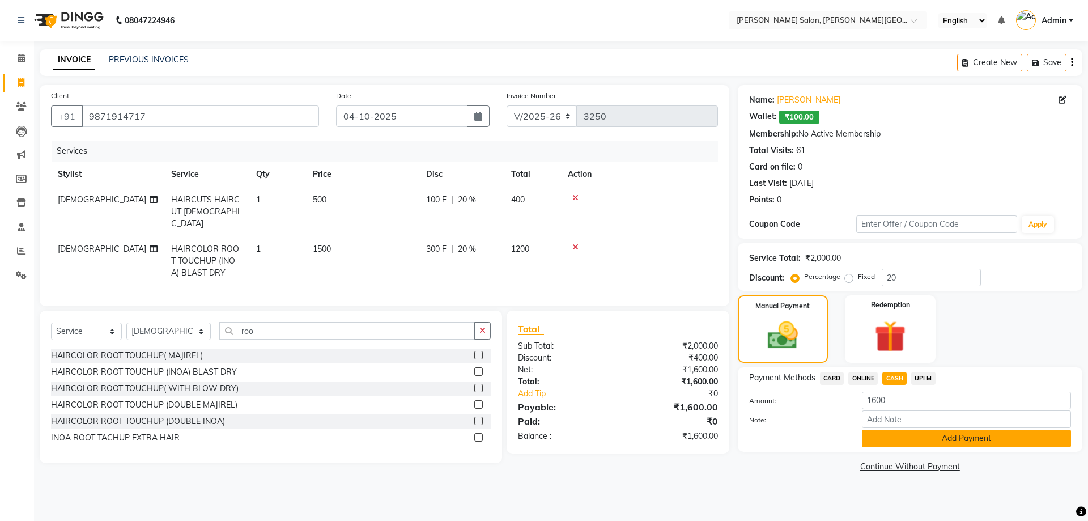
click at [983, 438] on button "Add Payment" at bounding box center [966, 438] width 209 height 18
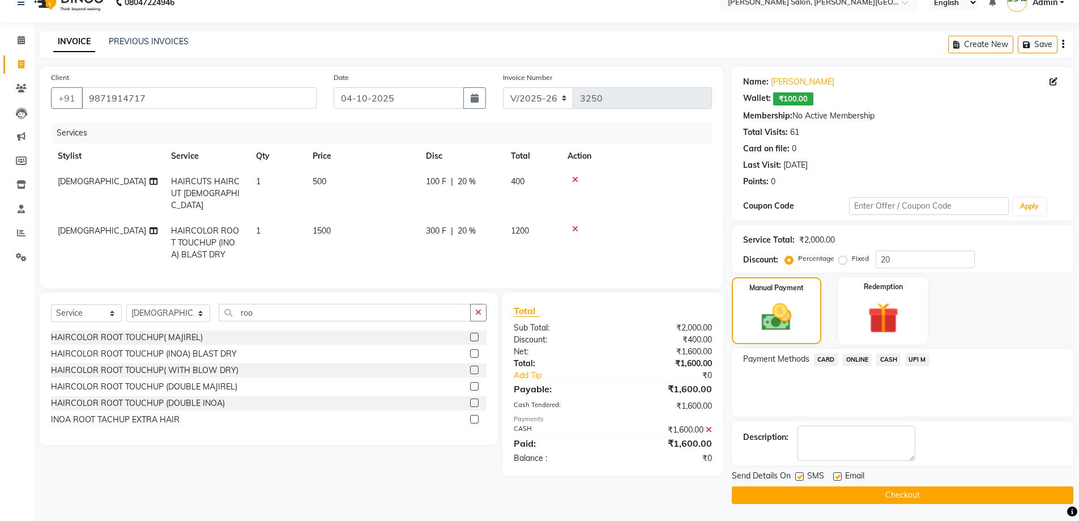
drag, startPoint x: 957, startPoint y: 492, endPoint x: 944, endPoint y: 492, distance: 13.6
click at [957, 491] on button "Checkout" at bounding box center [903, 495] width 342 height 18
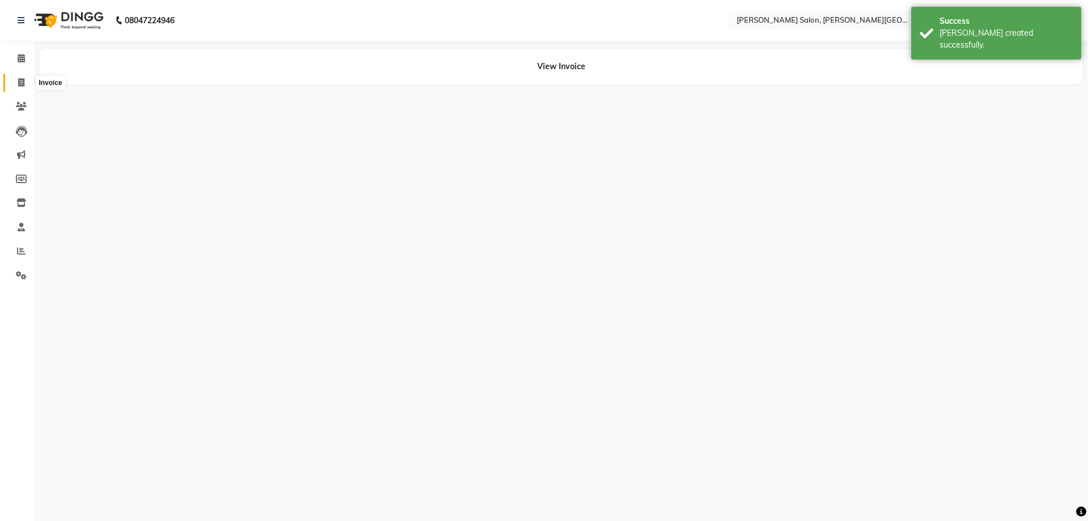
click at [25, 82] on span at bounding box center [21, 82] width 20 height 13
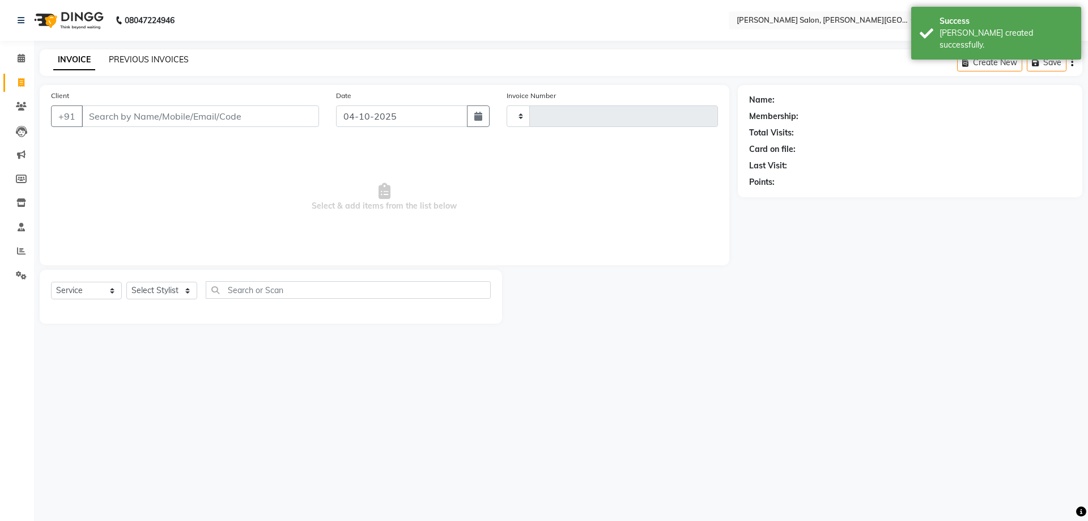
click at [160, 62] on link "PREVIOUS INVOICES" at bounding box center [149, 59] width 80 height 10
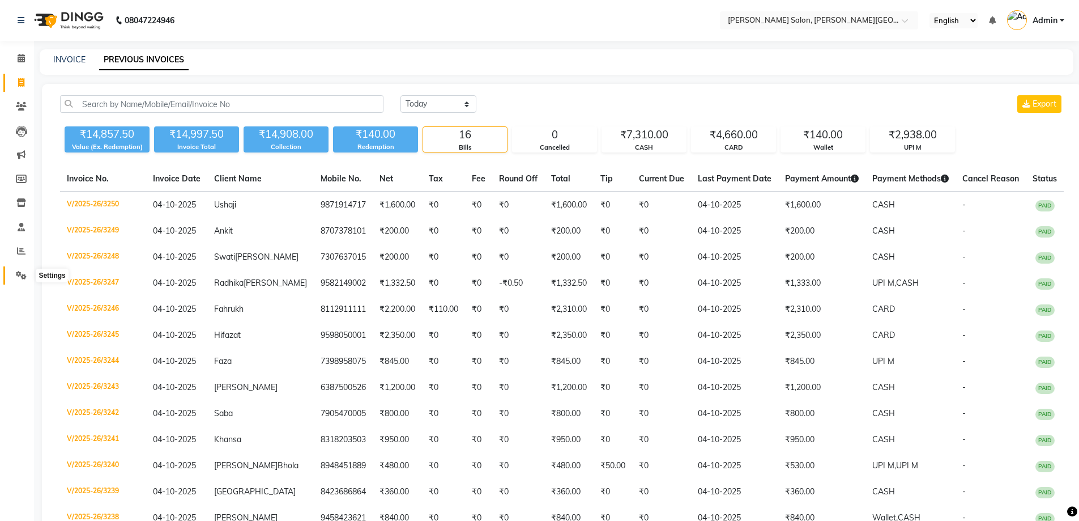
click at [13, 277] on span at bounding box center [21, 275] width 20 height 13
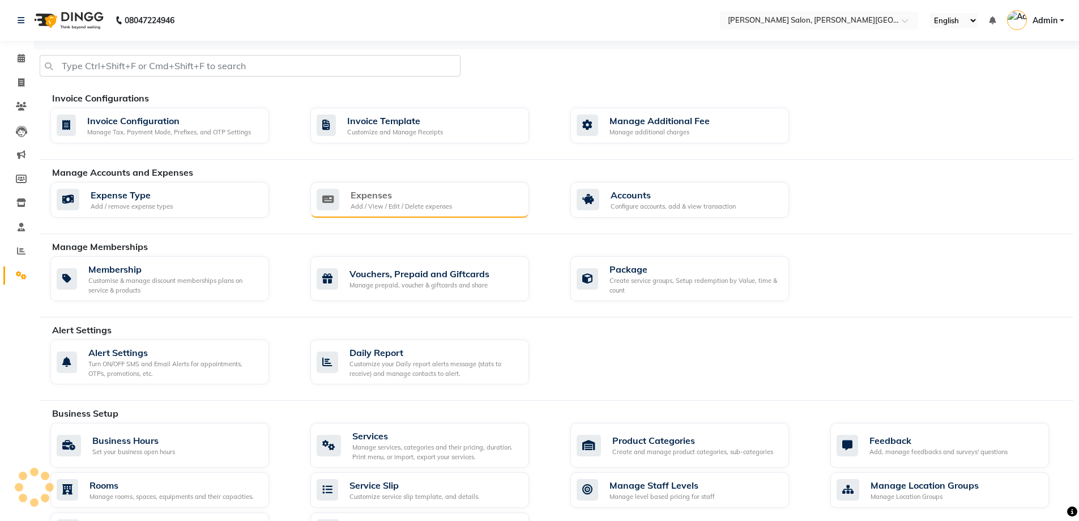
click at [416, 211] on div "Expenses Add / View / Edit / Delete expenses" at bounding box center [419, 200] width 219 height 36
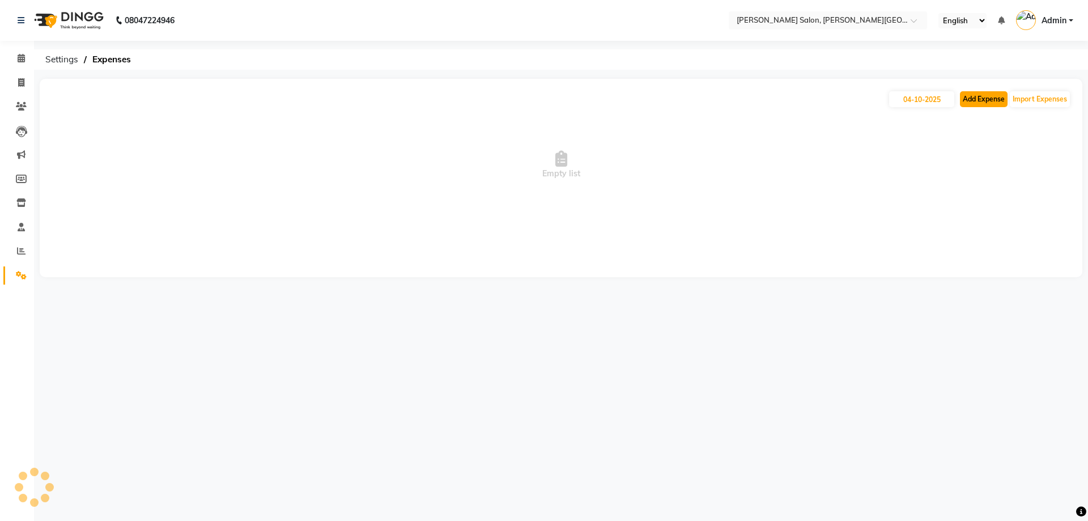
click at [970, 97] on button "Add Expense" at bounding box center [984, 99] width 48 height 16
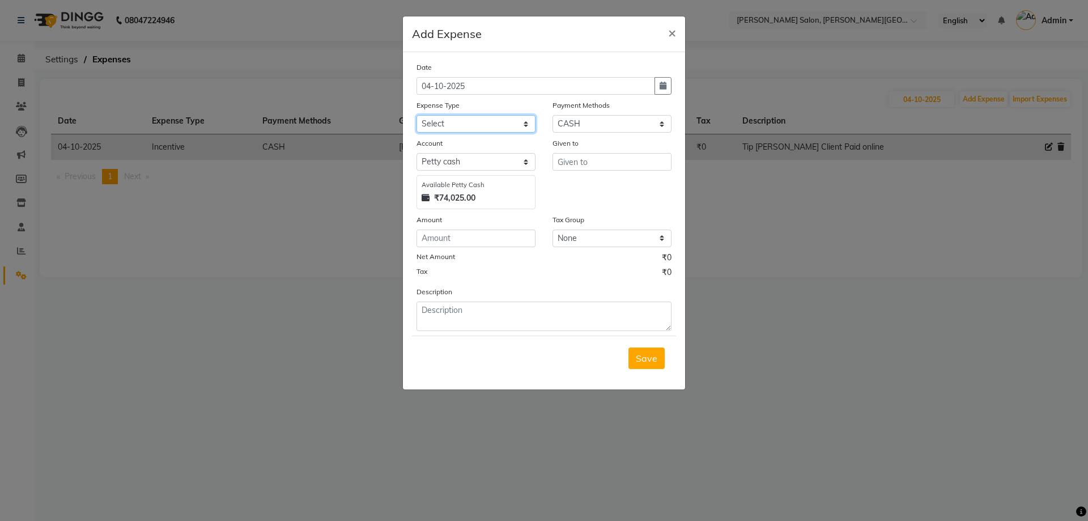
click at [467, 129] on select "Select Advance Salary Bank charges Card Expenses Car maintenance Cash transfer …" at bounding box center [475, 124] width 119 height 18
click at [416, 115] on select "Select Advance Salary Bank charges Card Expenses Car maintenance Cash transfer …" at bounding box center [475, 124] width 119 height 18
click at [649, 364] on button "Save" at bounding box center [646, 358] width 36 height 22
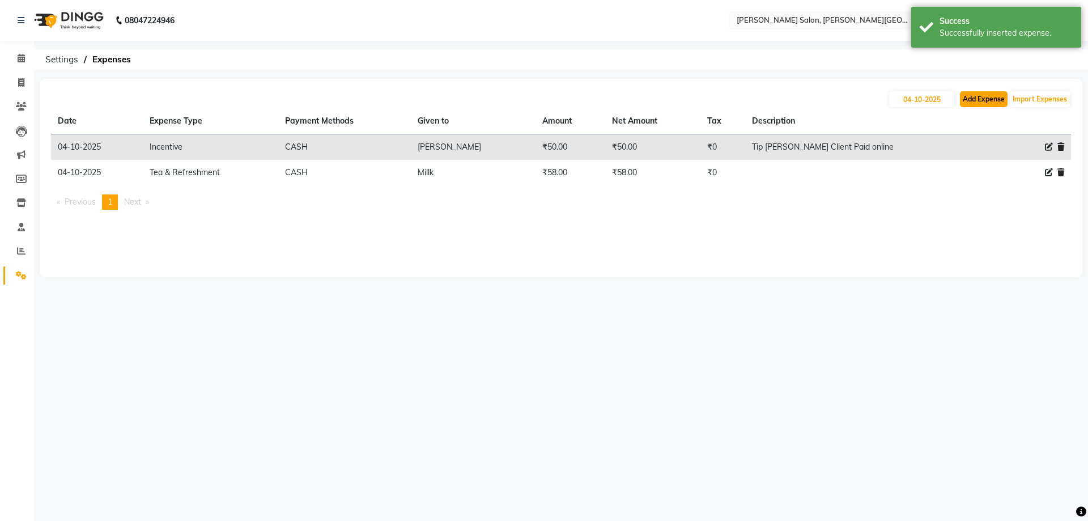
click at [969, 97] on button "Add Expense" at bounding box center [984, 99] width 48 height 16
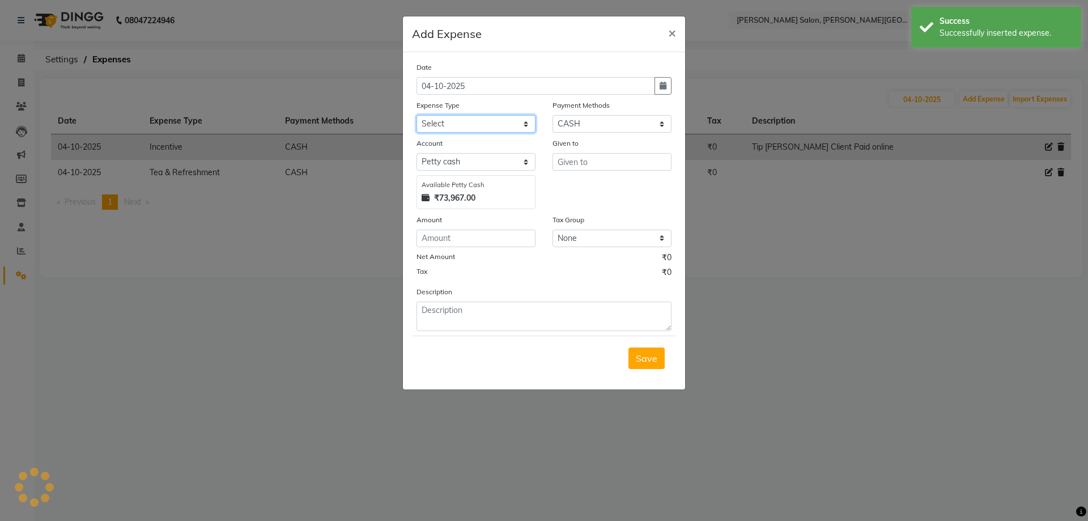
click at [453, 124] on select "Select Advance Salary Bank charges Card Expenses Car maintenance Cash transfer …" at bounding box center [475, 124] width 119 height 18
click at [416, 115] on select "Select Advance Salary Bank charges Card Expenses Car maintenance Cash transfer …" at bounding box center [475, 124] width 119 height 18
click at [640, 363] on span "Save" at bounding box center [647, 357] width 22 height 11
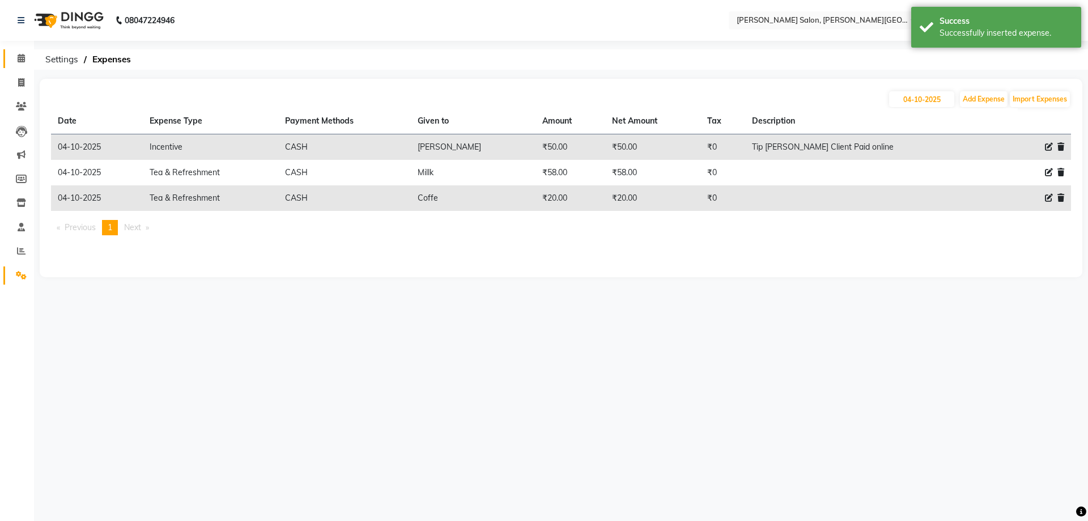
click at [19, 57] on icon at bounding box center [21, 58] width 7 height 8
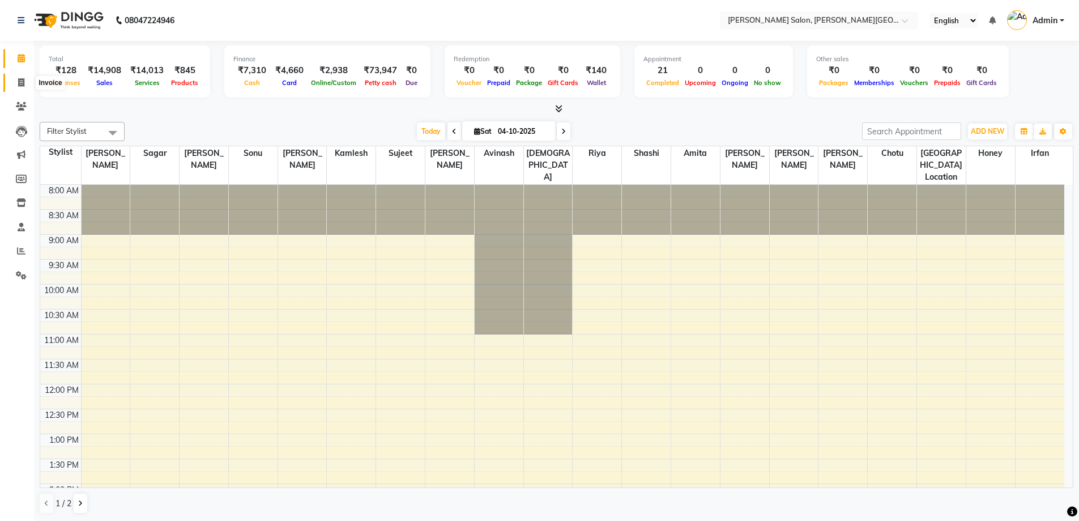
click at [20, 82] on icon at bounding box center [21, 82] width 6 height 8
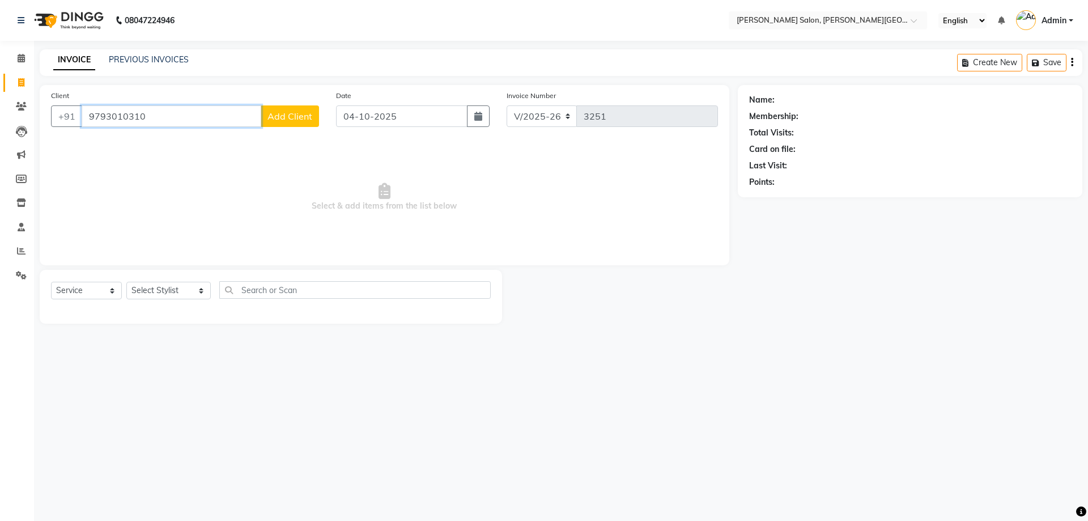
drag, startPoint x: 182, startPoint y: 109, endPoint x: 30, endPoint y: 143, distance: 156.0
click at [30, 143] on app-home "08047224946 Select Location × [PERSON_NAME] Salon, [PERSON_NAME] Road English E…" at bounding box center [544, 170] width 1088 height 340
click at [301, 109] on button "Add Client" at bounding box center [290, 116] width 58 height 22
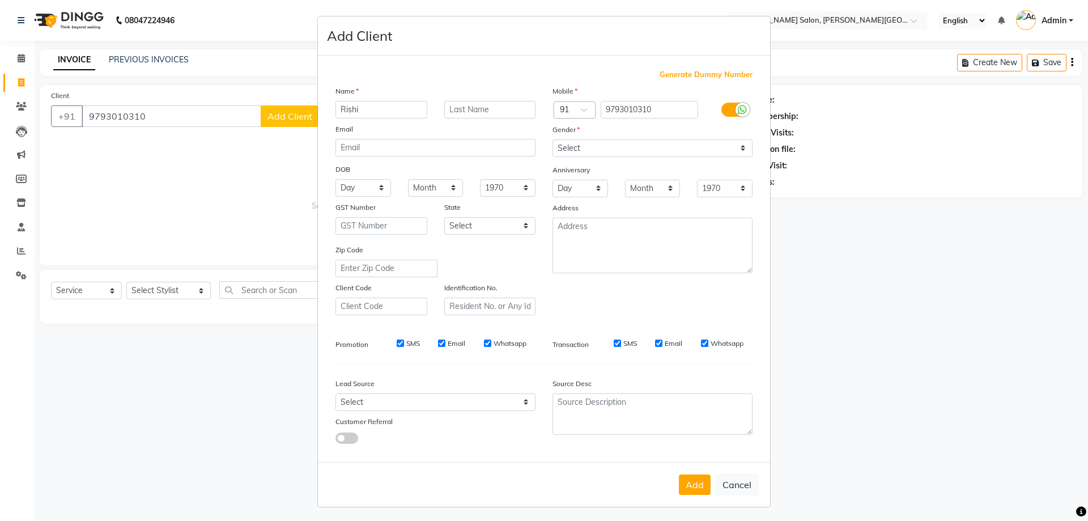
drag, startPoint x: 365, startPoint y: 110, endPoint x: 344, endPoint y: 108, distance: 20.5
click at [344, 108] on input "Rishi" at bounding box center [381, 110] width 92 height 18
click at [597, 148] on select "Select [DEMOGRAPHIC_DATA] [DEMOGRAPHIC_DATA] Other Prefer Not To Say" at bounding box center [652, 148] width 200 height 18
click at [552, 139] on select "Select [DEMOGRAPHIC_DATA] [DEMOGRAPHIC_DATA] Other Prefer Not To Say" at bounding box center [652, 148] width 200 height 18
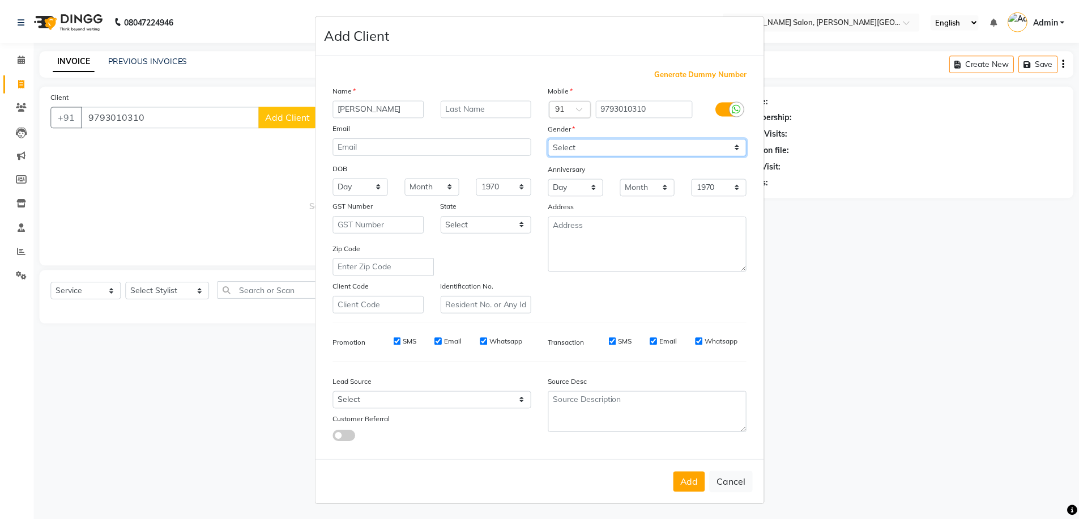
scroll to position [2, 0]
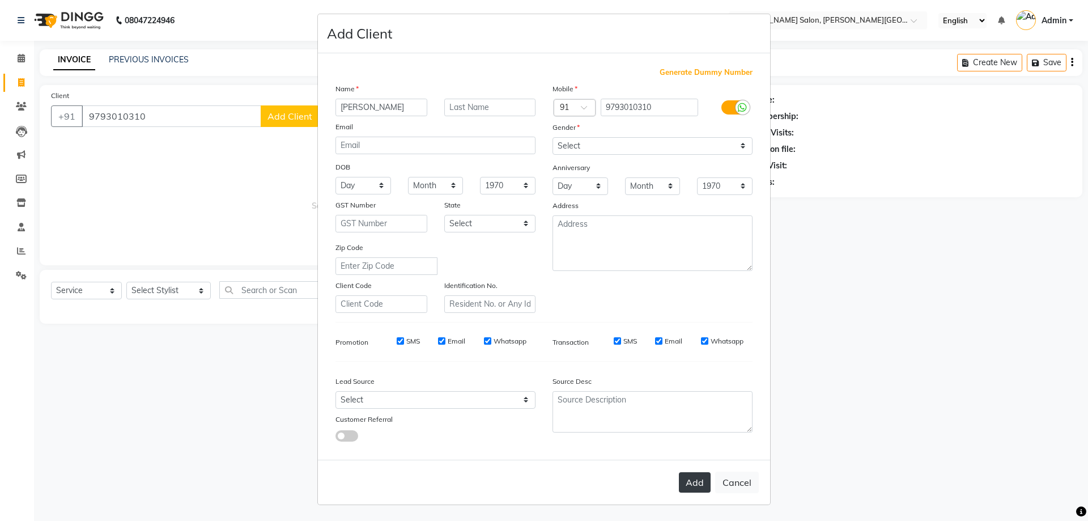
click at [679, 479] on button "Add" at bounding box center [695, 482] width 32 height 20
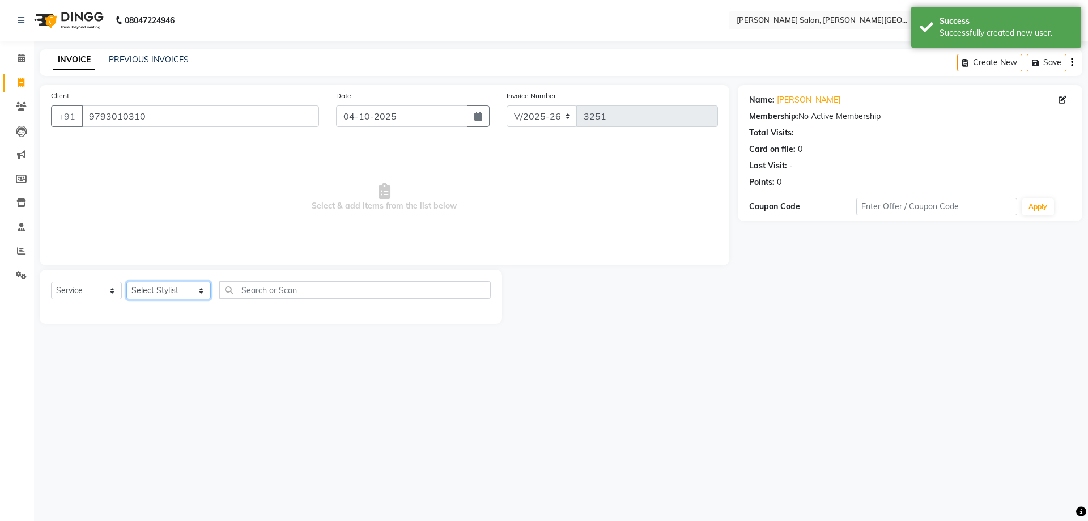
drag, startPoint x: 171, startPoint y: 287, endPoint x: 168, endPoint y: 292, distance: 6.6
click at [169, 286] on select "Select Stylist [PERSON_NAME] [PERSON_NAME] [PERSON_NAME] [PERSON_NAME] [PERSON_…" at bounding box center [168, 291] width 84 height 18
click at [126, 282] on select "Select Stylist [PERSON_NAME] [PERSON_NAME] [PERSON_NAME] [PERSON_NAME] [PERSON_…" at bounding box center [168, 291] width 84 height 18
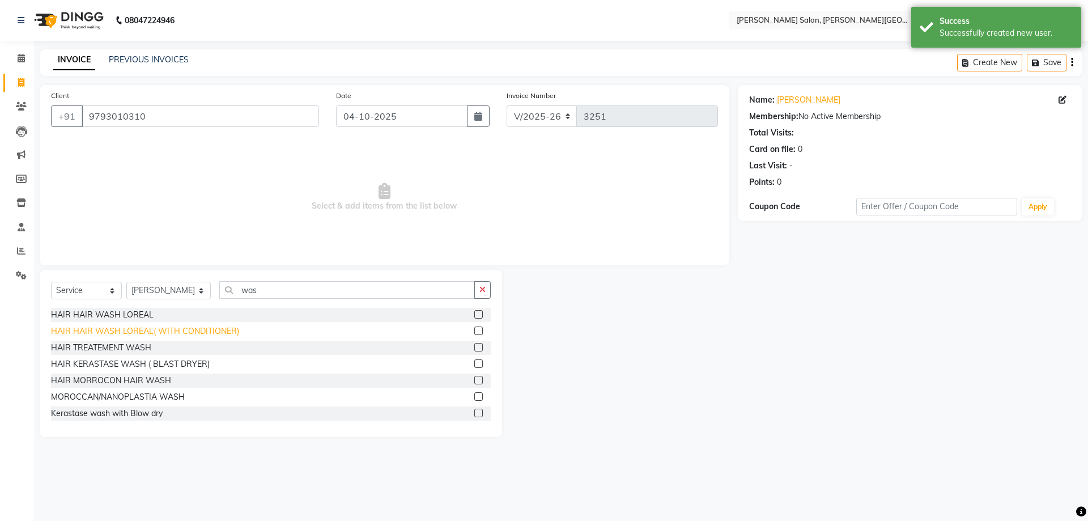
click at [169, 334] on div "HAIR HAIR WASH LOREAL( WITH CONDITIONER)" at bounding box center [145, 331] width 188 height 12
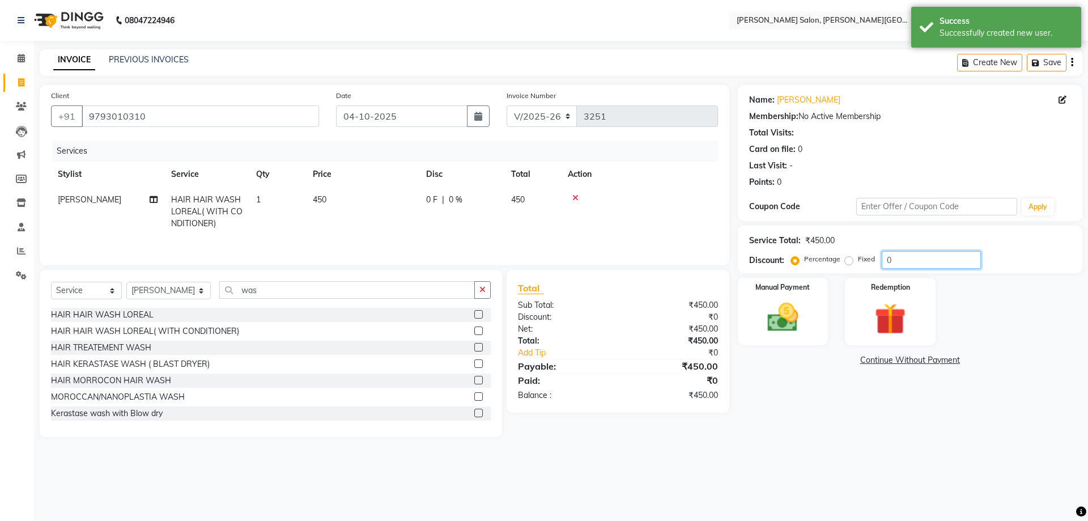
drag, startPoint x: 897, startPoint y: 259, endPoint x: 829, endPoint y: 269, distance: 68.0
click at [837, 268] on div "Percentage Fixed 0" at bounding box center [887, 260] width 188 height 18
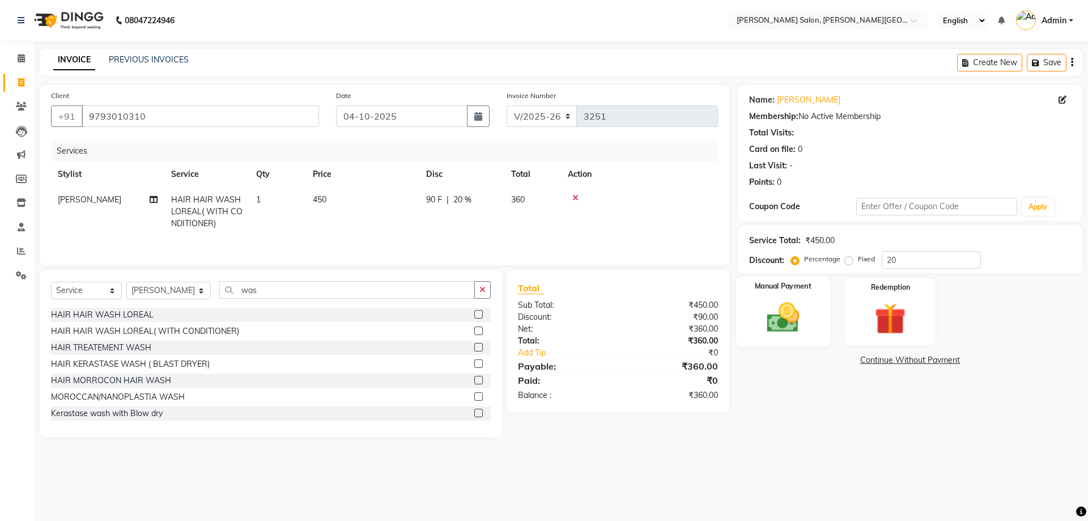
click at [773, 299] on img at bounding box center [782, 317] width 53 height 37
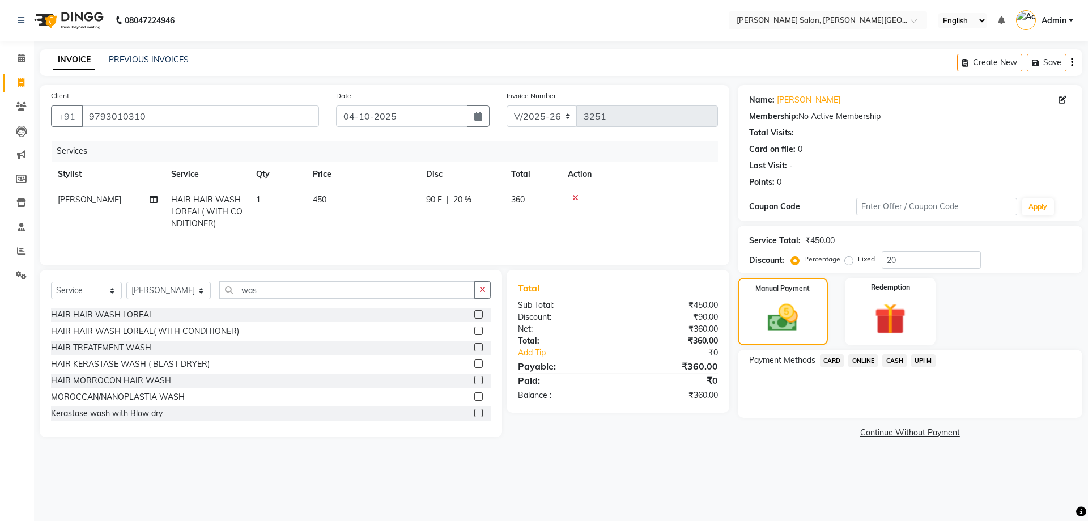
click at [893, 357] on span "CASH" at bounding box center [894, 360] width 24 height 13
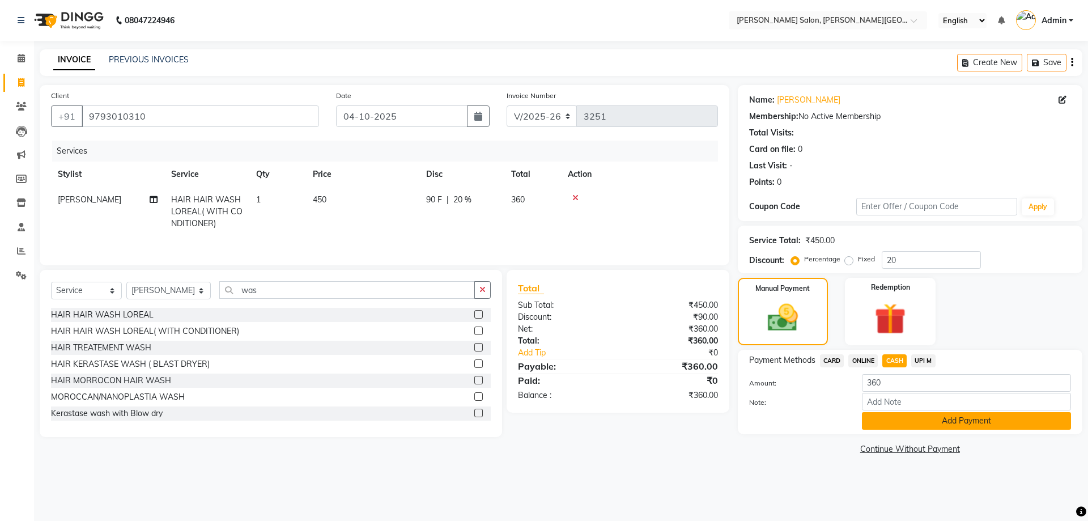
click at [960, 426] on button "Add Payment" at bounding box center [966, 421] width 209 height 18
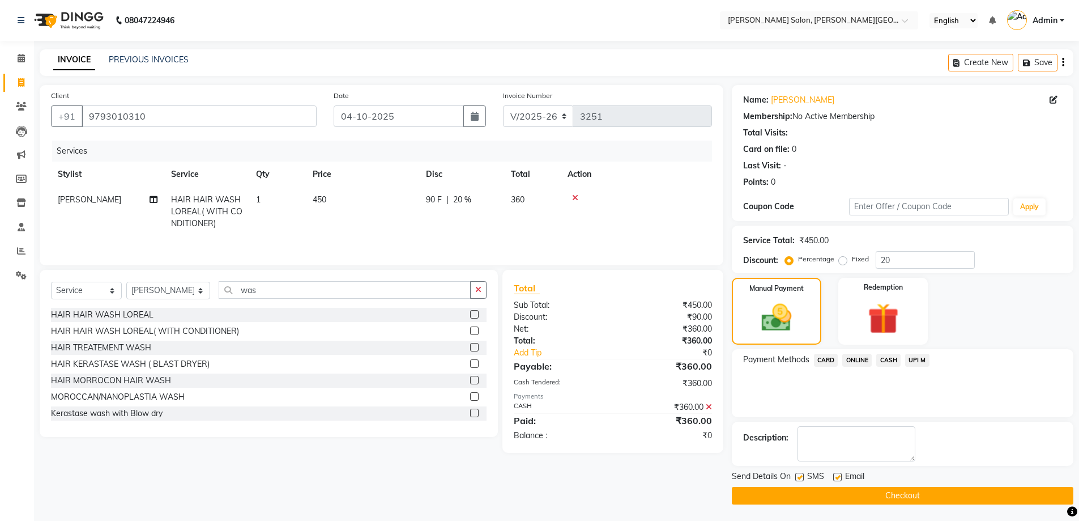
scroll to position [1, 0]
click at [931, 488] on button "Checkout" at bounding box center [903, 495] width 342 height 18
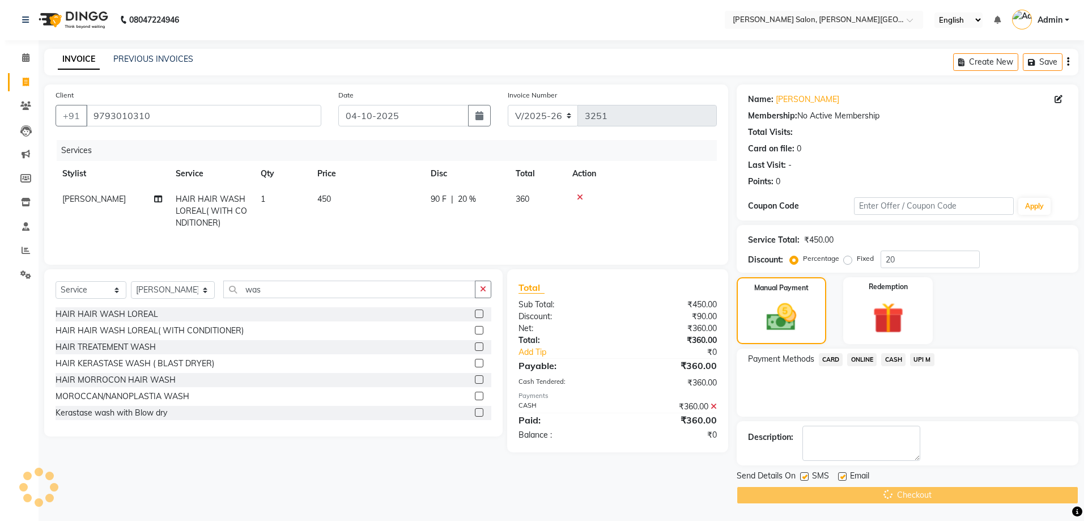
scroll to position [0, 0]
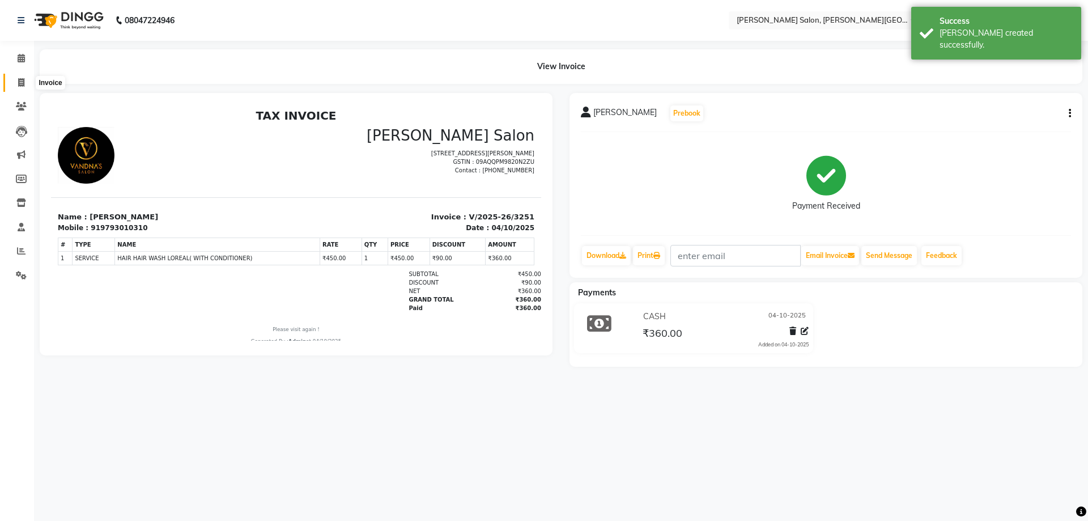
click at [21, 82] on icon at bounding box center [21, 82] width 6 height 8
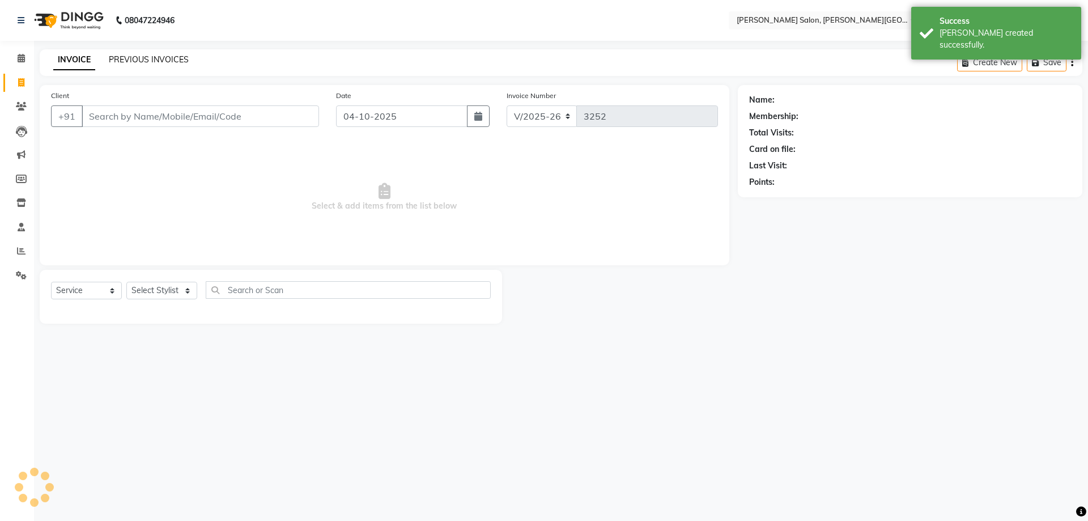
click at [168, 57] on link "PREVIOUS INVOICES" at bounding box center [149, 59] width 80 height 10
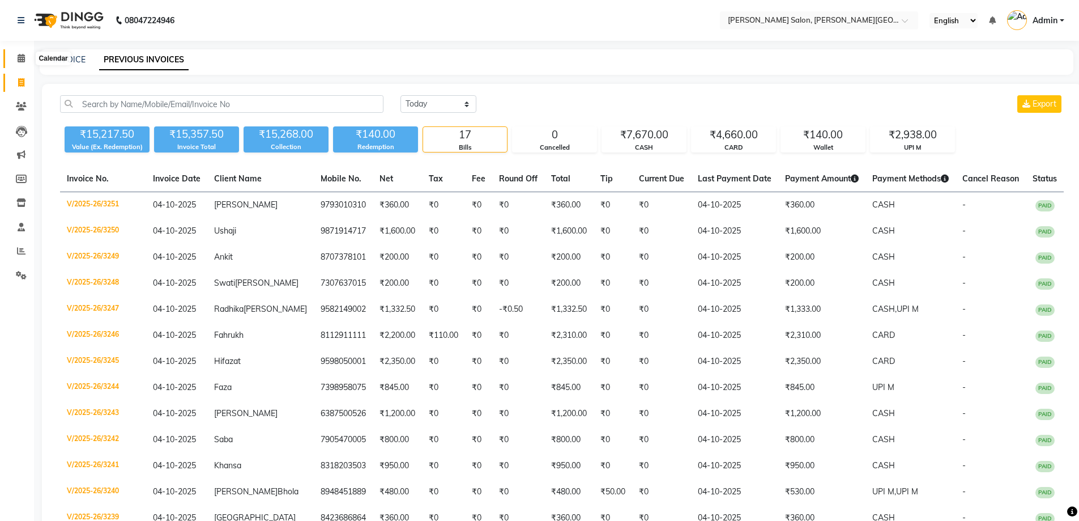
click at [19, 58] on icon at bounding box center [21, 58] width 7 height 8
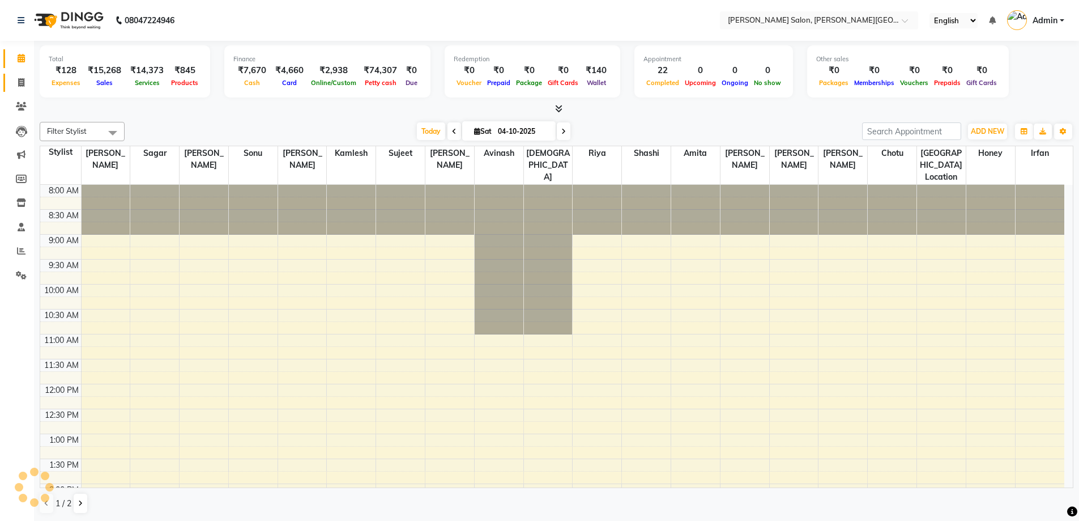
click at [23, 82] on icon at bounding box center [21, 82] width 6 height 8
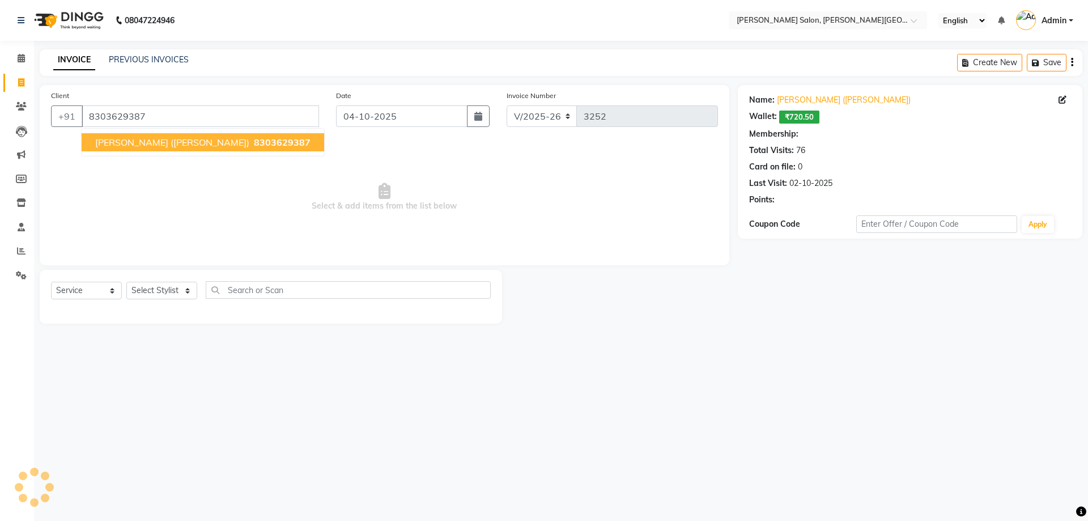
click at [134, 142] on span "[PERSON_NAME] ([PERSON_NAME])" at bounding box center [172, 142] width 154 height 11
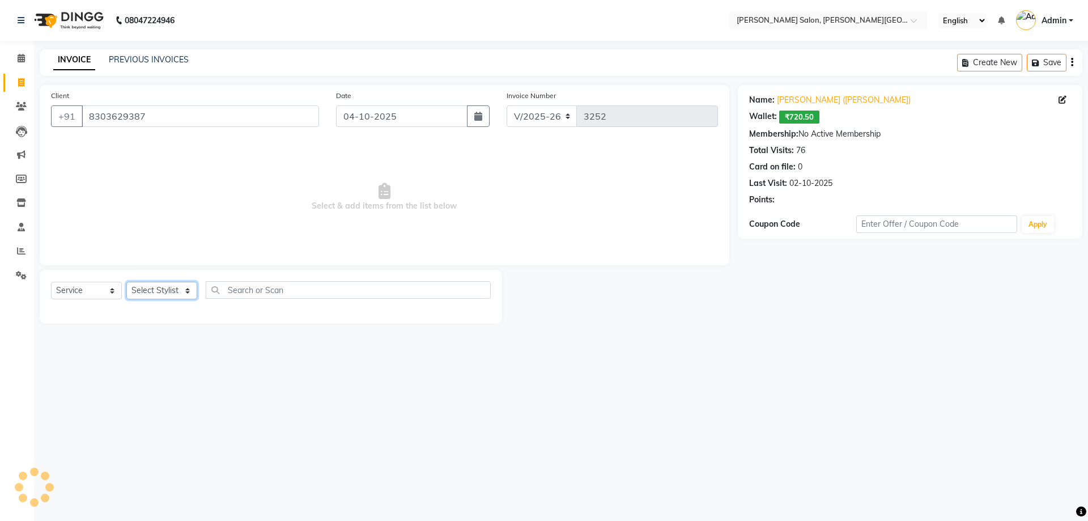
click at [155, 296] on select "Select Stylist" at bounding box center [161, 291] width 71 height 18
click at [126, 282] on select "Select Stylist [PERSON_NAME] [PERSON_NAME] [PERSON_NAME] [PERSON_NAME] [PERSON_…" at bounding box center [168, 291] width 84 height 18
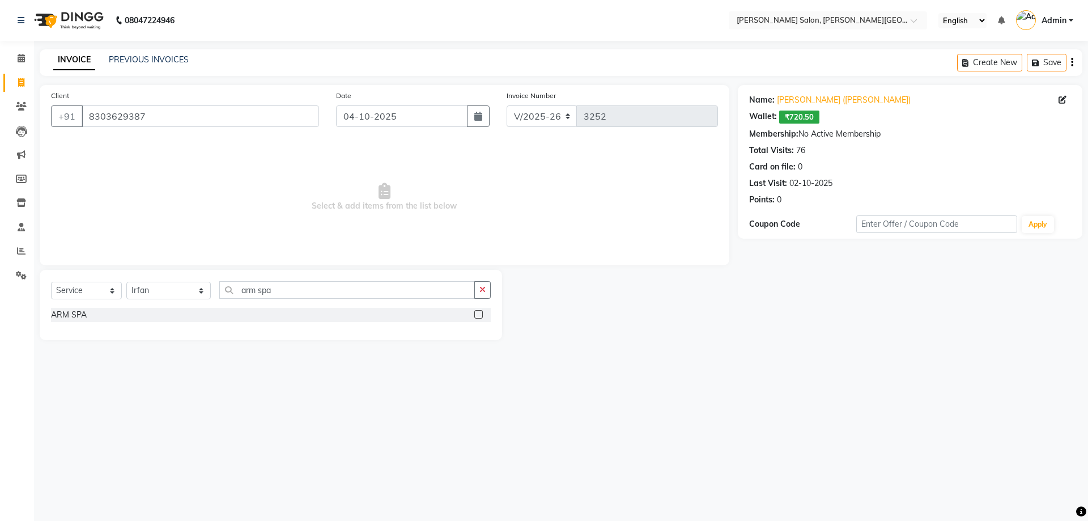
click at [71, 322] on div "ARM SPA" at bounding box center [271, 316] width 440 height 16
click at [67, 310] on div "ARM SPA" at bounding box center [69, 315] width 36 height 12
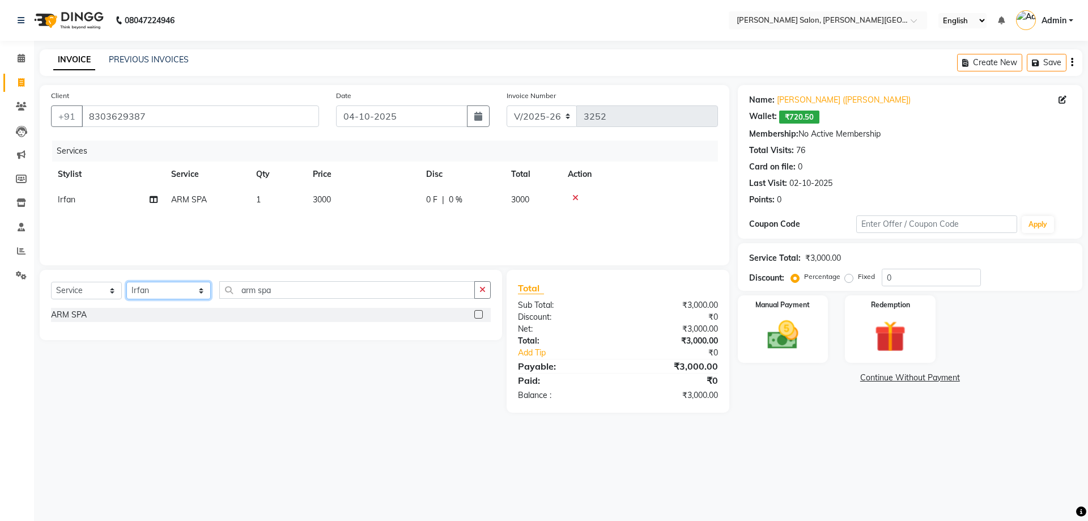
click at [156, 286] on select "Select Stylist [PERSON_NAME] [PERSON_NAME] [PERSON_NAME] [PERSON_NAME] [PERSON_…" at bounding box center [168, 291] width 84 height 18
click at [126, 282] on select "Select Stylist [PERSON_NAME] [PERSON_NAME] [PERSON_NAME] [PERSON_NAME] [PERSON_…" at bounding box center [168, 291] width 84 height 18
click at [156, 286] on select "Select Stylist [PERSON_NAME] [PERSON_NAME] [PERSON_NAME] [PERSON_NAME] [PERSON_…" at bounding box center [168, 291] width 84 height 18
click at [126, 282] on select "Select Stylist [PERSON_NAME] [PERSON_NAME] [PERSON_NAME] [PERSON_NAME] [PERSON_…" at bounding box center [168, 291] width 84 height 18
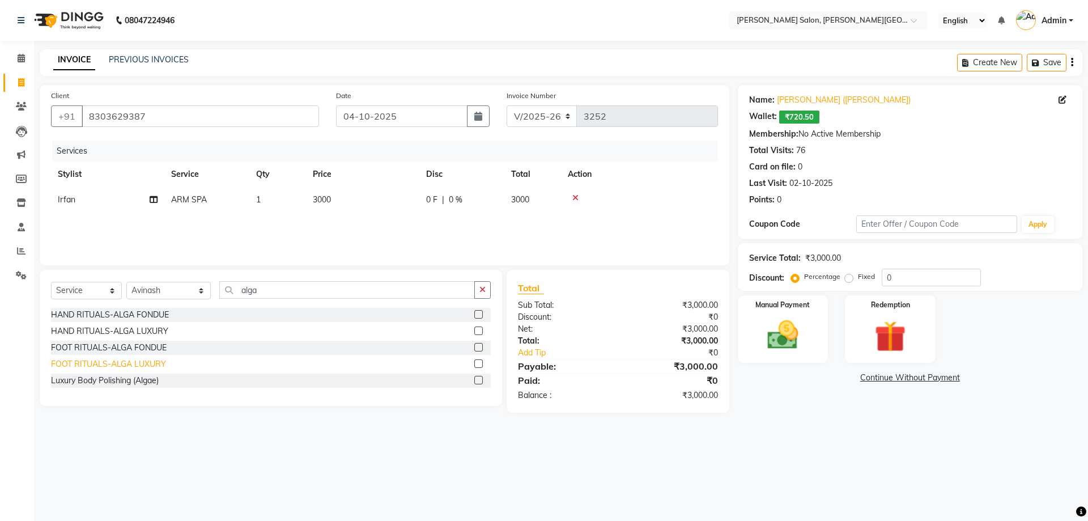
click at [150, 361] on div "FOOT RITUALS-ALGA LUXURY" at bounding box center [108, 364] width 115 height 12
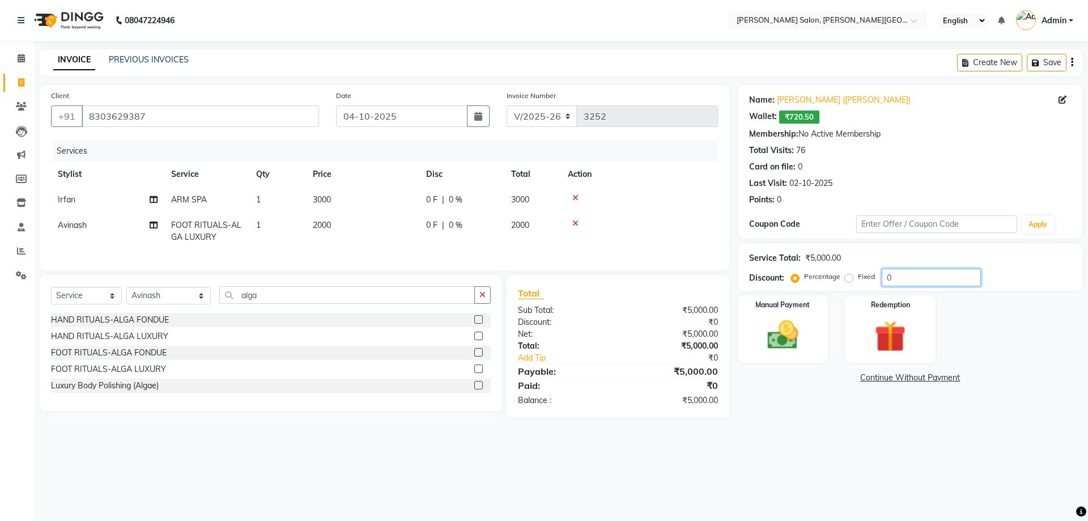
drag, startPoint x: 943, startPoint y: 269, endPoint x: 708, endPoint y: 326, distance: 241.5
click at [780, 320] on div "Name: [PERSON_NAME] ([PERSON_NAME]) Wallet: ₹720.50 Membership: No Active Membe…" at bounding box center [914, 251] width 353 height 333
click at [819, 332] on div "Manual Payment" at bounding box center [782, 329] width 94 height 70
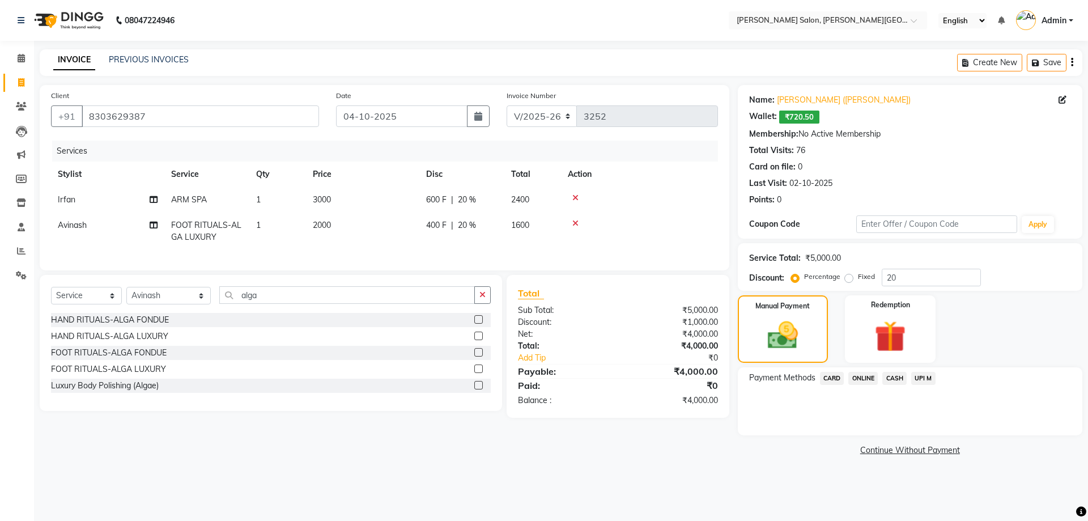
click at [905, 453] on link "Continue Without Payment" at bounding box center [910, 450] width 340 height 12
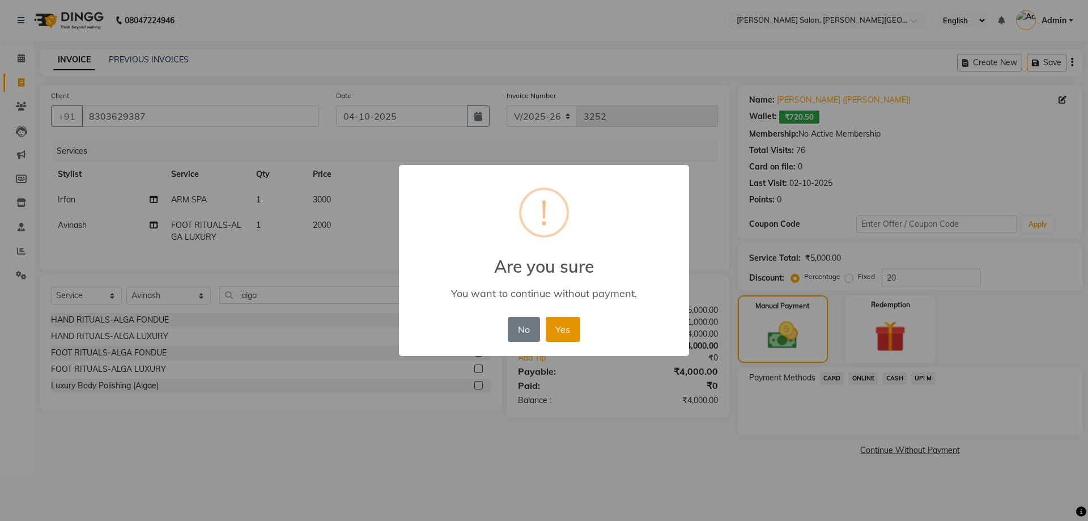
click at [557, 336] on button "Yes" at bounding box center [563, 329] width 35 height 25
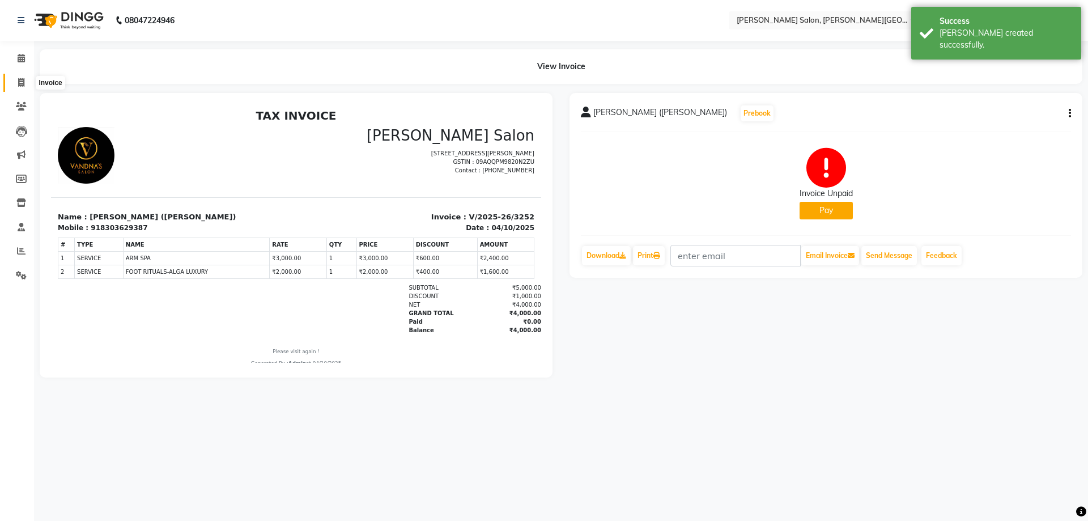
click at [12, 79] on span at bounding box center [21, 82] width 20 height 13
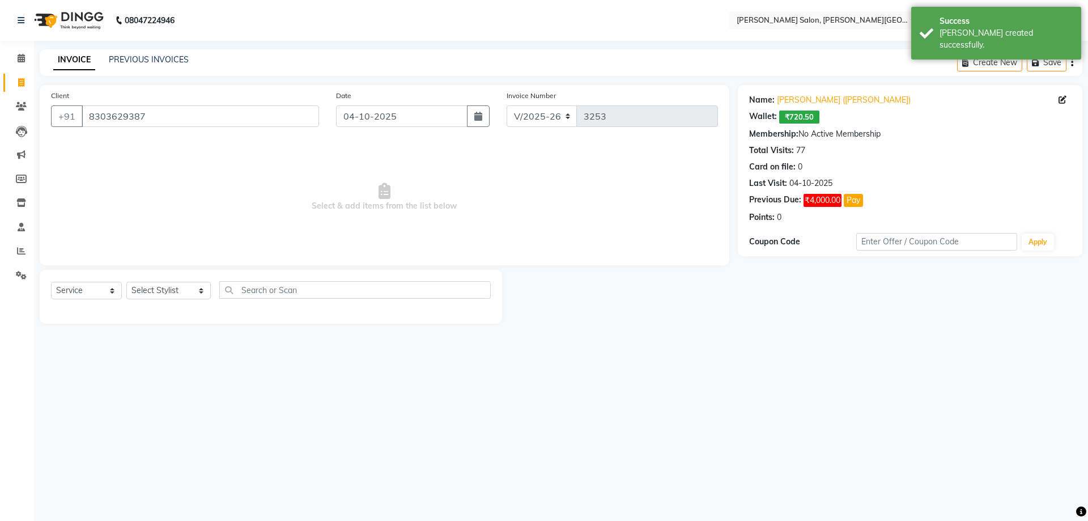
click at [0, 82] on li "Invoice" at bounding box center [17, 83] width 34 height 24
click at [26, 80] on span at bounding box center [21, 82] width 20 height 13
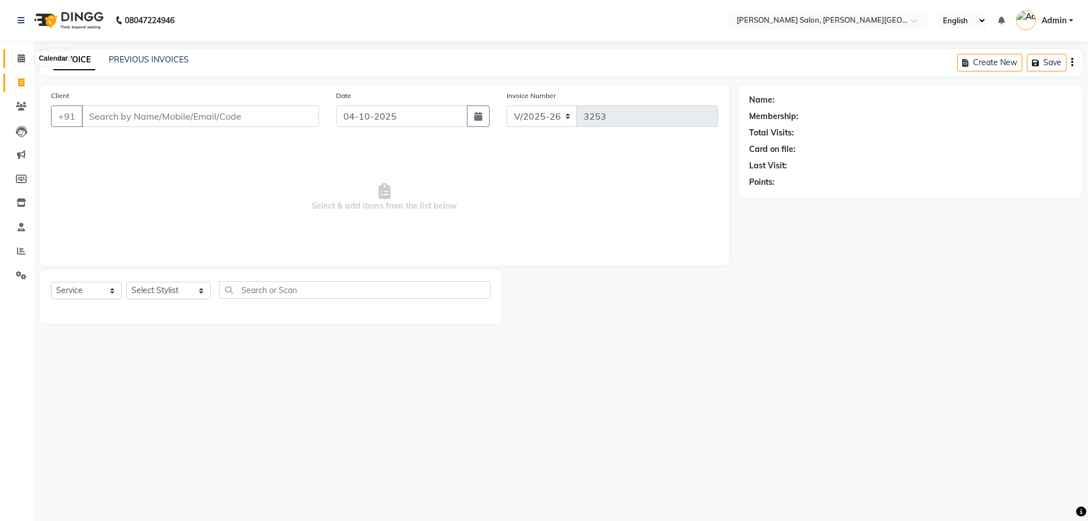
click at [22, 57] on icon at bounding box center [21, 58] width 7 height 8
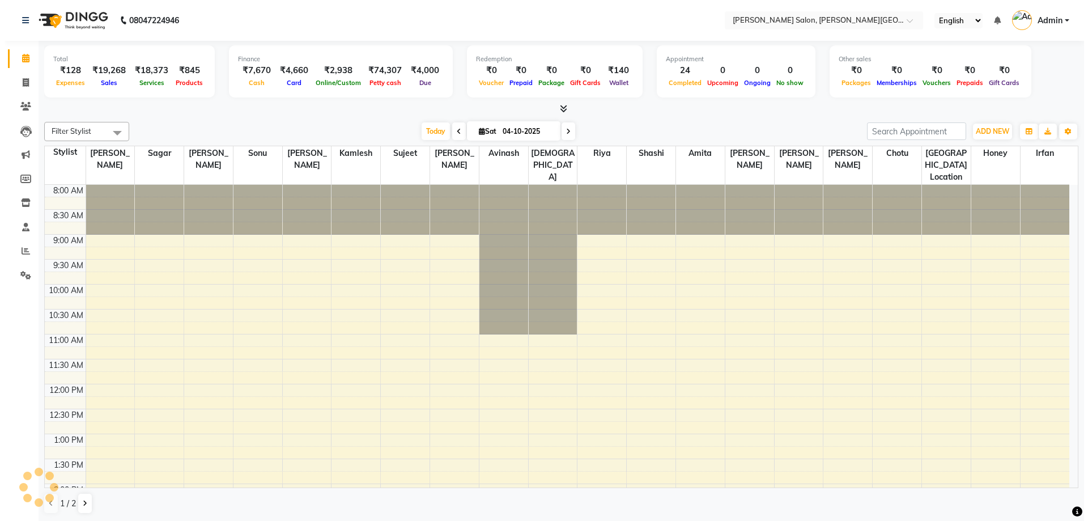
scroll to position [312, 0]
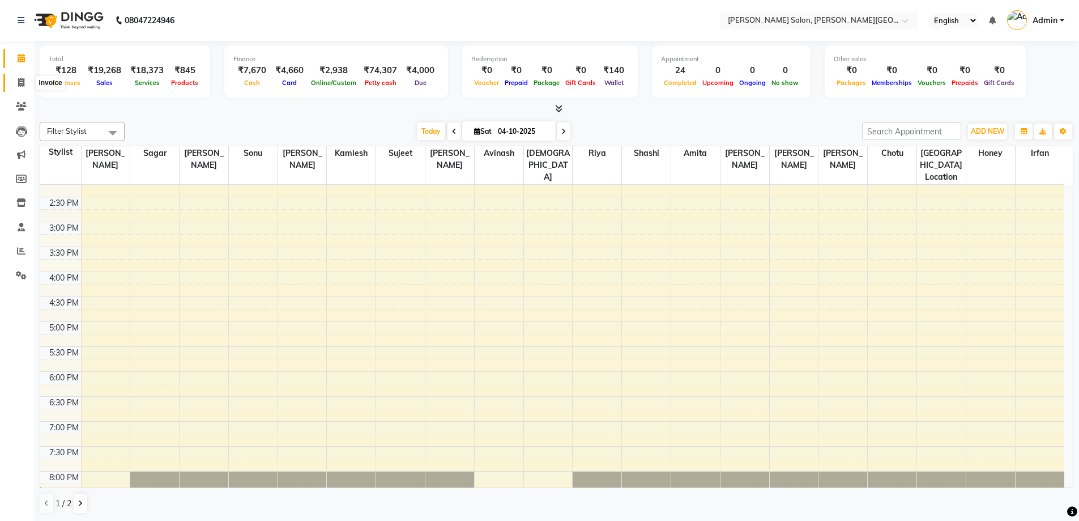
click at [22, 80] on icon at bounding box center [21, 82] width 6 height 8
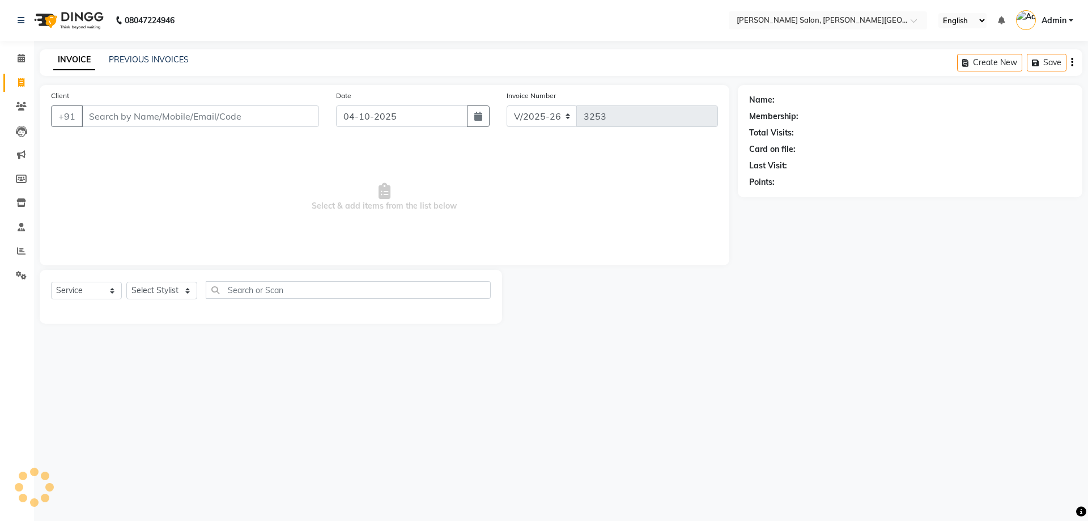
click at [110, 116] on input "Client" at bounding box center [200, 116] width 237 height 22
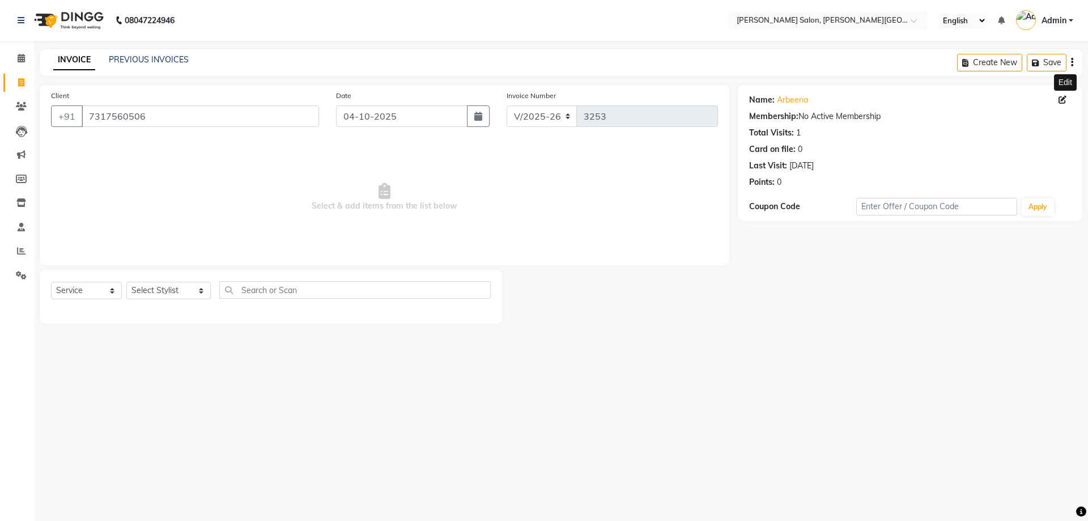
click at [1062, 101] on icon at bounding box center [1062, 100] width 8 height 8
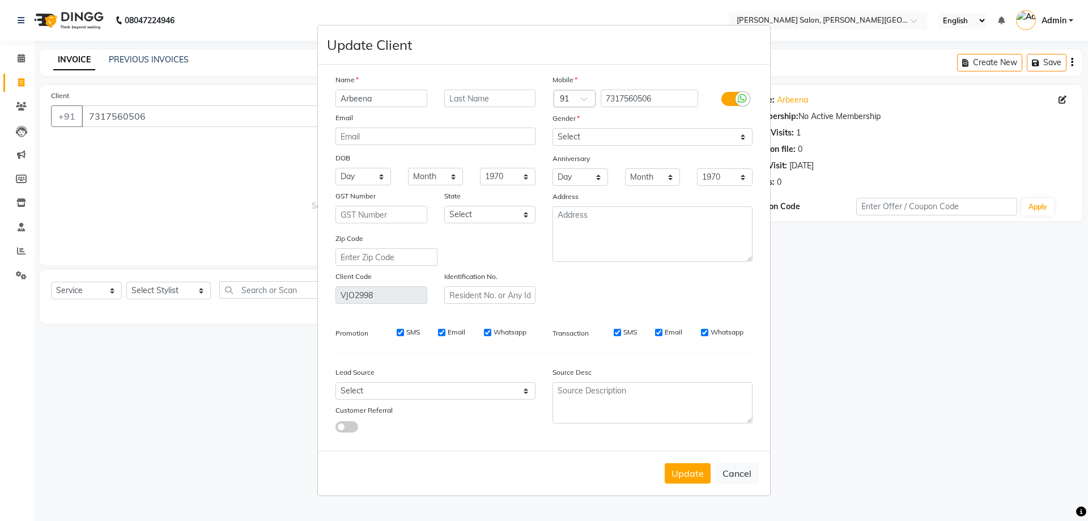
click at [361, 100] on input "Arbeena" at bounding box center [381, 99] width 92 height 18
click at [692, 475] on button "Update" at bounding box center [687, 473] width 46 height 20
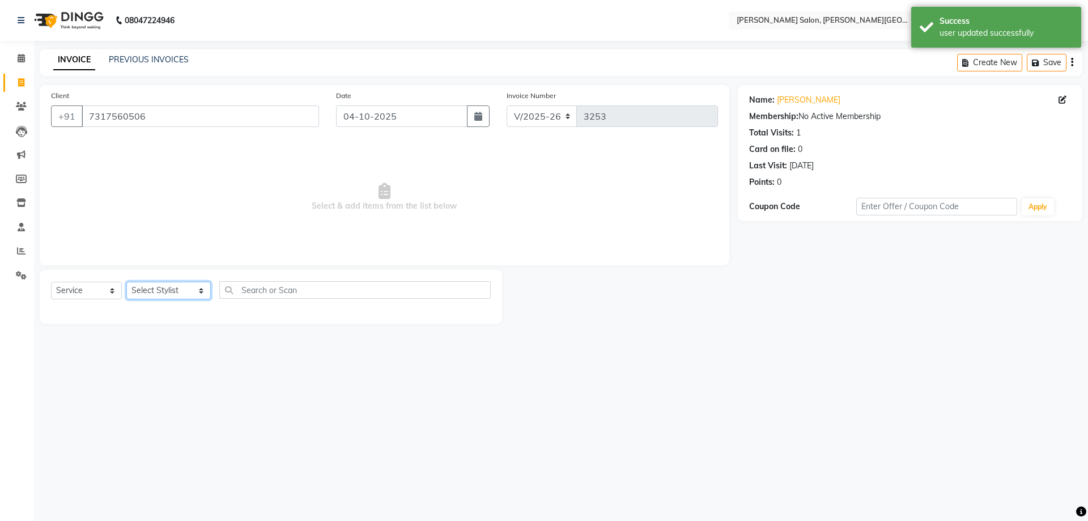
click at [188, 292] on select "Select Stylist [PERSON_NAME] [PERSON_NAME] [PERSON_NAME] [PERSON_NAME] [PERSON_…" at bounding box center [168, 291] width 84 height 18
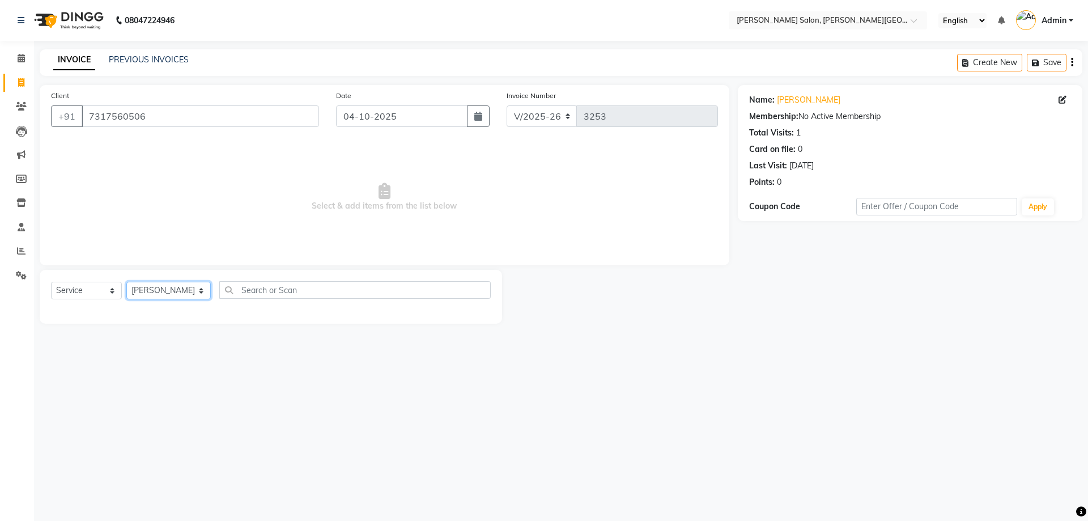
click at [126, 282] on select "Select Stylist [PERSON_NAME] [PERSON_NAME] [PERSON_NAME] [PERSON_NAME] [PERSON_…" at bounding box center [168, 291] width 84 height 18
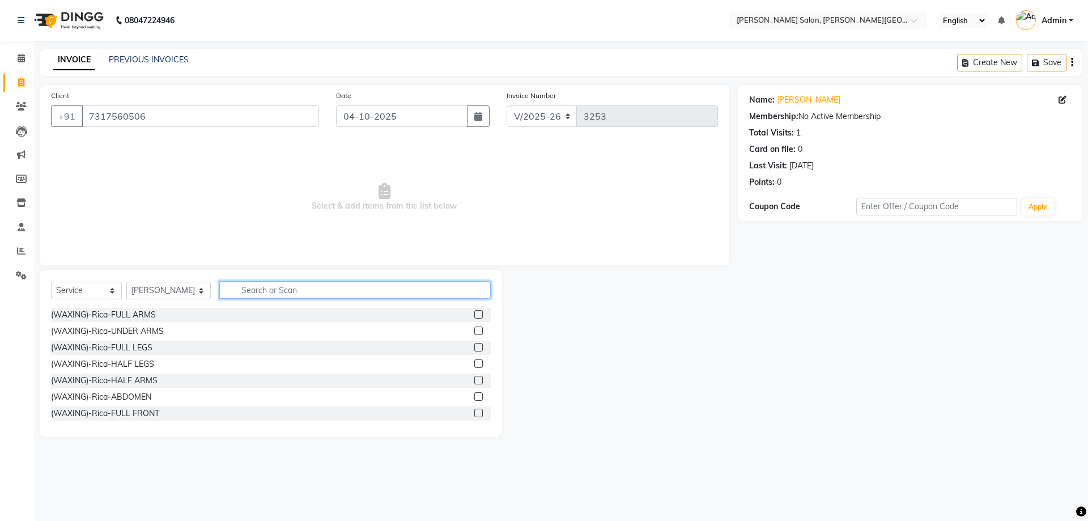
click at [244, 286] on input "text" at bounding box center [355, 290] width 272 height 18
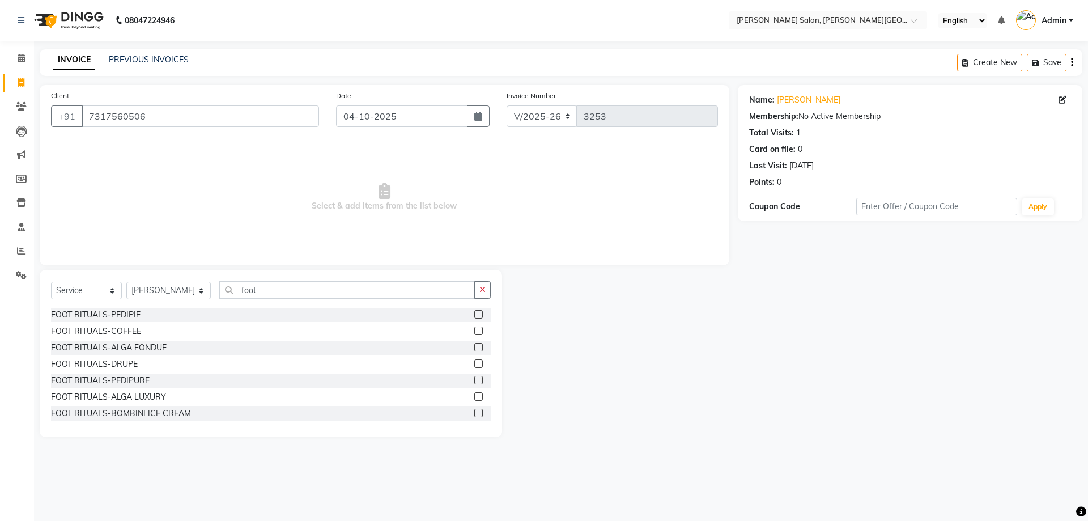
click at [474, 313] on label at bounding box center [478, 314] width 8 height 8
click at [474, 313] on input "checkbox" at bounding box center [477, 314] width 7 height 7
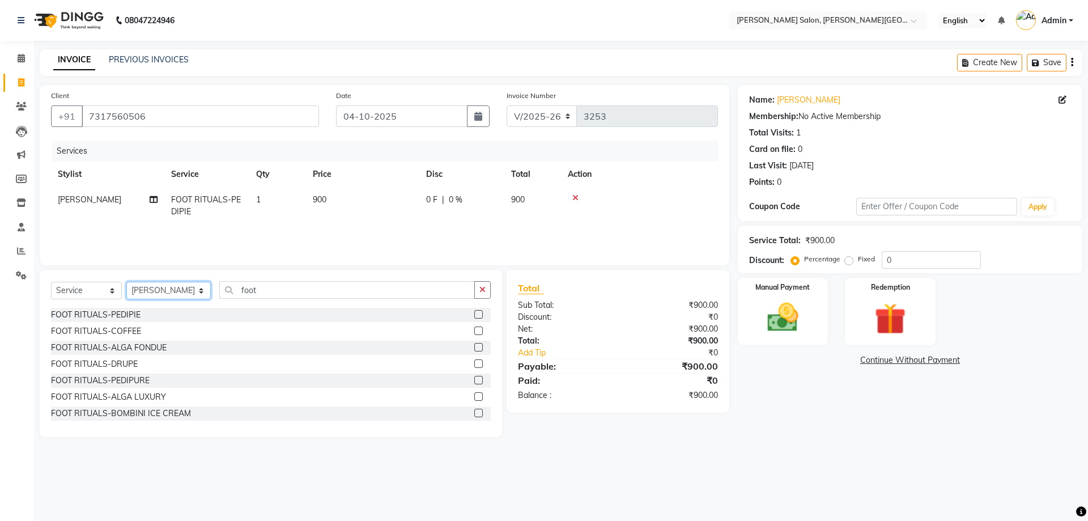
click at [188, 293] on select "Select Stylist [PERSON_NAME] [PERSON_NAME] [PERSON_NAME] [PERSON_NAME] [PERSON_…" at bounding box center [168, 291] width 84 height 18
click at [126, 282] on select "Select Stylist [PERSON_NAME] [PERSON_NAME] [PERSON_NAME] [PERSON_NAME] [PERSON_…" at bounding box center [168, 291] width 84 height 18
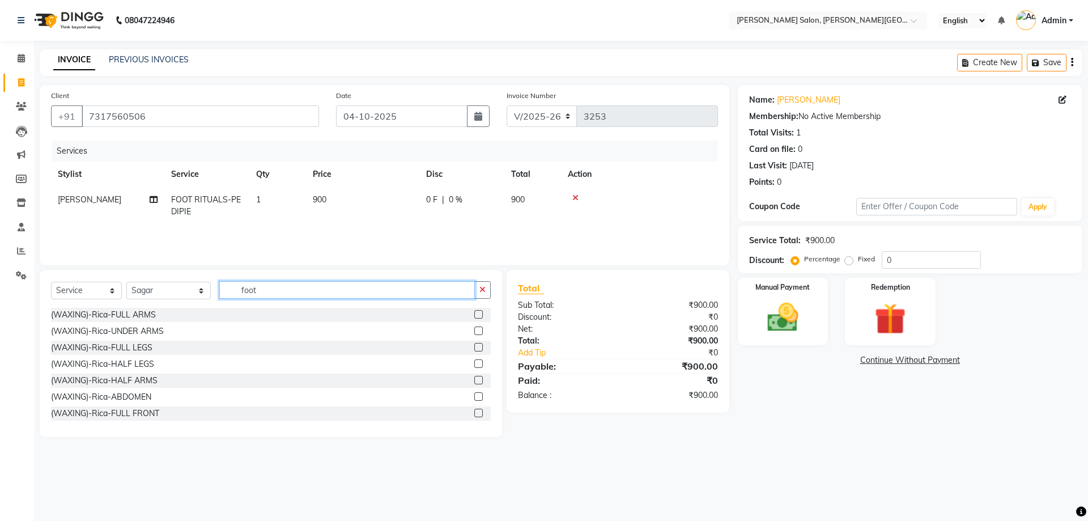
drag, startPoint x: 226, startPoint y: 284, endPoint x: 340, endPoint y: 300, distance: 115.5
click at [340, 300] on div "Select Service Product Membership Package Voucher Prepaid Gift Card Select Styl…" at bounding box center [271, 294] width 440 height 27
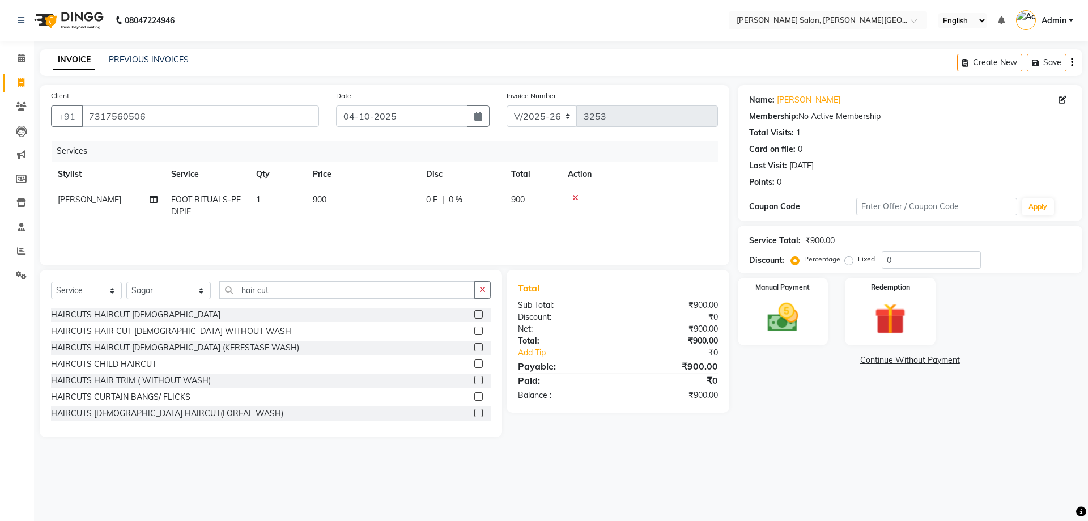
click at [474, 411] on label at bounding box center [478, 412] width 8 height 8
click at [474, 411] on input "checkbox" at bounding box center [477, 413] width 7 height 7
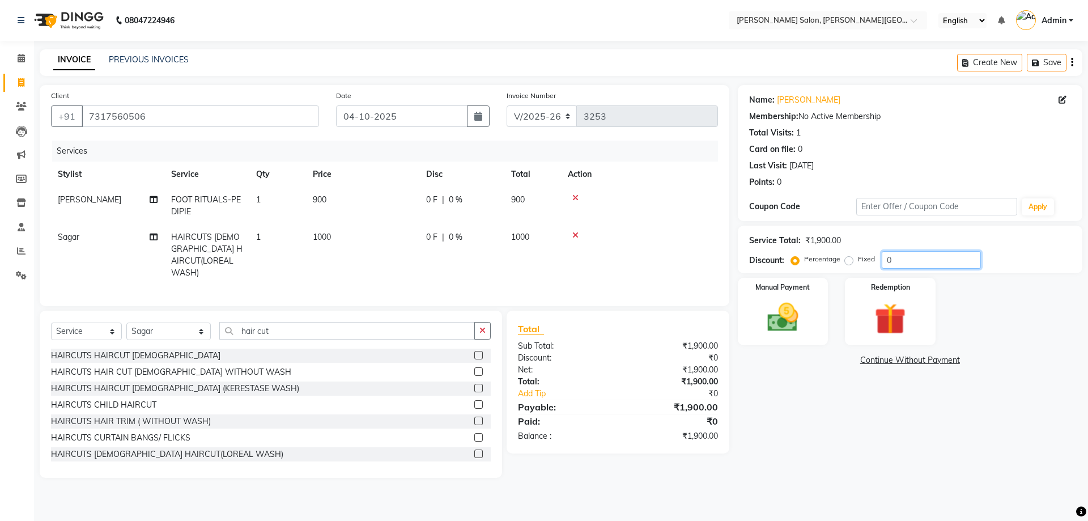
drag, startPoint x: 899, startPoint y: 256, endPoint x: 871, endPoint y: 260, distance: 28.6
click at [871, 260] on div "Percentage Fixed 0" at bounding box center [887, 260] width 188 height 18
click at [777, 321] on img at bounding box center [782, 317] width 53 height 37
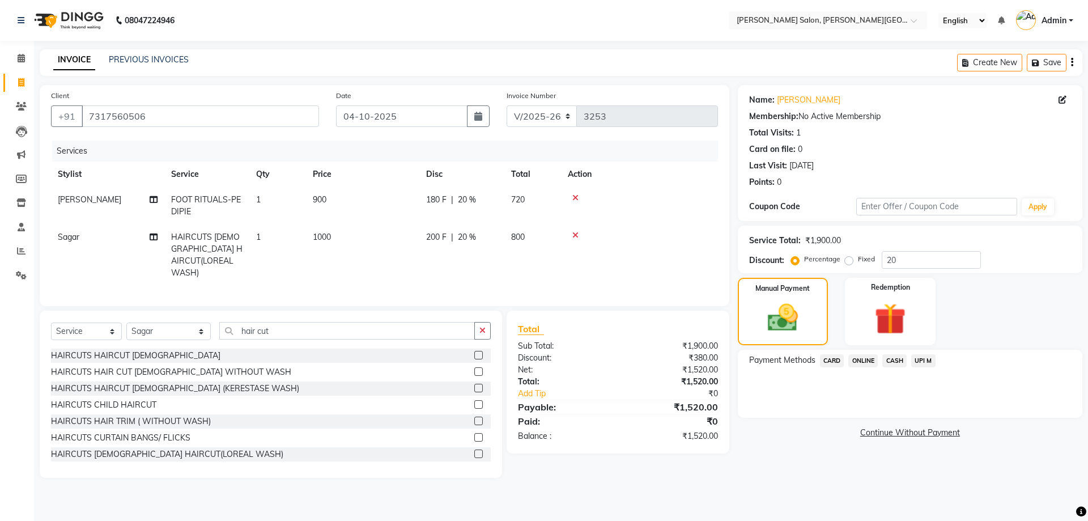
click at [891, 361] on span "CASH" at bounding box center [894, 360] width 24 height 13
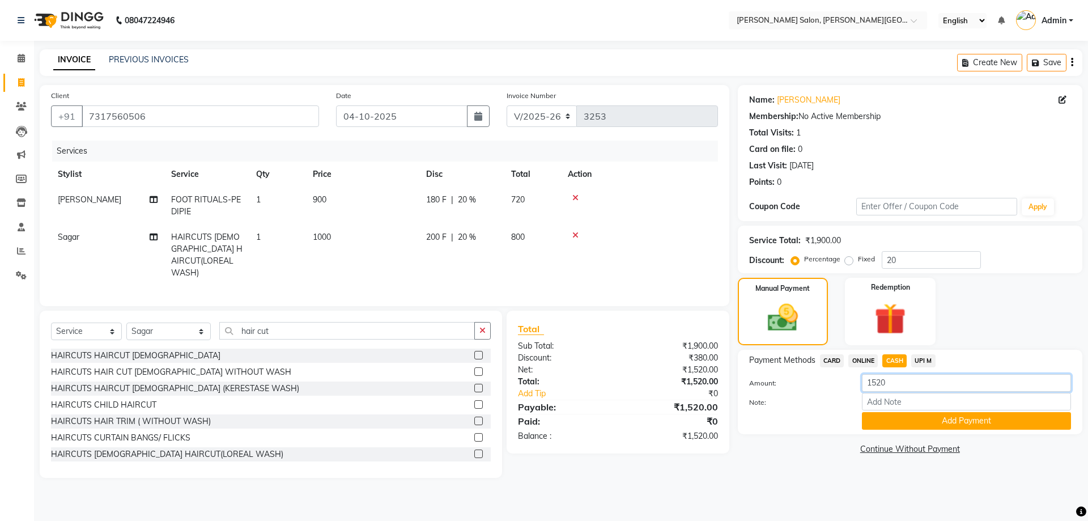
drag, startPoint x: 886, startPoint y: 381, endPoint x: 794, endPoint y: 381, distance: 92.3
click at [799, 379] on div "Amount: 1520" at bounding box center [909, 383] width 339 height 19
click at [956, 426] on button "Add Payment" at bounding box center [966, 421] width 209 height 18
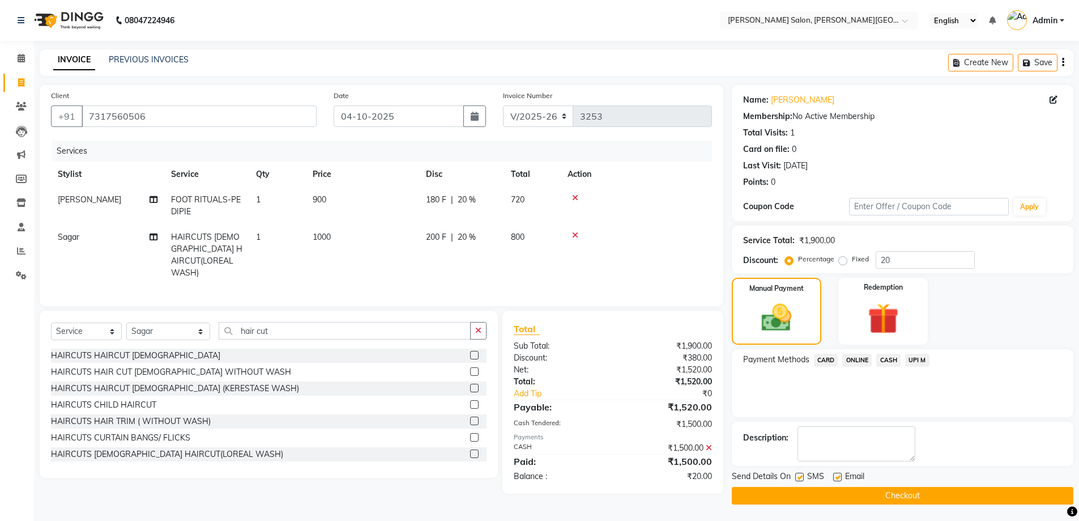
click at [913, 358] on span "UPI M" at bounding box center [917, 359] width 24 height 13
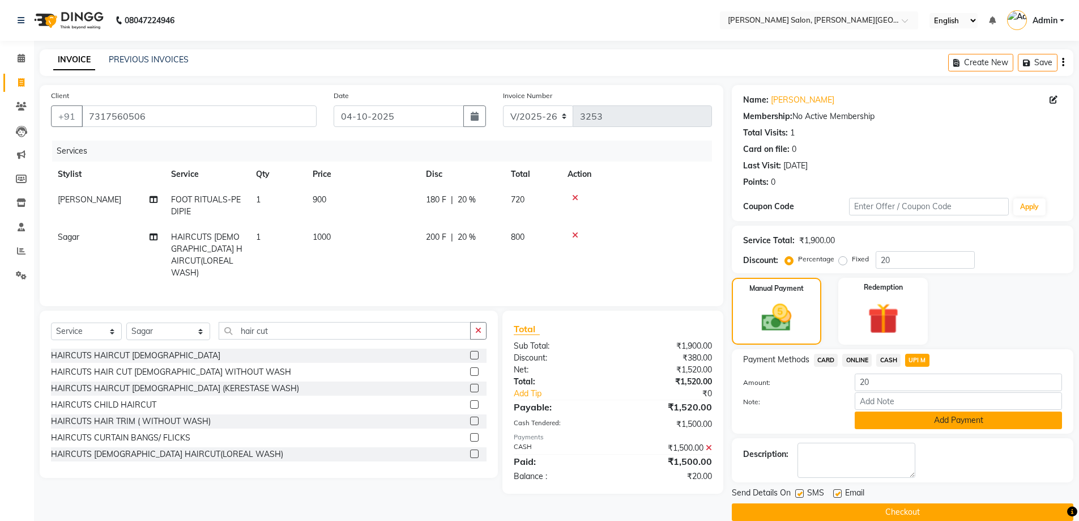
click at [947, 419] on button "Add Payment" at bounding box center [958, 420] width 207 height 18
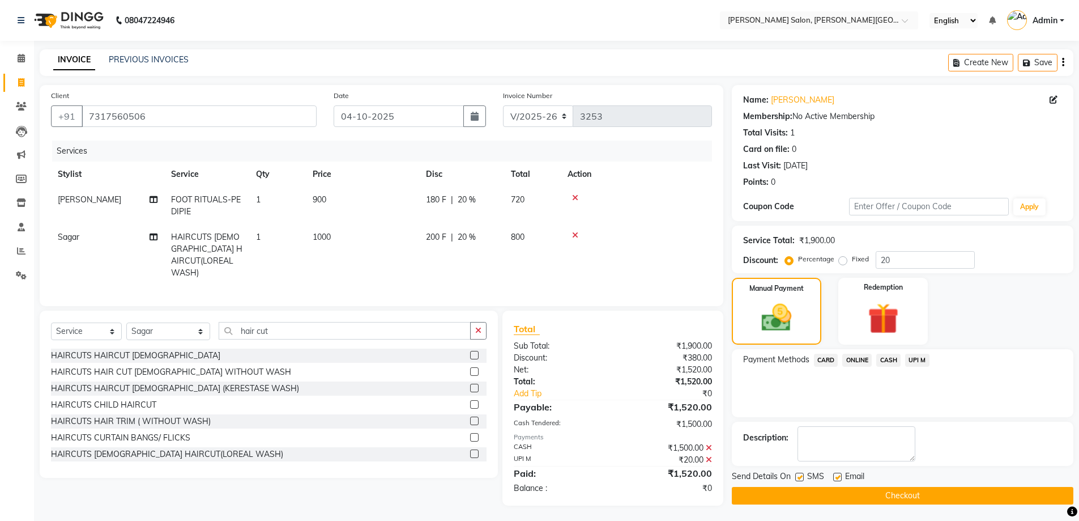
click at [901, 497] on button "Checkout" at bounding box center [903, 496] width 342 height 18
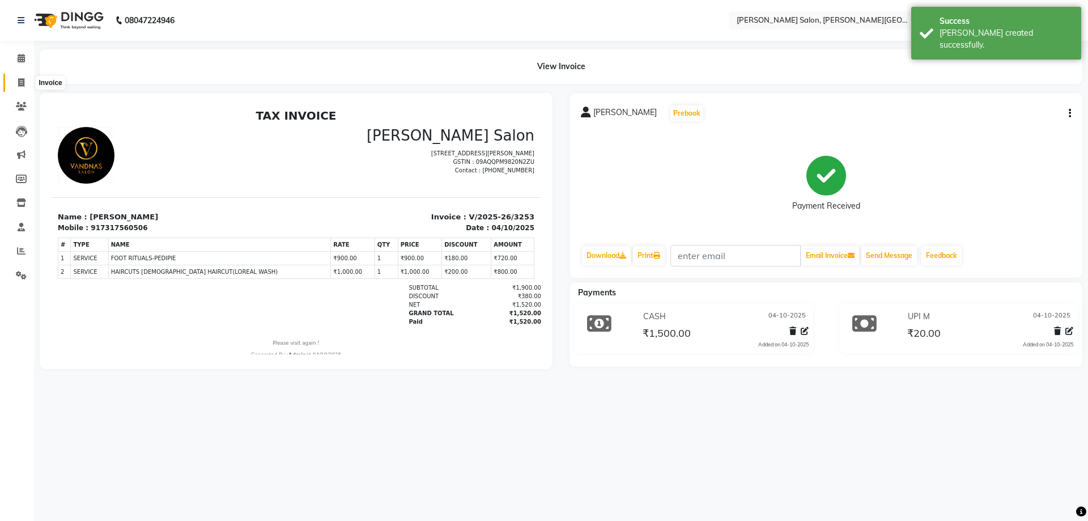
click at [22, 80] on icon at bounding box center [21, 82] width 6 height 8
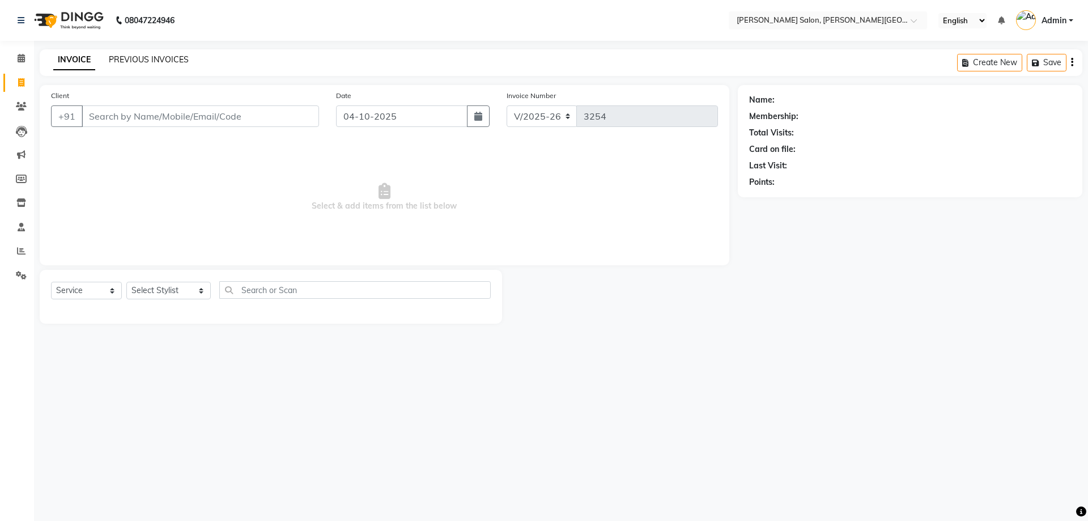
click at [142, 58] on link "PREVIOUS INVOICES" at bounding box center [149, 59] width 80 height 10
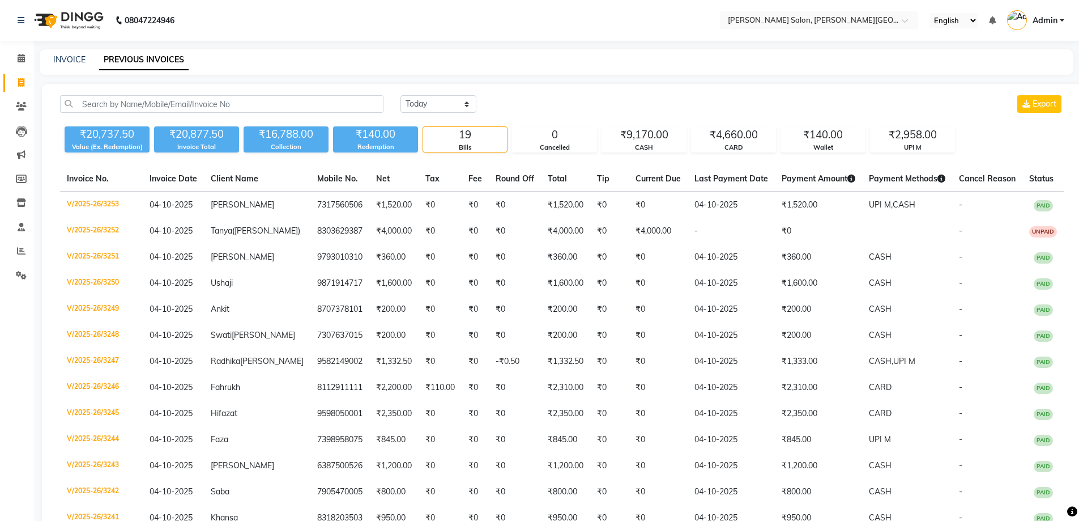
click at [11, 78] on span at bounding box center [21, 82] width 20 height 13
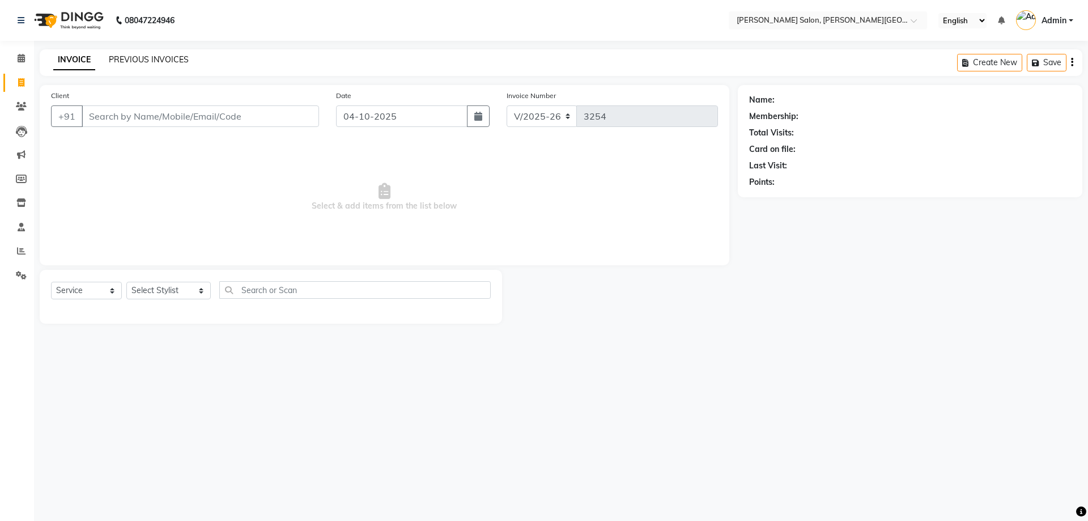
click at [144, 64] on link "PREVIOUS INVOICES" at bounding box center [149, 59] width 80 height 10
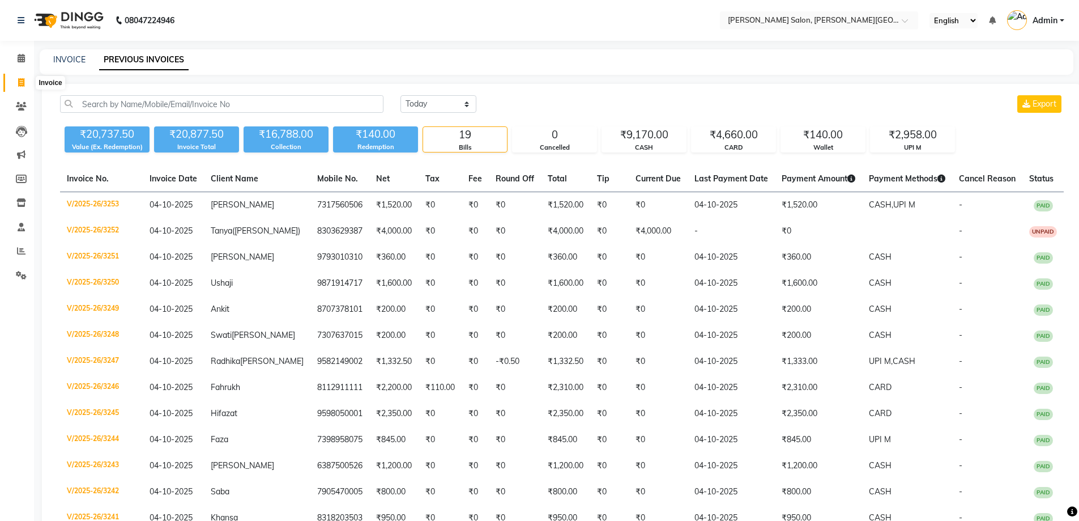
click at [15, 77] on span at bounding box center [21, 82] width 20 height 13
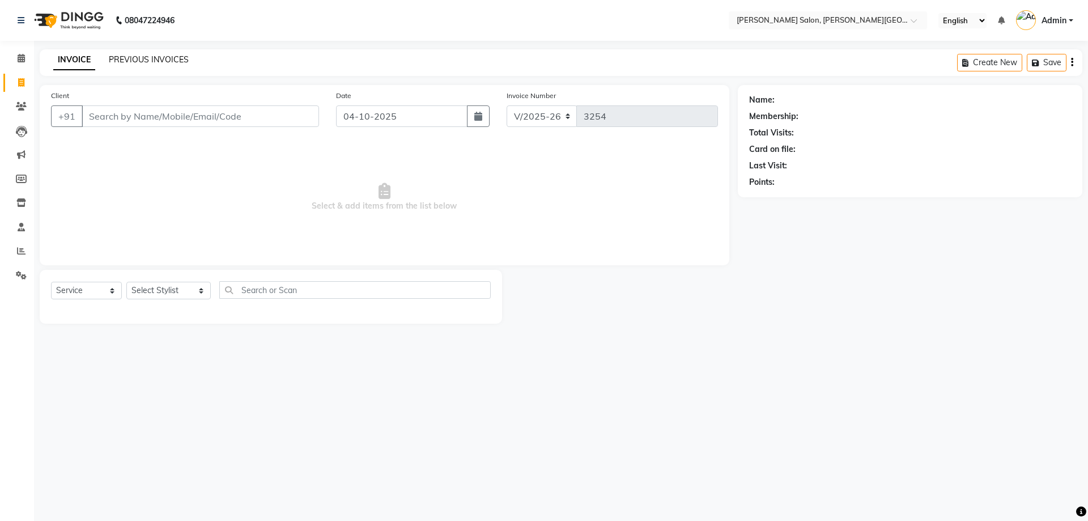
click at [147, 58] on link "PREVIOUS INVOICES" at bounding box center [149, 59] width 80 height 10
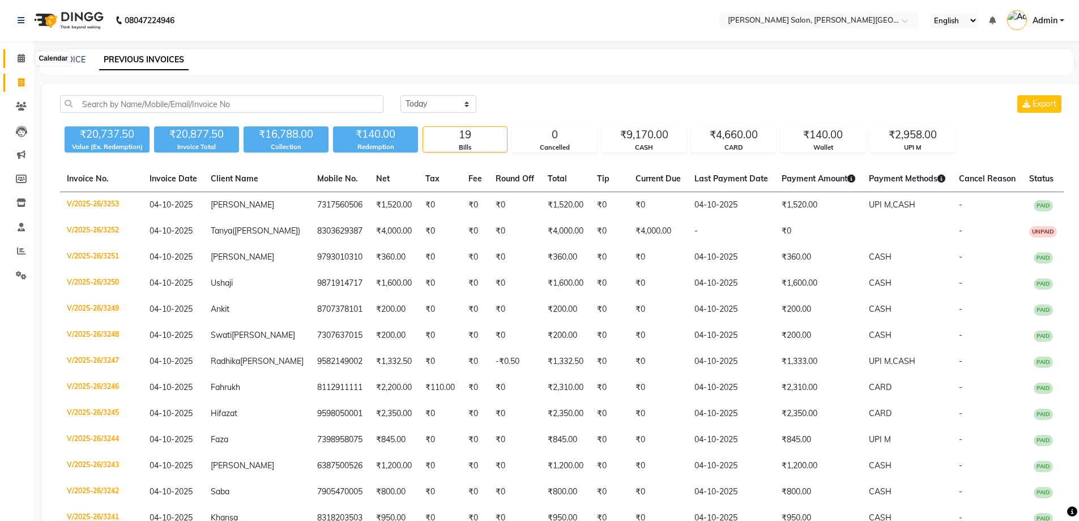
click at [13, 58] on span at bounding box center [21, 58] width 20 height 13
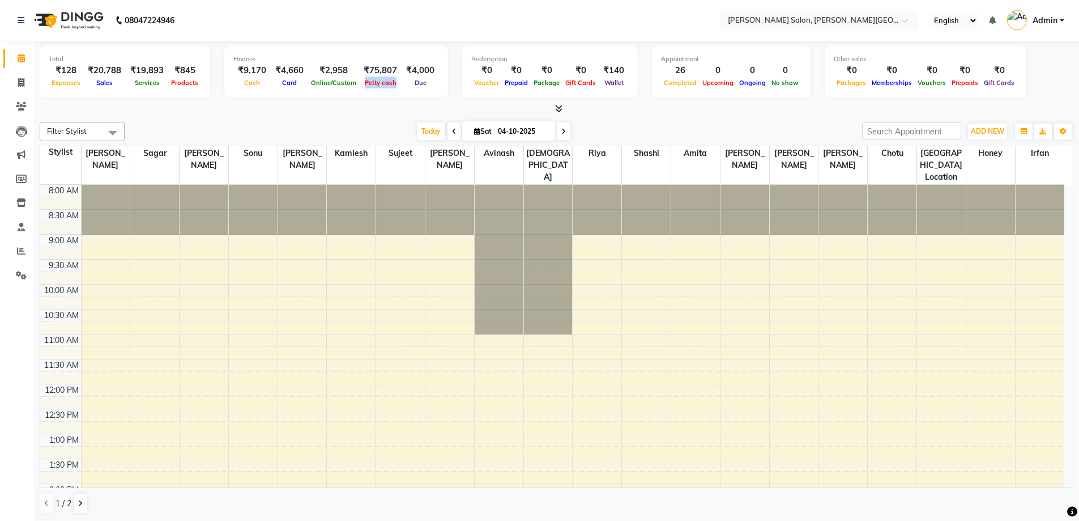
drag, startPoint x: 358, startPoint y: 83, endPoint x: 391, endPoint y: 97, distance: 36.1
click at [391, 97] on div "Finance ₹9,170 Cash ₹4,660 Card ₹2,958 Online/Custom ₹75,807 [PERSON_NAME] cash…" at bounding box center [336, 71] width 224 height 52
click at [396, 97] on div "Finance ₹9,170 Cash ₹4,660 Card ₹2,958 Online/Custom ₹75,807 [PERSON_NAME] cash…" at bounding box center [336, 71] width 224 height 52
drag, startPoint x: 390, startPoint y: 99, endPoint x: 356, endPoint y: 80, distance: 39.1
click at [370, 69] on div "Total ₹128 Expenses ₹20,788 Sales ₹19,893 Services ₹845 Products Finance ₹9,170…" at bounding box center [557, 73] width 1034 height 56
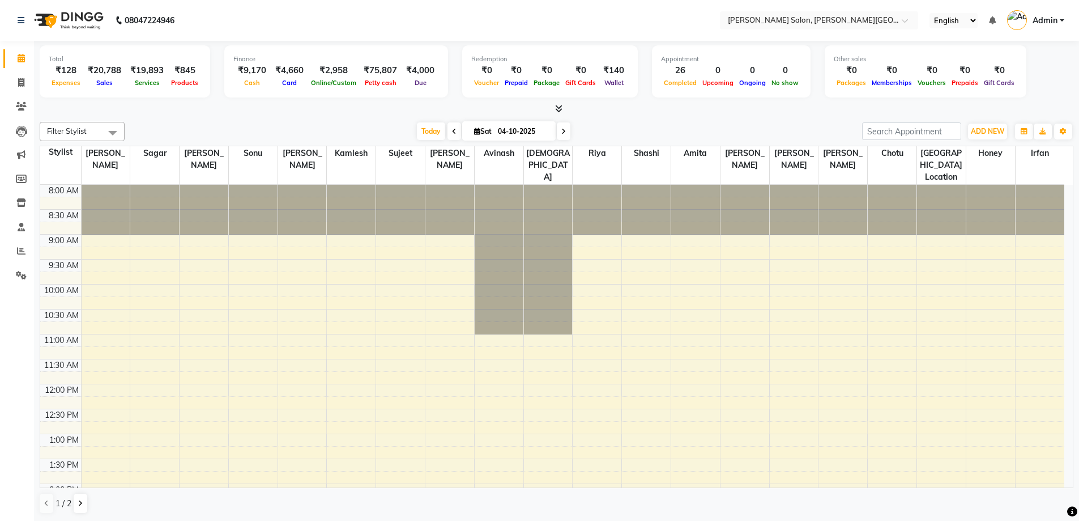
click at [345, 91] on div "Finance ₹9,170 Cash ₹4,660 Card ₹2,958 Online/Custom ₹75,807 [PERSON_NAME] cash…" at bounding box center [336, 71] width 224 height 52
drag, startPoint x: 398, startPoint y: 103, endPoint x: 352, endPoint y: 74, distance: 54.5
click at [352, 74] on div "Total ₹128 Expenses ₹20,788 Sales ₹19,893 Services ₹845 Products Finance ₹9,170…" at bounding box center [557, 78] width 1034 height 74
click at [357, 95] on div "Finance ₹9,170 Cash ₹4,660 Card ₹2,958 Online/Custom ₹75,807 [PERSON_NAME] cash…" at bounding box center [336, 71] width 224 height 52
click at [370, 101] on div "Total ₹128 Expenses ₹20,788 Sales ₹19,893 Services ₹845 Products Finance ₹9,170…" at bounding box center [557, 78] width 1034 height 74
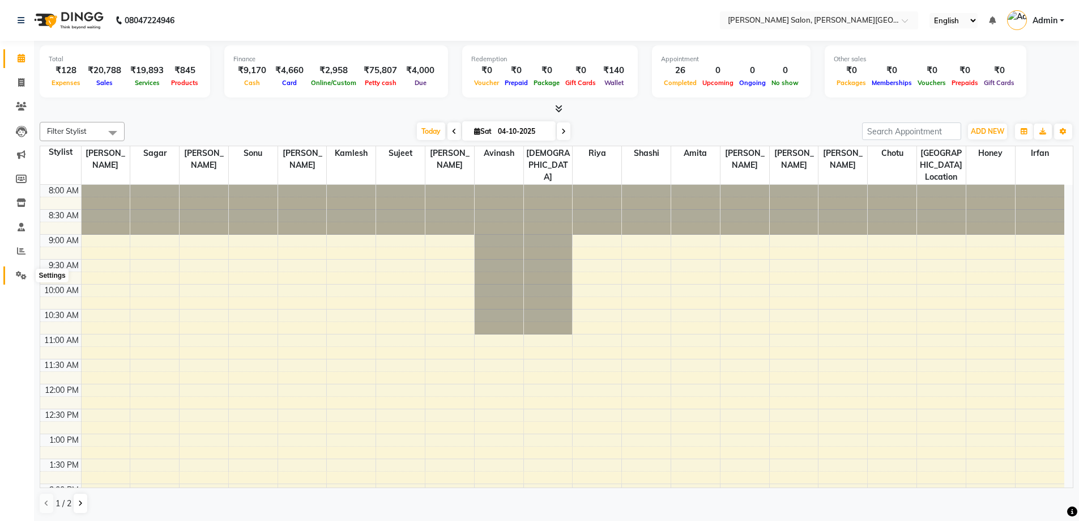
click at [14, 271] on span at bounding box center [21, 275] width 20 height 13
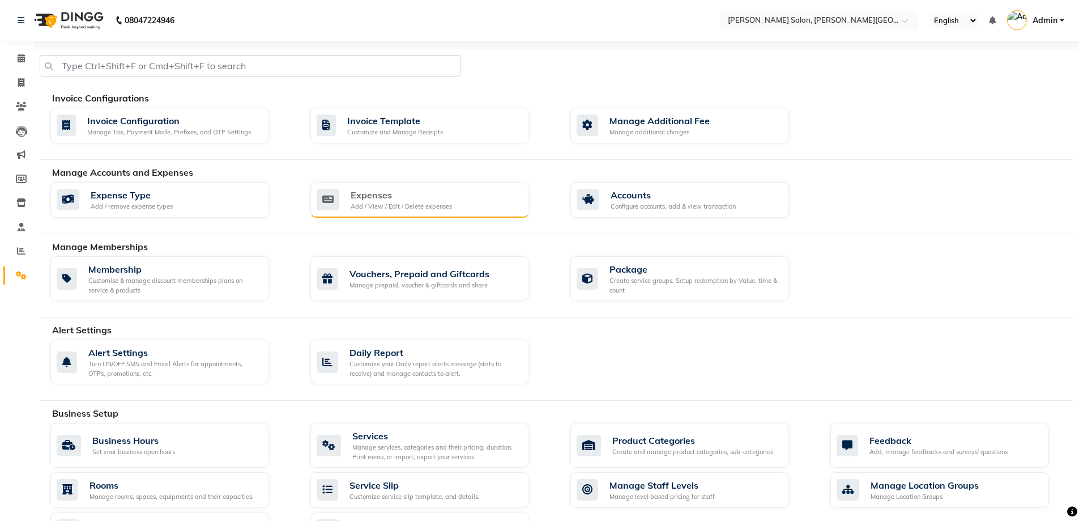
click at [395, 195] on div "Expenses" at bounding box center [401, 195] width 101 height 14
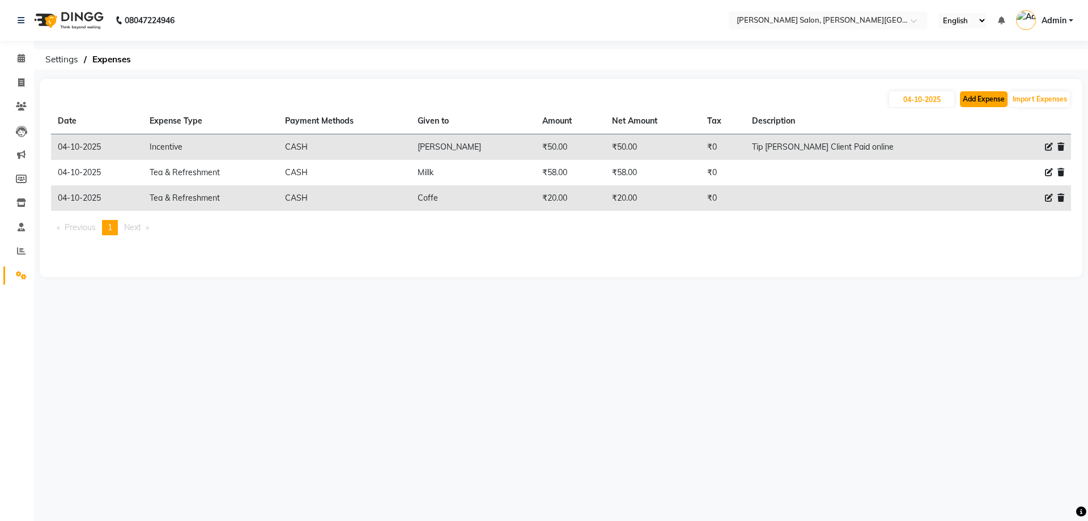
click at [987, 97] on button "Add Expense" at bounding box center [984, 99] width 48 height 16
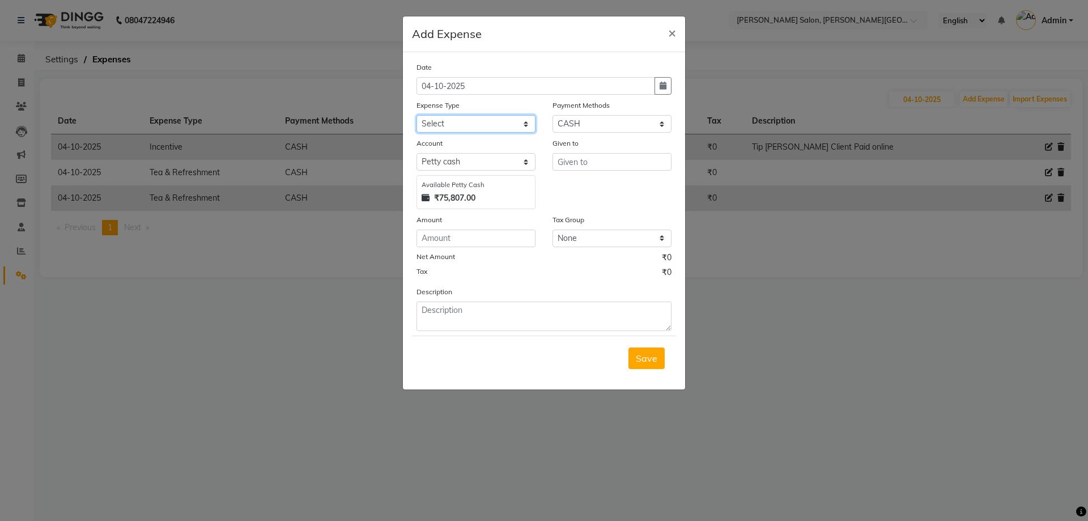
click at [442, 129] on select "Select Advance Salary Bank charges Card Expenses Car maintenance Cash transfer …" at bounding box center [475, 124] width 119 height 18
click at [416, 115] on select "Select Advance Salary Bank charges Card Expenses Car maintenance Cash transfer …" at bounding box center [475, 124] width 119 height 18
click at [626, 170] on input "text" at bounding box center [611, 162] width 119 height 18
drag, startPoint x: 544, startPoint y: 300, endPoint x: 522, endPoint y: 298, distance: 22.2
click at [543, 301] on div "Description" at bounding box center [544, 308] width 272 height 45
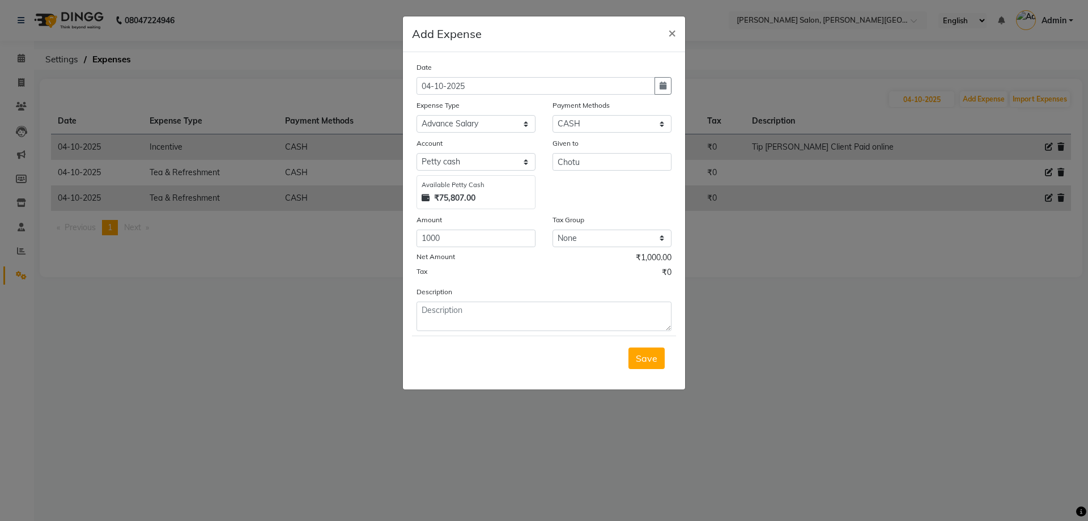
click at [518, 294] on div "Description" at bounding box center [544, 308] width 272 height 45
click at [534, 310] on textarea at bounding box center [543, 315] width 255 height 29
click at [655, 358] on span "Save" at bounding box center [647, 357] width 22 height 11
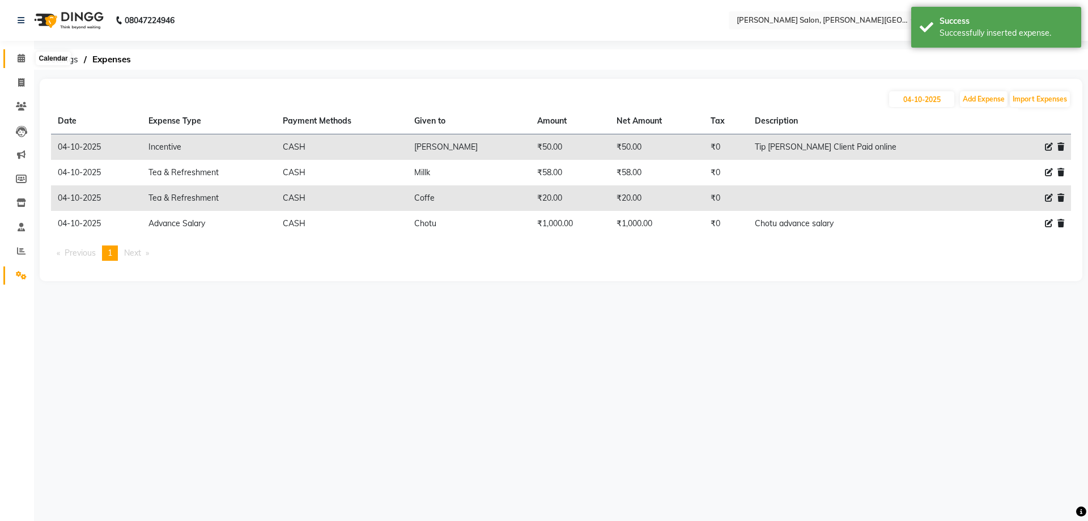
click at [23, 63] on span at bounding box center [21, 58] width 20 height 13
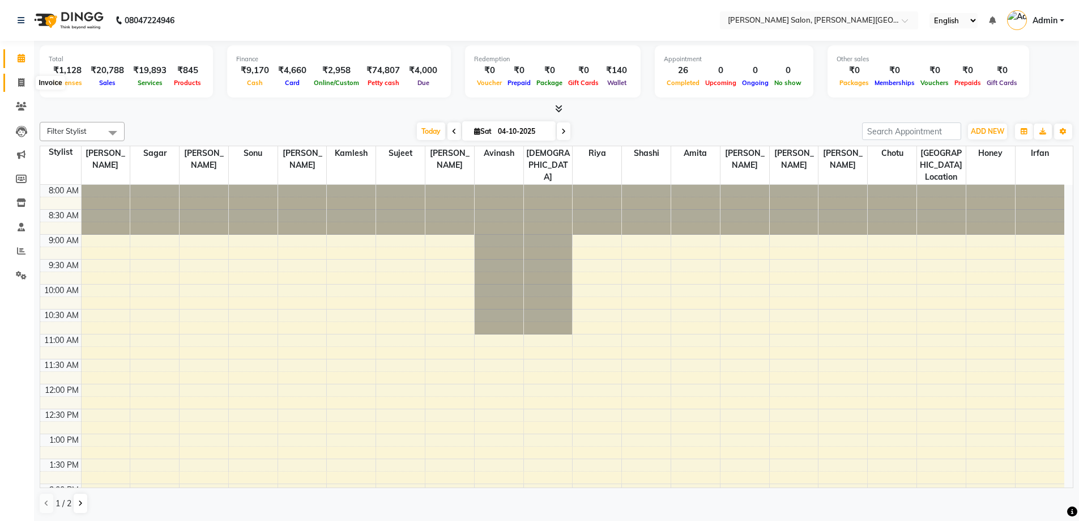
click at [23, 80] on icon at bounding box center [21, 82] width 6 height 8
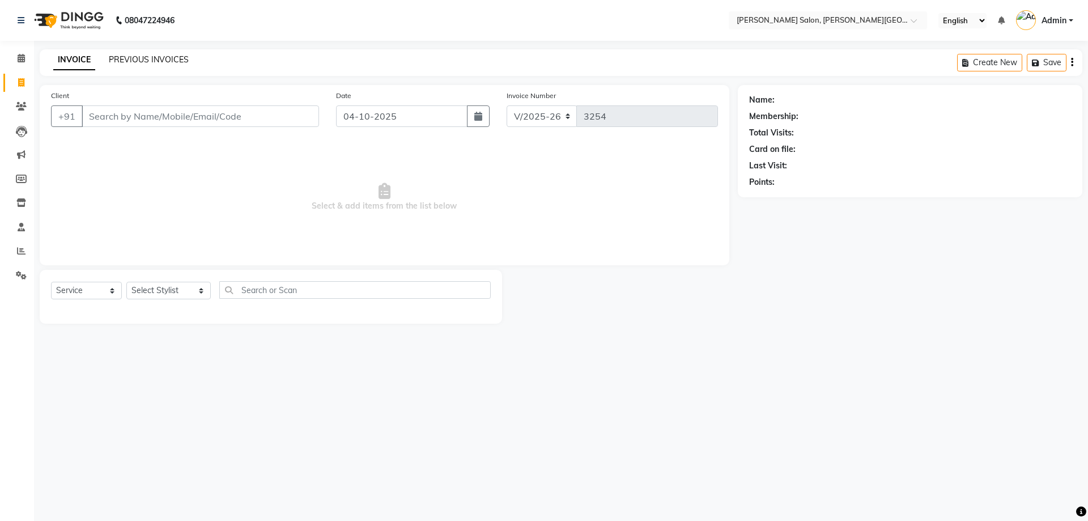
click at [151, 58] on link "PREVIOUS INVOICES" at bounding box center [149, 59] width 80 height 10
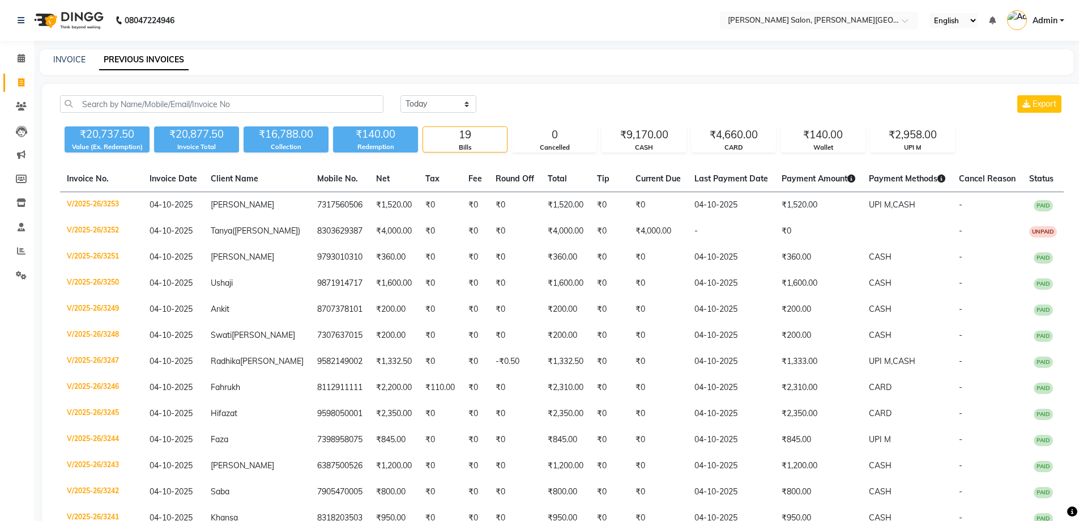
click at [13, 90] on link "Invoice" at bounding box center [16, 83] width 27 height 19
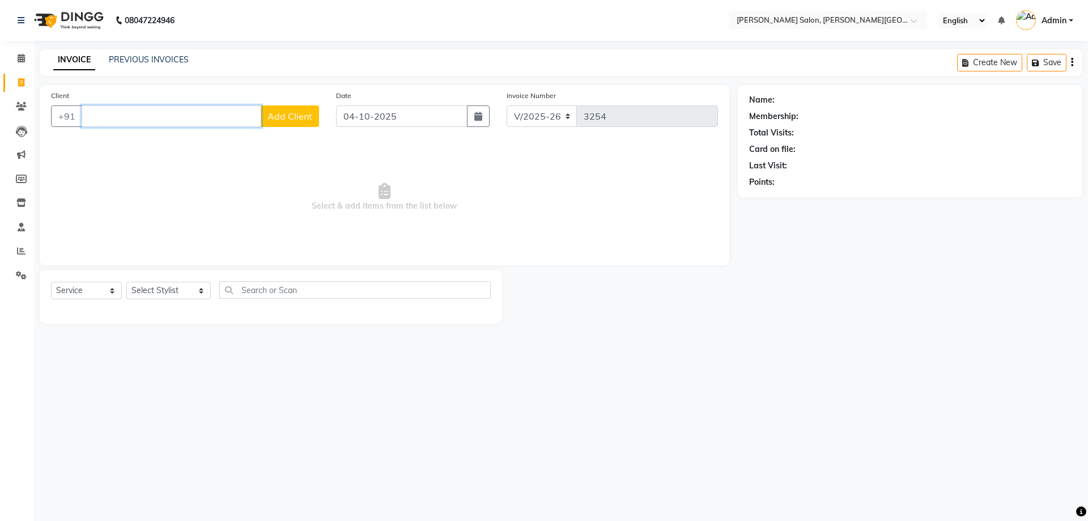
paste input "9935358942"
click at [140, 149] on button "[PERSON_NAME][DEMOGRAPHIC_DATA] 9935358942" at bounding box center [161, 142] width 159 height 18
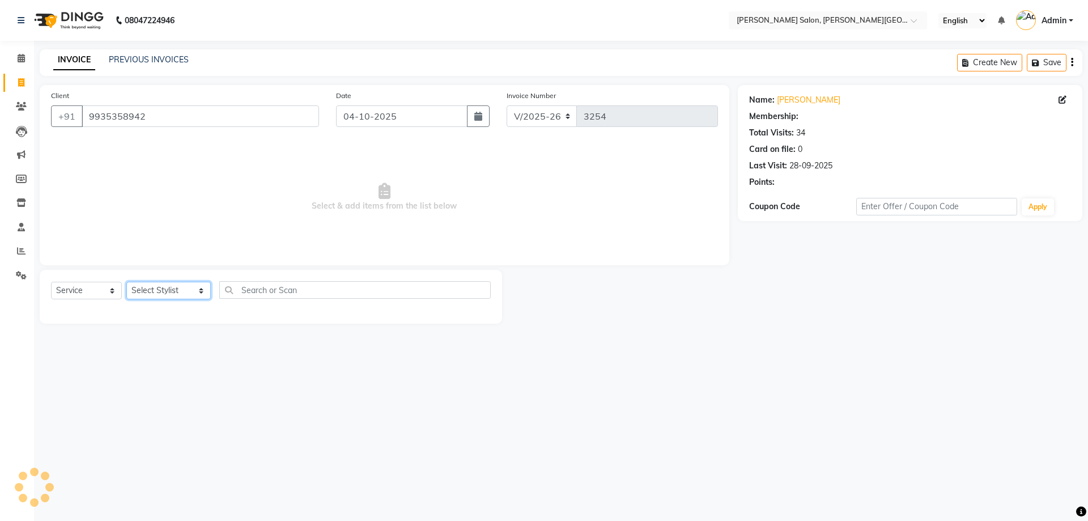
click at [164, 295] on select "Select Stylist [PERSON_NAME] [PERSON_NAME] [PERSON_NAME] [PERSON_NAME] [PERSON_…" at bounding box center [168, 291] width 84 height 18
click at [126, 282] on select "Select Stylist [PERSON_NAME] [PERSON_NAME] [PERSON_NAME] [PERSON_NAME] [PERSON_…" at bounding box center [168, 291] width 84 height 18
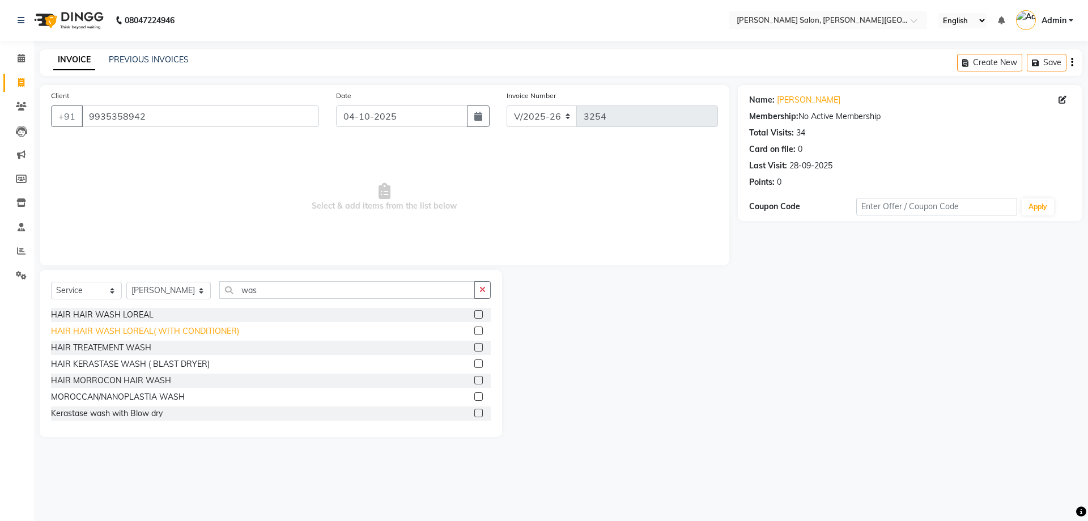
click at [174, 333] on div "HAIR HAIR WASH LOREAL( WITH CONDITIONER)" at bounding box center [145, 331] width 188 height 12
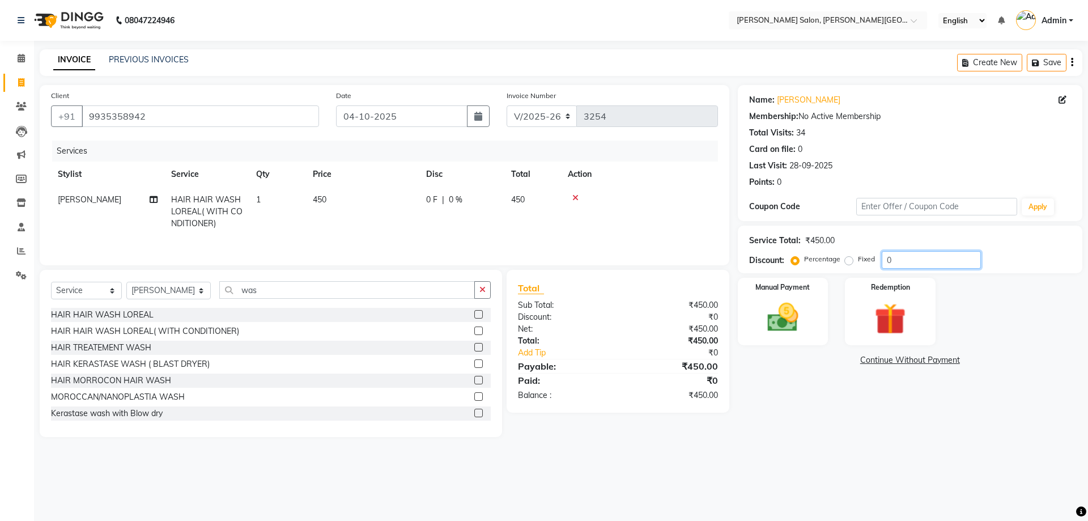
drag, startPoint x: 913, startPoint y: 255, endPoint x: 657, endPoint y: 244, distance: 256.3
click at [842, 244] on div "Service Total: ₹450.00 Discount: Percentage Fixed 0" at bounding box center [910, 249] width 322 height 39
click at [802, 325] on img at bounding box center [782, 317] width 53 height 37
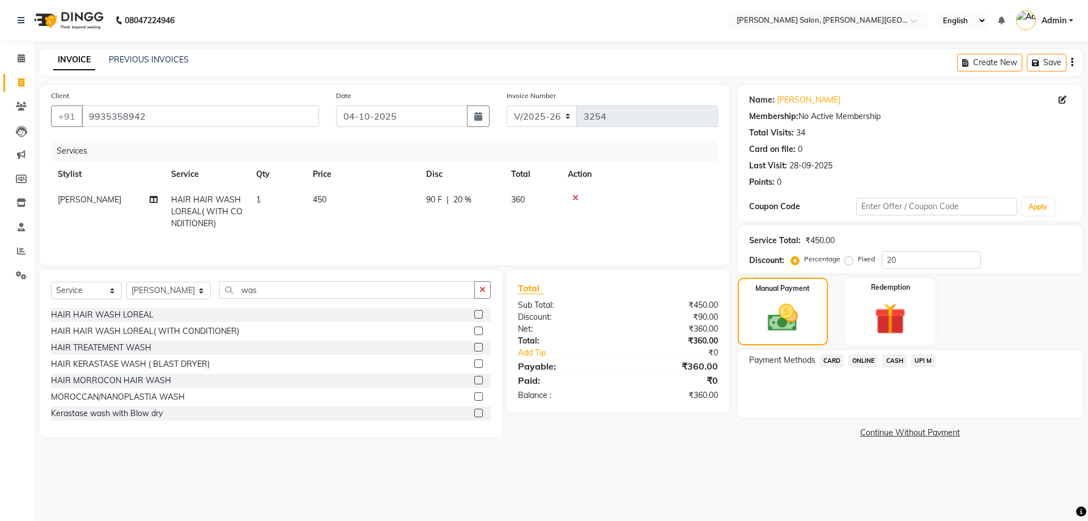
click at [926, 354] on span "UPI M" at bounding box center [923, 360] width 24 height 13
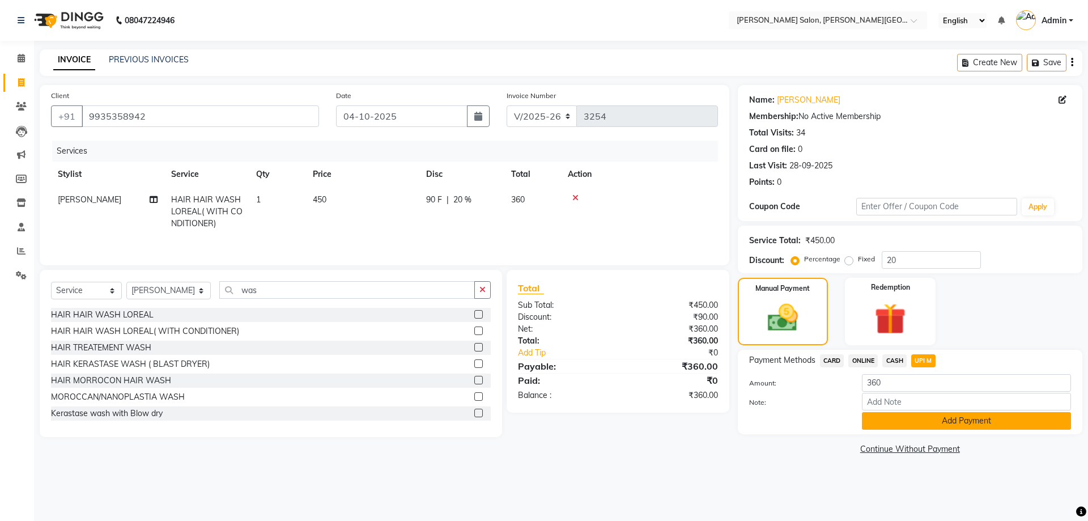
click at [963, 423] on button "Add Payment" at bounding box center [966, 421] width 209 height 18
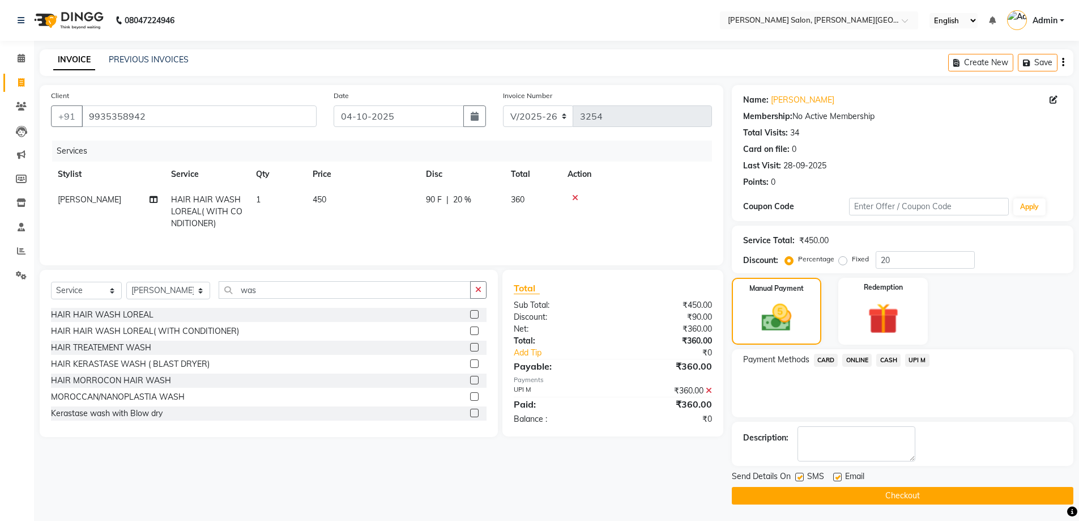
click at [982, 493] on button "Checkout" at bounding box center [903, 496] width 342 height 18
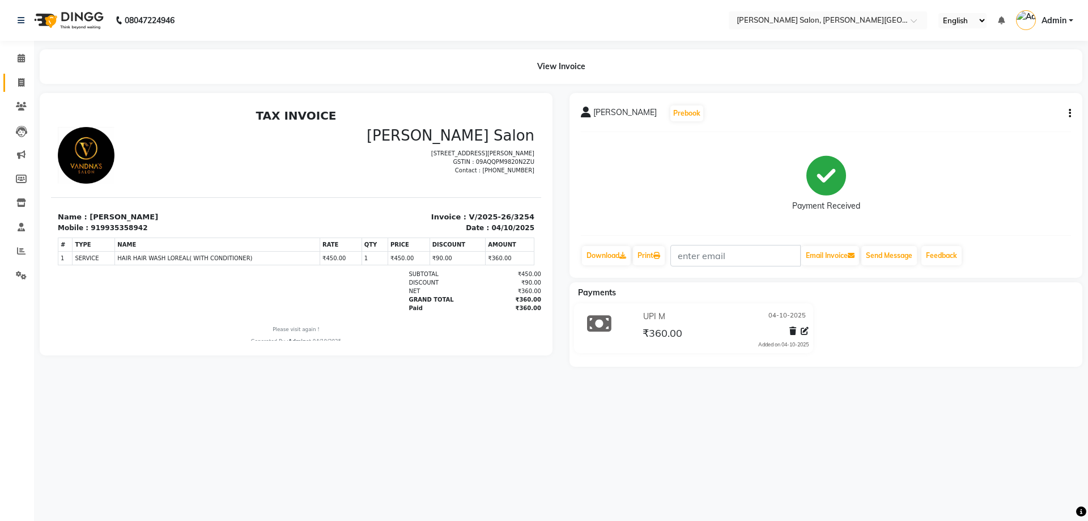
click at [7, 79] on link "Invoice" at bounding box center [16, 83] width 27 height 19
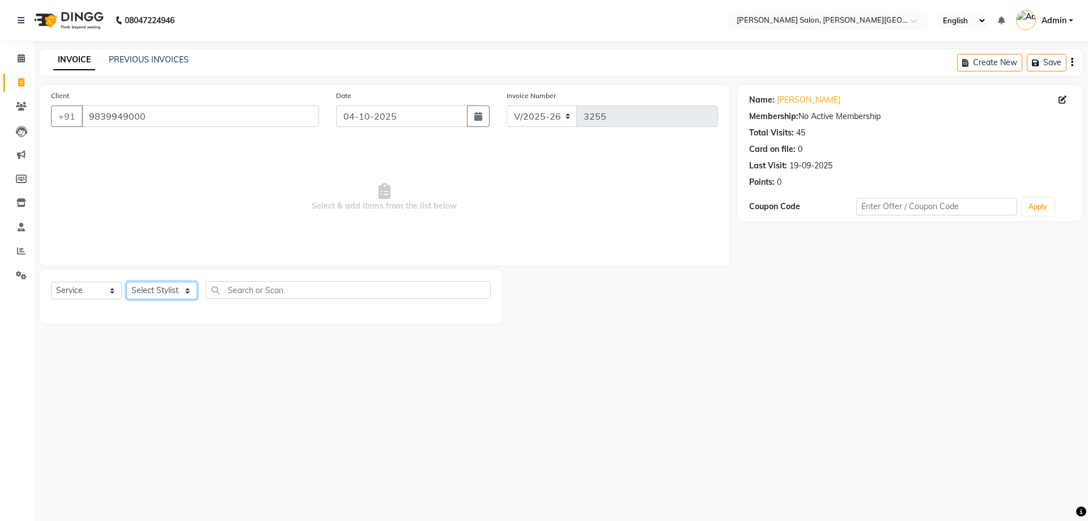
click at [165, 284] on select "Select Stylist" at bounding box center [161, 291] width 71 height 18
click at [126, 282] on select "Select Stylist [PERSON_NAME] [PERSON_NAME] [PERSON_NAME] [PERSON_NAME] [PERSON_…" at bounding box center [168, 291] width 84 height 18
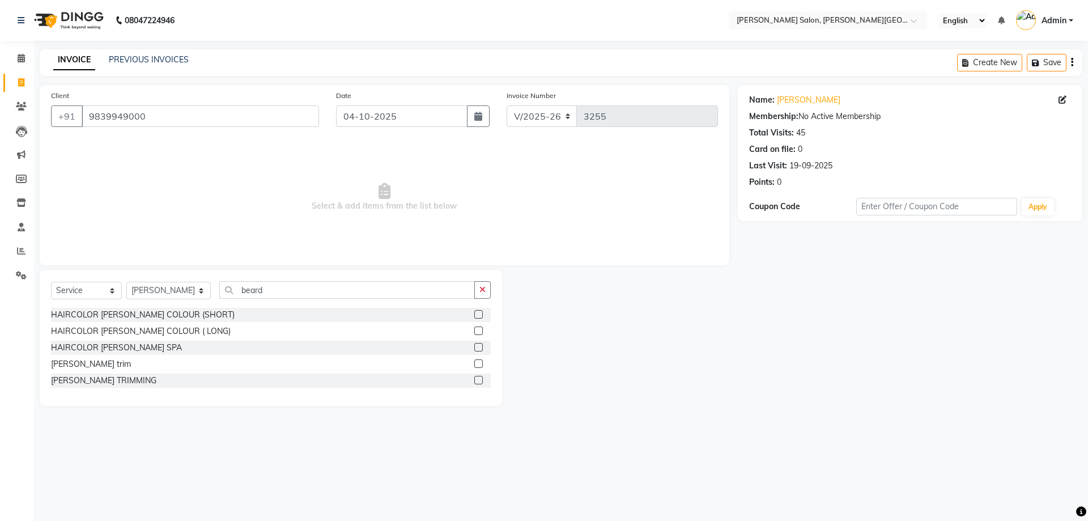
drag, startPoint x: 46, startPoint y: 367, endPoint x: 177, endPoint y: 353, distance: 131.6
click at [45, 367] on div "Select Service Product Membership Package Voucher Prepaid Gift Card Select Styl…" at bounding box center [271, 338] width 462 height 136
drag, startPoint x: 83, startPoint y: 360, endPoint x: 212, endPoint y: 357, distance: 129.2
click at [82, 360] on div "[PERSON_NAME] trim" at bounding box center [91, 364] width 80 height 12
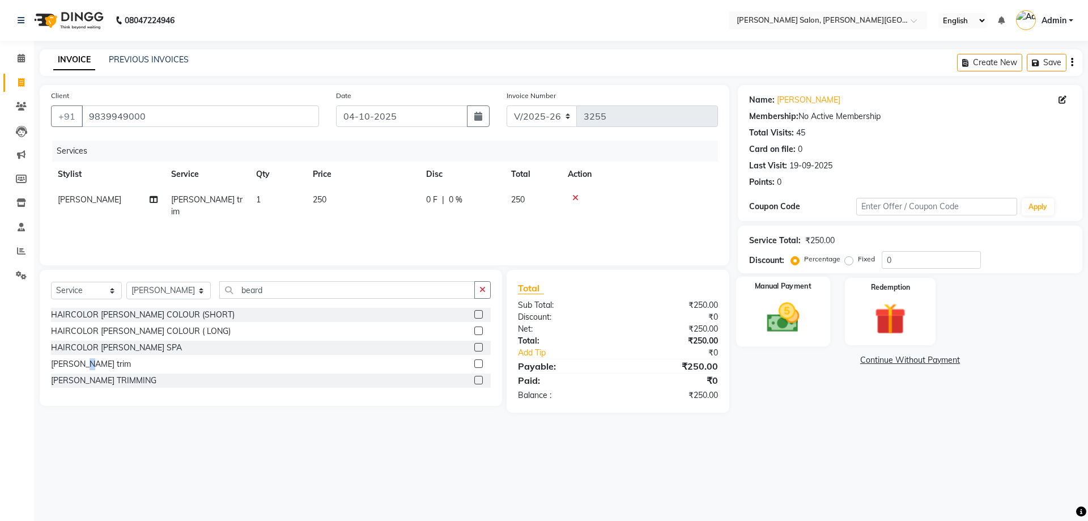
click at [798, 312] on img at bounding box center [782, 317] width 53 height 37
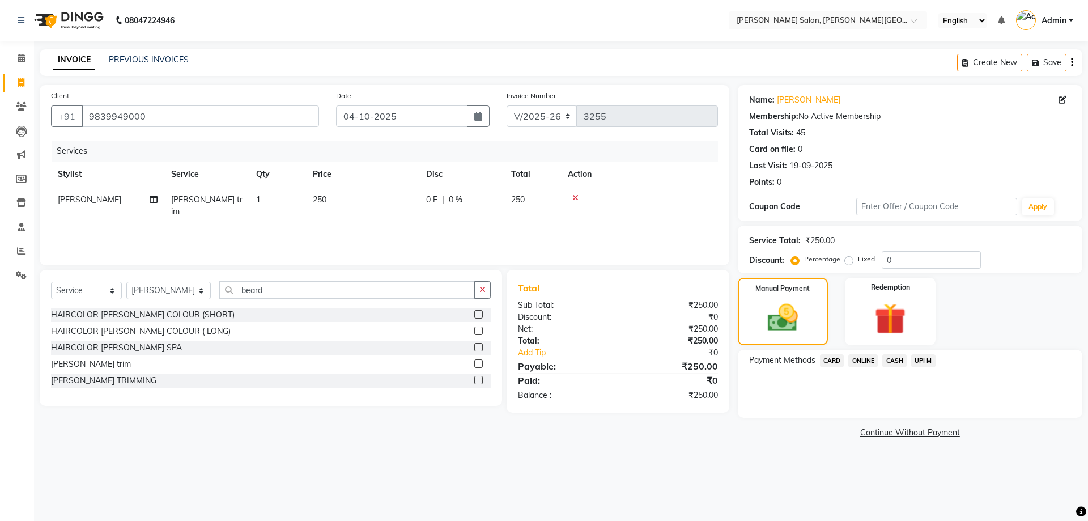
click at [922, 352] on div "Payment Methods CARD ONLINE CASH UPI M" at bounding box center [910, 384] width 344 height 68
click at [926, 368] on div "UPI M" at bounding box center [920, 361] width 29 height 15
click at [931, 360] on span "UPI M" at bounding box center [923, 360] width 24 height 13
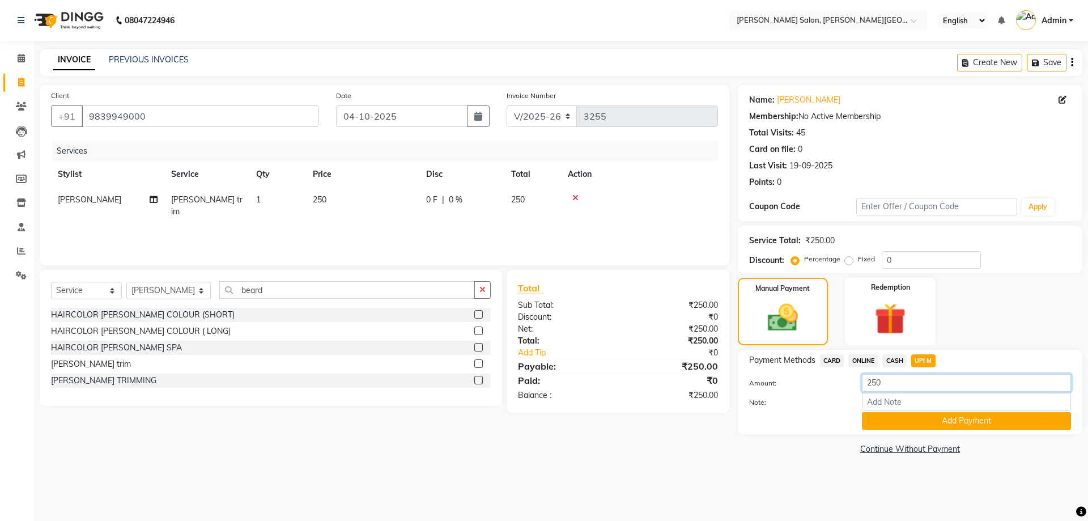
drag, startPoint x: 777, startPoint y: 391, endPoint x: 739, endPoint y: 359, distance: 49.9
click at [776, 391] on div "Amount: 250" at bounding box center [909, 383] width 339 height 19
click at [898, 427] on button "Add Payment" at bounding box center [966, 421] width 209 height 18
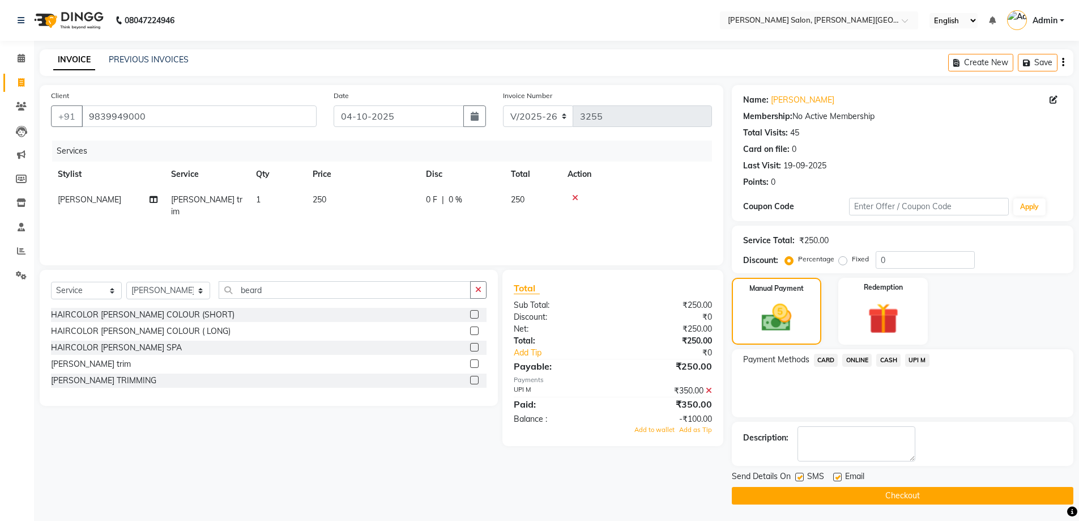
scroll to position [1, 0]
click at [695, 429] on span "Add as Tip" at bounding box center [695, 429] width 33 height 8
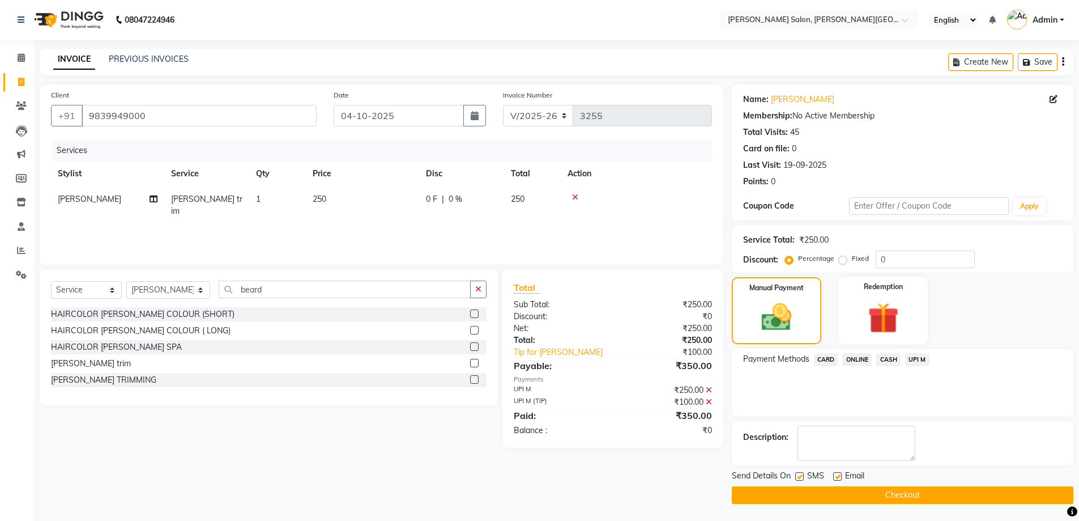
click at [828, 502] on button "Checkout" at bounding box center [903, 495] width 342 height 18
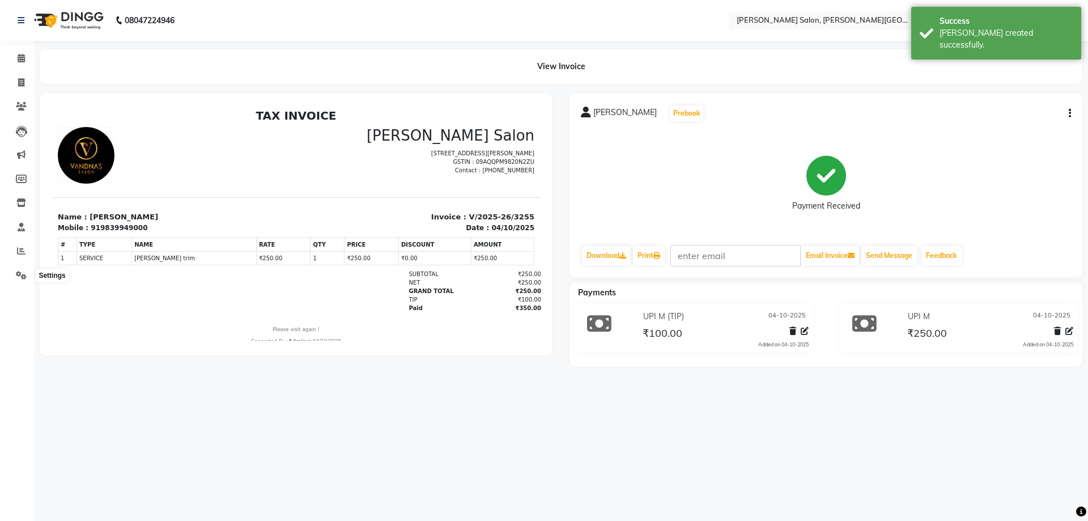
click at [9, 263] on li "Settings" at bounding box center [17, 275] width 34 height 24
click at [19, 275] on icon at bounding box center [21, 275] width 11 height 8
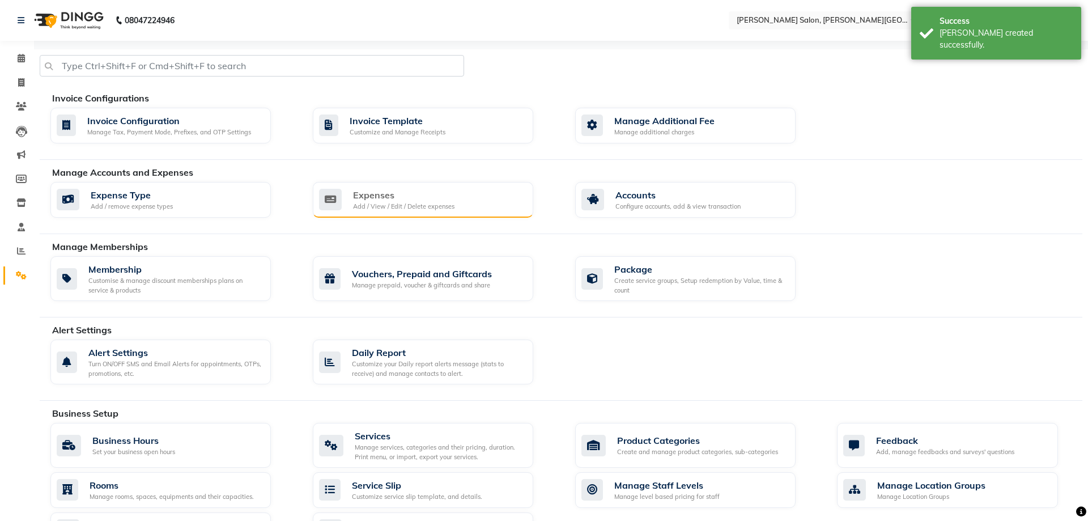
click at [370, 210] on div "Add / View / Edit / Delete expenses" at bounding box center [403, 207] width 101 height 10
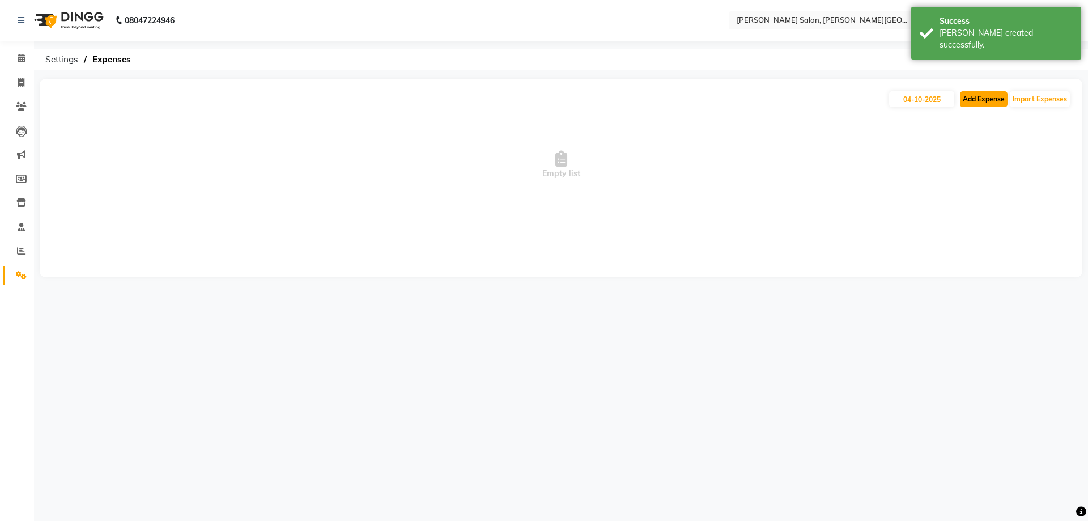
click at [976, 97] on button "Add Expense" at bounding box center [984, 99] width 48 height 16
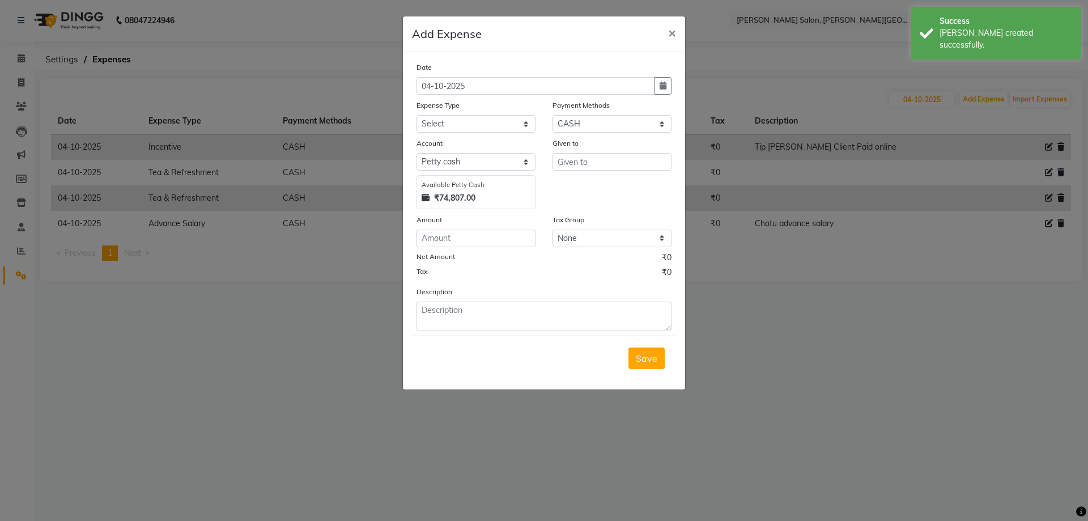
click at [445, 138] on div "Account" at bounding box center [475, 145] width 119 height 16
click at [450, 127] on select "Select Advance Salary Bank charges Card Expenses Car maintenance Cash transfer …" at bounding box center [475, 124] width 119 height 18
click at [416, 115] on select "Select Advance Salary Bank charges Card Expenses Car maintenance Cash transfer …" at bounding box center [475, 124] width 119 height 18
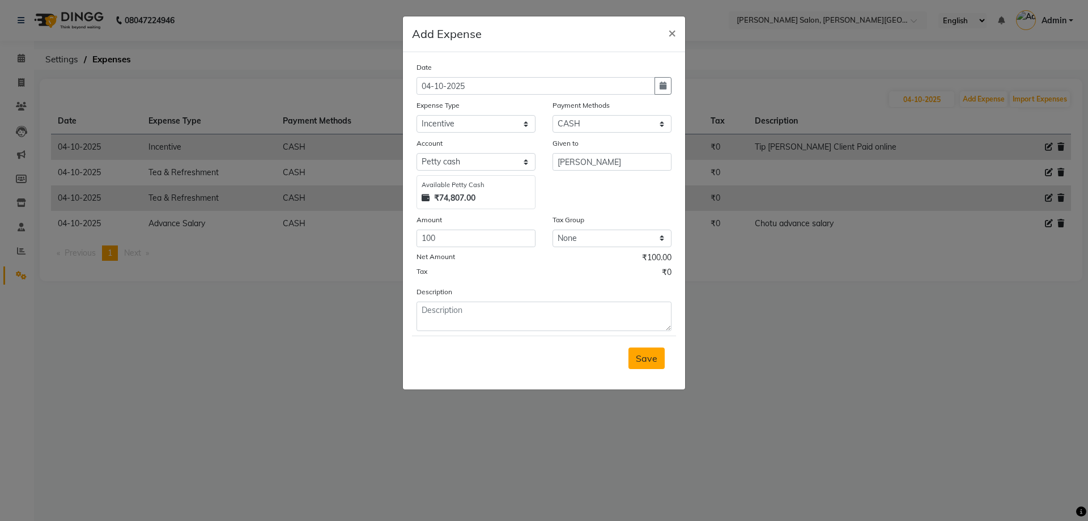
click at [646, 356] on span "Save" at bounding box center [647, 357] width 22 height 11
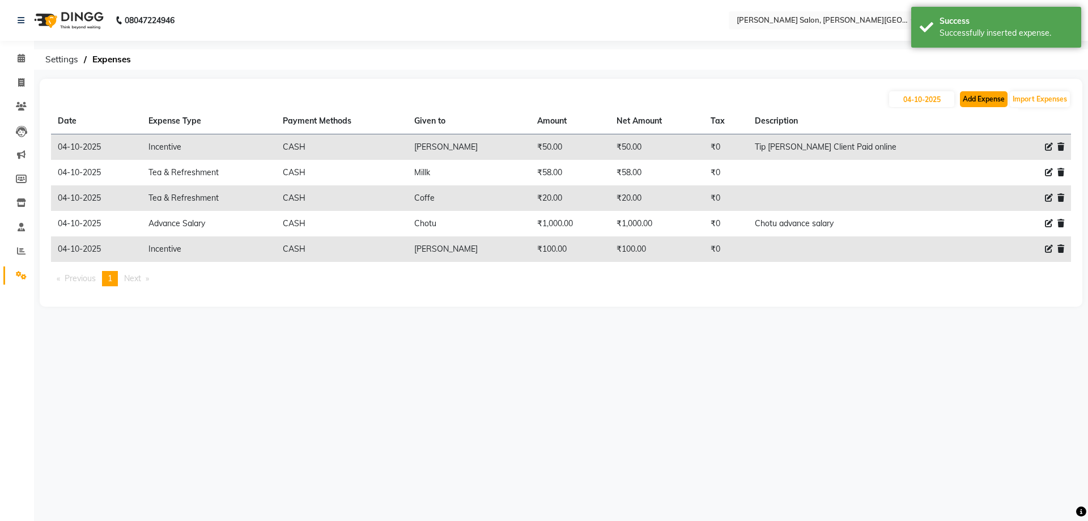
click at [987, 97] on button "Add Expense" at bounding box center [984, 99] width 48 height 16
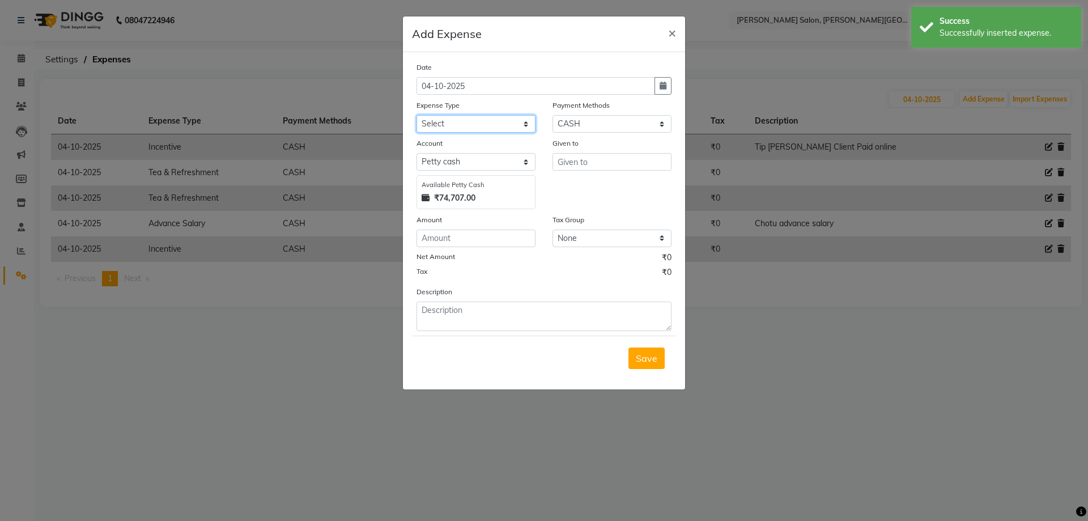
click at [471, 125] on select "Select Advance Salary Bank charges Card Expenses Car maintenance Cash transfer …" at bounding box center [475, 124] width 119 height 18
click at [416, 115] on select "Select Advance Salary Bank charges Card Expenses Car maintenance Cash transfer …" at bounding box center [475, 124] width 119 height 18
drag, startPoint x: 644, startPoint y: 369, endPoint x: 639, endPoint y: 364, distance: 7.3
click at [642, 369] on div "Save" at bounding box center [544, 357] width 264 height 45
click at [636, 364] on button "Save" at bounding box center [646, 358] width 36 height 22
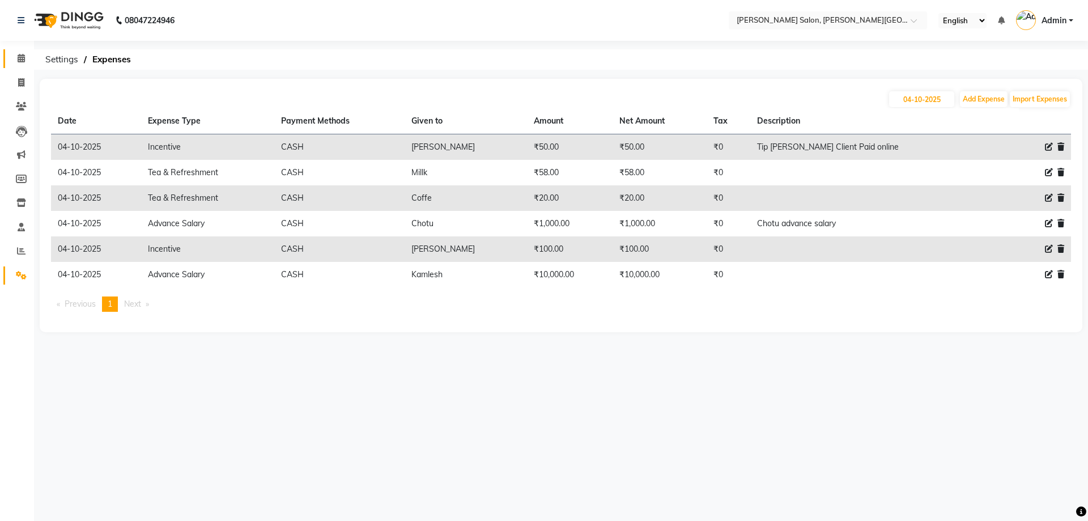
click at [15, 67] on link "Calendar" at bounding box center [16, 58] width 27 height 19
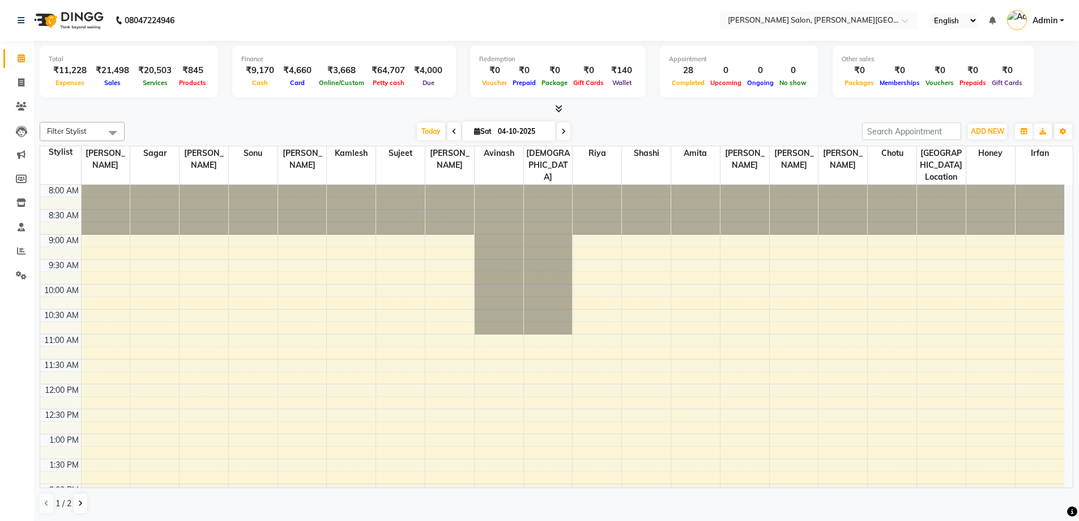
click at [790, 297] on div "8:00 AM 8:30 AM 9:00 AM 9:30 AM 10:00 AM 10:30 AM 11:00 AM 11:30 AM 12:00 PM 12…" at bounding box center [552, 509] width 1024 height 648
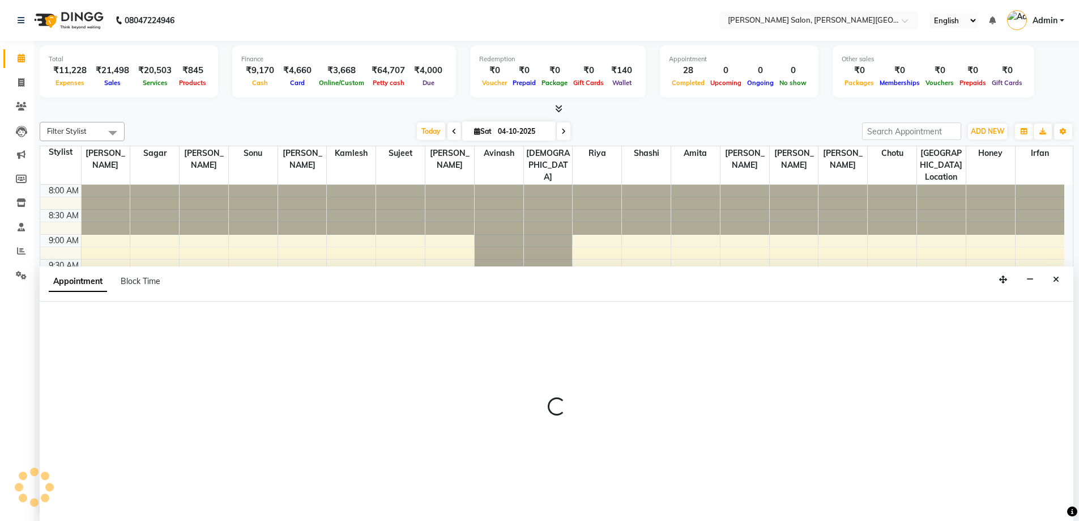
scroll to position [1, 0]
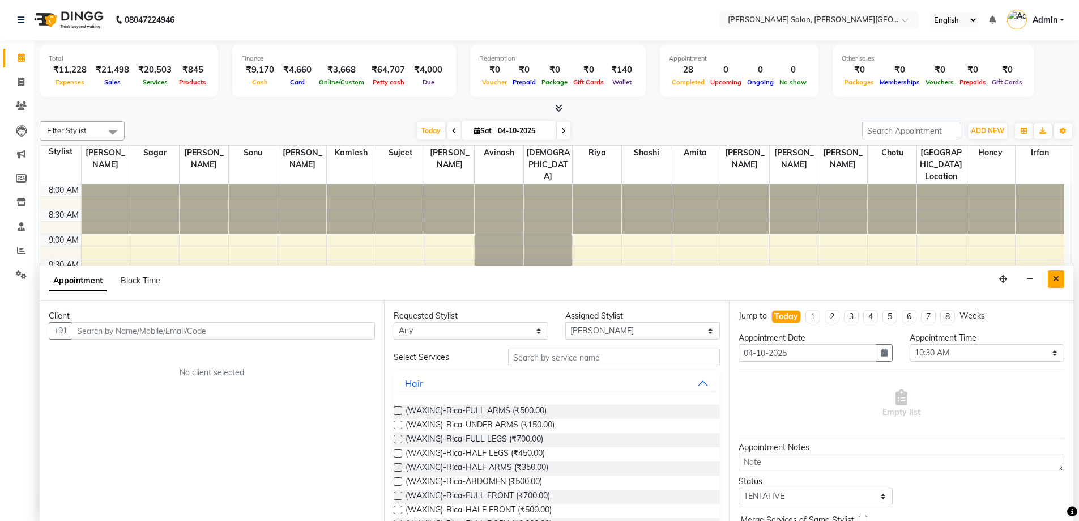
click at [1057, 278] on icon "Close" at bounding box center [1056, 279] width 6 height 8
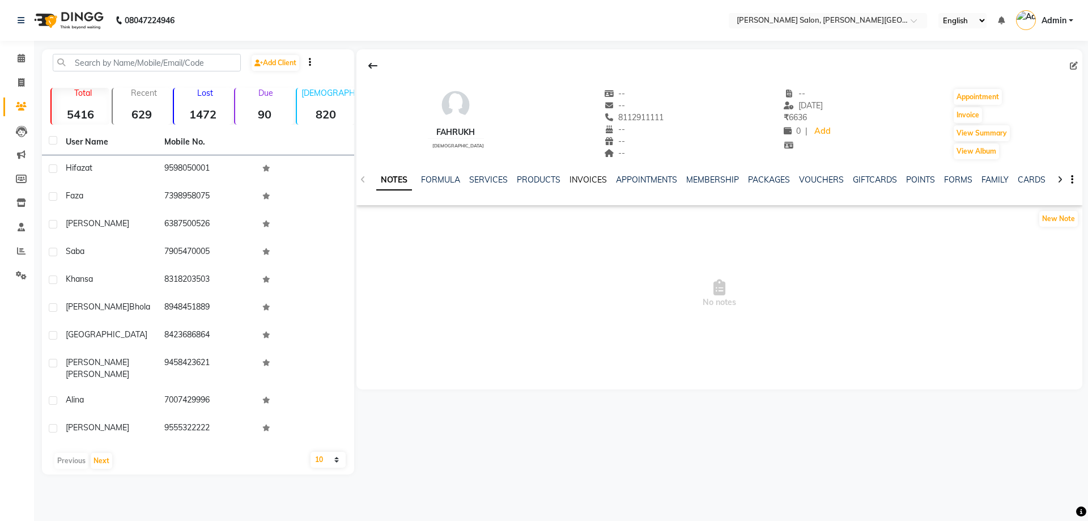
click at [599, 181] on link "INVOICES" at bounding box center [587, 179] width 37 height 10
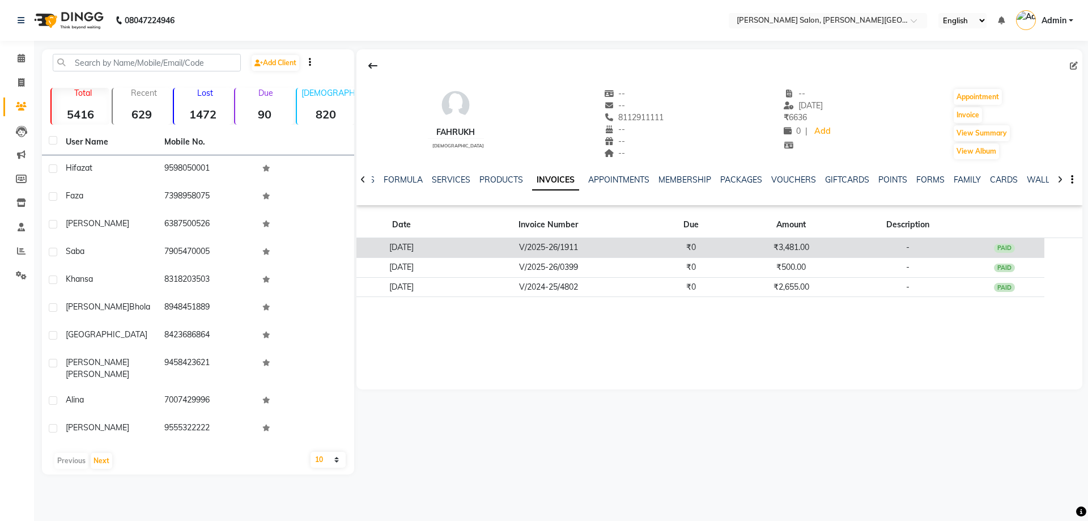
click at [414, 256] on td "[DATE]" at bounding box center [401, 248] width 90 height 20
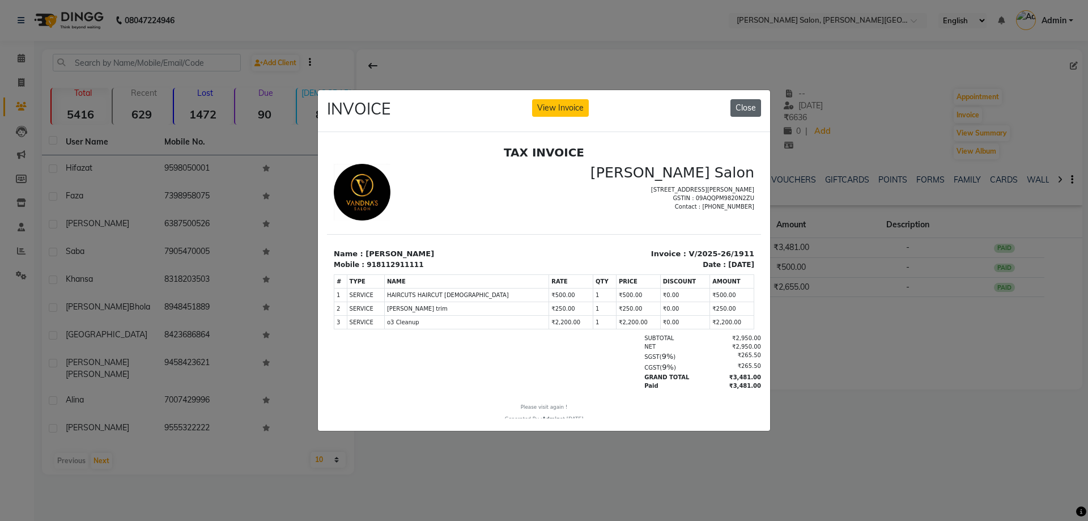
click at [744, 101] on button "Close" at bounding box center [745, 108] width 31 height 18
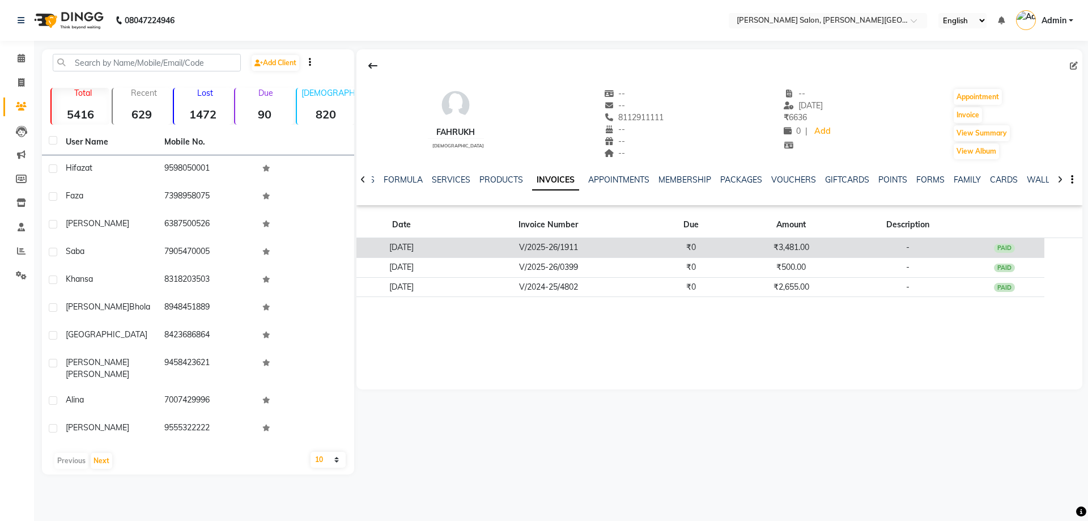
click at [417, 246] on td "[DATE]" at bounding box center [401, 248] width 90 height 20
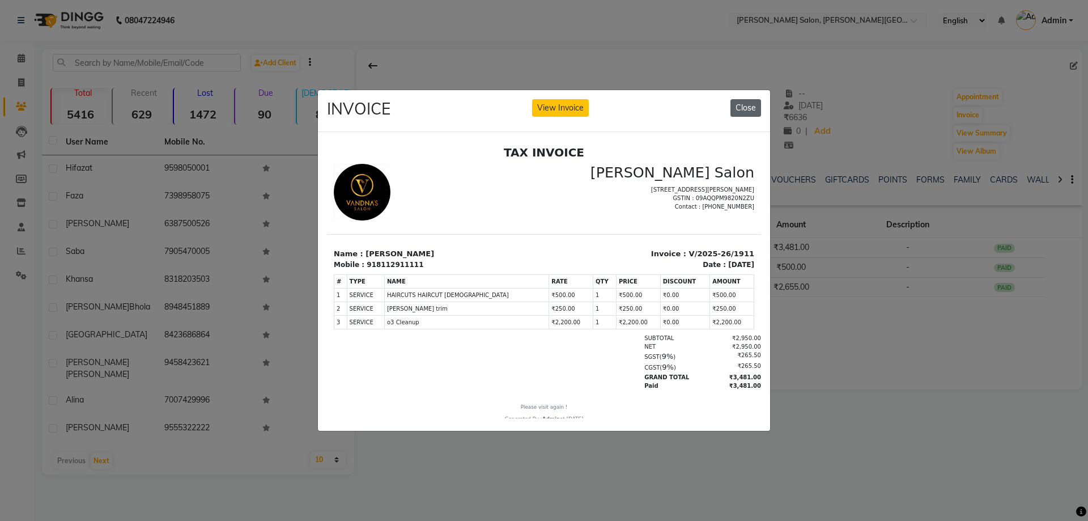
click at [742, 108] on button "Close" at bounding box center [745, 108] width 31 height 18
